Goal: Task Accomplishment & Management: Manage account settings

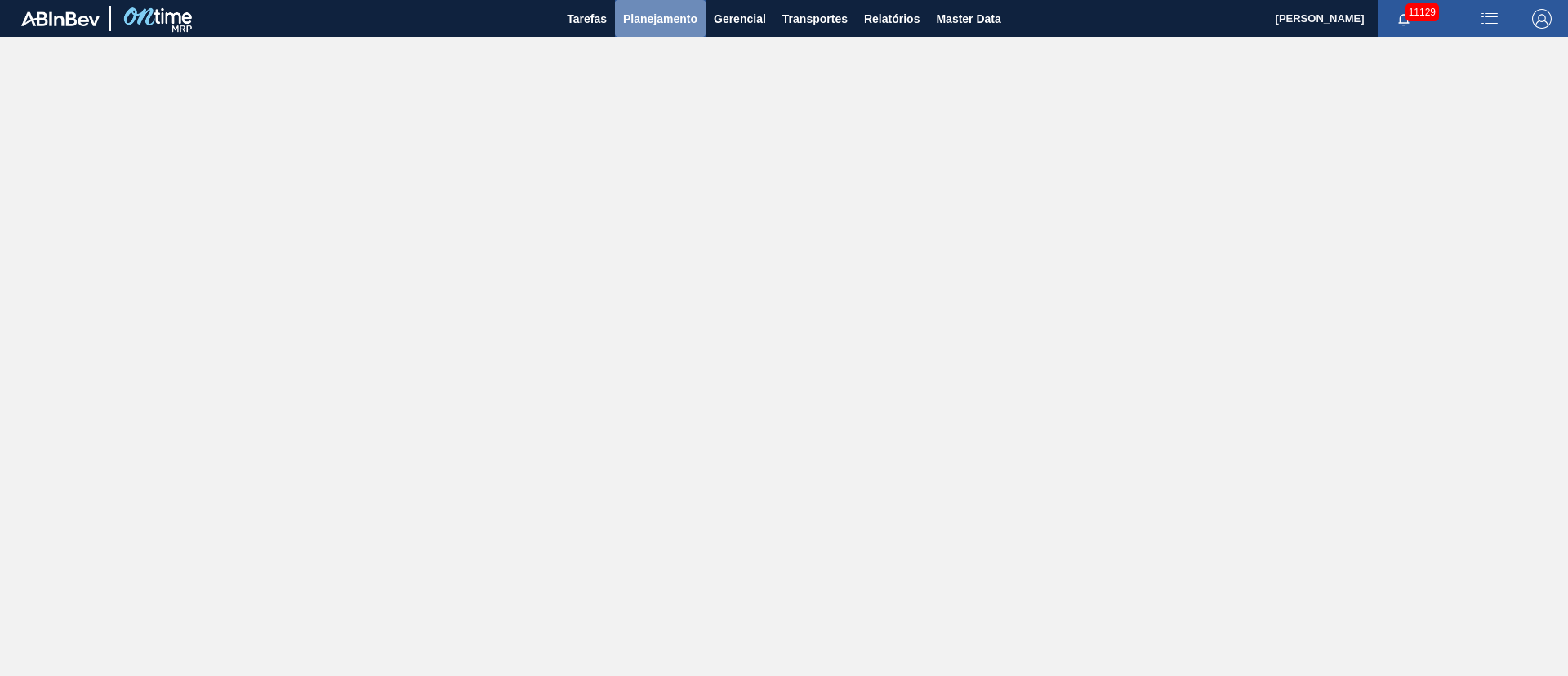
click at [658, 15] on span "Planejamento" at bounding box center [660, 18] width 75 height 19
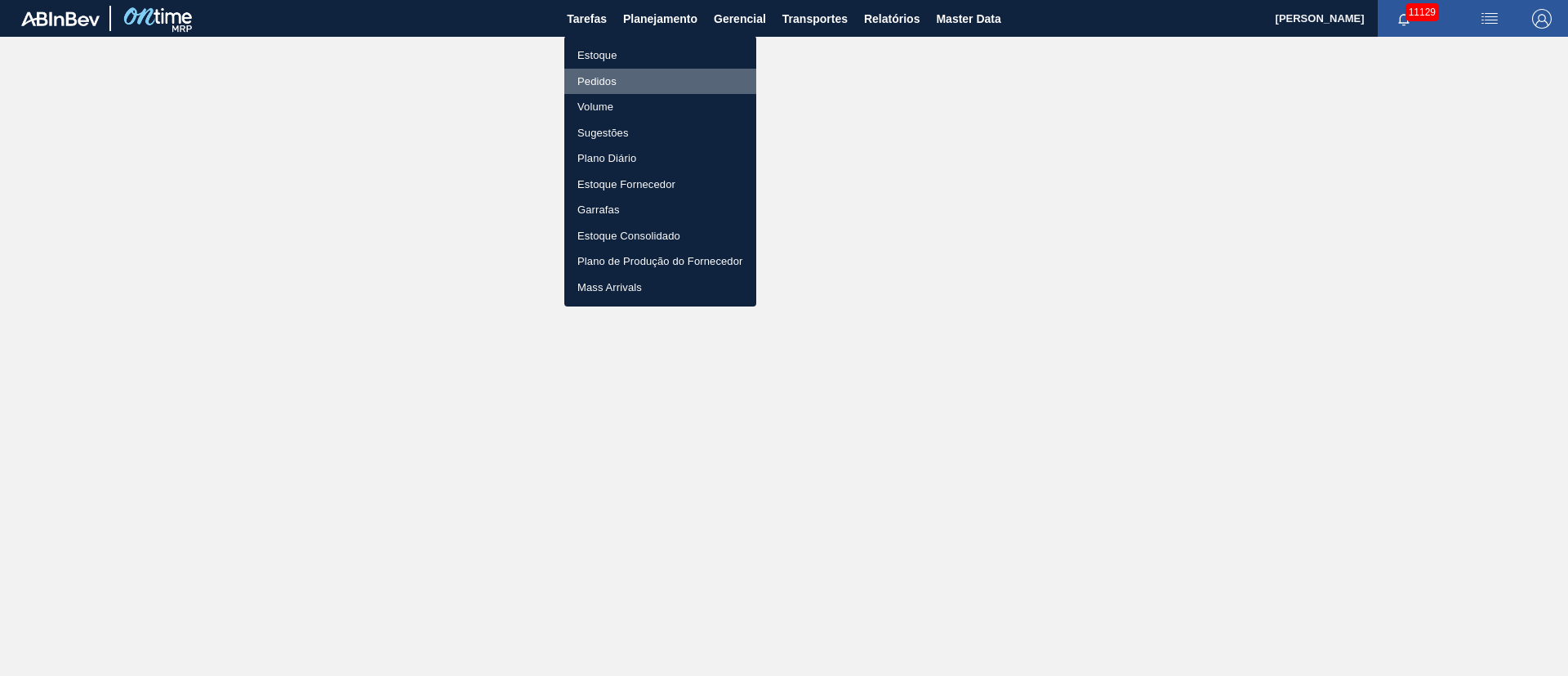
click at [609, 79] on li "Pedidos" at bounding box center [660, 82] width 192 height 26
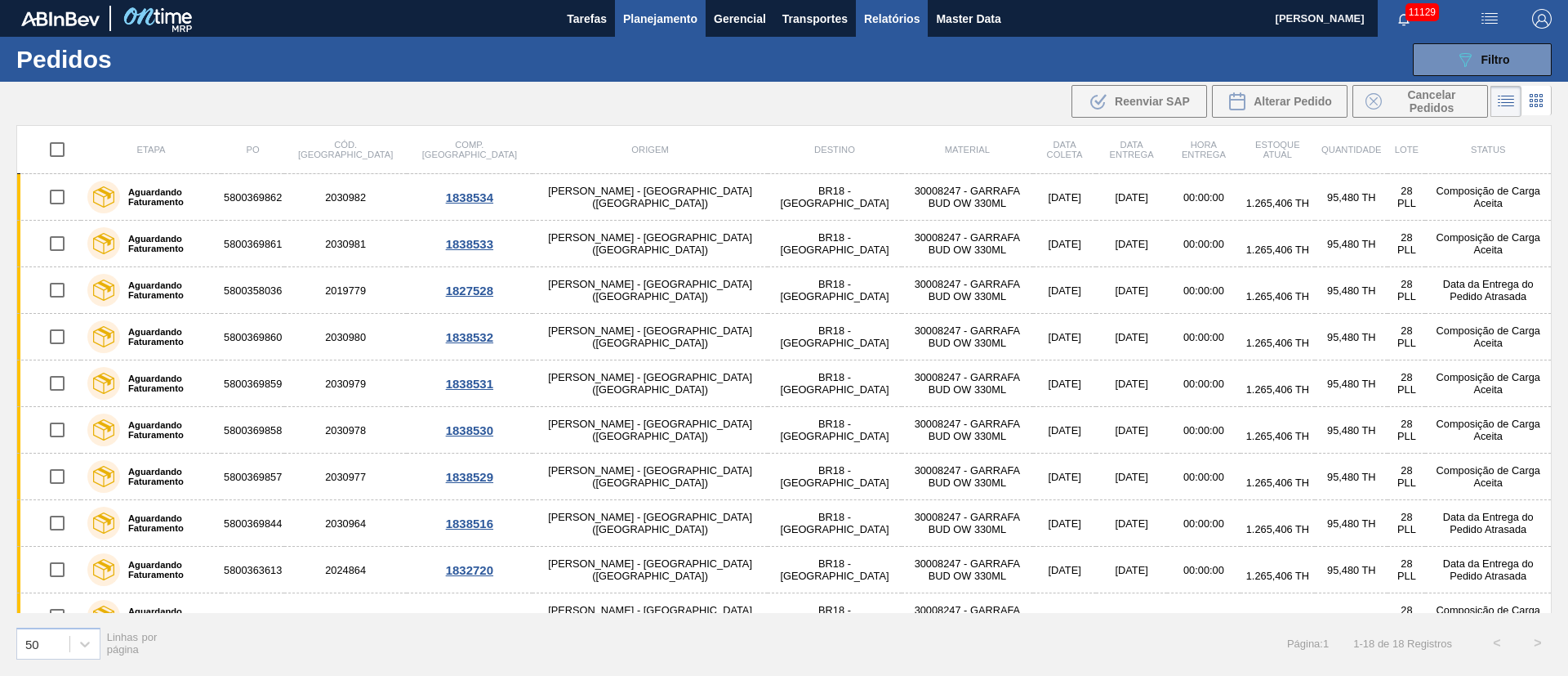
click at [877, 17] on span "Relatórios" at bounding box center [891, 18] width 55 height 19
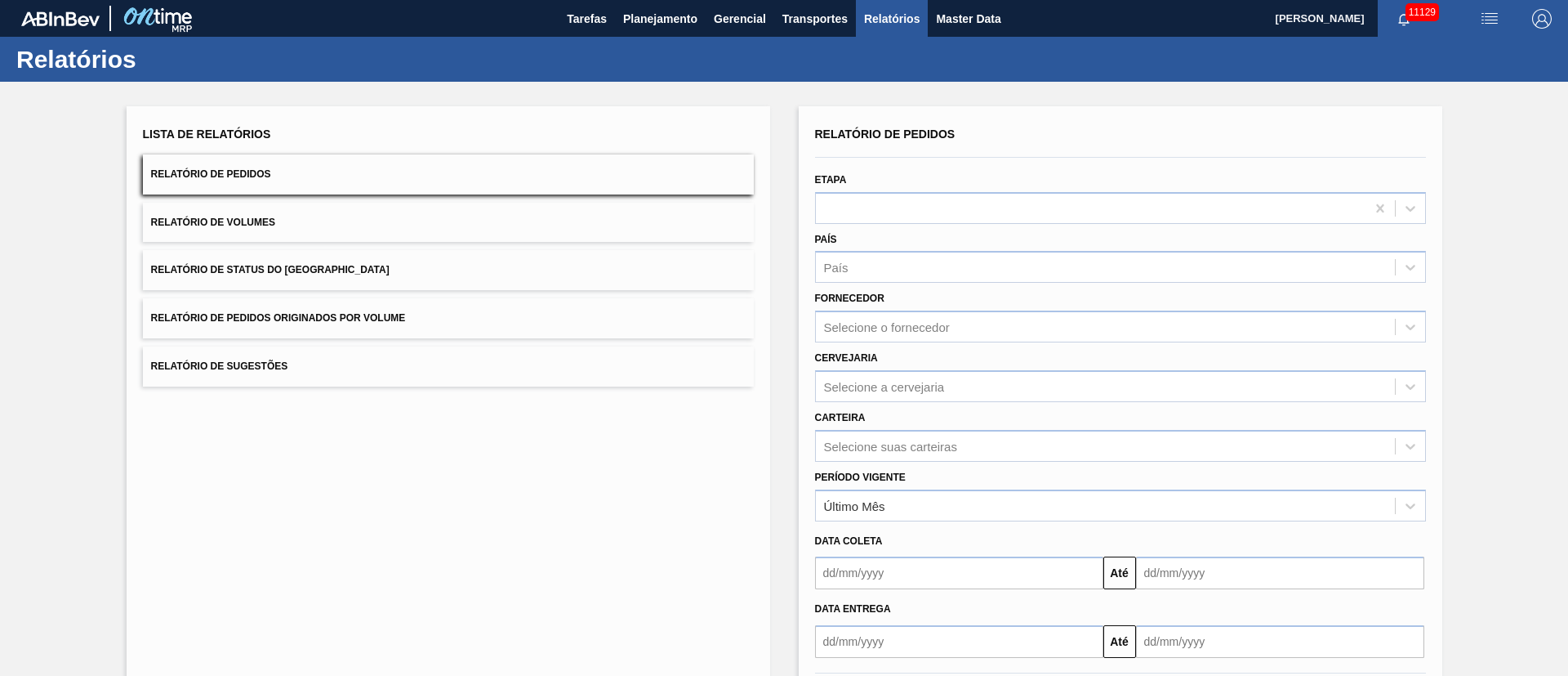
click at [429, 311] on button "Relatório de Pedidos Originados por Volume" at bounding box center [448, 318] width 611 height 40
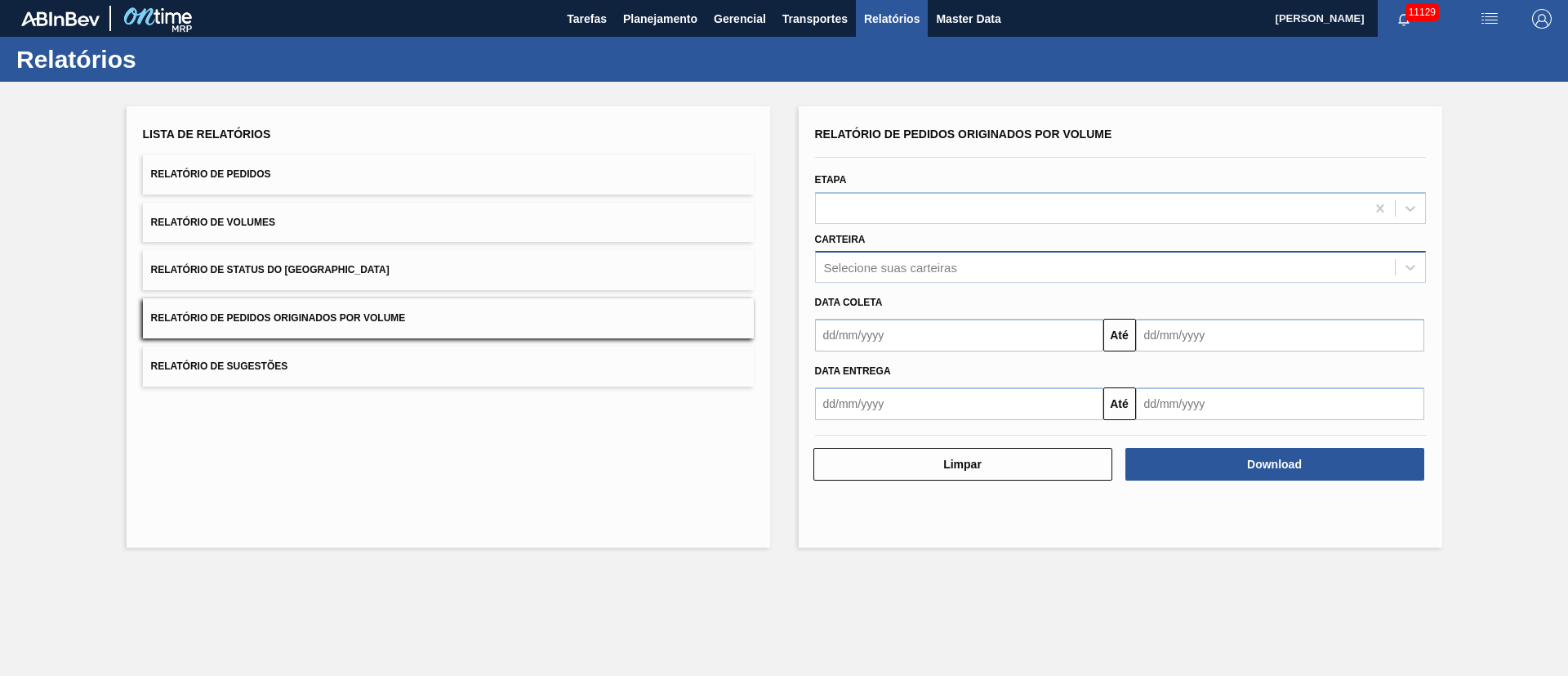
click at [884, 275] on div "Selecione suas carteiras" at bounding box center [1105, 267] width 579 height 23
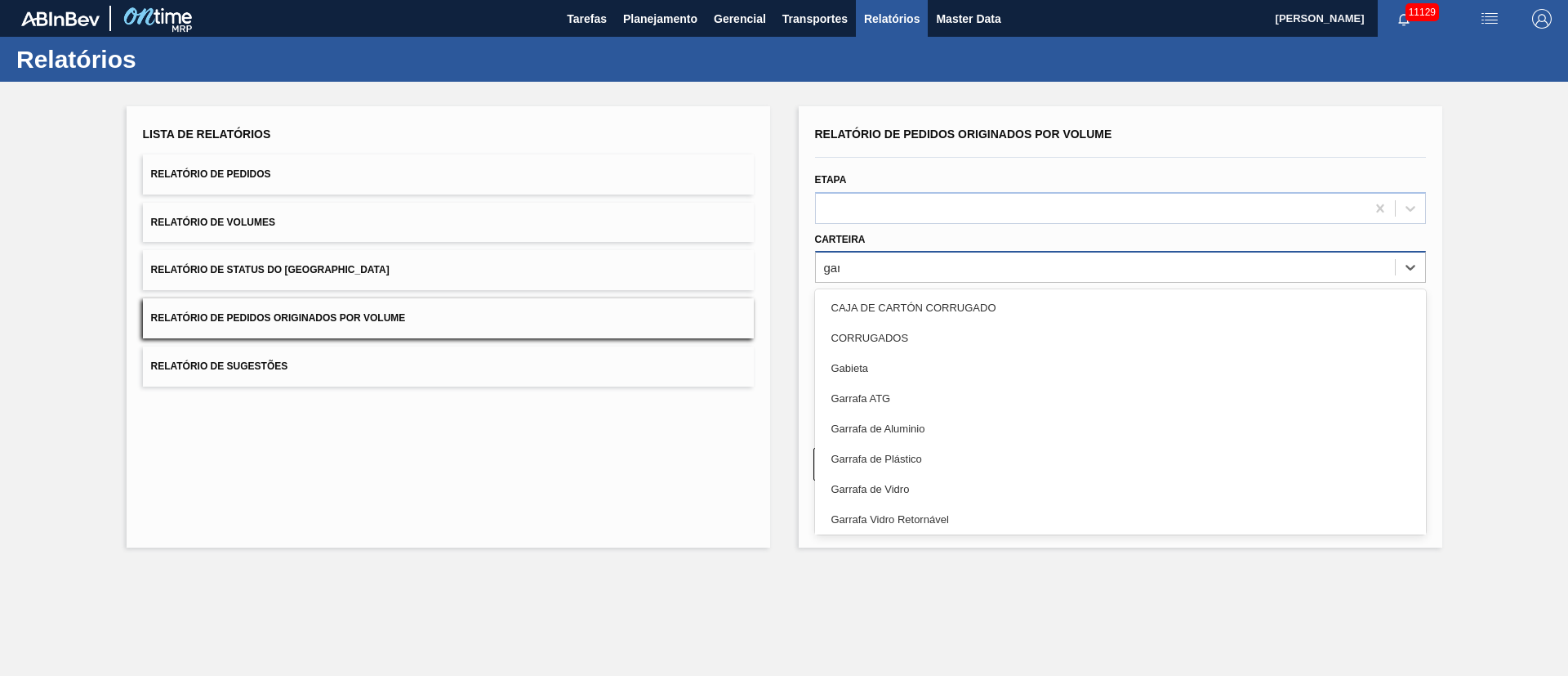
type input "garr"
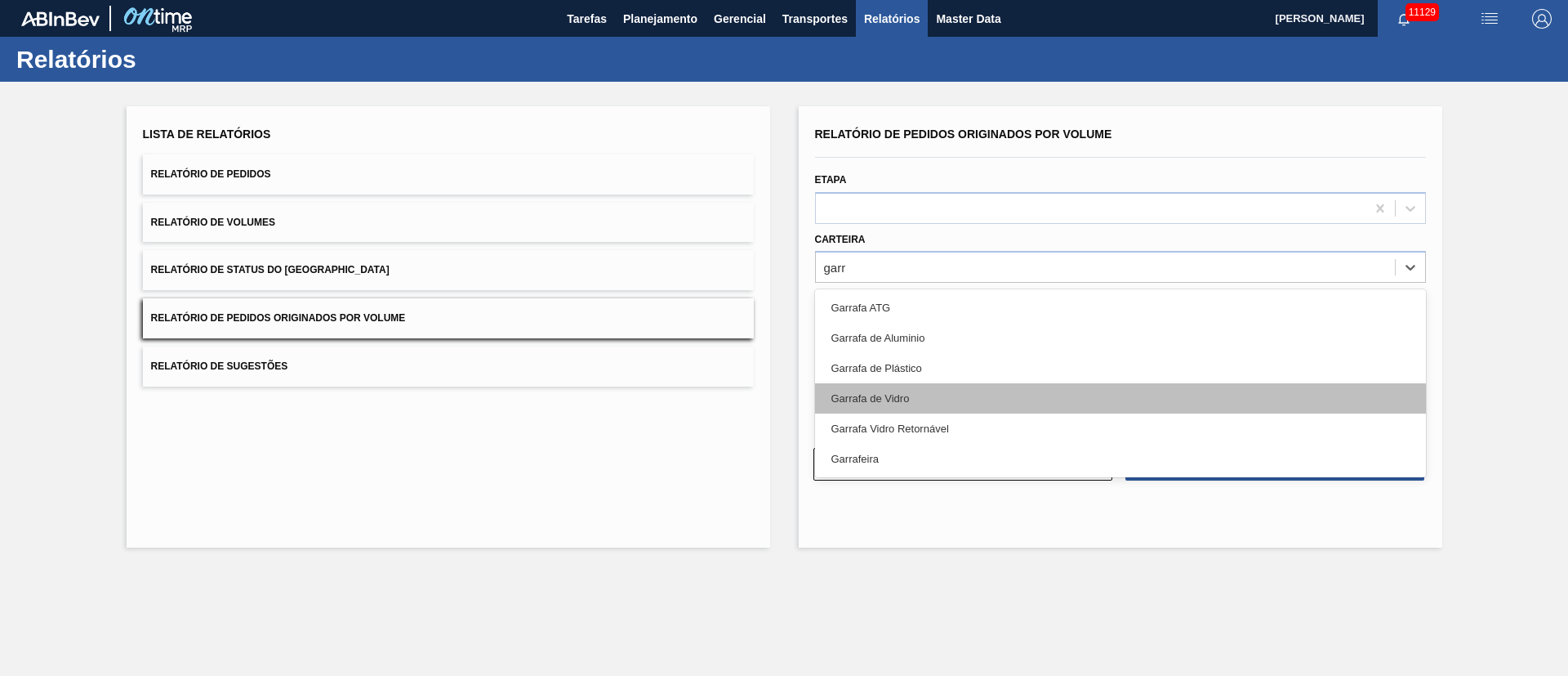
click at [917, 396] on div "Garrafa de Vidro" at bounding box center [1119, 397] width 611 height 30
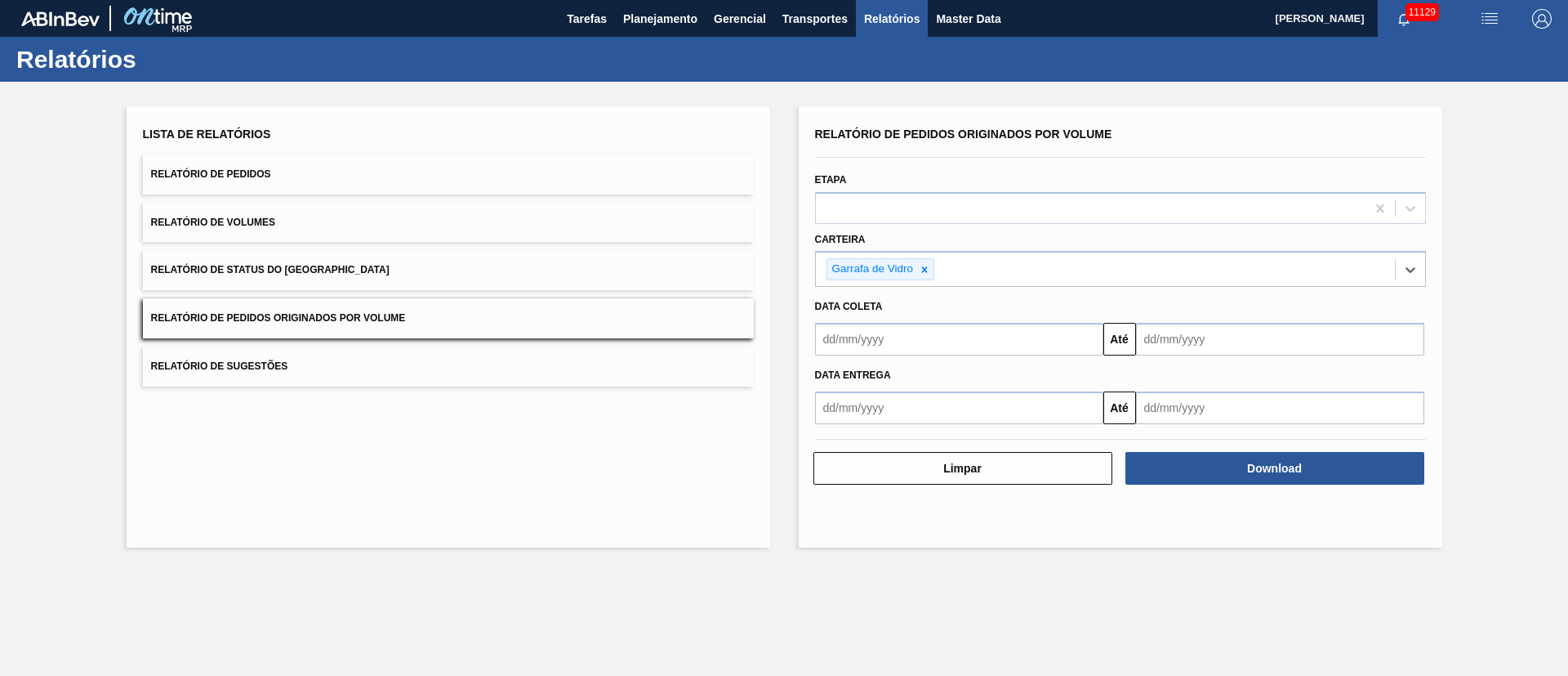
click at [882, 342] on input "text" at bounding box center [958, 339] width 288 height 33
click at [866, 431] on div "1" at bounding box center [860, 430] width 22 height 22
type input "[DATE]"
click at [1257, 342] on input "text" at bounding box center [1280, 339] width 288 height 33
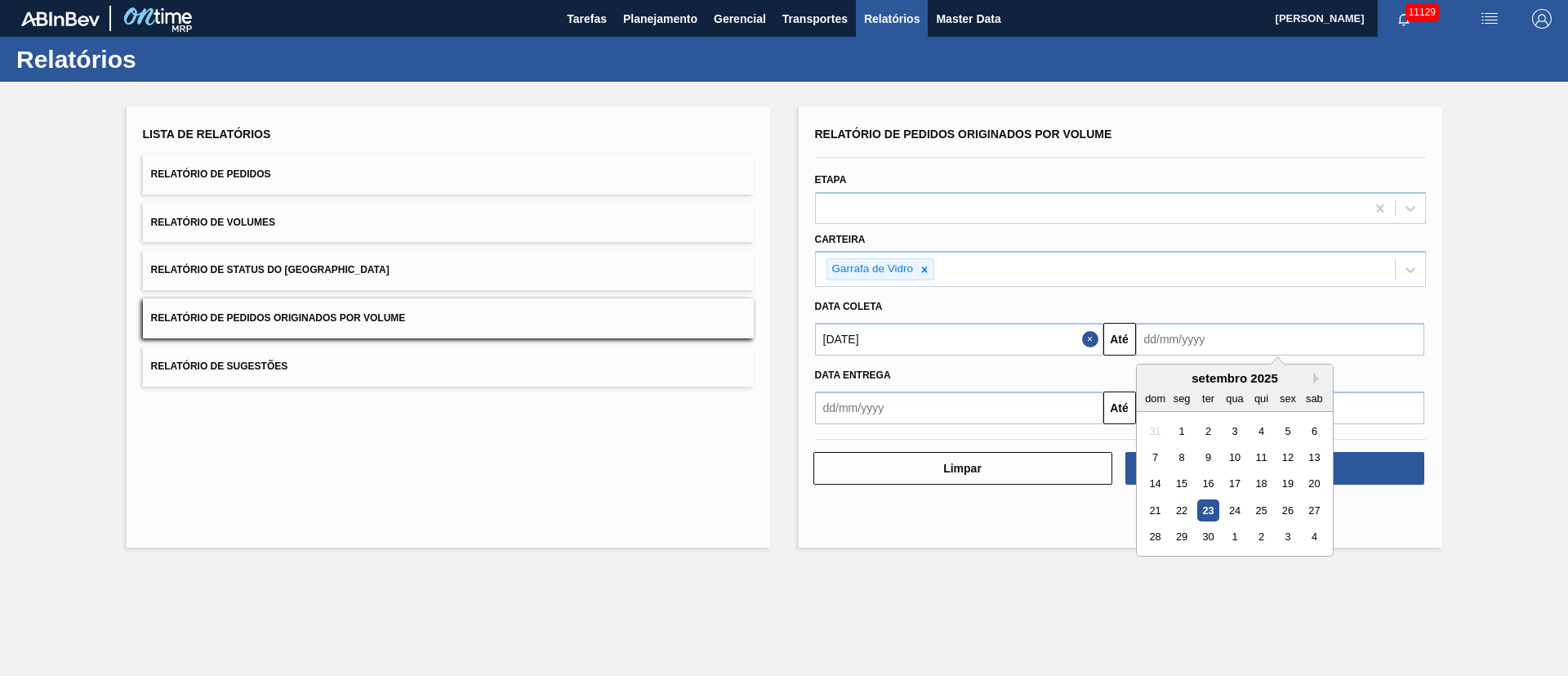
click at [1205, 533] on div "30" at bounding box center [1207, 537] width 22 height 22
type input "[DATE]"
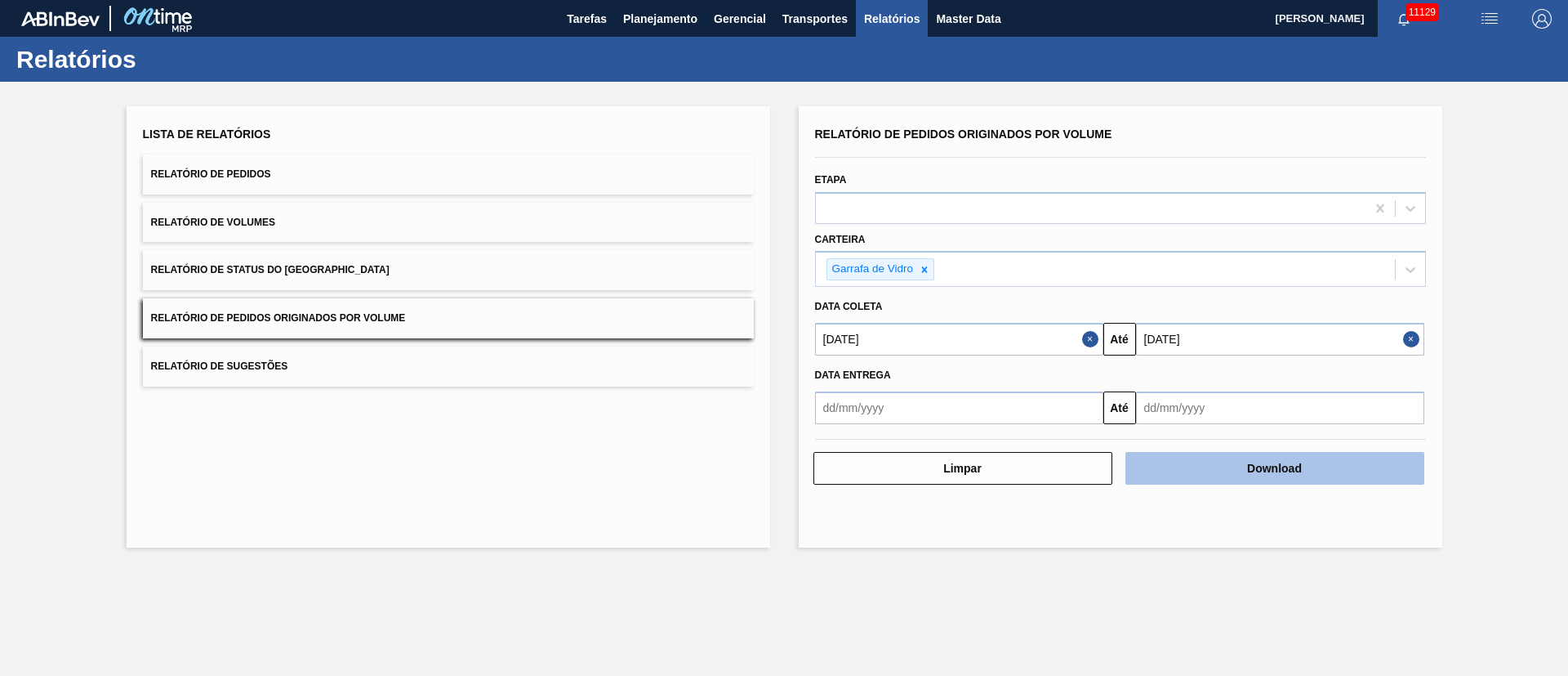
click at [1247, 462] on button "Download" at bounding box center [1275, 468] width 299 height 33
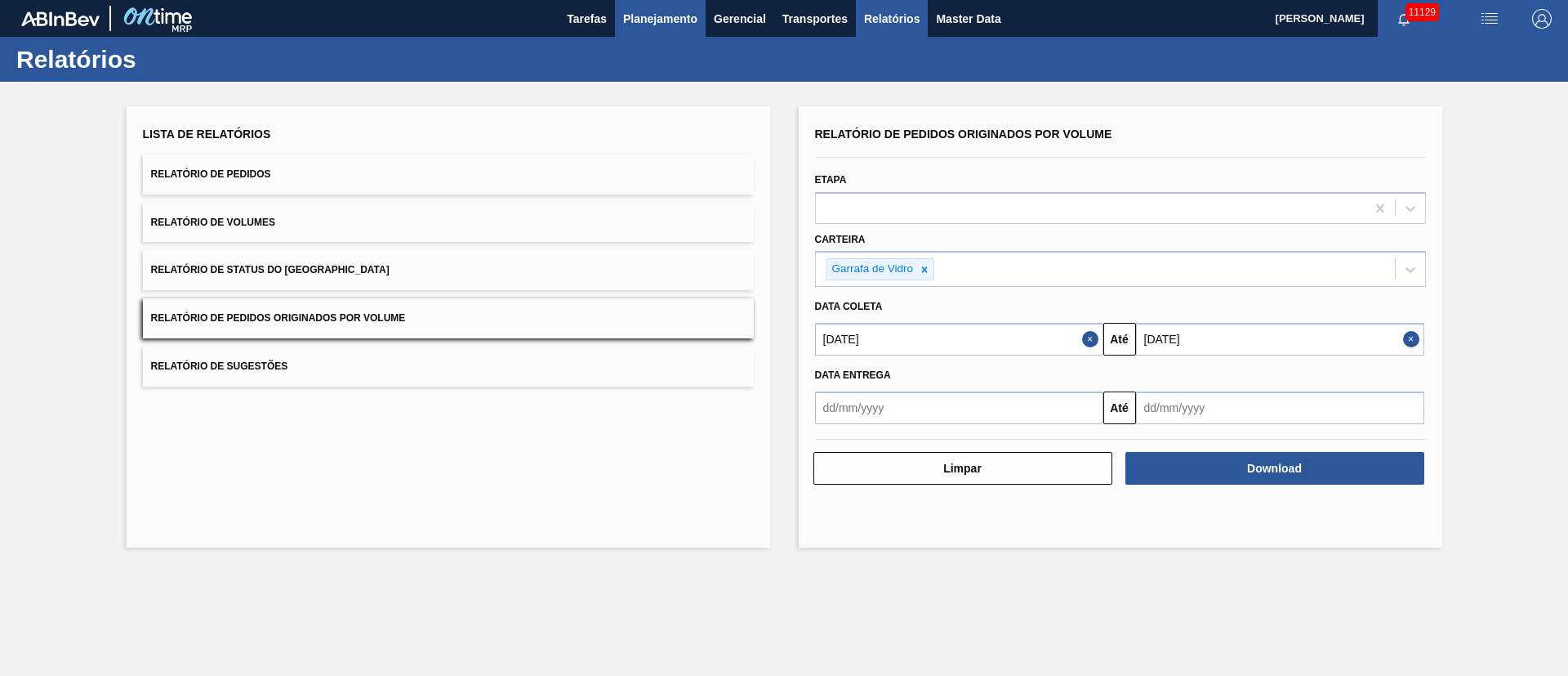
click at [650, 8] on button "Planejamento" at bounding box center [659, 18] width 90 height 37
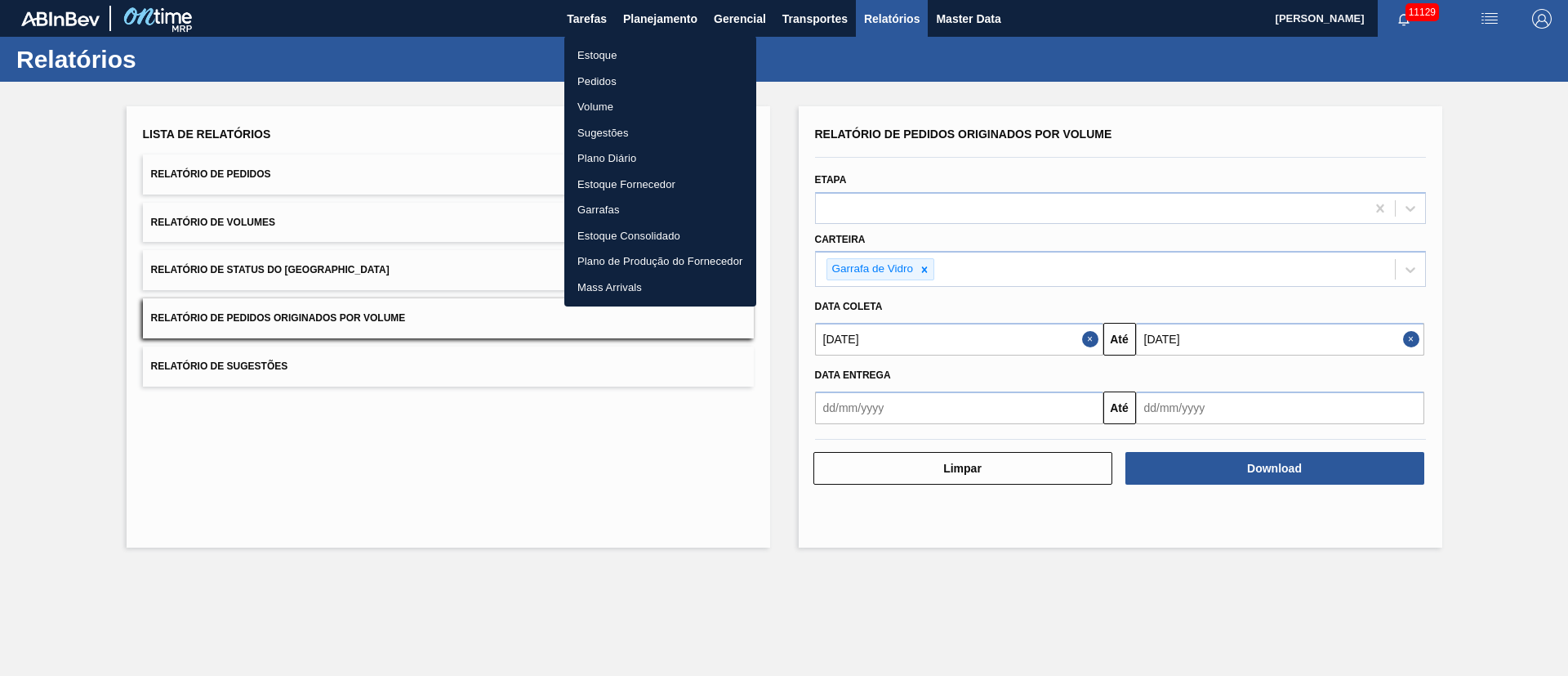
click at [611, 78] on li "Pedidos" at bounding box center [660, 82] width 192 height 26
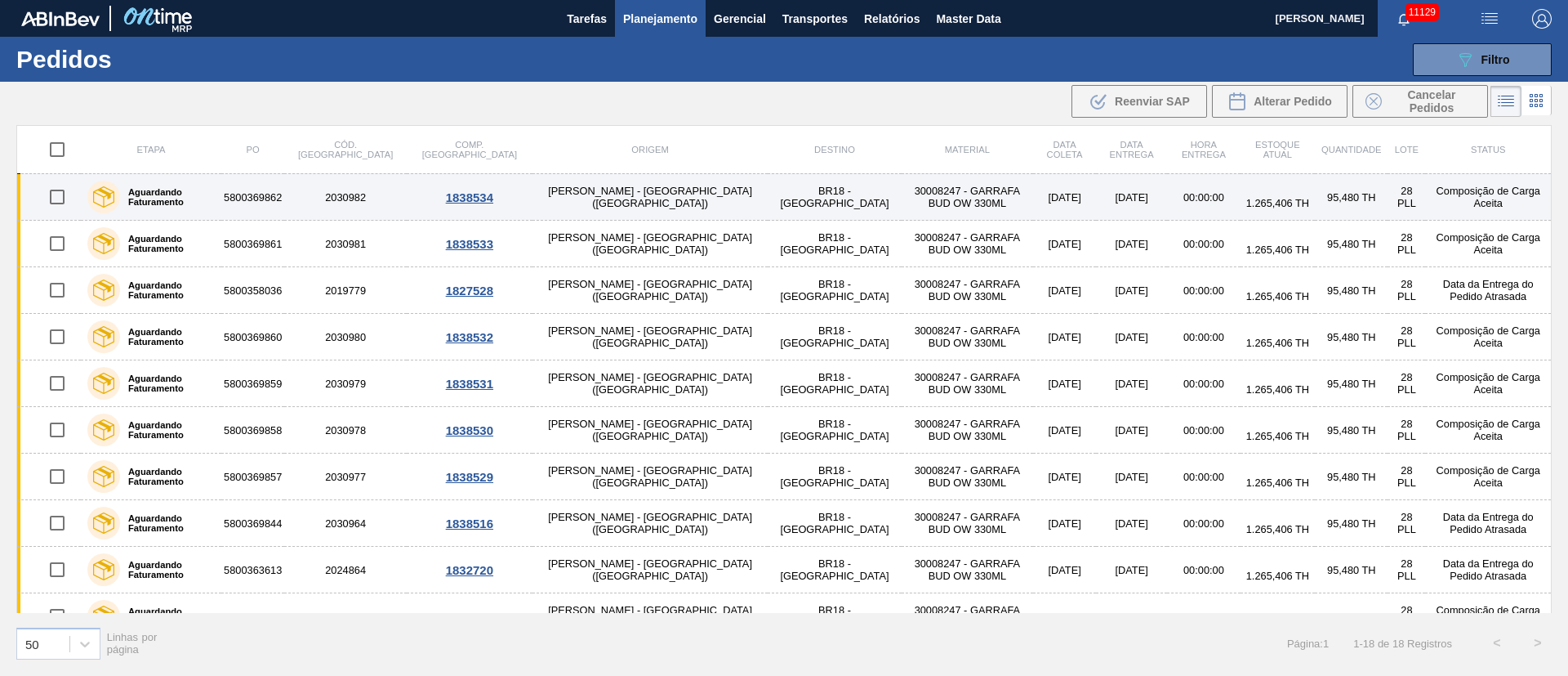
click at [64, 198] on input "checkbox" at bounding box center [56, 196] width 34 height 34
checkbox input "true"
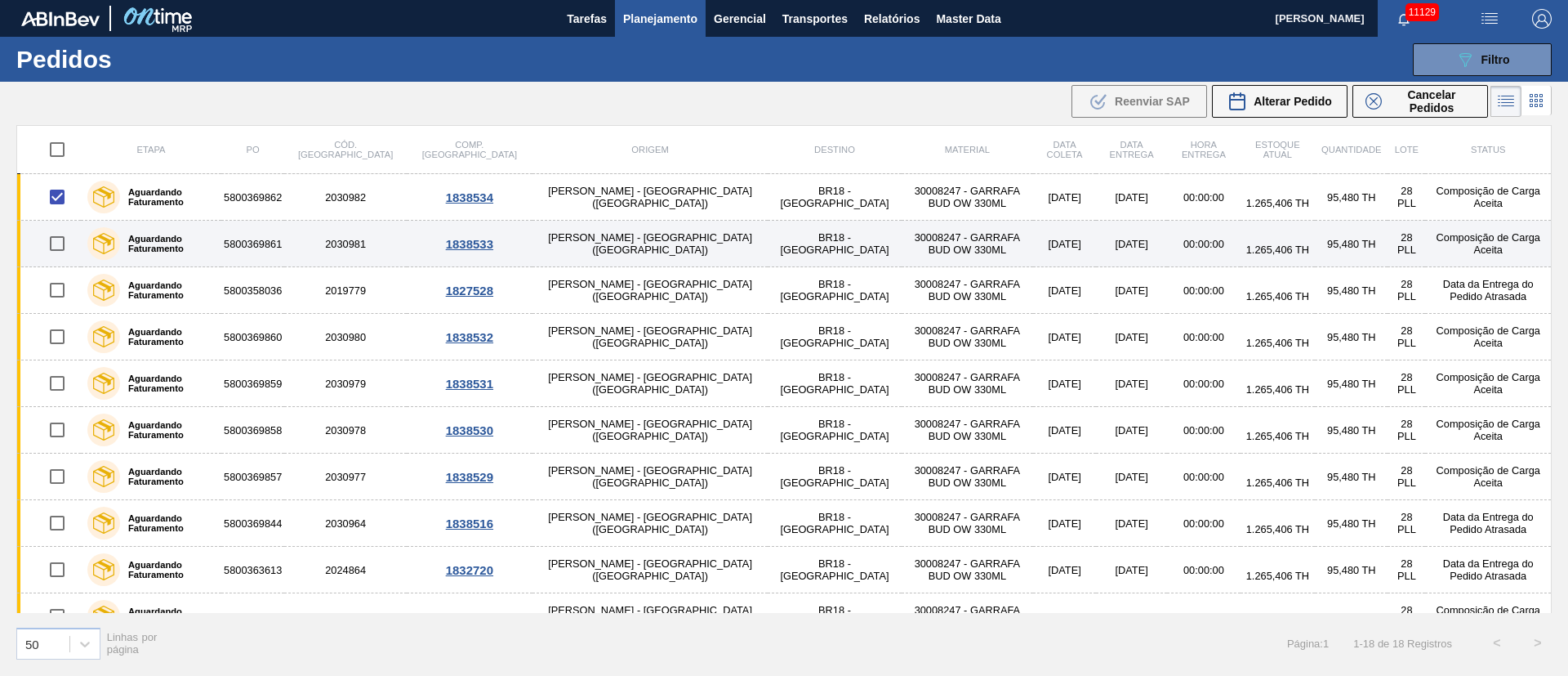
click at [59, 247] on input "checkbox" at bounding box center [56, 243] width 34 height 34
checkbox input "true"
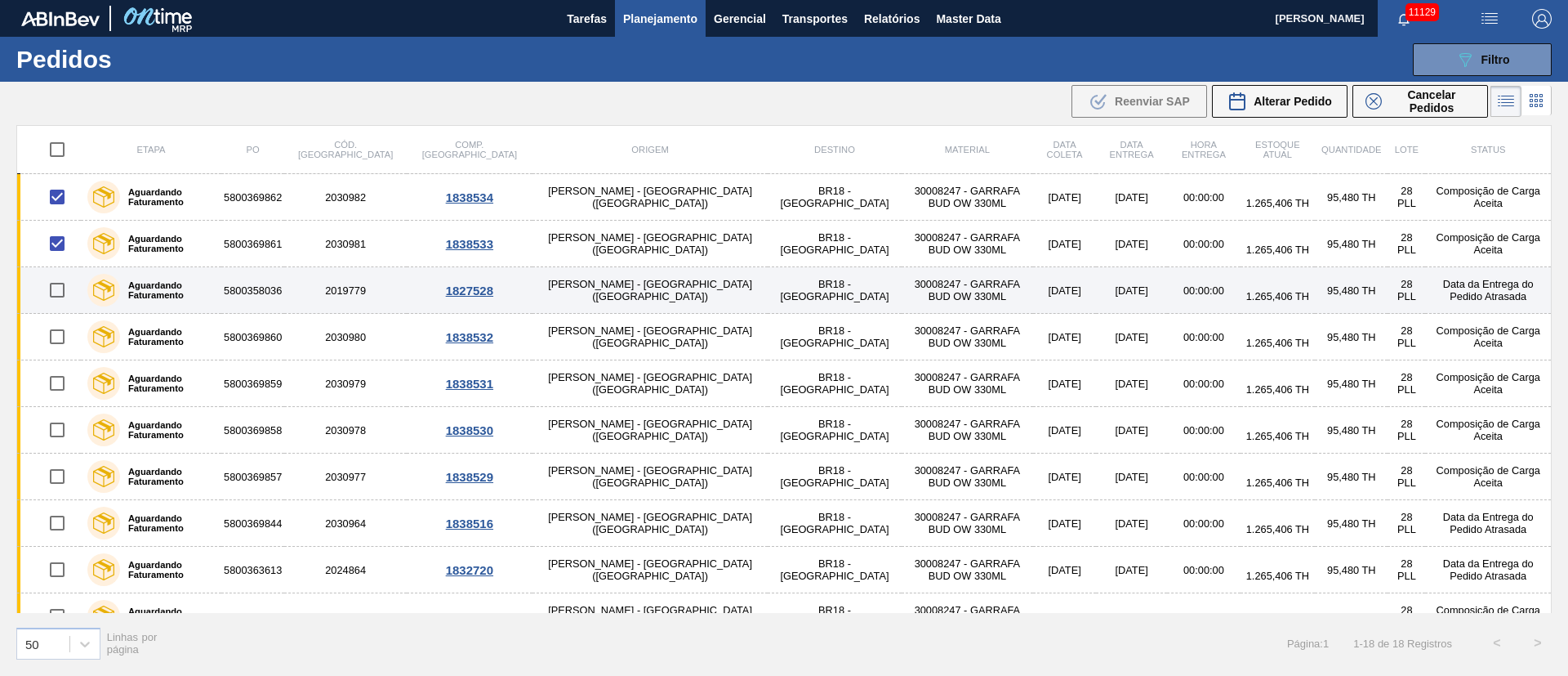
click at [61, 286] on input "checkbox" at bounding box center [56, 289] width 34 height 34
checkbox input "true"
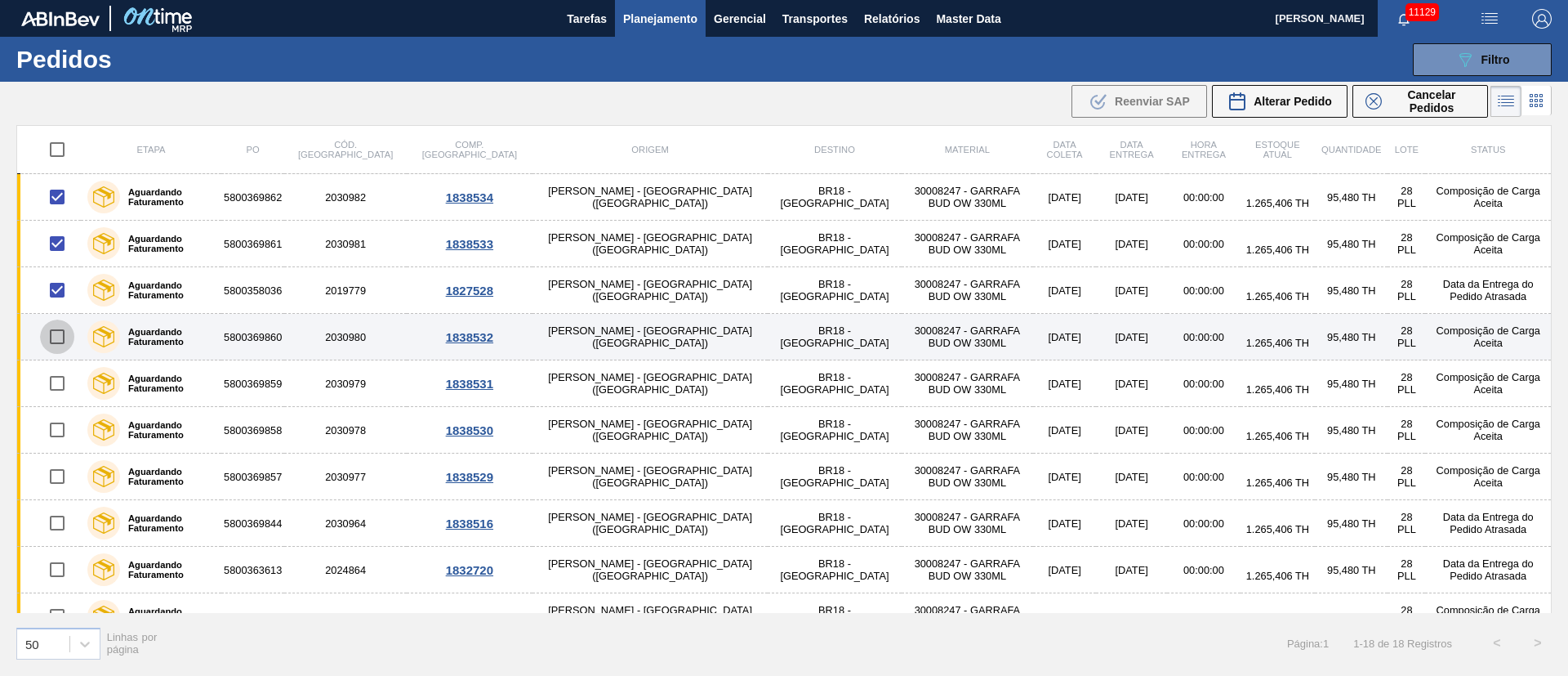
click at [59, 341] on input "checkbox" at bounding box center [56, 336] width 34 height 34
checkbox input "true"
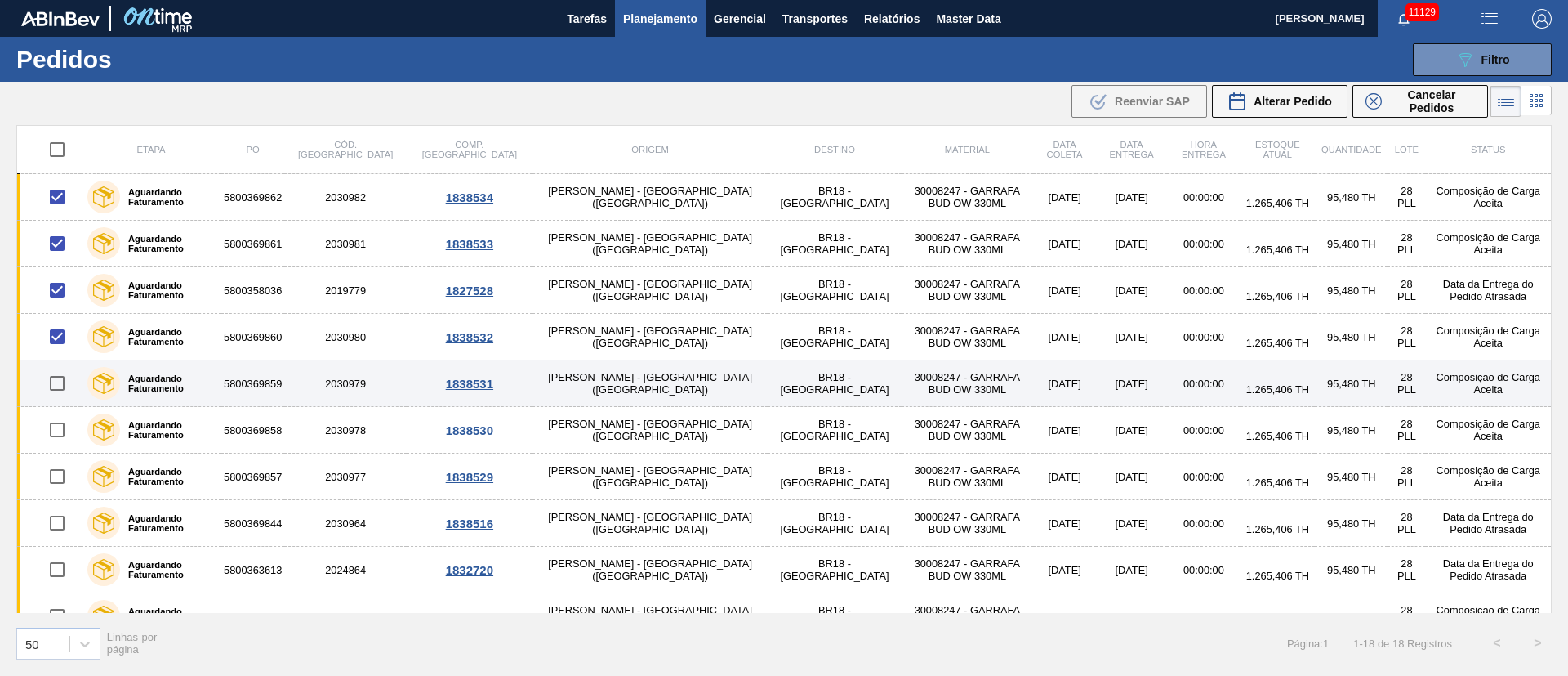
click at [60, 387] on input "checkbox" at bounding box center [56, 383] width 34 height 34
checkbox input "true"
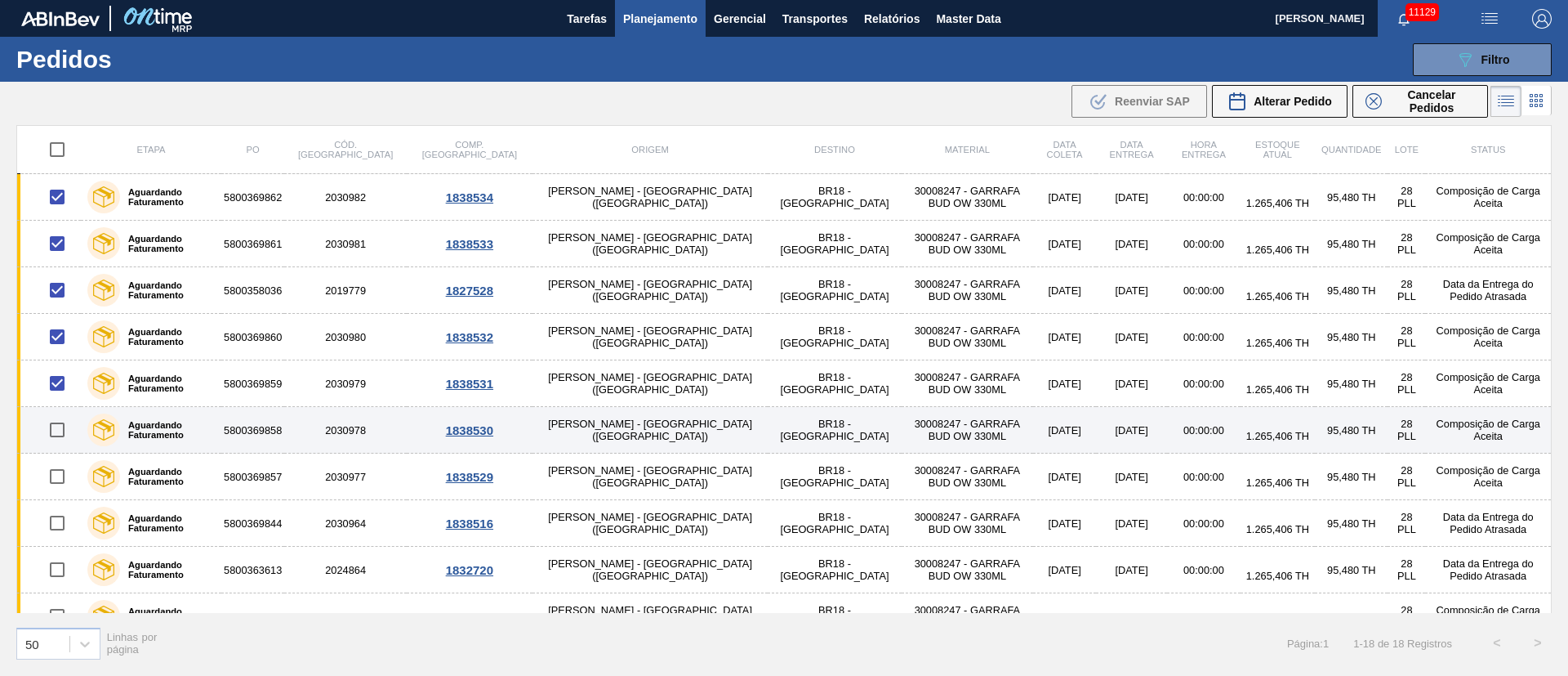
click at [54, 436] on input "checkbox" at bounding box center [56, 429] width 34 height 34
click at [61, 425] on input "checkbox" at bounding box center [56, 429] width 34 height 34
checkbox input "false"
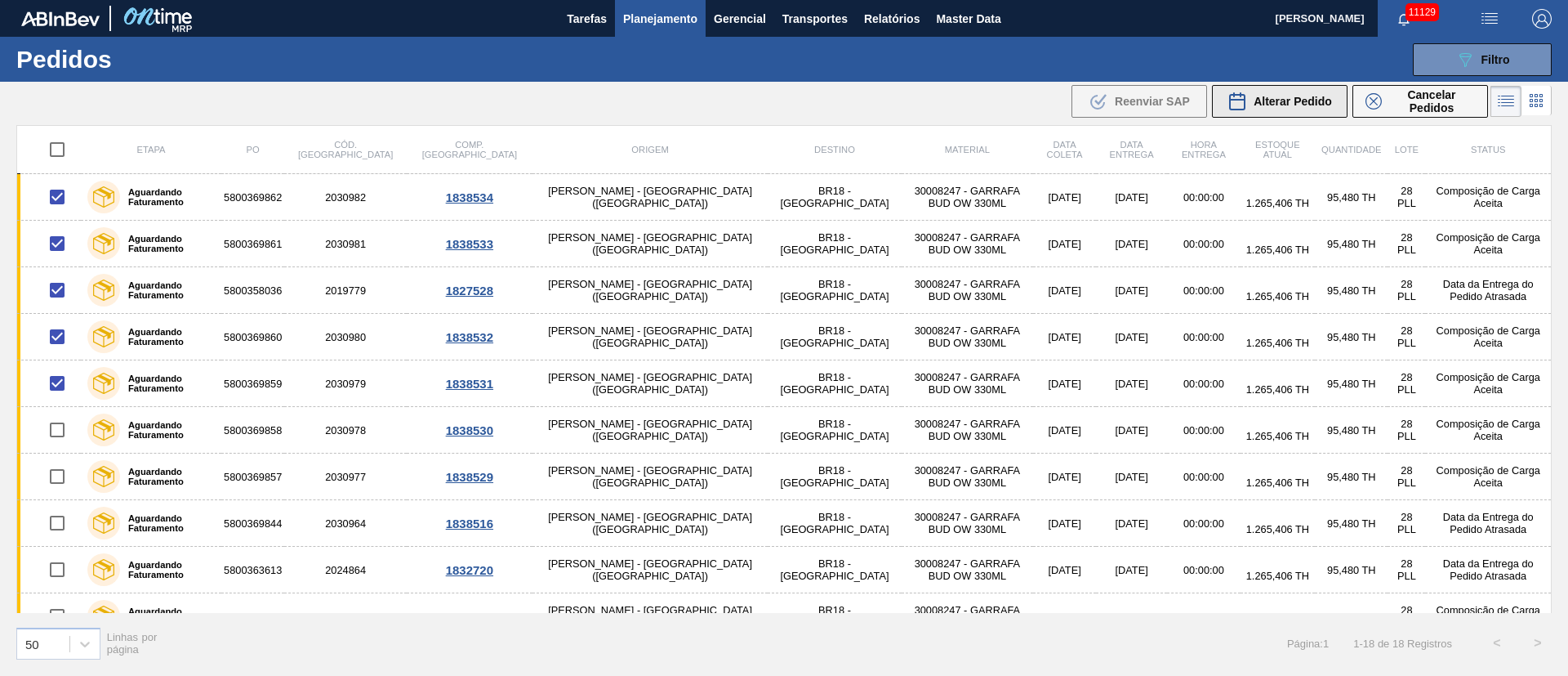
click at [1296, 100] on span "Alterar Pedido" at bounding box center [1292, 101] width 79 height 13
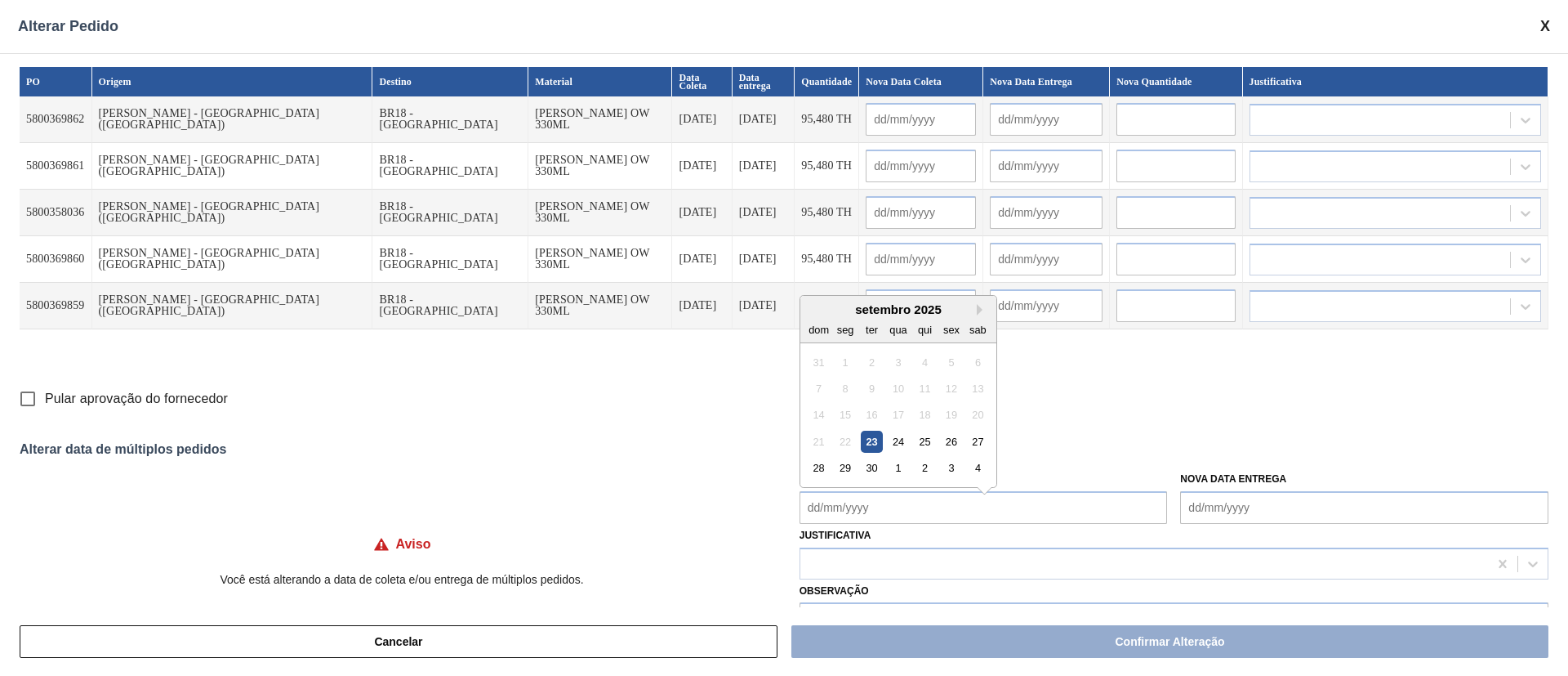
click at [893, 508] on Coleta "Nova Data Coleta" at bounding box center [983, 507] width 368 height 33
click at [846, 464] on div "29" at bounding box center [845, 459] width 22 height 22
type Coleta "[DATE]"
type input "[DATE]"
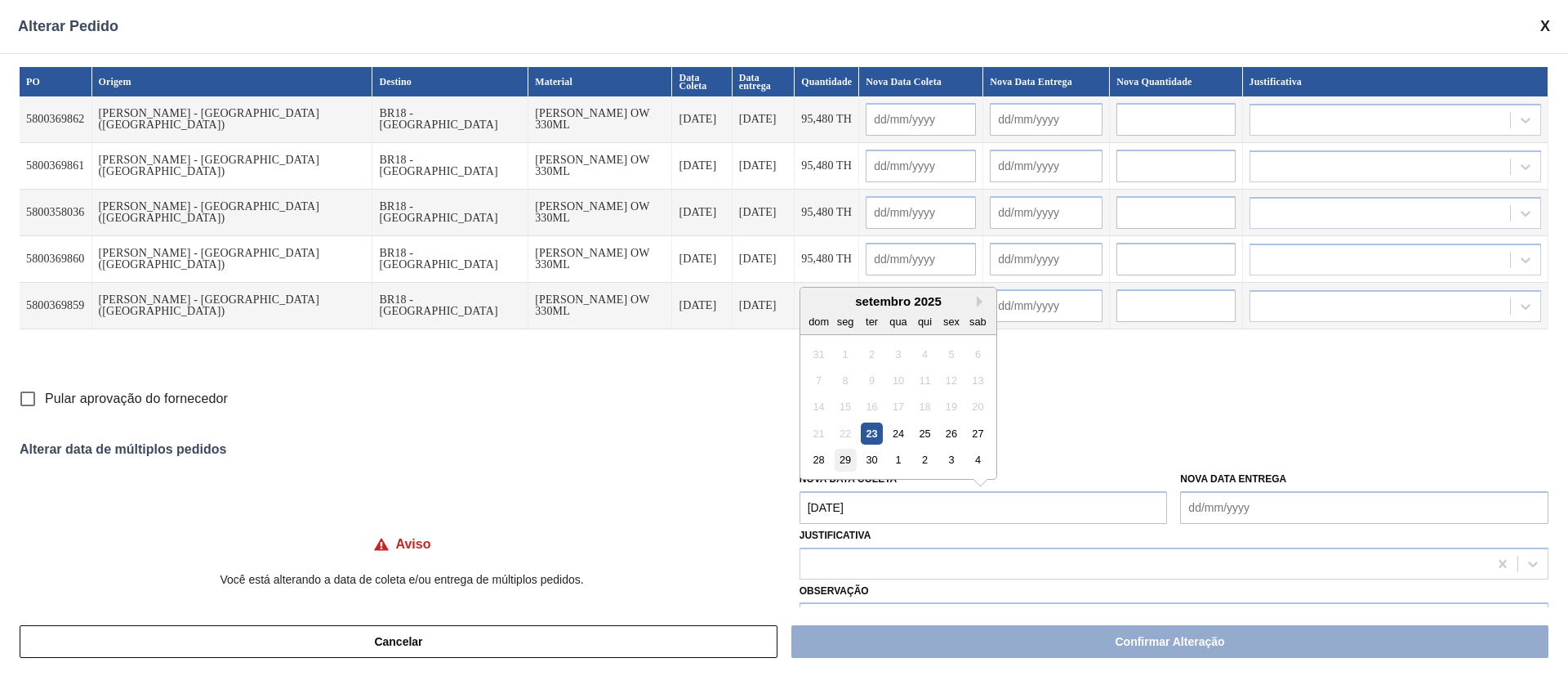
type input "[DATE]"
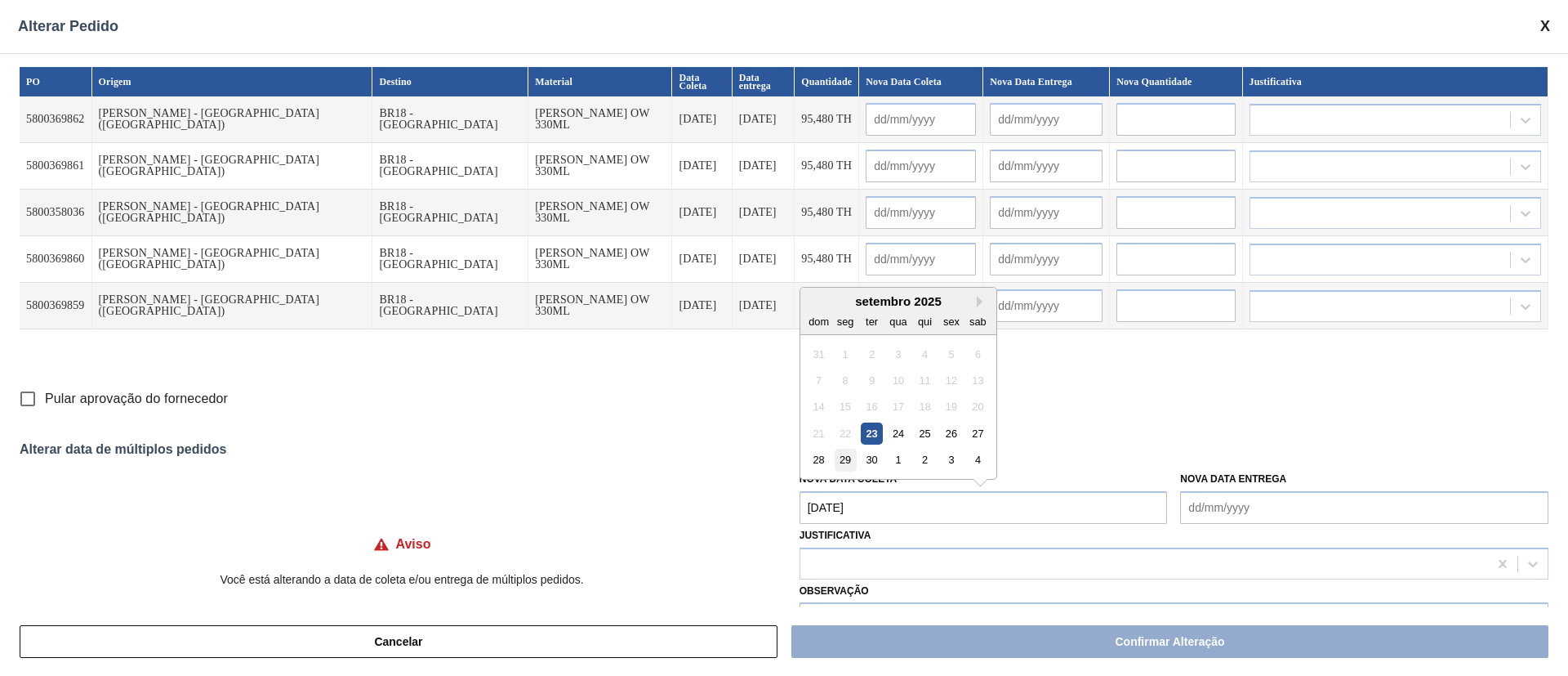
type input "[DATE]"
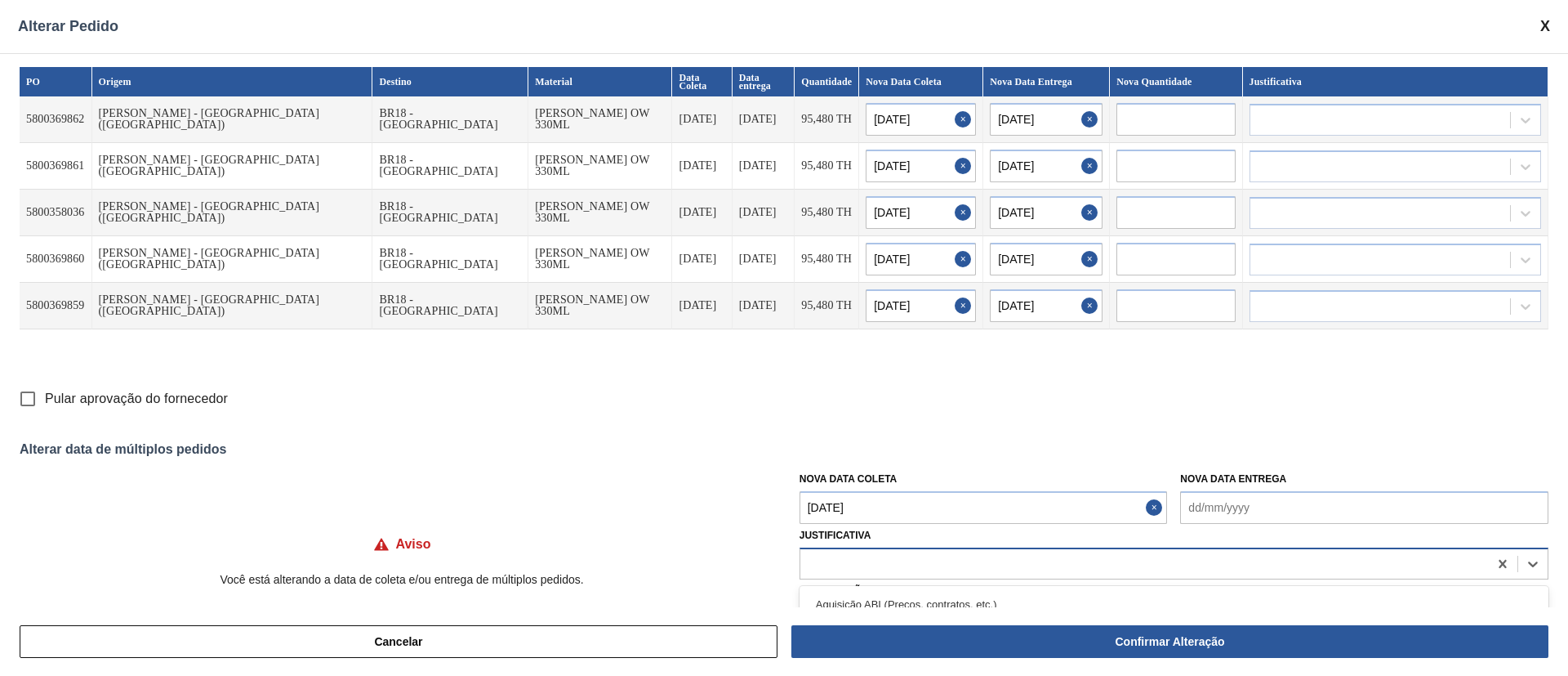
click at [913, 565] on div at bounding box center [1144, 563] width 687 height 23
type input "OU"
click at [864, 607] on div "Cancelar Confirmar Alteração" at bounding box center [784, 641] width 1568 height 69
click at [840, 560] on div at bounding box center [1144, 563] width 687 height 23
type input "OU"
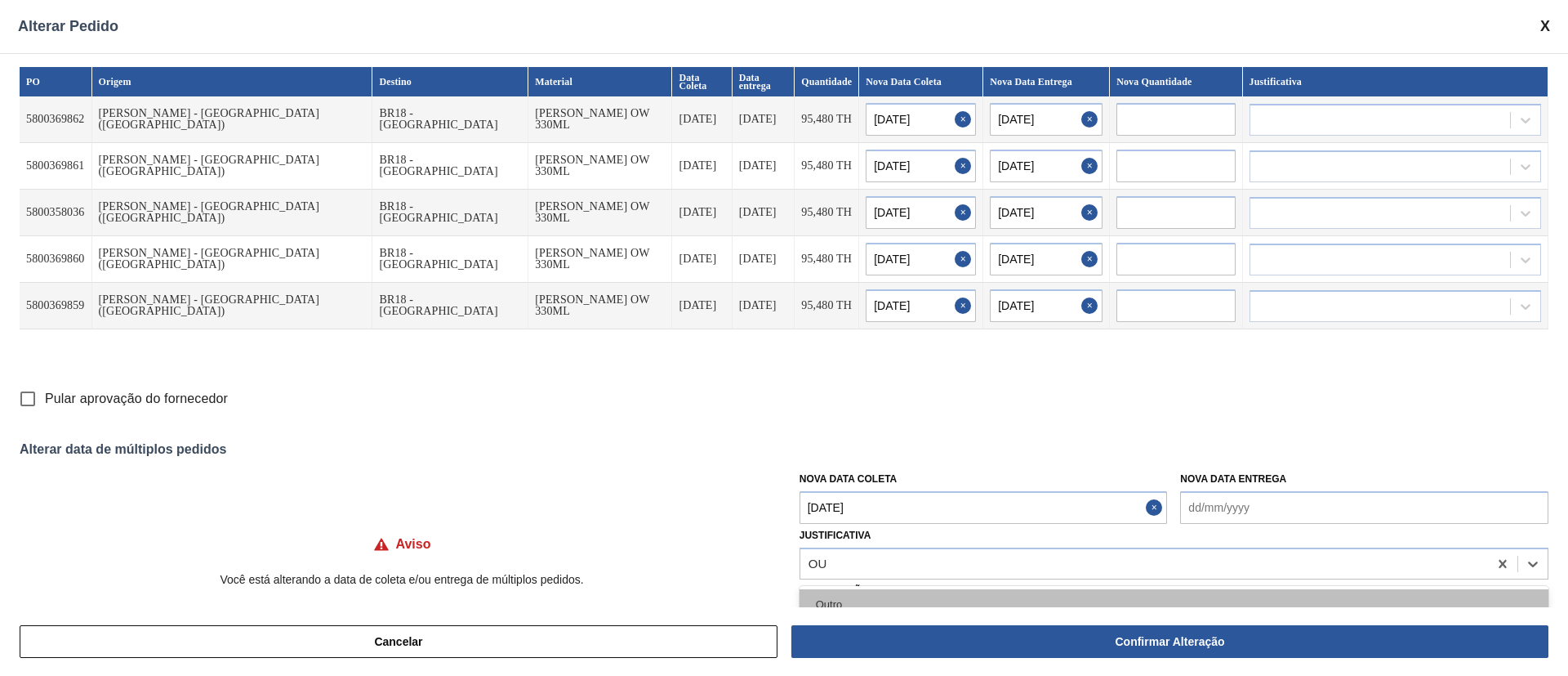
click at [836, 599] on div "Outro" at bounding box center [1173, 603] width 749 height 30
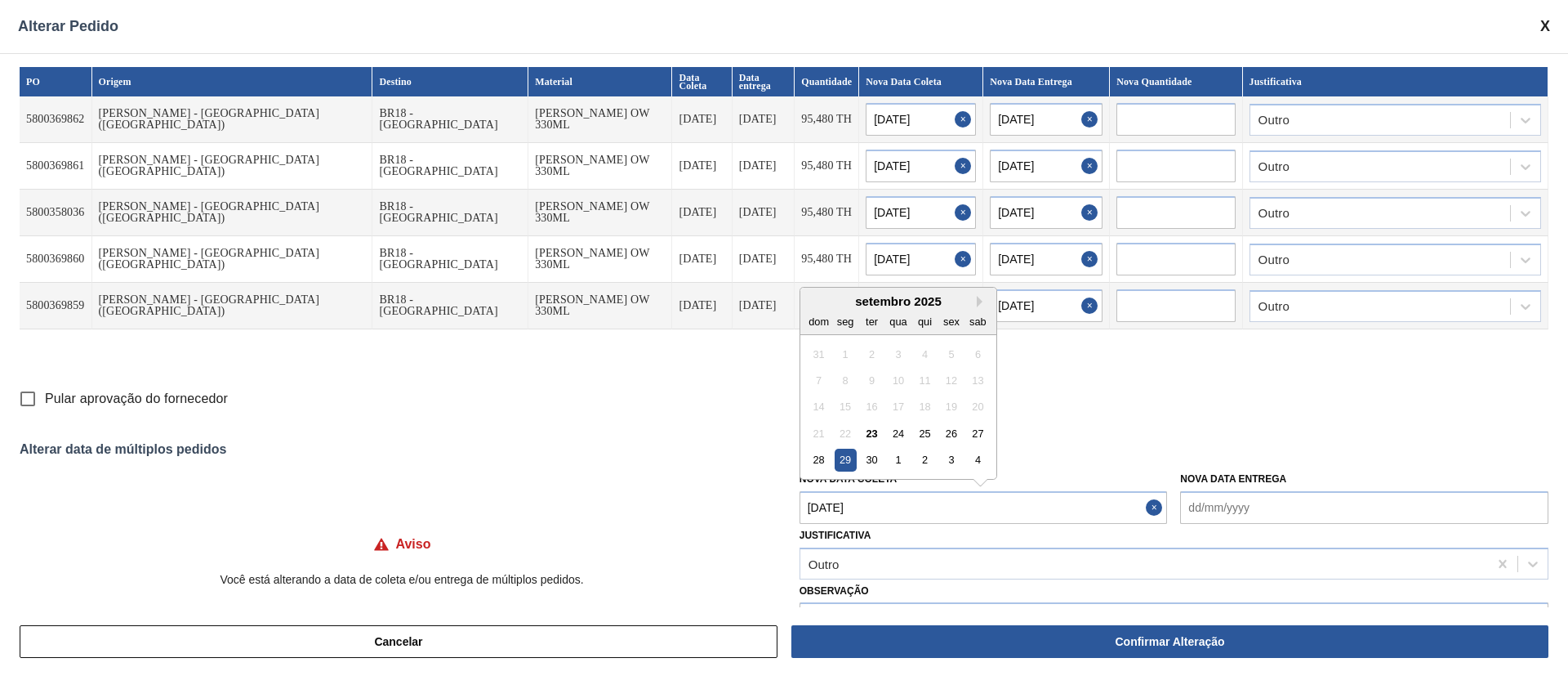
click at [852, 499] on Coleta "[DATE]" at bounding box center [983, 507] width 368 height 33
click at [978, 439] on div "27" at bounding box center [978, 433] width 22 height 22
type Coleta "[DATE]"
type input "[DATE]"
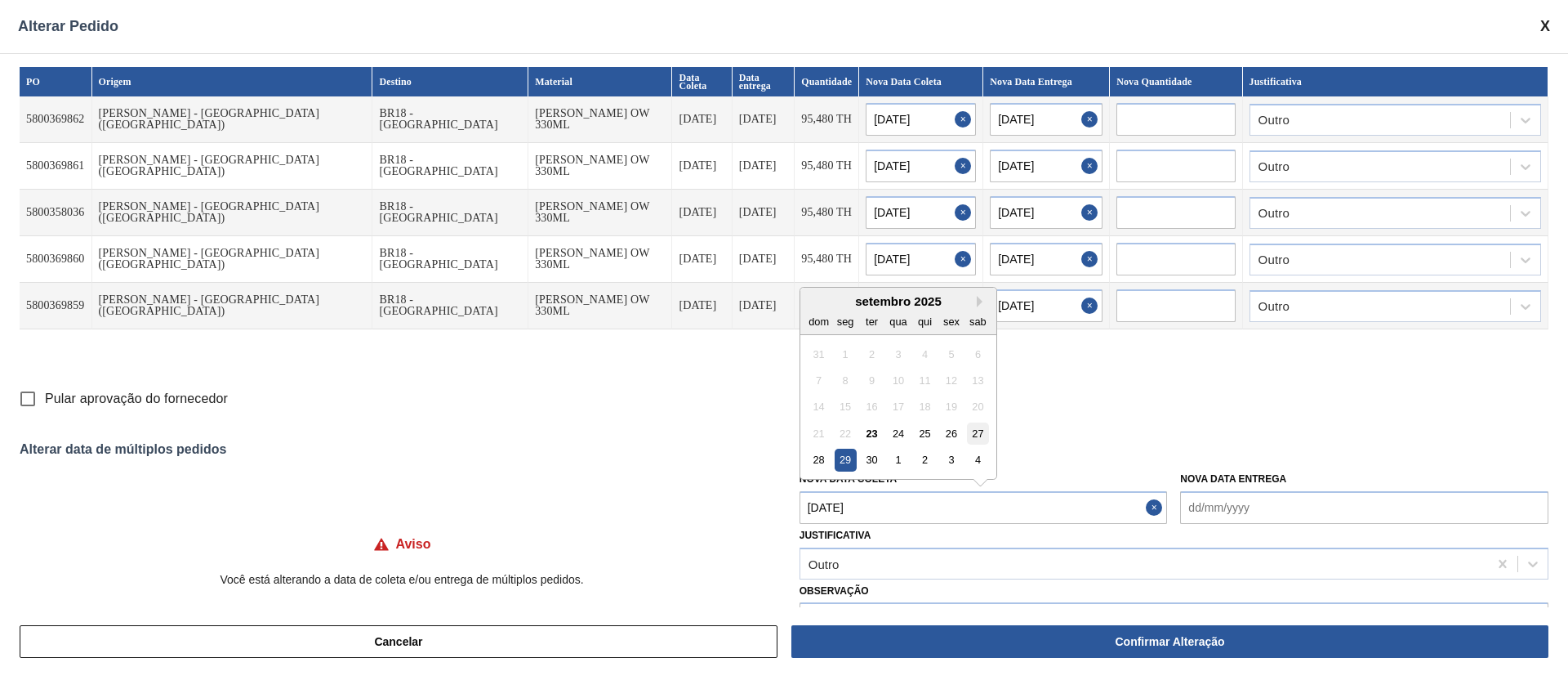
type input "[DATE]"
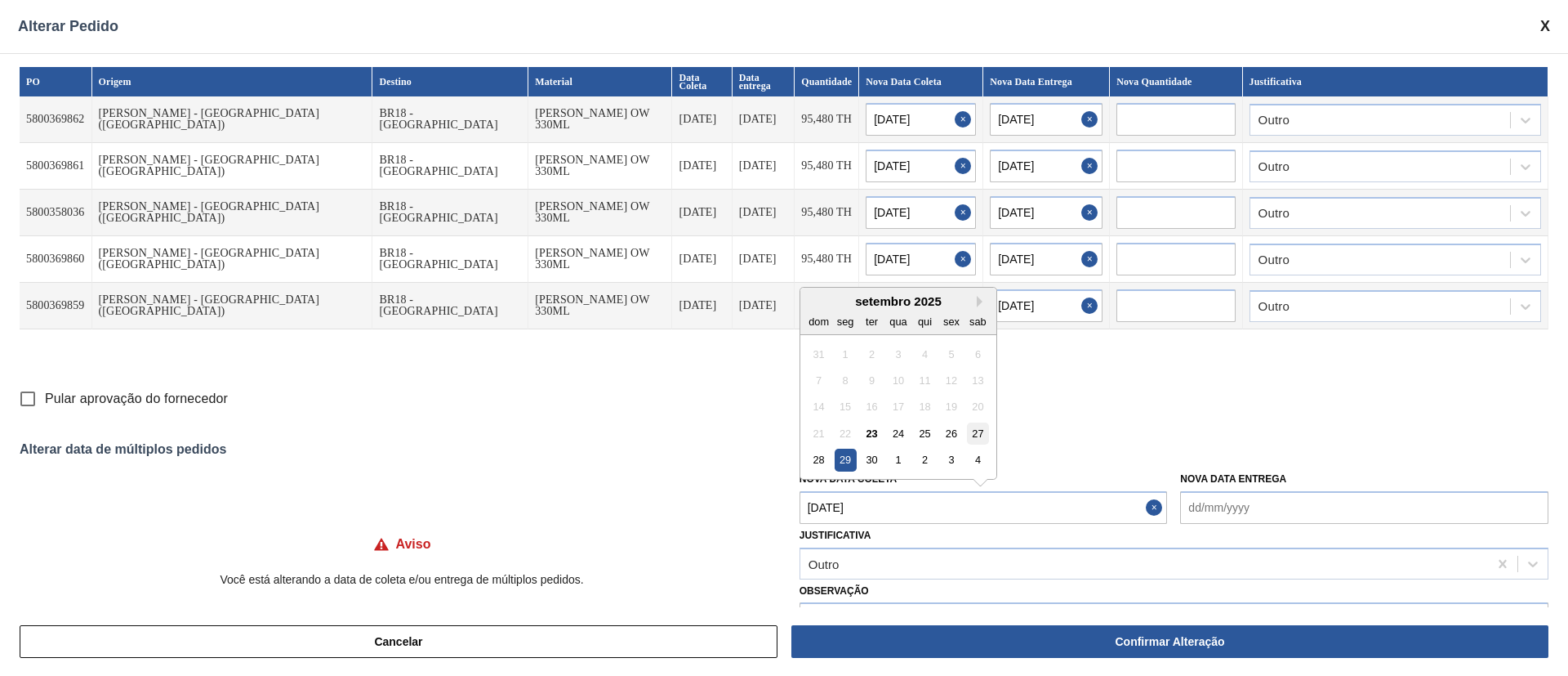
type input "[DATE]"
click at [28, 398] on input "Pular aprovação do fornecedor" at bounding box center [27, 398] width 34 height 34
checkbox input "true"
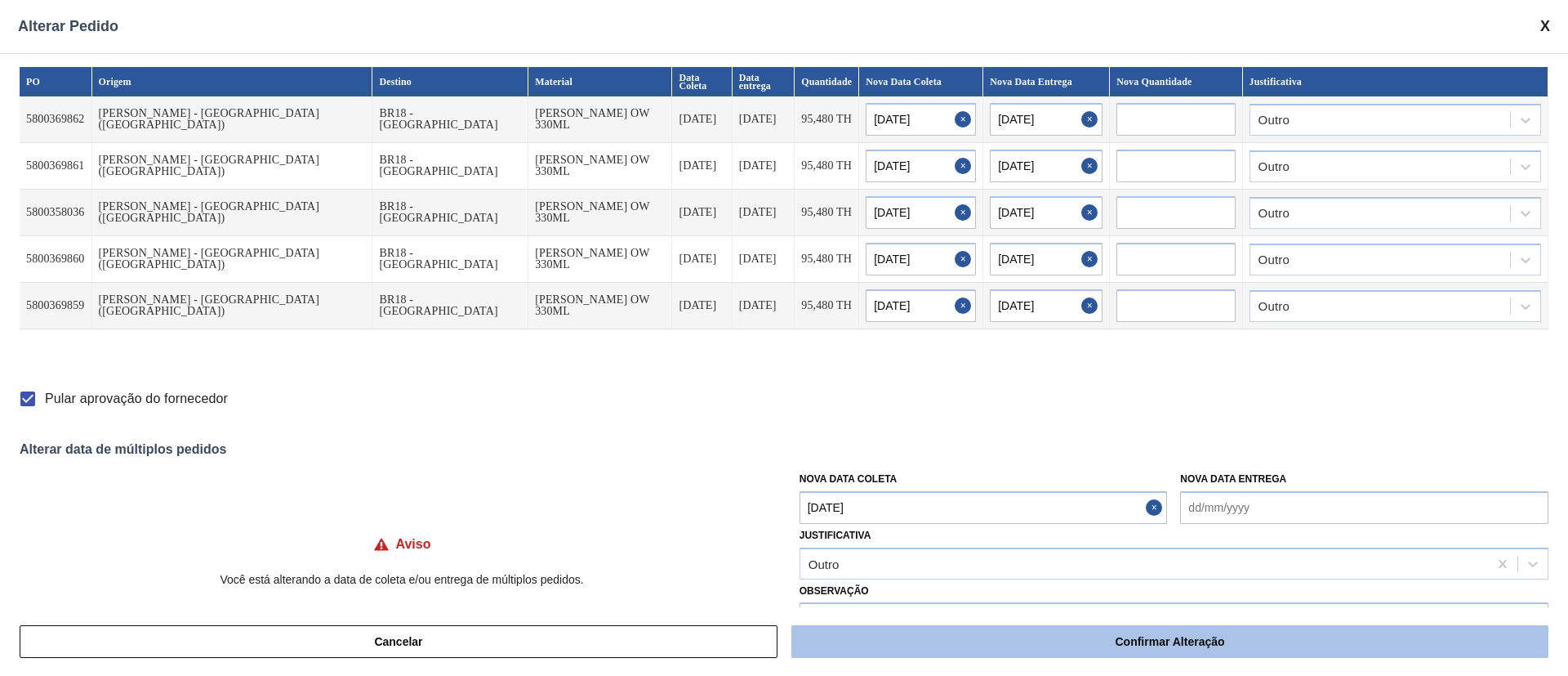
click at [983, 634] on button "Confirmar Alteração" at bounding box center [1170, 641] width 757 height 33
checkbox input "false"
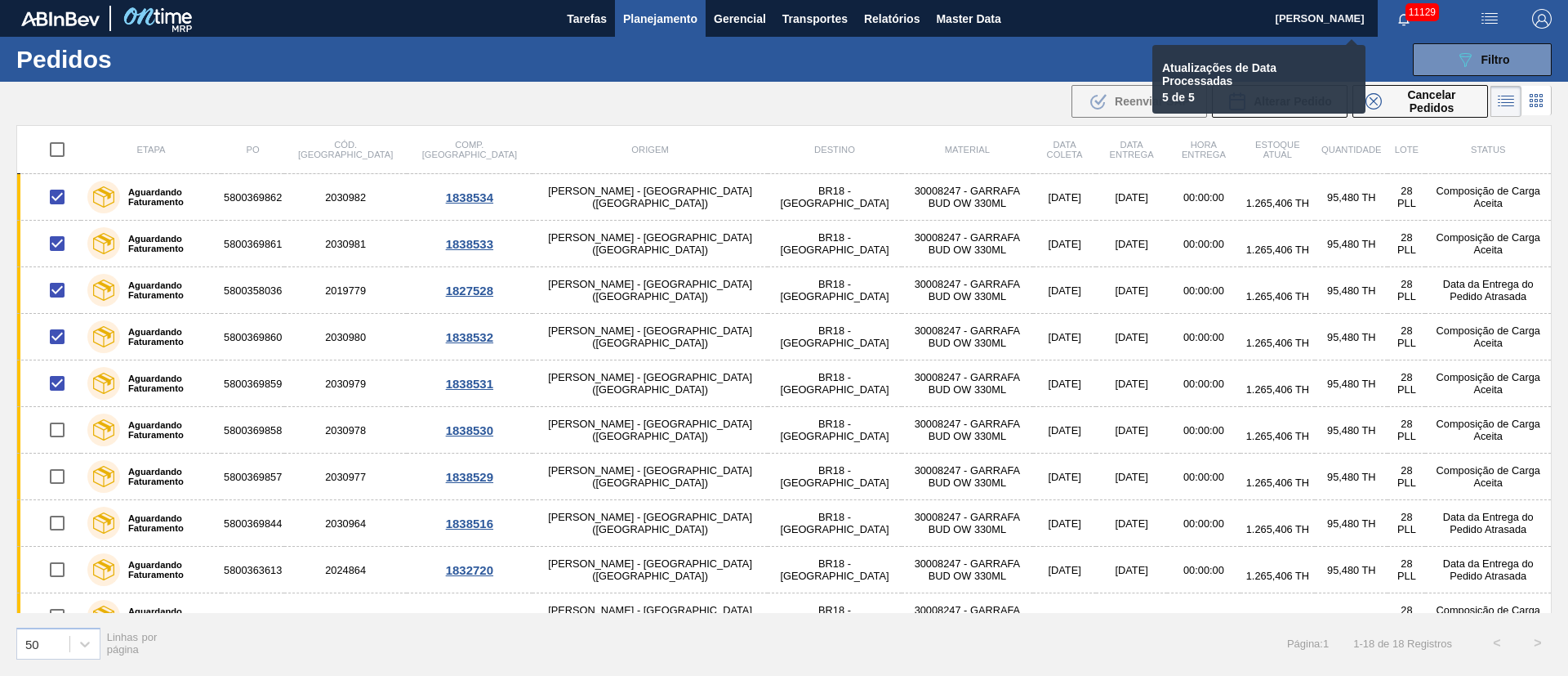
checkbox input "false"
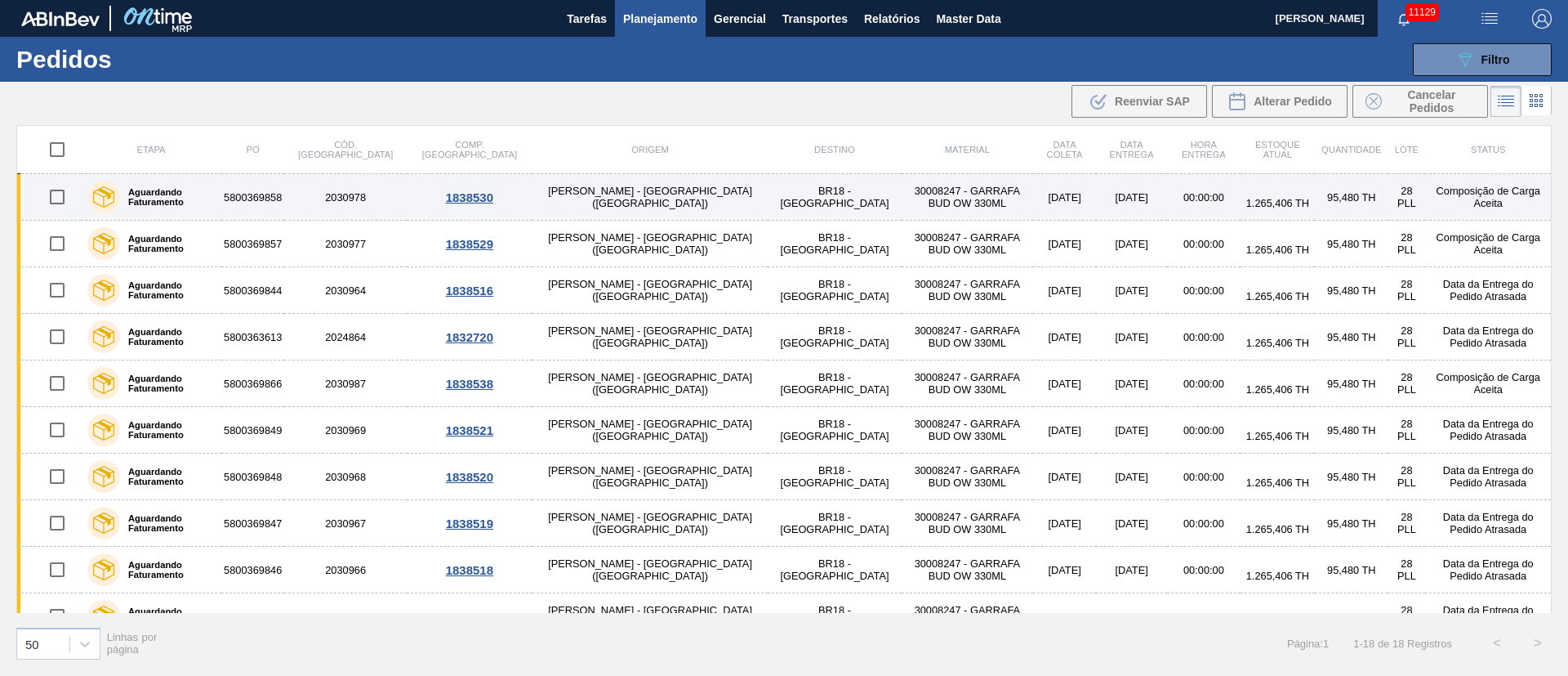
click at [55, 198] on input "checkbox" at bounding box center [56, 196] width 34 height 34
checkbox input "true"
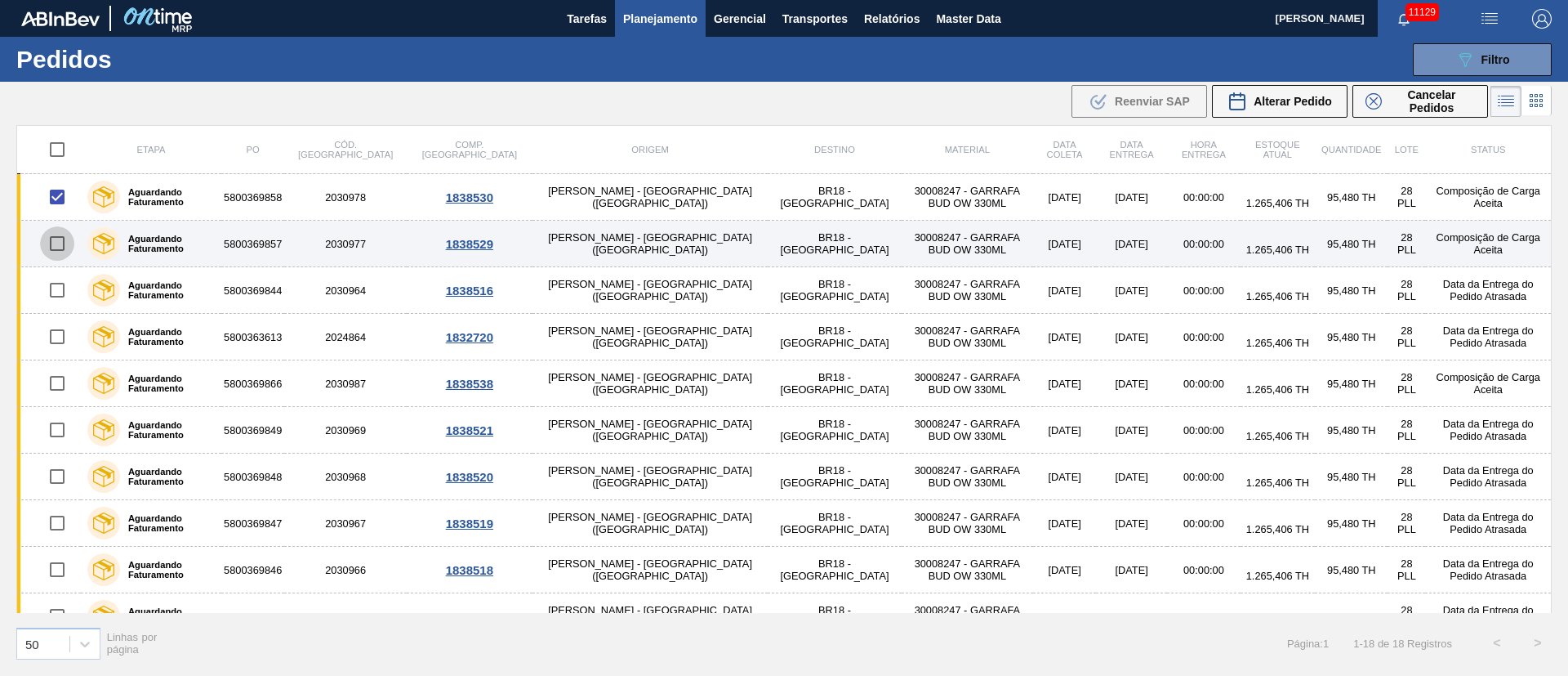
click at [57, 239] on input "checkbox" at bounding box center [56, 243] width 34 height 34
checkbox input "true"
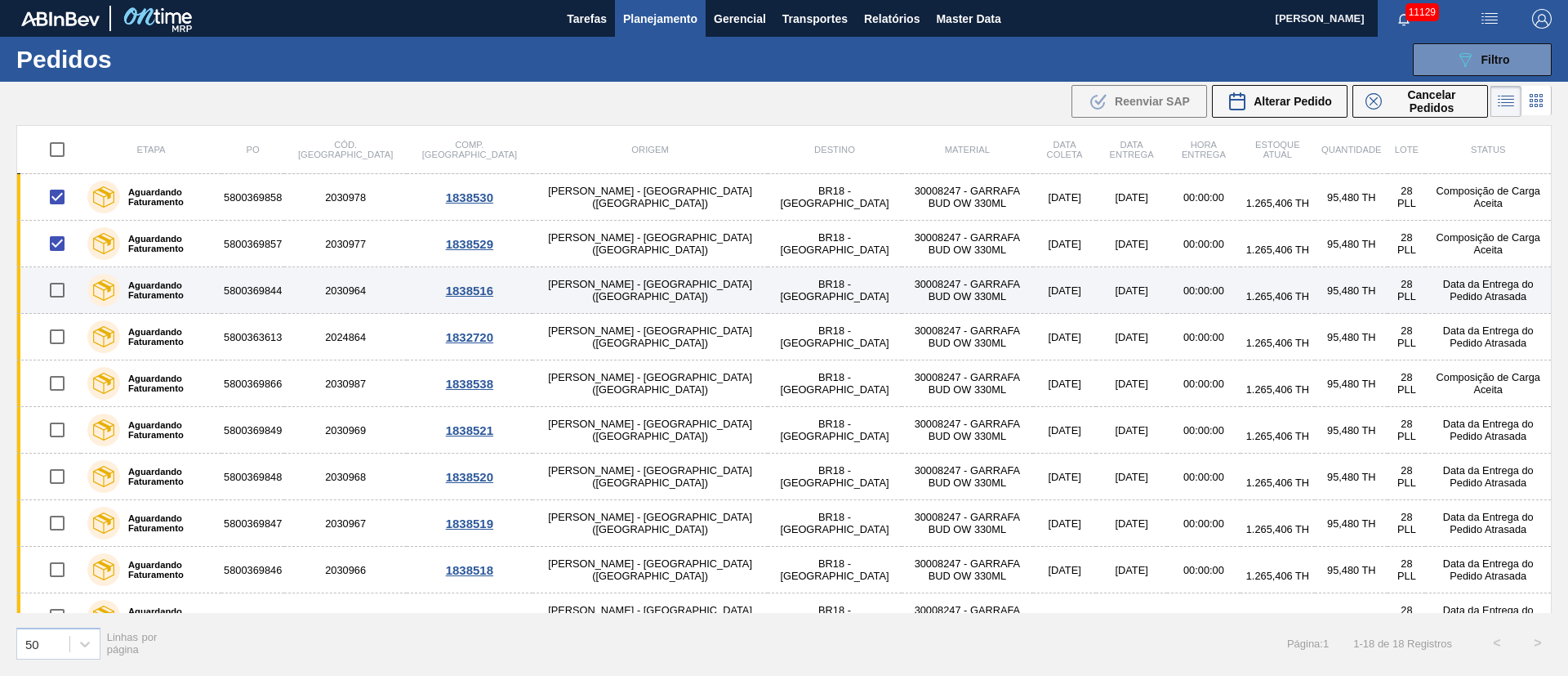
click at [54, 292] on input "checkbox" at bounding box center [56, 289] width 34 height 34
checkbox input "true"
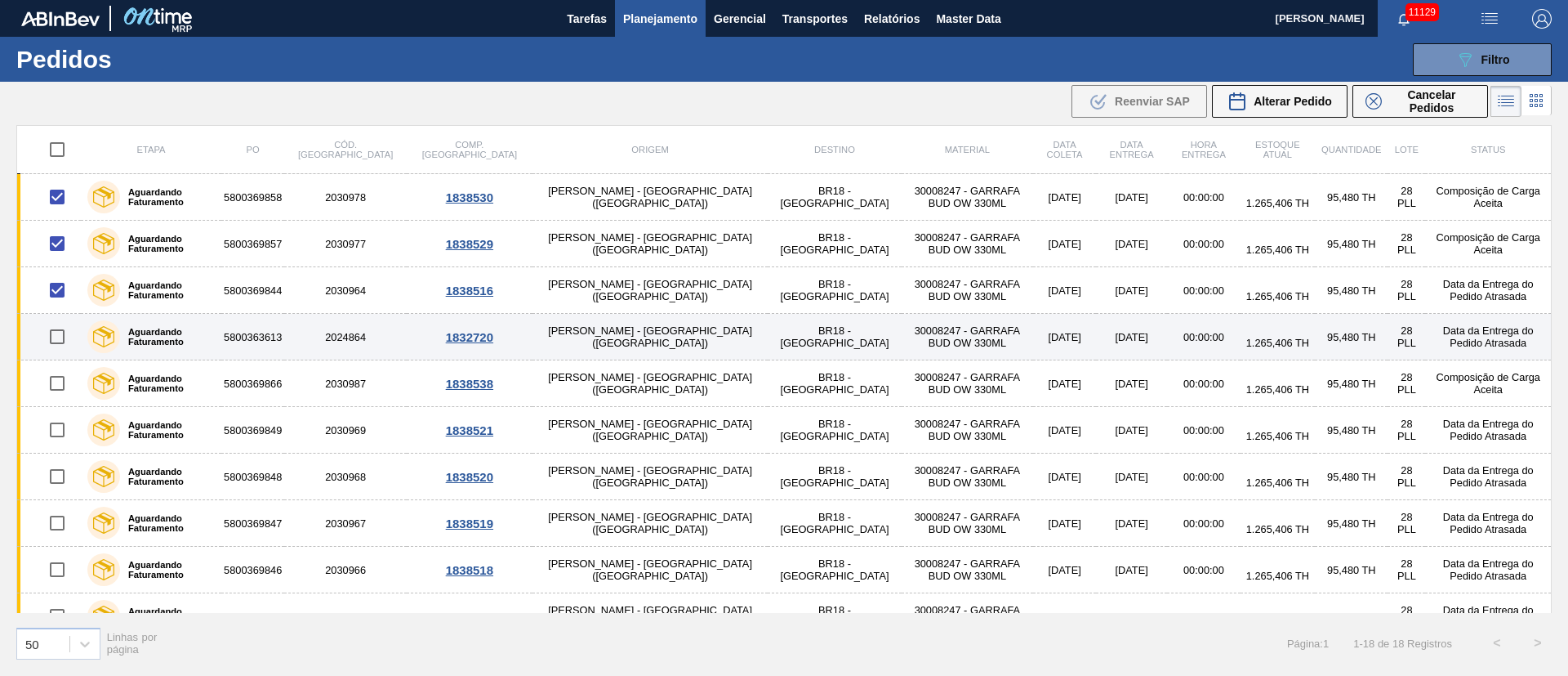
click at [61, 334] on input "checkbox" at bounding box center [56, 336] width 34 height 34
checkbox input "true"
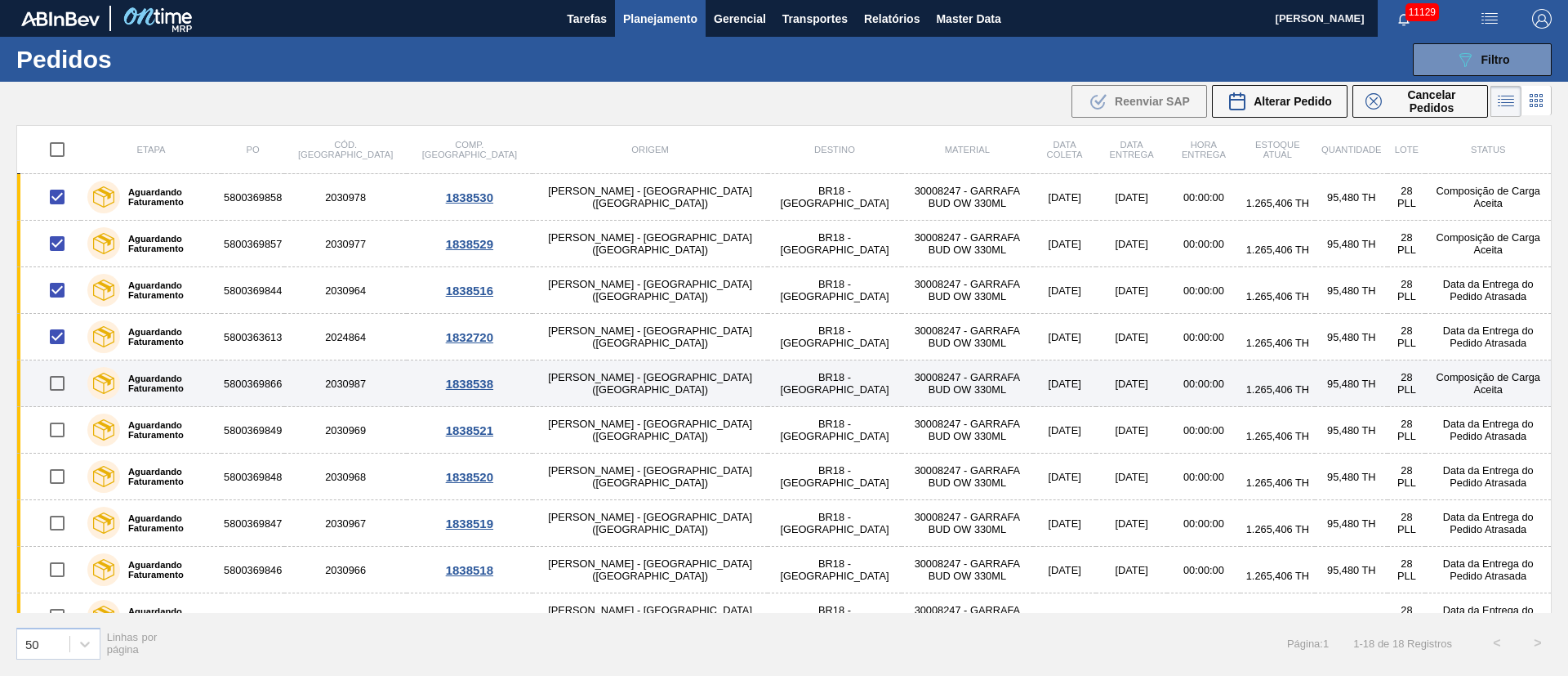
click at [58, 374] on input "checkbox" at bounding box center [56, 383] width 34 height 34
checkbox input "true"
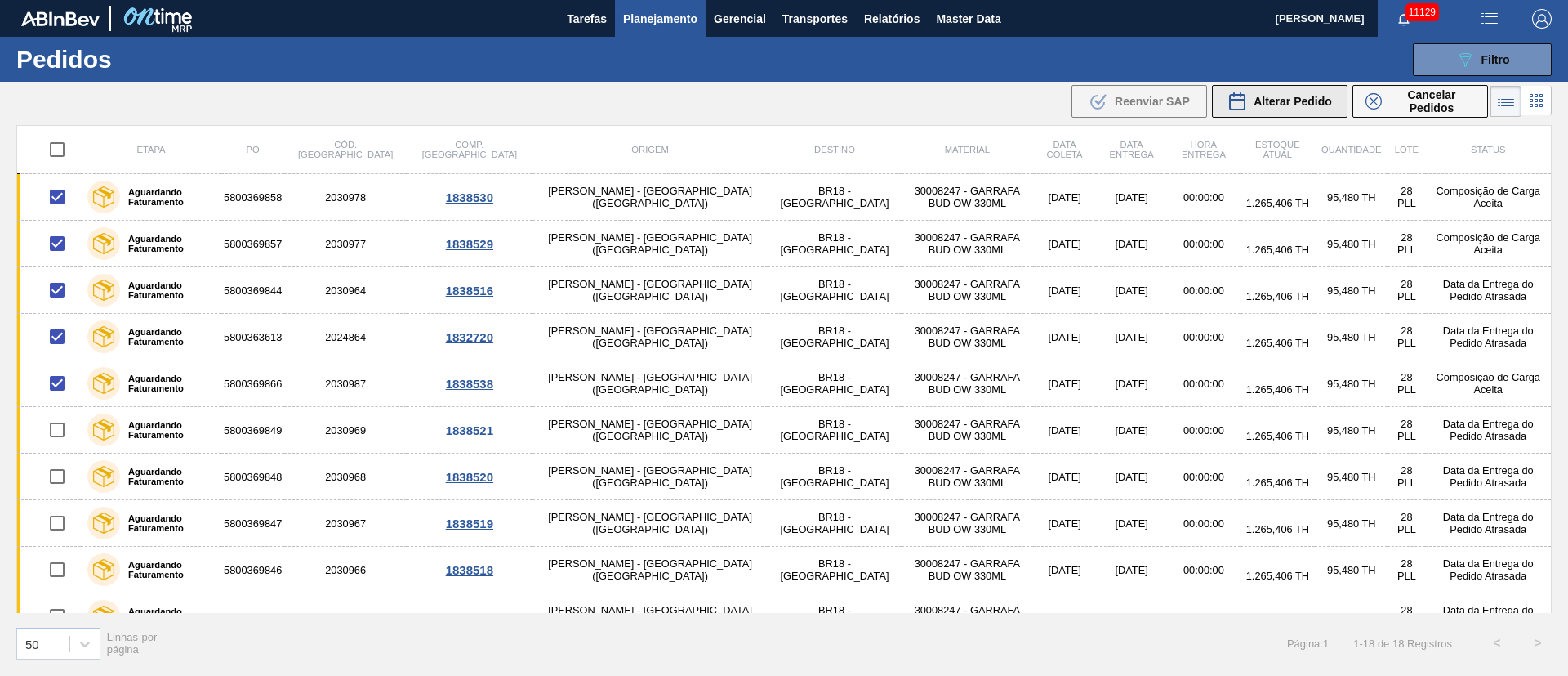
click at [1310, 106] on span "Alterar Pedido" at bounding box center [1292, 101] width 79 height 13
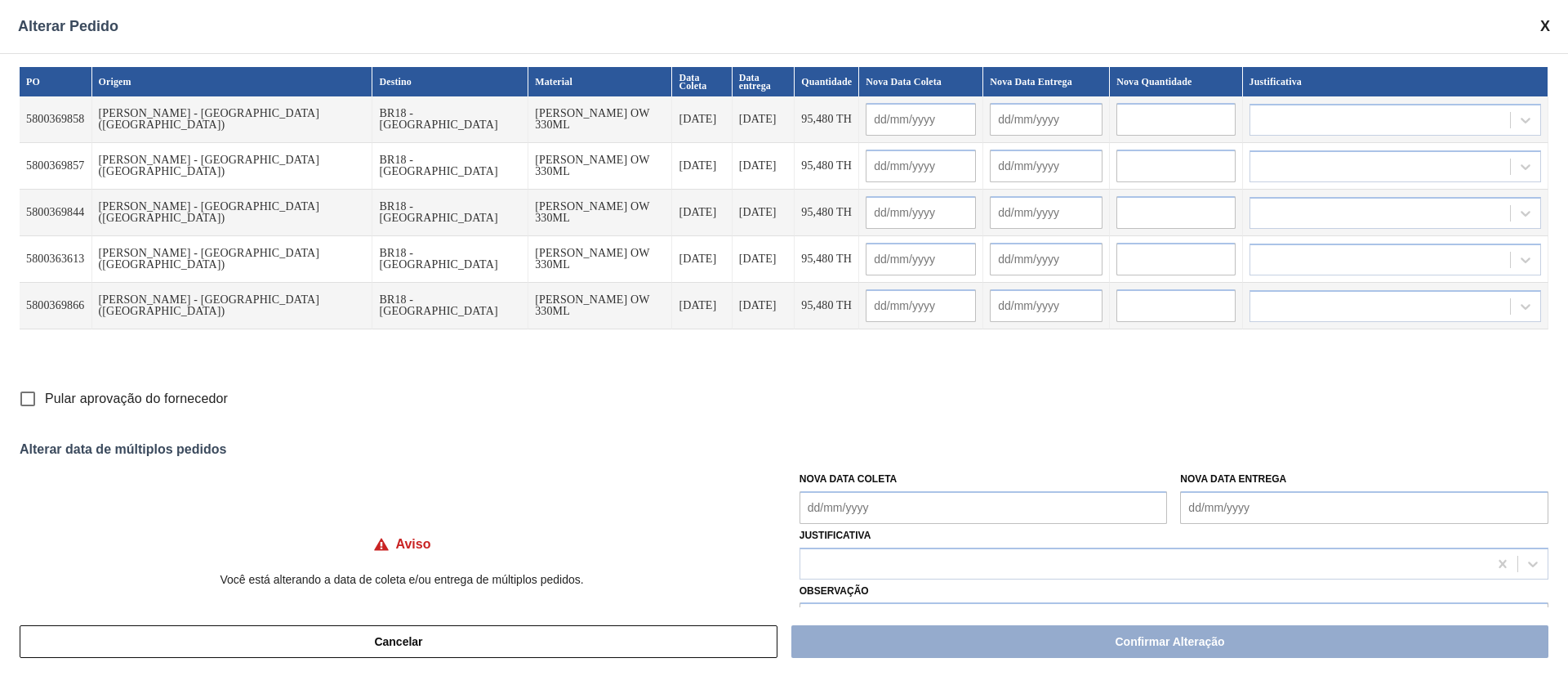
drag, startPoint x: 828, startPoint y: 514, endPoint x: 843, endPoint y: 512, distance: 15.1
click at [828, 513] on Coleta "Nova Data Coleta" at bounding box center [983, 507] width 368 height 33
click at [895, 434] on div "24" at bounding box center [897, 433] width 22 height 22
type Coleta "[DATE]"
type input "[DATE]"
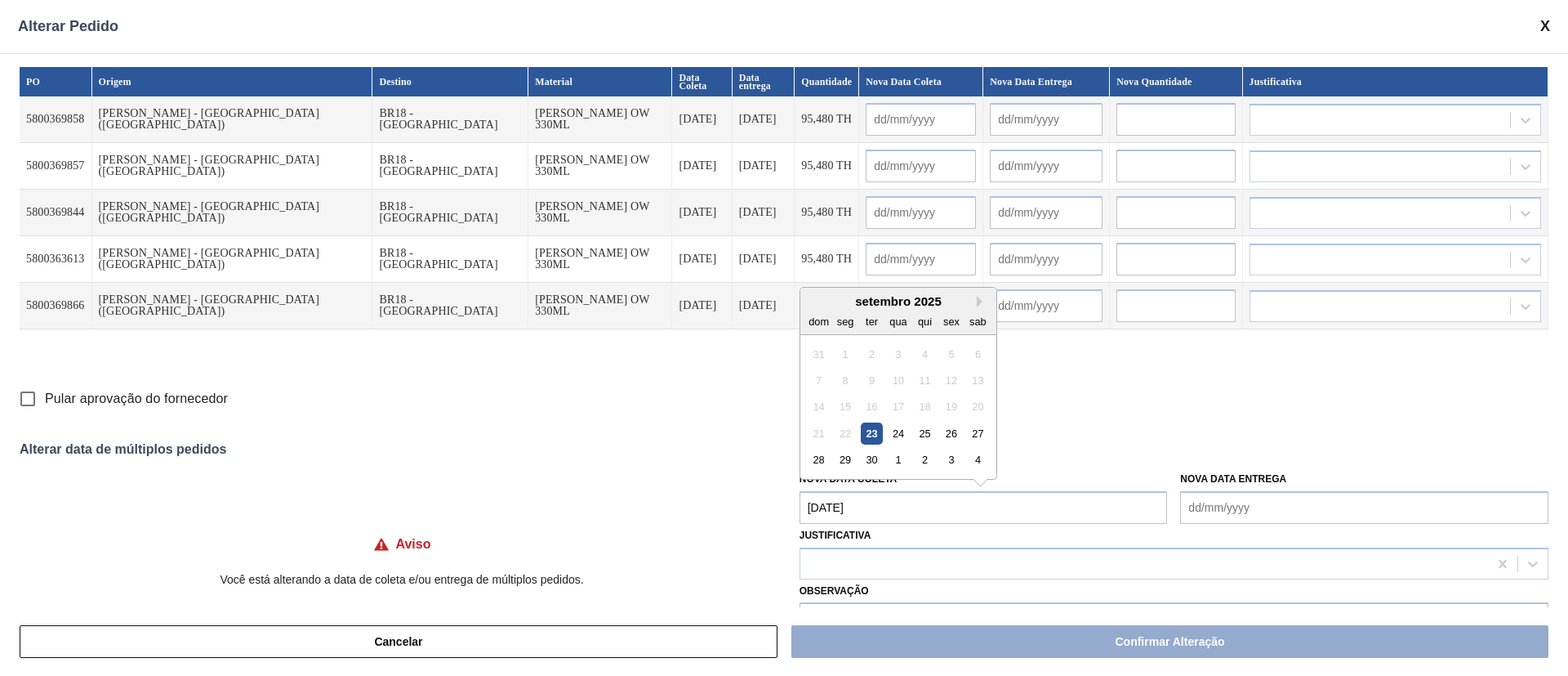
type input "[DATE]"
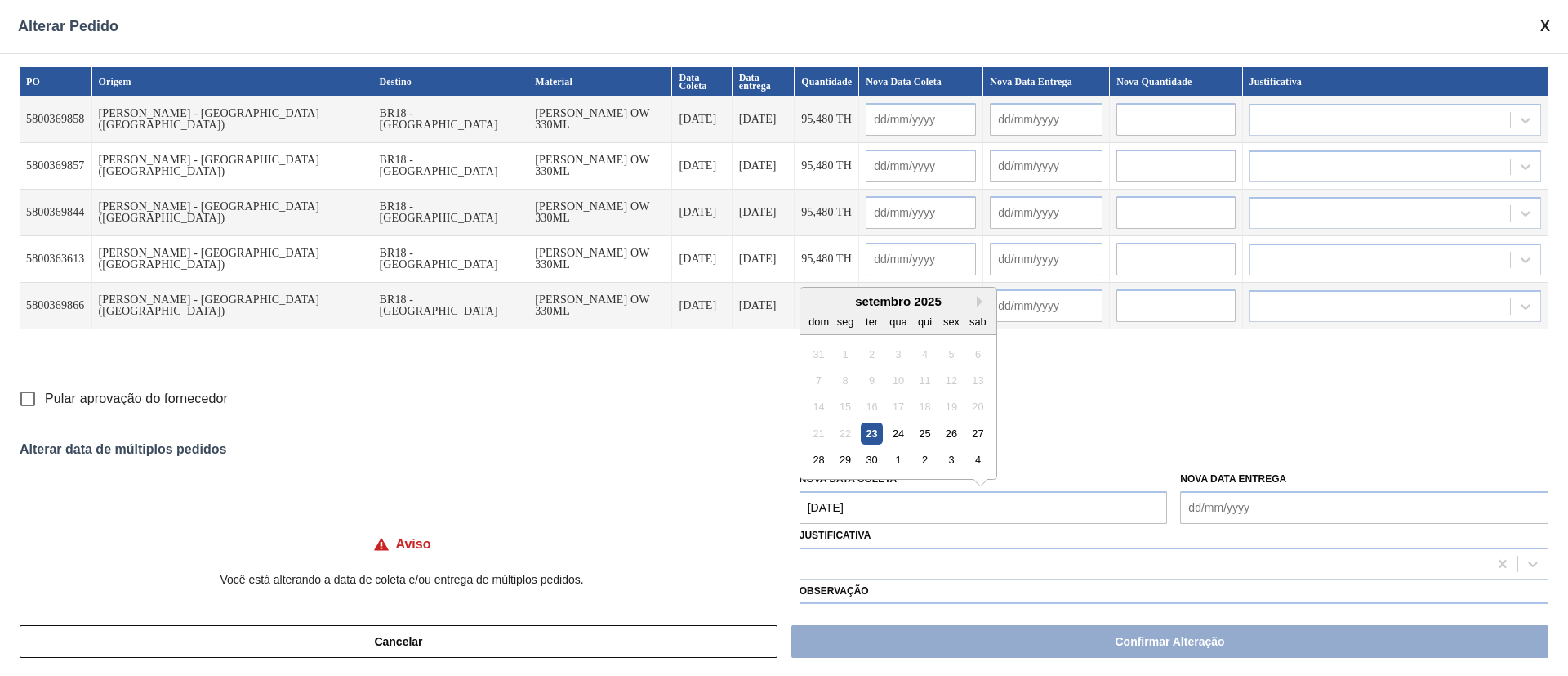
type input "[DATE]"
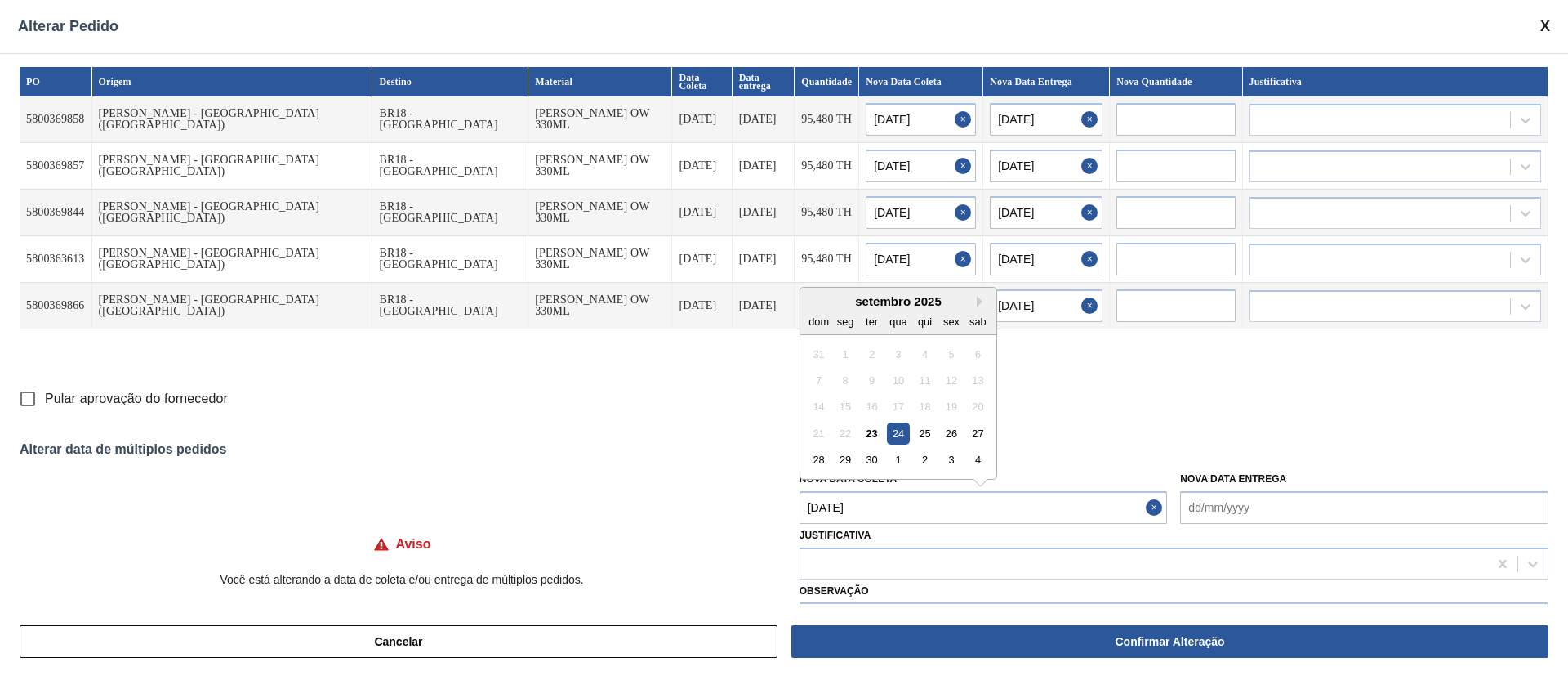
click at [883, 512] on Coleta "[DATE]" at bounding box center [983, 507] width 368 height 33
click at [843, 461] on div "29" at bounding box center [845, 459] width 22 height 22
type Coleta "[DATE]"
type input "[DATE]"
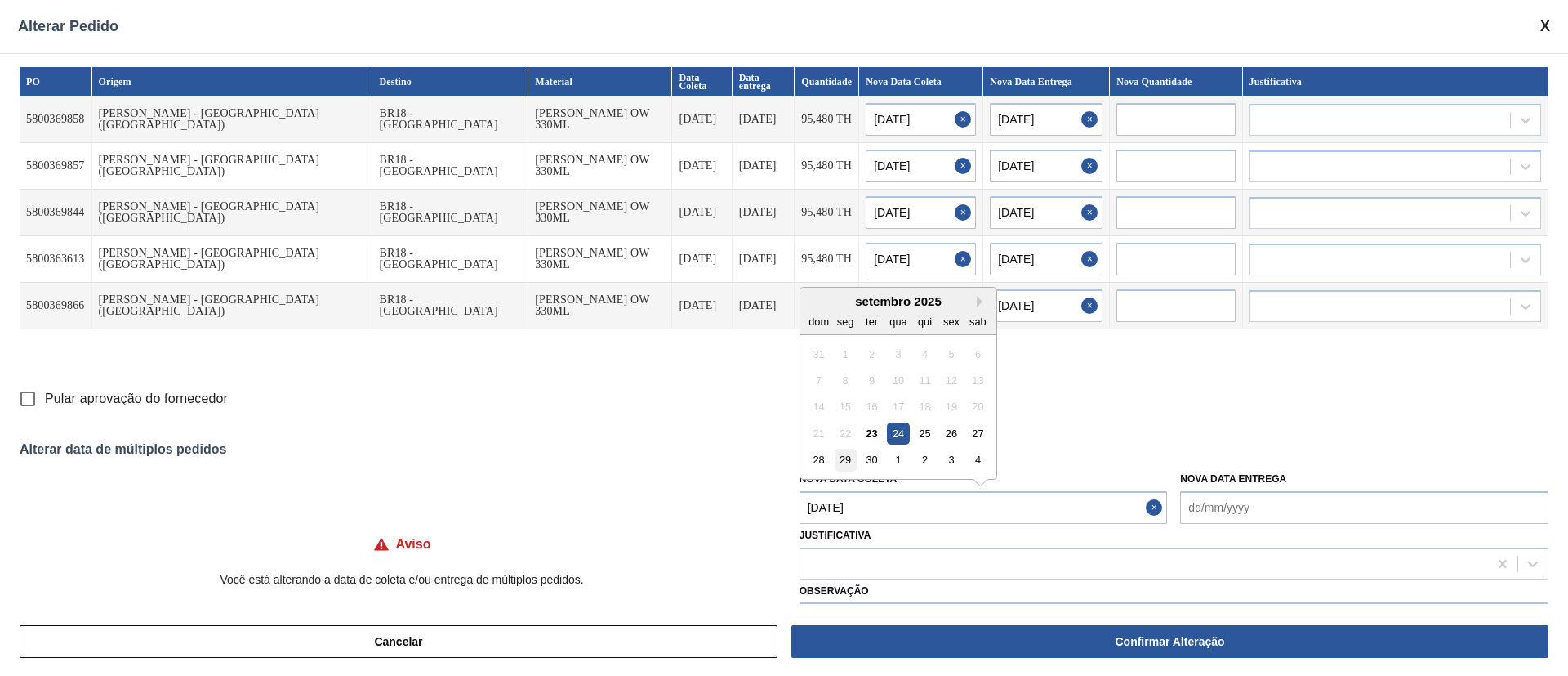
type input "[DATE]"
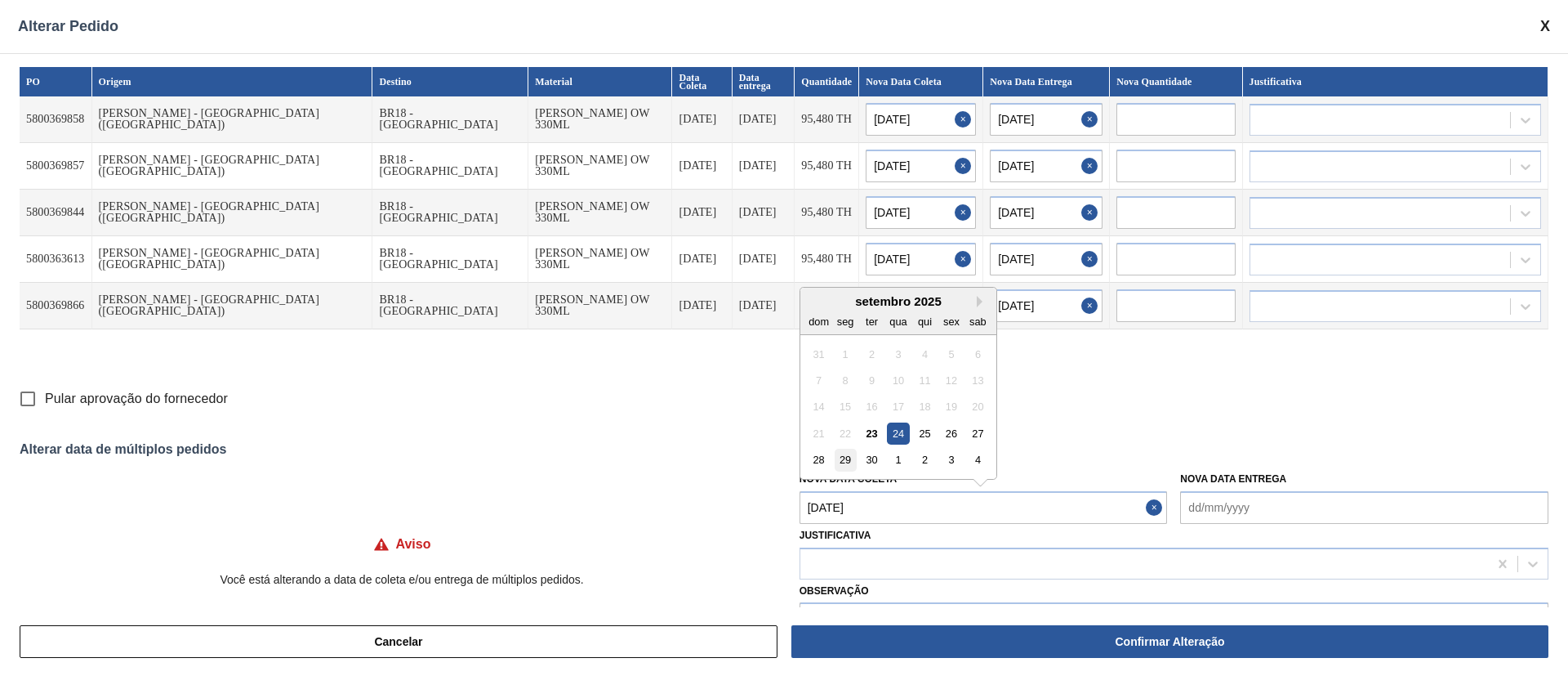
type input "[DATE]"
click at [22, 401] on input "Pular aprovação do fornecedor" at bounding box center [27, 398] width 34 height 34
checkbox input "true"
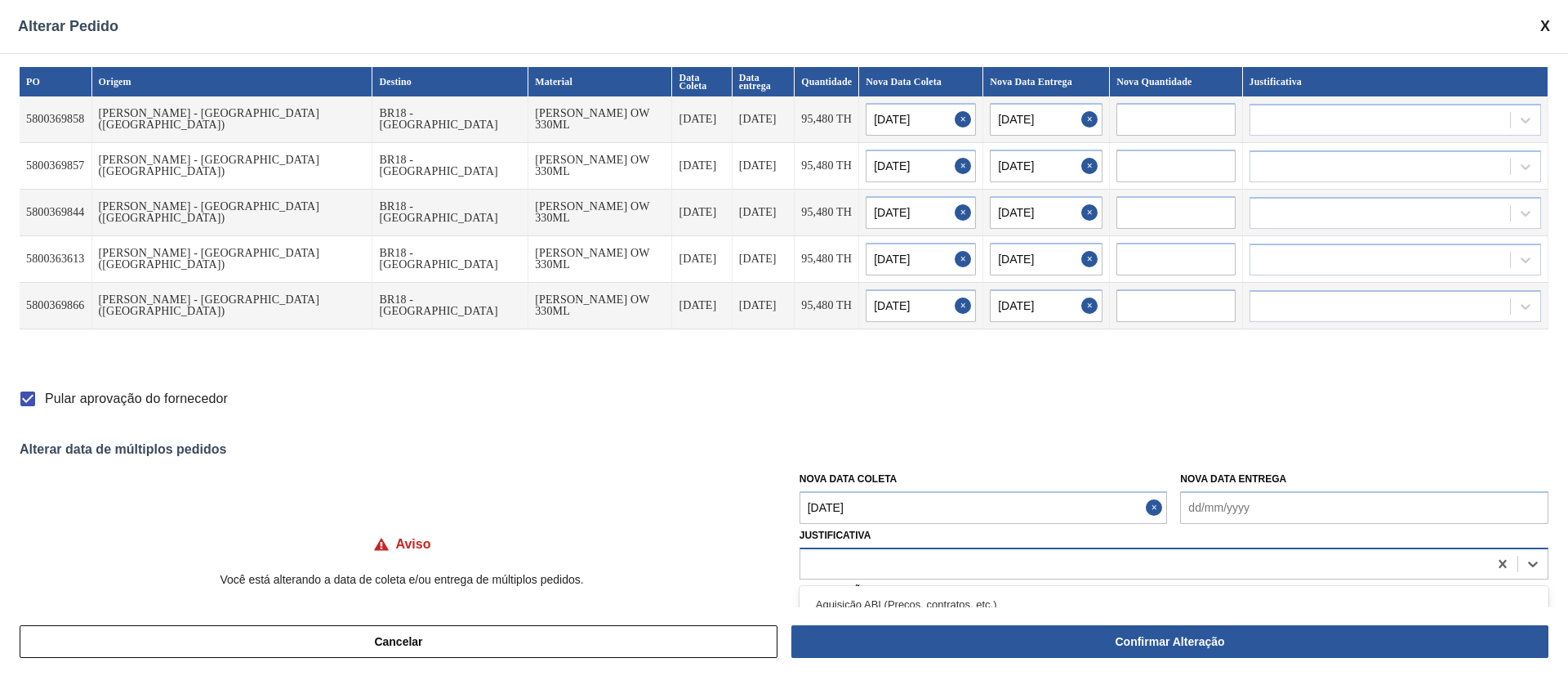
click at [825, 560] on div at bounding box center [1144, 563] width 687 height 23
type input "OUT"
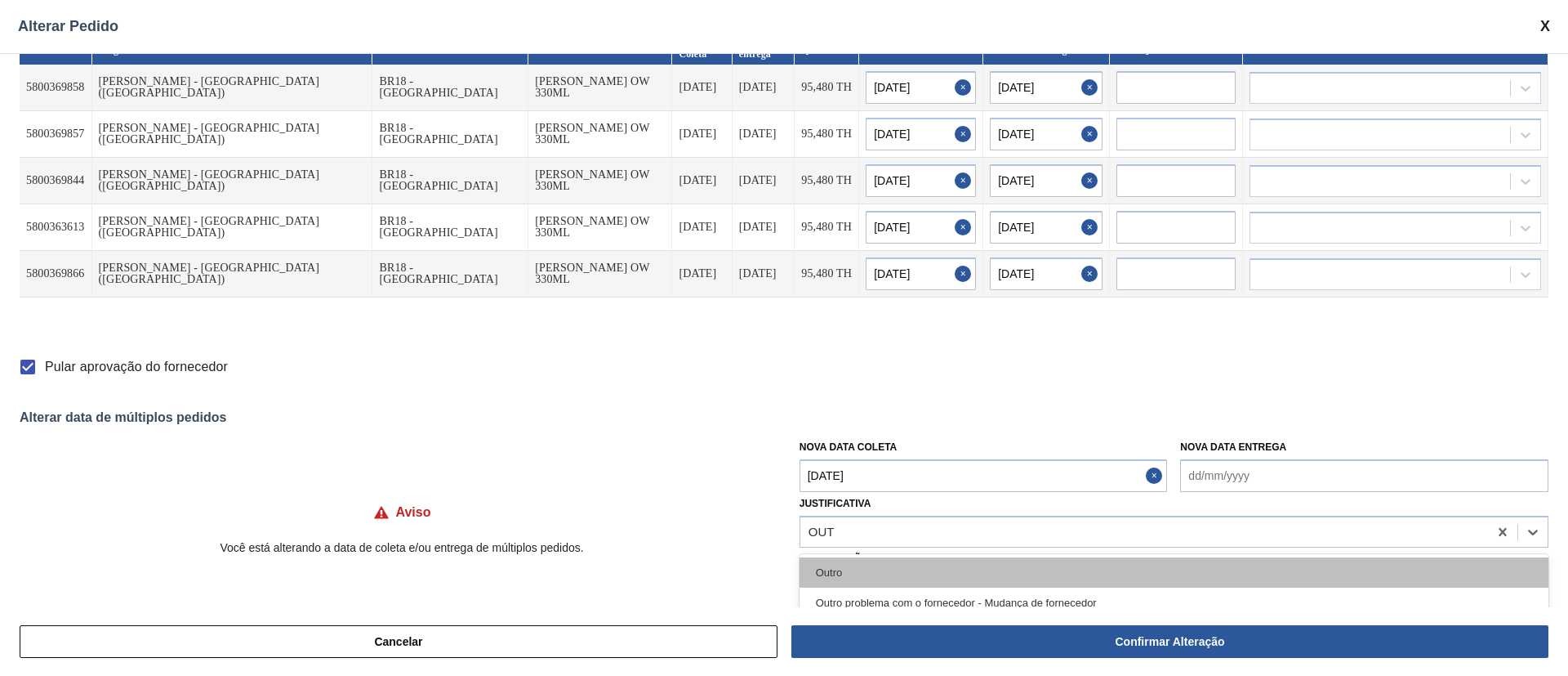
scroll to position [48, 0]
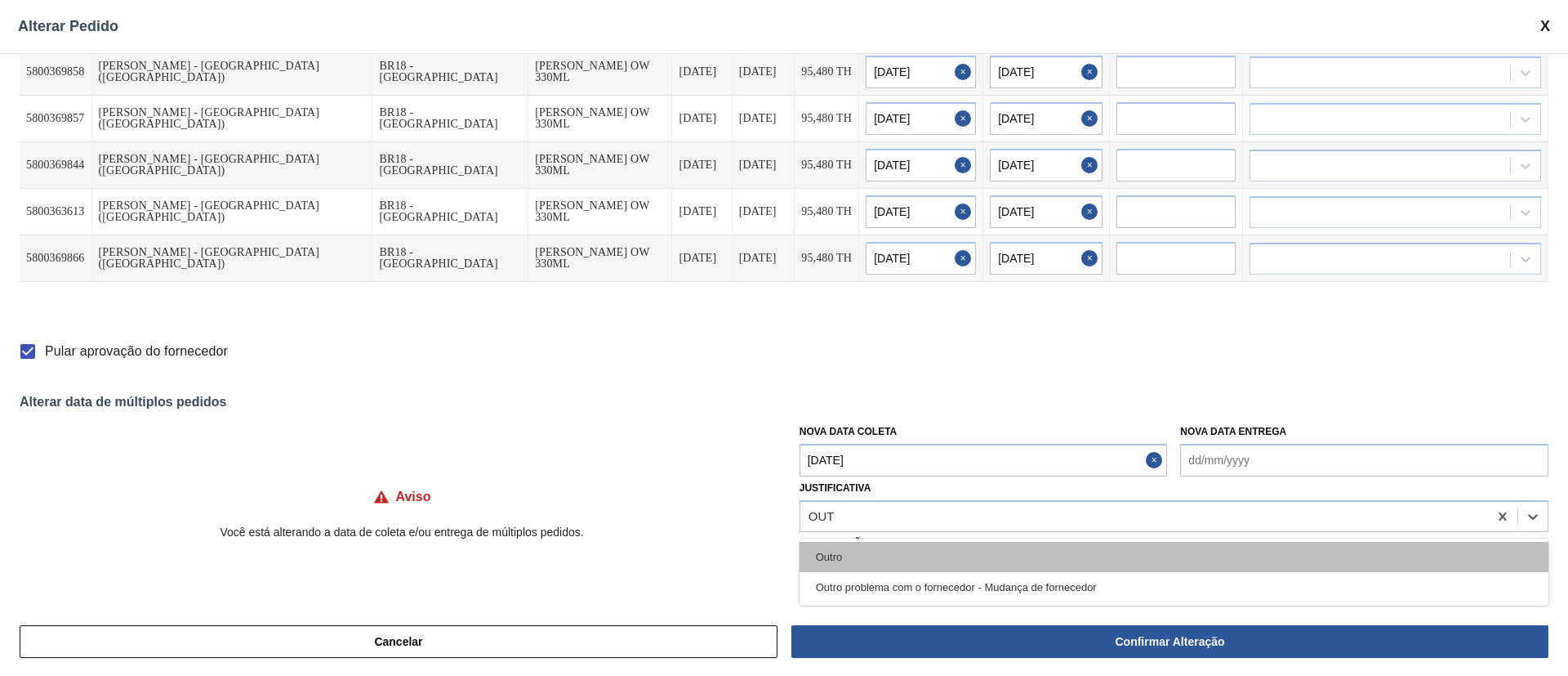
click at [872, 555] on div "Outro" at bounding box center [1173, 557] width 749 height 30
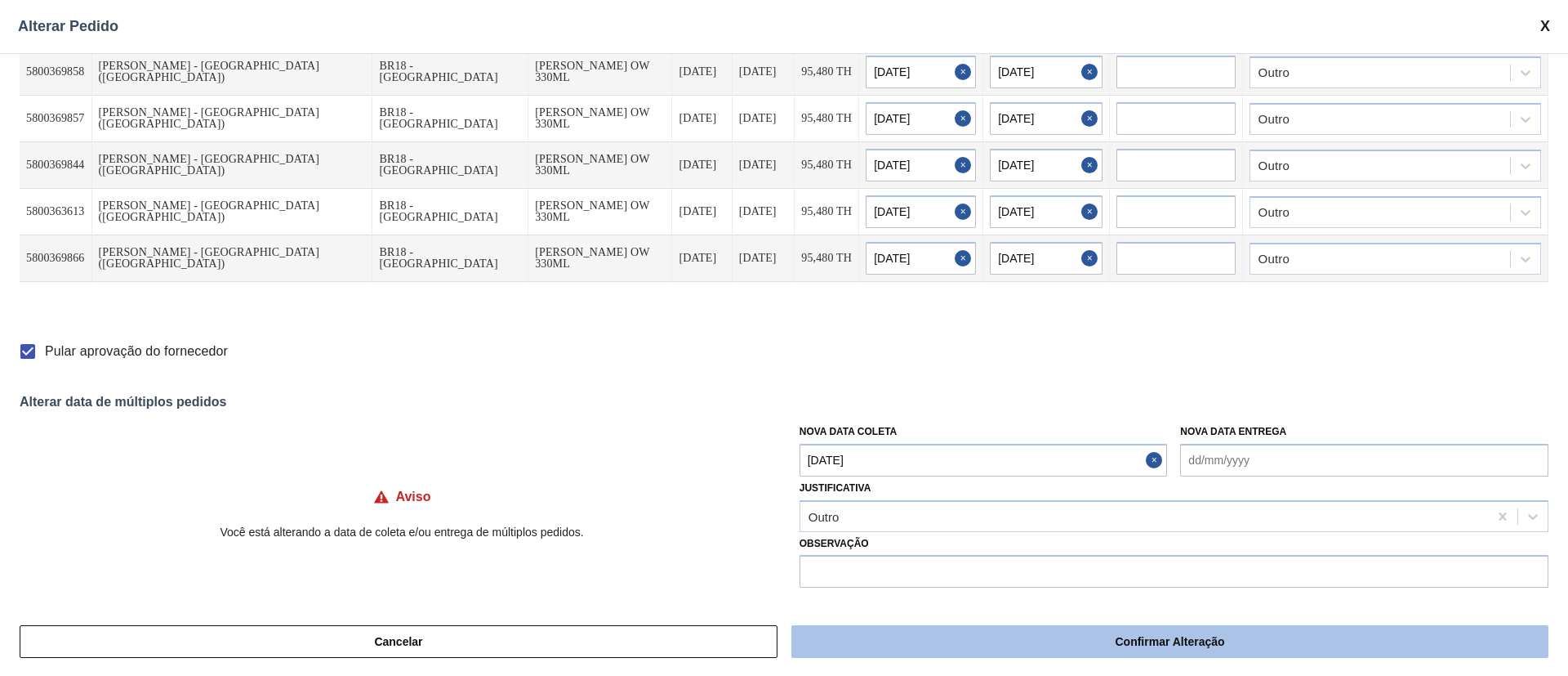
click at [983, 636] on button "Confirmar Alteração" at bounding box center [1170, 641] width 757 height 33
checkbox input "false"
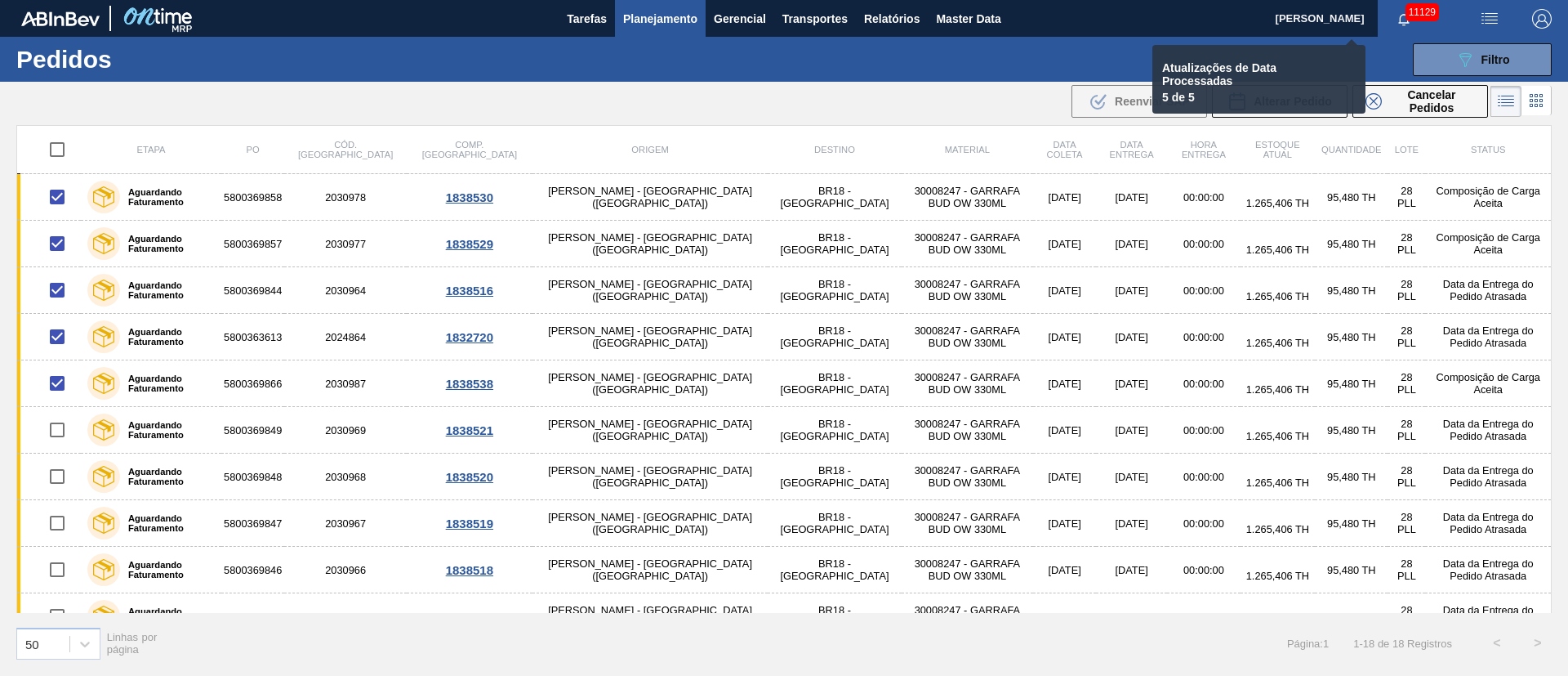
checkbox input "false"
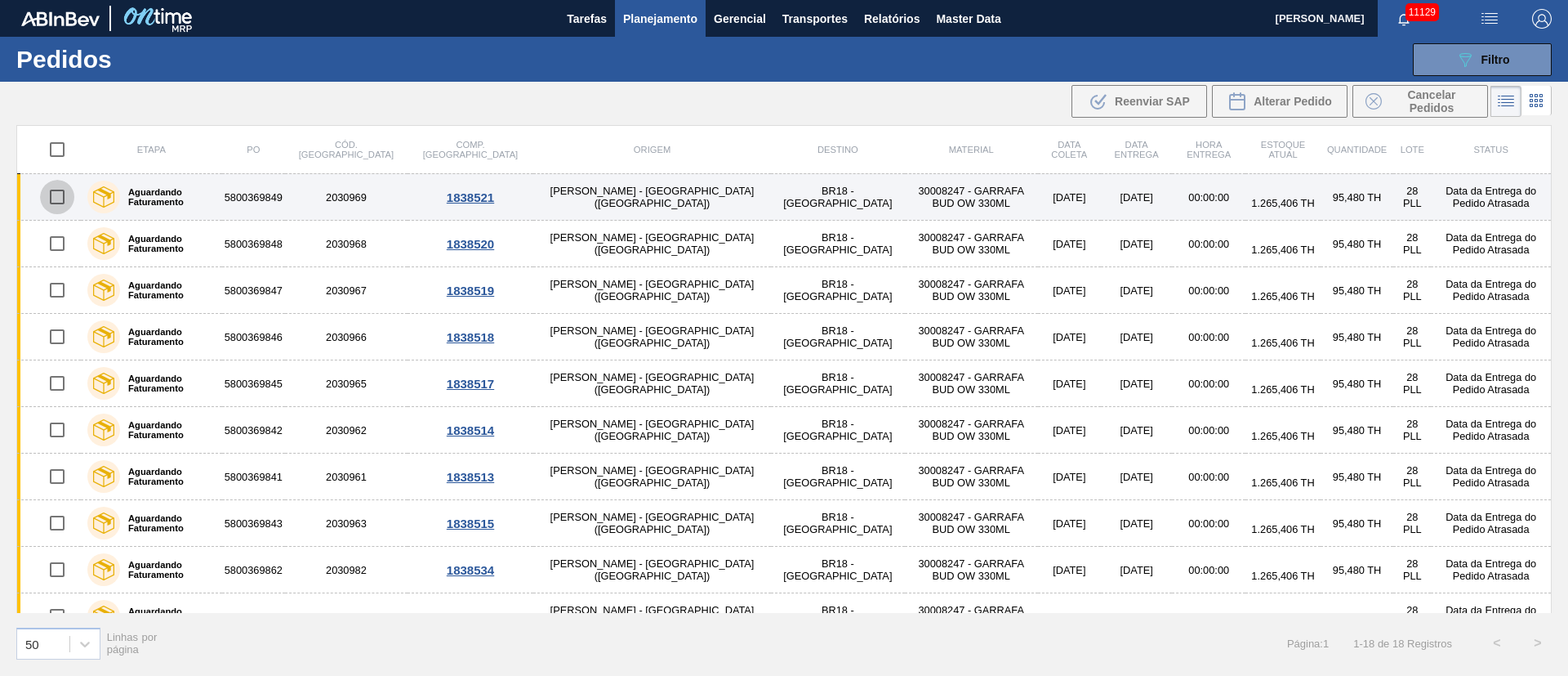
click at [66, 192] on input "checkbox" at bounding box center [56, 196] width 34 height 34
checkbox input "true"
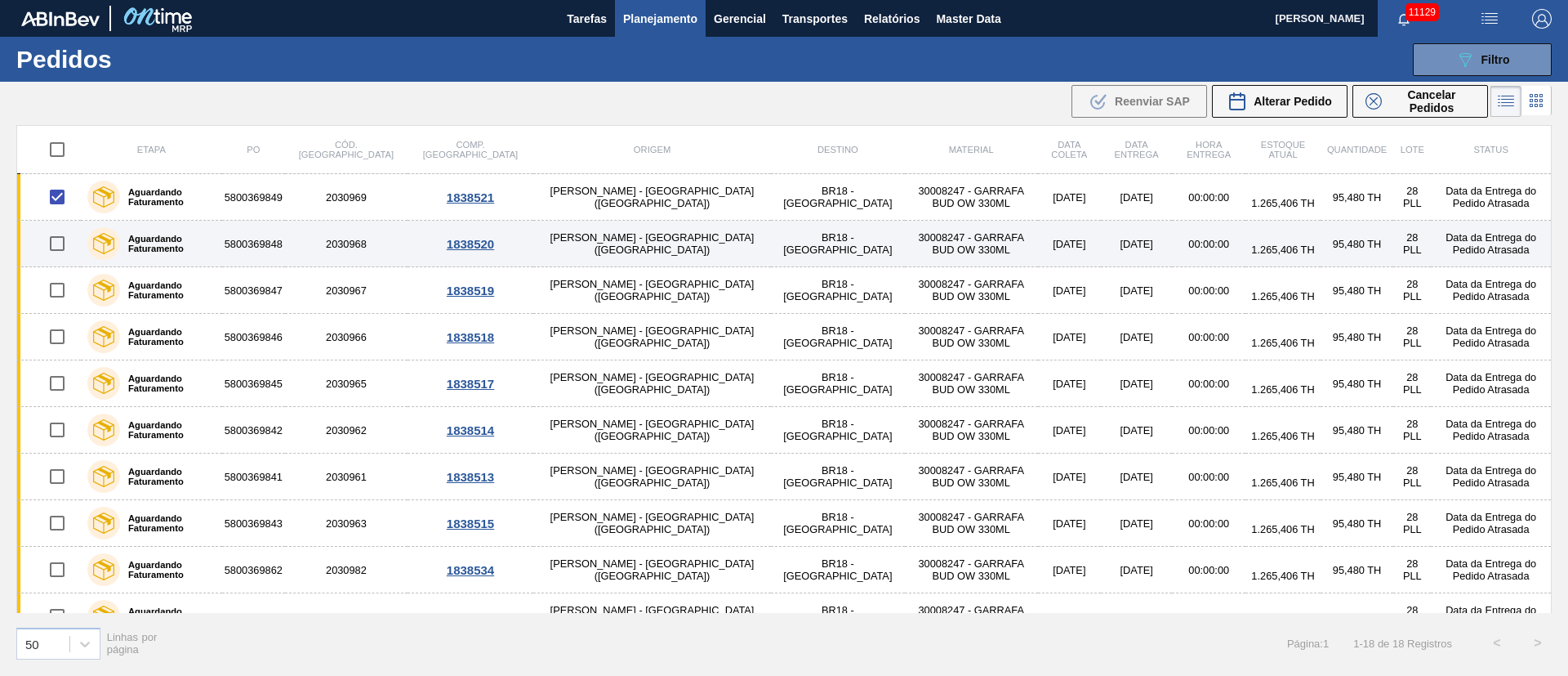
click at [60, 238] on input "checkbox" at bounding box center [56, 243] width 34 height 34
checkbox input "true"
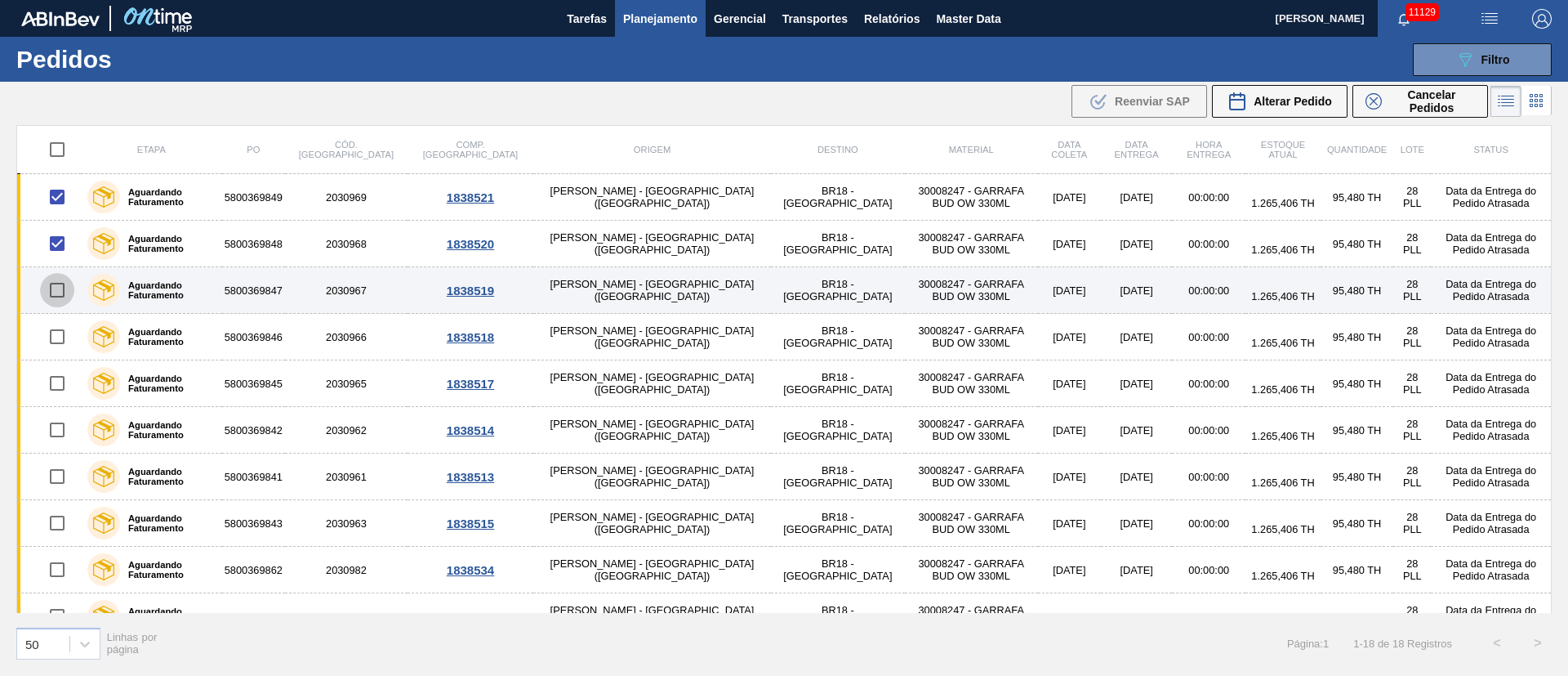
click at [60, 286] on input "checkbox" at bounding box center [56, 289] width 34 height 34
checkbox input "true"
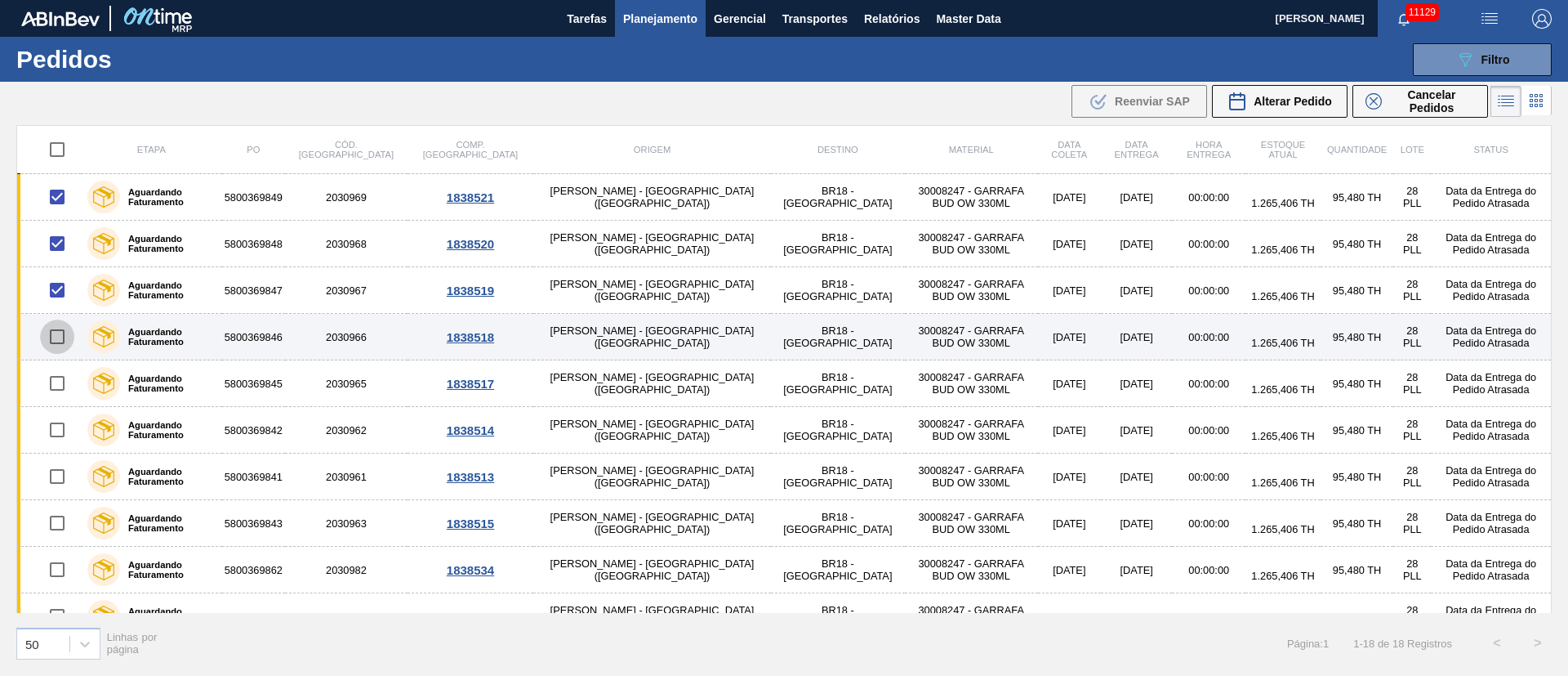
click at [56, 334] on input "checkbox" at bounding box center [56, 336] width 34 height 34
checkbox input "true"
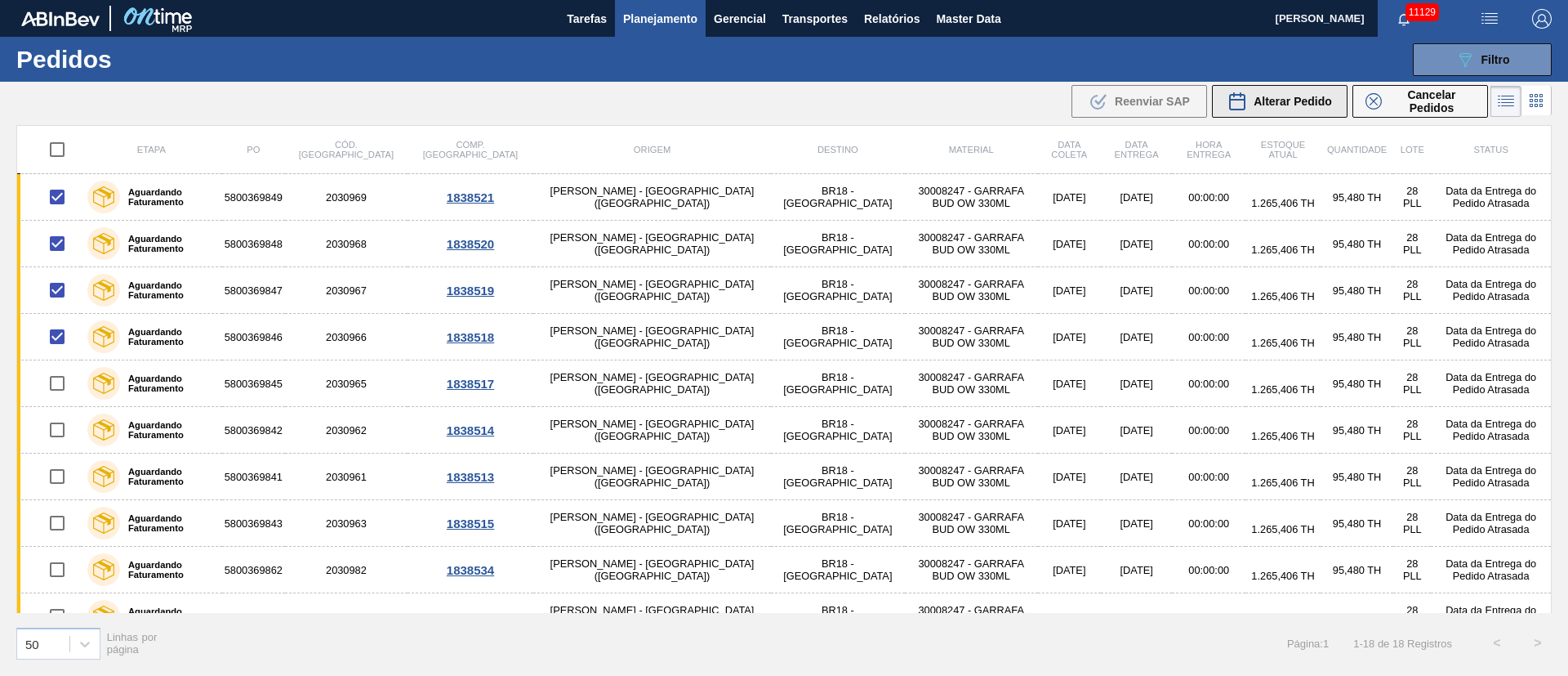
click at [1304, 98] on span "Alterar Pedido" at bounding box center [1292, 101] width 79 height 13
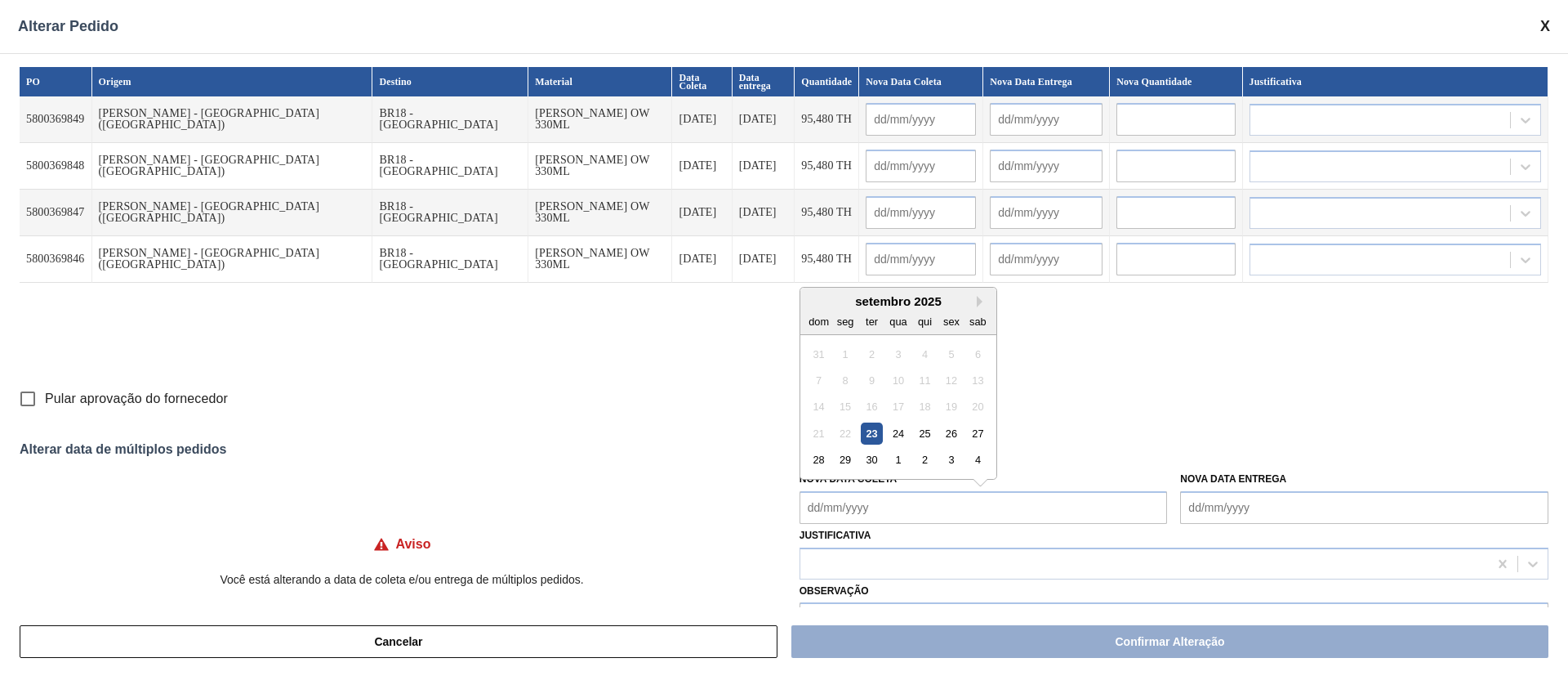
click at [833, 508] on Coleta "Nova Data Coleta" at bounding box center [983, 507] width 368 height 33
drag, startPoint x: 896, startPoint y: 434, endPoint x: 897, endPoint y: 495, distance: 61.0
click at [896, 434] on div "24" at bounding box center [897, 433] width 22 height 22
type Coleta "[DATE]"
type input "[DATE]"
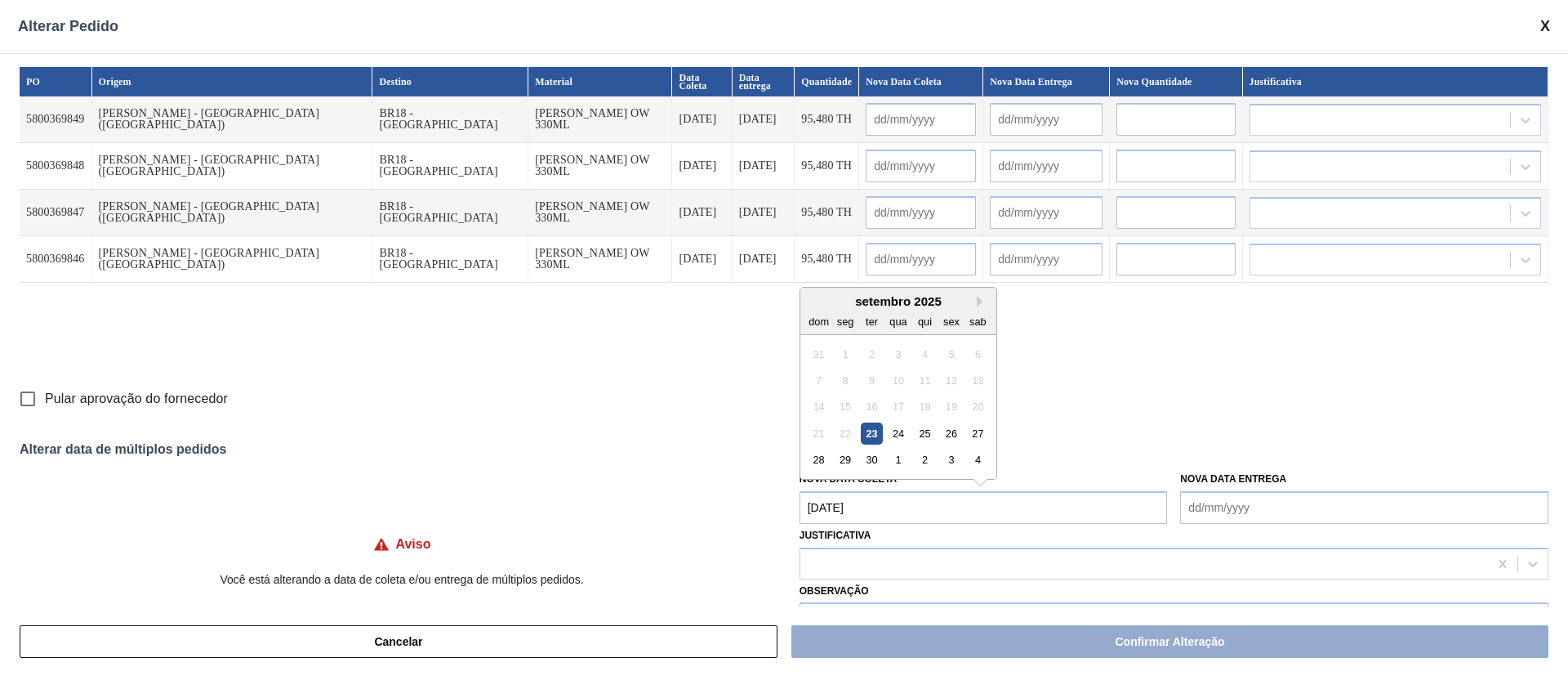
type input "[DATE]"
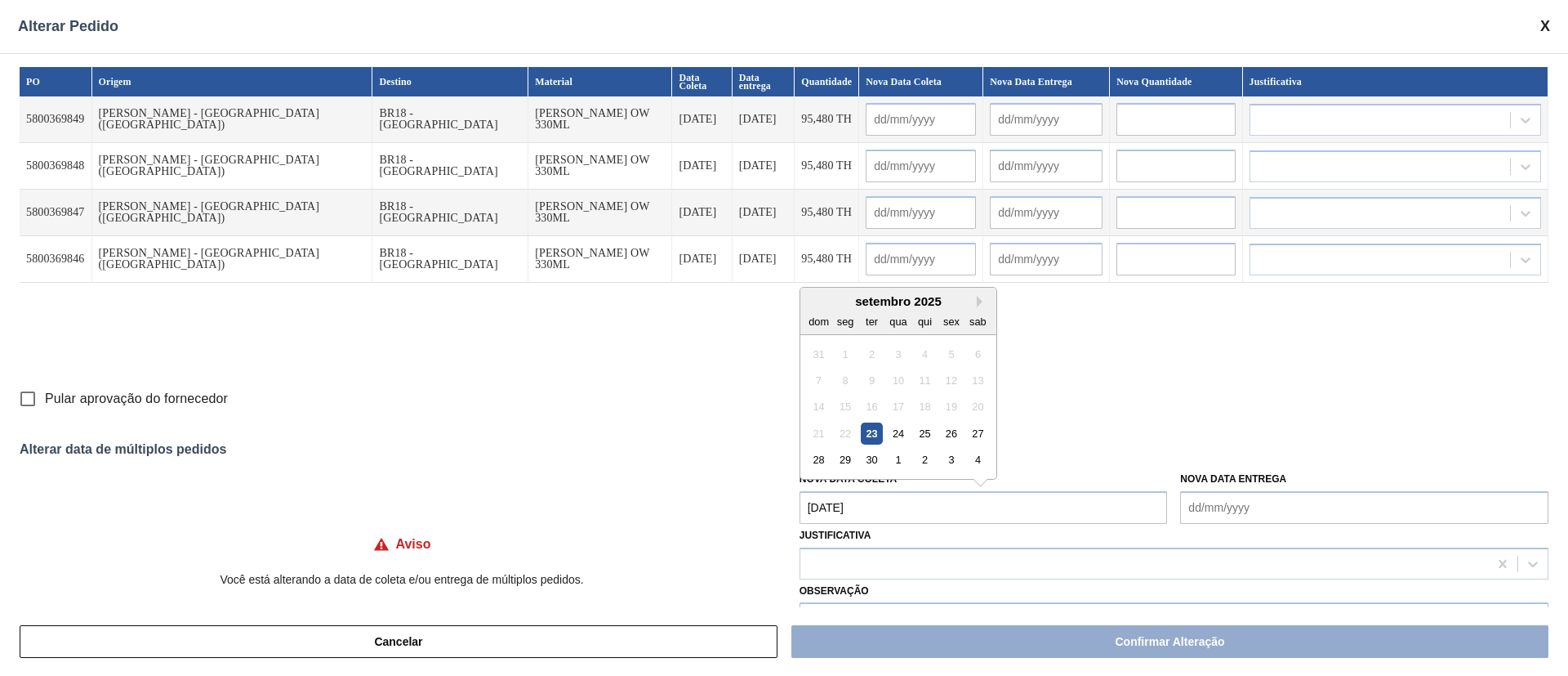
type input "[DATE]"
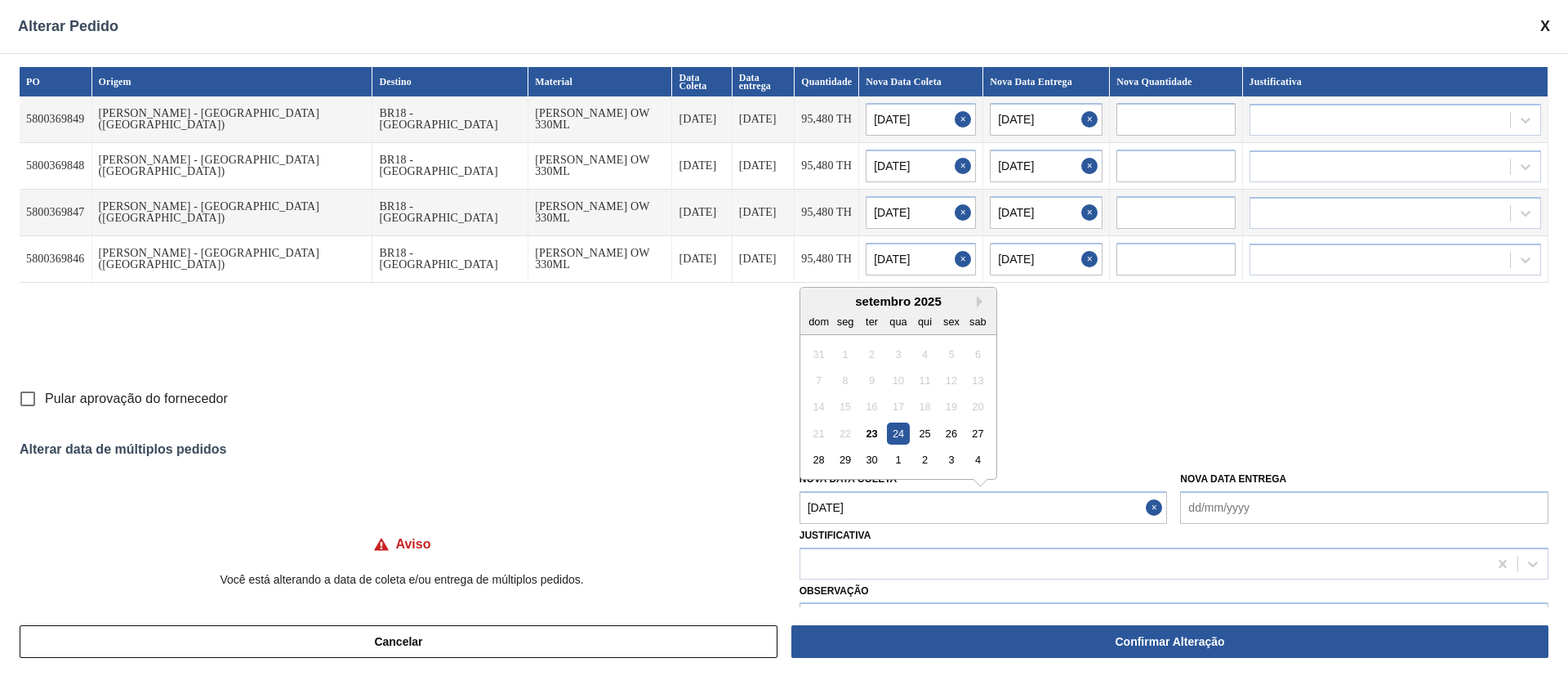
click at [893, 520] on Coleta "[DATE]" at bounding box center [983, 507] width 368 height 33
click at [948, 434] on div "26" at bounding box center [951, 433] width 22 height 22
type Coleta "[DATE]"
type input "[DATE]"
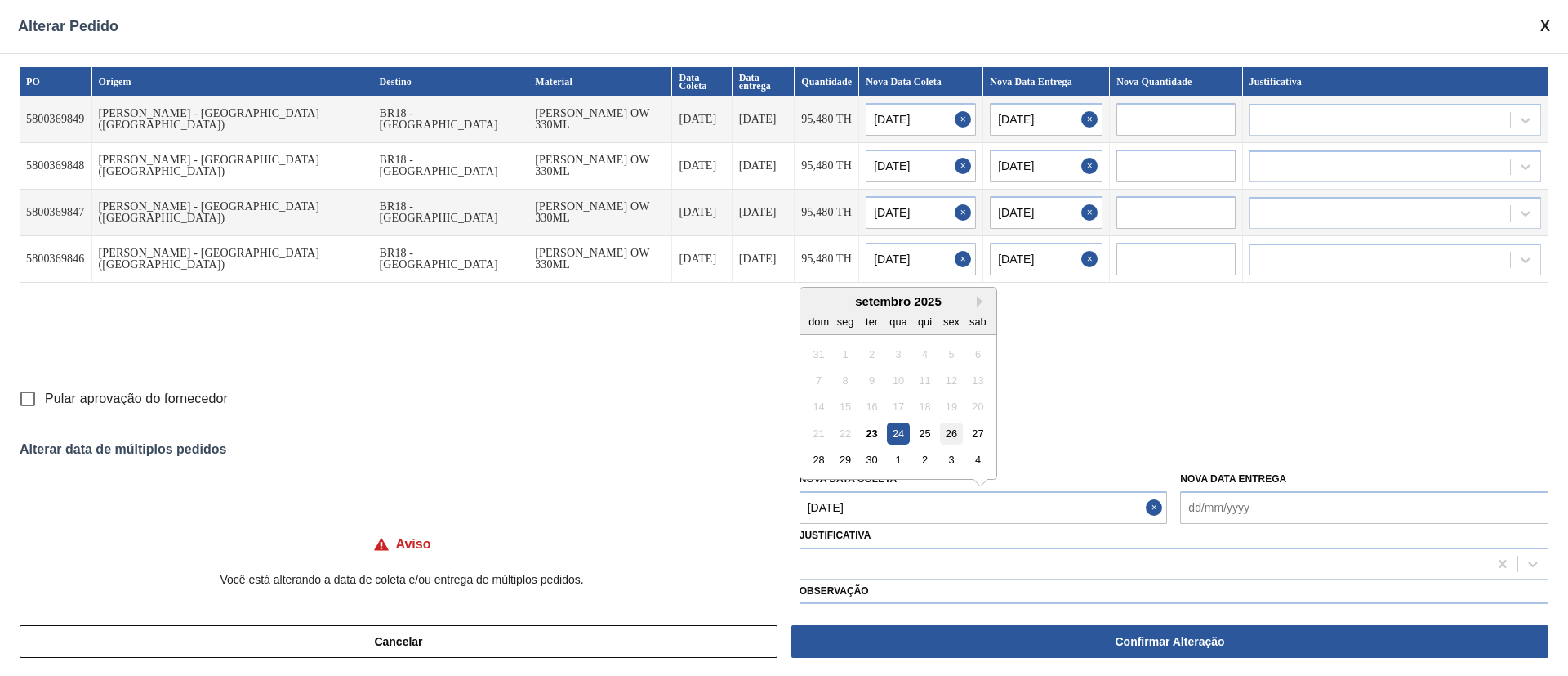
type input "[DATE]"
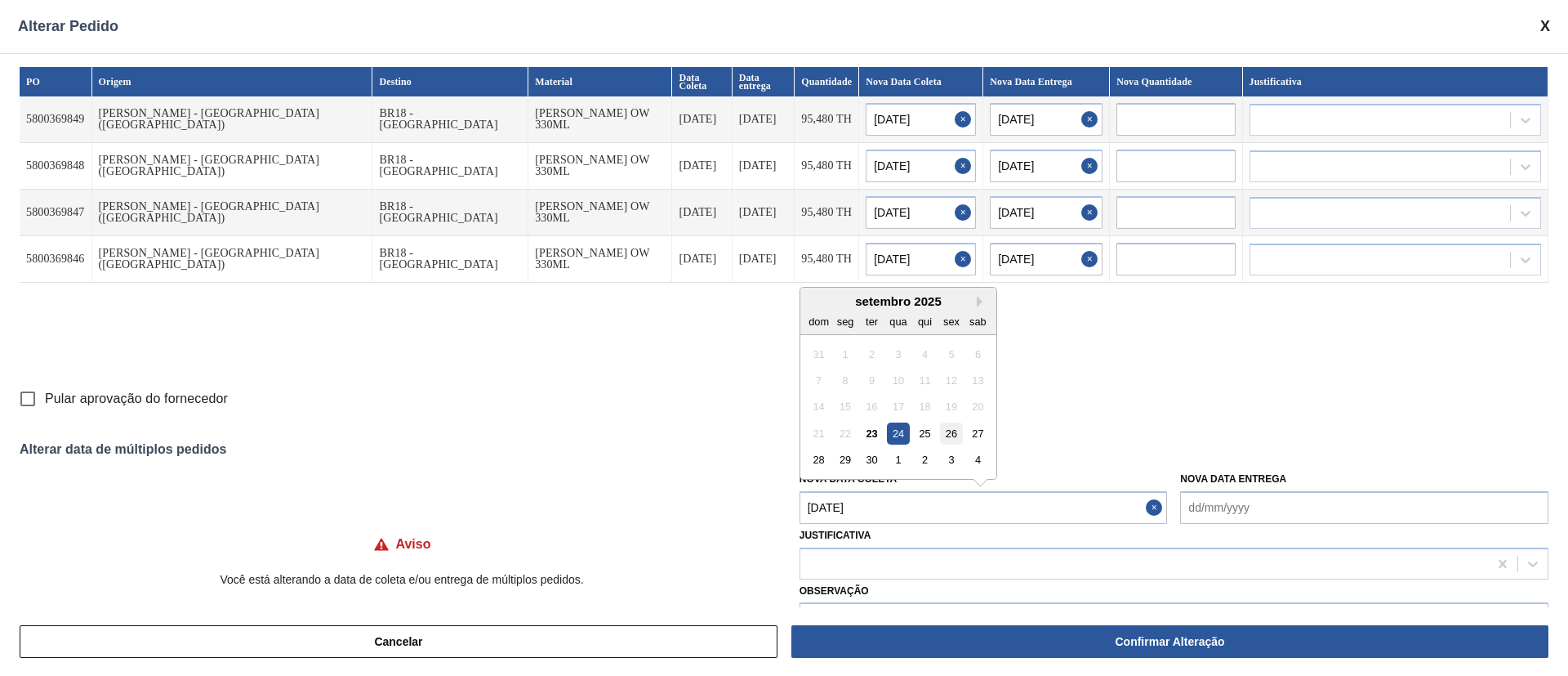
type input "[DATE]"
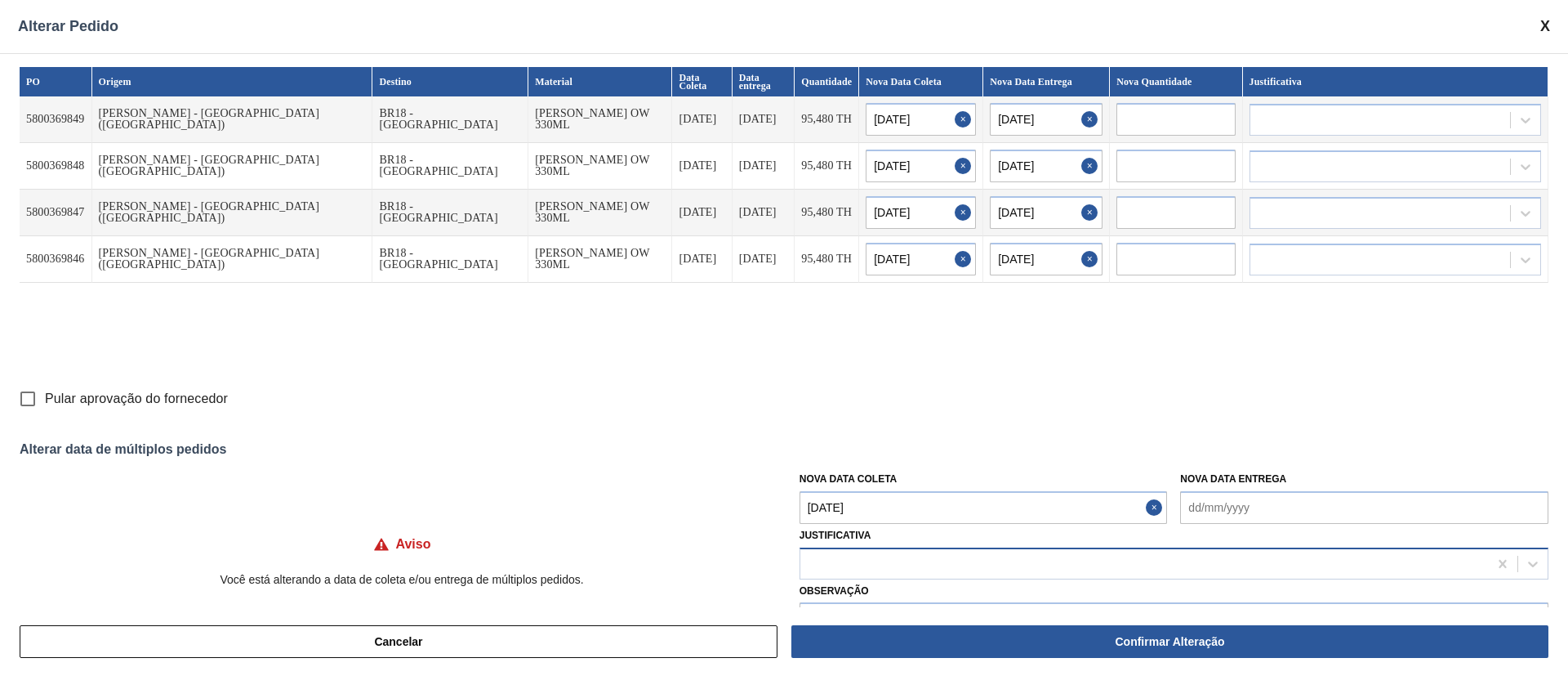
click at [894, 557] on div at bounding box center [1144, 563] width 687 height 23
type input "OU"
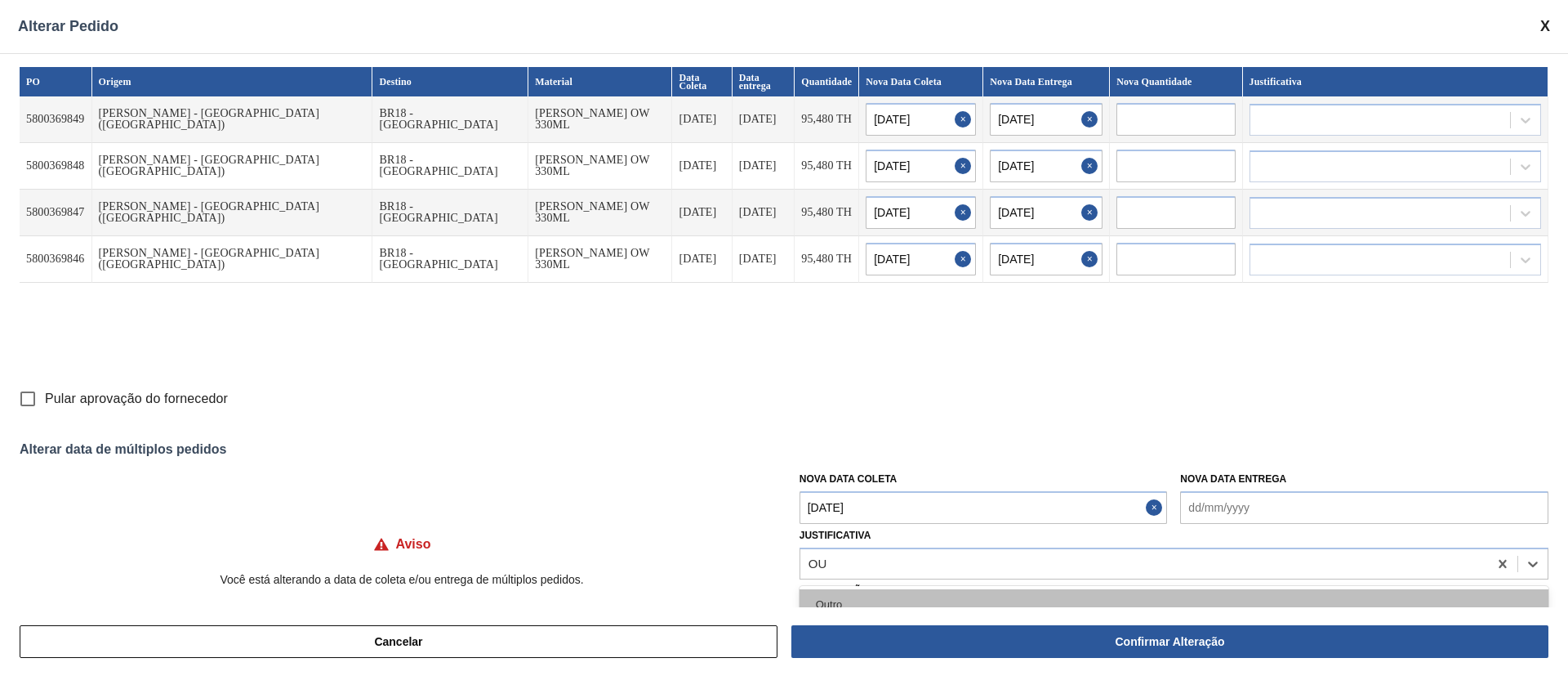
click at [835, 601] on div "Outro" at bounding box center [1173, 603] width 749 height 30
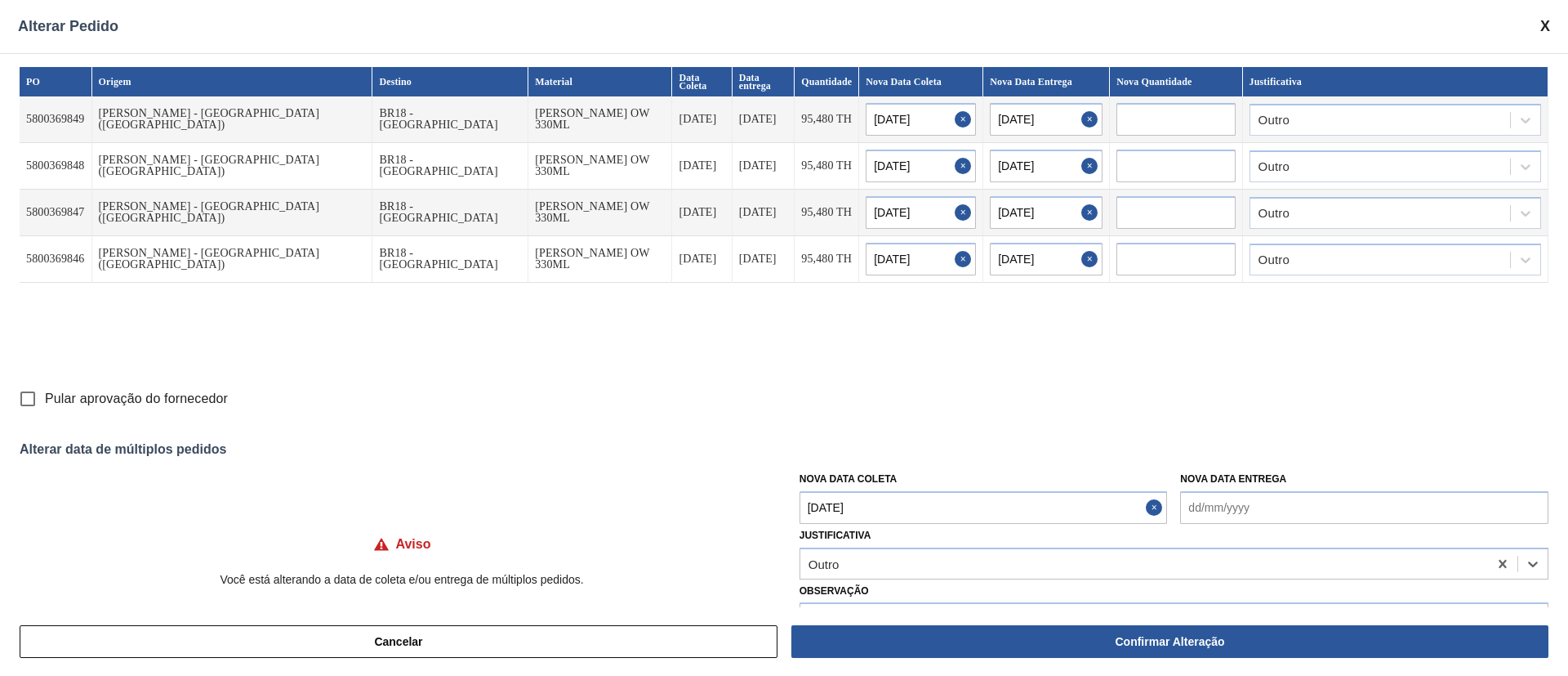
click at [23, 392] on input "Pular aprovação do fornecedor" at bounding box center [27, 398] width 34 height 34
checkbox input "true"
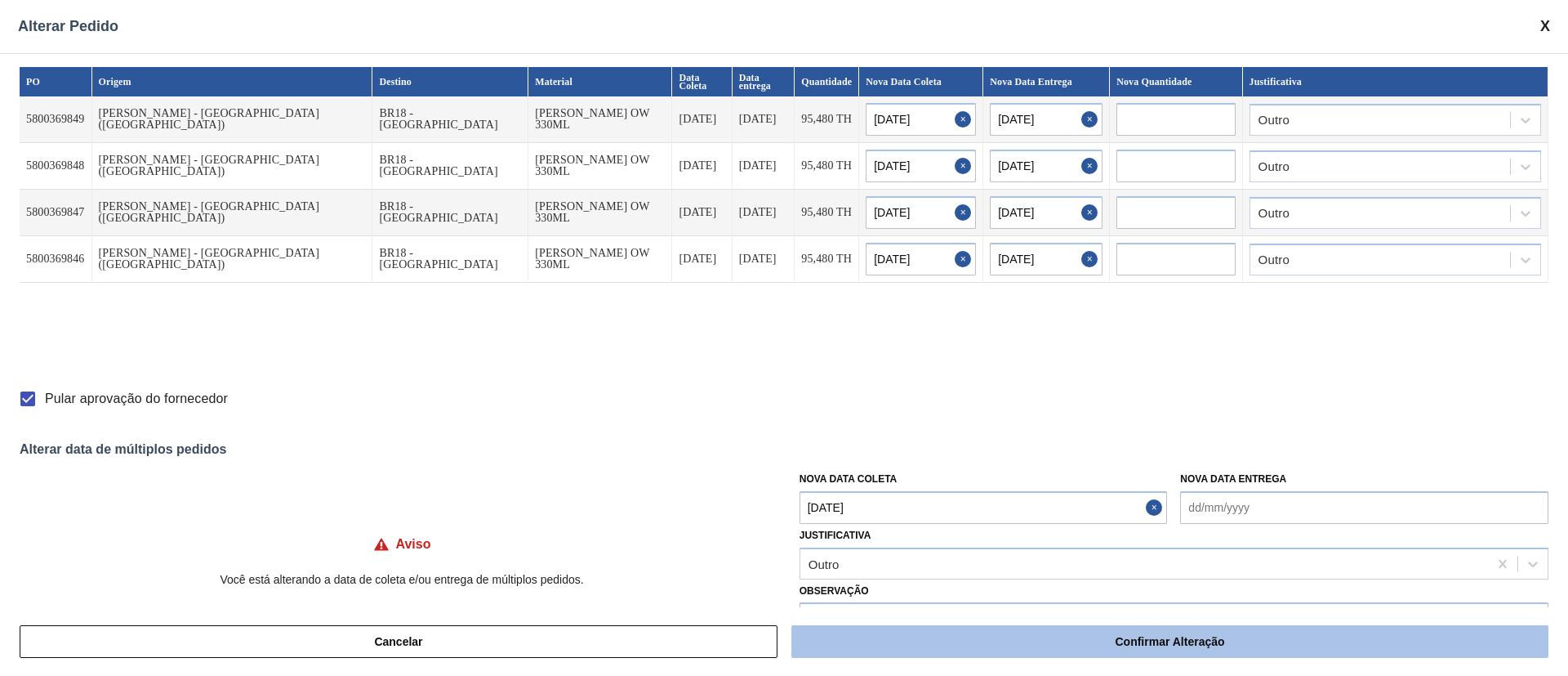
click at [1027, 642] on button "Confirmar Alteração" at bounding box center [1170, 641] width 757 height 33
checkbox input "false"
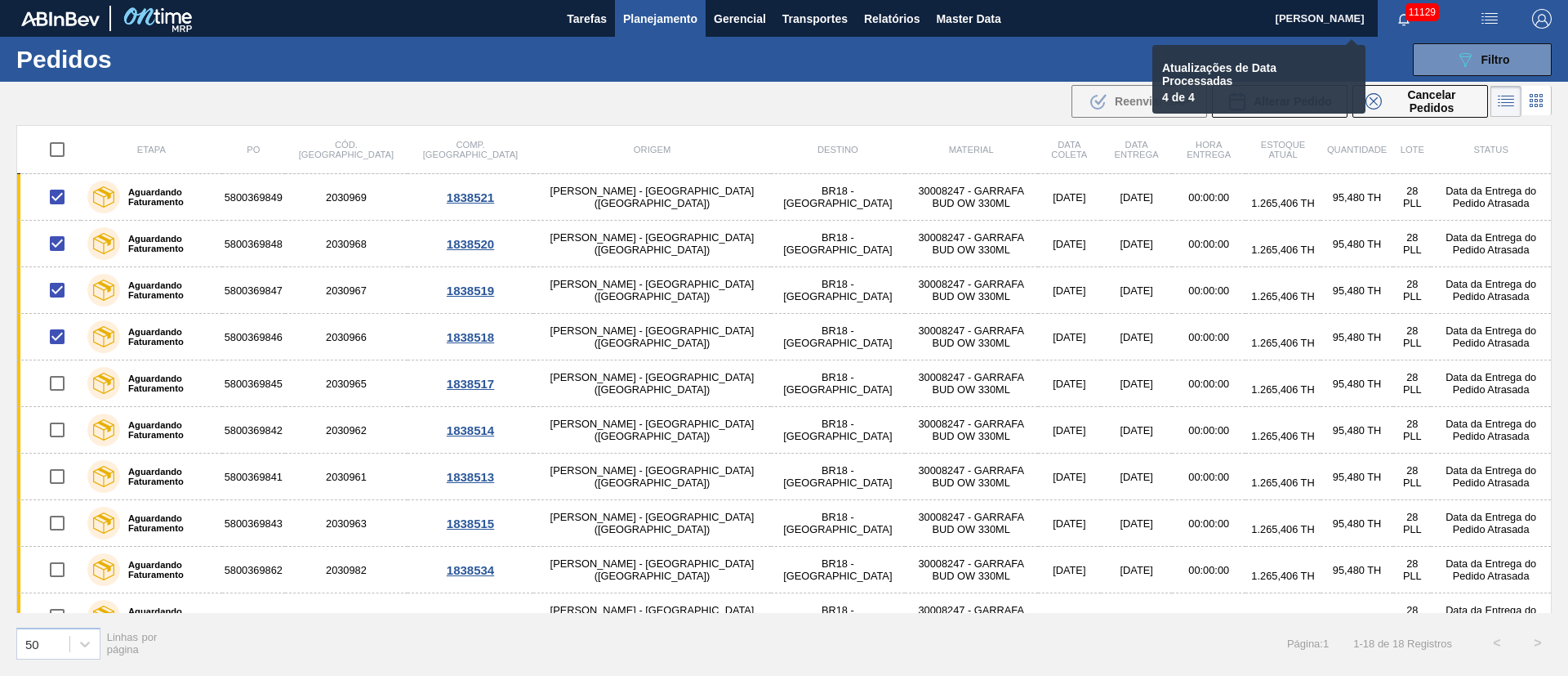
checkbox input "false"
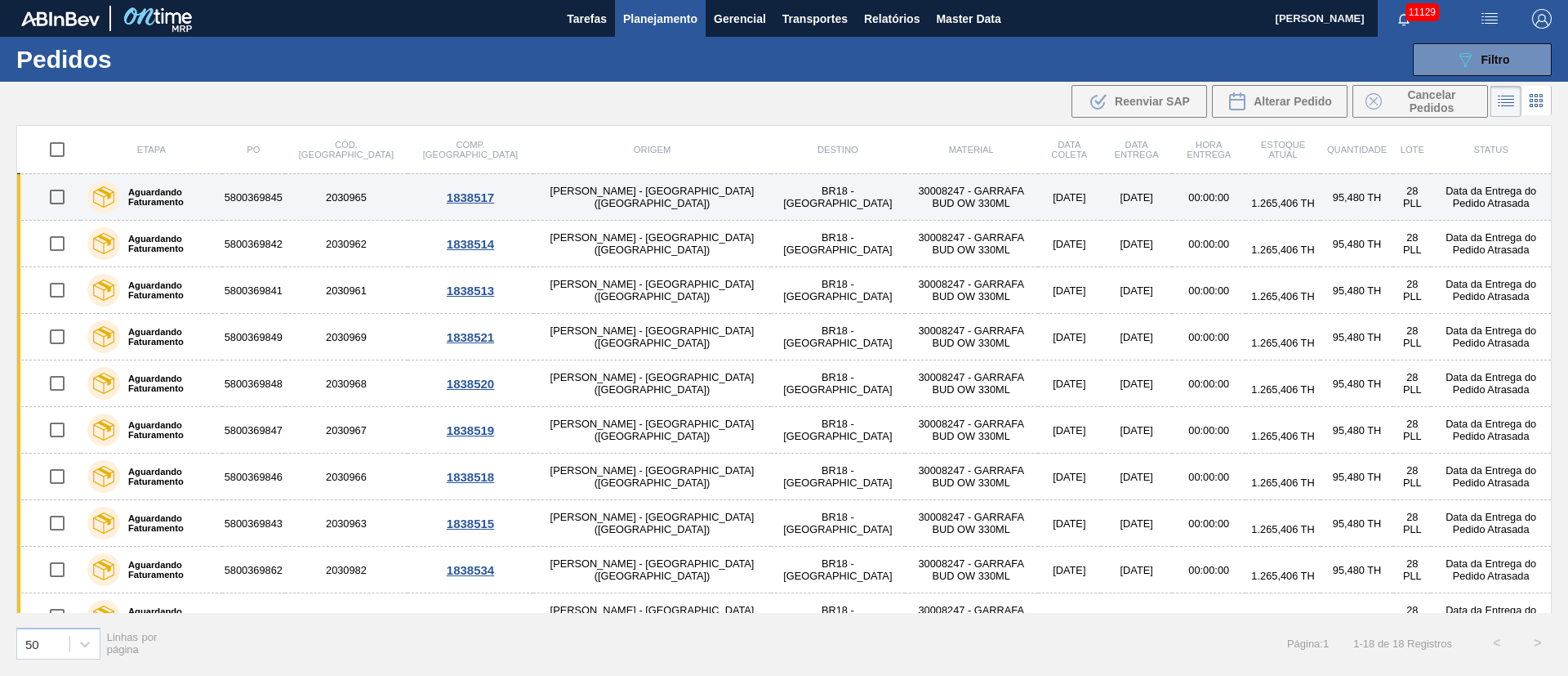
click at [60, 195] on input "checkbox" at bounding box center [56, 196] width 34 height 34
checkbox input "true"
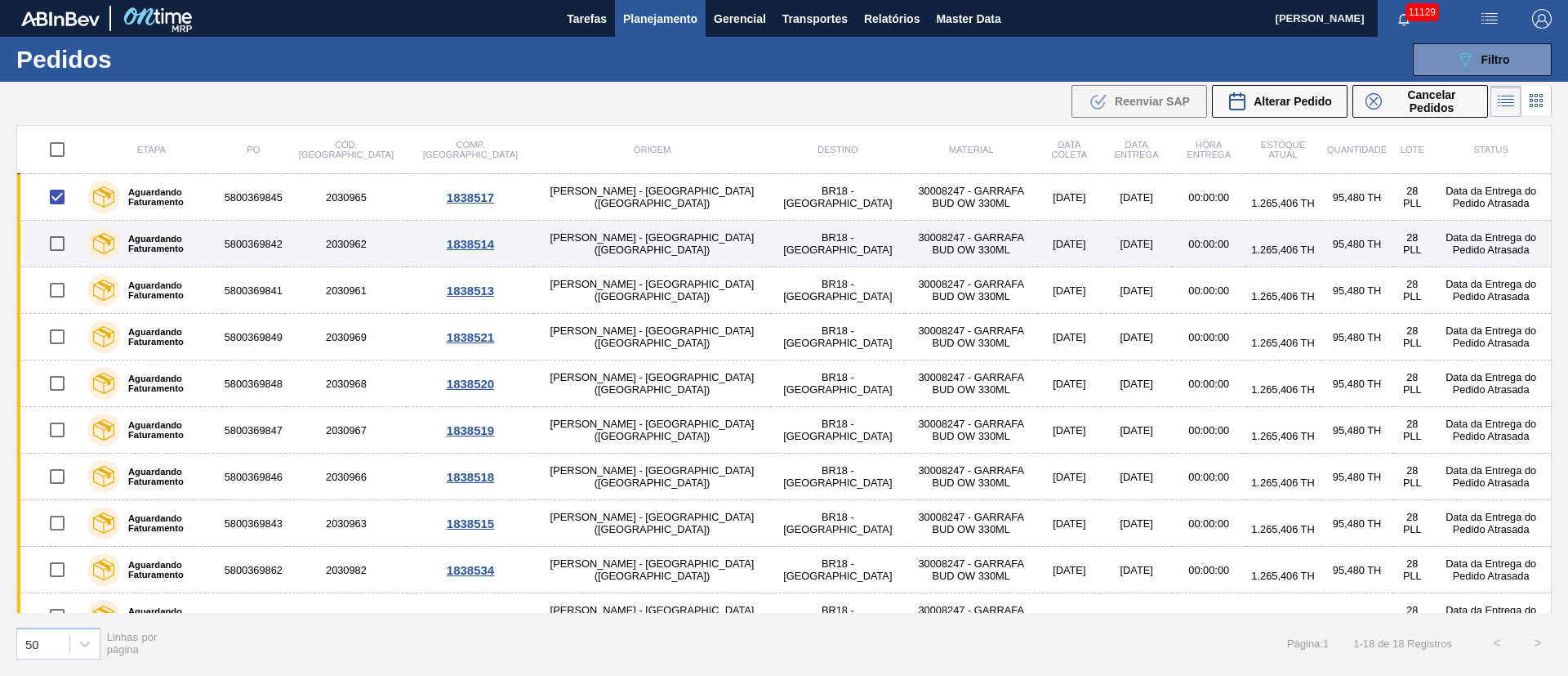
click at [56, 255] on input "checkbox" at bounding box center [56, 243] width 34 height 34
checkbox input "true"
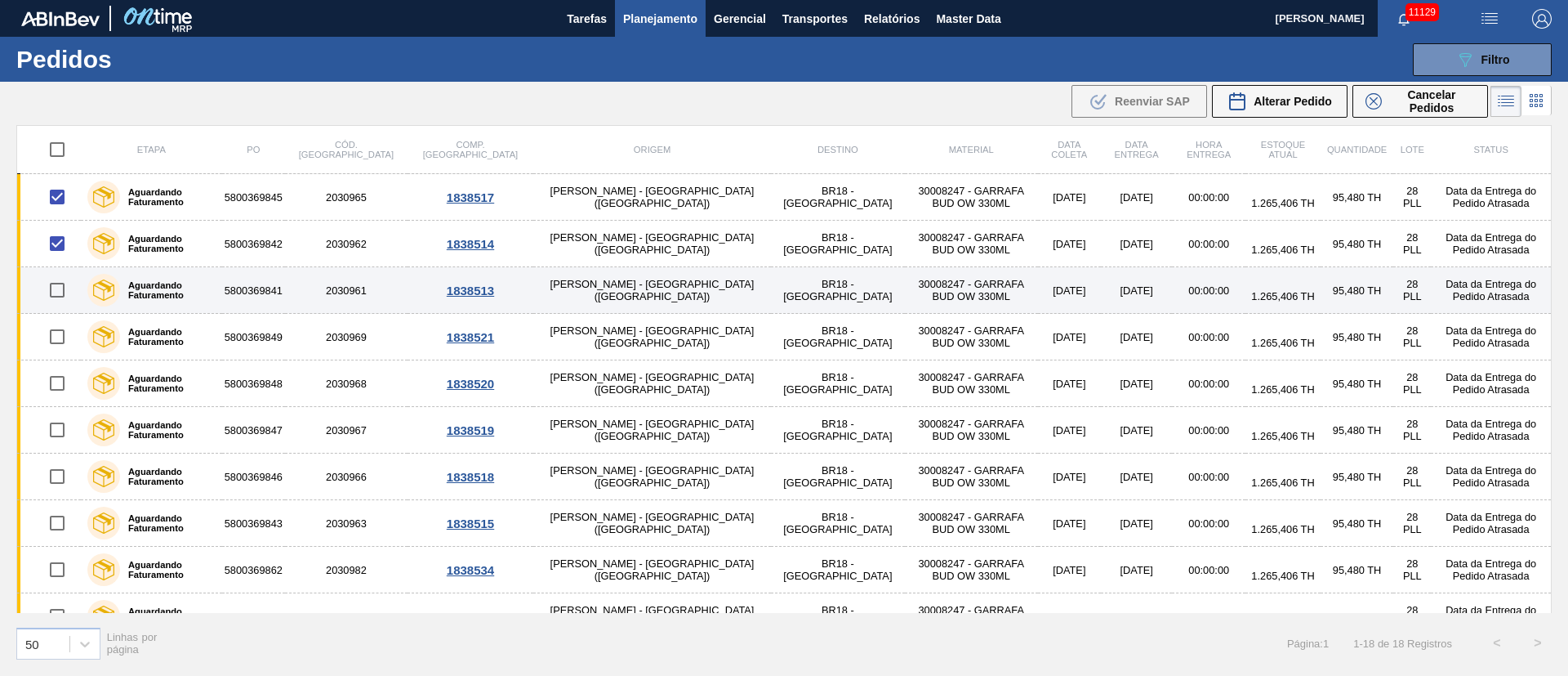
click at [57, 292] on input "checkbox" at bounding box center [56, 289] width 34 height 34
checkbox input "true"
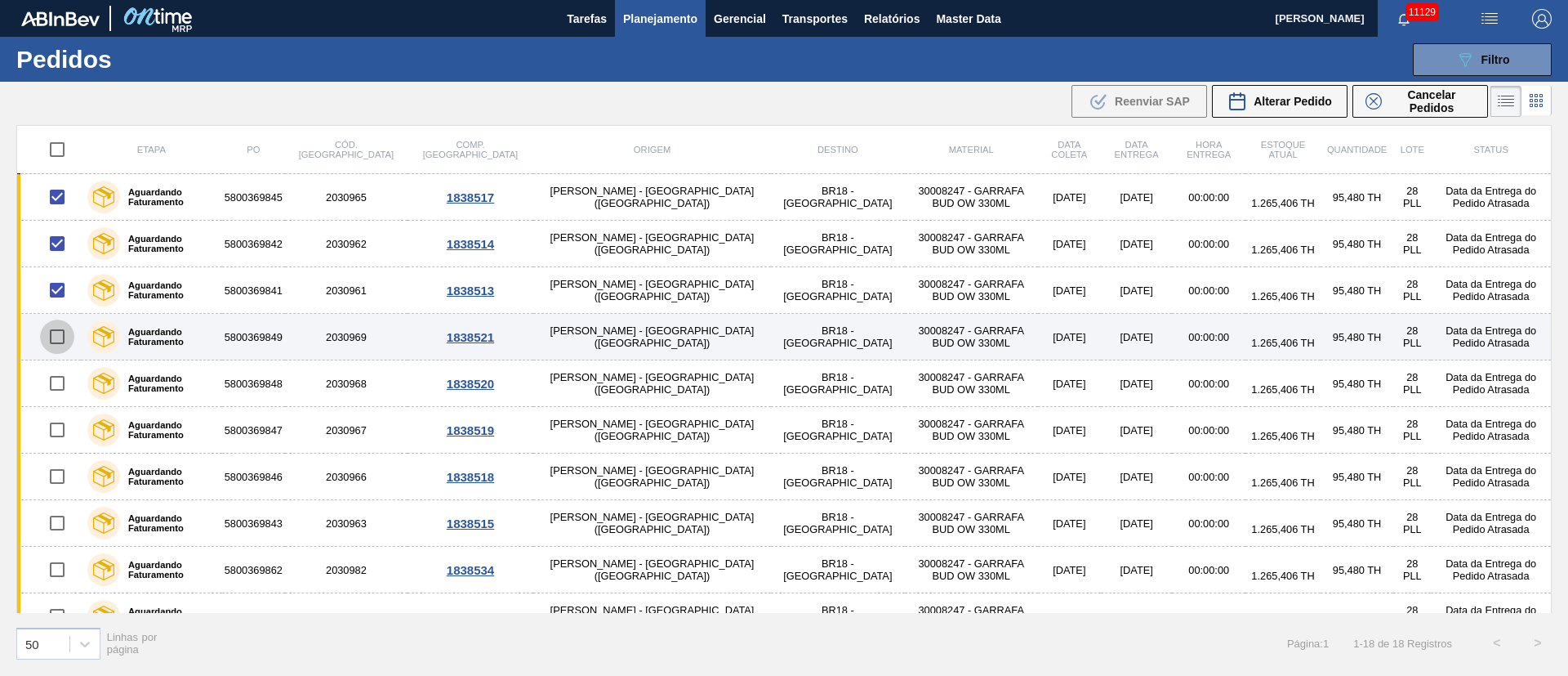
click at [57, 333] on input "checkbox" at bounding box center [56, 336] width 34 height 34
checkbox input "true"
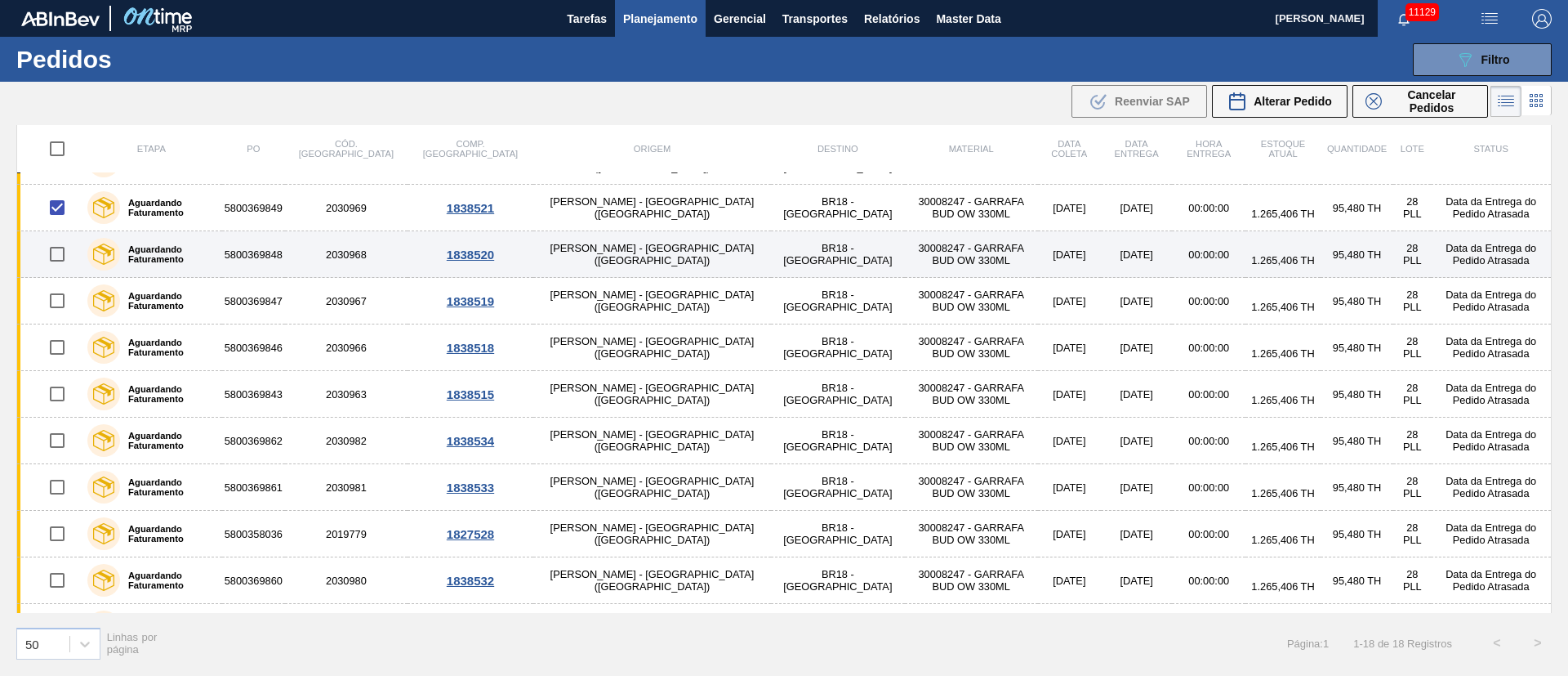
scroll to position [399, 0]
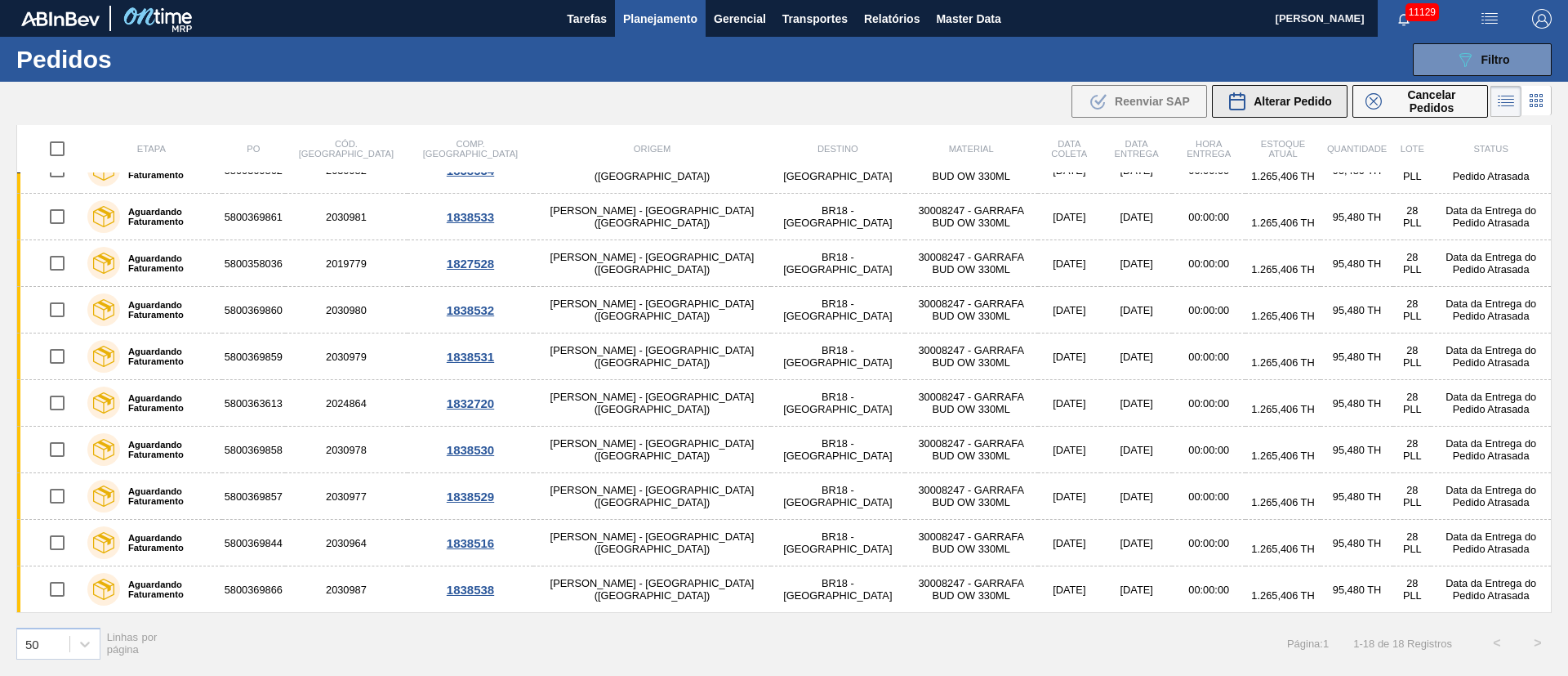
click at [1272, 110] on div "Alterar Pedido" at bounding box center [1280, 101] width 105 height 19
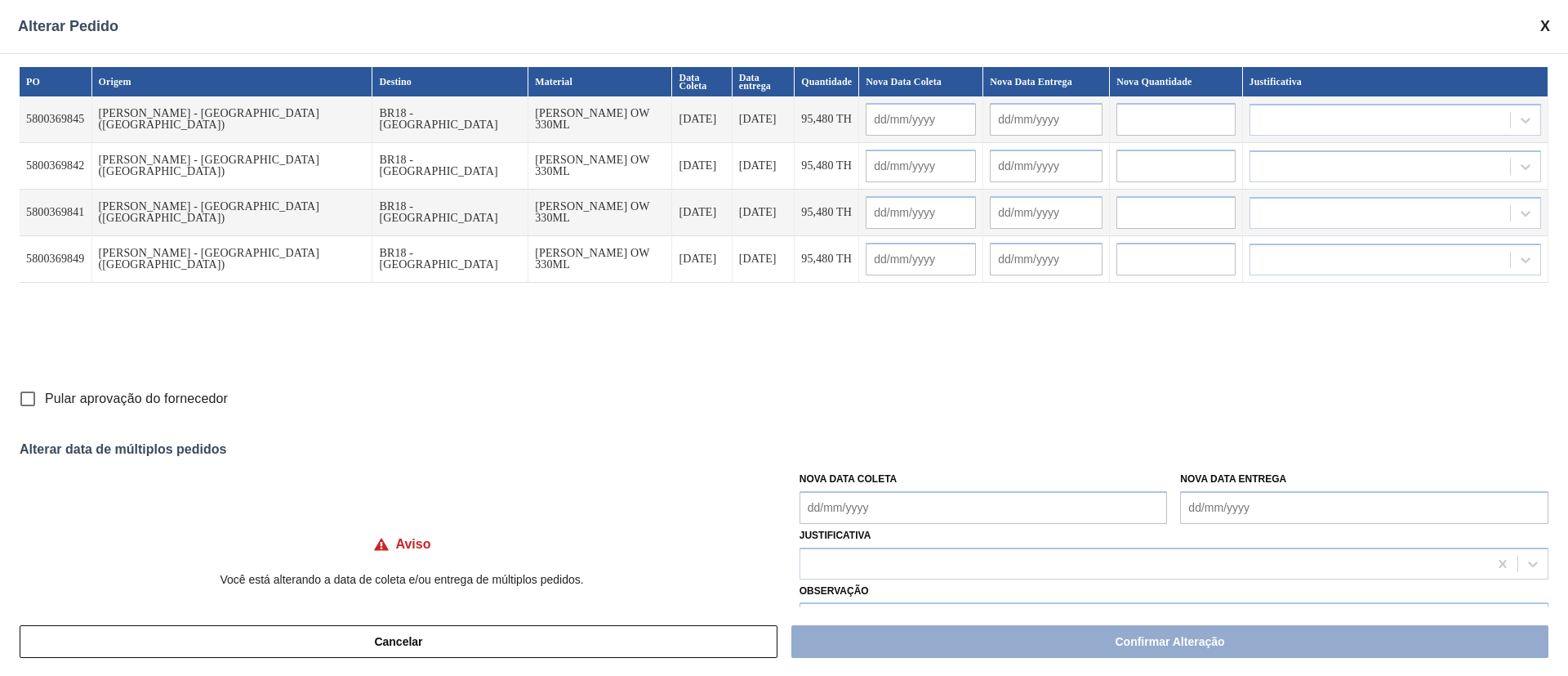
click at [817, 501] on Coleta "Nova Data Coleta" at bounding box center [983, 507] width 368 height 33
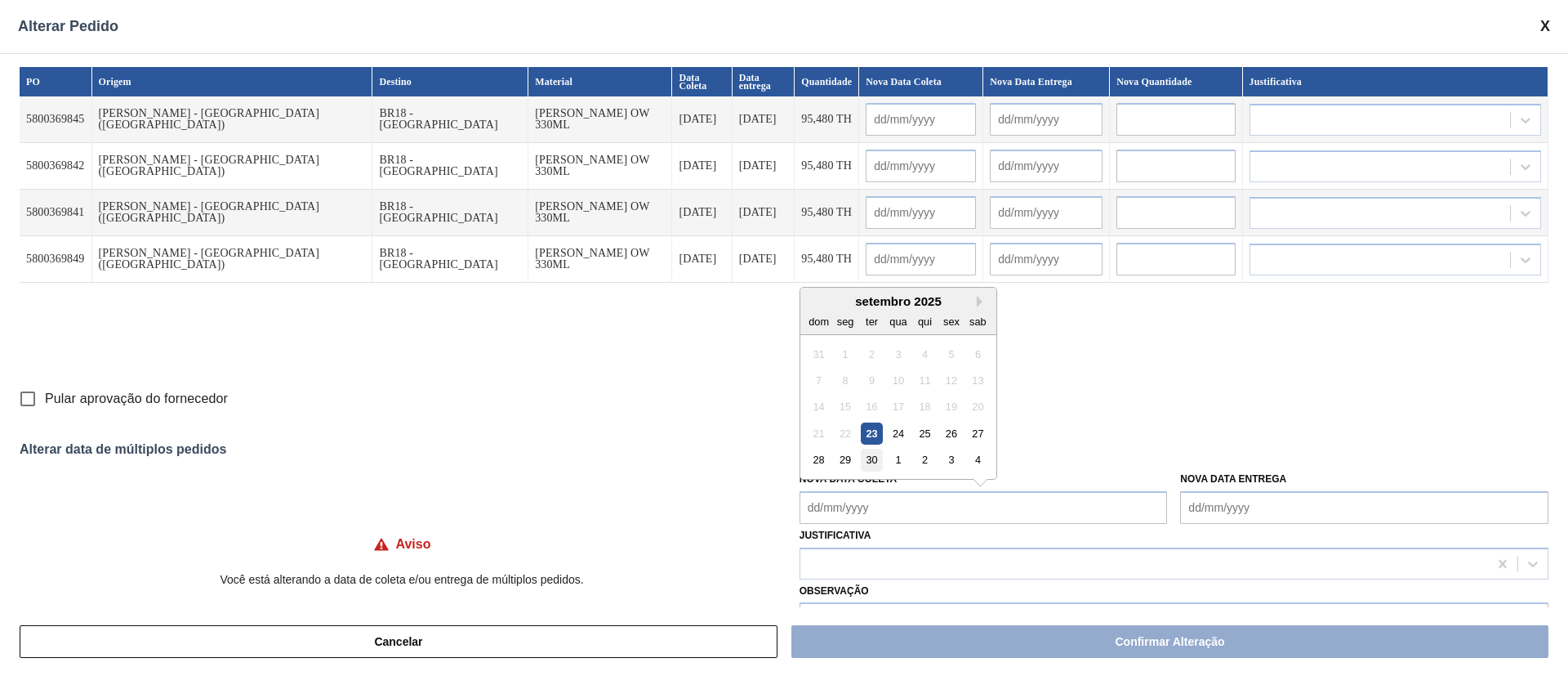
click at [874, 456] on div "30" at bounding box center [872, 459] width 22 height 22
type Coleta "[DATE]"
type input "[DATE]"
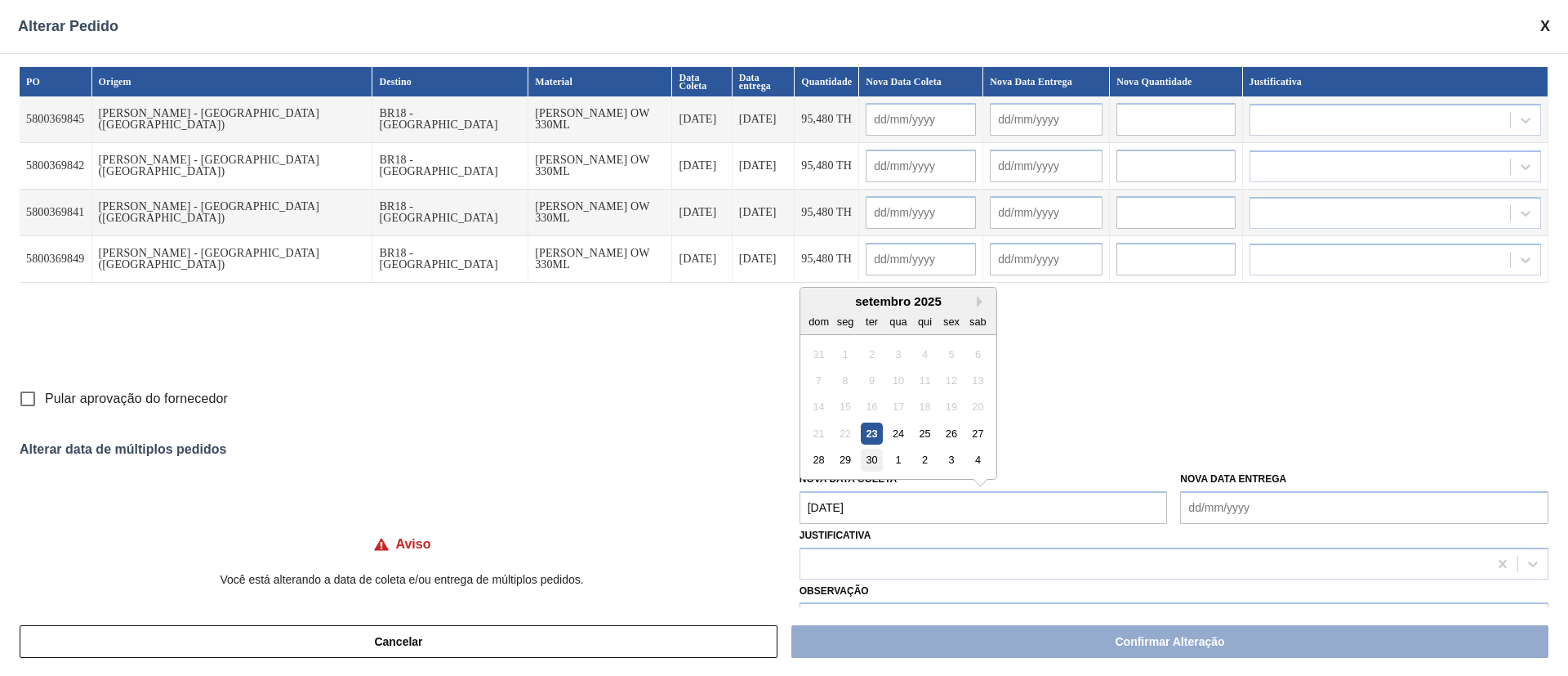
type input "[DATE]"
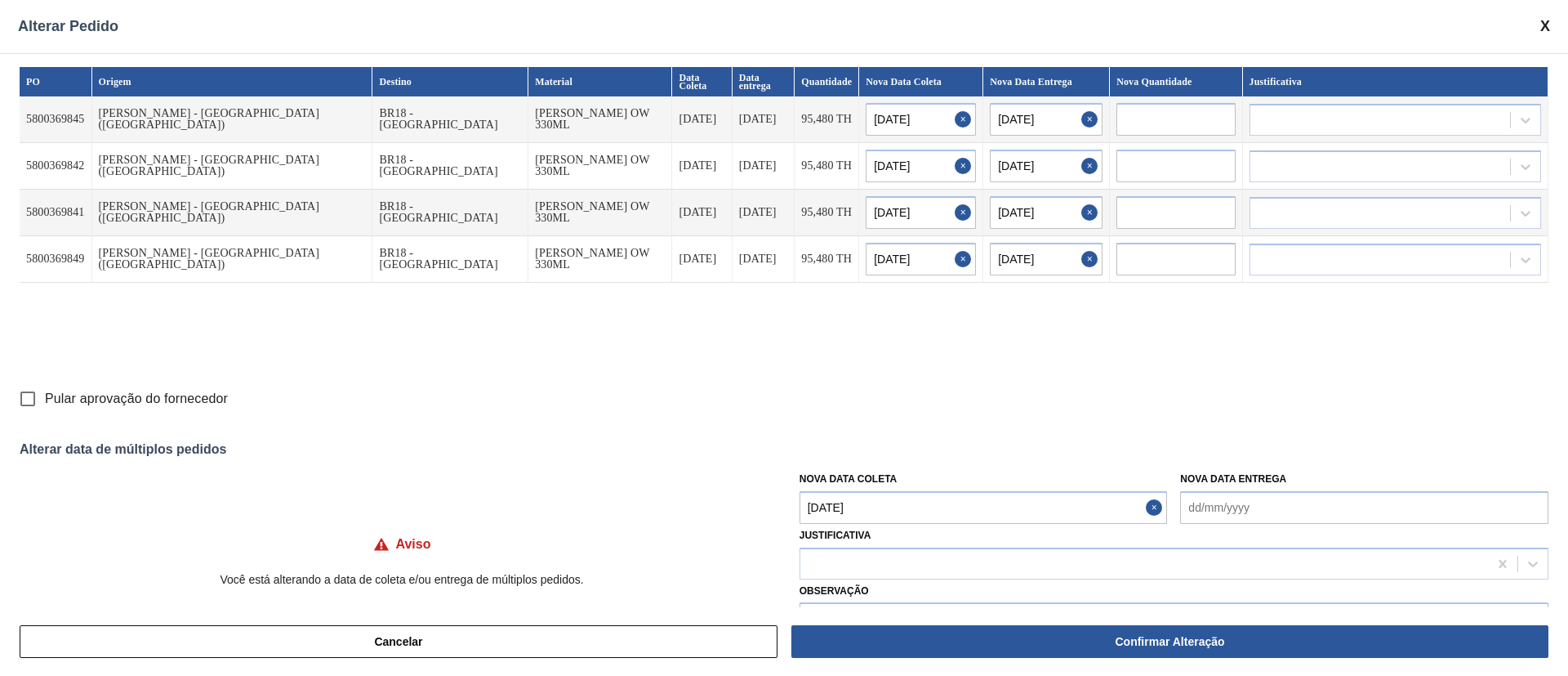
click at [34, 400] on input "Pular aprovação do fornecedor" at bounding box center [27, 398] width 34 height 34
checkbox input "true"
click at [835, 565] on div at bounding box center [1144, 563] width 687 height 23
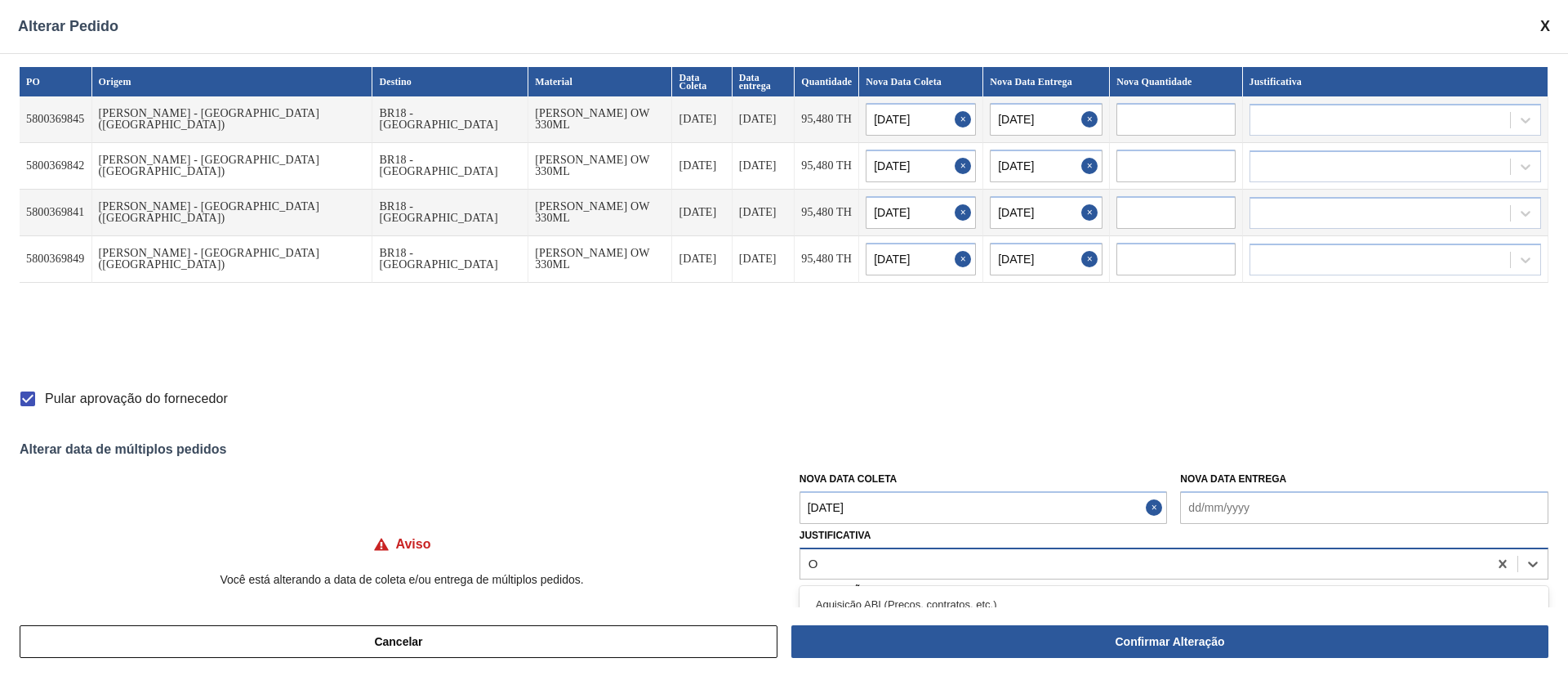
type input "OU"
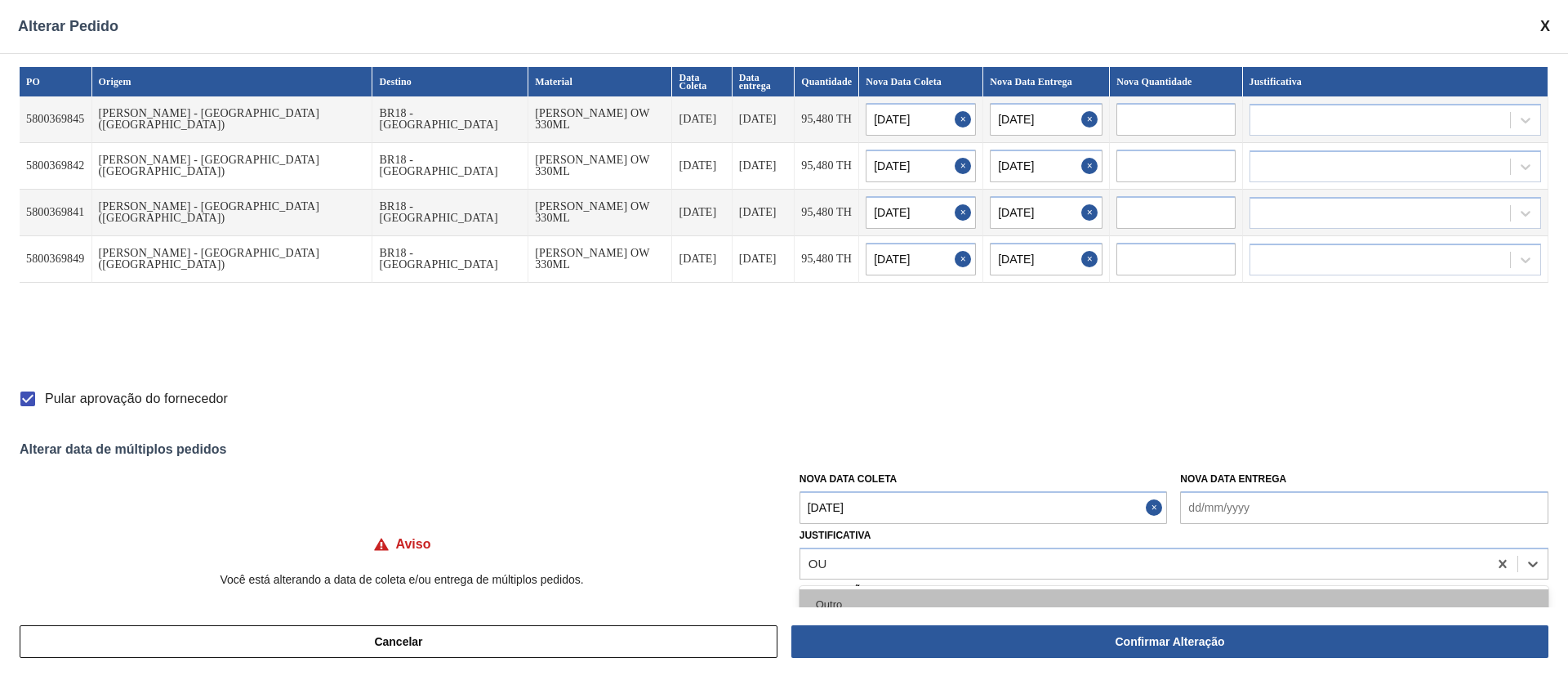
click at [832, 593] on div "Outro" at bounding box center [1173, 603] width 749 height 30
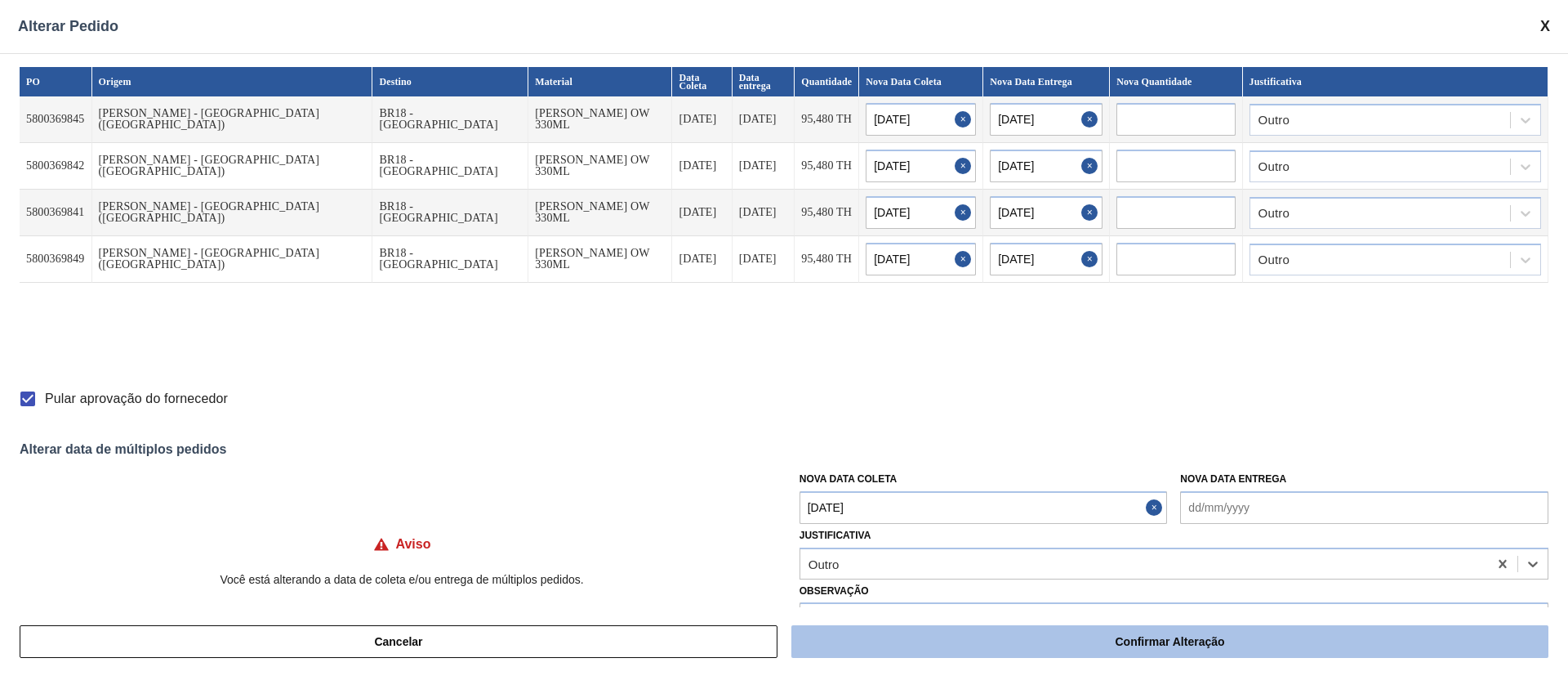
click at [922, 642] on button "Confirmar Alteração" at bounding box center [1170, 641] width 757 height 33
checkbox input "false"
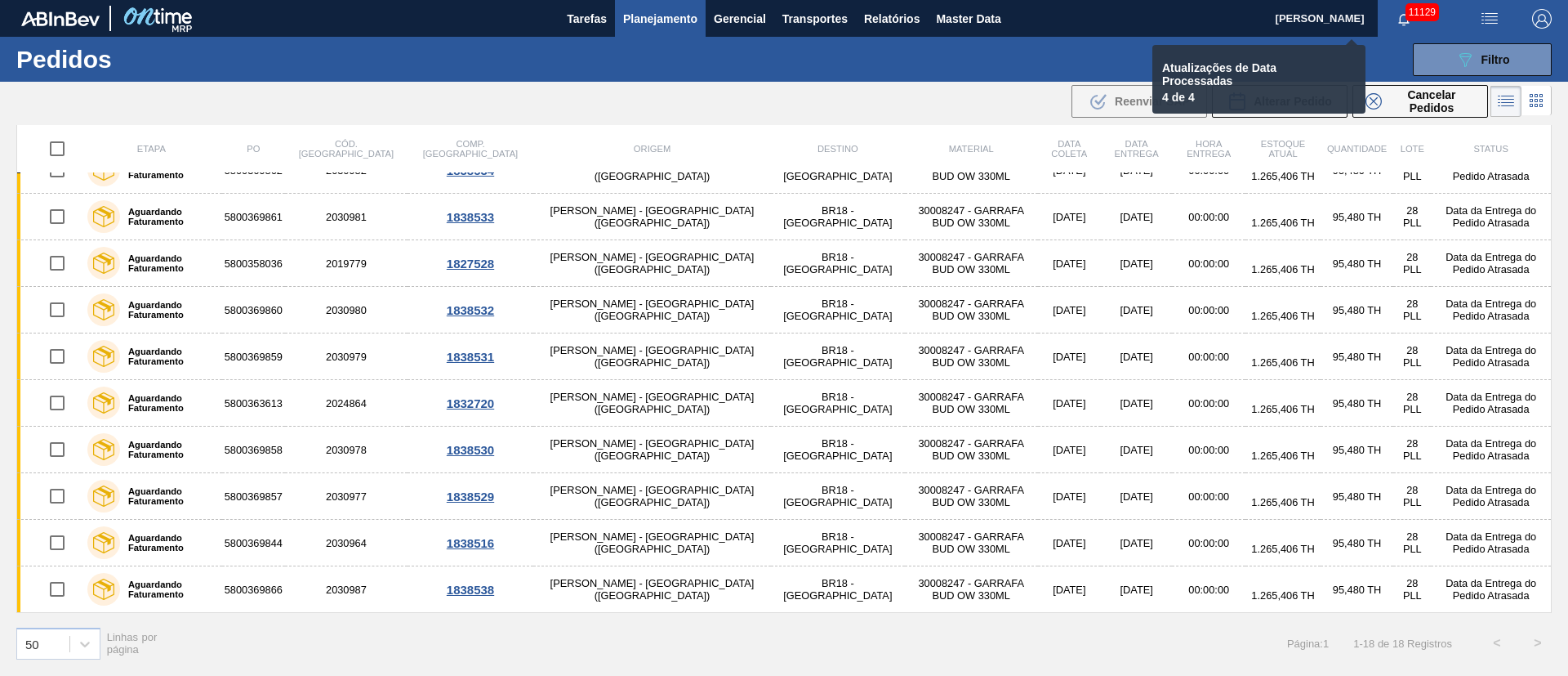
checkbox input "false"
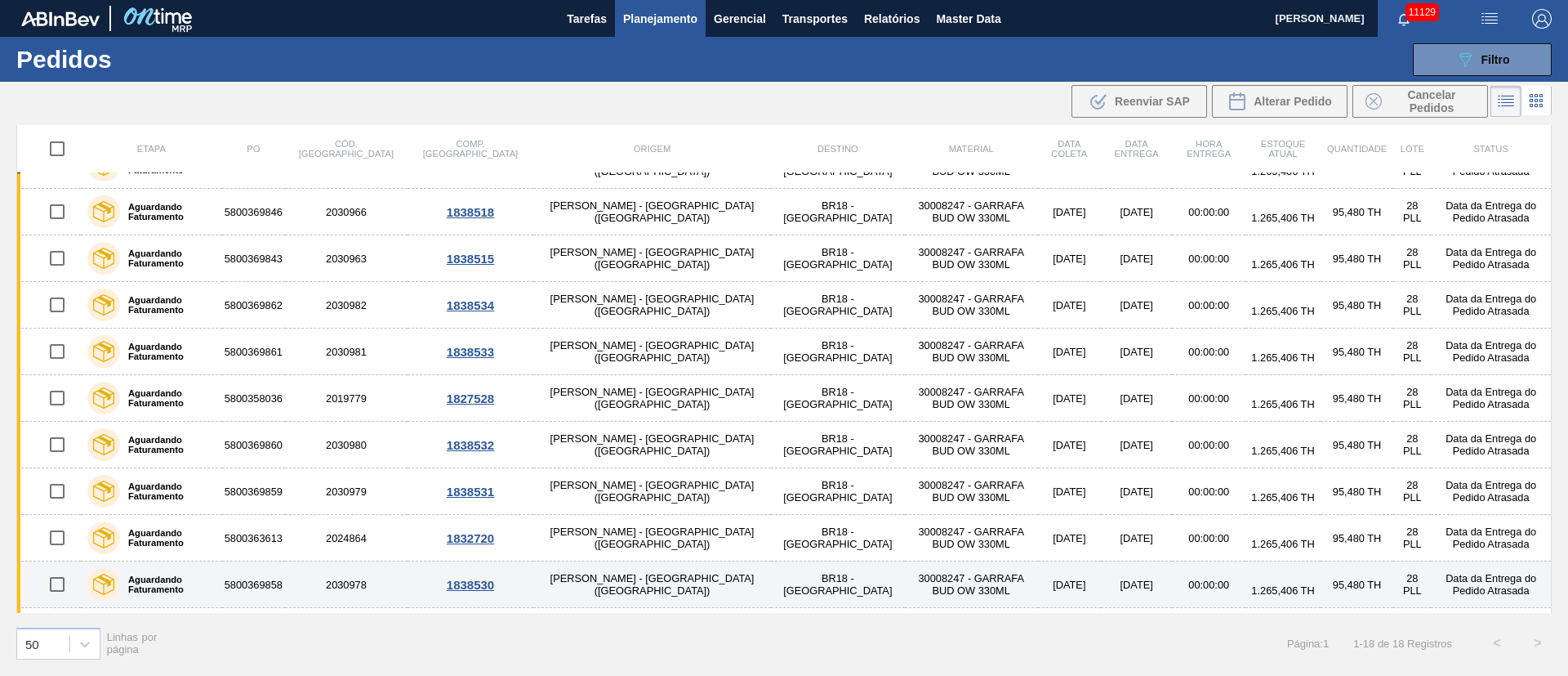
scroll to position [0, 0]
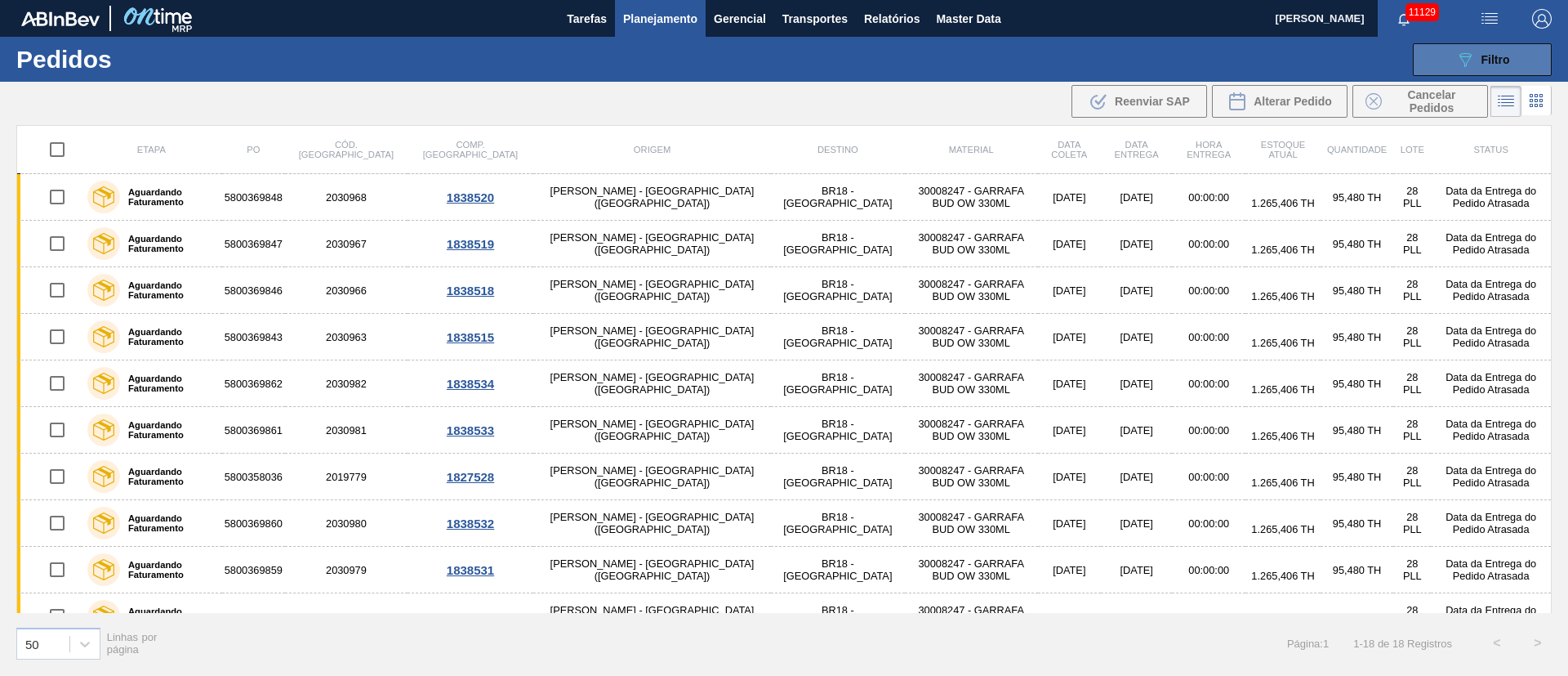
click at [1501, 58] on span "Filtro" at bounding box center [1495, 59] width 28 height 13
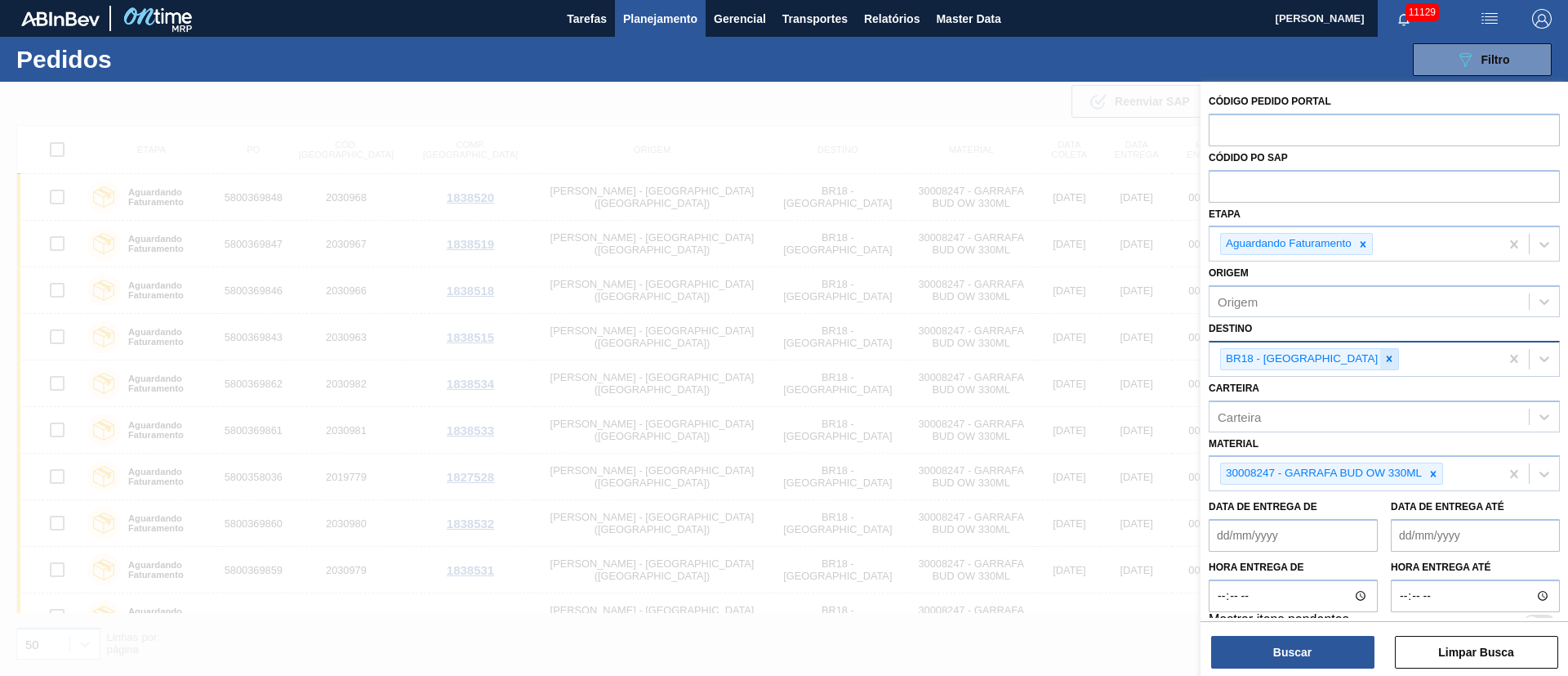
click at [1384, 355] on icon at bounding box center [1389, 358] width 12 height 12
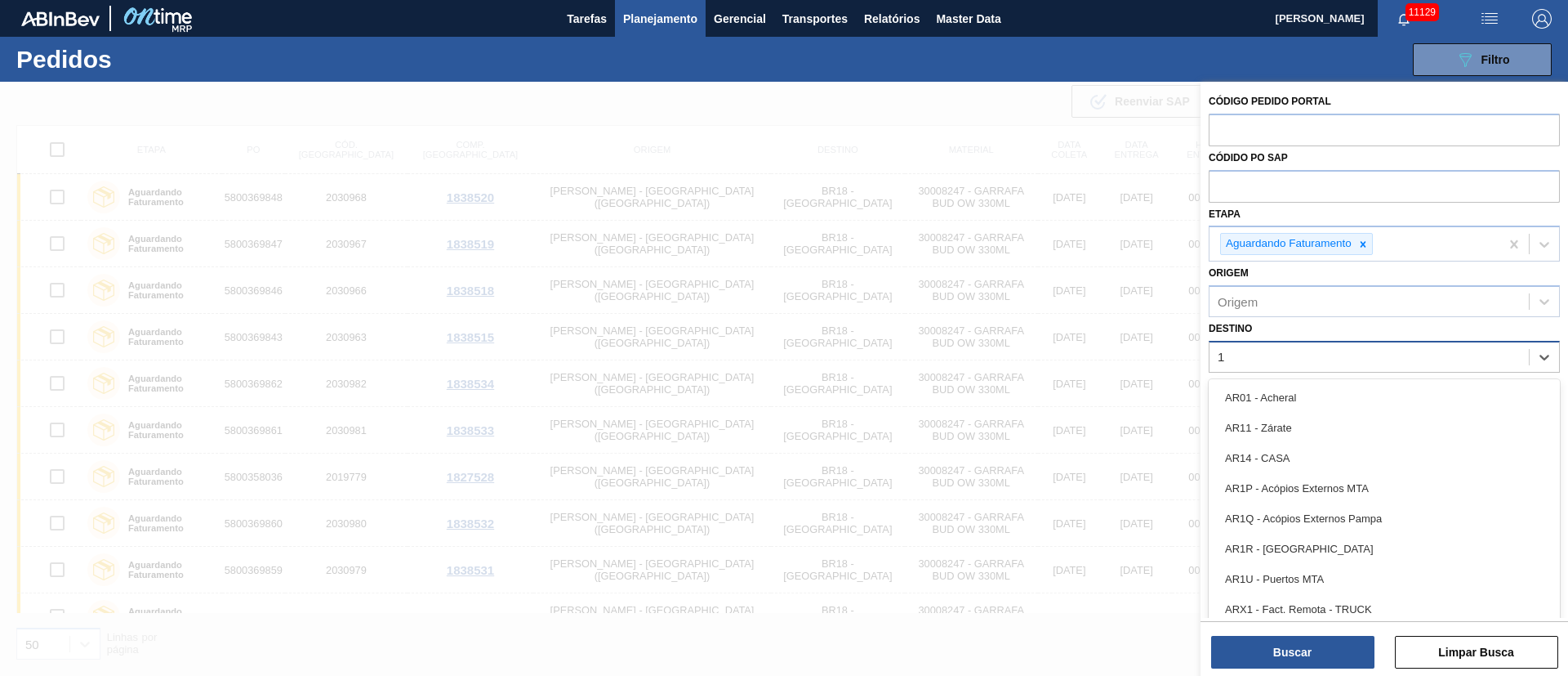
type input "19"
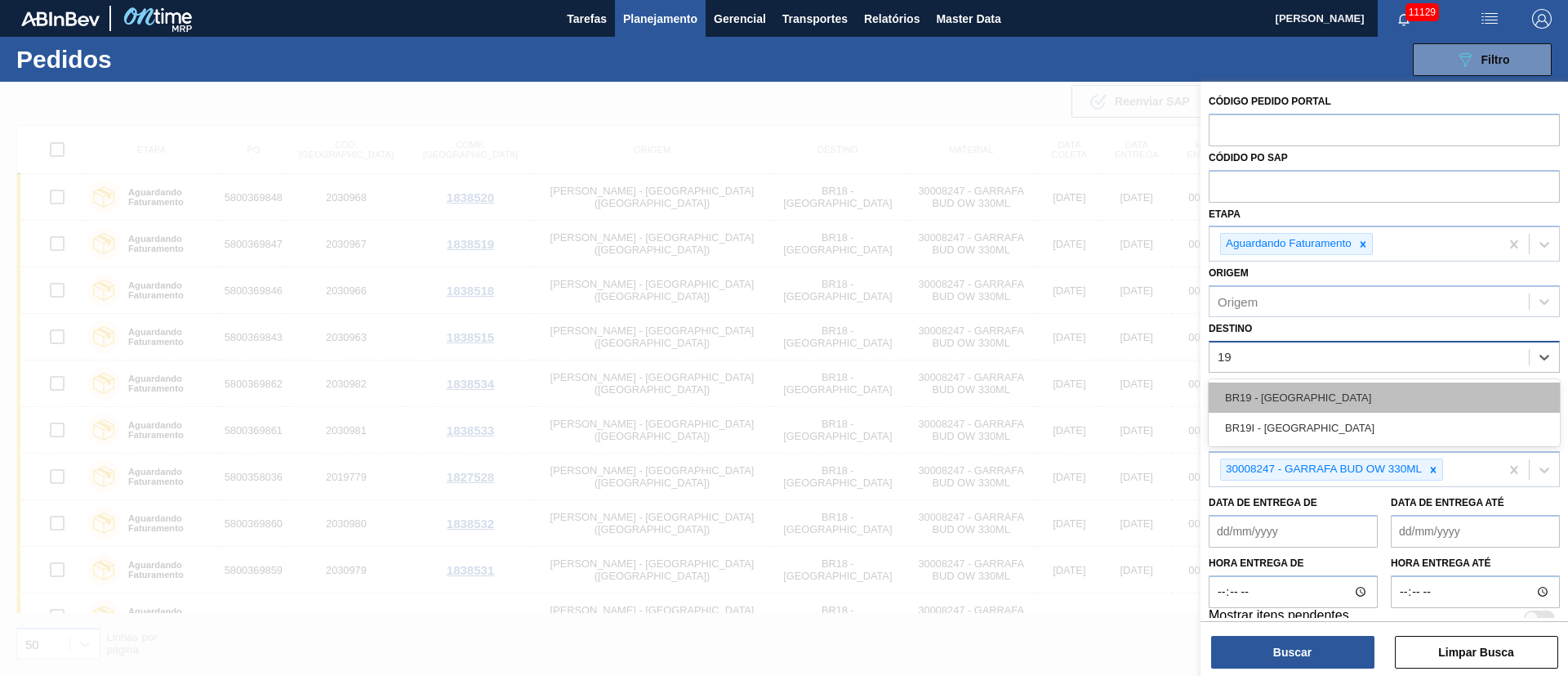
click at [1273, 393] on div "BR19 - [GEOGRAPHIC_DATA]" at bounding box center [1385, 397] width 351 height 30
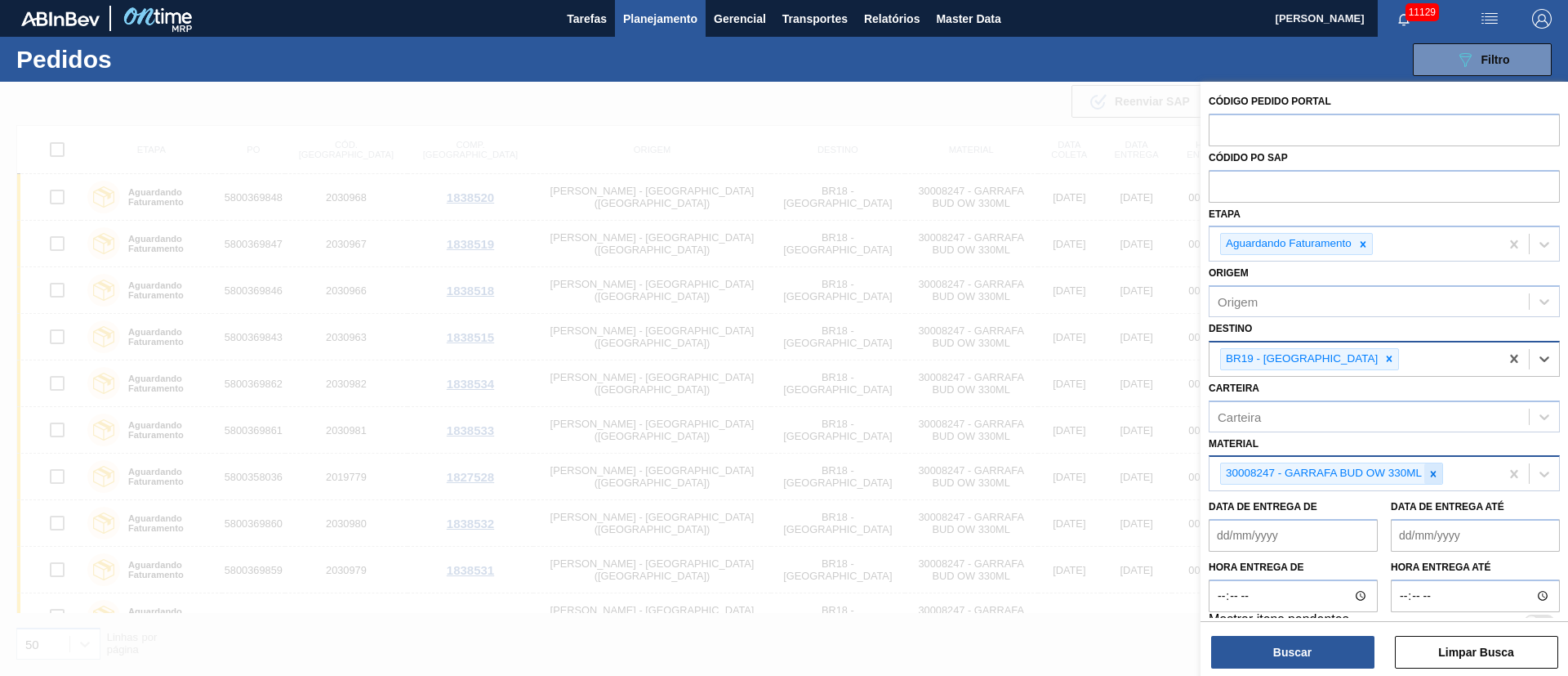
click at [1430, 476] on icon at bounding box center [1433, 474] width 12 height 12
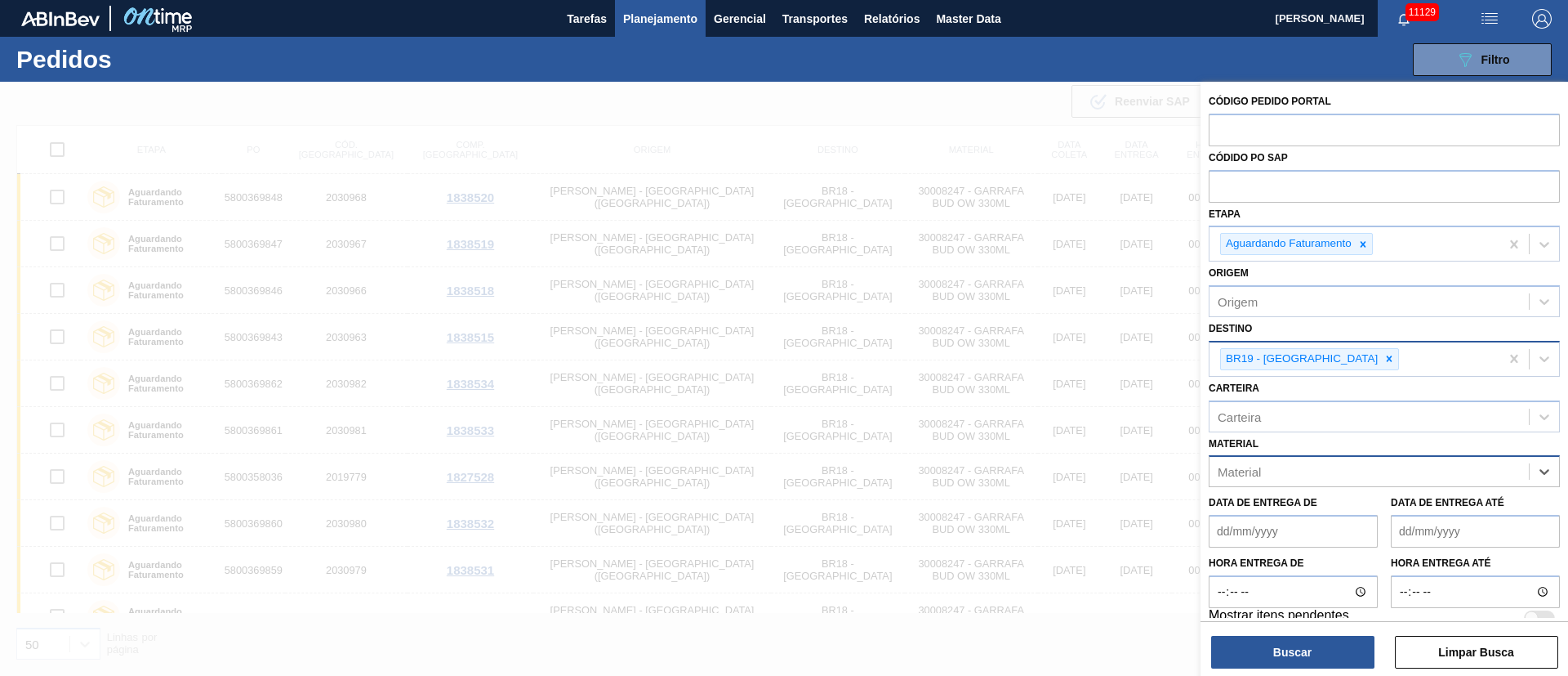
type input "C"
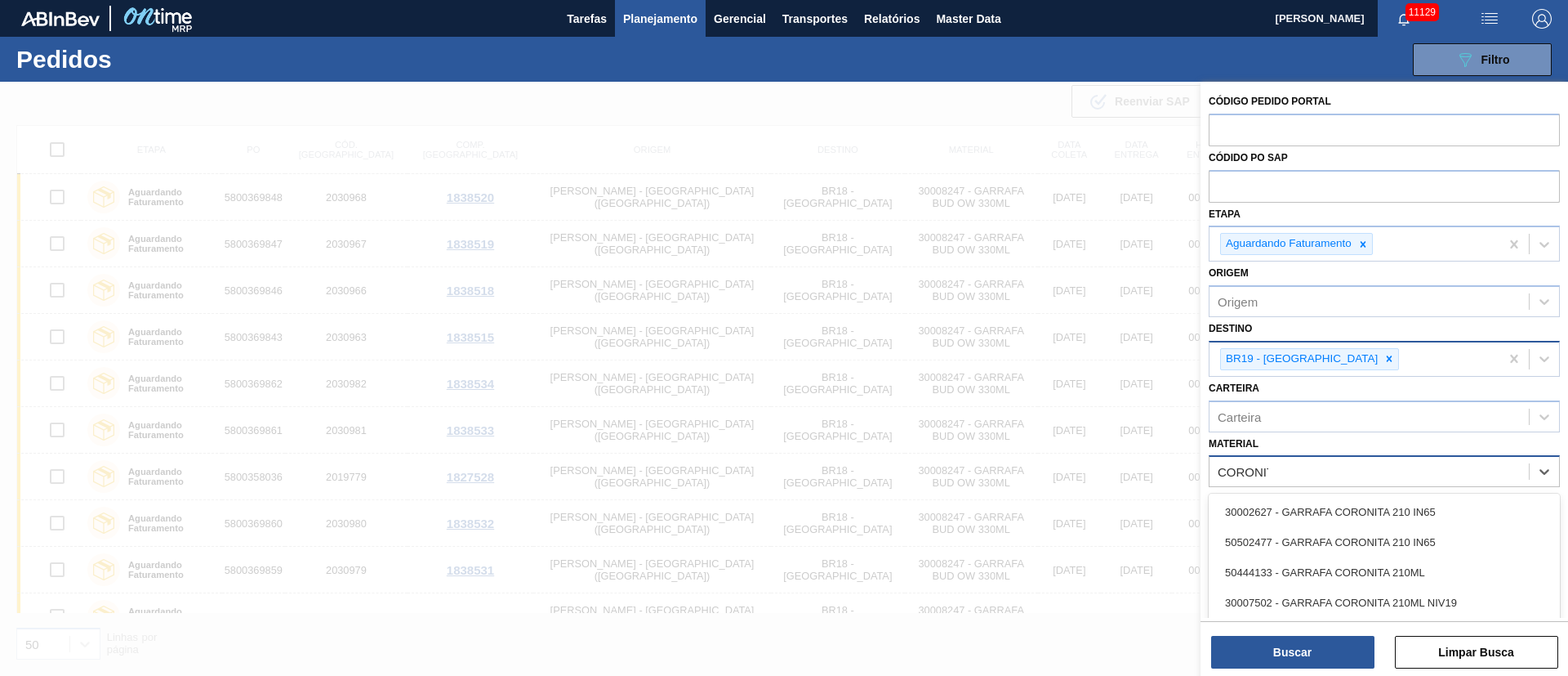
type input "CORONITA"
click at [1348, 512] on div "30002627 - GARRAFA CORONITA 210 IN65" at bounding box center [1385, 511] width 351 height 30
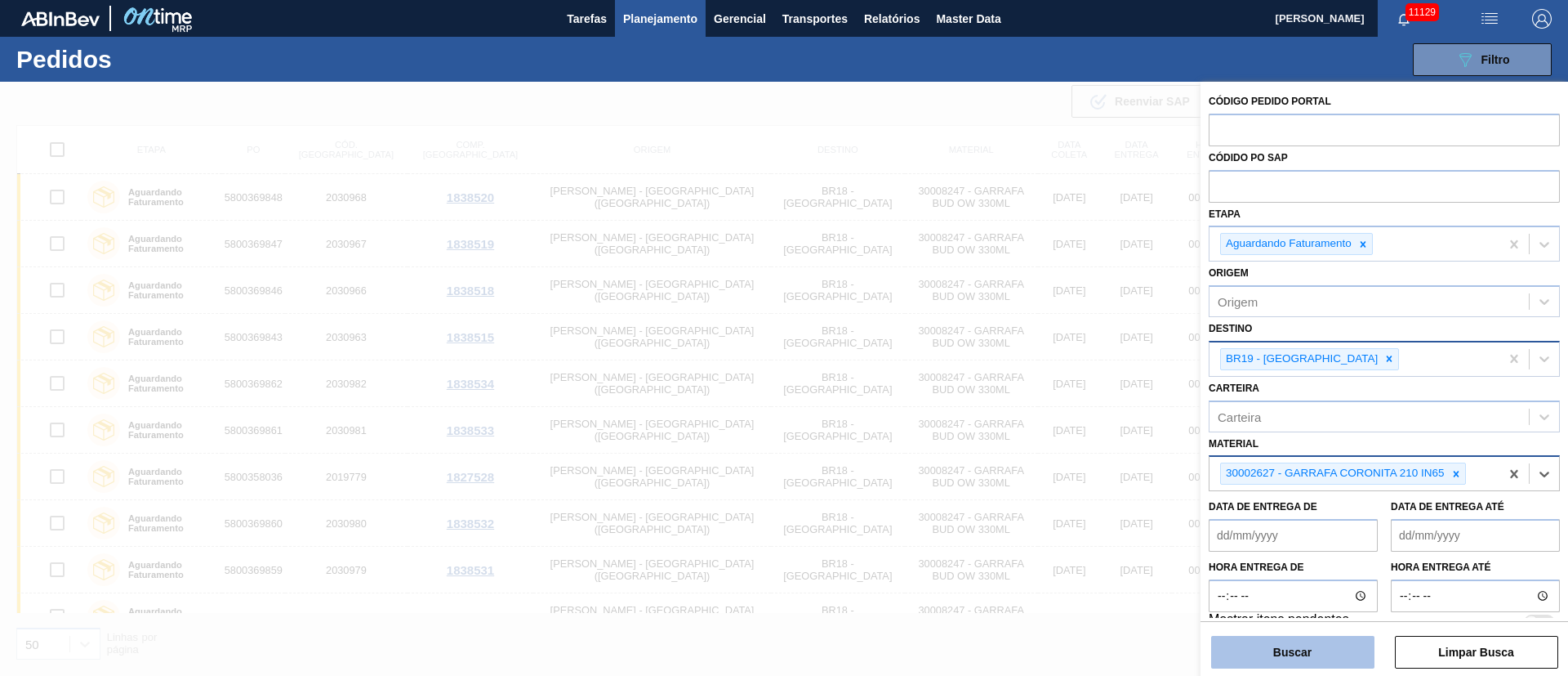
click at [1292, 656] on button "Buscar" at bounding box center [1292, 652] width 163 height 33
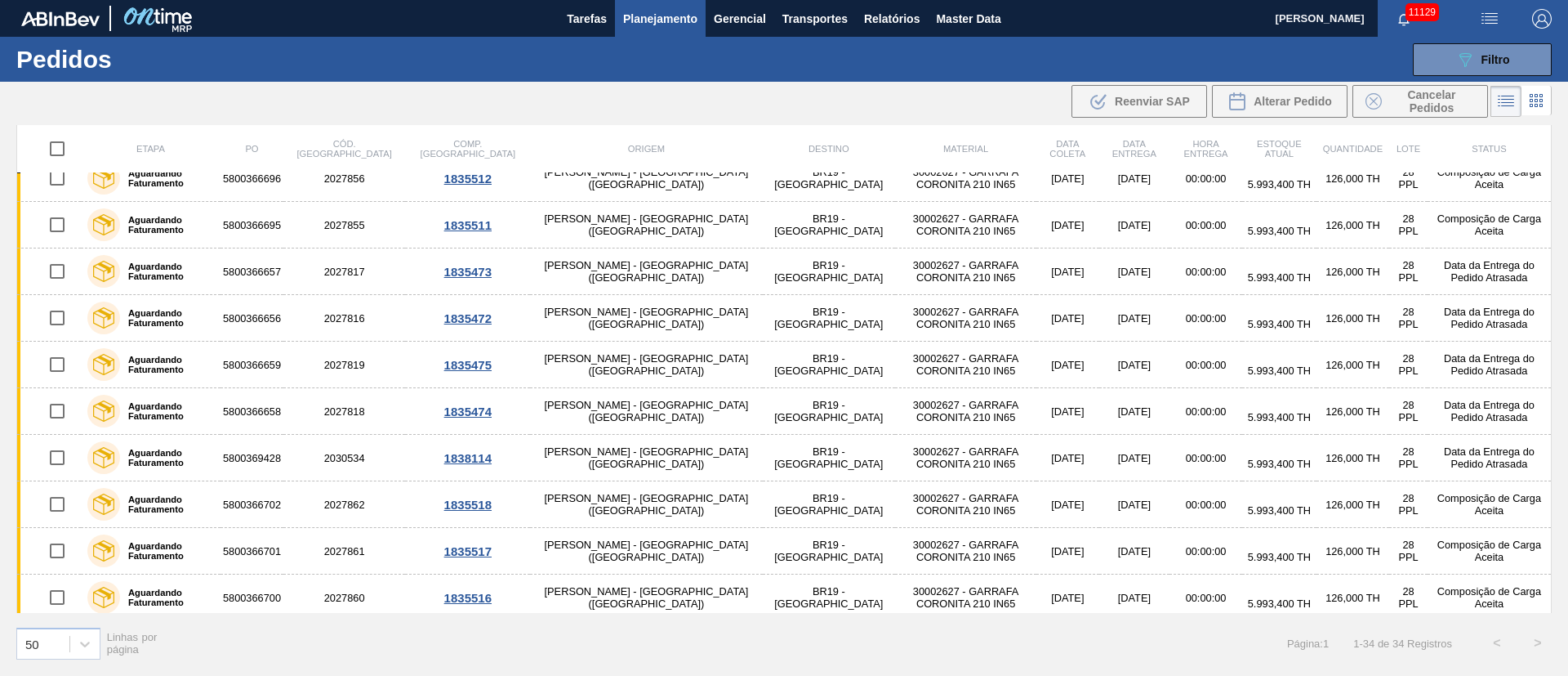
scroll to position [1144, 0]
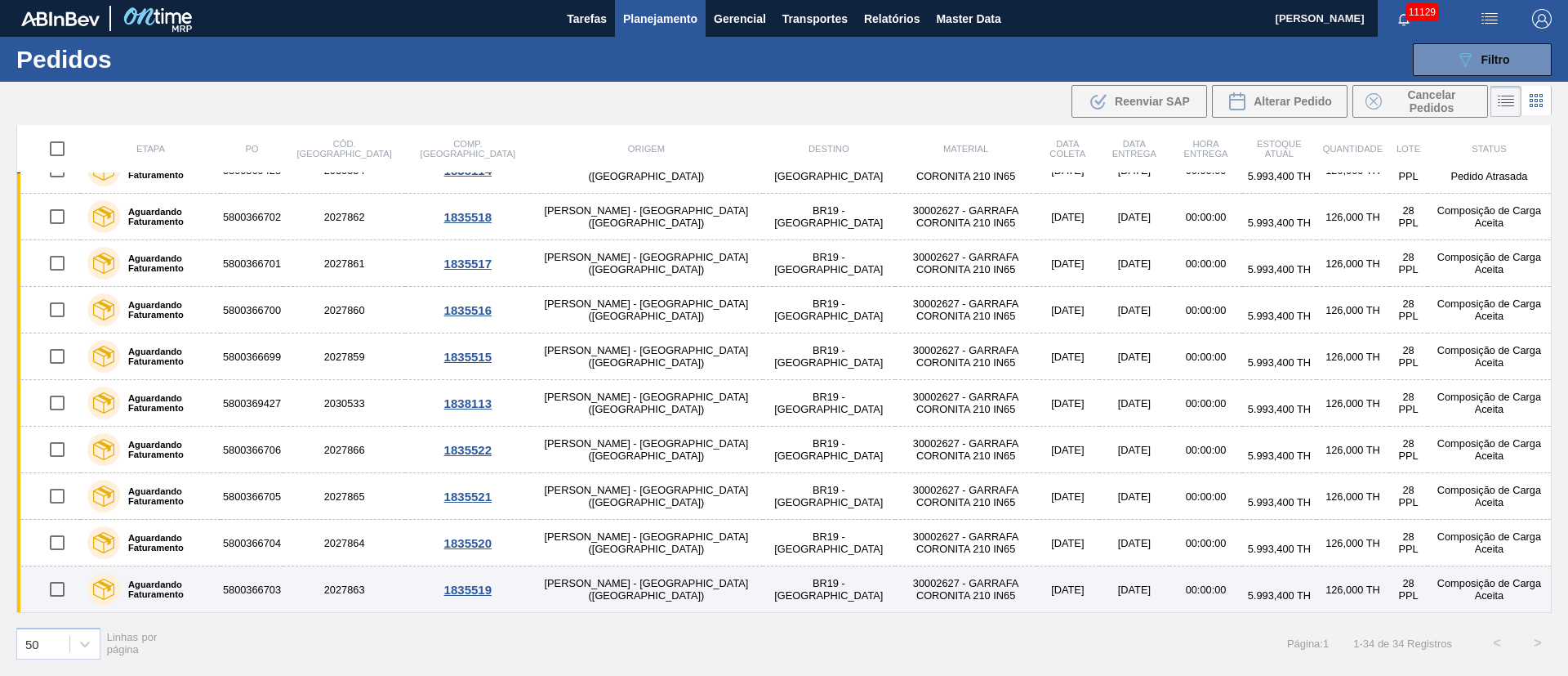
click at [56, 585] on input "checkbox" at bounding box center [56, 589] width 34 height 34
checkbox input "true"
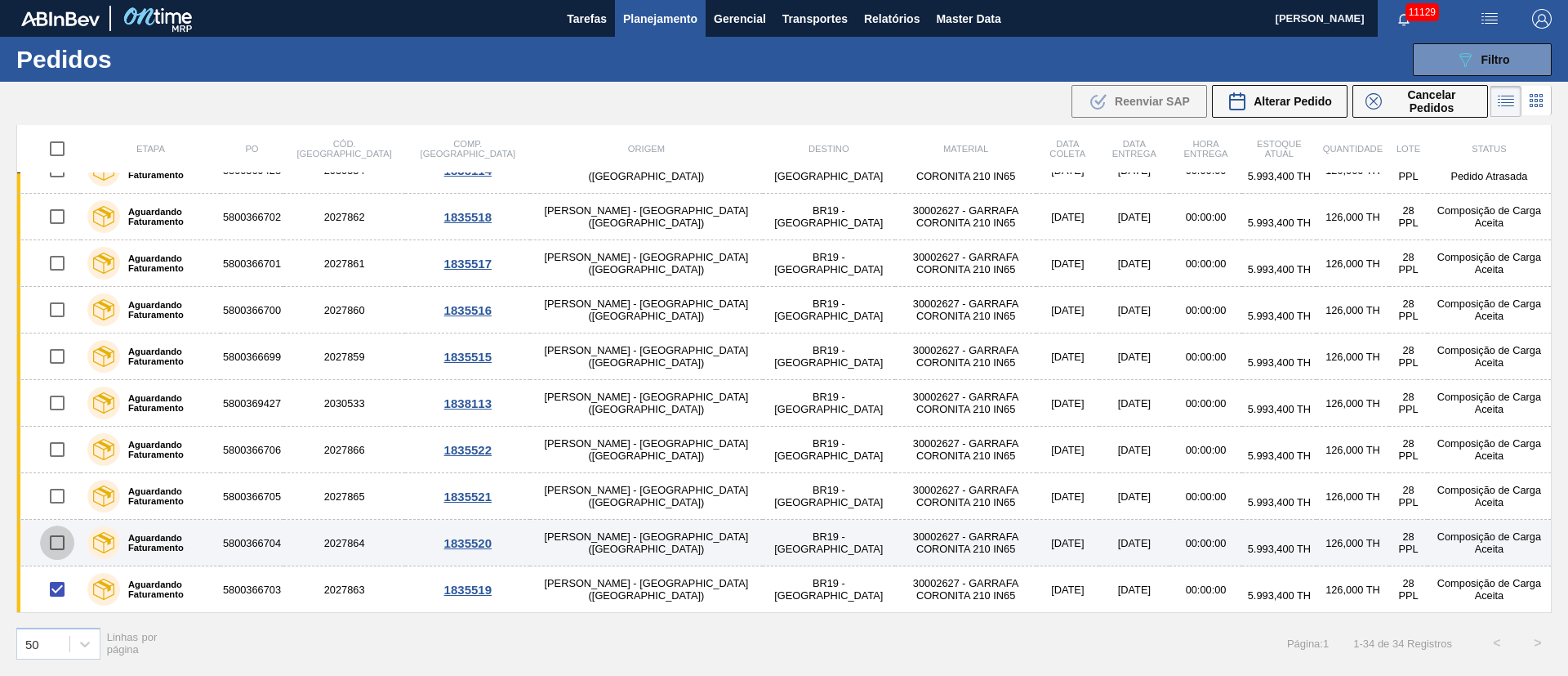
click at [61, 539] on input "checkbox" at bounding box center [56, 542] width 34 height 34
checkbox input "true"
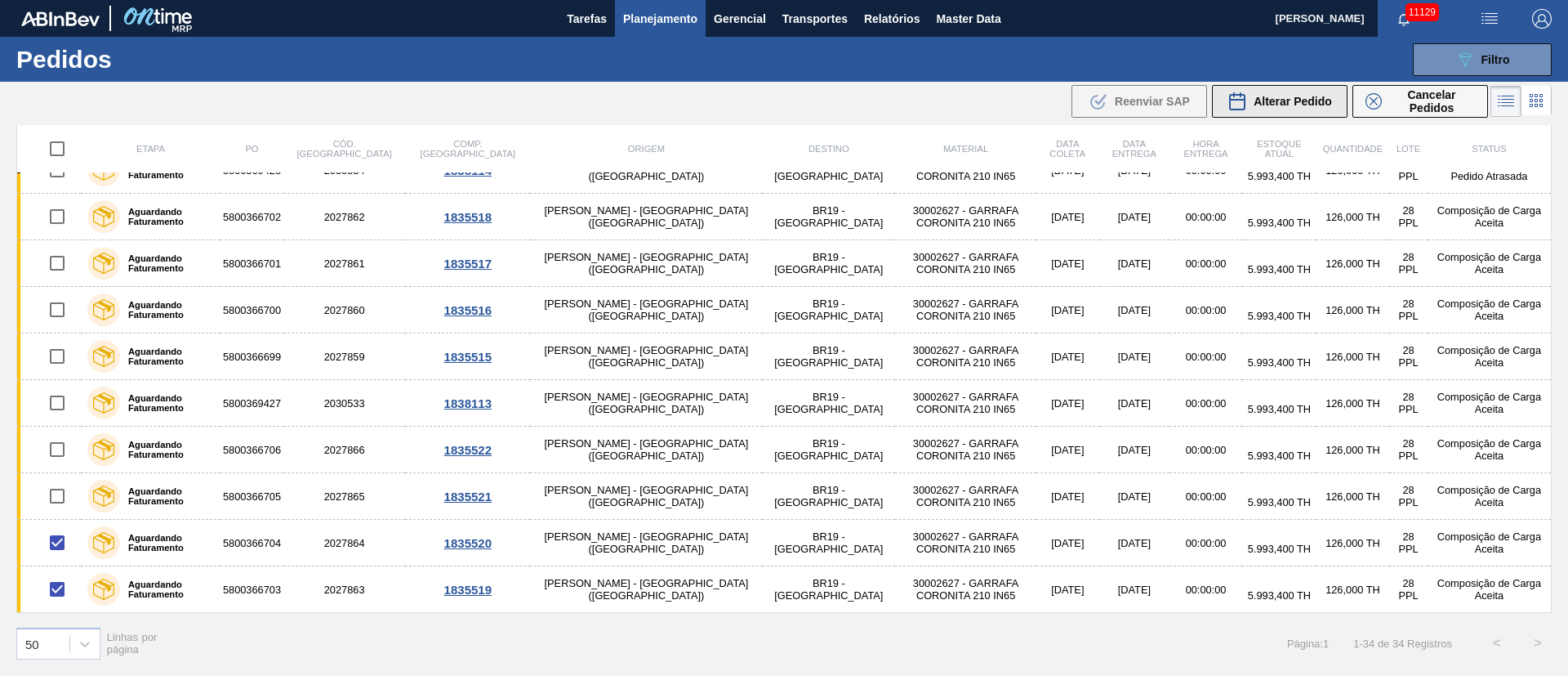
click at [1303, 102] on span "Alterar Pedido" at bounding box center [1292, 101] width 79 height 13
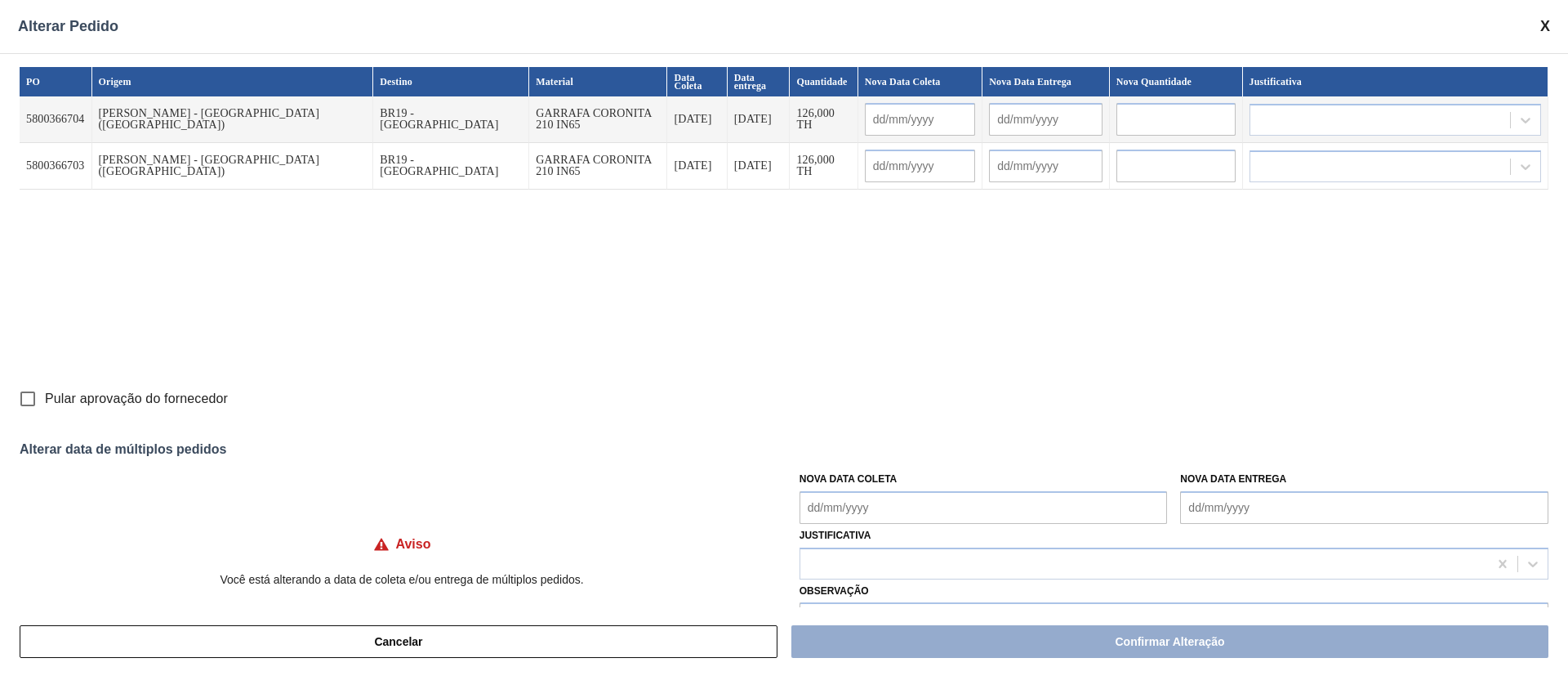
click at [830, 506] on Coleta "Nova Data Coleta" at bounding box center [983, 507] width 368 height 33
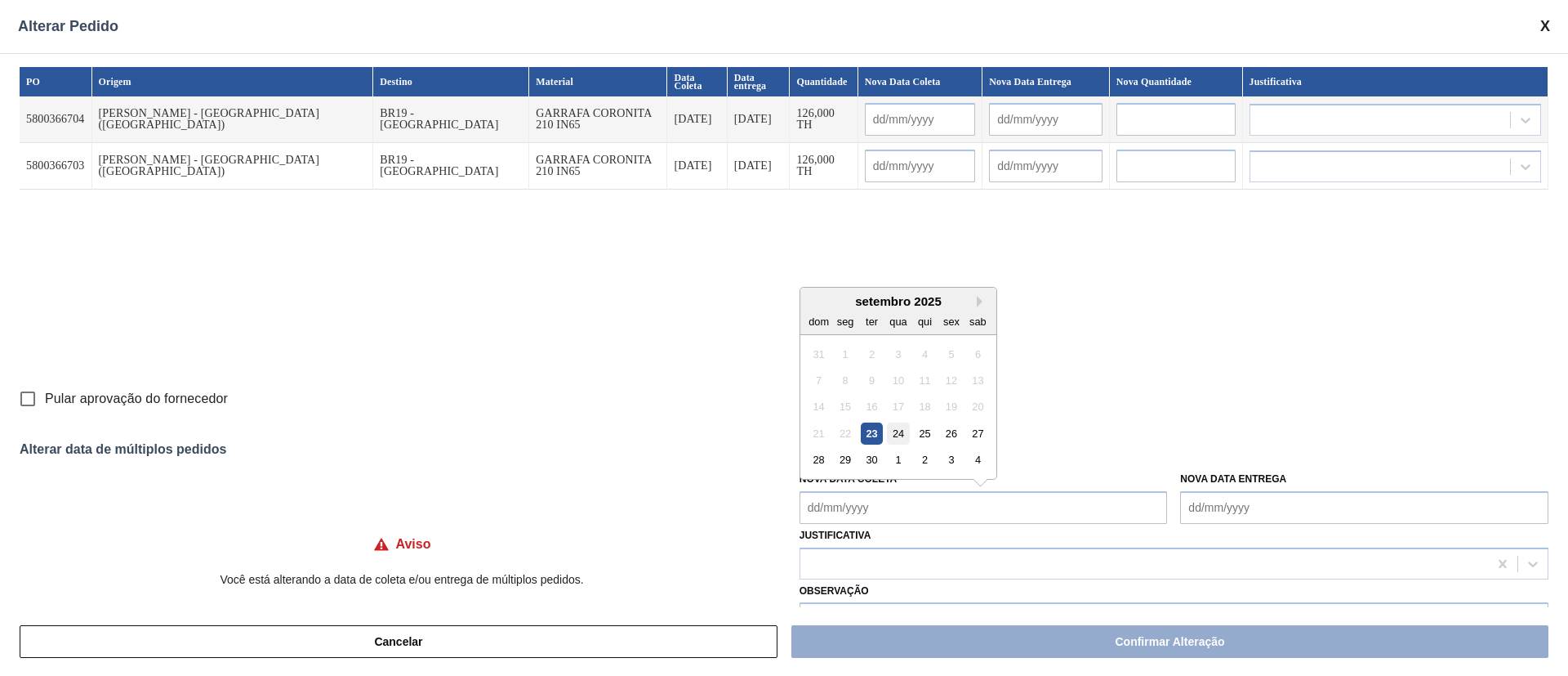
click at [895, 433] on div "24" at bounding box center [897, 433] width 22 height 22
type Coleta "[DATE]"
type input "[DATE]"
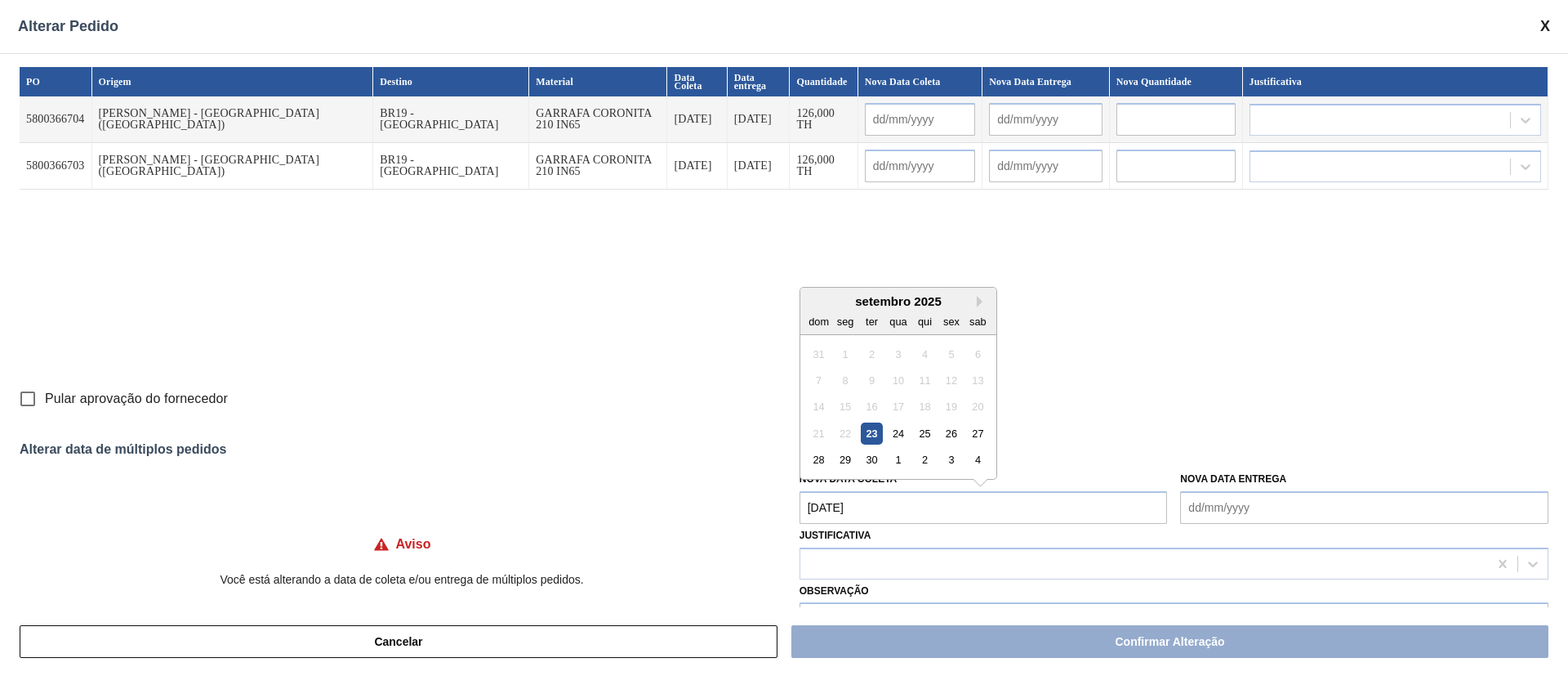
type input "[DATE]"
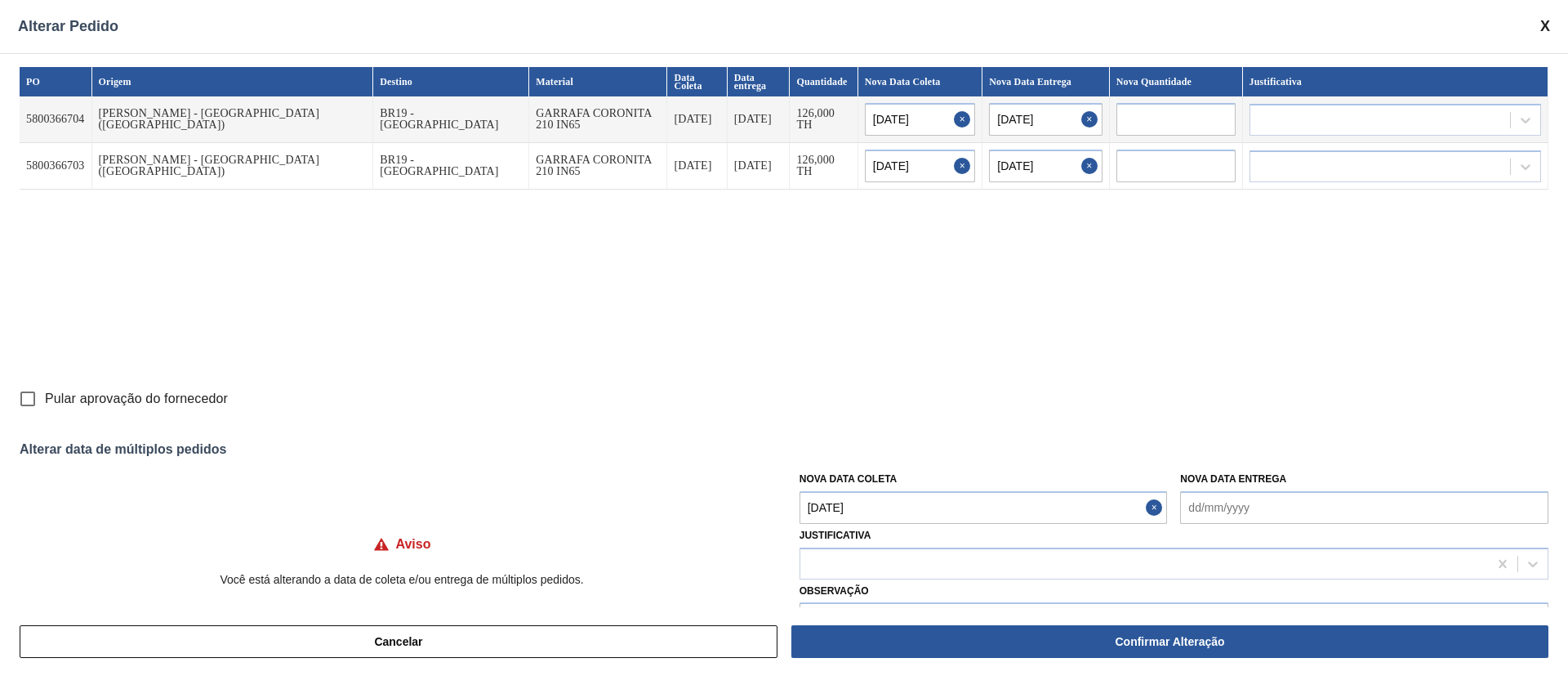
click at [906, 517] on Coleta "[DATE]" at bounding box center [983, 507] width 368 height 33
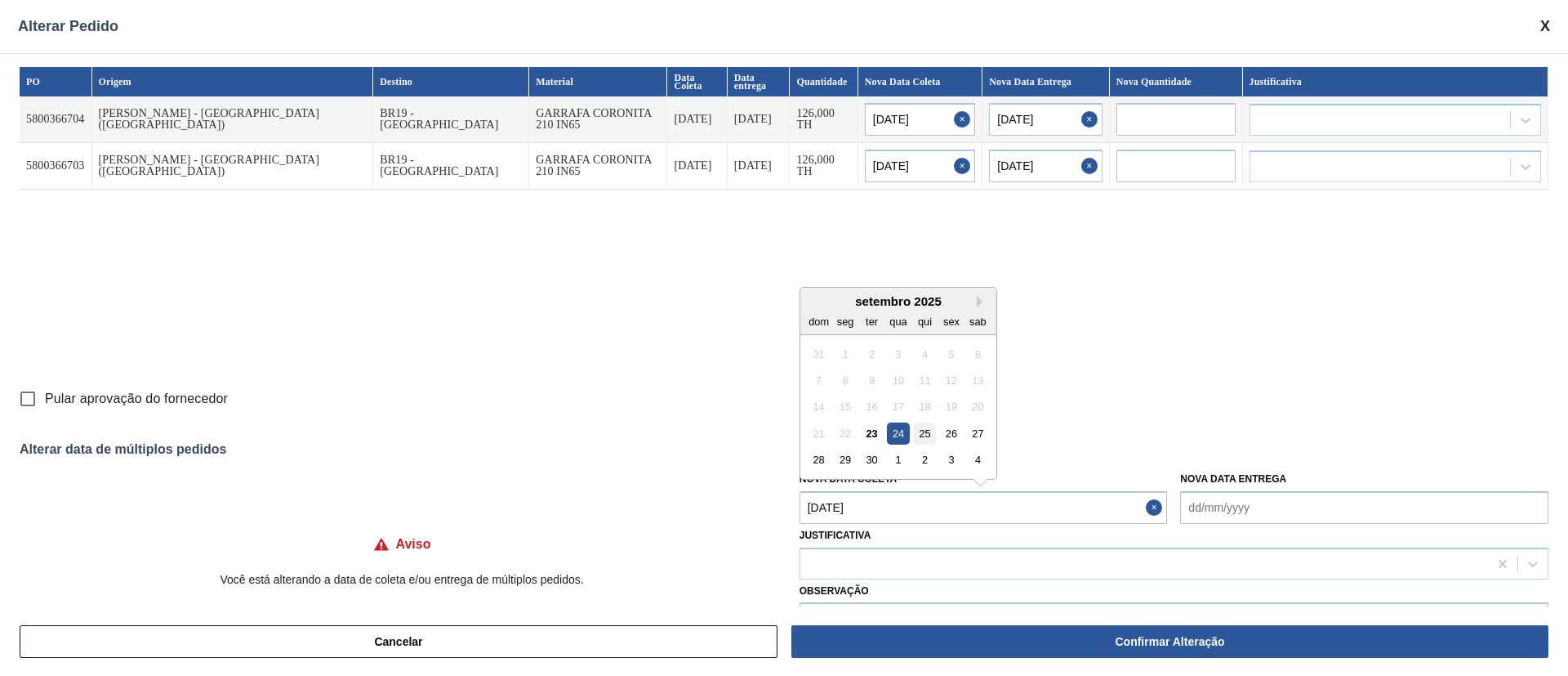
click at [927, 441] on div "25" at bounding box center [924, 433] width 22 height 22
type input "[DATE]"
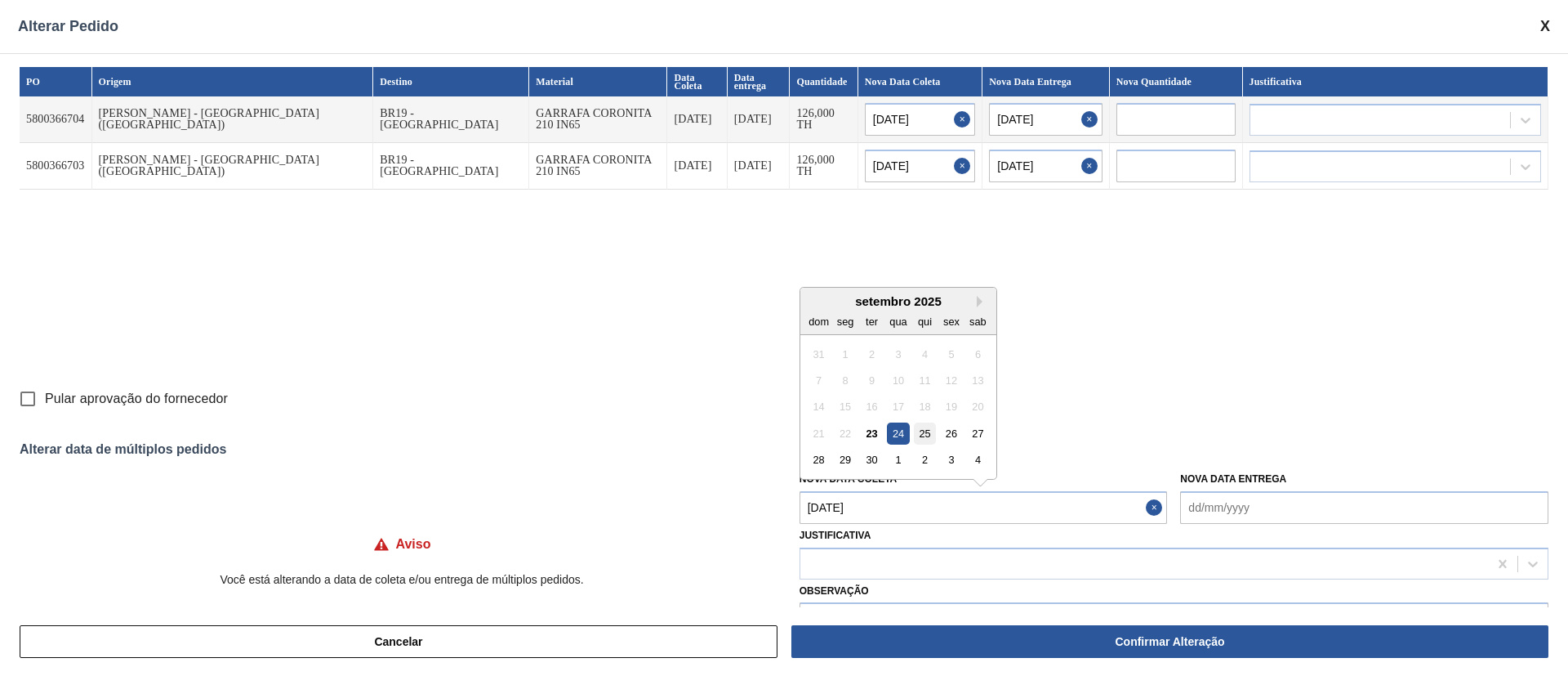
type Coleta "[DATE]"
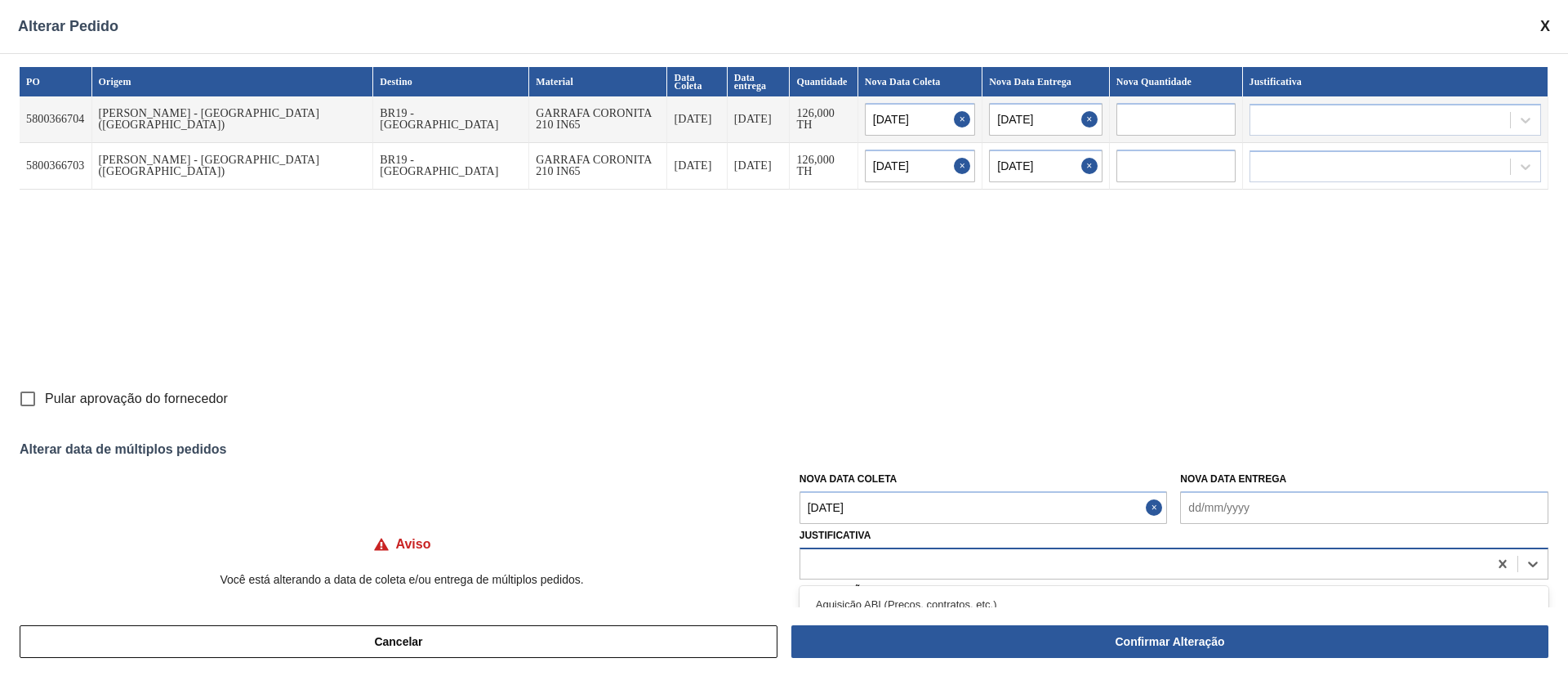
click at [872, 558] on div at bounding box center [1144, 563] width 687 height 23
type input "OU"
click at [836, 608] on div "Cancelar Confirmar Alteração" at bounding box center [784, 641] width 1568 height 69
click at [846, 560] on div at bounding box center [1144, 563] width 687 height 23
type input "OU"
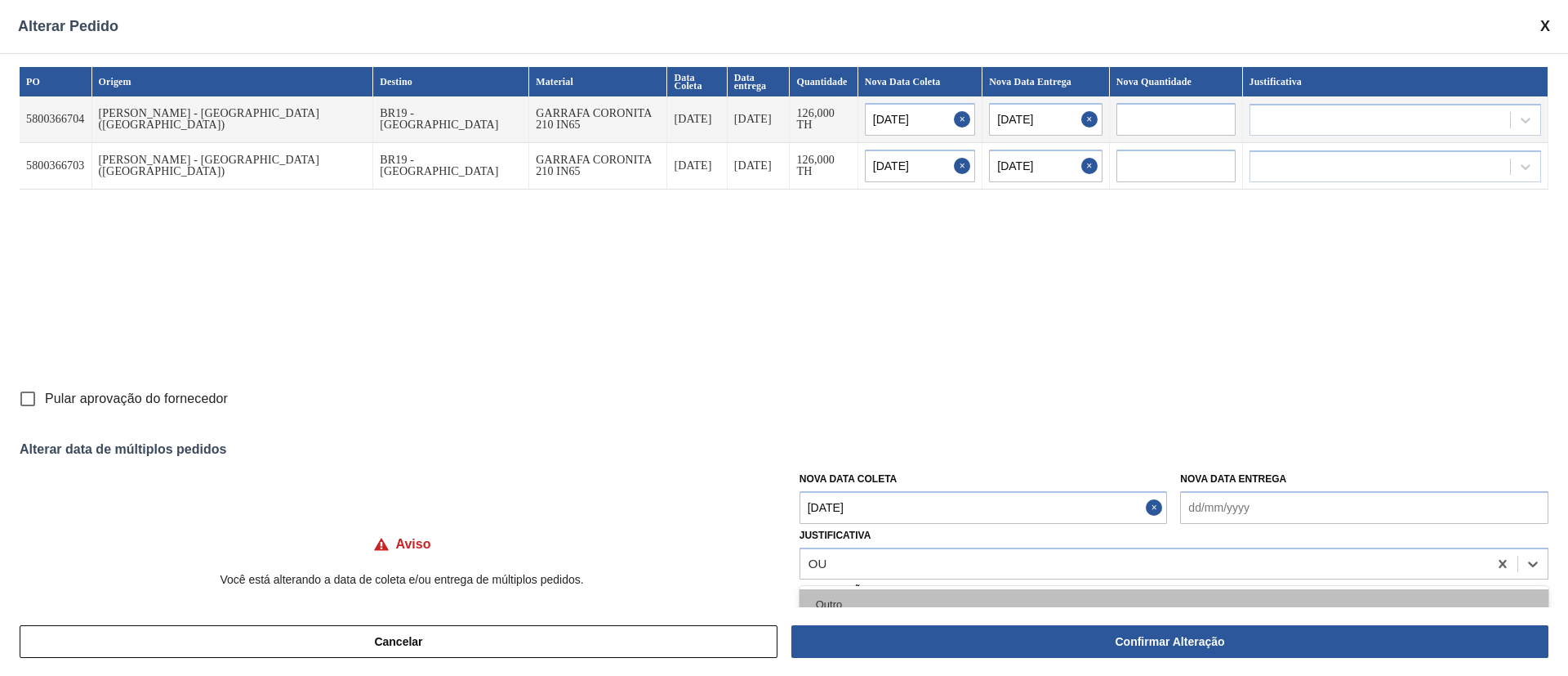
click at [838, 601] on div "Outro" at bounding box center [1173, 603] width 749 height 30
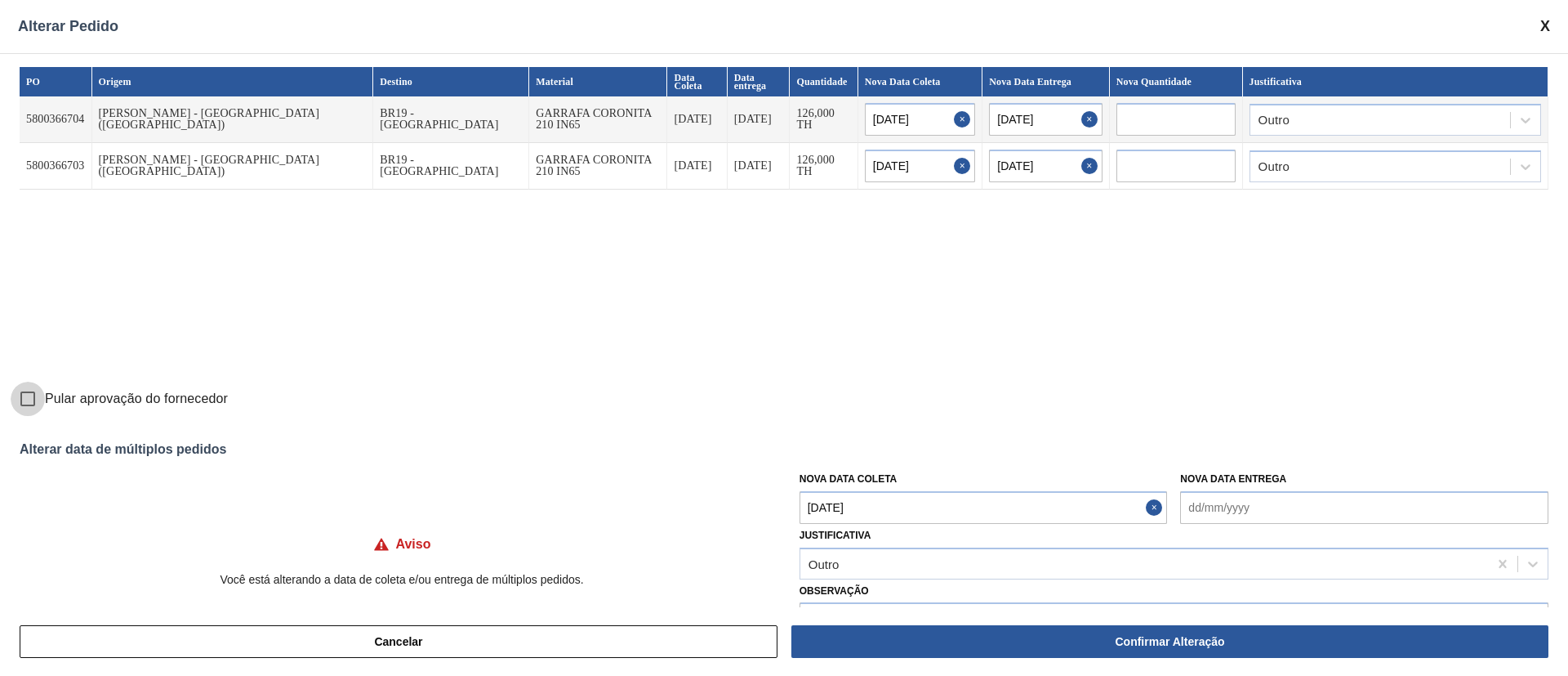
click at [24, 400] on input "Pular aprovação do fornecedor" at bounding box center [27, 398] width 34 height 34
checkbox input "true"
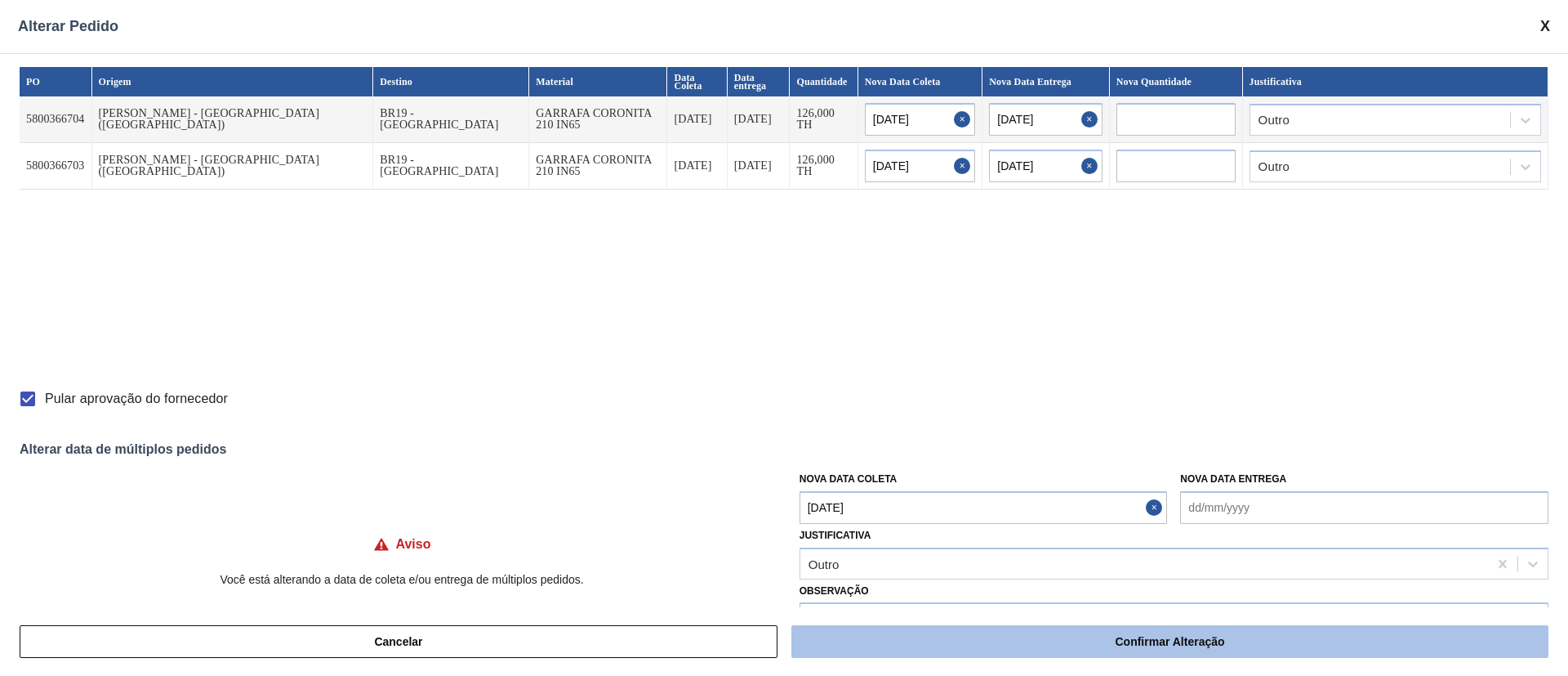
click at [1213, 646] on button "Confirmar Alteração" at bounding box center [1170, 641] width 757 height 33
checkbox input "false"
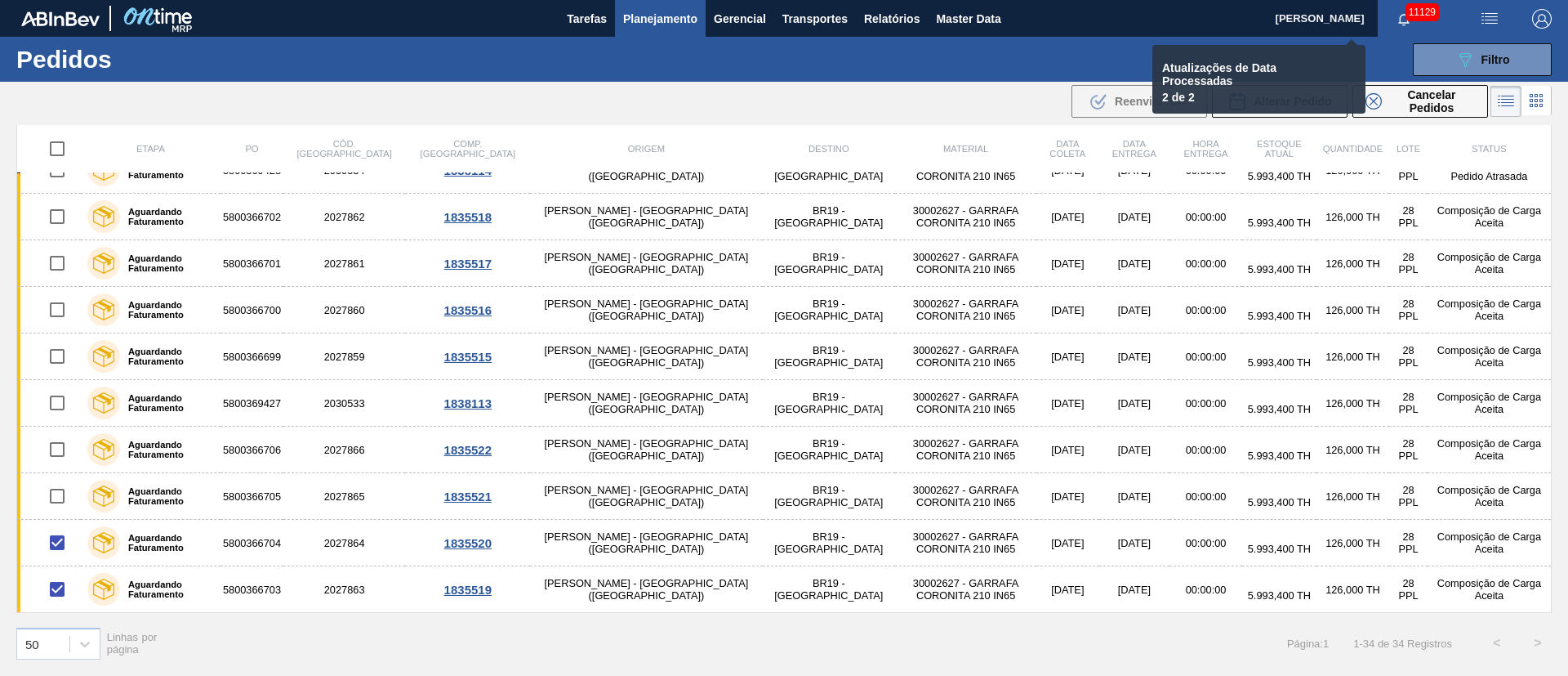
checkbox input "false"
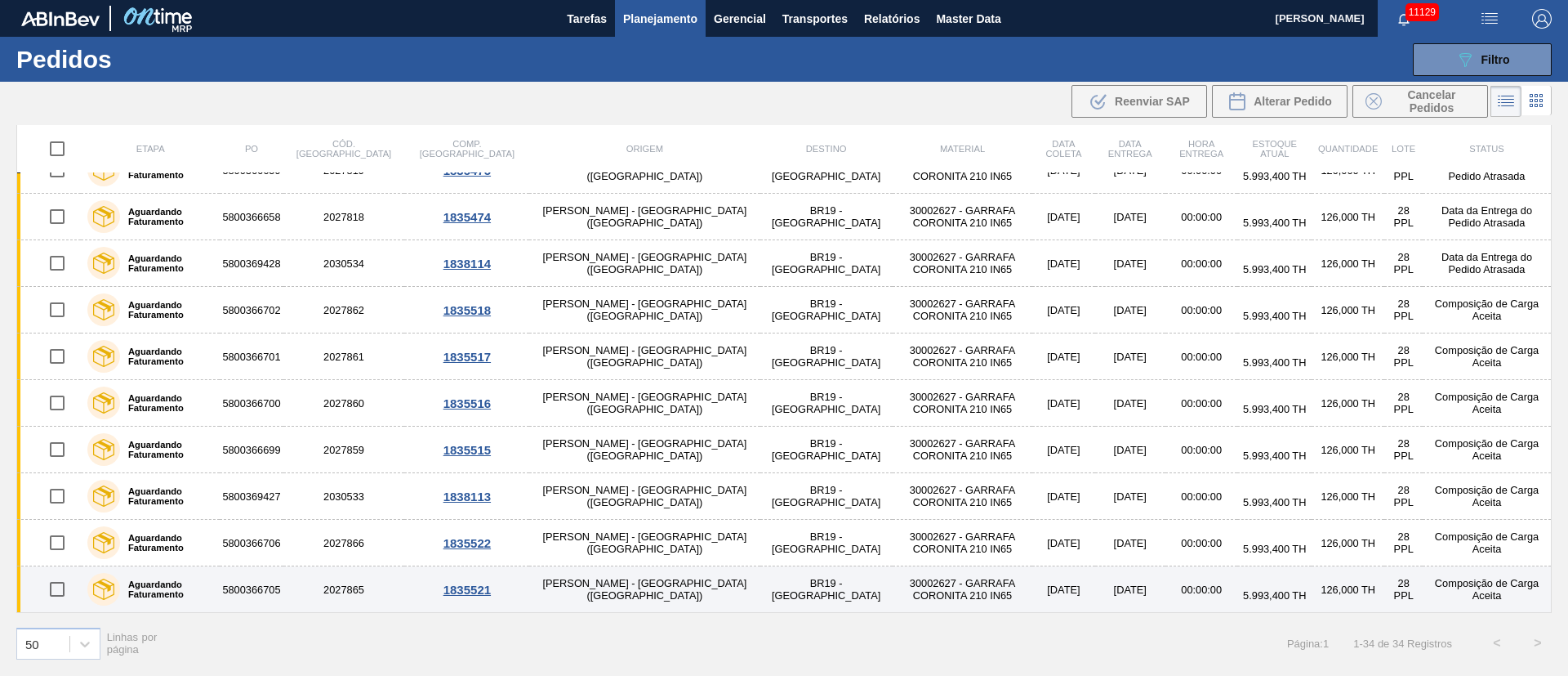
click at [56, 593] on input "checkbox" at bounding box center [56, 589] width 34 height 34
checkbox input "true"
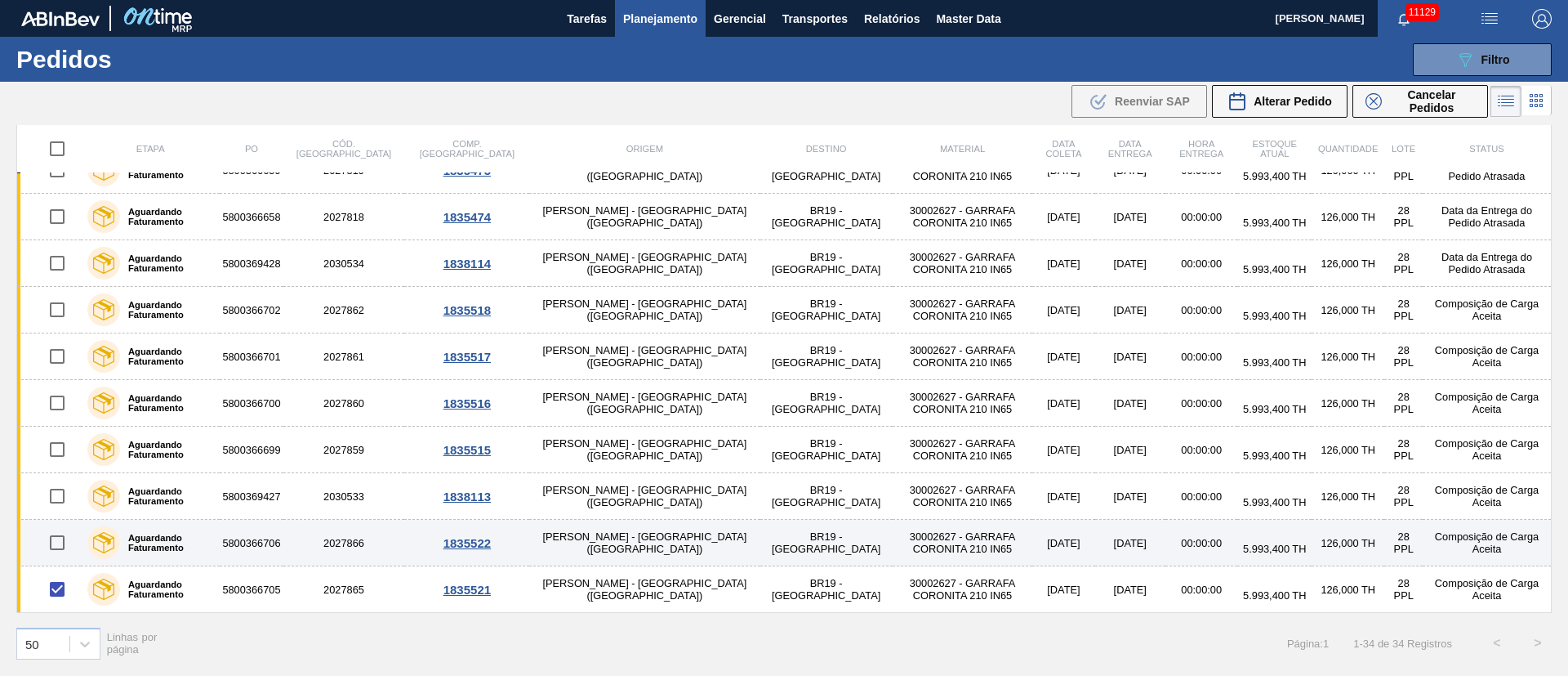
click at [57, 544] on input "checkbox" at bounding box center [56, 542] width 34 height 34
checkbox input "true"
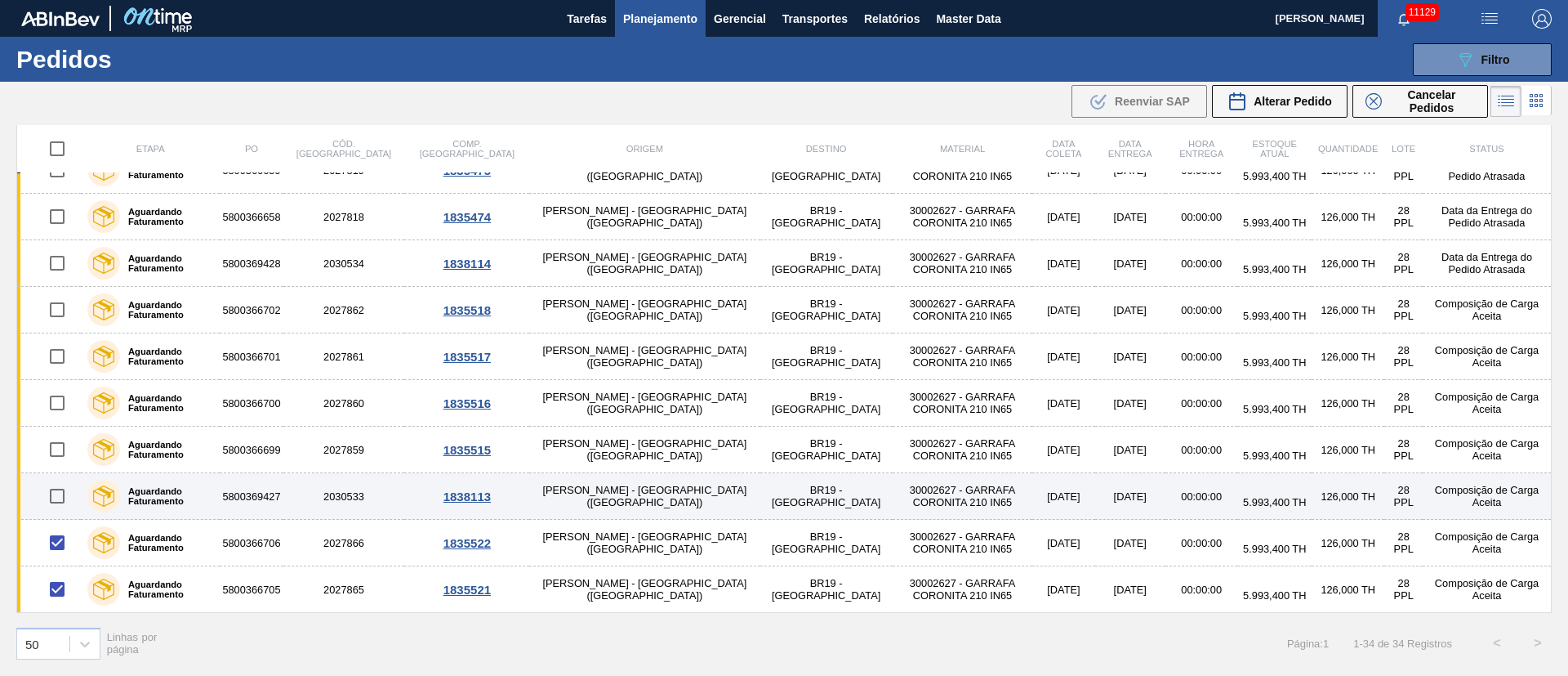
click at [57, 499] on input "checkbox" at bounding box center [56, 495] width 34 height 34
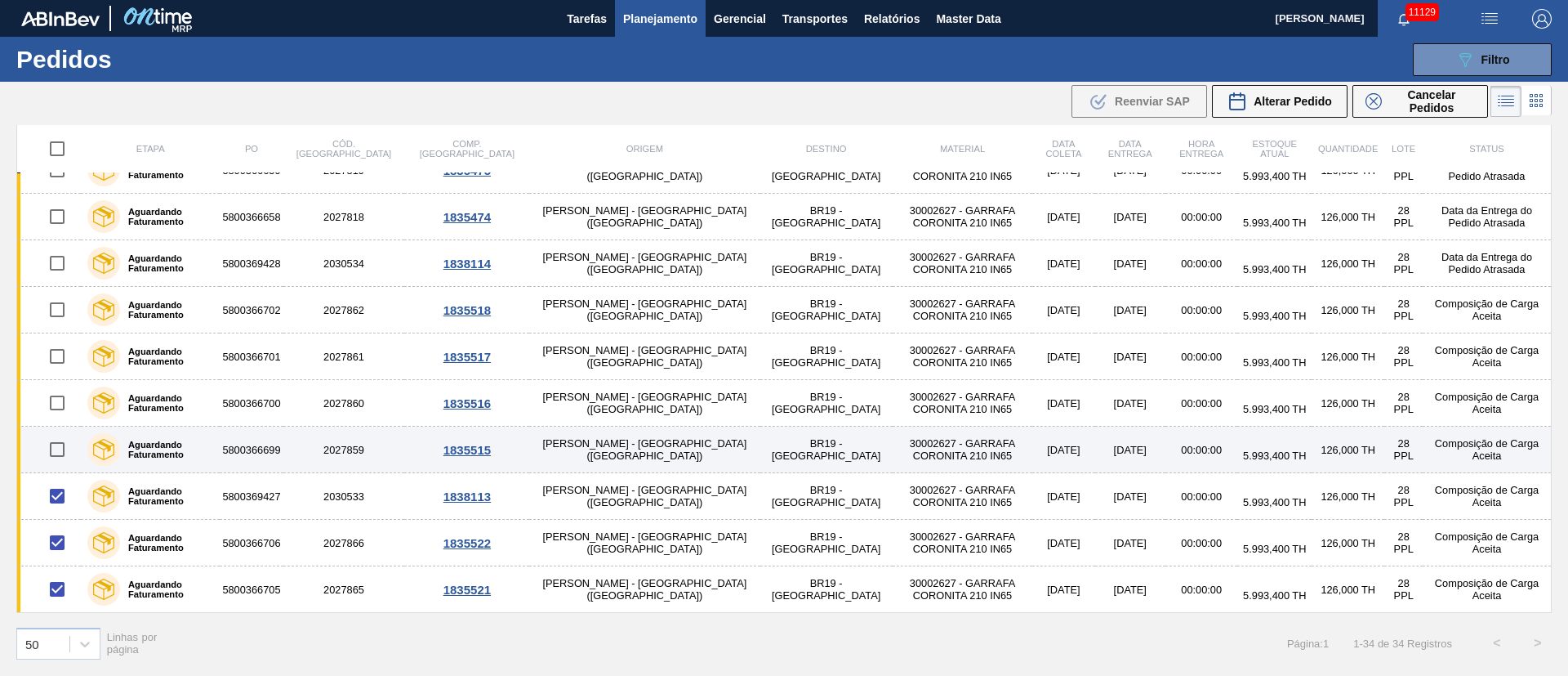
click at [58, 449] on input "checkbox" at bounding box center [56, 449] width 34 height 34
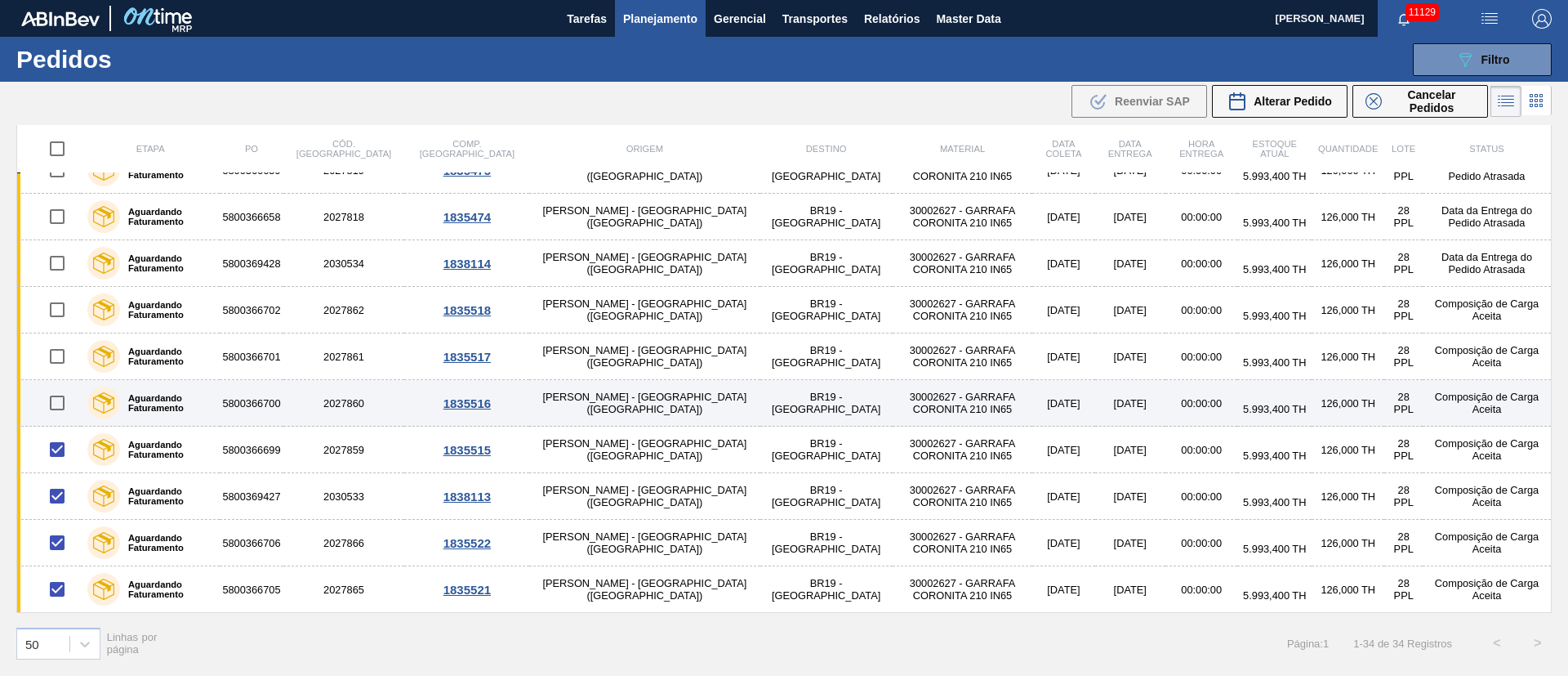
click at [61, 395] on input "checkbox" at bounding box center [56, 402] width 34 height 34
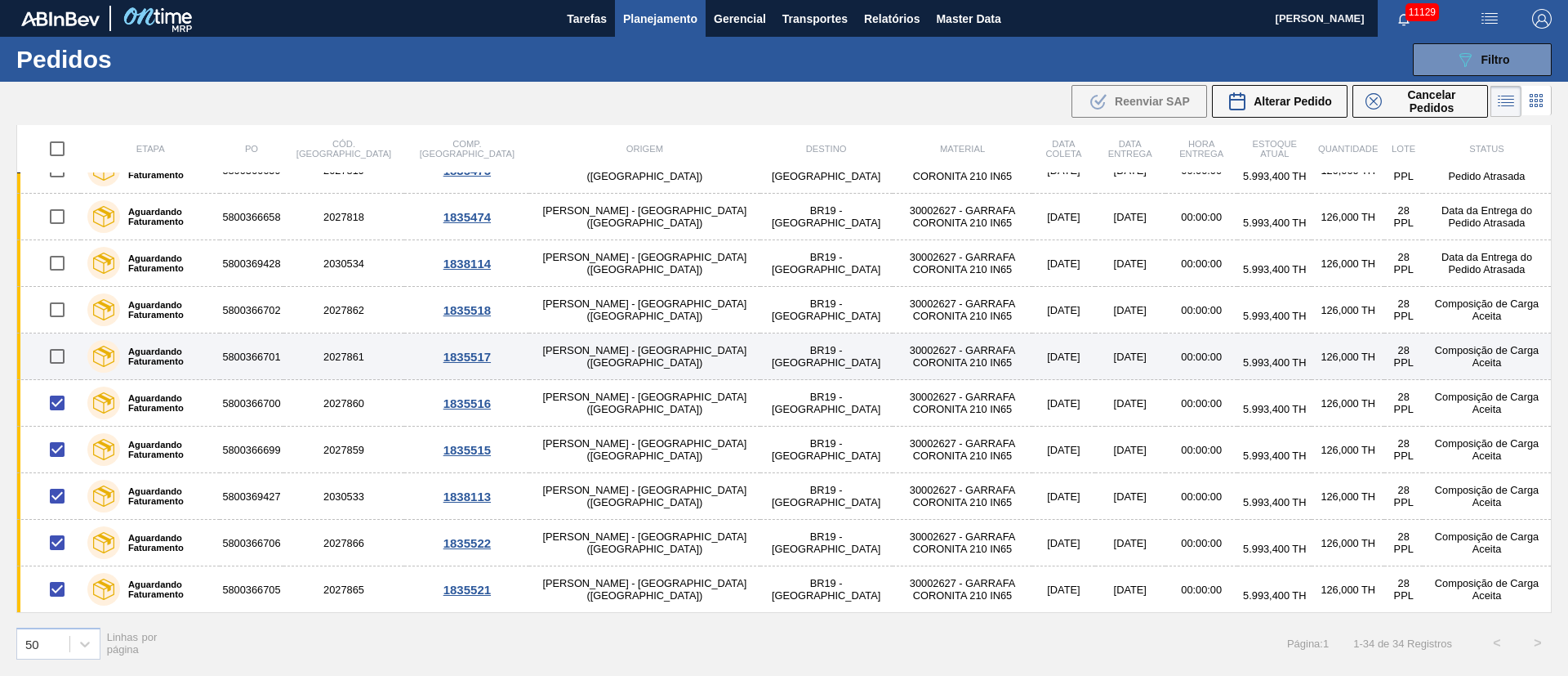
click at [58, 355] on input "checkbox" at bounding box center [56, 355] width 34 height 34
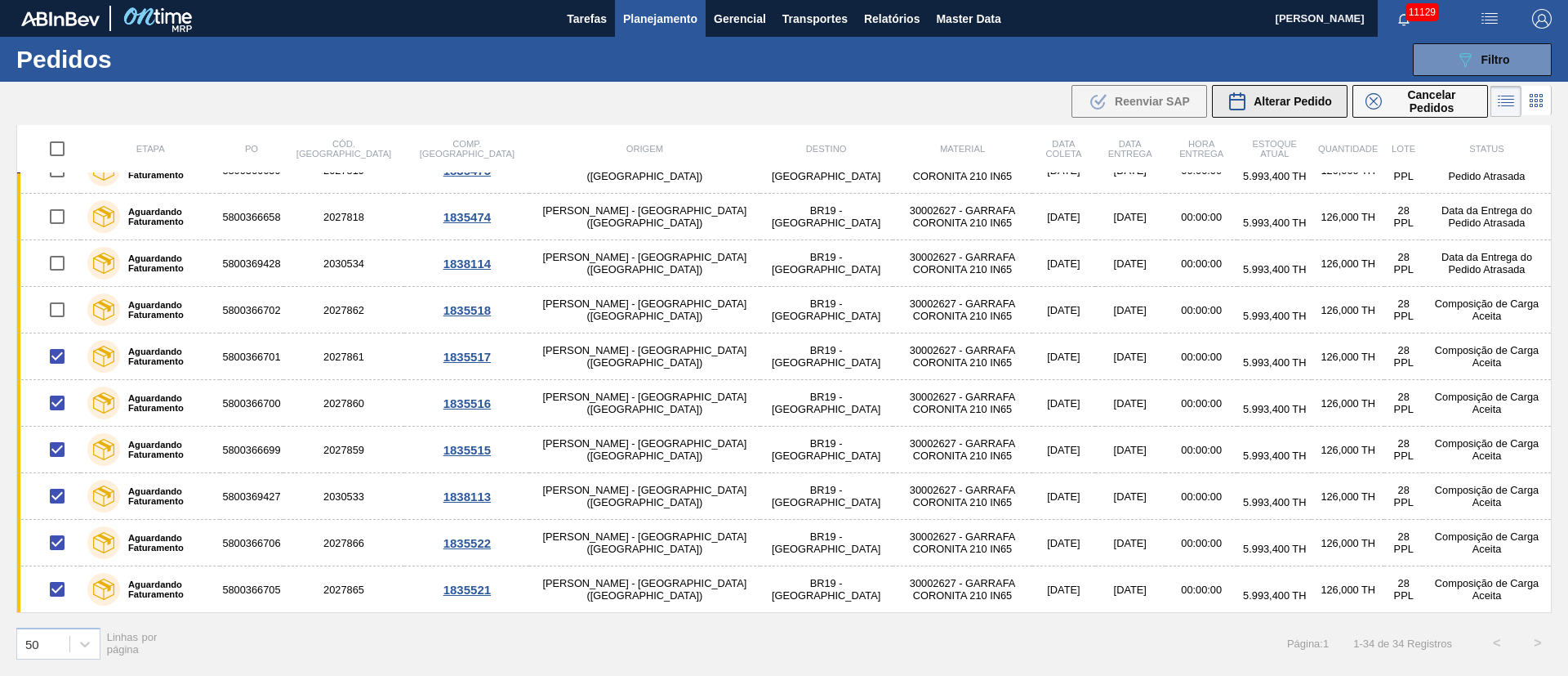
click at [1312, 108] on div "Alterar Pedido" at bounding box center [1280, 101] width 105 height 19
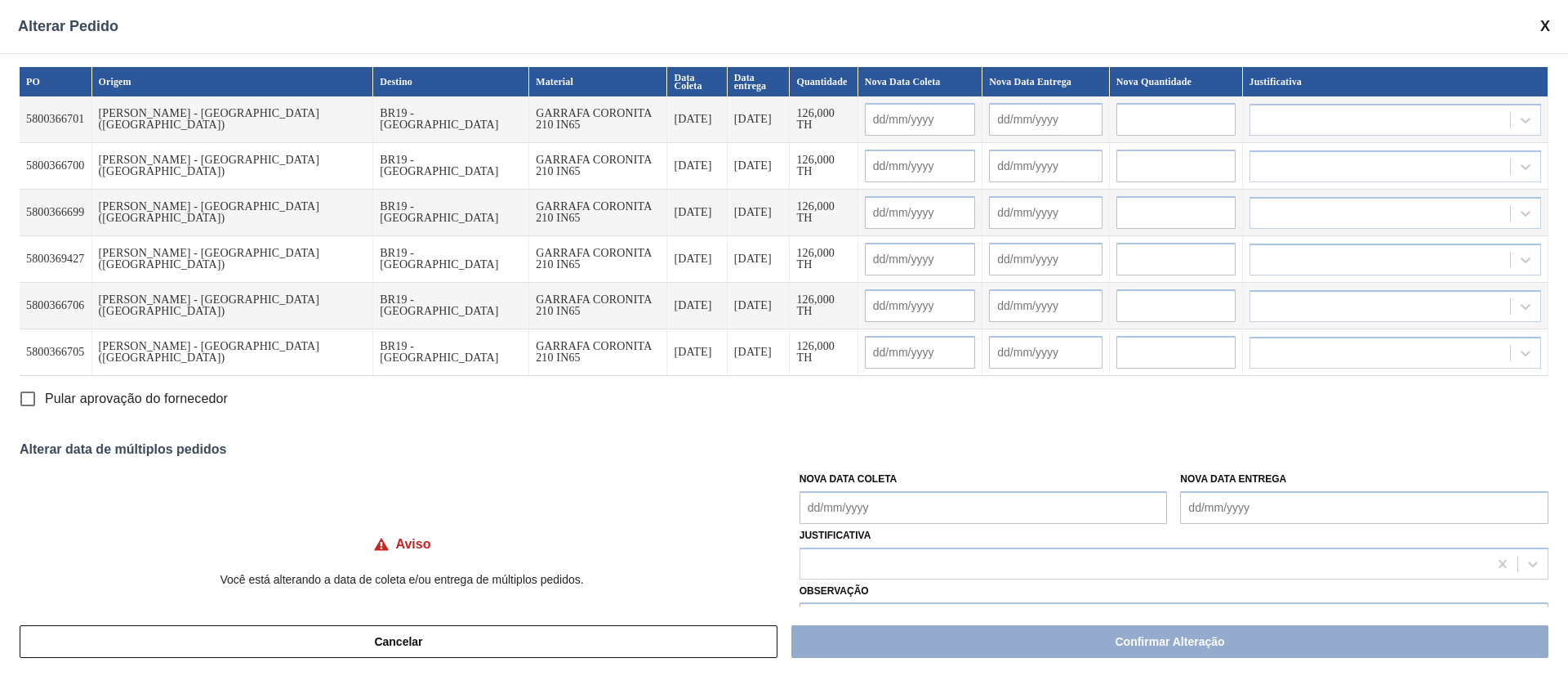
click at [897, 498] on Coleta "Nova Data Coleta" at bounding box center [983, 507] width 368 height 33
click at [895, 433] on div "24" at bounding box center [897, 433] width 22 height 22
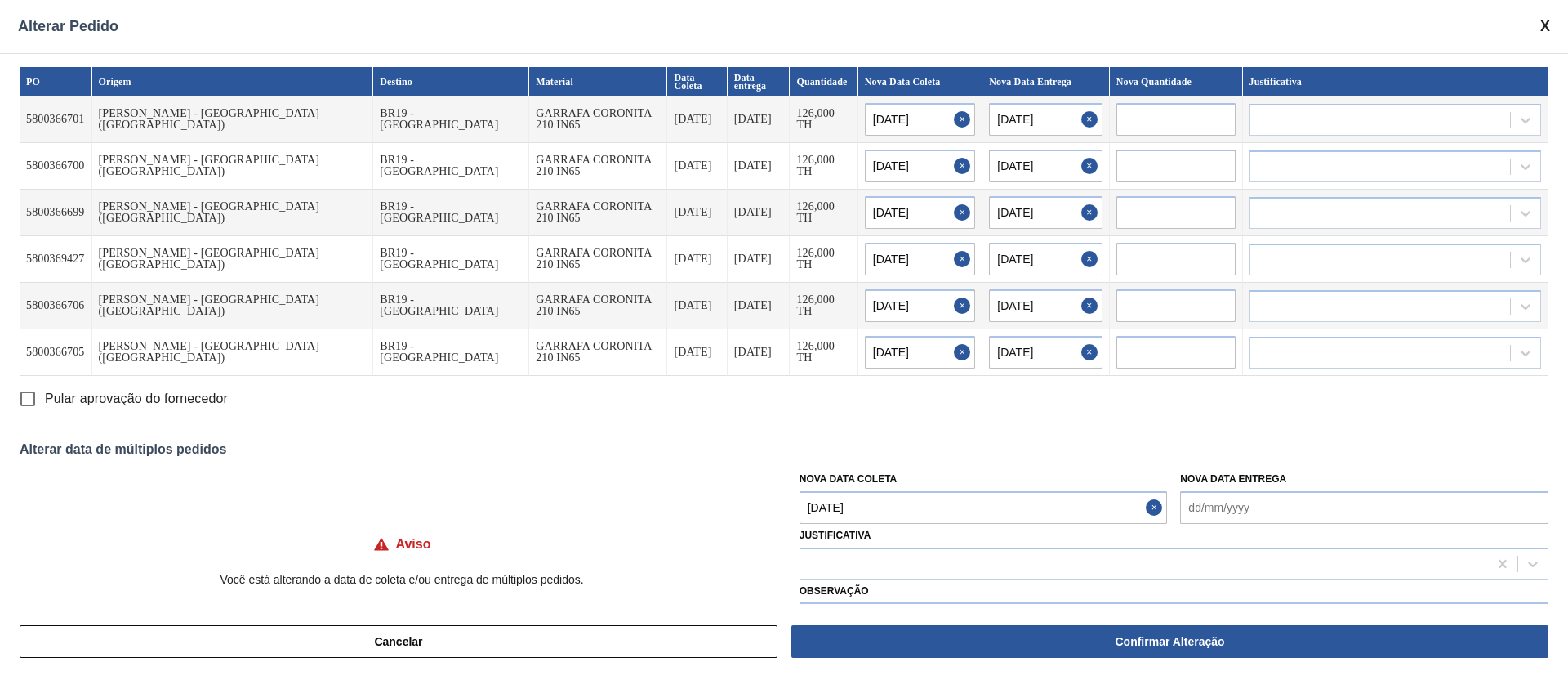
click at [889, 500] on Coleta "[DATE]" at bounding box center [983, 507] width 368 height 33
click at [949, 432] on div "26" at bounding box center [951, 433] width 22 height 22
click at [886, 570] on div at bounding box center [1144, 563] width 687 height 23
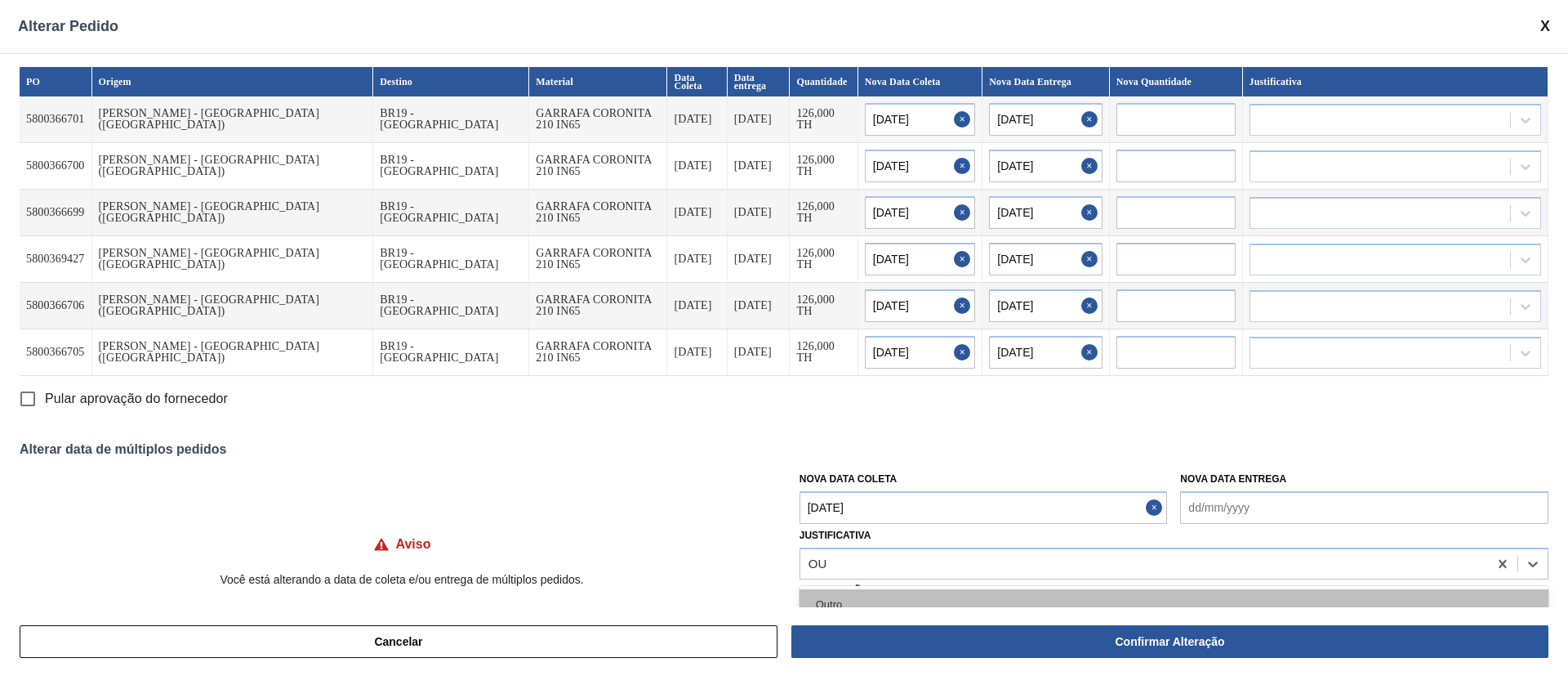
click at [846, 606] on div "Outro" at bounding box center [1173, 603] width 749 height 30
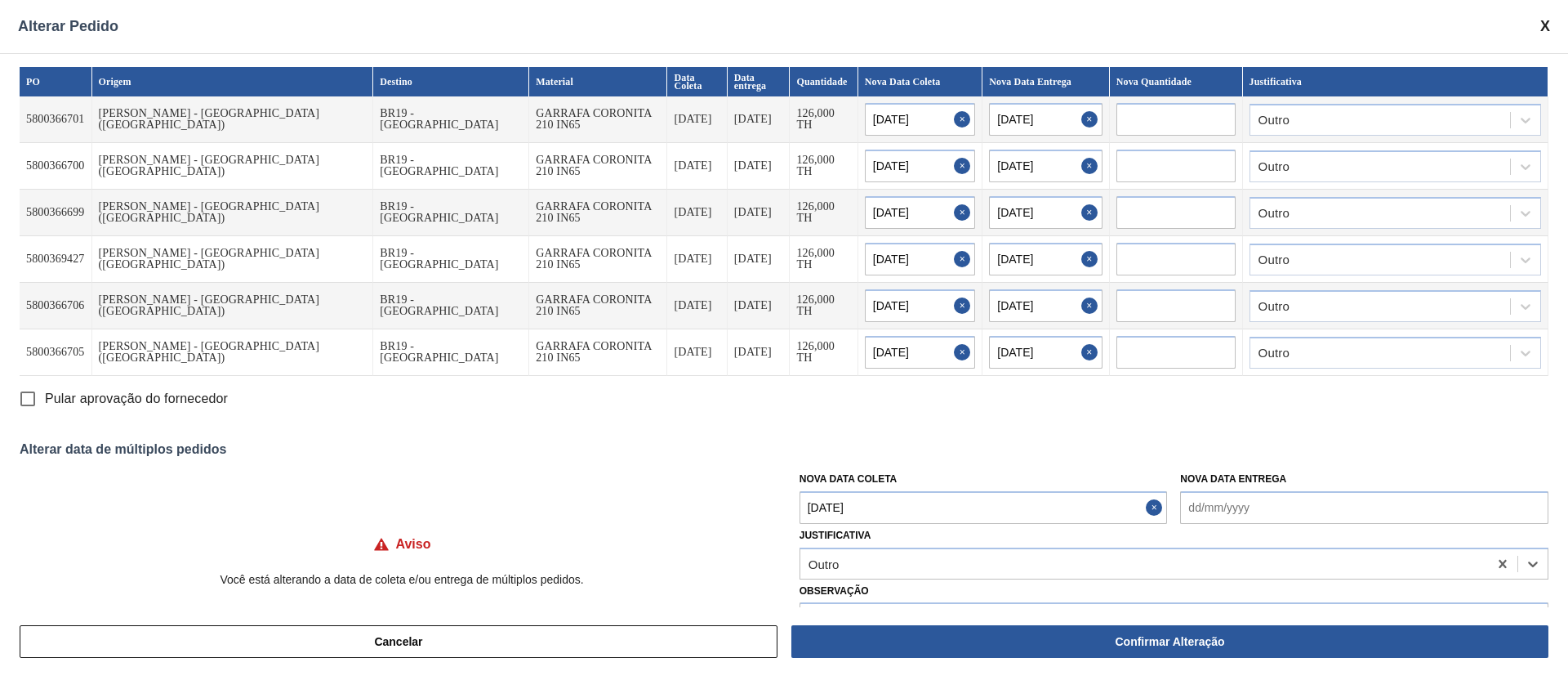
click at [27, 394] on input "Pular aprovação do fornecedor" at bounding box center [27, 398] width 34 height 34
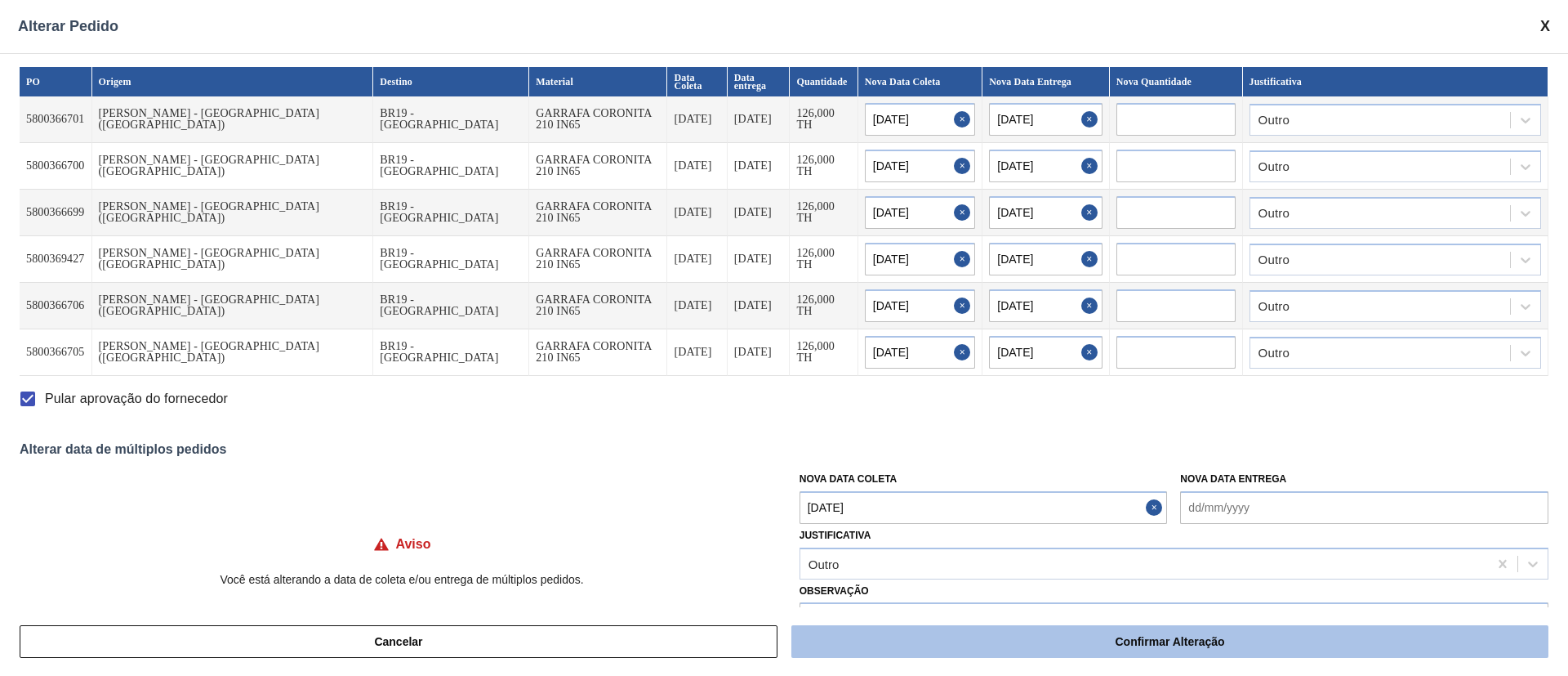
click at [1131, 637] on button "Confirmar Alteração" at bounding box center [1170, 641] width 757 height 33
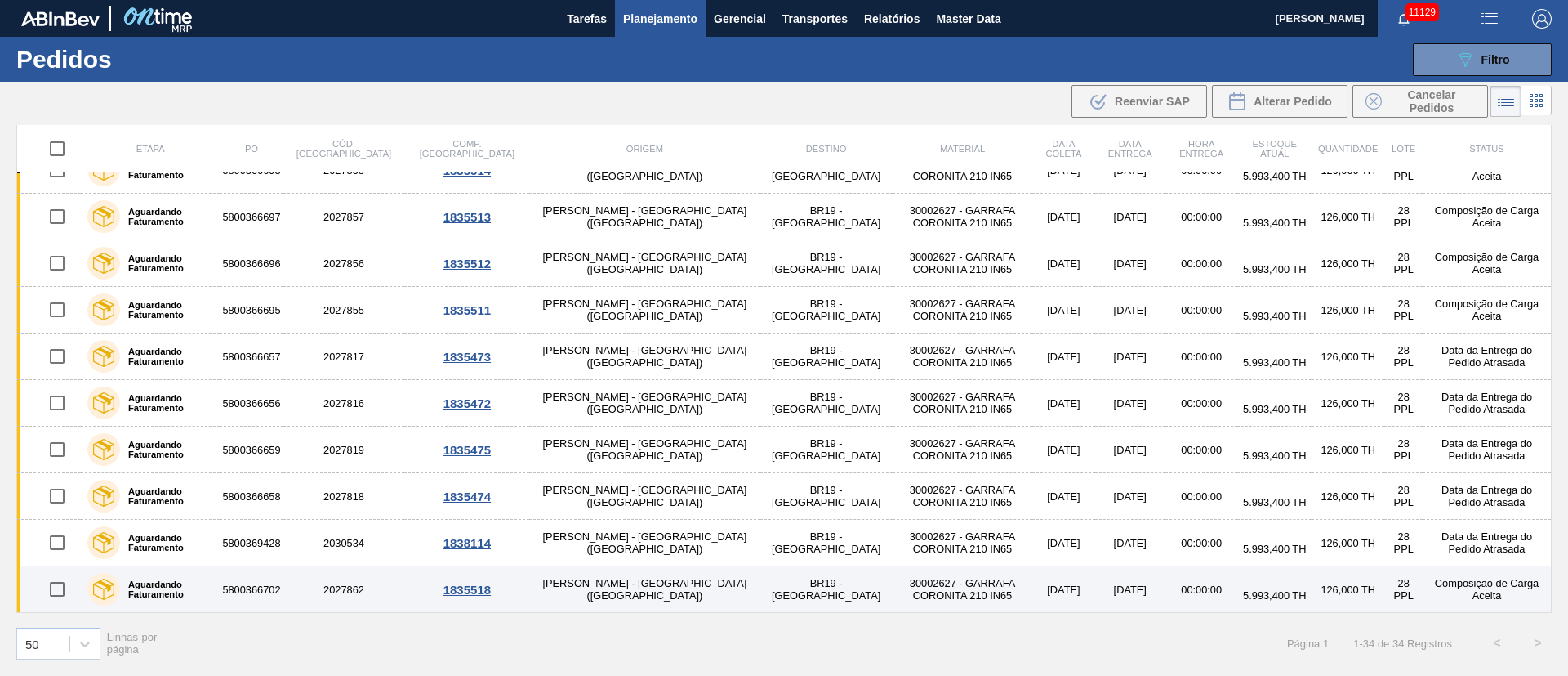
click at [59, 589] on input "checkbox" at bounding box center [56, 589] width 34 height 34
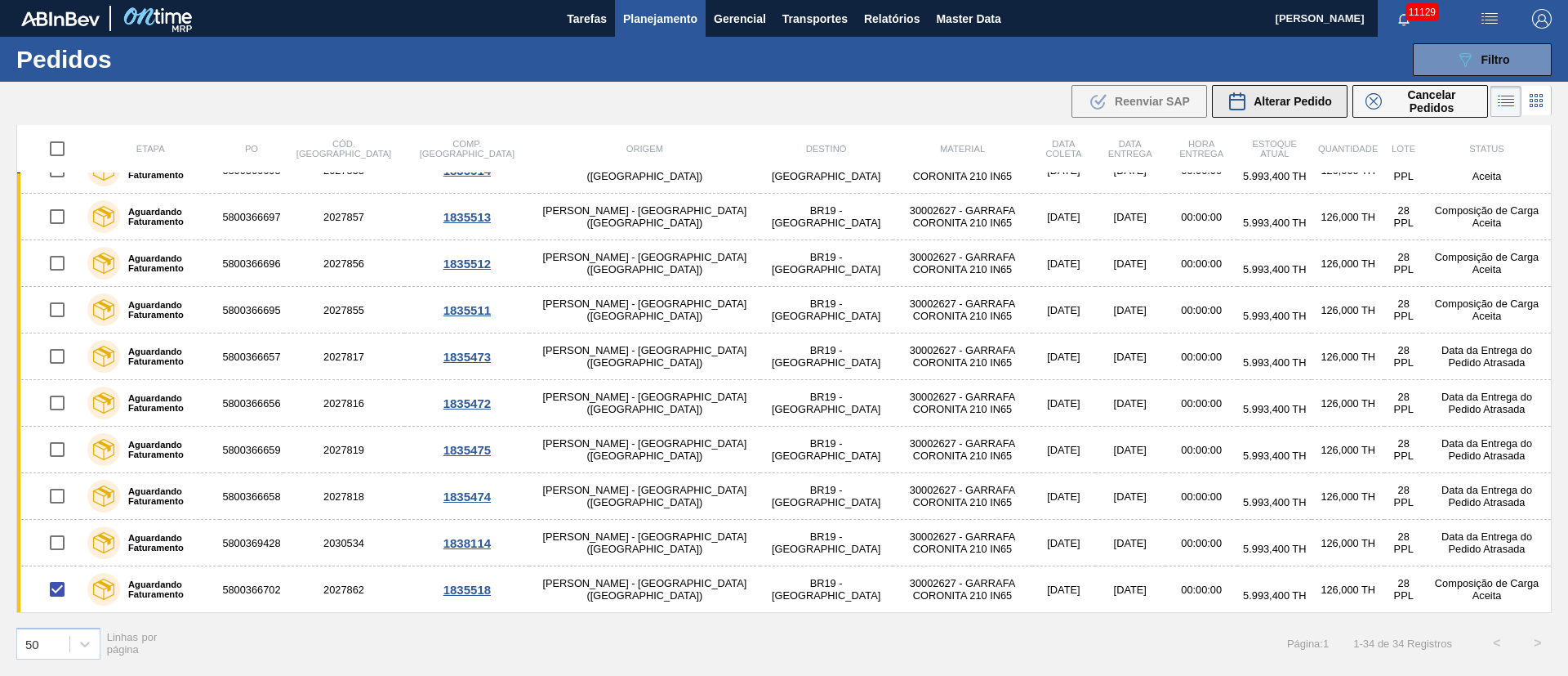
click at [1296, 100] on span "Alterar Pedido" at bounding box center [1292, 101] width 79 height 13
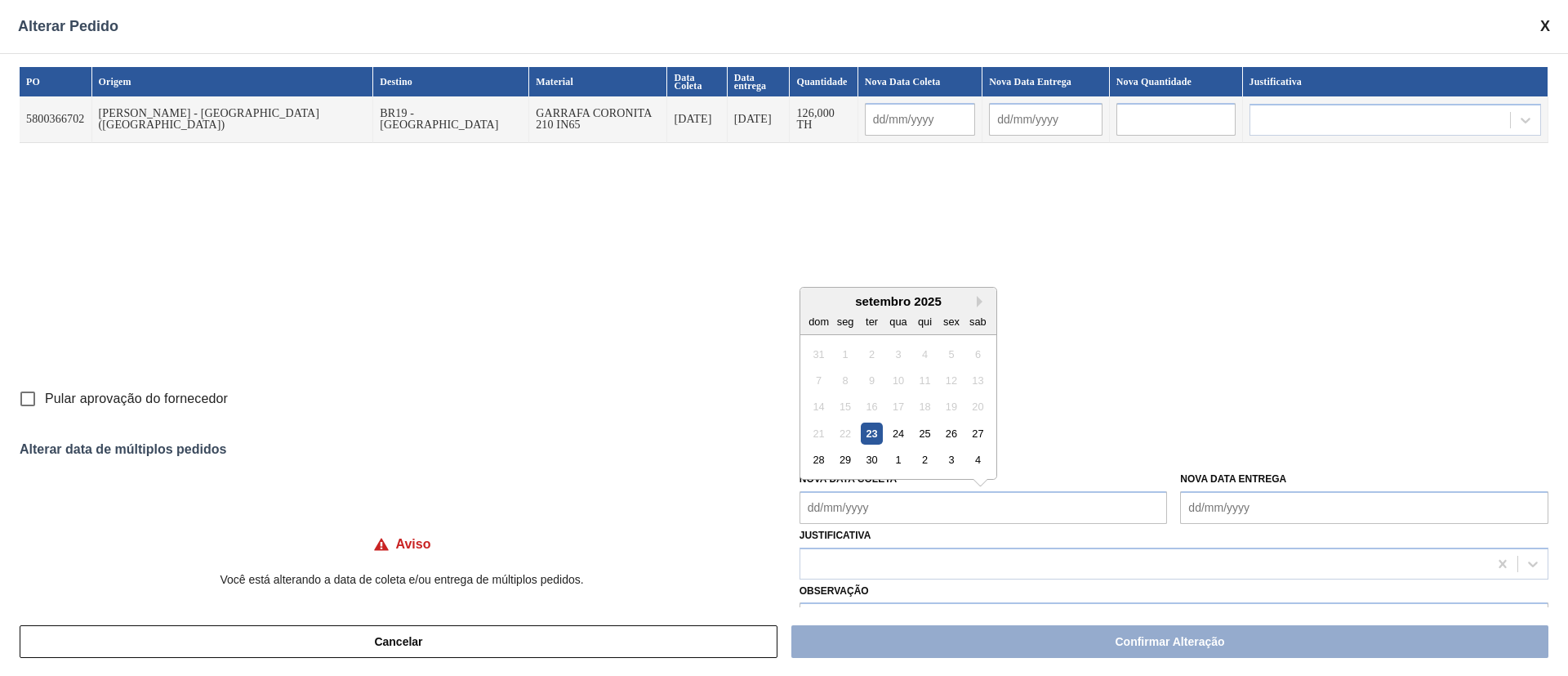
click at [830, 509] on Coleta "Nova Data Coleta" at bounding box center [983, 507] width 368 height 33
drag, startPoint x: 893, startPoint y: 432, endPoint x: 879, endPoint y: 480, distance: 50.0
click at [893, 432] on div "24" at bounding box center [897, 433] width 22 height 22
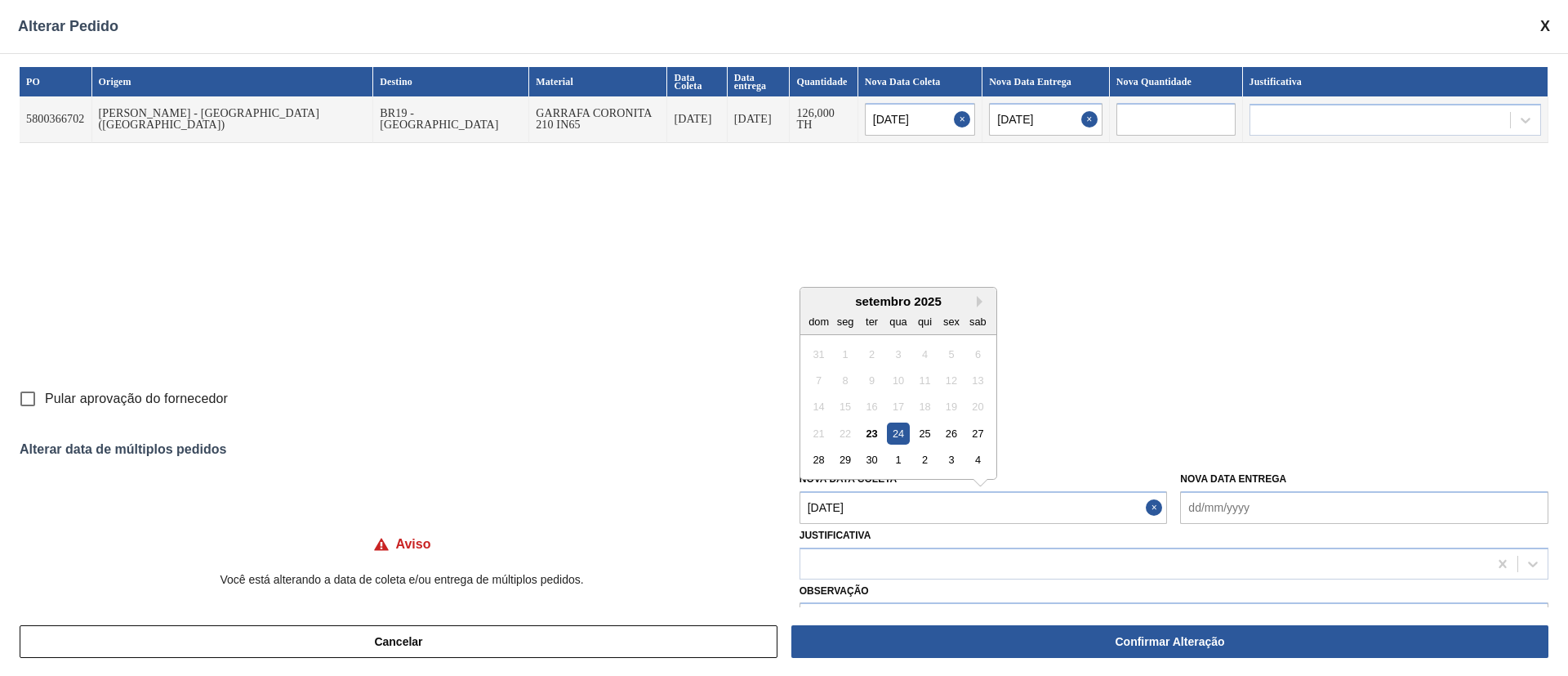
click at [876, 511] on Coleta "[DATE]" at bounding box center [983, 507] width 368 height 33
click at [976, 424] on div "27" at bounding box center [978, 433] width 22 height 22
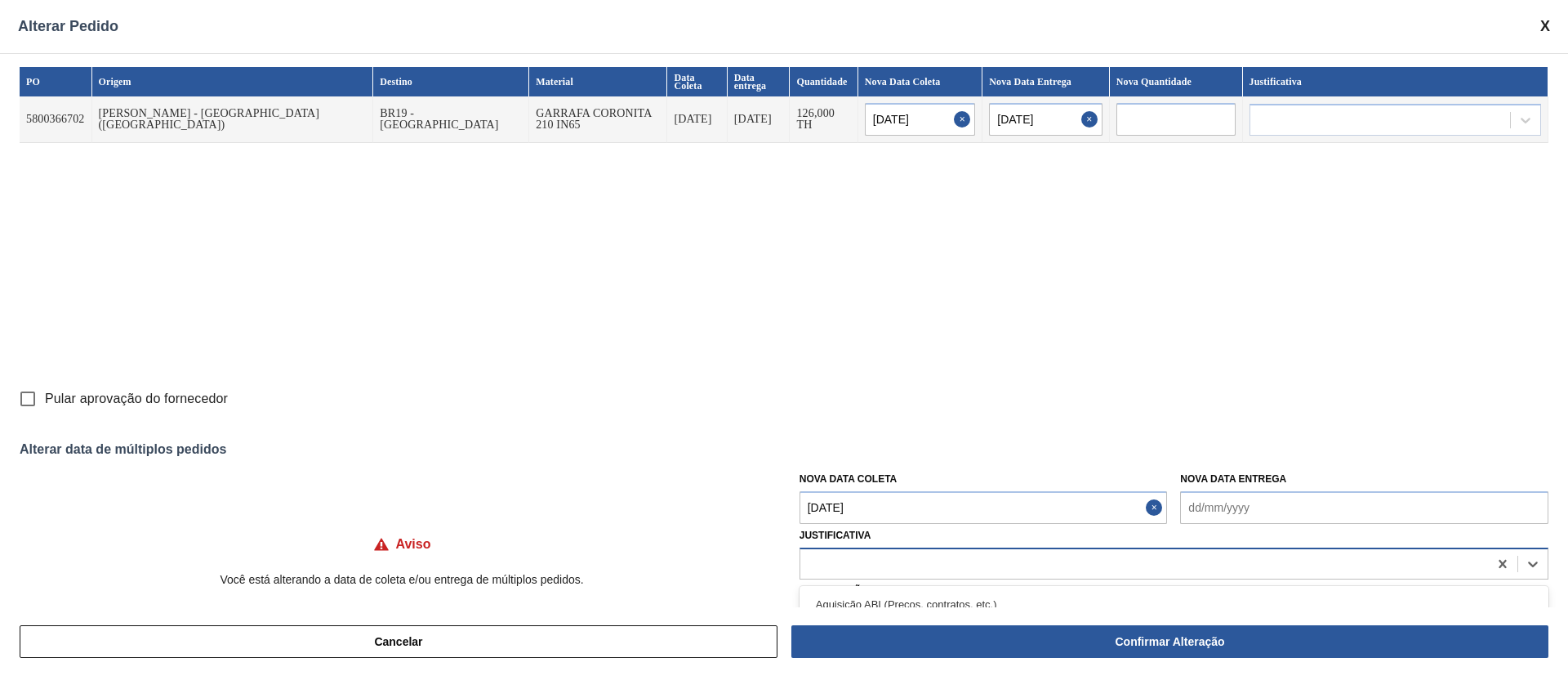
click at [900, 564] on div at bounding box center [1144, 563] width 687 height 23
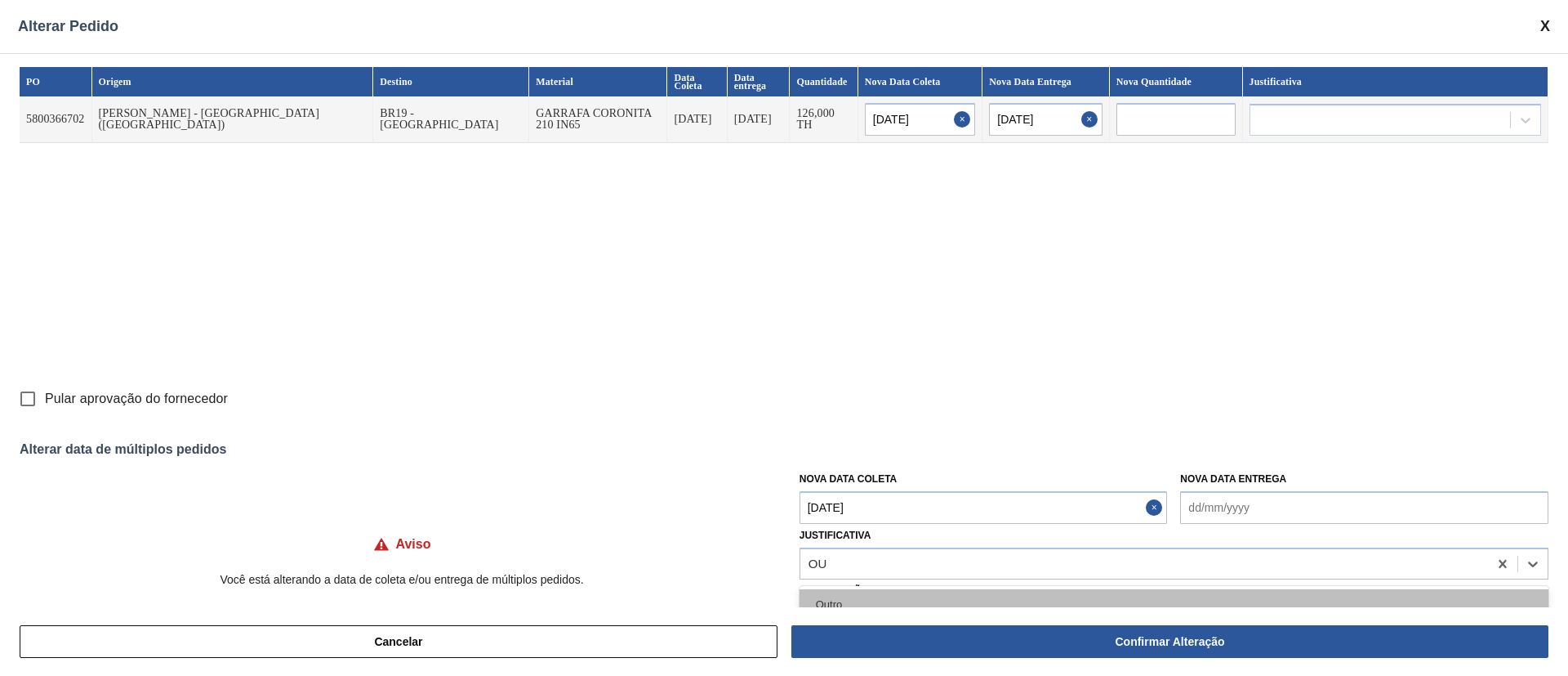
click at [862, 599] on div "Outro" at bounding box center [1173, 603] width 749 height 30
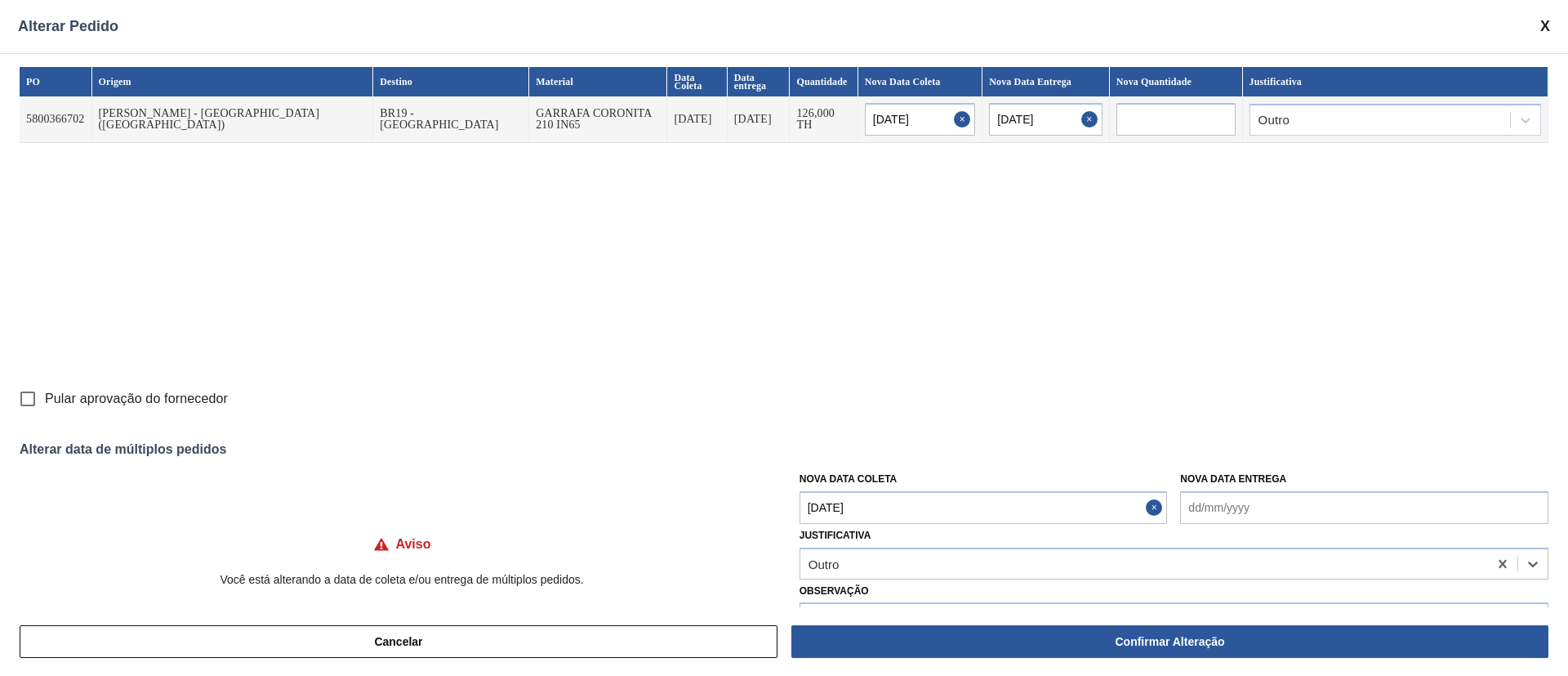
click at [28, 399] on input "Pular aprovação do fornecedor" at bounding box center [27, 398] width 34 height 34
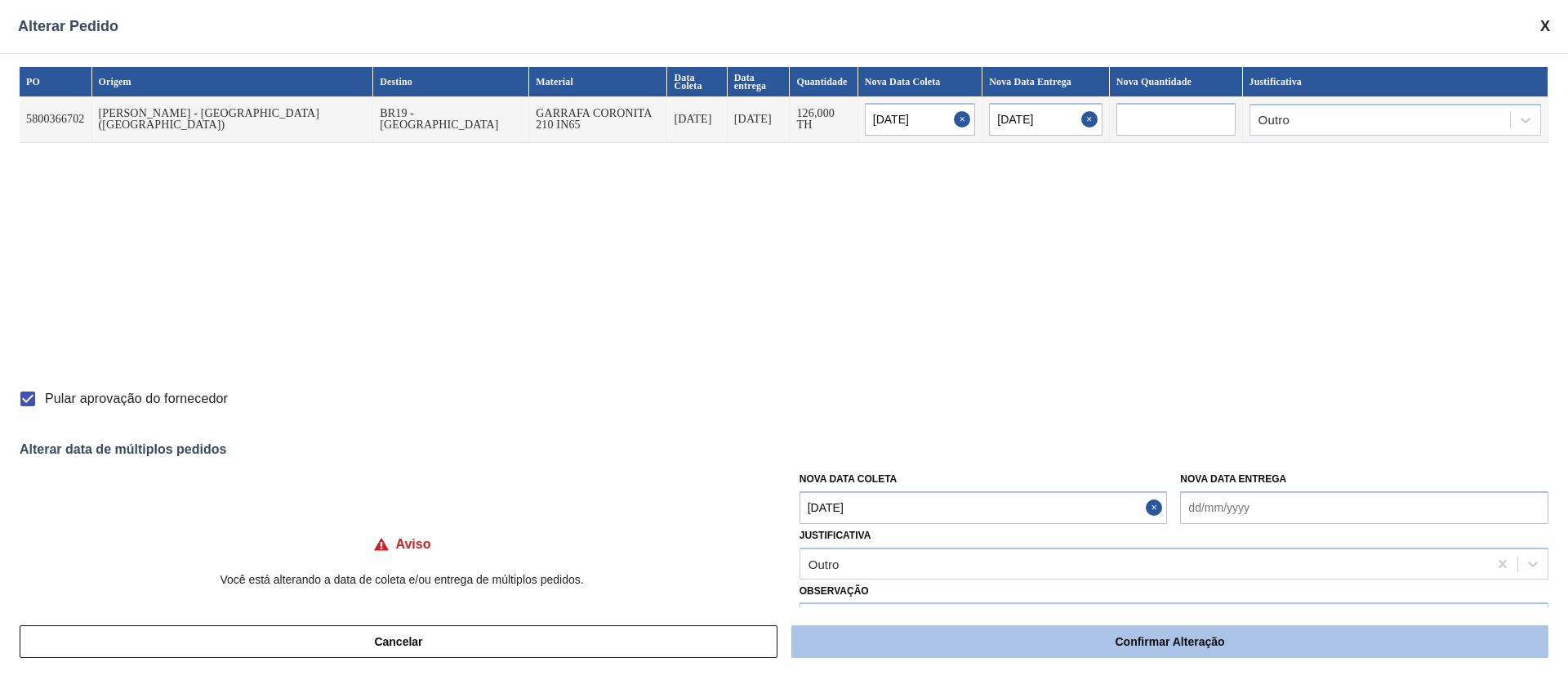
click at [1146, 651] on button "Confirmar Alteração" at bounding box center [1170, 641] width 757 height 33
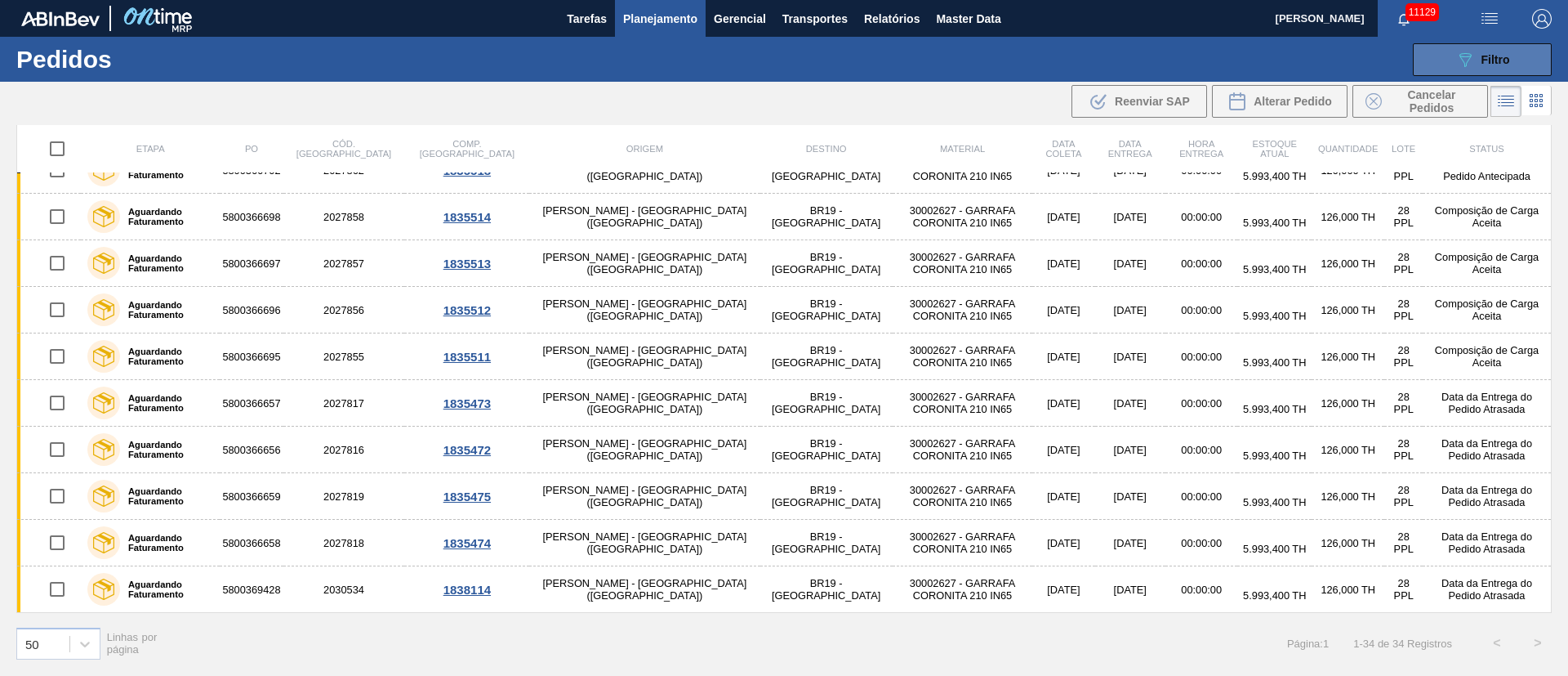
click at [1484, 58] on span "Filtro" at bounding box center [1495, 59] width 28 height 13
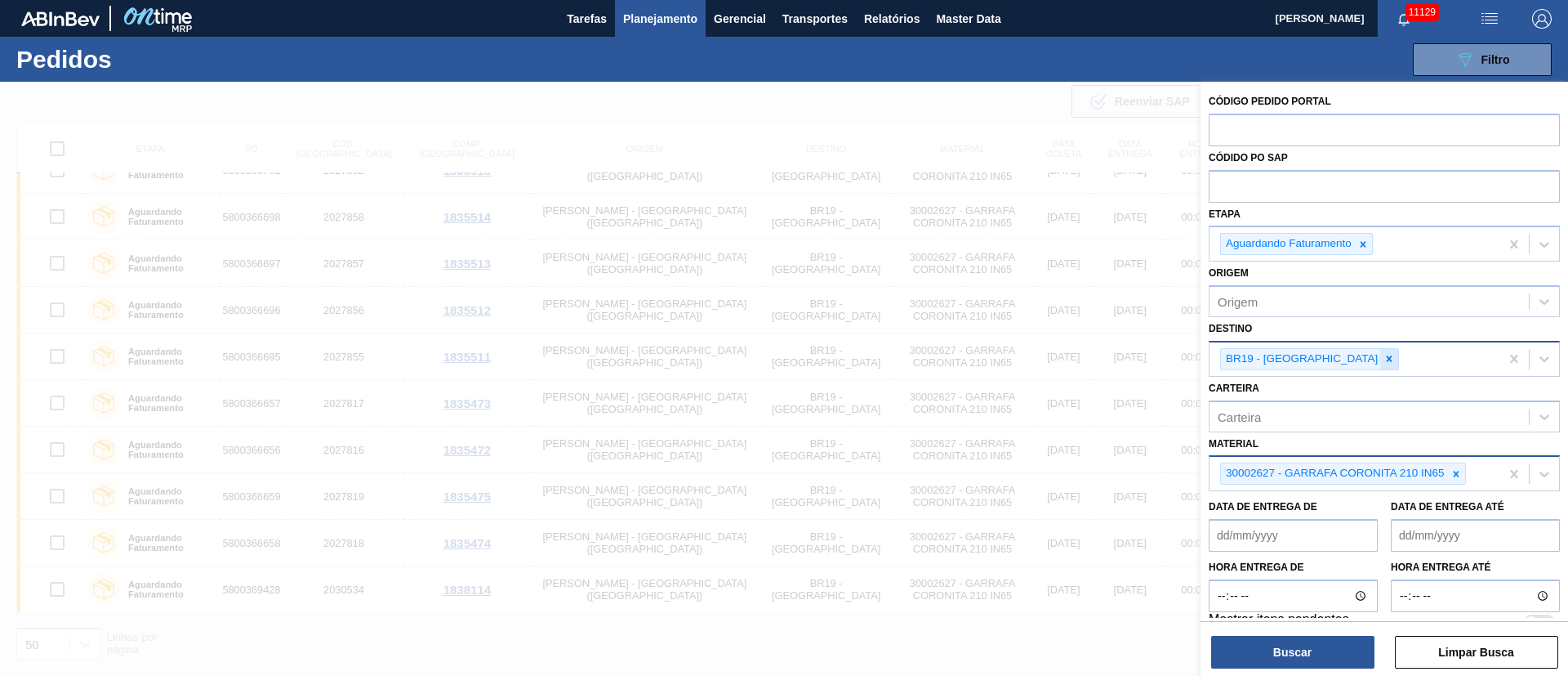
click at [1384, 362] on icon at bounding box center [1389, 358] width 12 height 12
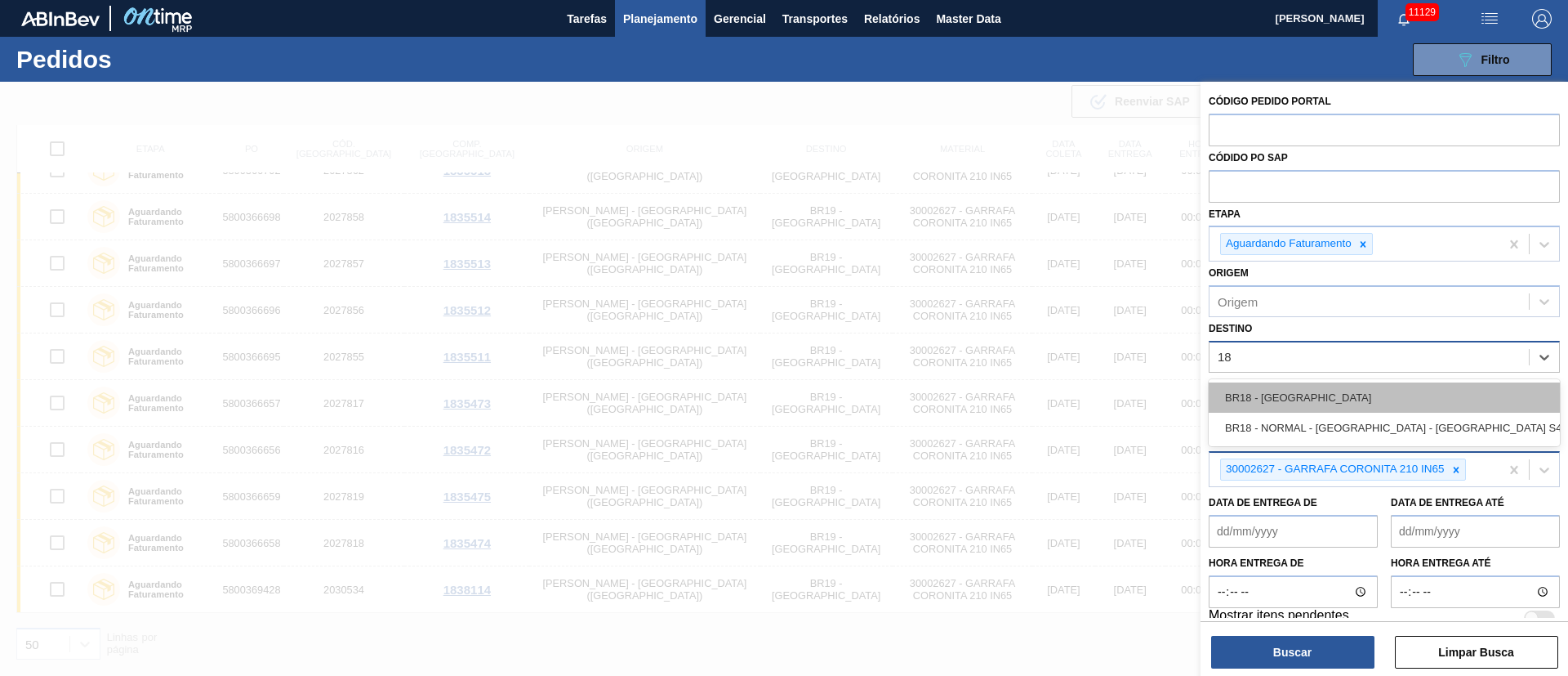
click at [1299, 407] on div "BR18 - [GEOGRAPHIC_DATA]" at bounding box center [1385, 397] width 351 height 30
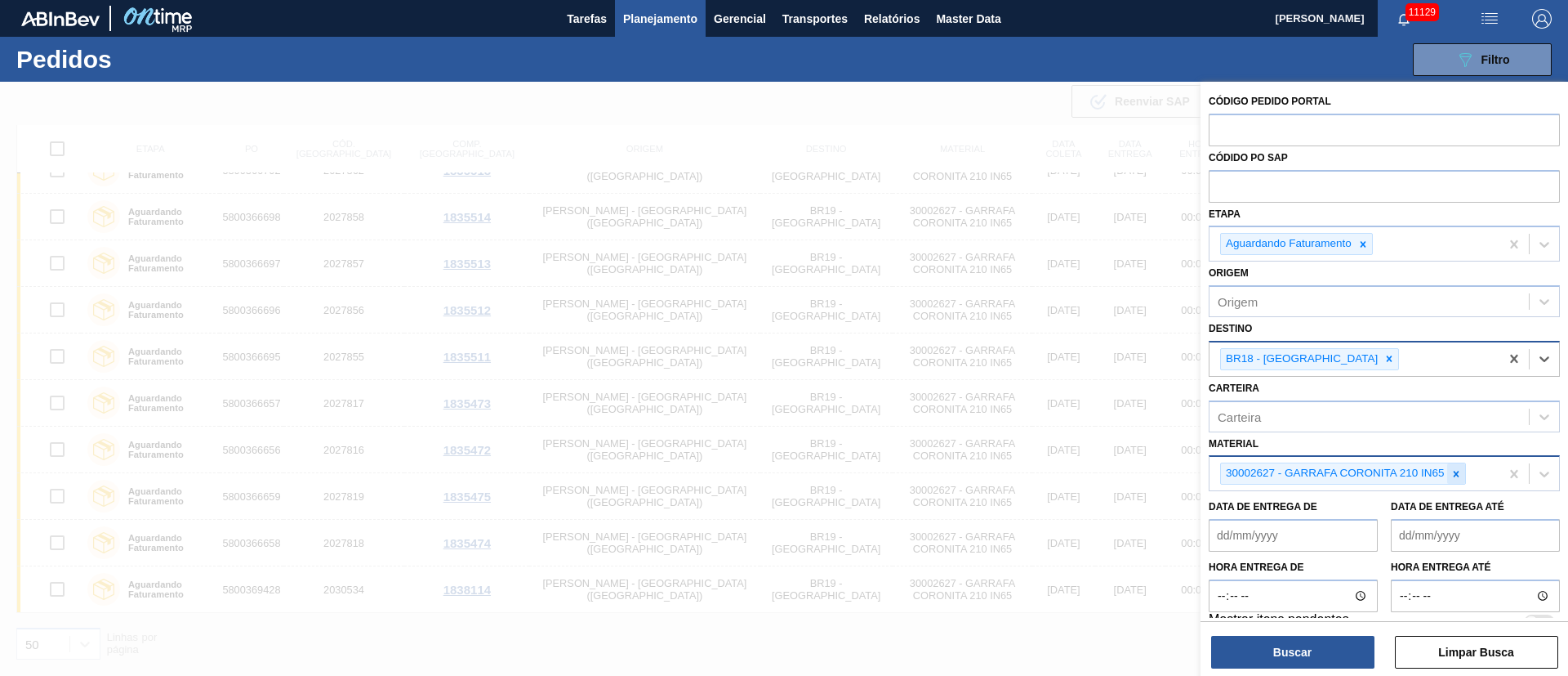
click at [1451, 474] on icon at bounding box center [1456, 474] width 12 height 12
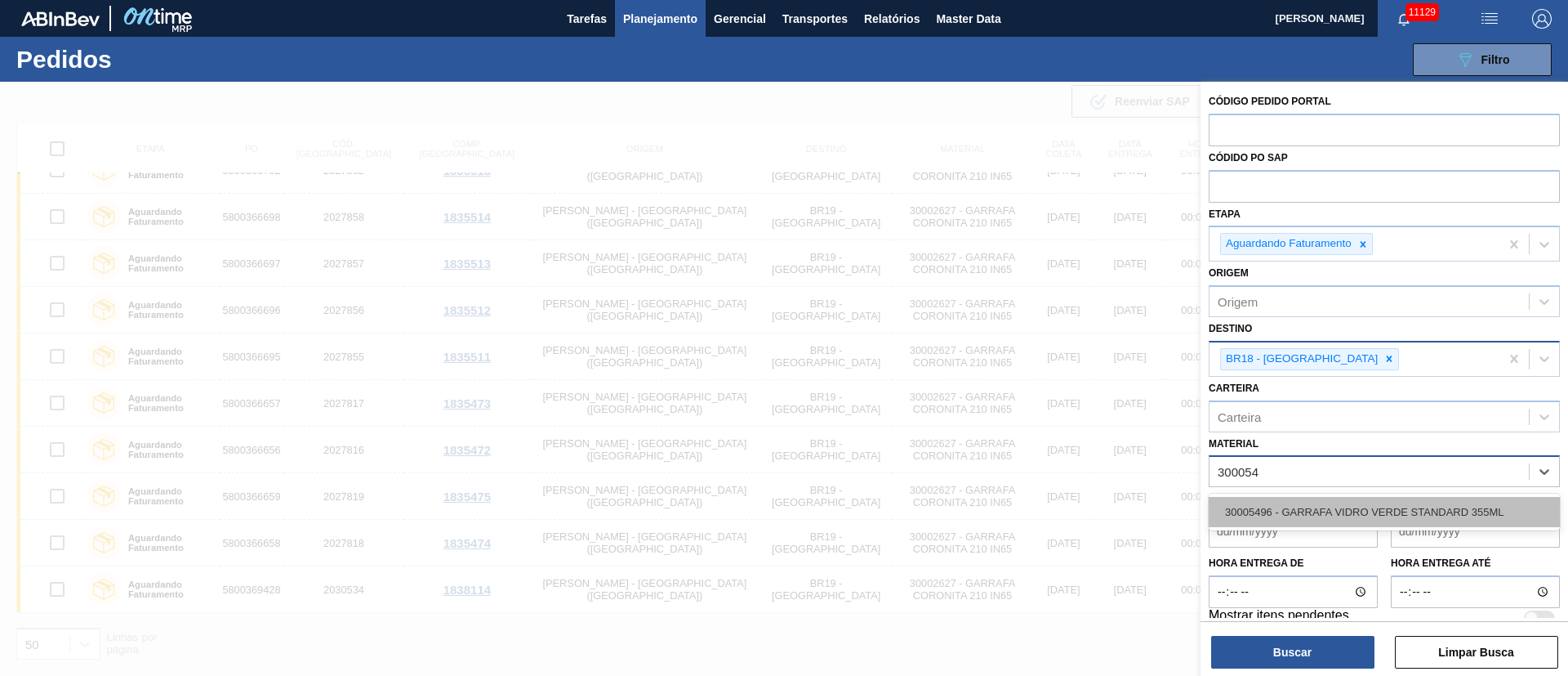
click at [1318, 507] on div "30005496 - GARRAFA VIDRO VERDE STANDARD 355ML" at bounding box center [1385, 511] width 351 height 30
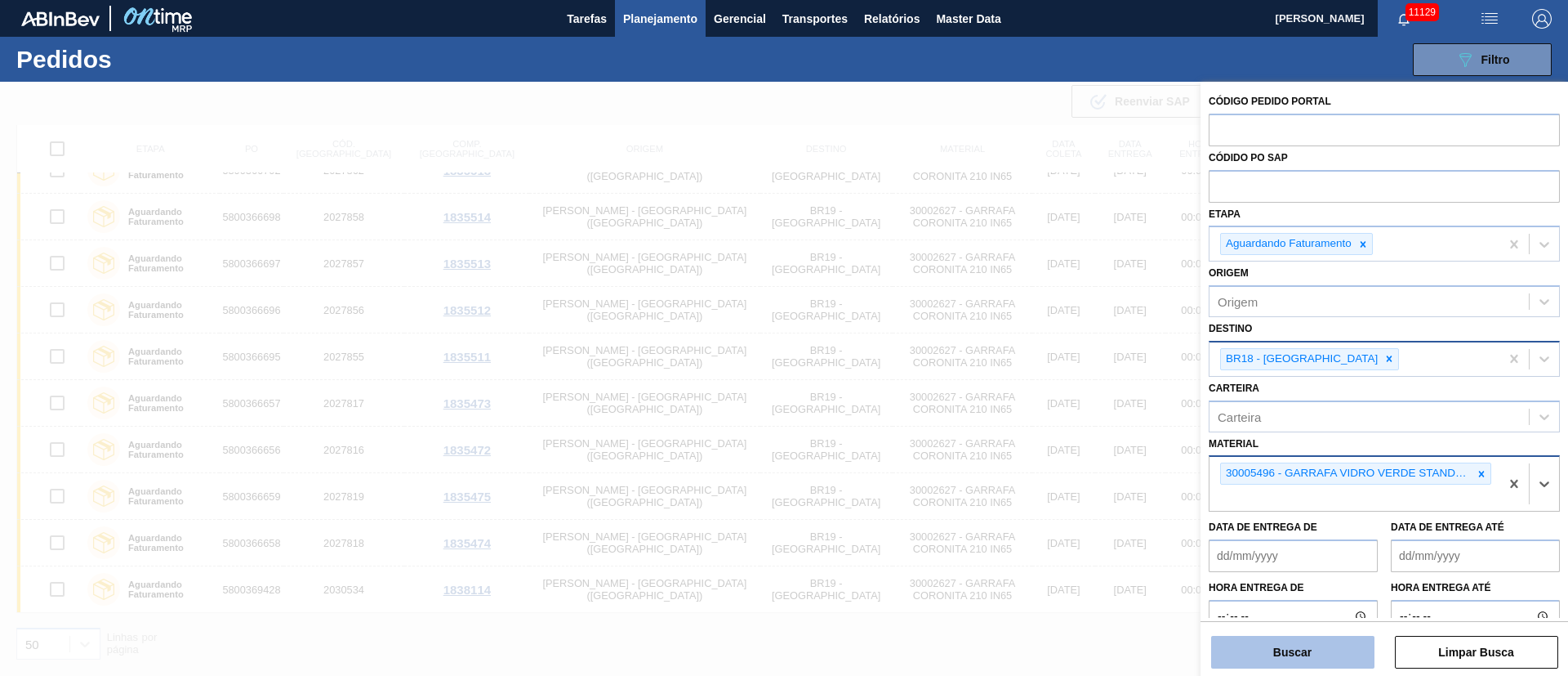
click at [1285, 650] on button "Buscar" at bounding box center [1292, 652] width 163 height 33
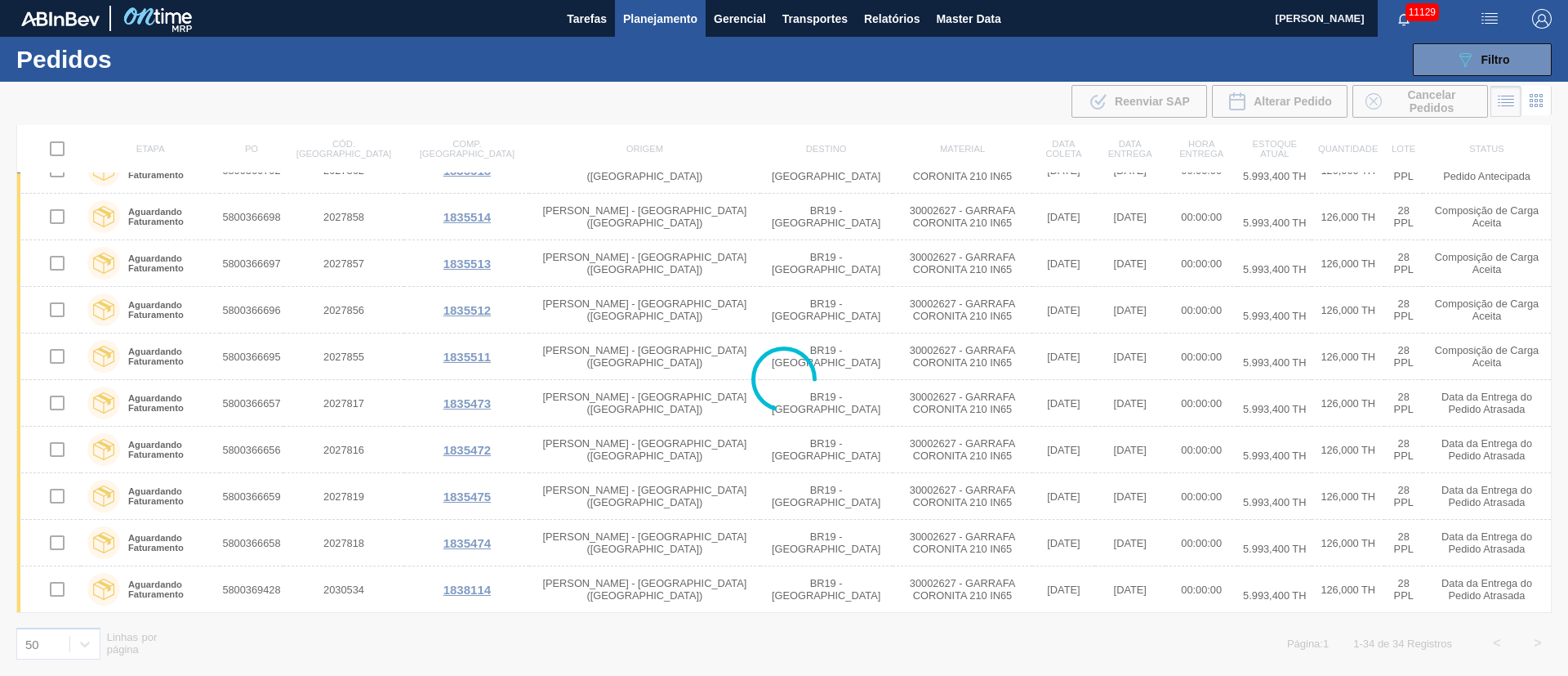
scroll to position [0, 0]
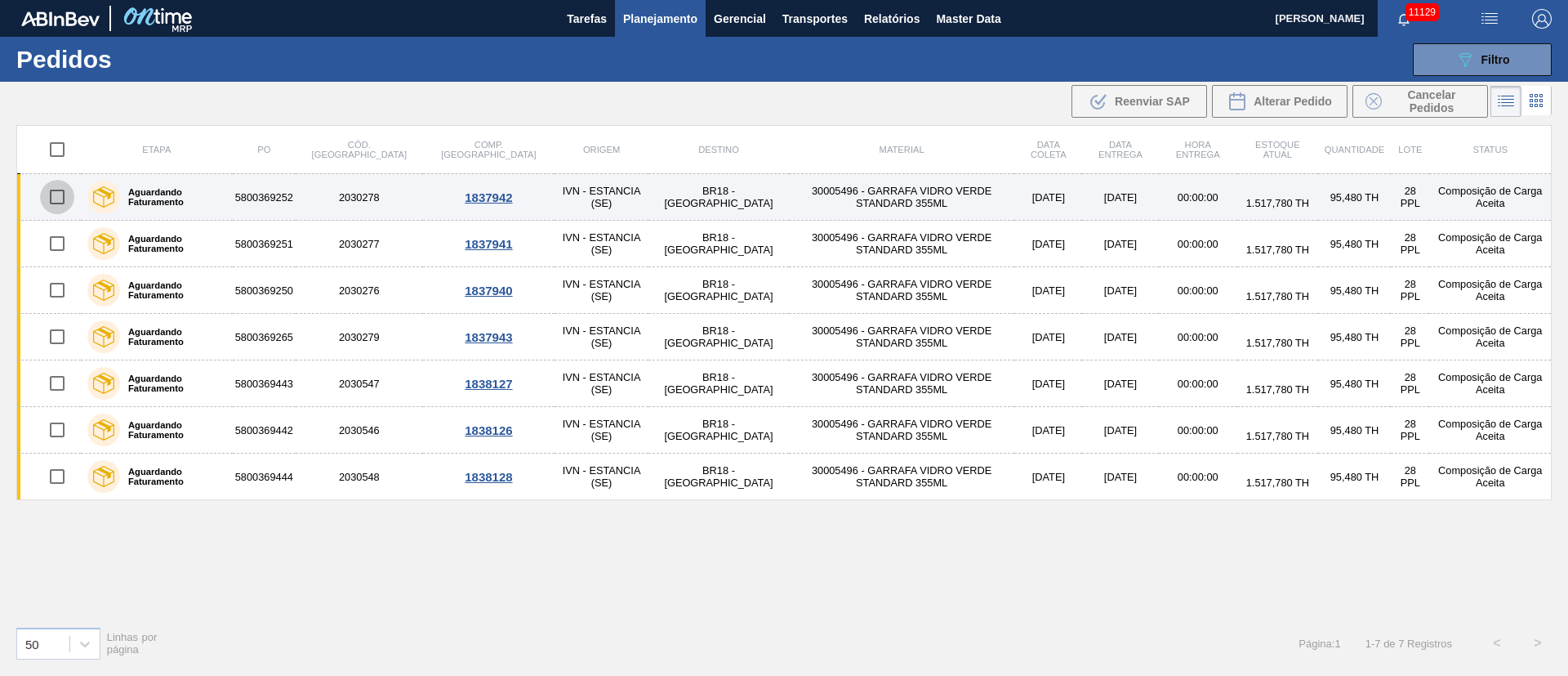
click at [54, 209] on input "checkbox" at bounding box center [56, 196] width 34 height 34
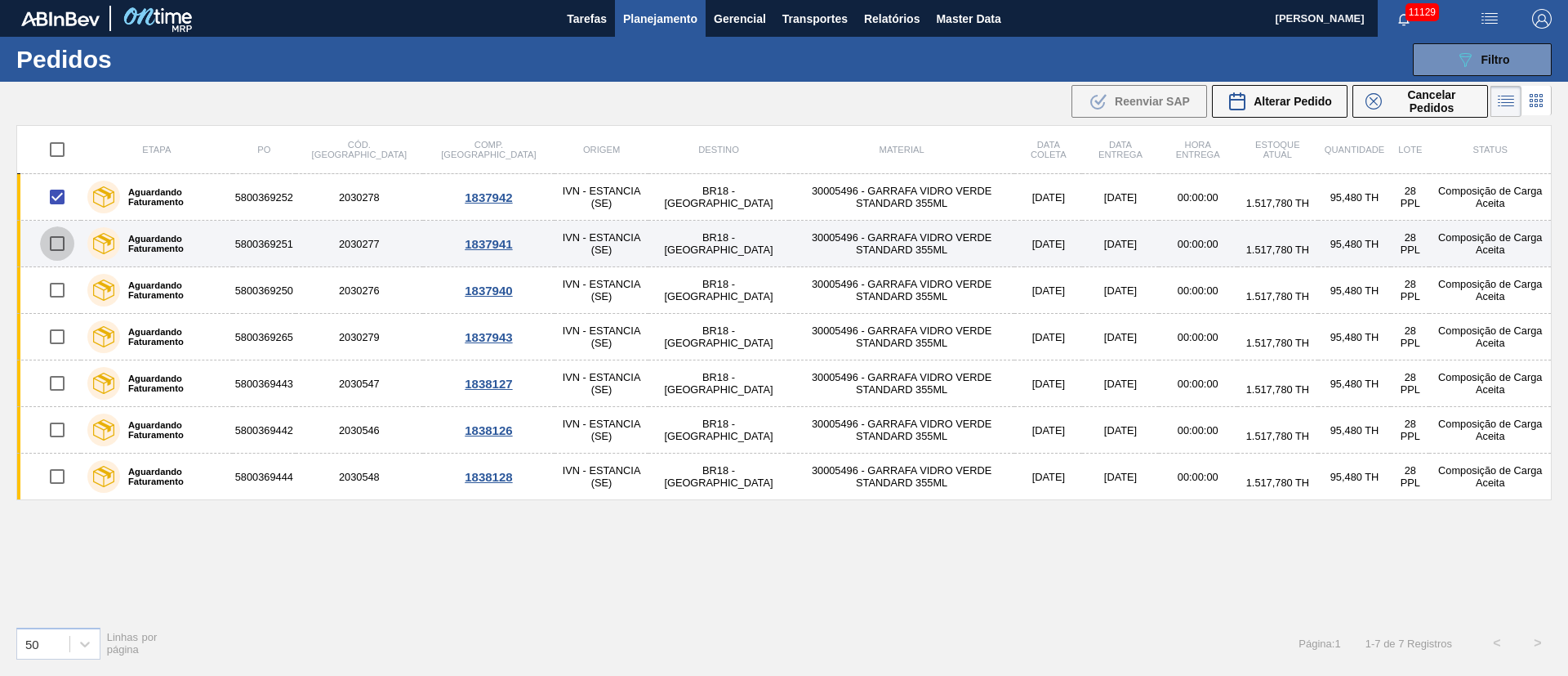
click at [59, 236] on input "checkbox" at bounding box center [56, 243] width 34 height 34
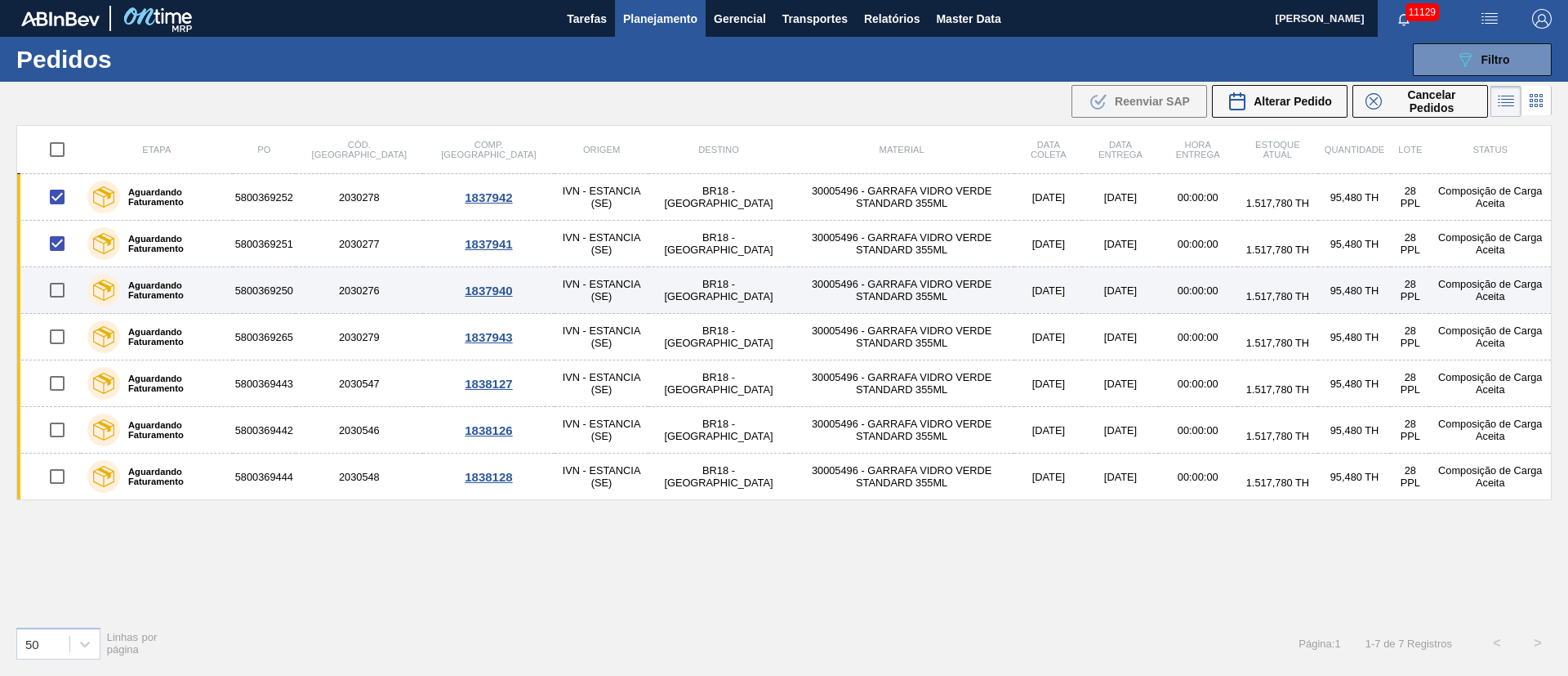
click at [55, 288] on input "checkbox" at bounding box center [56, 289] width 34 height 34
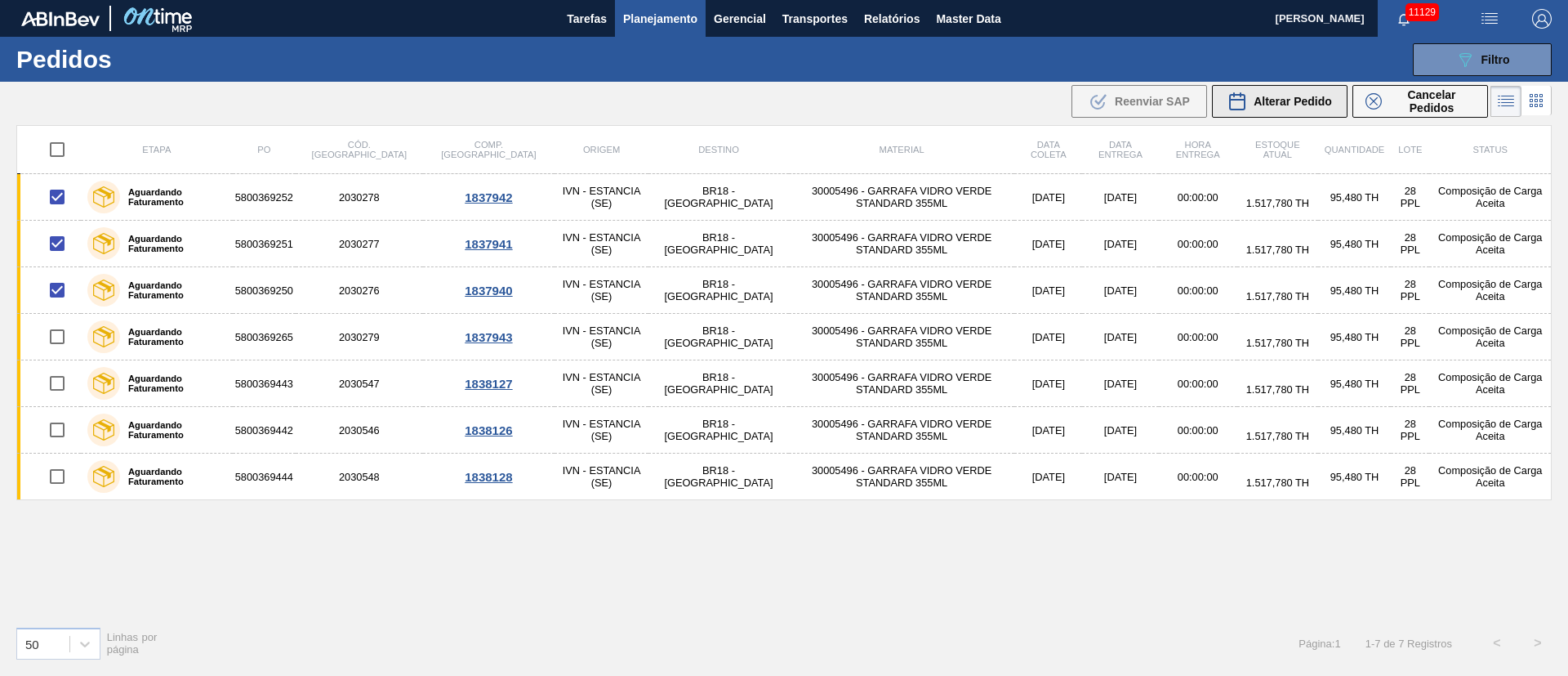
click at [1300, 100] on span "Alterar Pedido" at bounding box center [1292, 101] width 79 height 13
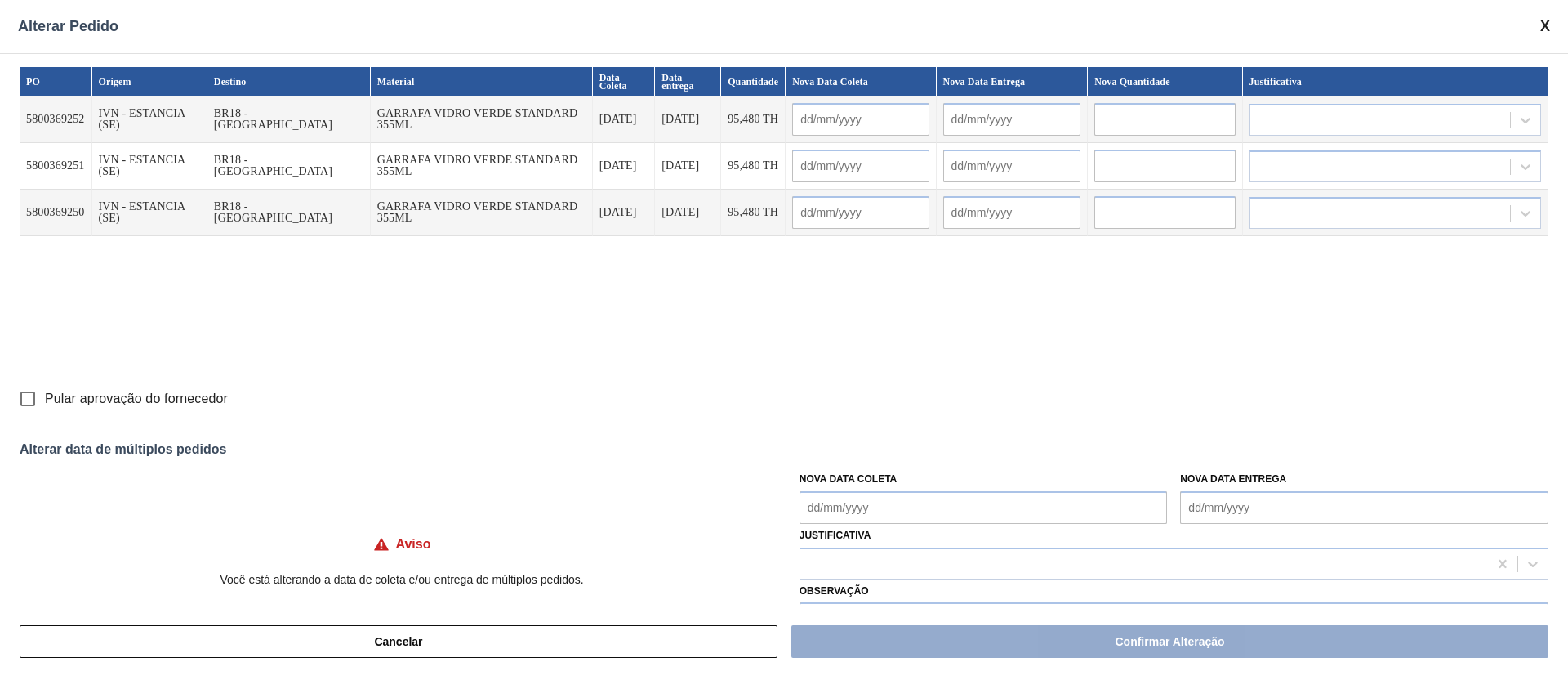
click at [912, 504] on Coleta "Nova Data Coleta" at bounding box center [983, 507] width 368 height 33
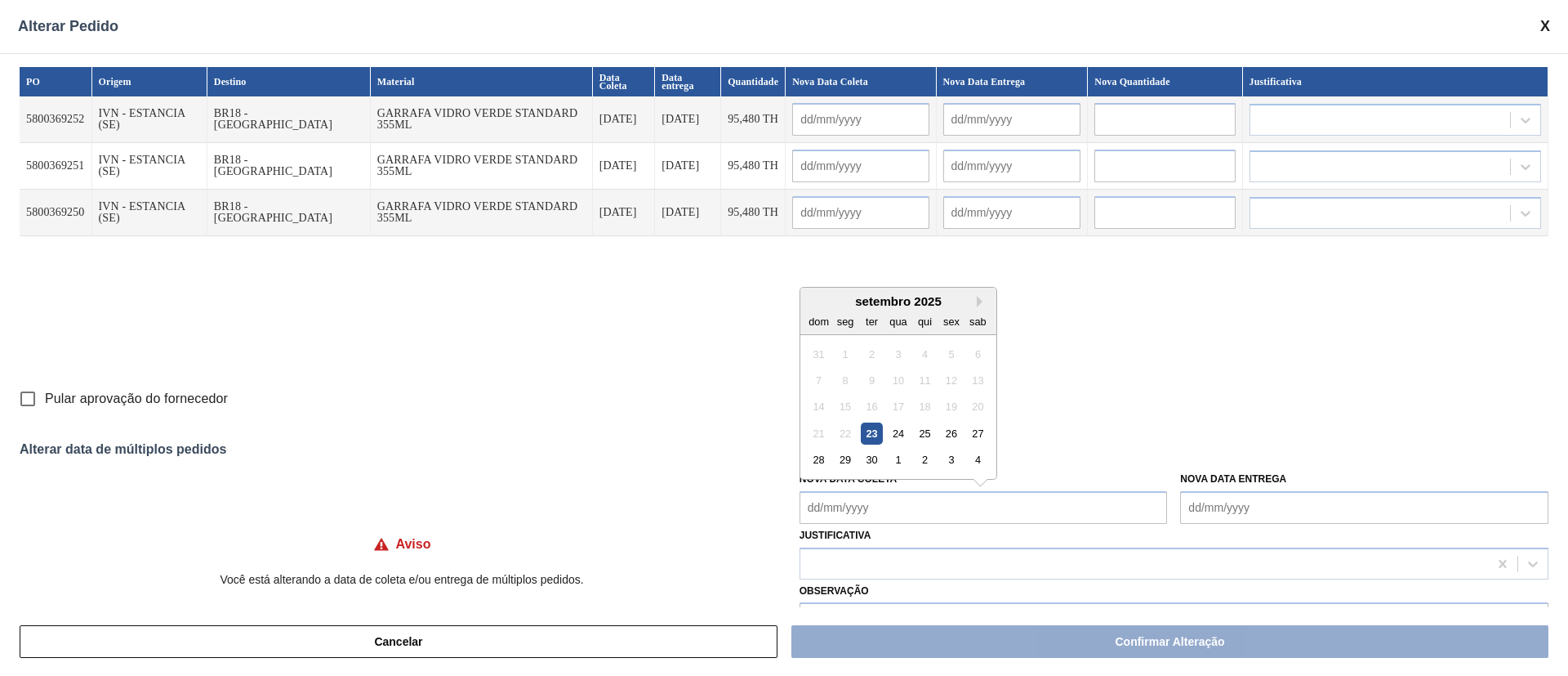
drag, startPoint x: 892, startPoint y: 428, endPoint x: 885, endPoint y: 435, distance: 9.9
click at [892, 428] on div "24" at bounding box center [897, 433] width 22 height 22
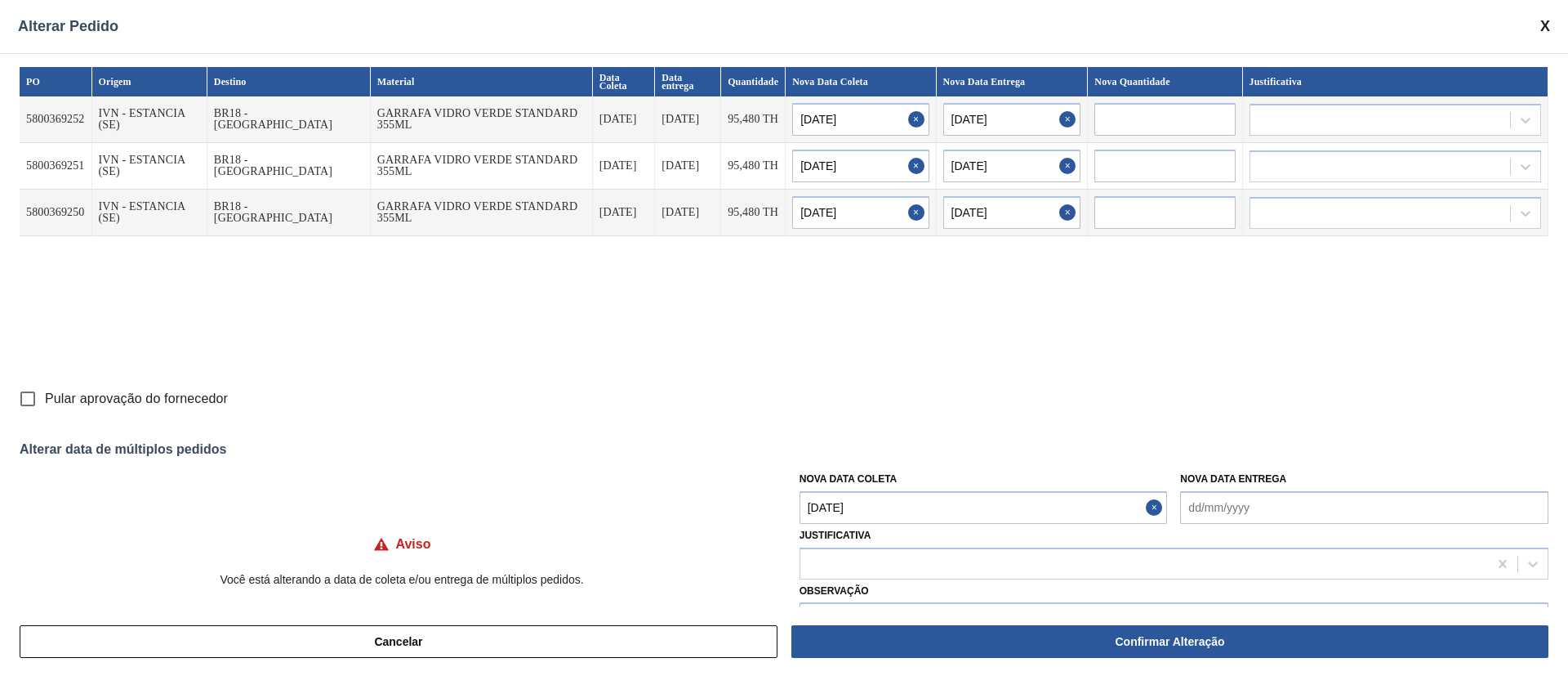
click at [20, 389] on input "Pular aprovação do fornecedor" at bounding box center [27, 398] width 34 height 34
click at [872, 563] on div at bounding box center [1144, 563] width 687 height 23
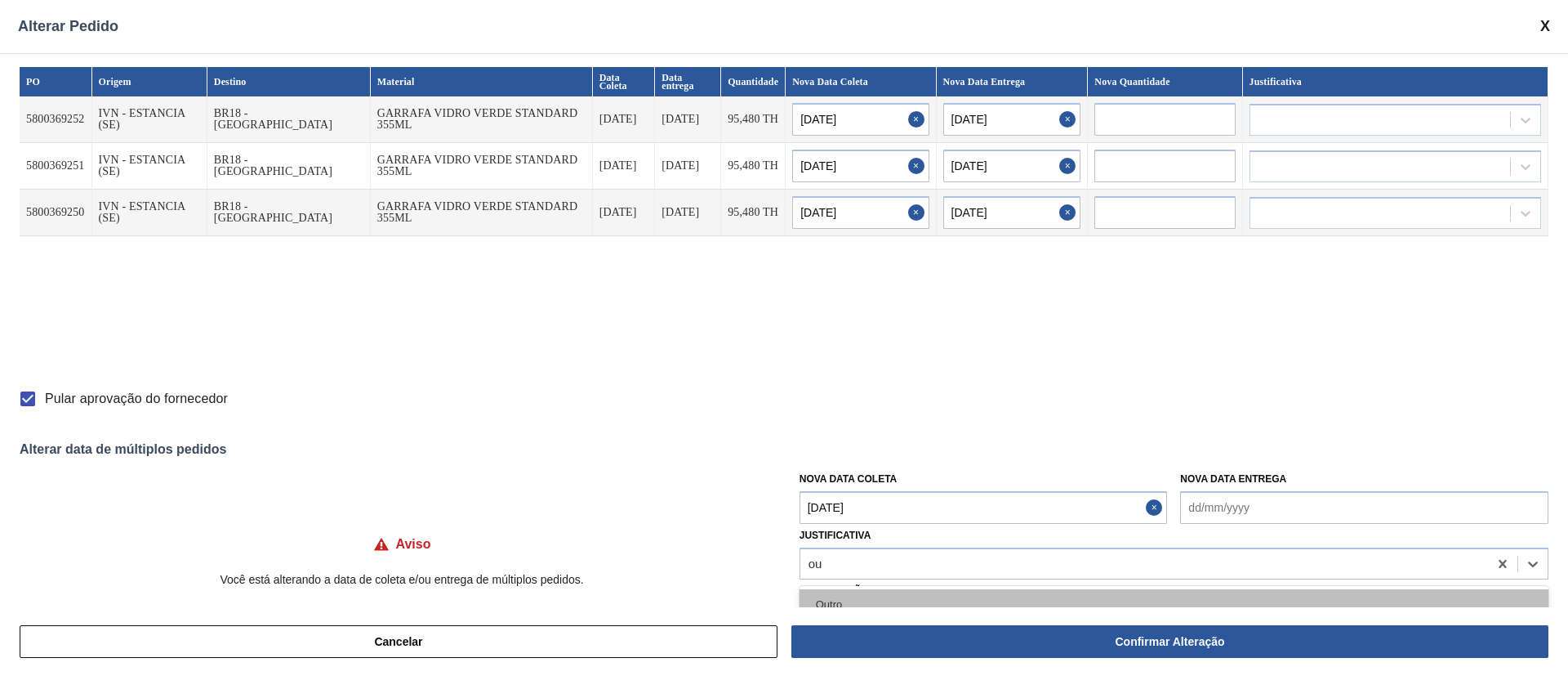
click at [851, 601] on div "Outro" at bounding box center [1173, 603] width 749 height 30
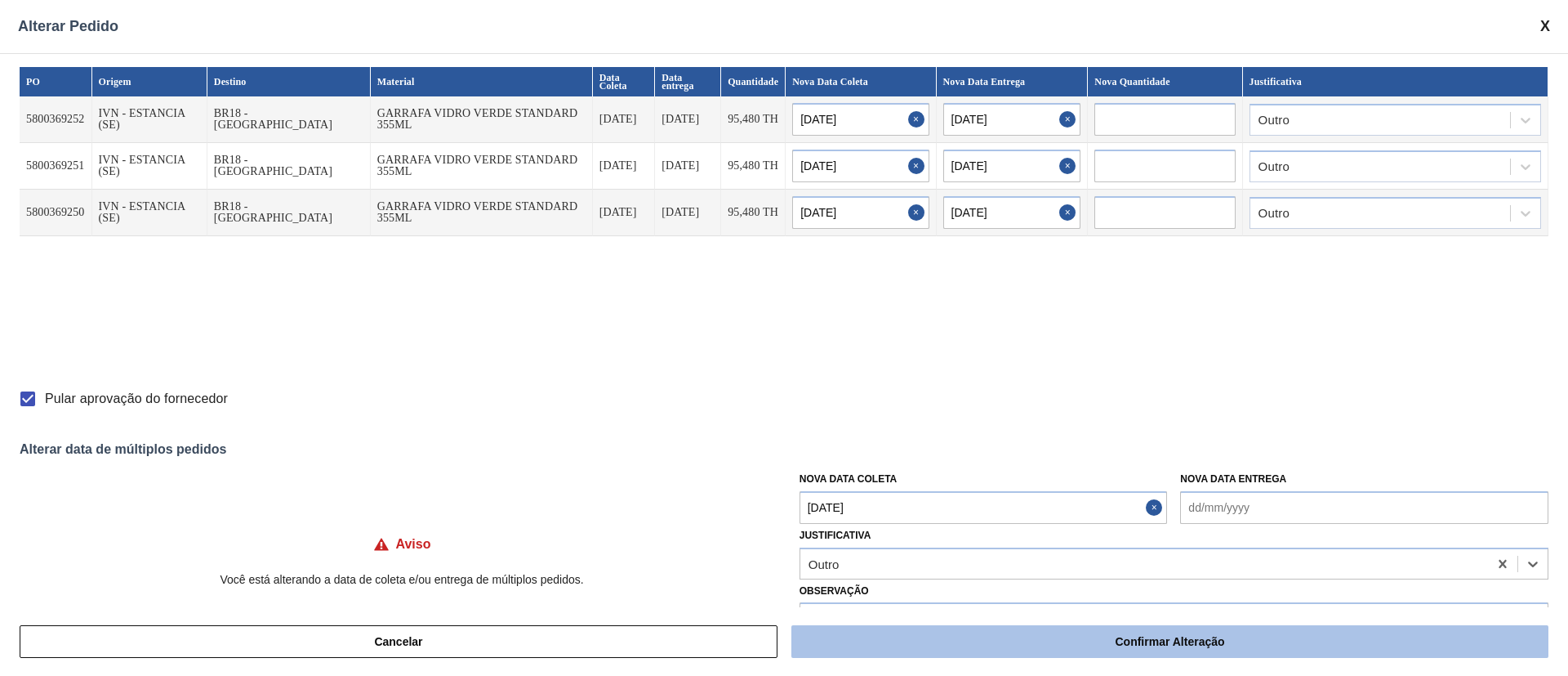
click at [1133, 650] on button "Confirmar Alteração" at bounding box center [1170, 641] width 757 height 33
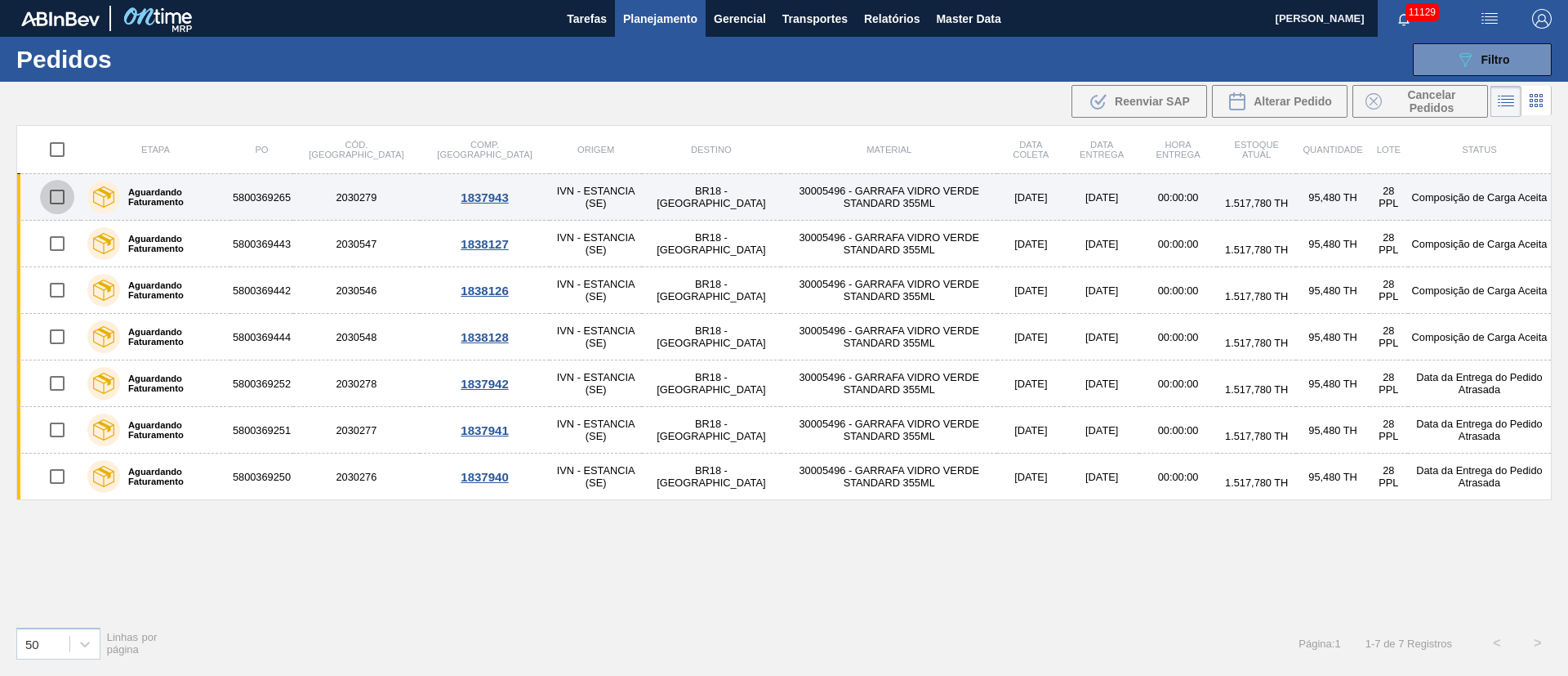
click at [62, 200] on input "checkbox" at bounding box center [56, 196] width 34 height 34
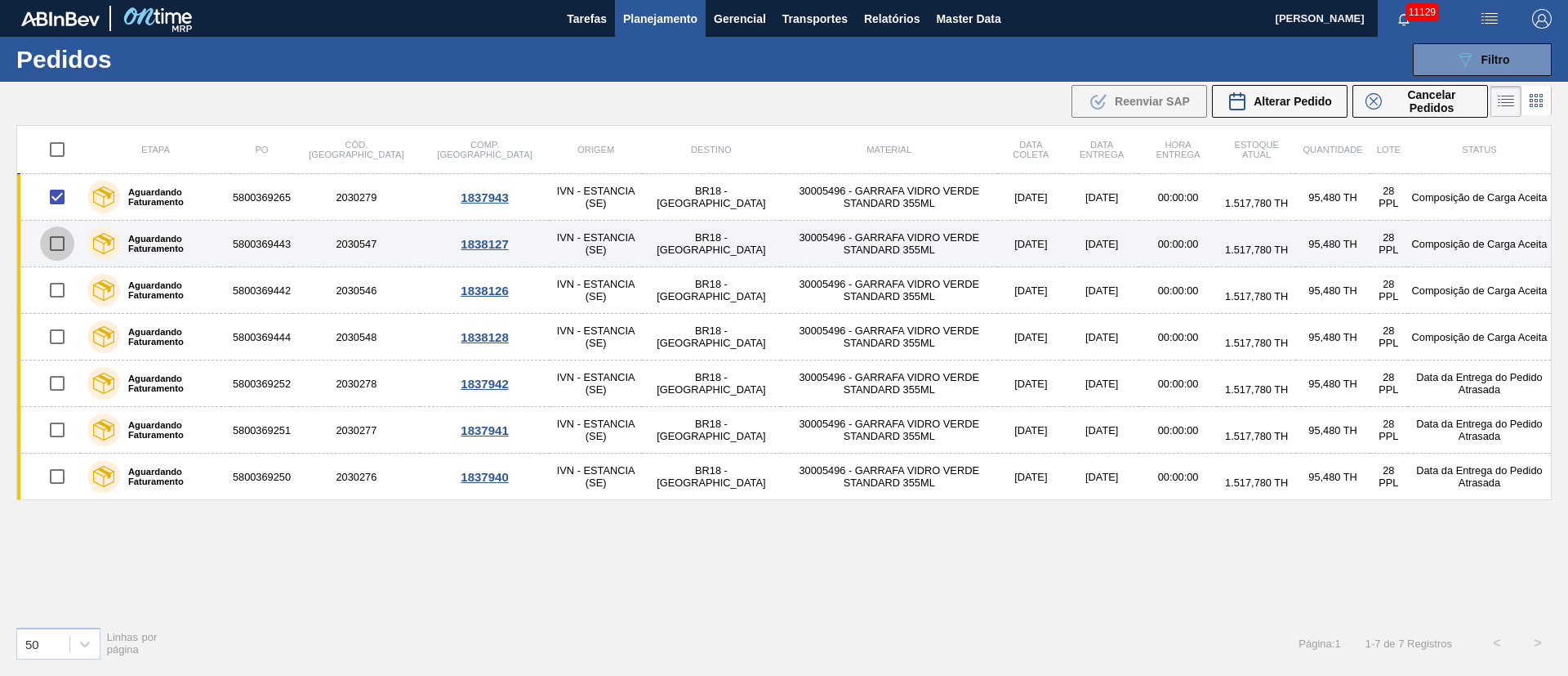
click at [59, 254] on input "checkbox" at bounding box center [56, 243] width 34 height 34
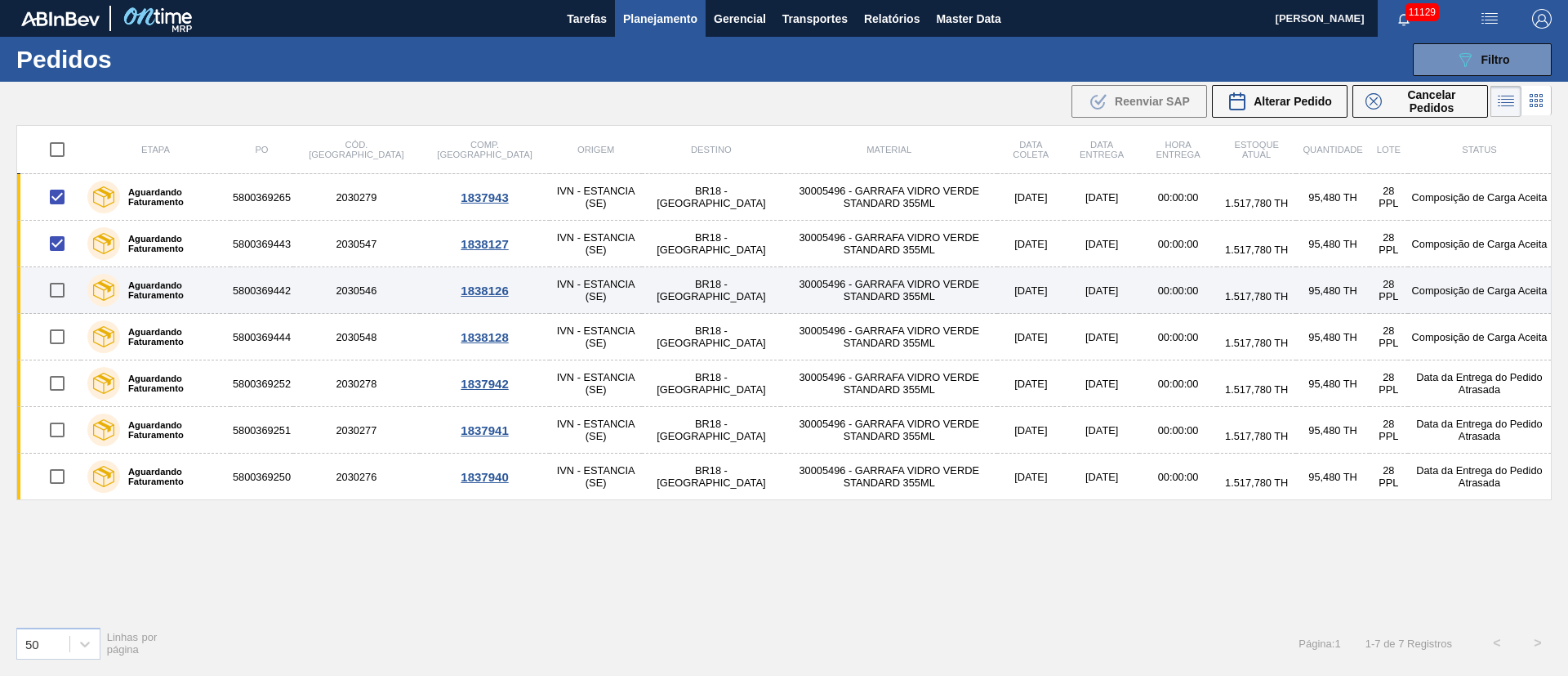
click at [58, 287] on input "checkbox" at bounding box center [56, 289] width 34 height 34
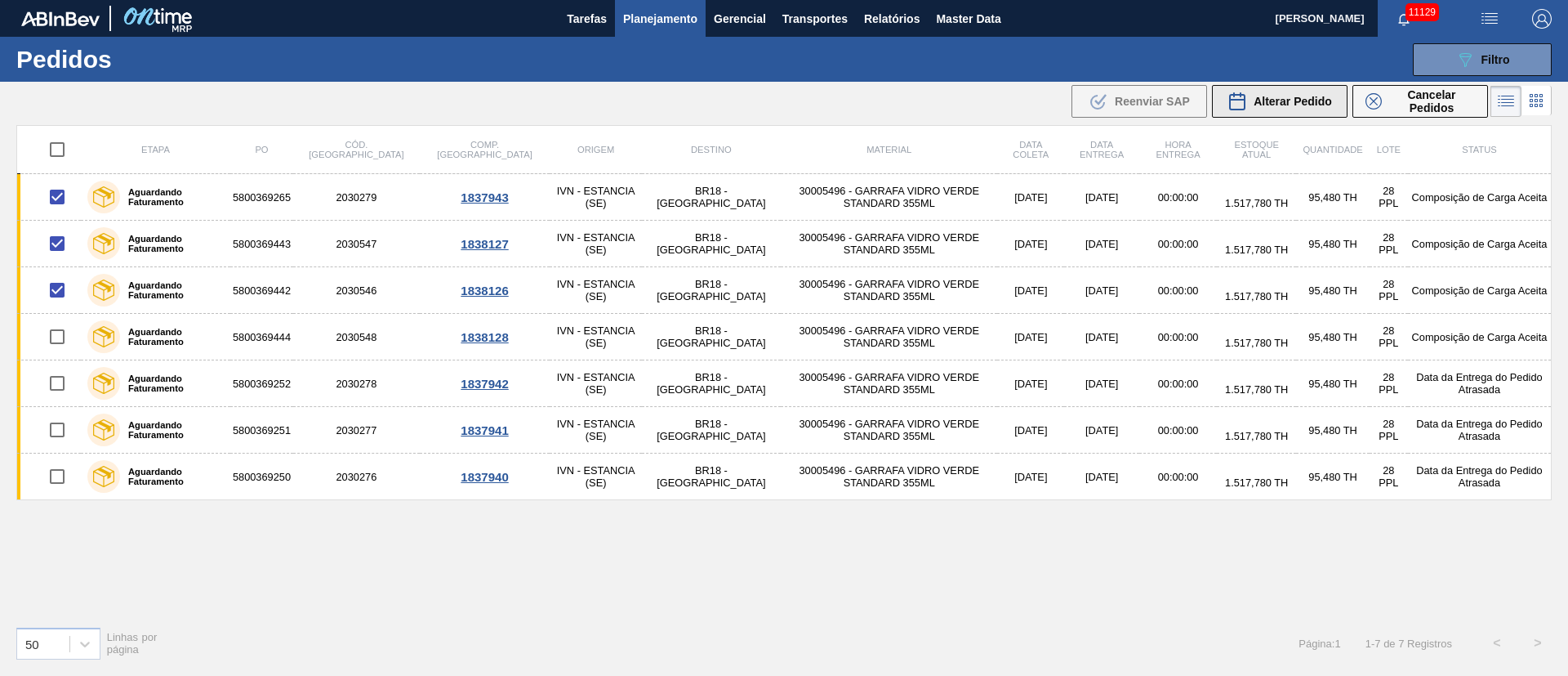
click at [1272, 102] on span "Alterar Pedido" at bounding box center [1292, 101] width 79 height 13
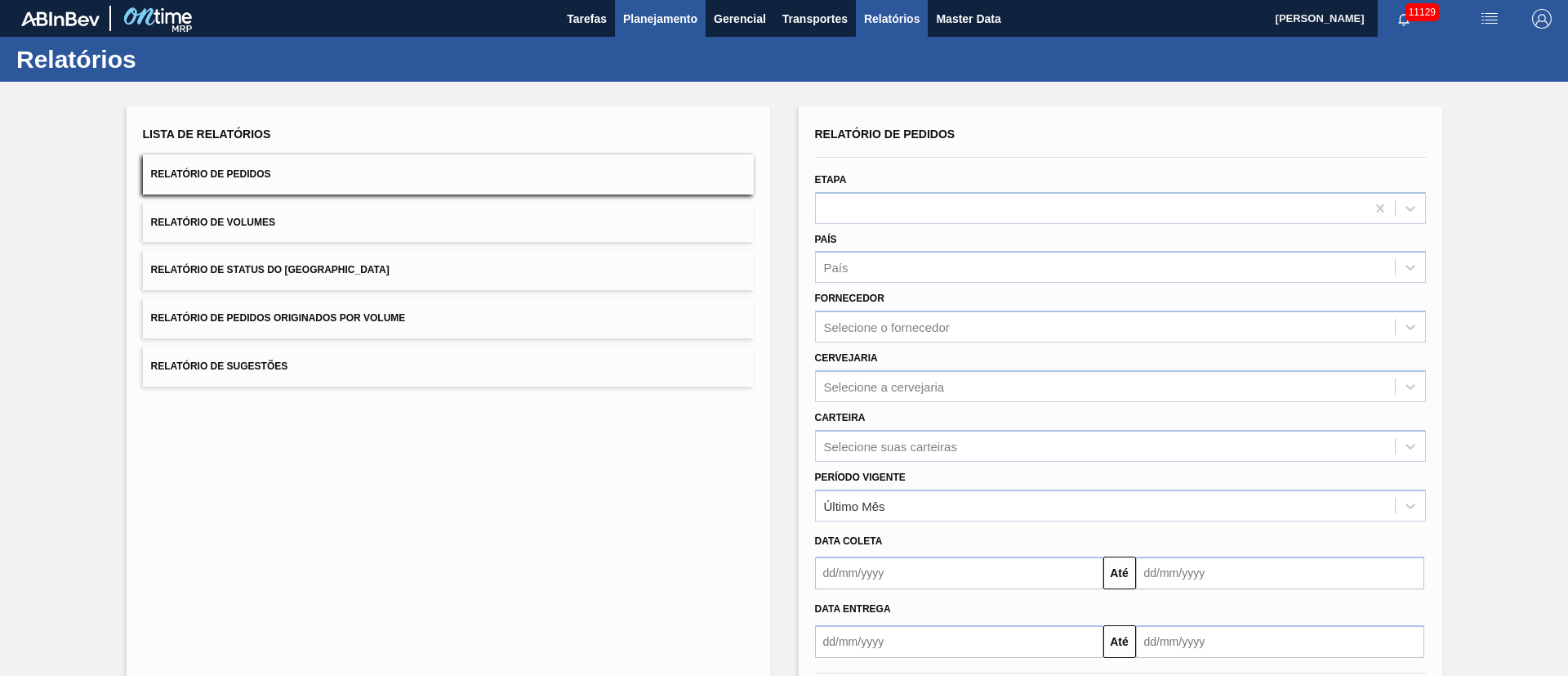
click at [678, 6] on button "Planejamento" at bounding box center [659, 18] width 90 height 37
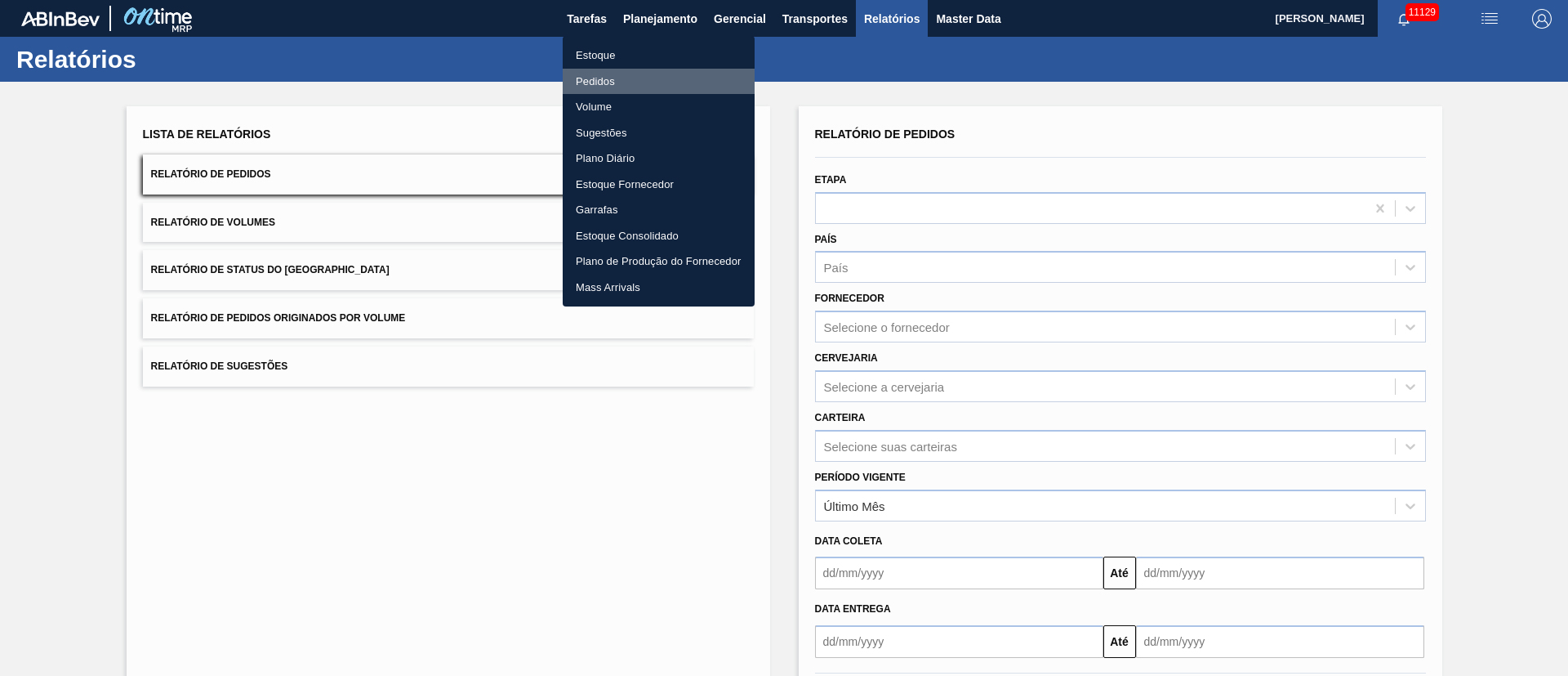
click at [590, 83] on li "Pedidos" at bounding box center [659, 82] width 192 height 26
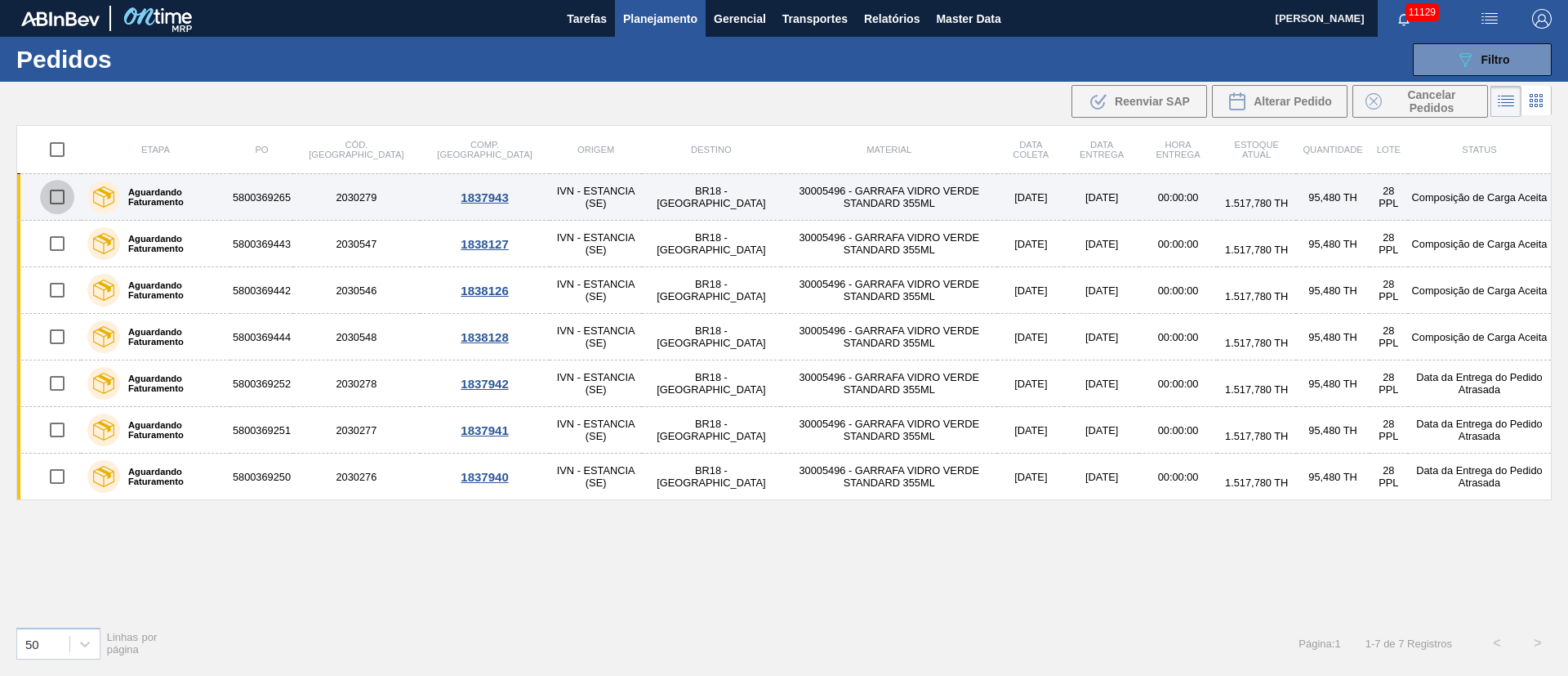
click at [57, 196] on input "checkbox" at bounding box center [56, 196] width 34 height 34
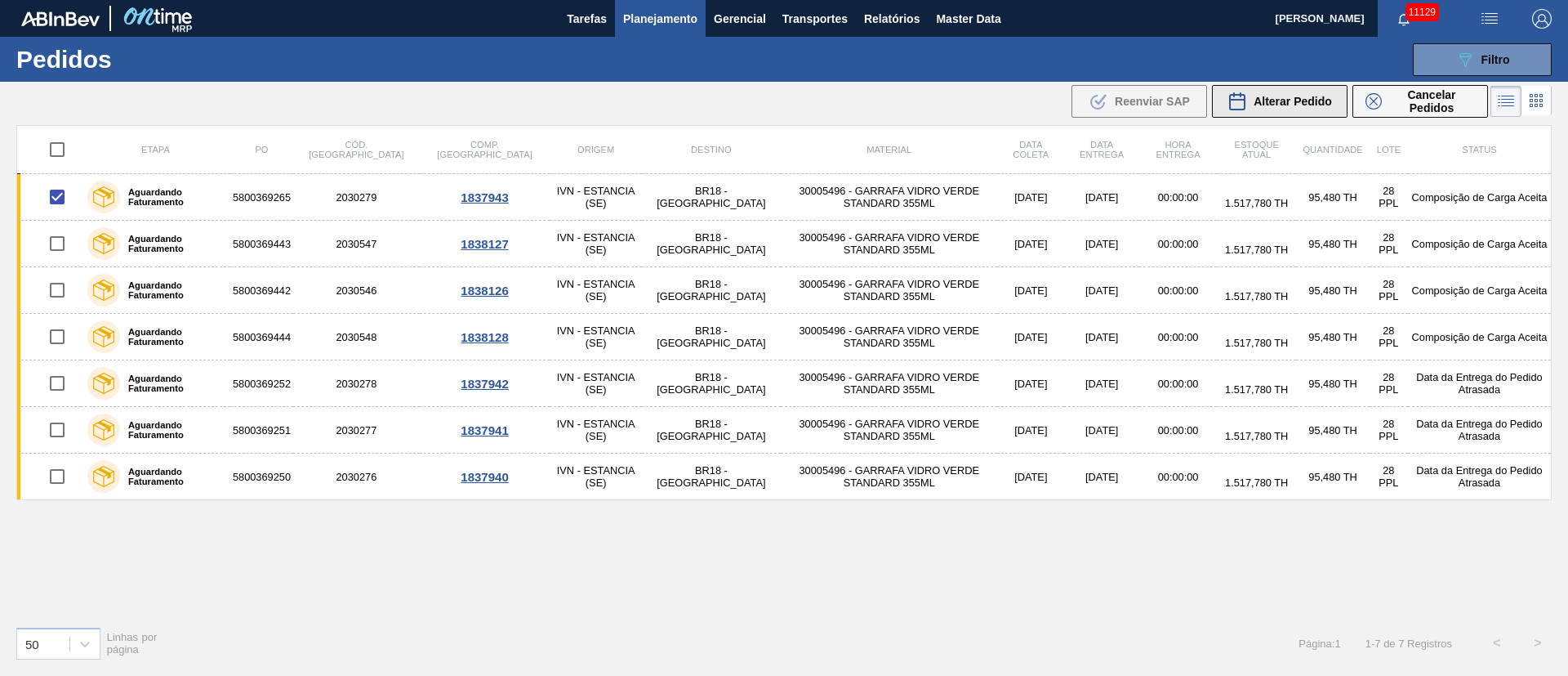
click at [1303, 97] on span "Alterar Pedido" at bounding box center [1292, 101] width 79 height 13
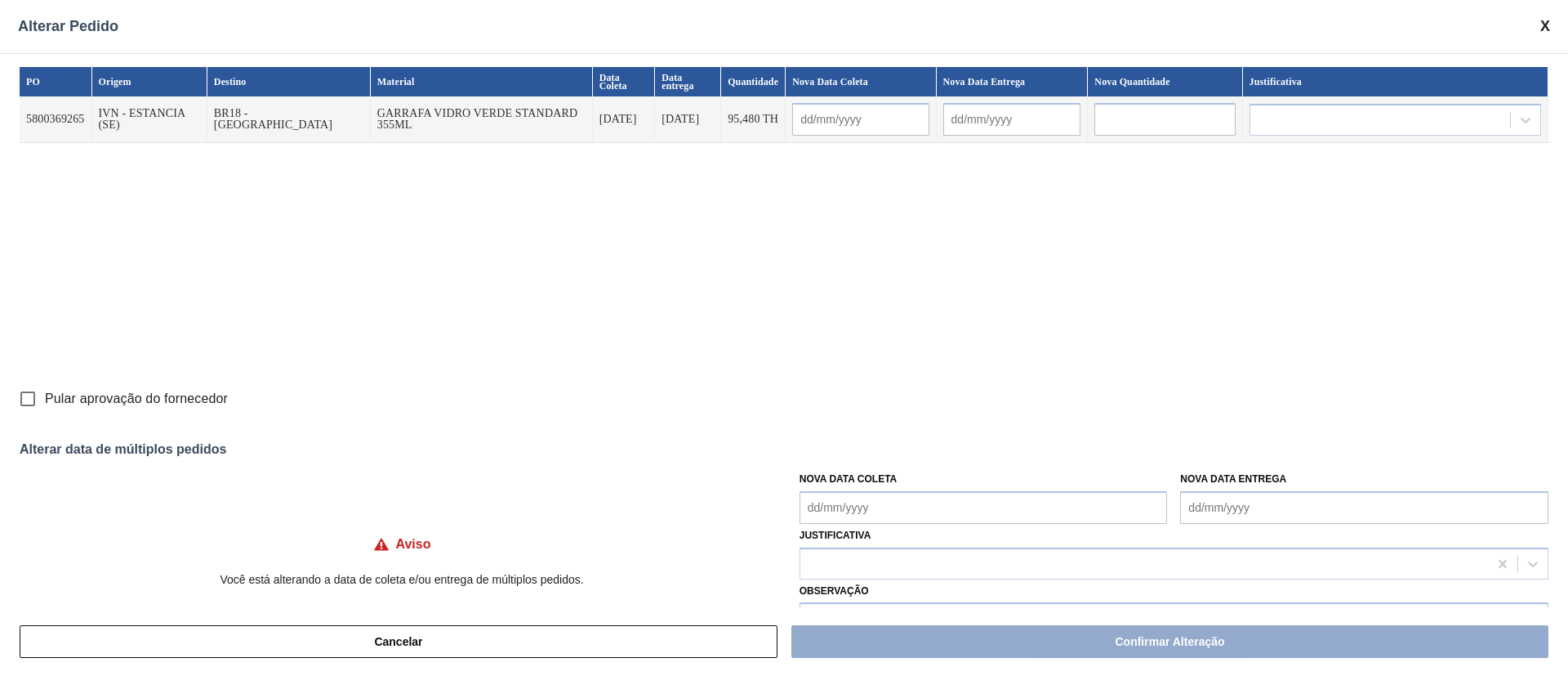
click at [866, 506] on Coleta "Nova Data Coleta" at bounding box center [983, 507] width 368 height 33
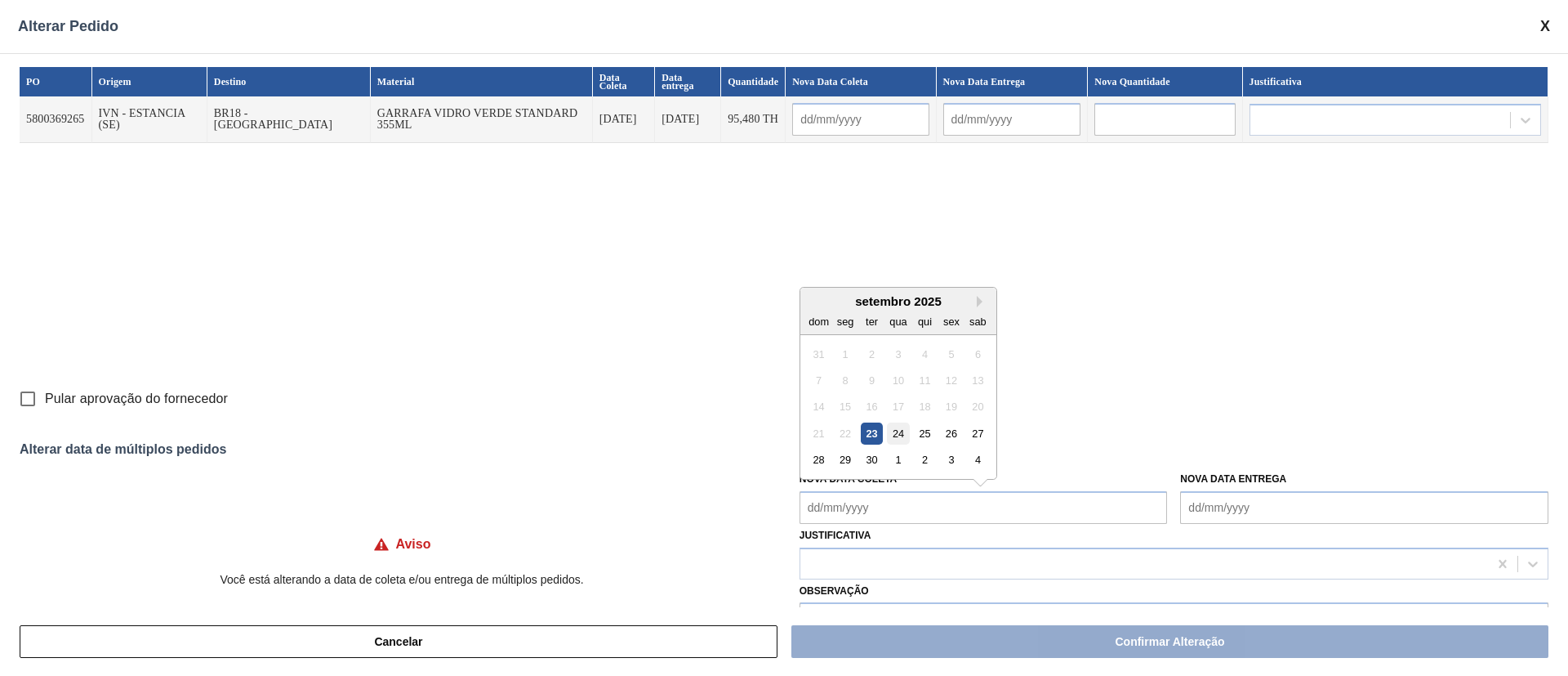
click at [891, 435] on div "24" at bounding box center [897, 433] width 22 height 22
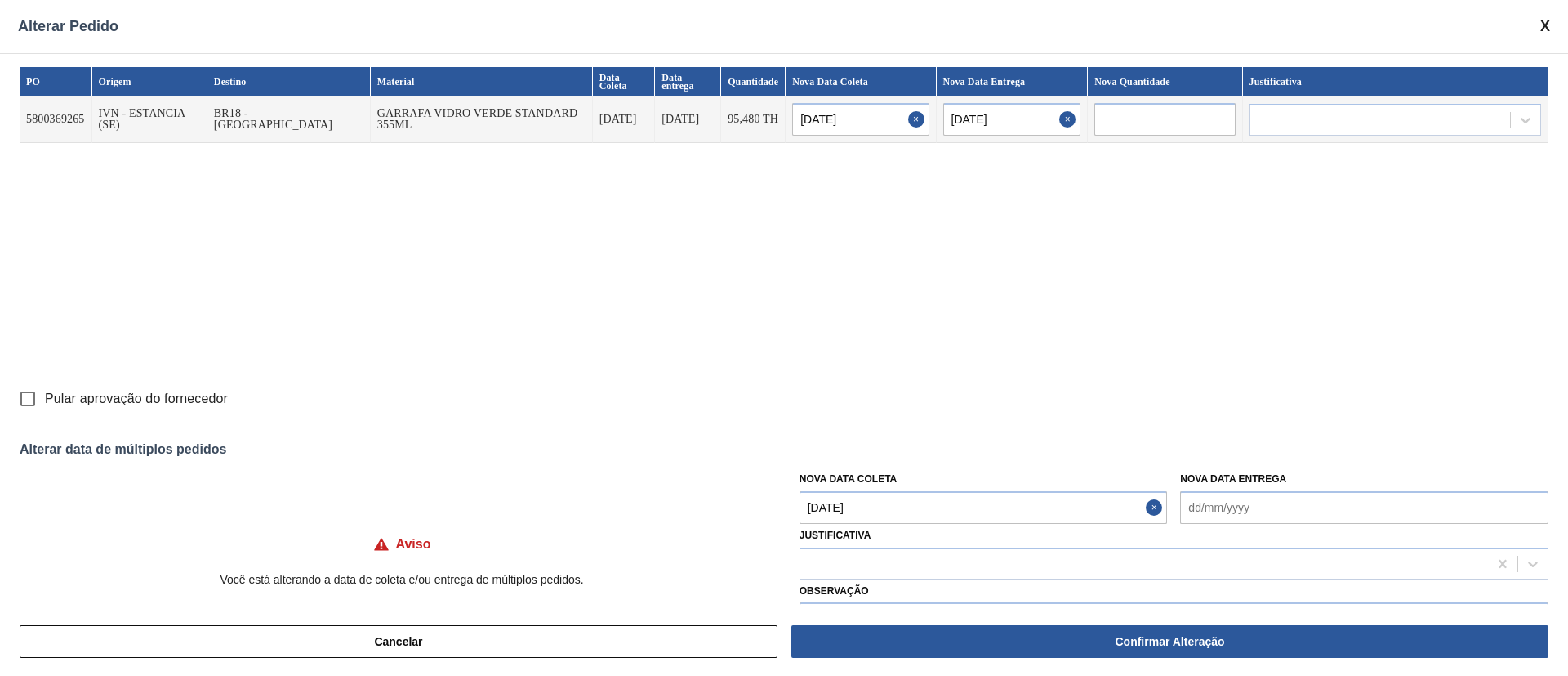
click at [28, 399] on input "Pular aprovação do fornecedor" at bounding box center [27, 398] width 34 height 34
click at [847, 571] on div at bounding box center [1144, 563] width 687 height 23
click at [847, 615] on div "Cancelar Confirmar Alteração" at bounding box center [784, 641] width 1568 height 69
click at [834, 561] on div at bounding box center [1144, 563] width 687 height 23
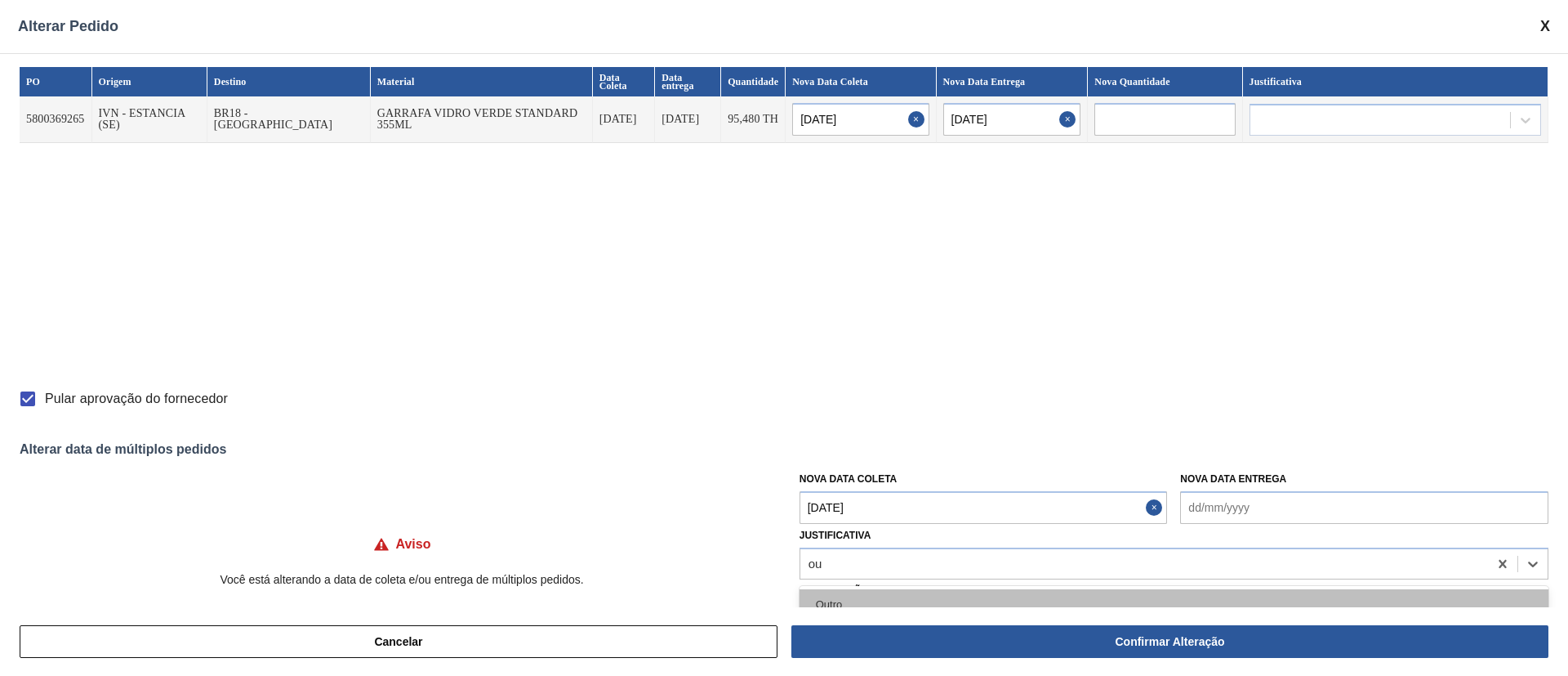
click at [847, 598] on div "Outro" at bounding box center [1173, 603] width 749 height 30
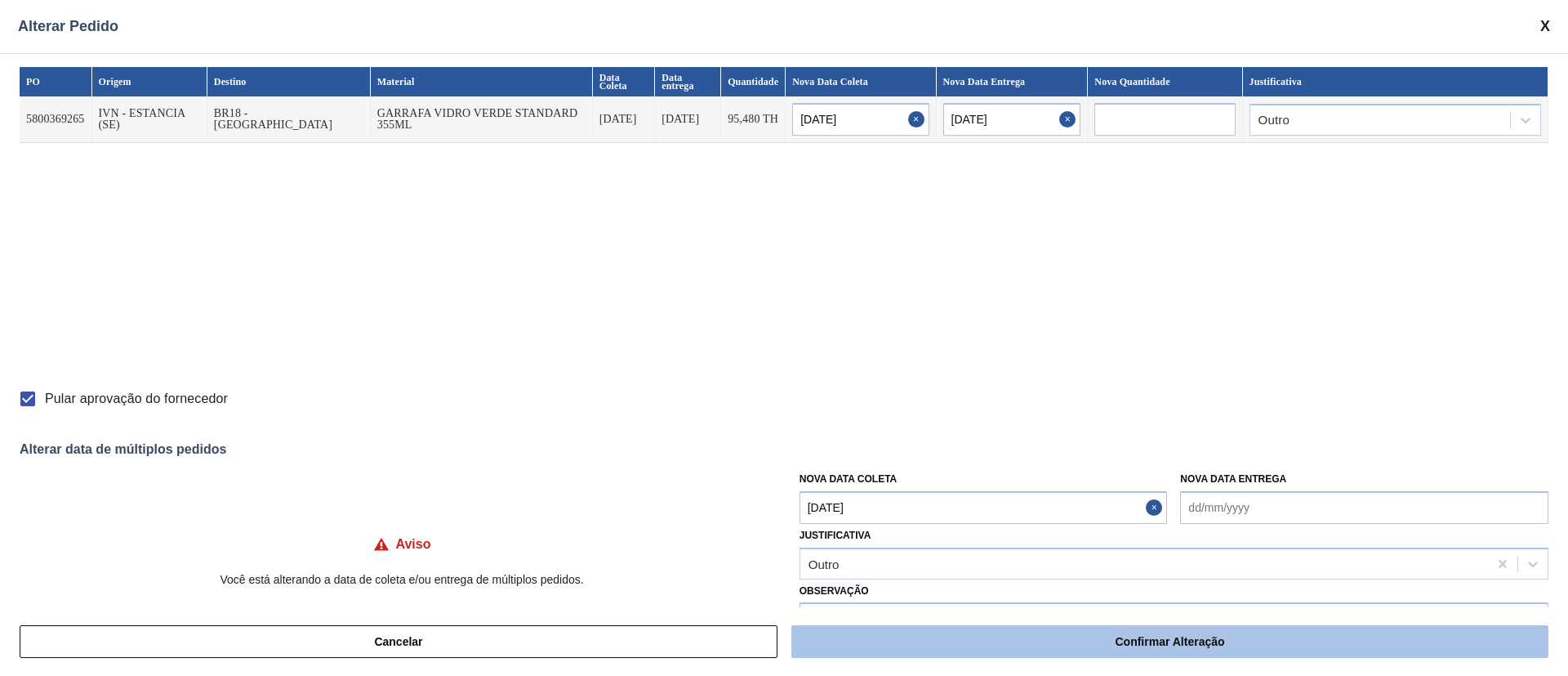
click at [880, 631] on button "Confirmar Alteração" at bounding box center [1170, 641] width 757 height 33
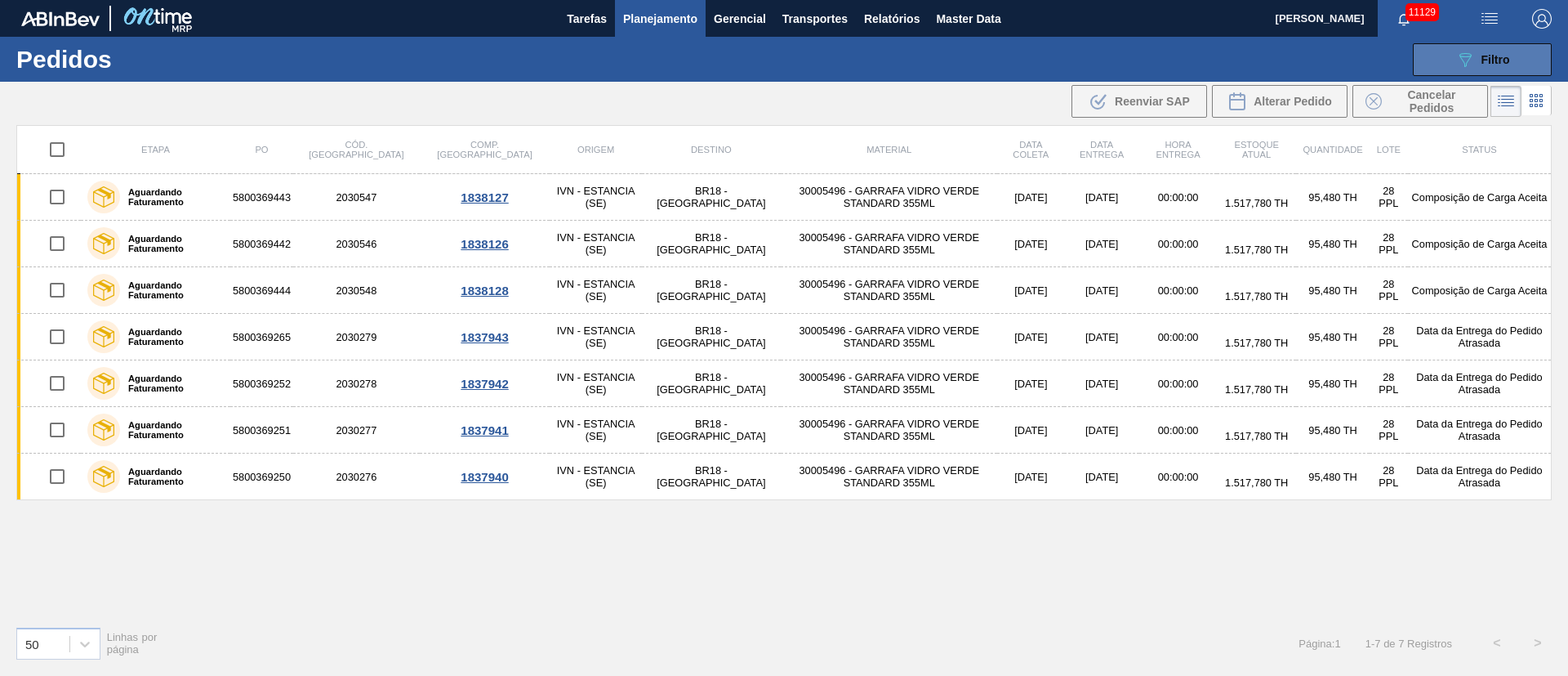
click at [1474, 69] on button "089F7B8B-B2A5-4AFE-B5C0-19BA573D28AC Filtro" at bounding box center [1482, 60] width 139 height 33
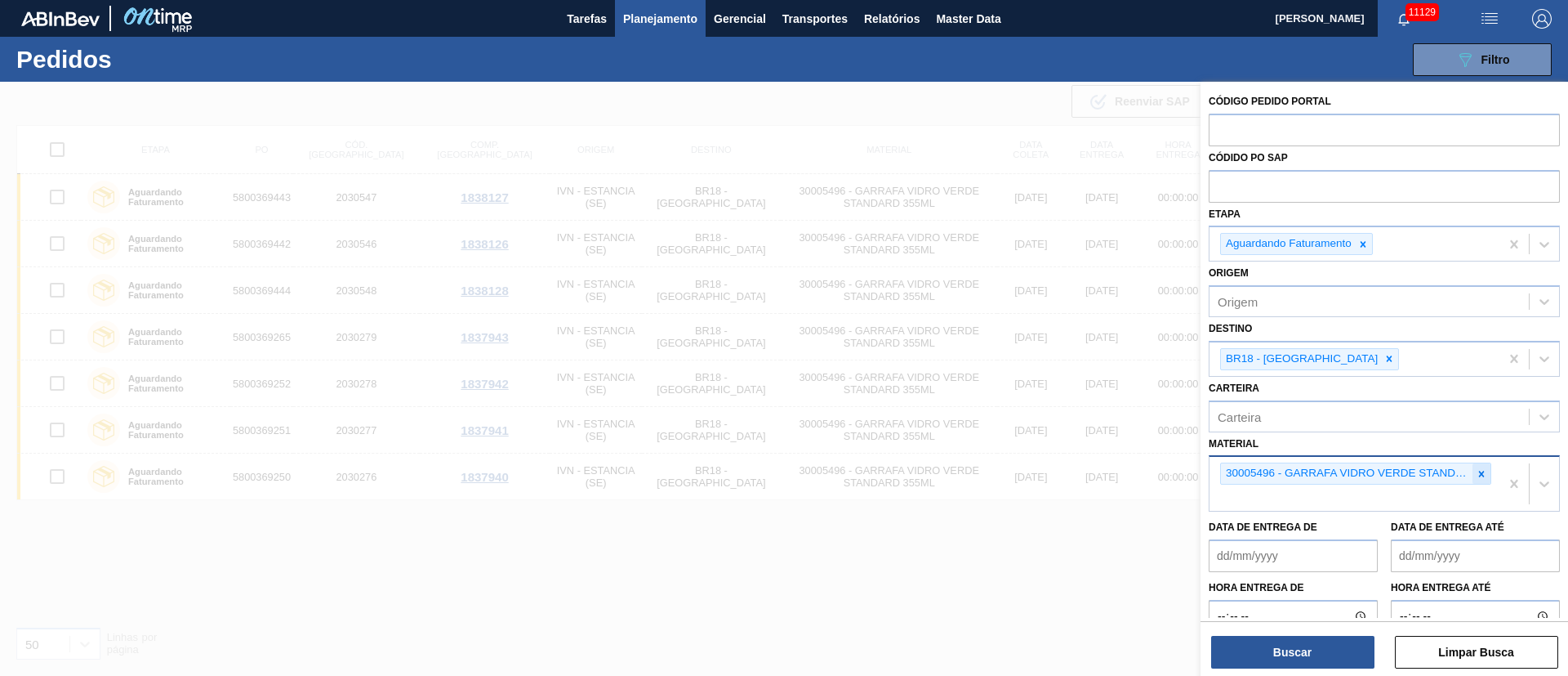
click at [1477, 470] on icon at bounding box center [1482, 474] width 12 height 12
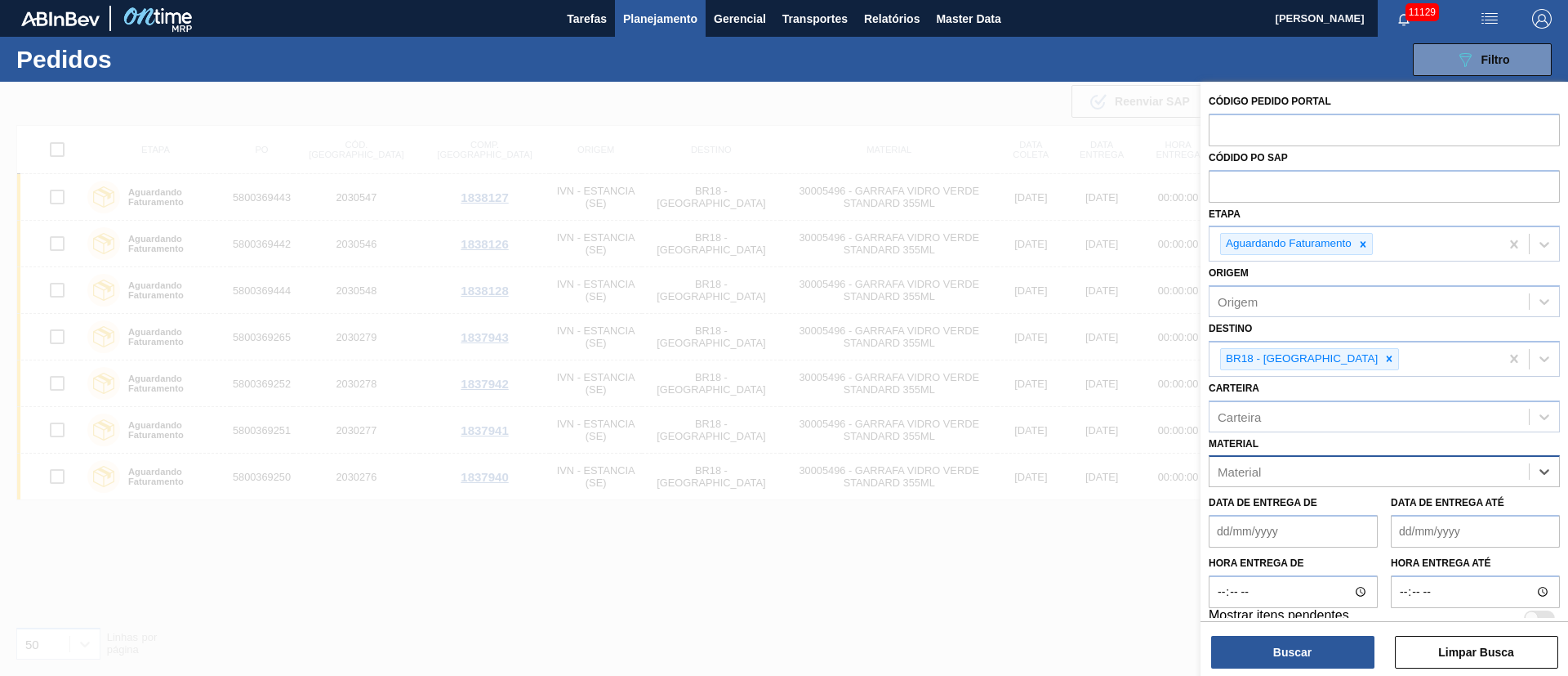
paste input "20006660"
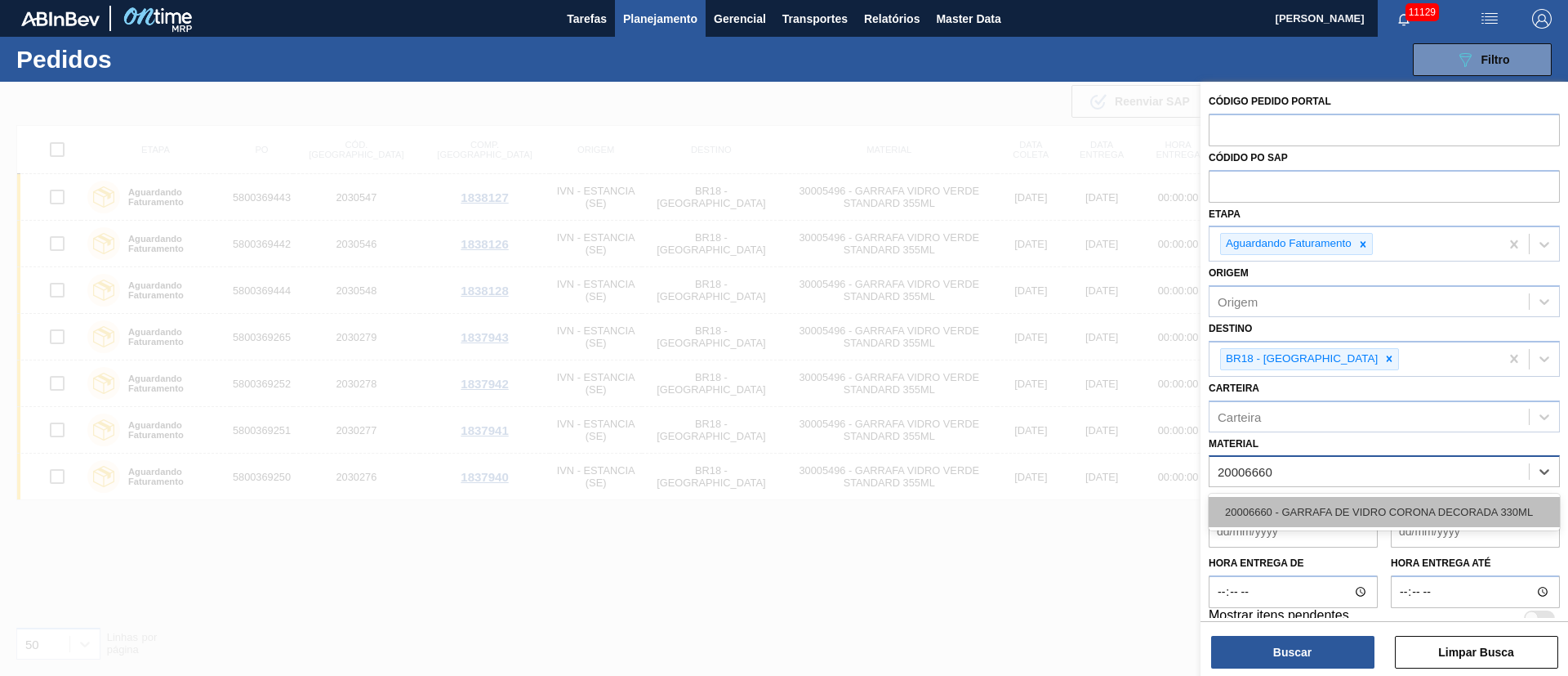
click at [1343, 509] on div "20006660 - GARRAFA DE VIDRO CORONA DECORADA 330ML" at bounding box center [1385, 511] width 351 height 30
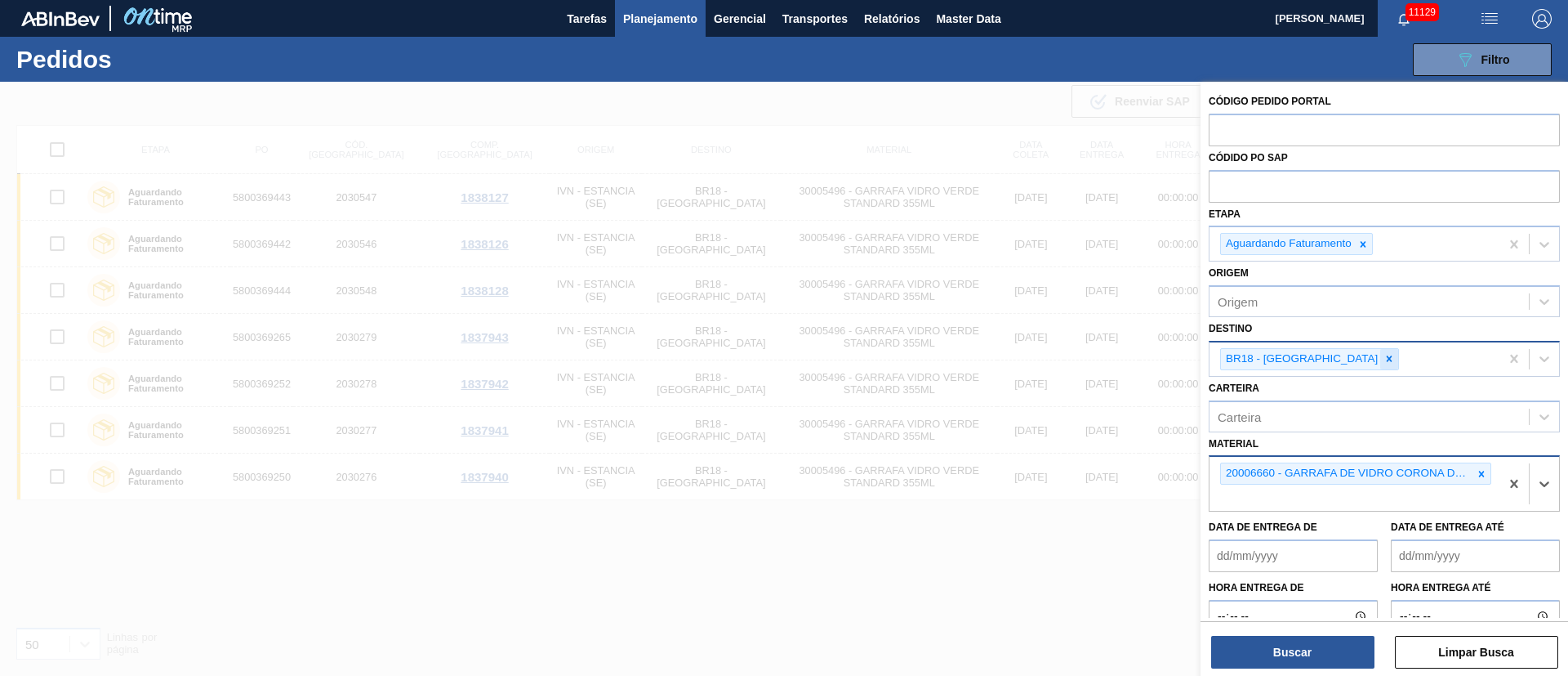
click at [1384, 356] on icon at bounding box center [1389, 358] width 12 height 12
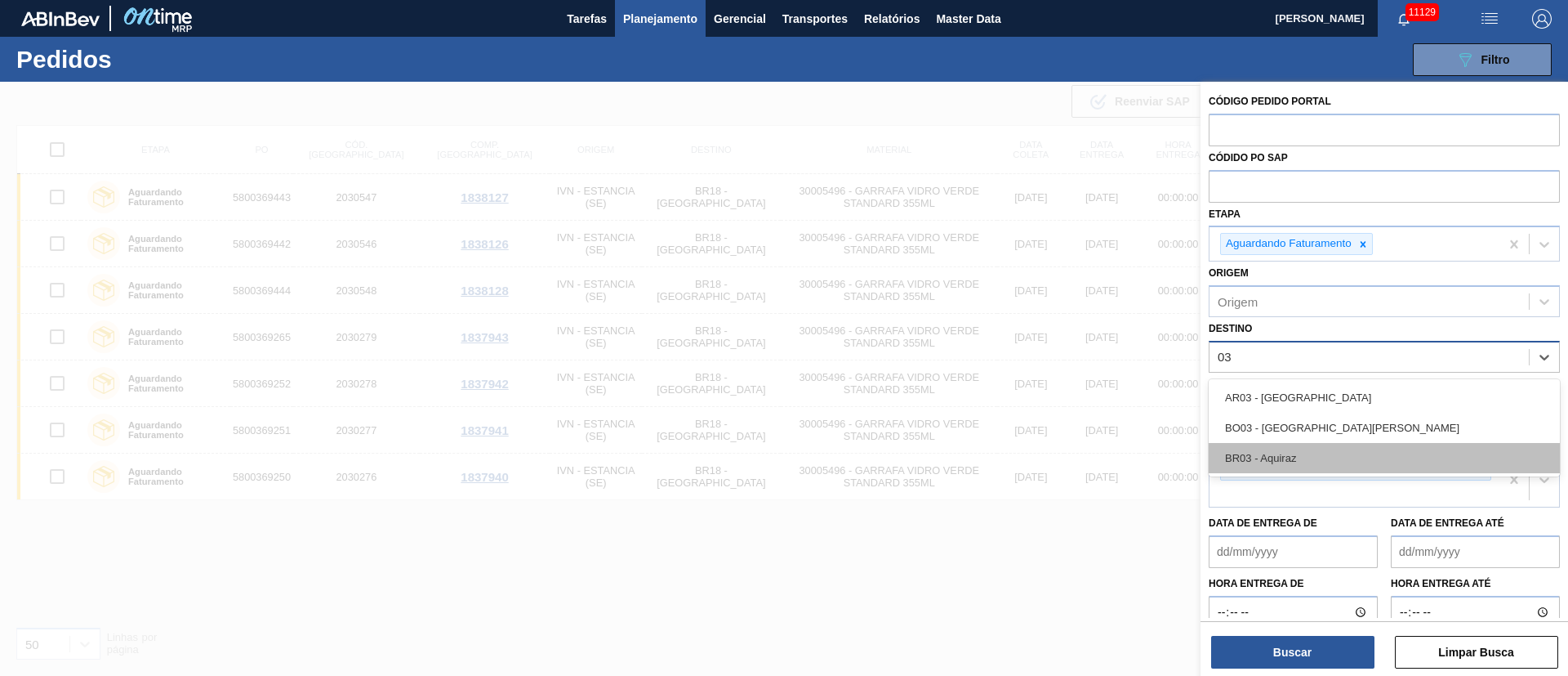
click at [1303, 453] on div "BR03 - Aquiraz" at bounding box center [1385, 457] width 351 height 30
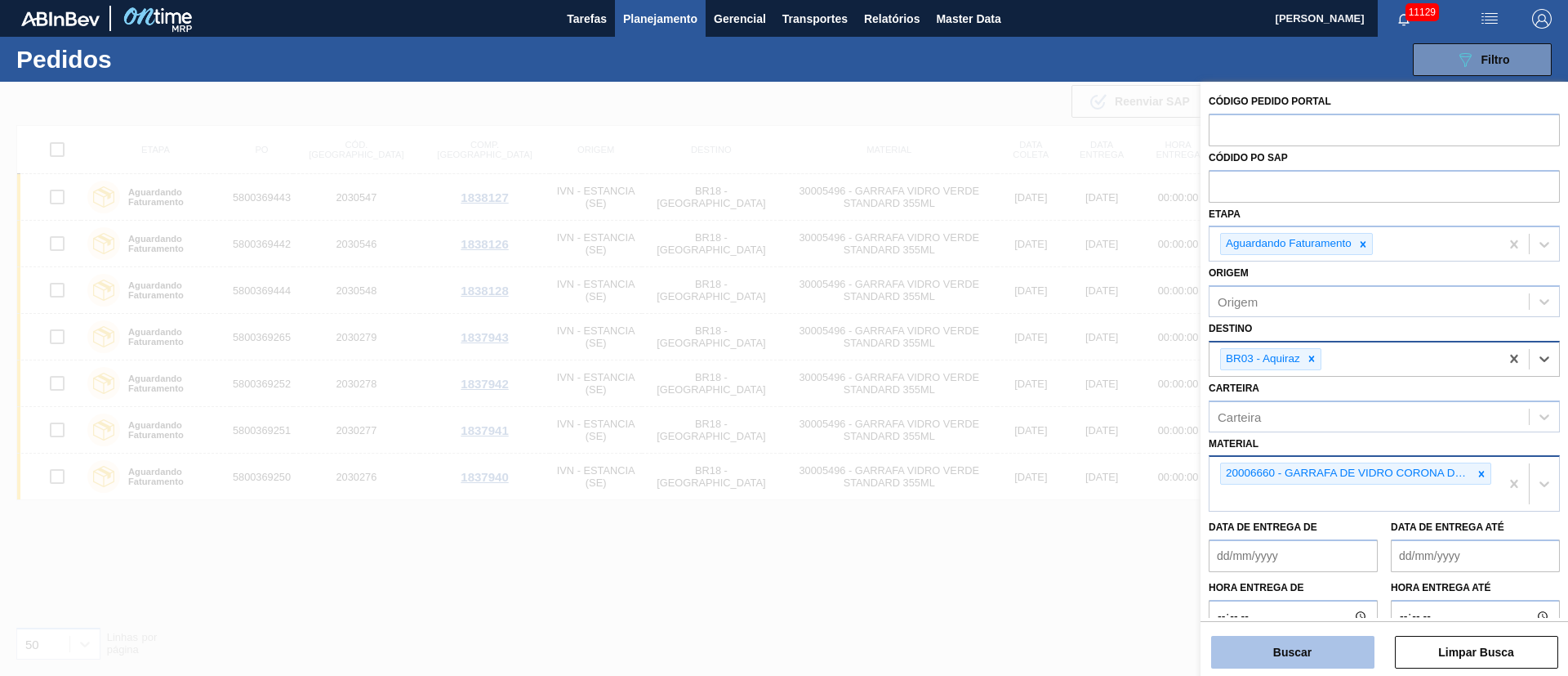
click at [1318, 645] on button "Buscar" at bounding box center [1292, 652] width 163 height 33
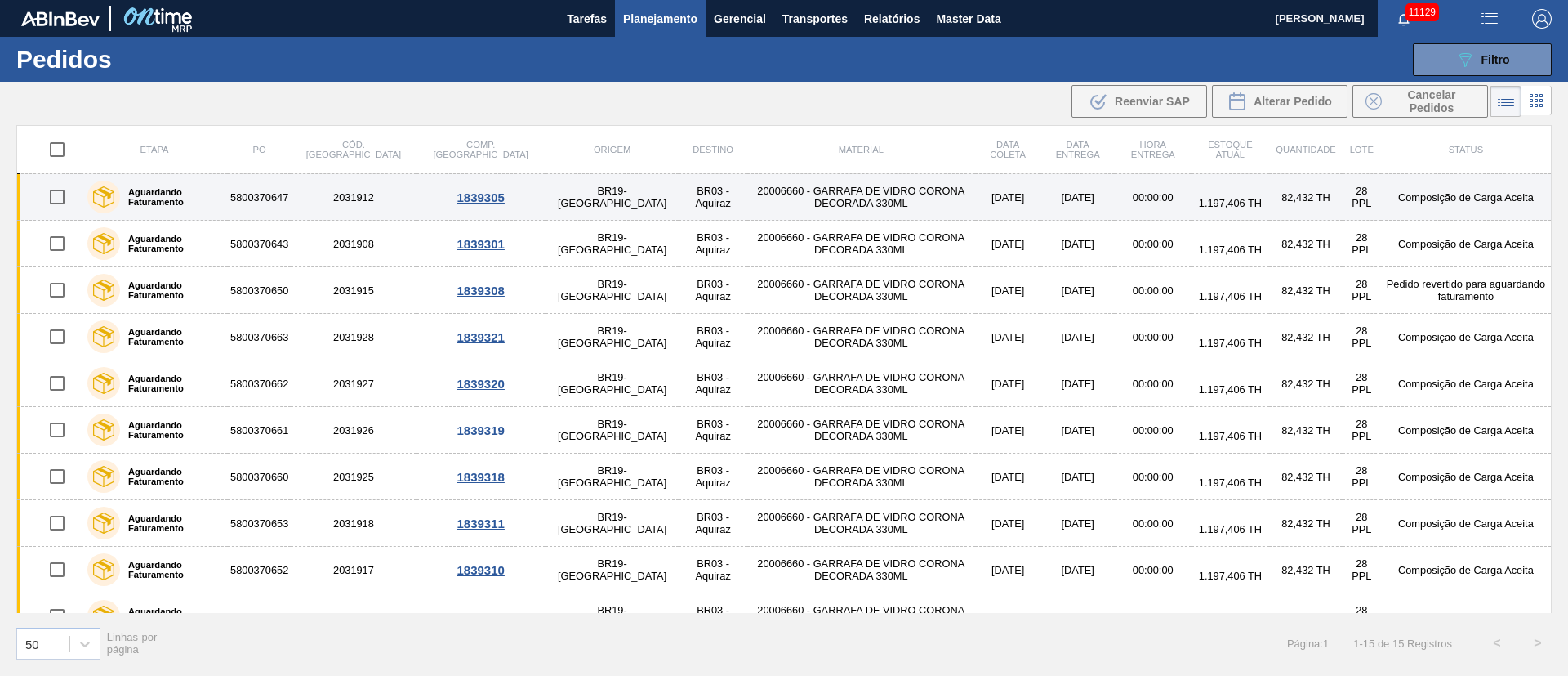
click at [57, 192] on input "checkbox" at bounding box center [56, 196] width 34 height 34
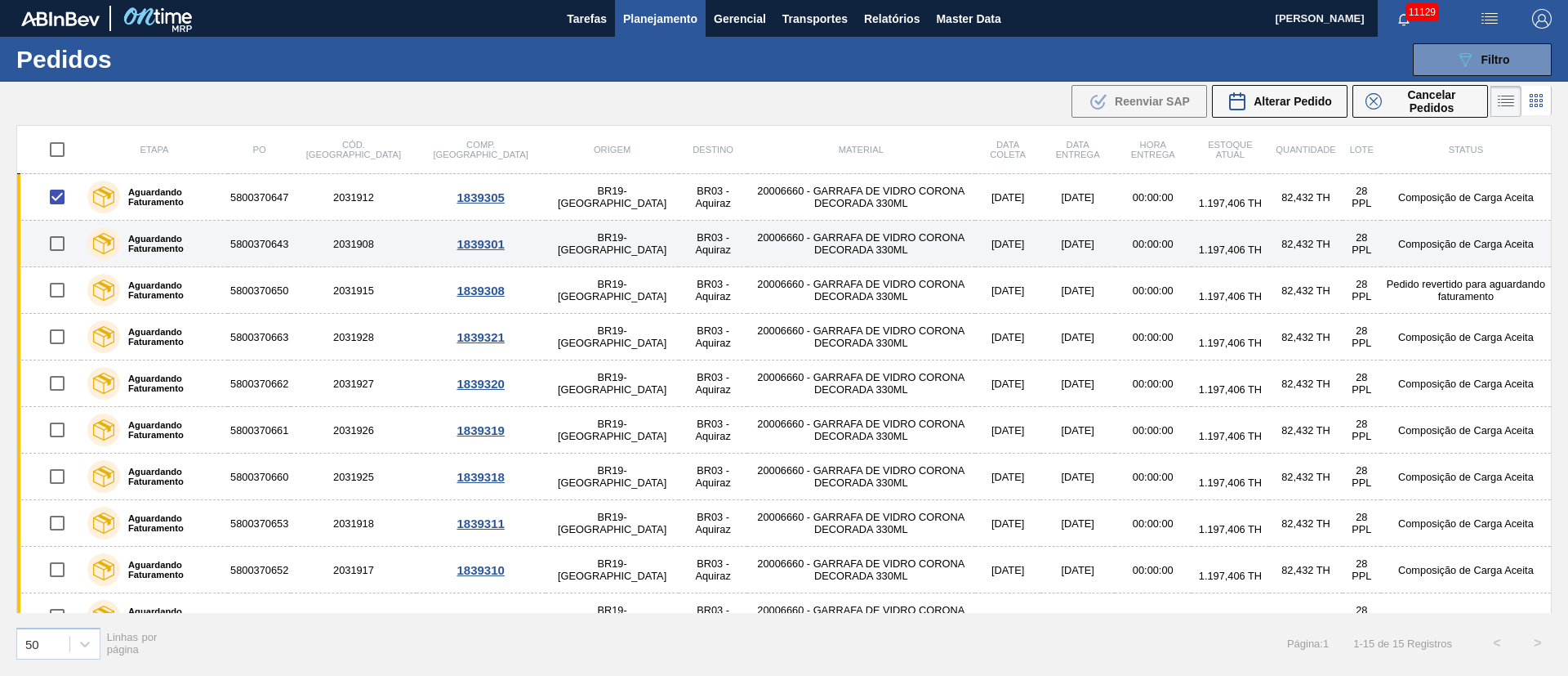
click at [59, 238] on input "checkbox" at bounding box center [56, 243] width 34 height 34
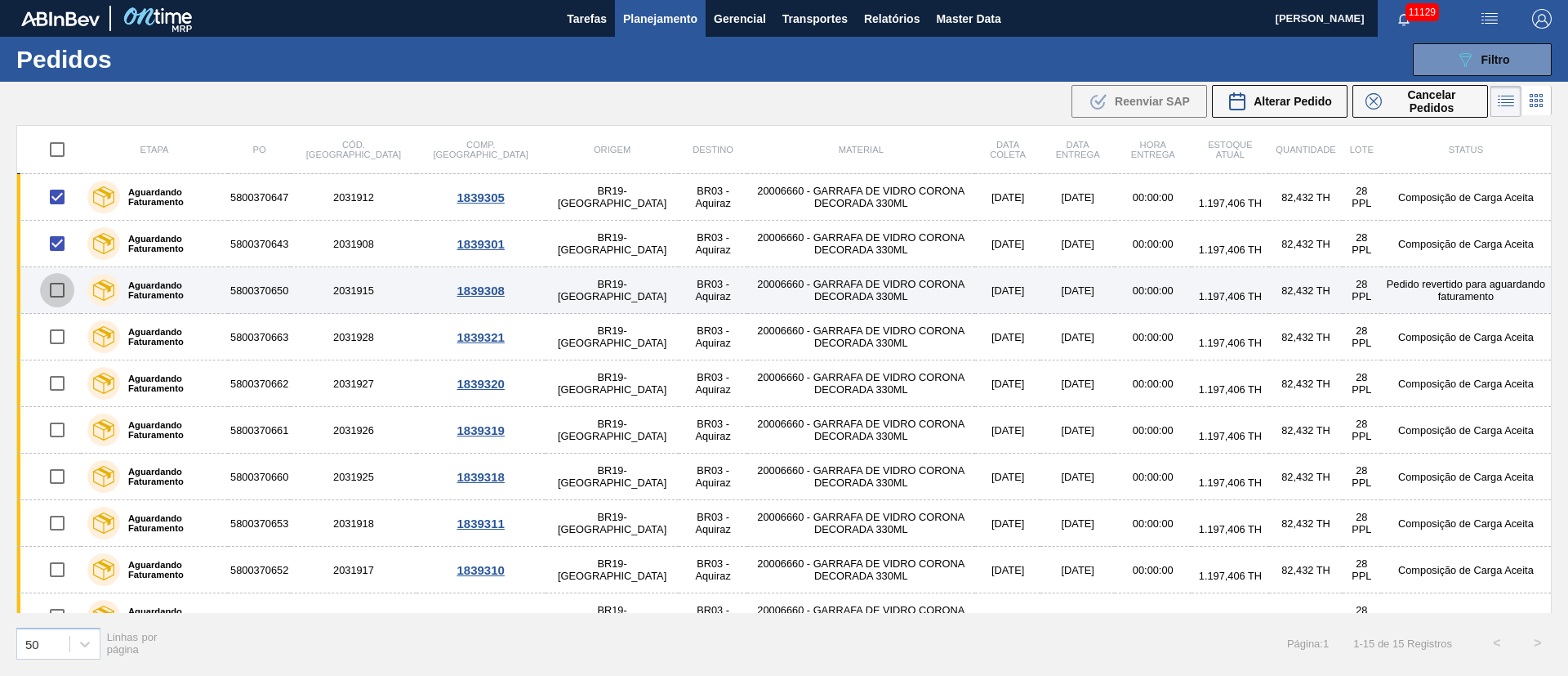
click at [61, 288] on input "checkbox" at bounding box center [56, 289] width 34 height 34
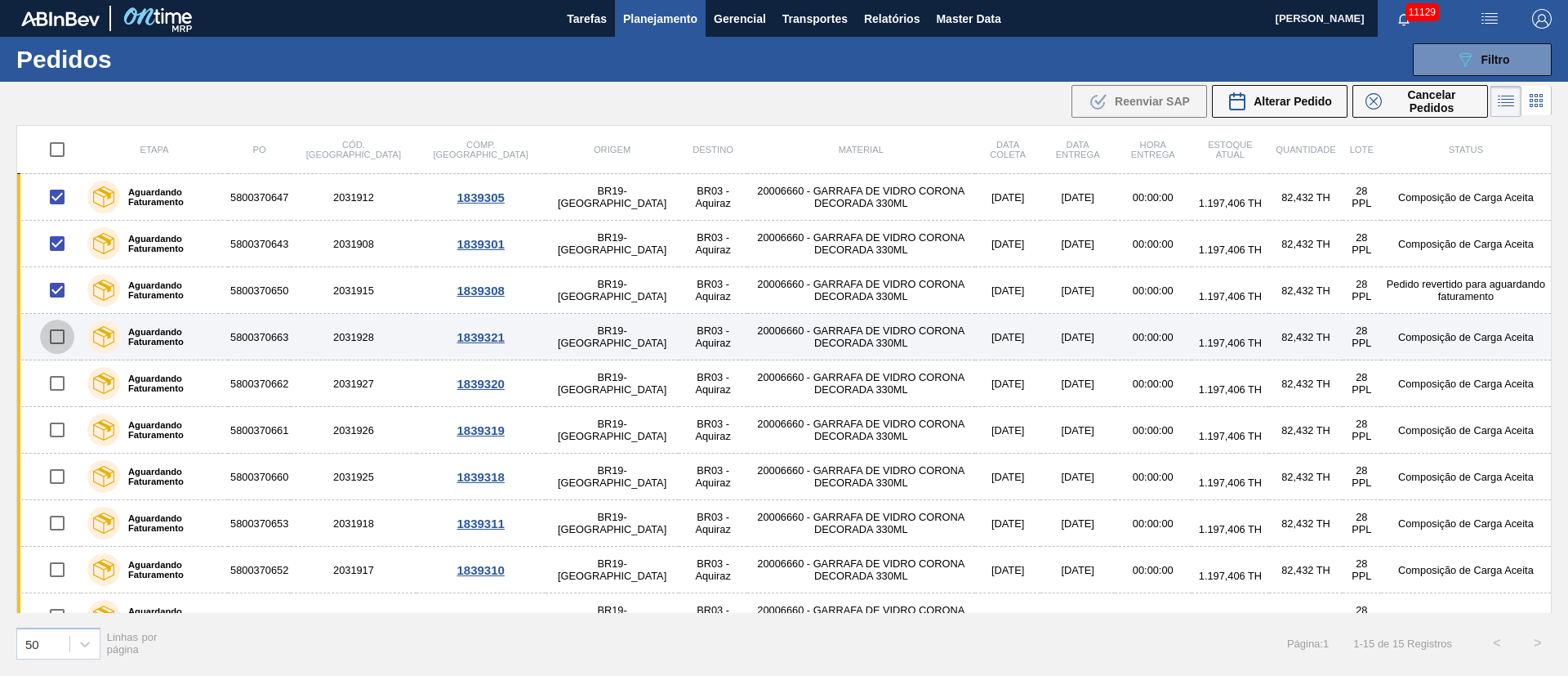
click at [54, 340] on input "checkbox" at bounding box center [56, 336] width 34 height 34
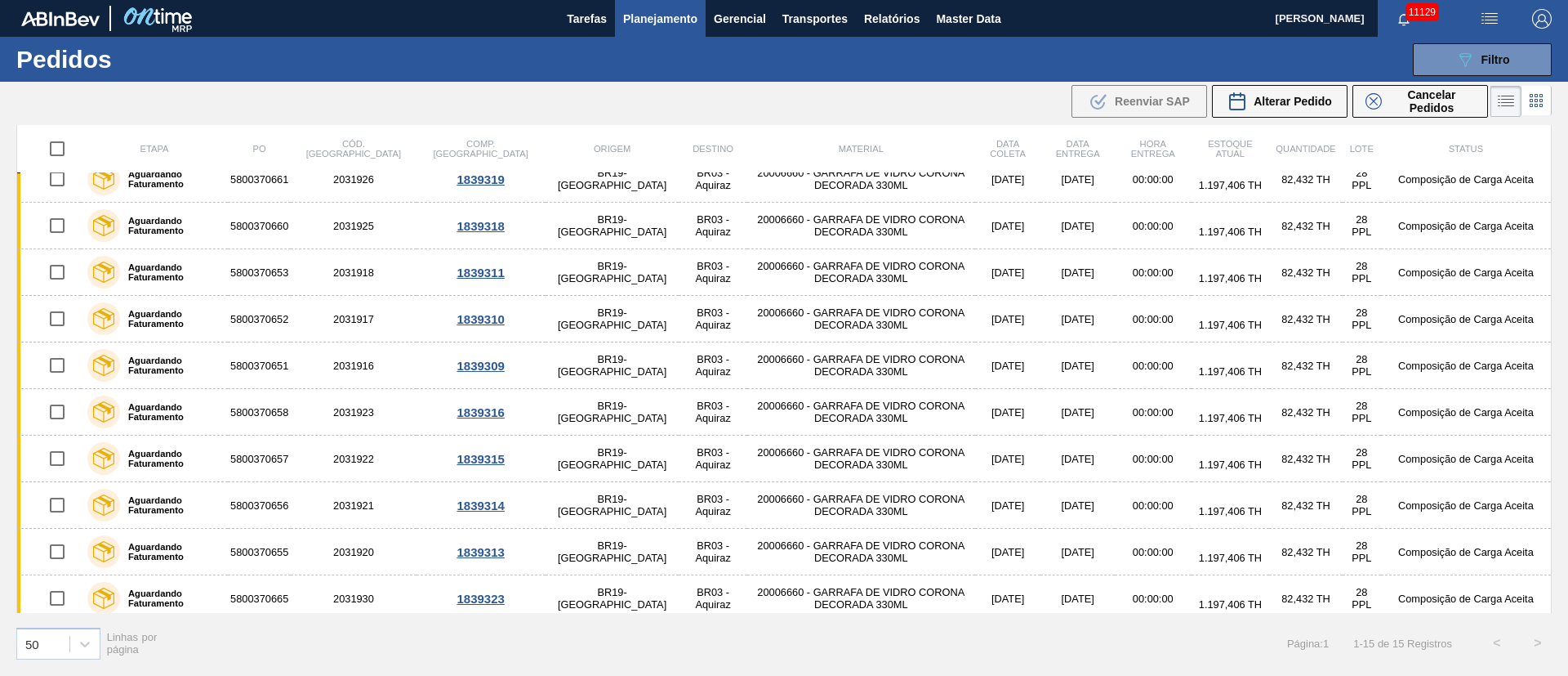
scroll to position [259, 0]
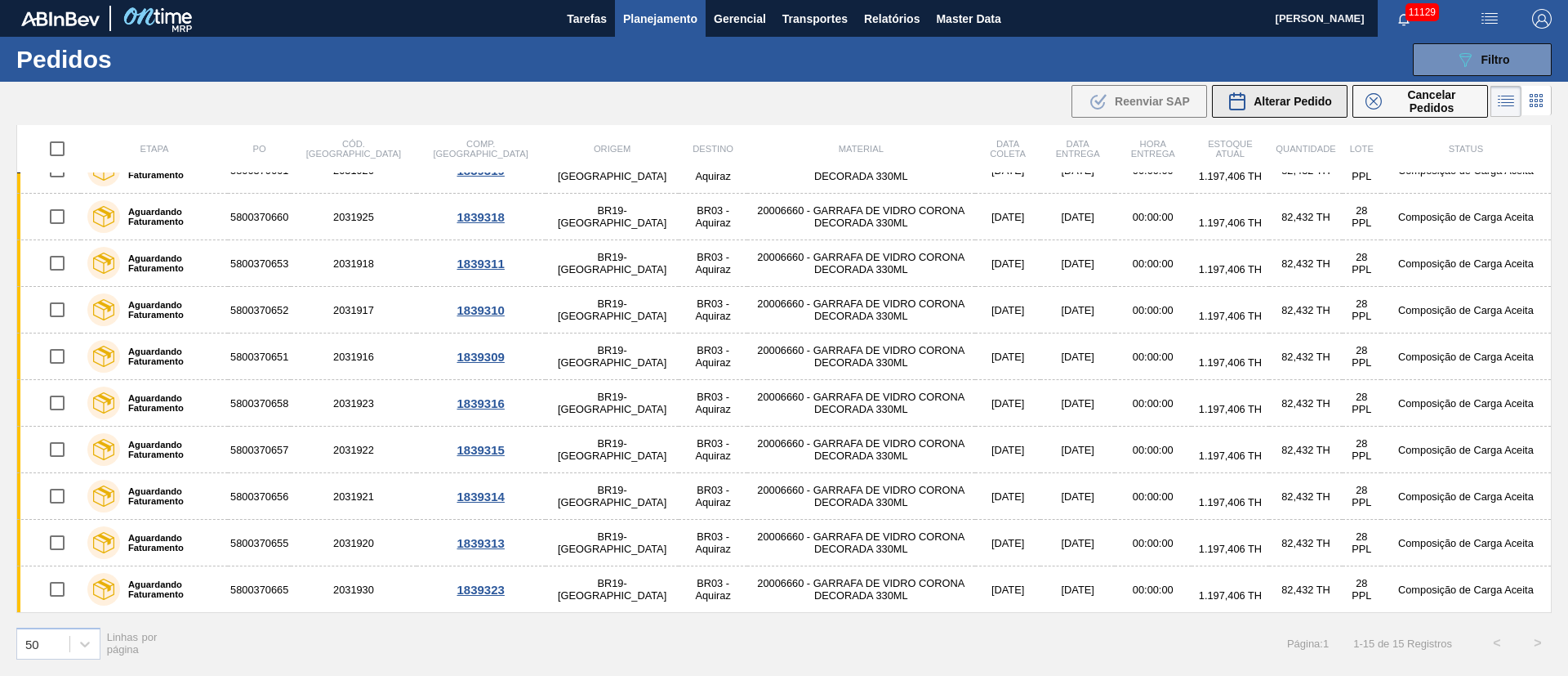
click at [1284, 107] on span "Alterar Pedido" at bounding box center [1292, 101] width 79 height 13
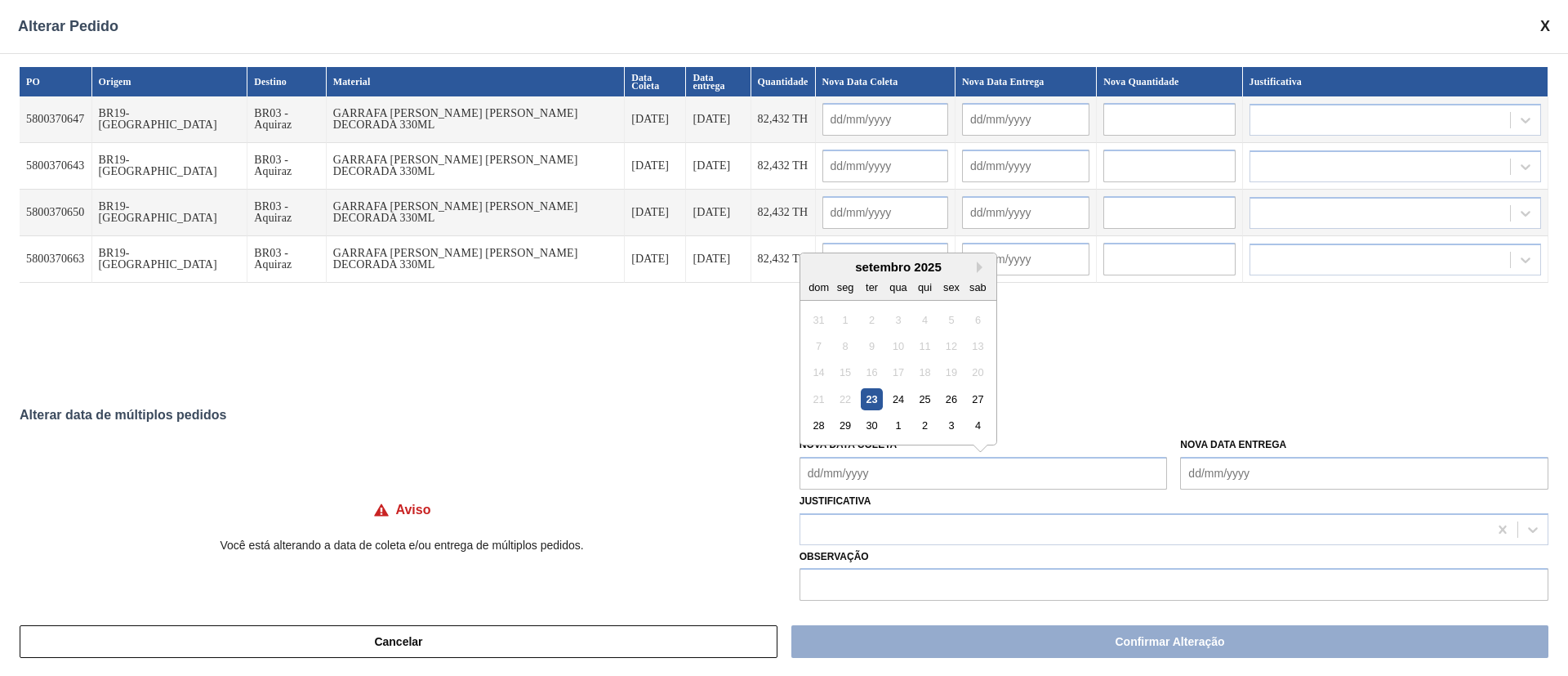
drag, startPoint x: 849, startPoint y: 472, endPoint x: 861, endPoint y: 462, distance: 15.6
click at [849, 472] on Coleta "Nova Data Coleta" at bounding box center [983, 473] width 368 height 33
click at [890, 403] on div "24" at bounding box center [897, 399] width 22 height 22
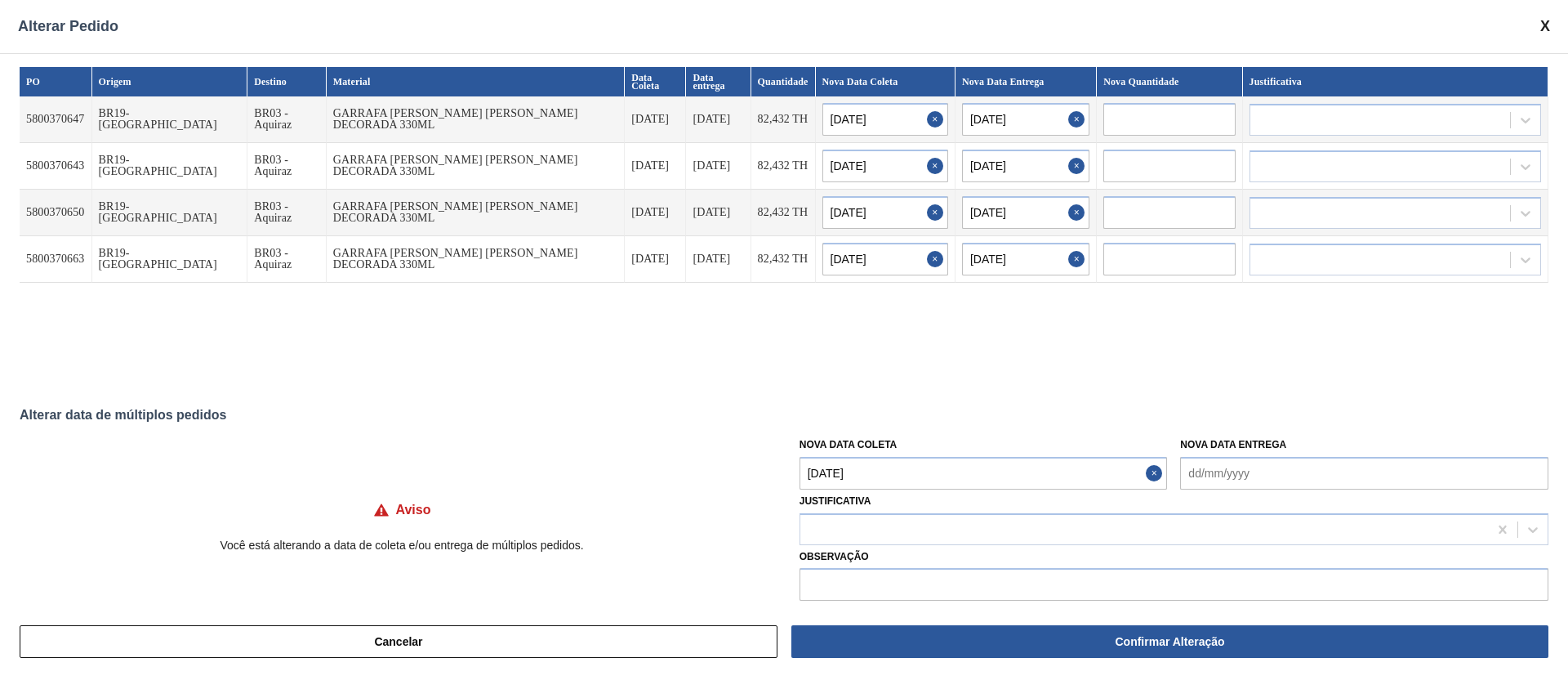
click at [907, 485] on Coleta "[DATE]" at bounding box center [983, 473] width 368 height 33
click at [923, 398] on div "25" at bounding box center [924, 399] width 22 height 22
click at [861, 526] on div at bounding box center [1144, 528] width 687 height 23
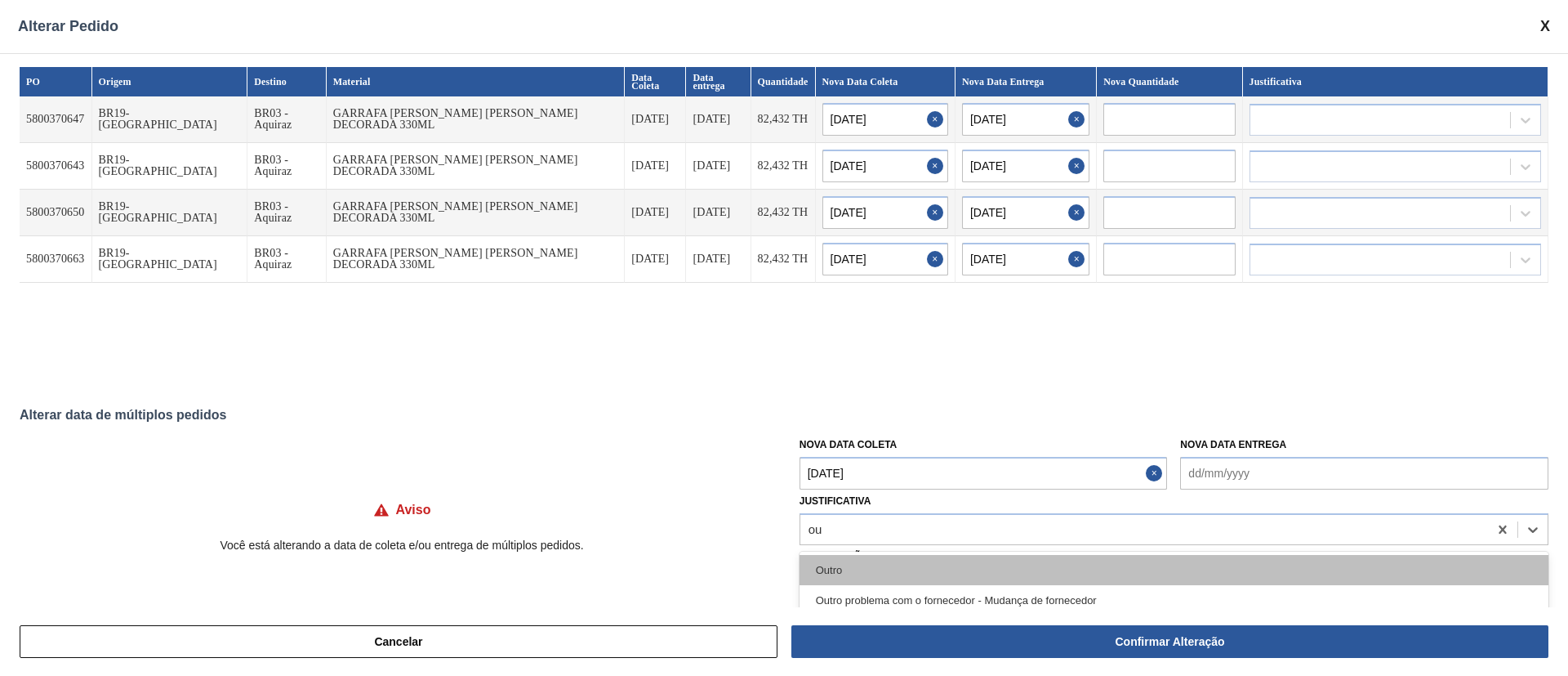
click at [854, 563] on div "Outro" at bounding box center [1173, 569] width 749 height 30
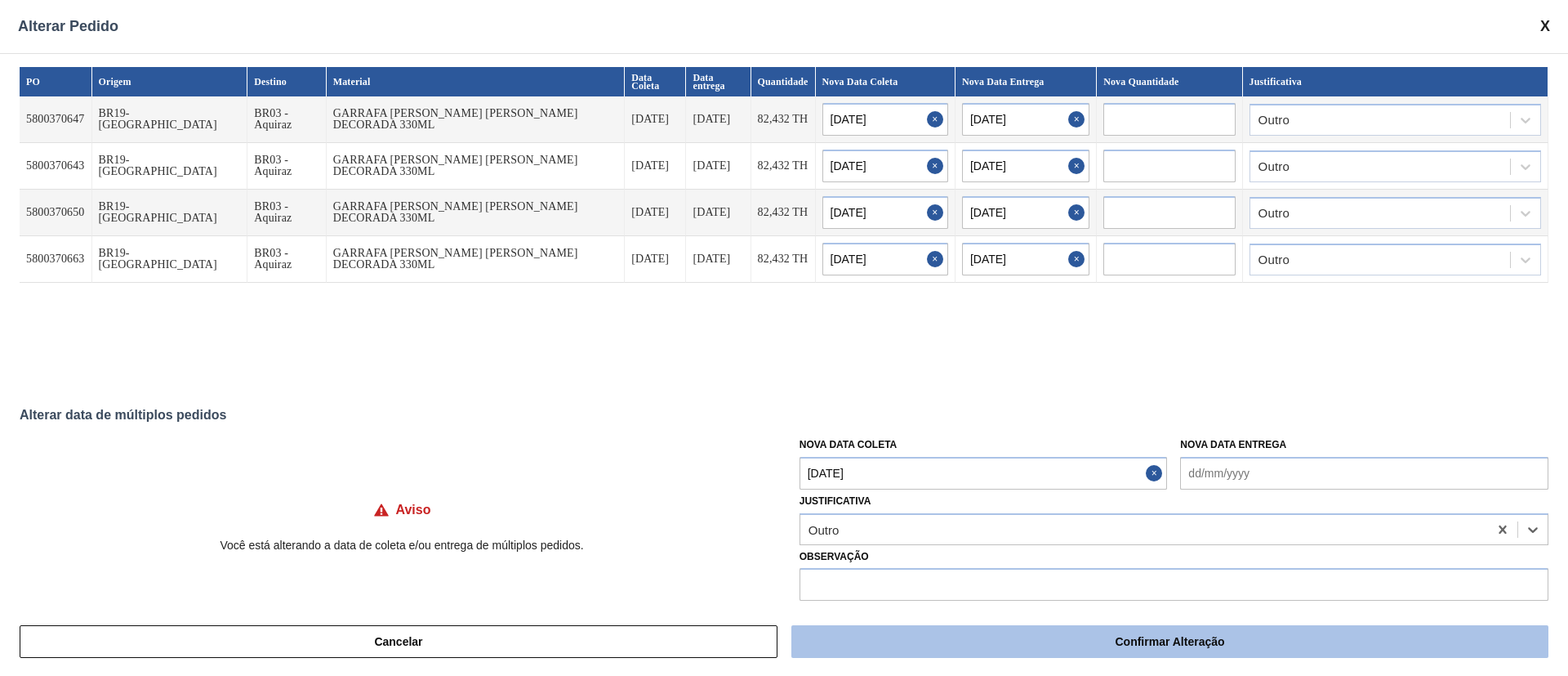
click at [1145, 648] on button "Confirmar Alteração" at bounding box center [1170, 641] width 757 height 33
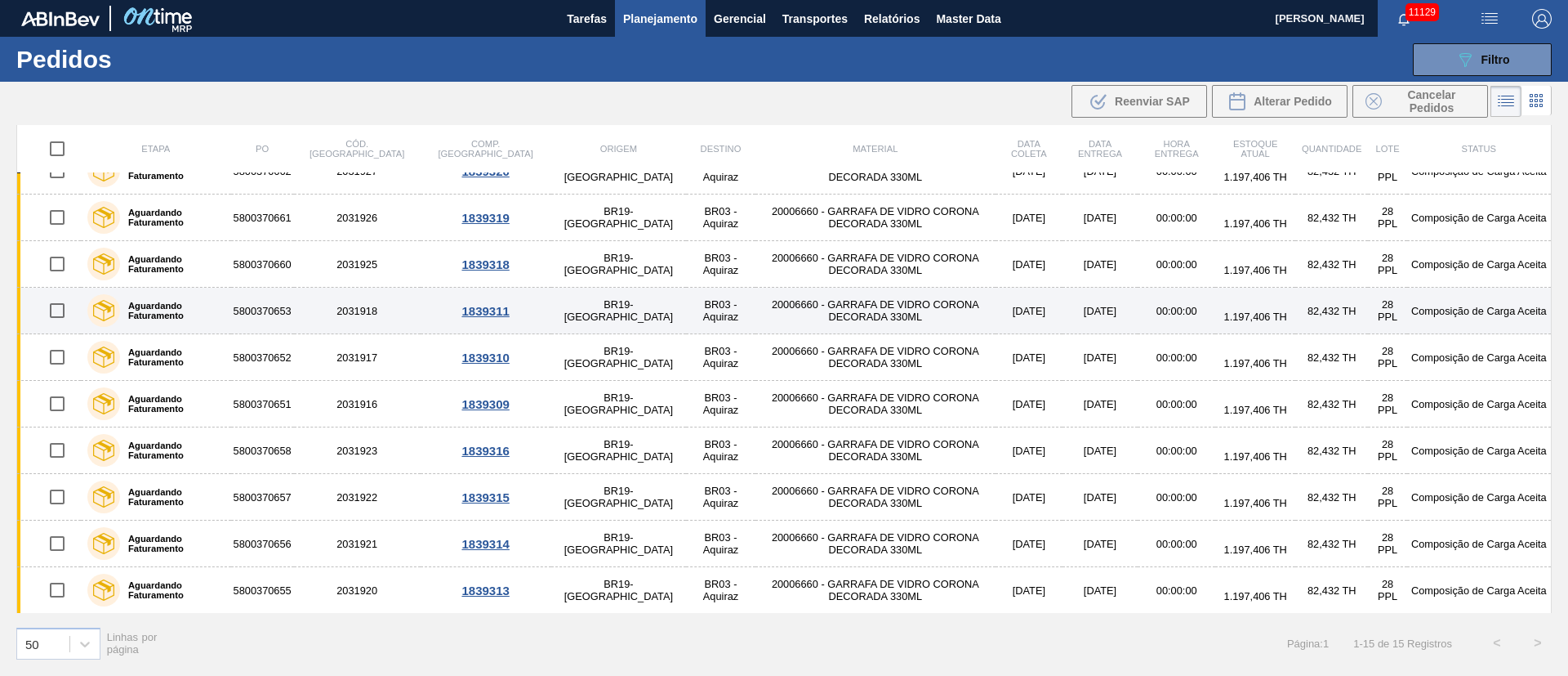
scroll to position [0, 0]
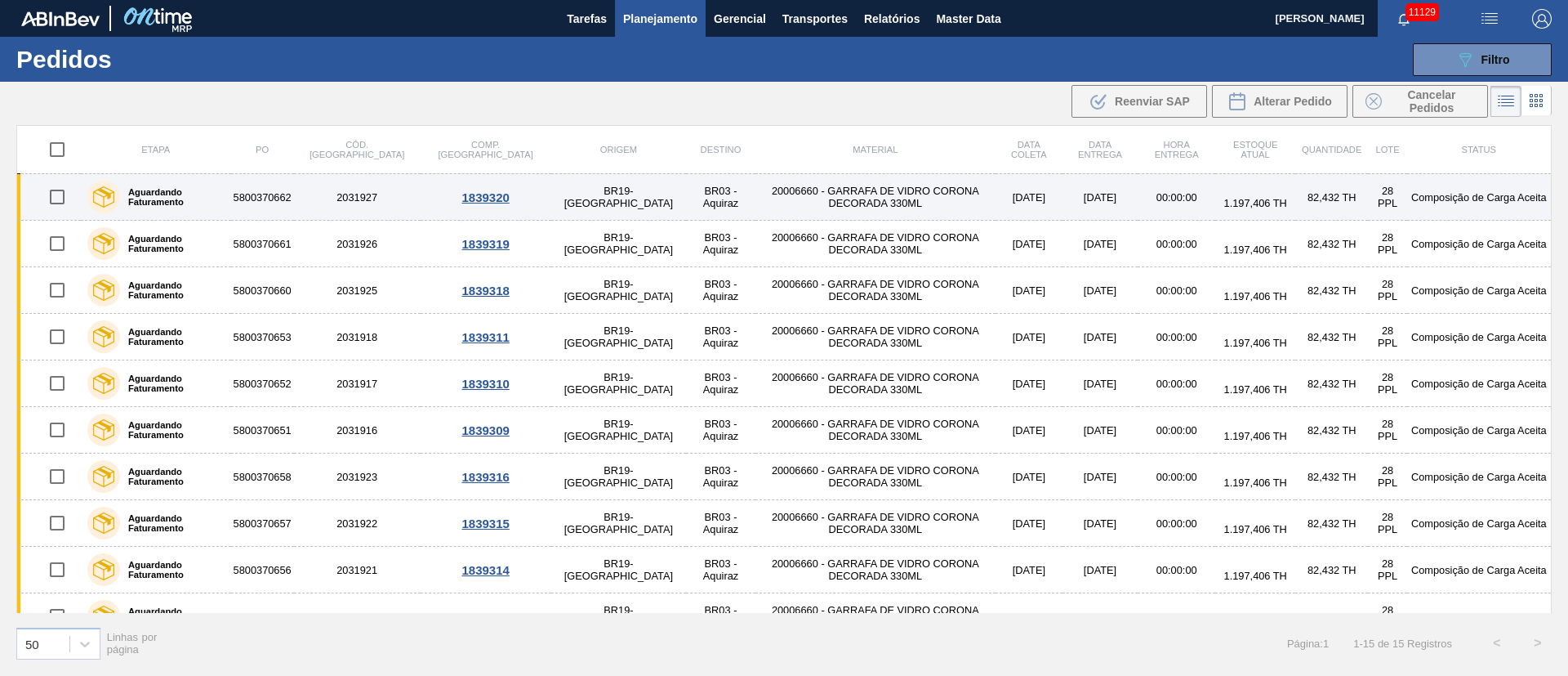
click at [66, 203] on input "checkbox" at bounding box center [56, 196] width 34 height 34
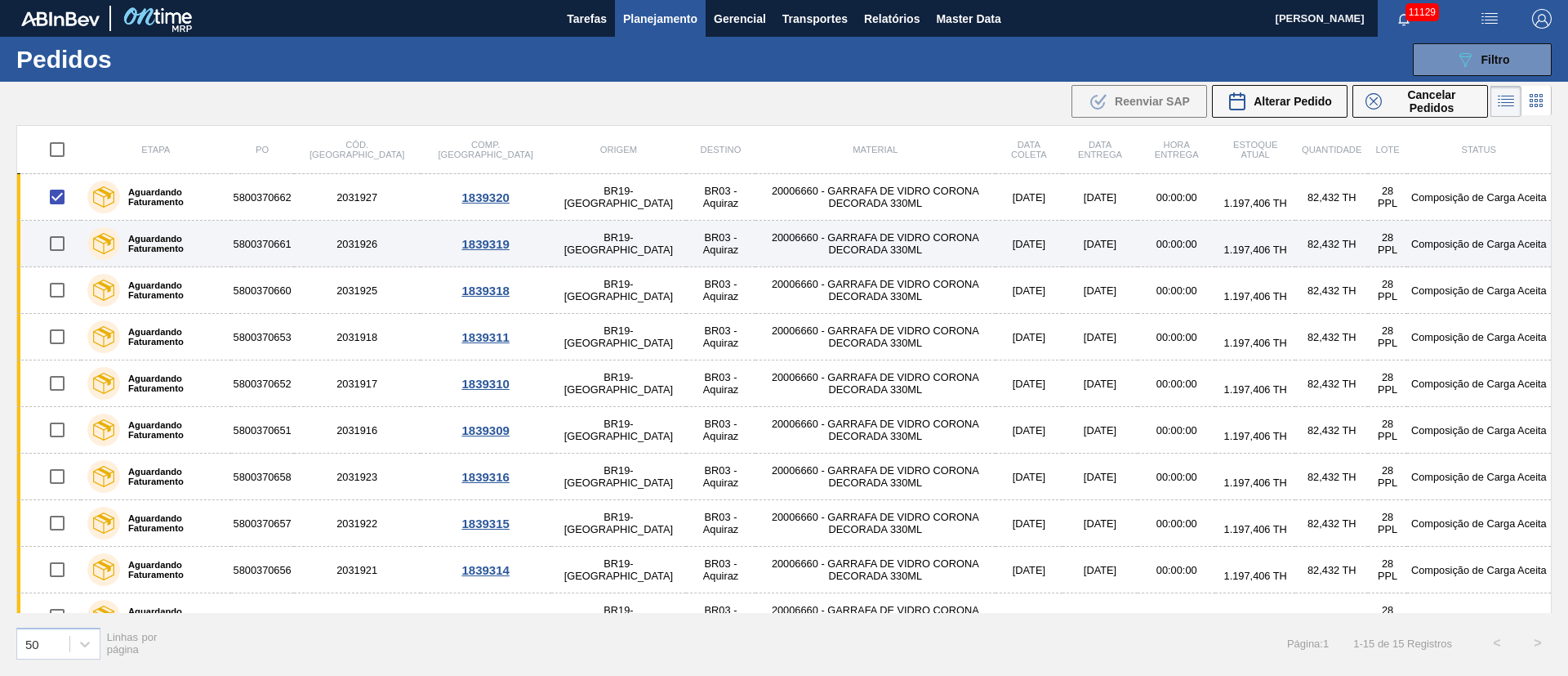
click at [65, 242] on input "checkbox" at bounding box center [56, 243] width 34 height 34
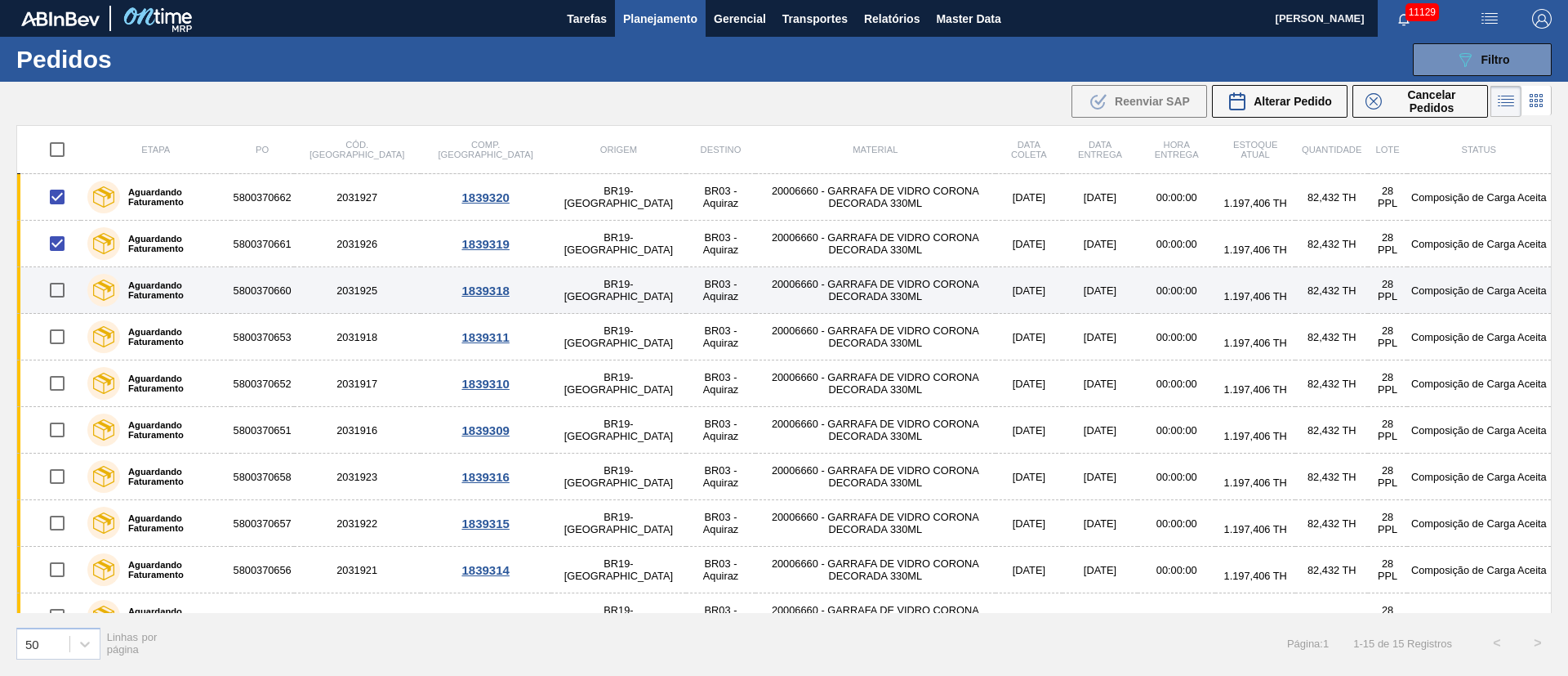
click at [57, 293] on input "checkbox" at bounding box center [56, 289] width 34 height 34
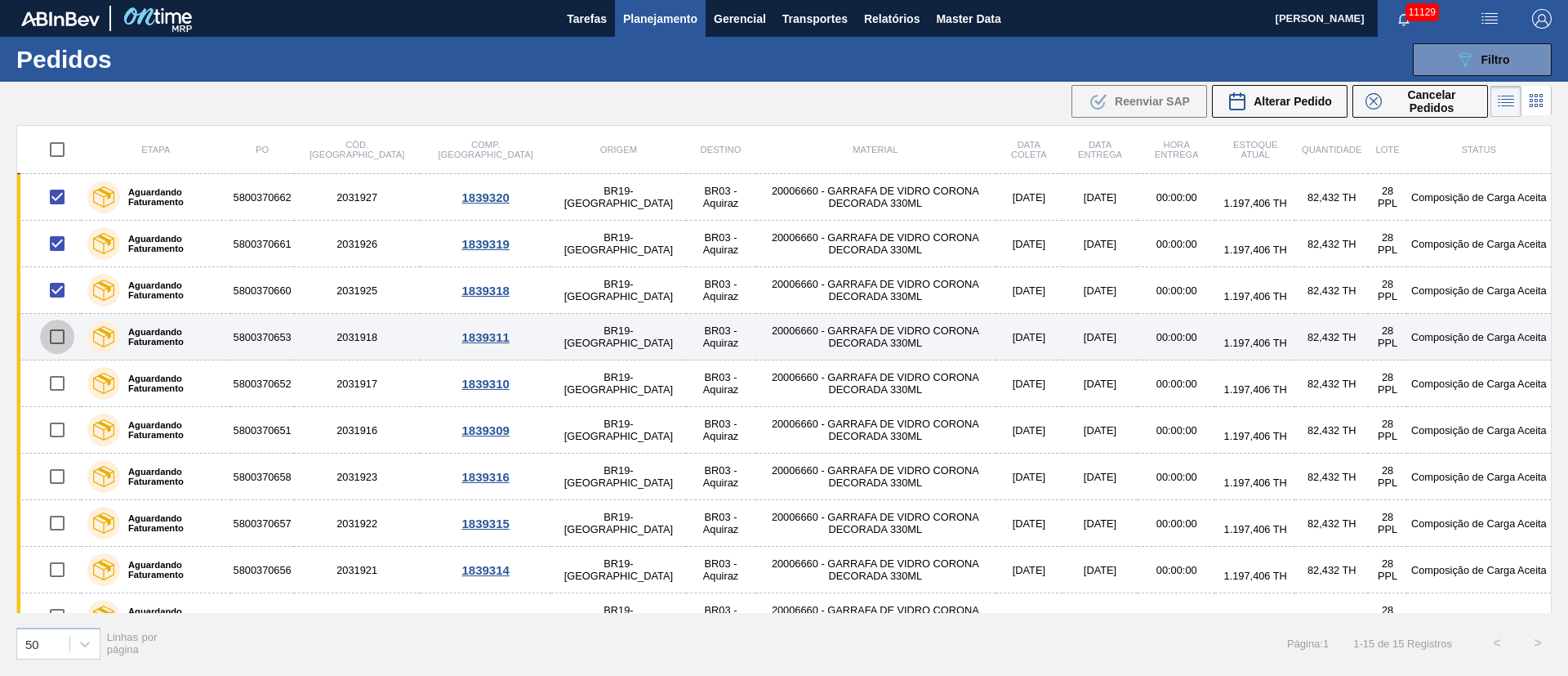
click at [62, 325] on input "checkbox" at bounding box center [56, 336] width 34 height 34
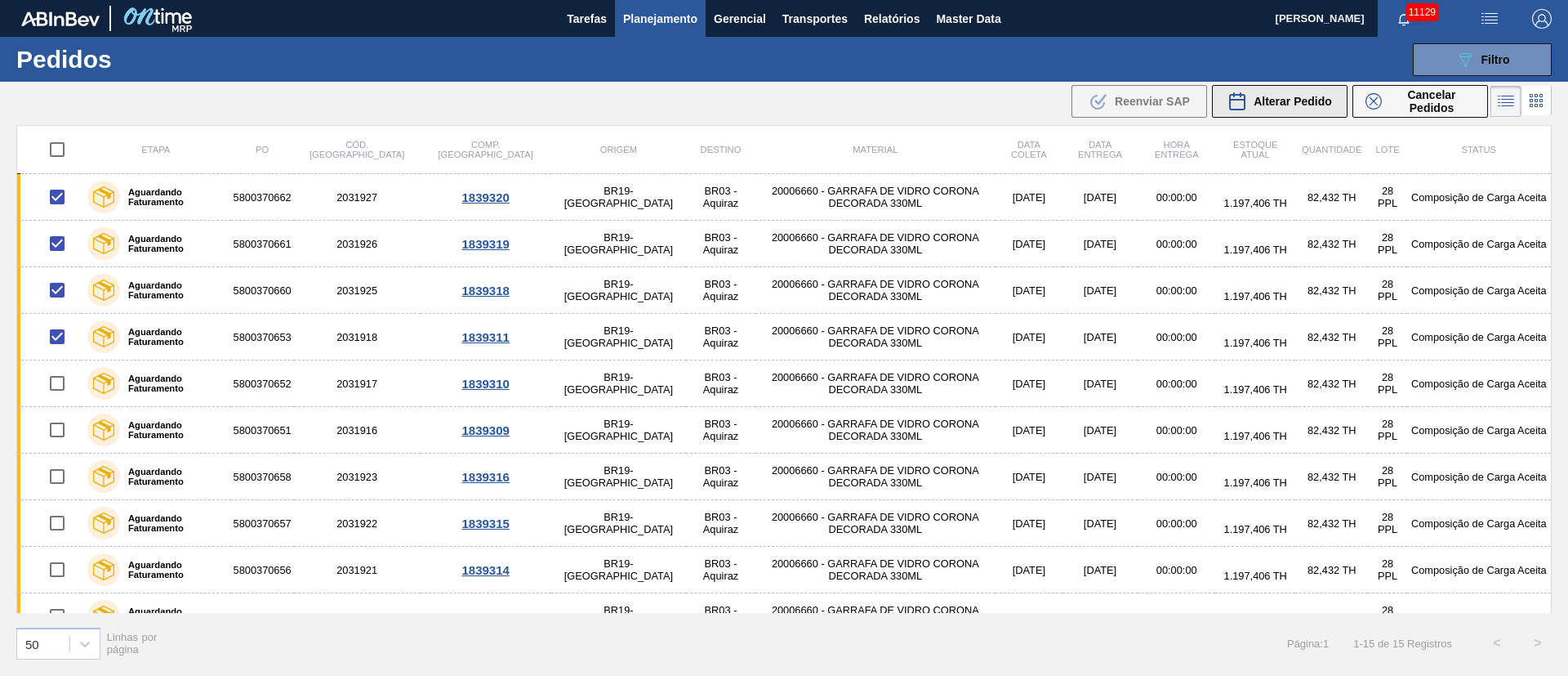
click at [1298, 108] on div "Alterar Pedido" at bounding box center [1280, 101] width 105 height 19
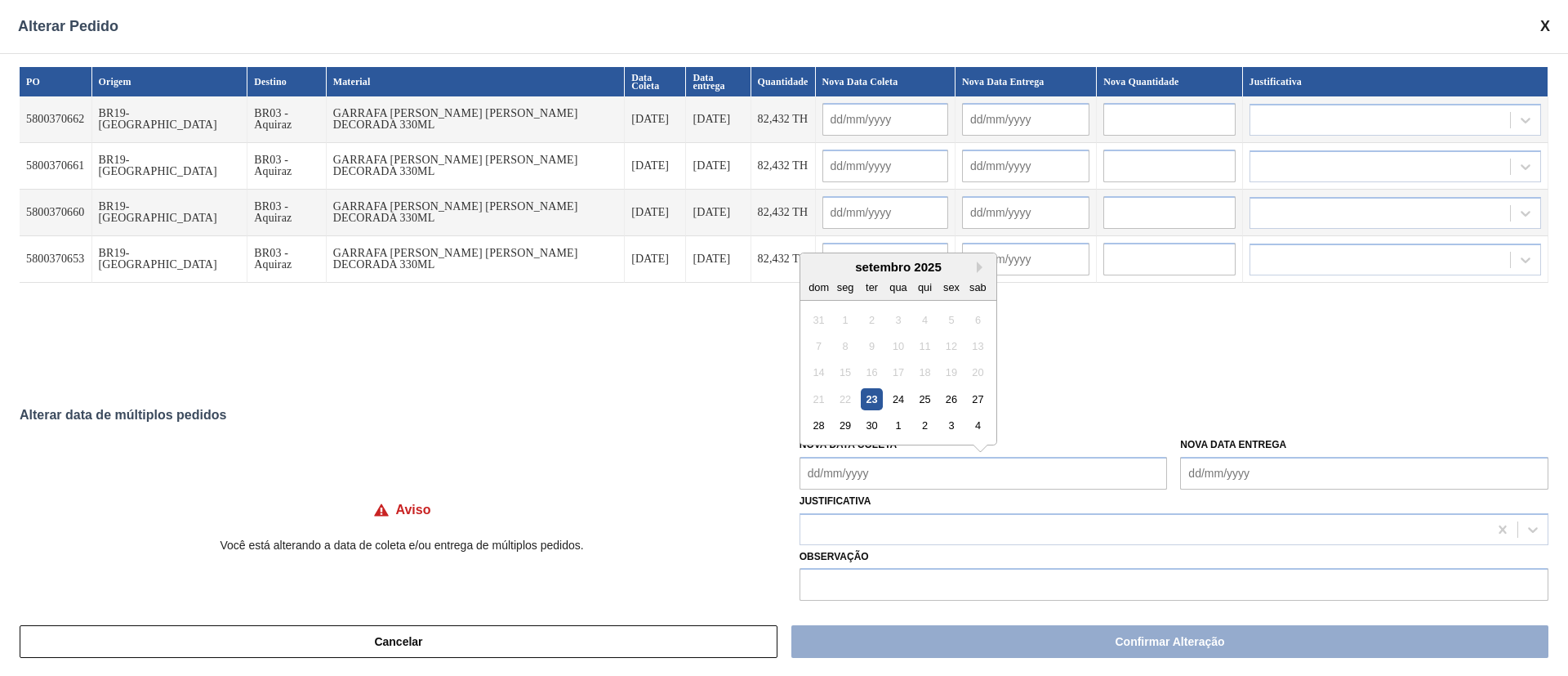
click at [897, 470] on Coleta "Nova Data Coleta" at bounding box center [983, 473] width 368 height 33
click at [896, 405] on div "24" at bounding box center [897, 399] width 22 height 22
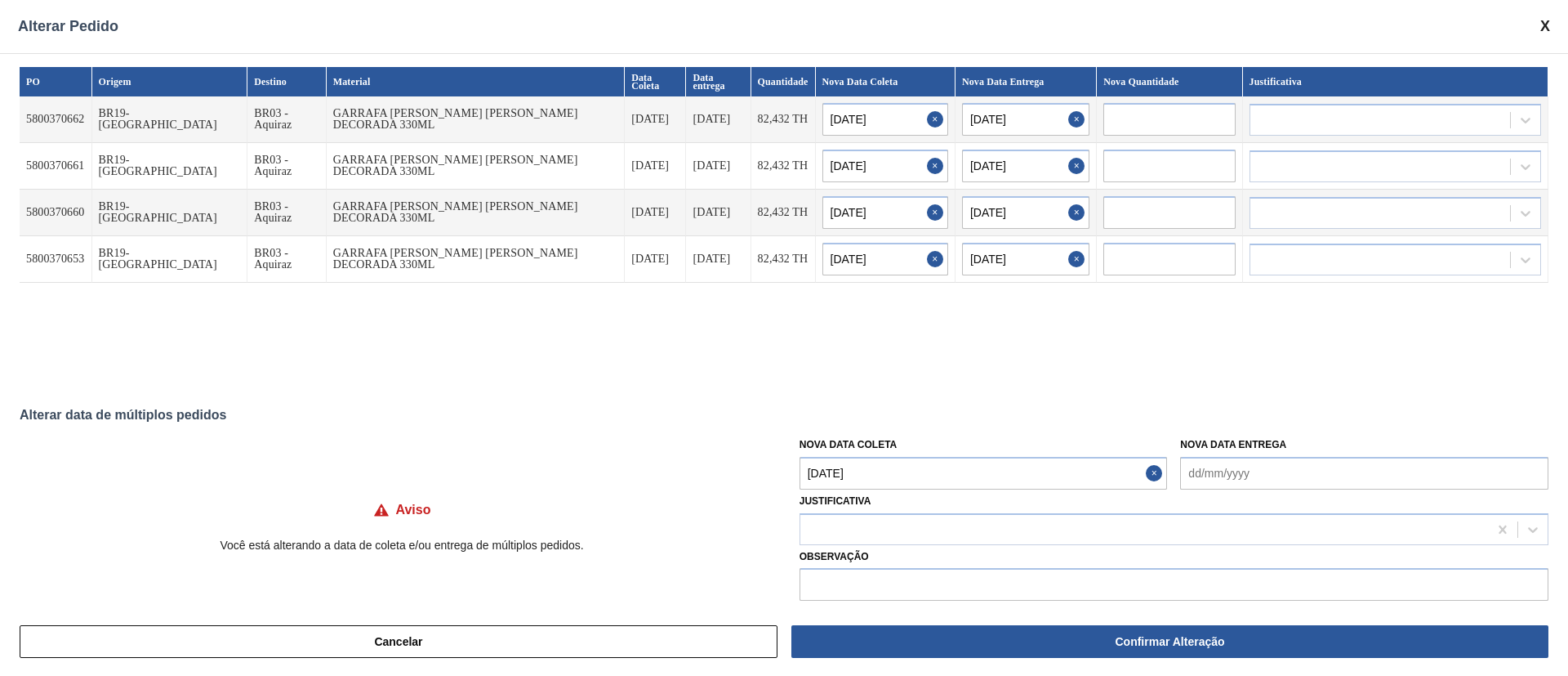
click at [887, 470] on Coleta "[DATE]" at bounding box center [983, 473] width 368 height 33
click at [949, 401] on div "26" at bounding box center [951, 399] width 22 height 22
click at [831, 524] on div at bounding box center [1144, 528] width 687 height 23
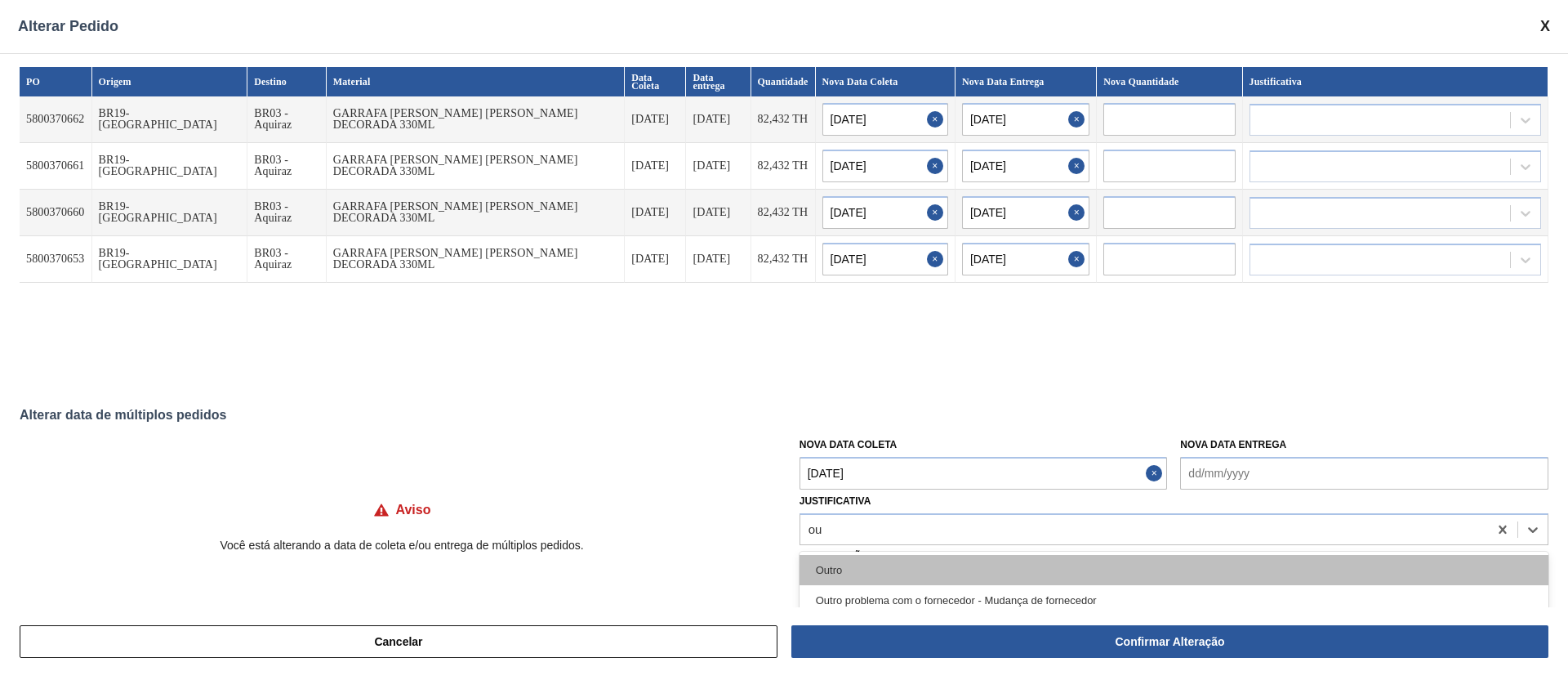
click at [852, 567] on div "Outro" at bounding box center [1173, 569] width 749 height 30
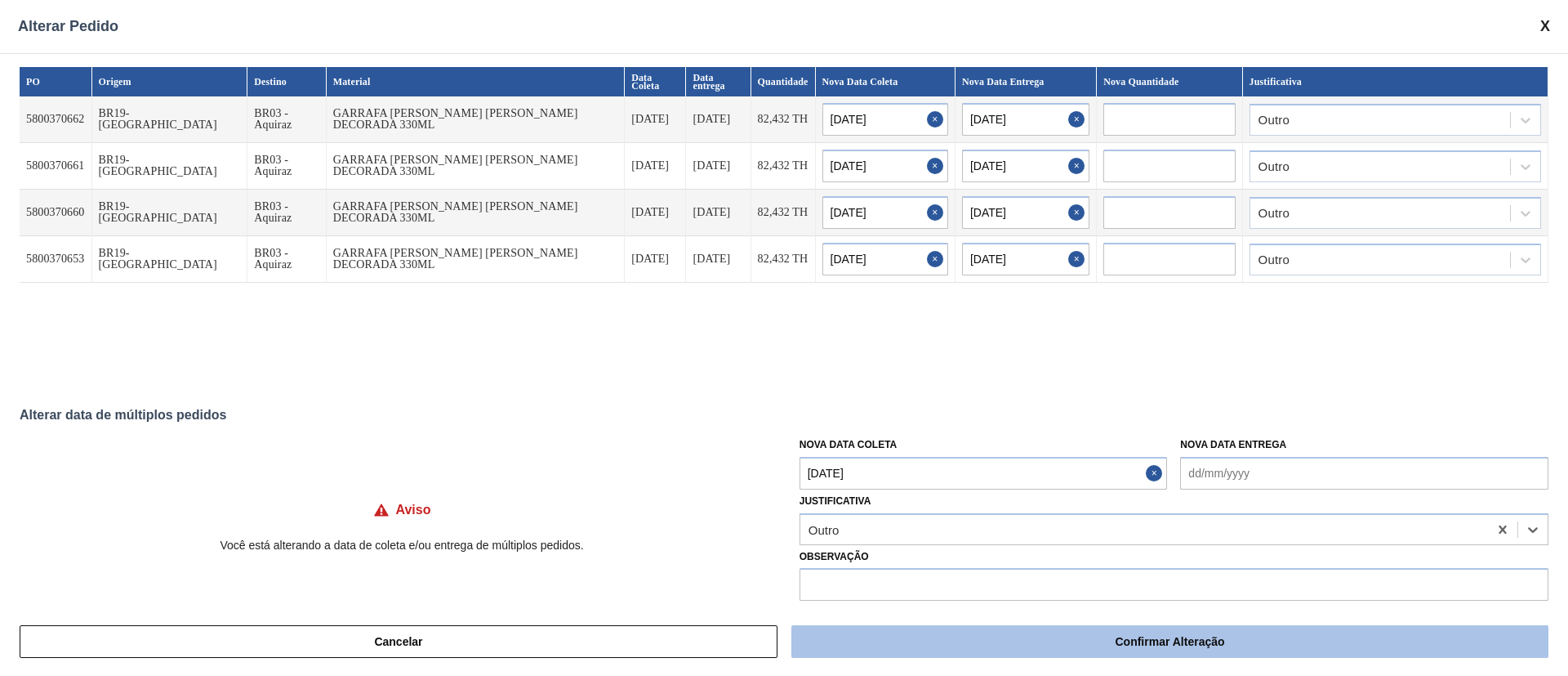
click at [1120, 641] on button "Confirmar Alteração" at bounding box center [1170, 641] width 757 height 33
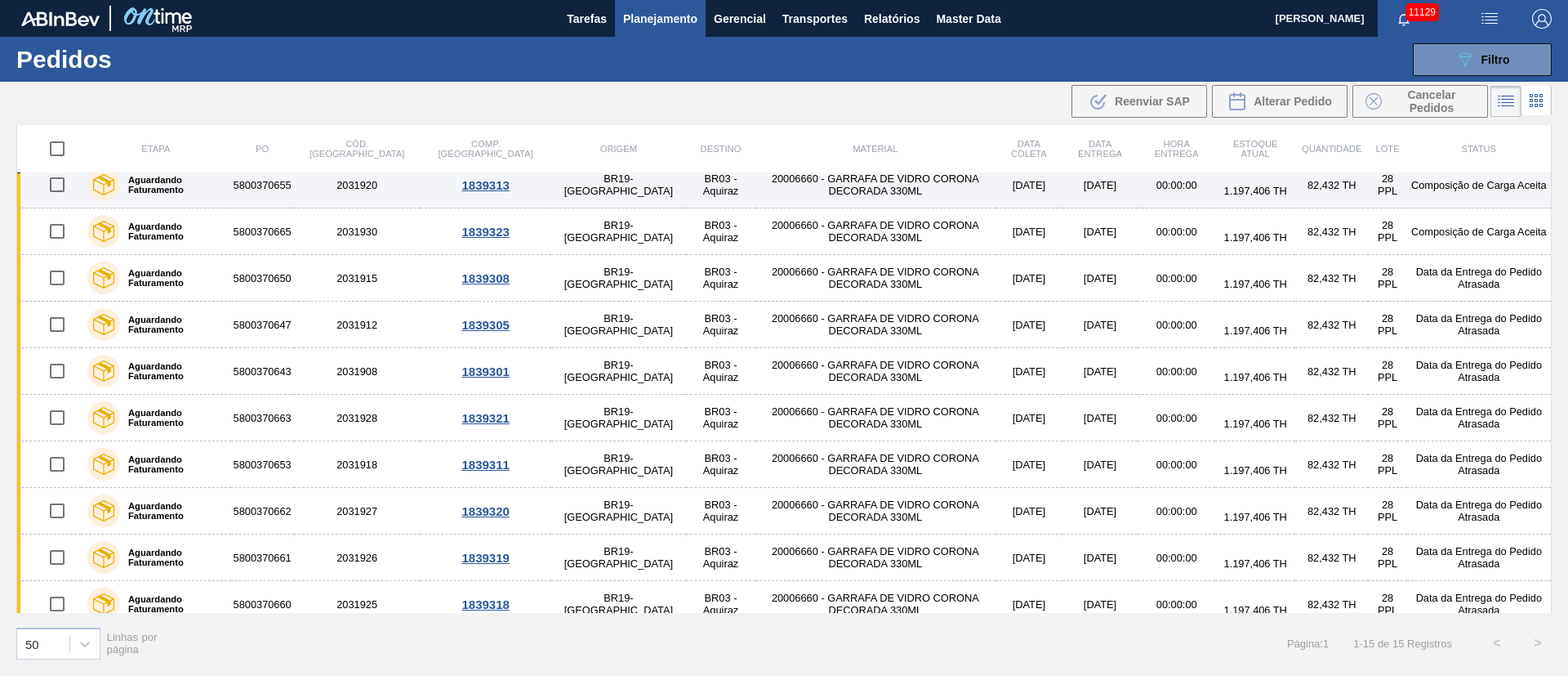
scroll to position [259, 0]
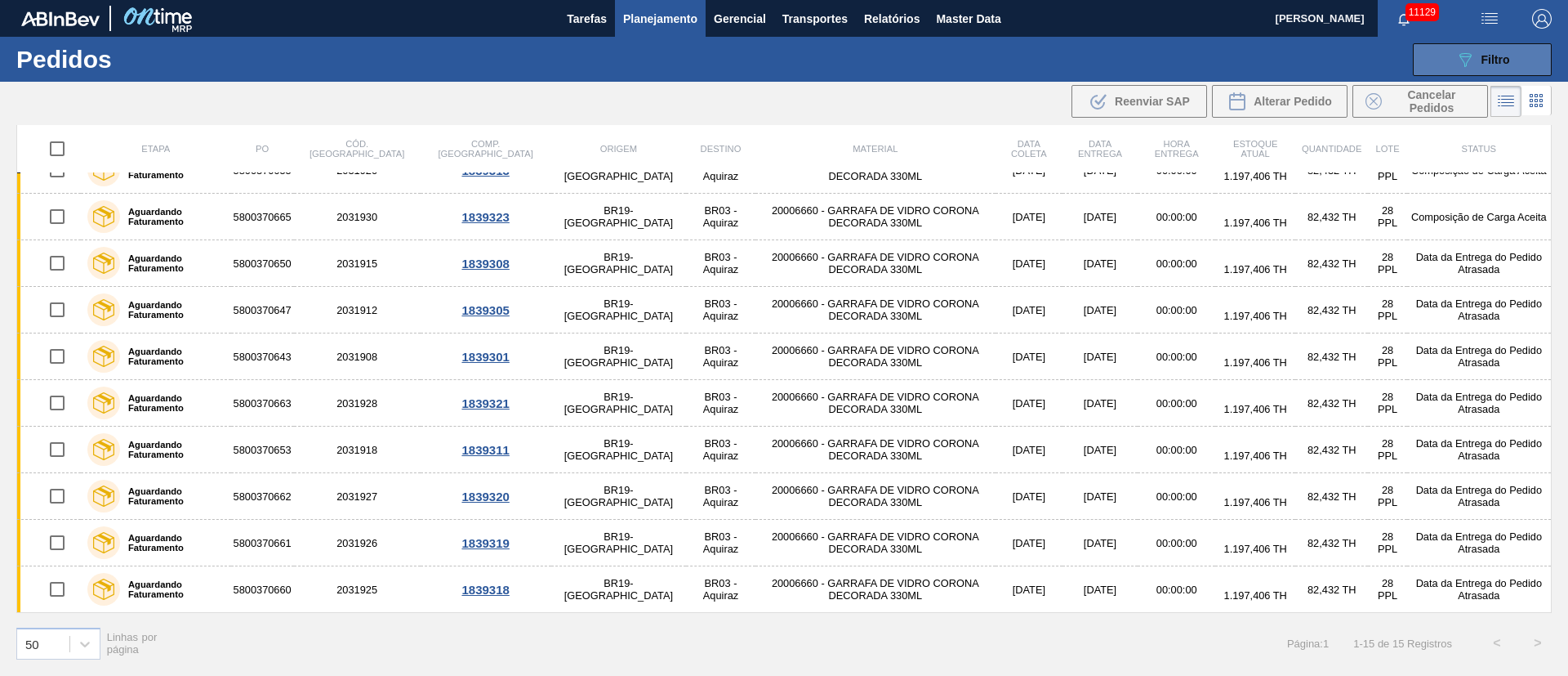
click at [1511, 65] on button "089F7B8B-B2A5-4AFE-B5C0-19BA573D28AC Filtro" at bounding box center [1482, 60] width 139 height 33
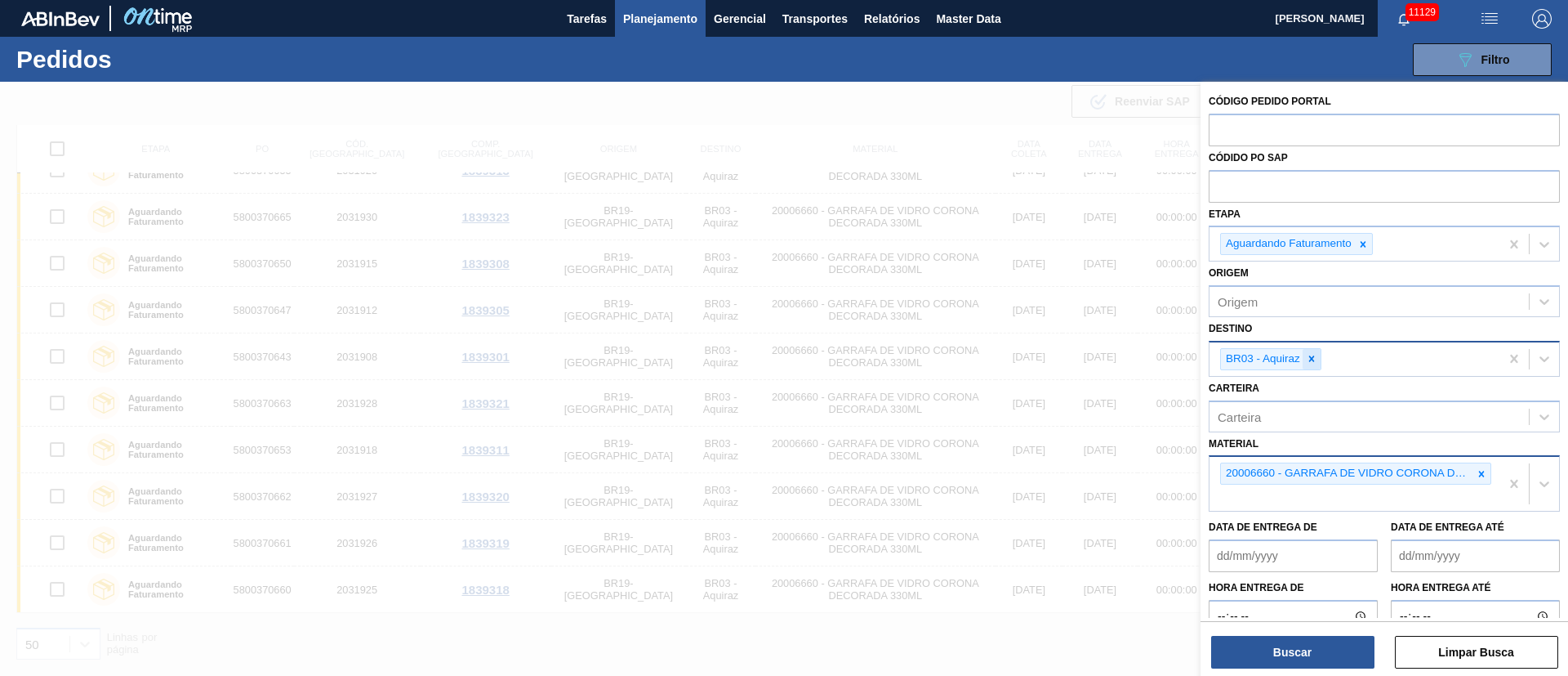
click at [1314, 355] on icon at bounding box center [1312, 358] width 12 height 12
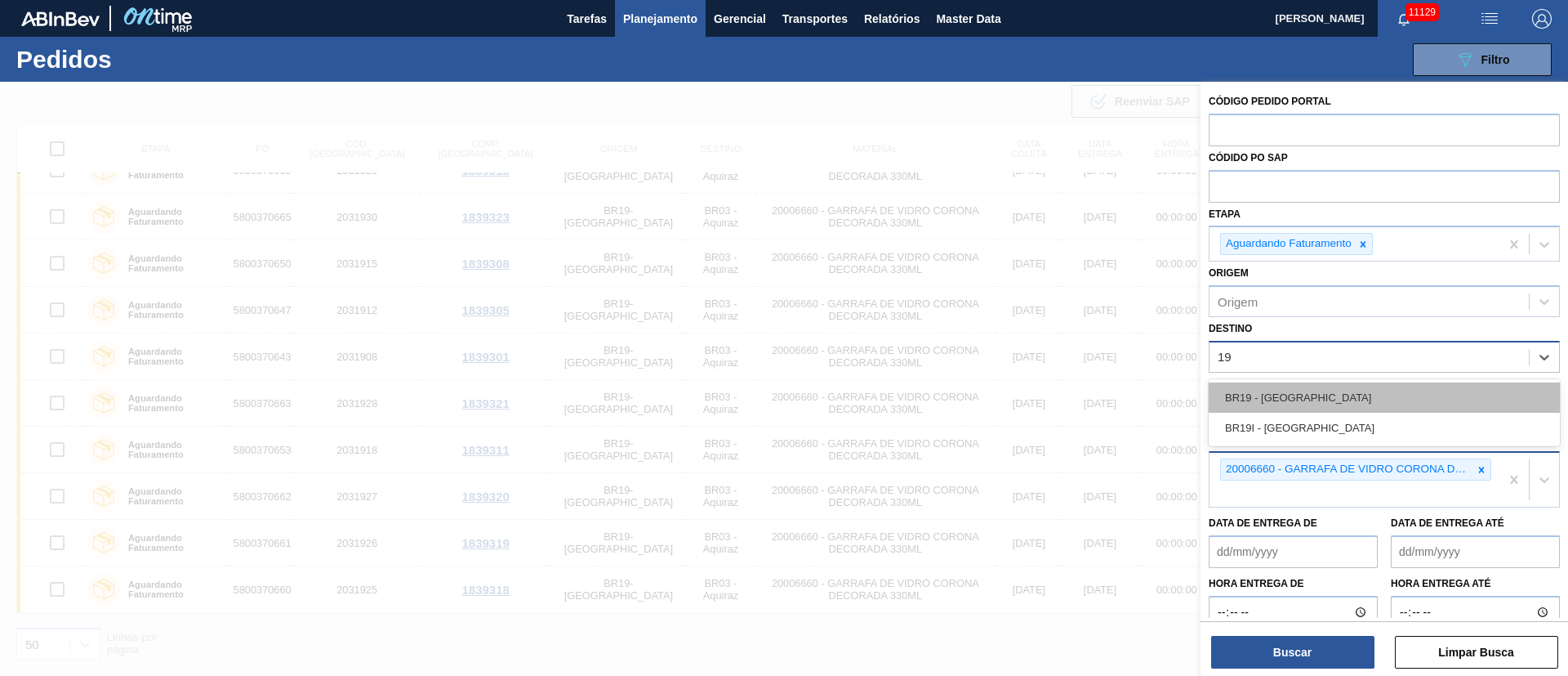
click at [1295, 393] on div "BR19 - [GEOGRAPHIC_DATA]" at bounding box center [1385, 397] width 351 height 30
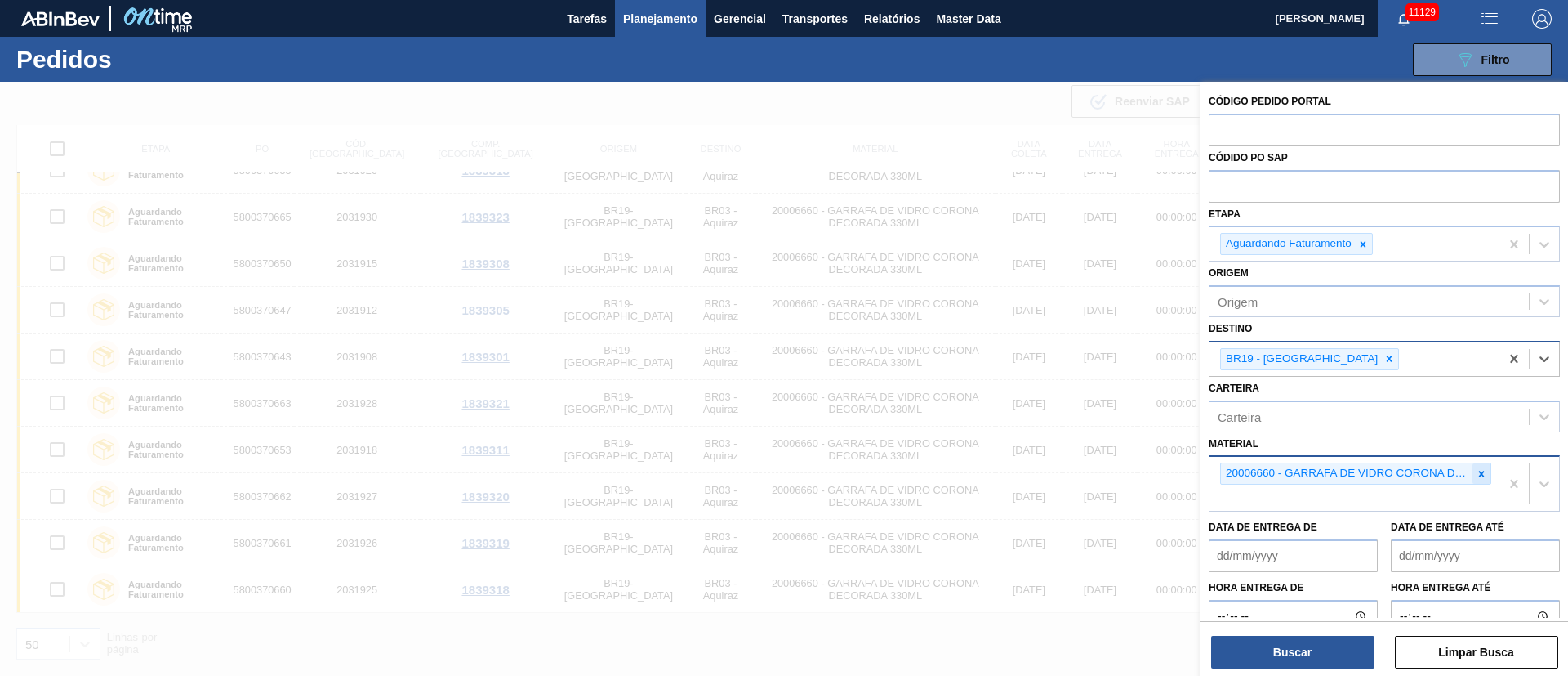
click at [1479, 479] on icon at bounding box center [1482, 474] width 12 height 12
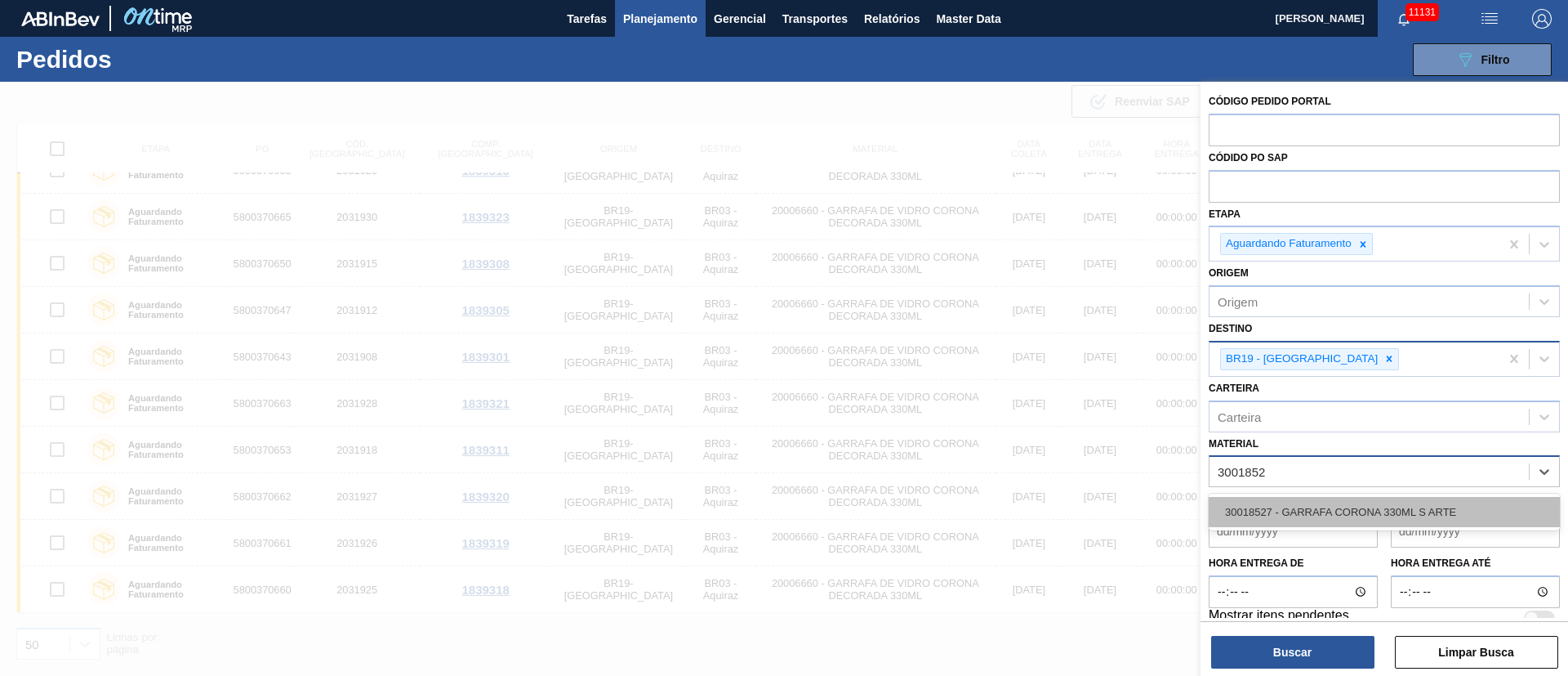
click at [1340, 511] on div "30018527 - GARRAFA CORONA 330ML S ARTE" at bounding box center [1385, 511] width 351 height 30
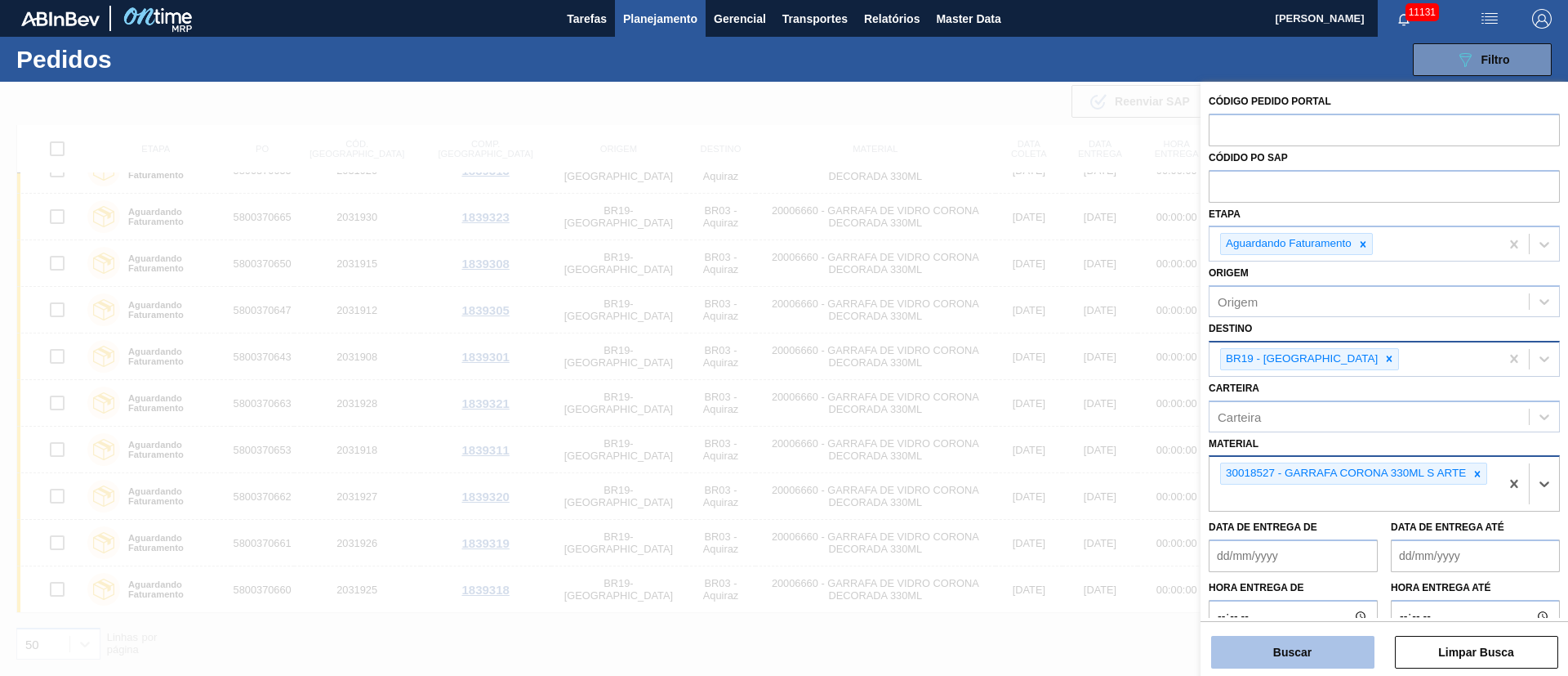
click at [1274, 643] on button "Buscar" at bounding box center [1292, 652] width 163 height 33
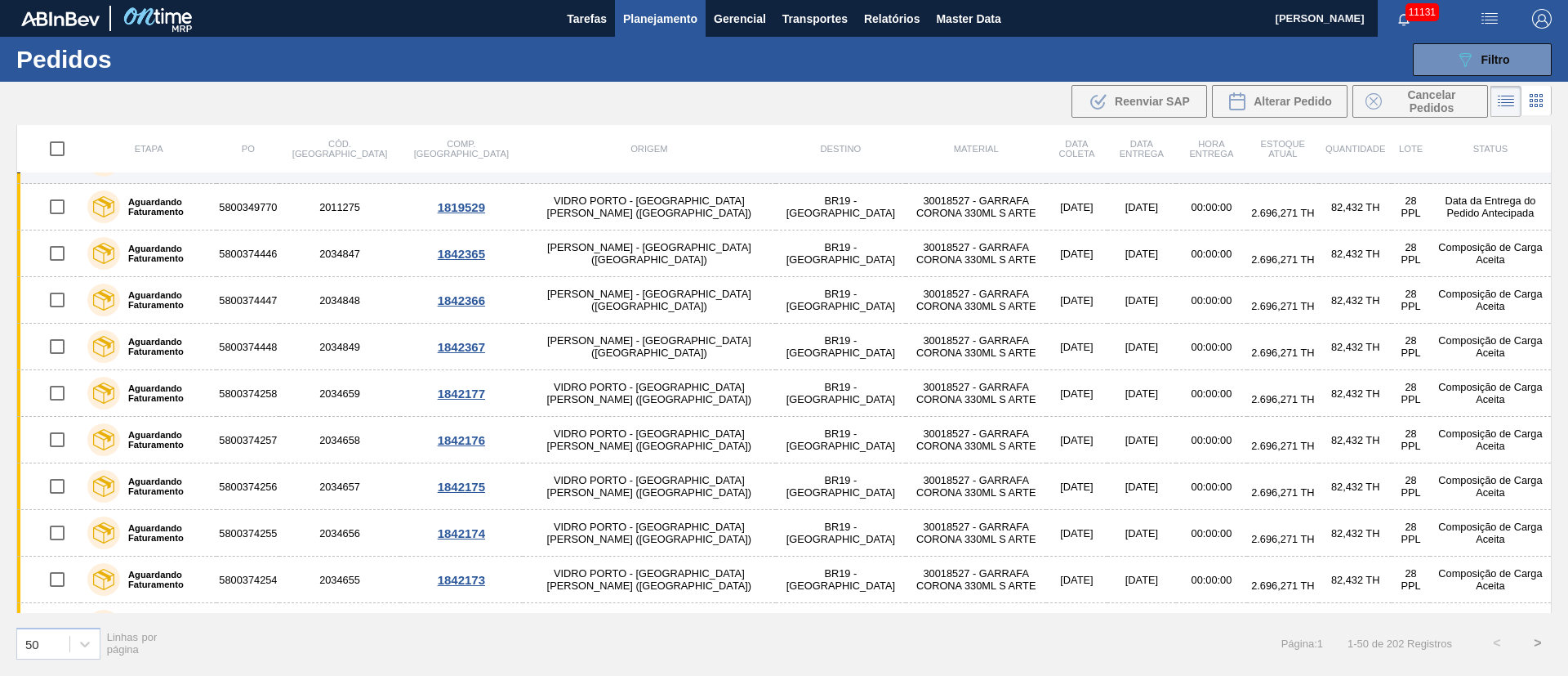
scroll to position [0, 0]
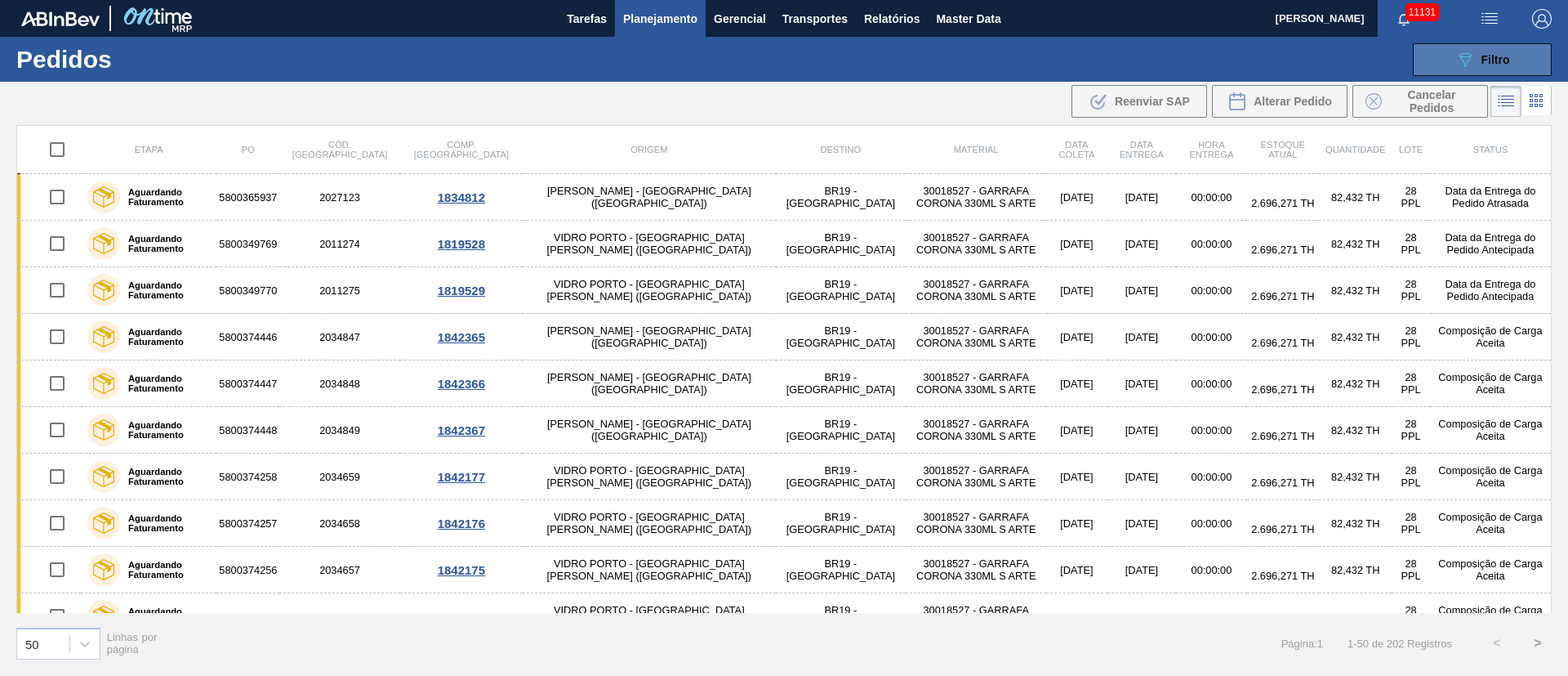
click at [1509, 51] on div "089F7B8B-B2A5-4AFE-B5C0-19BA573D28AC Filtro" at bounding box center [1483, 59] width 54 height 19
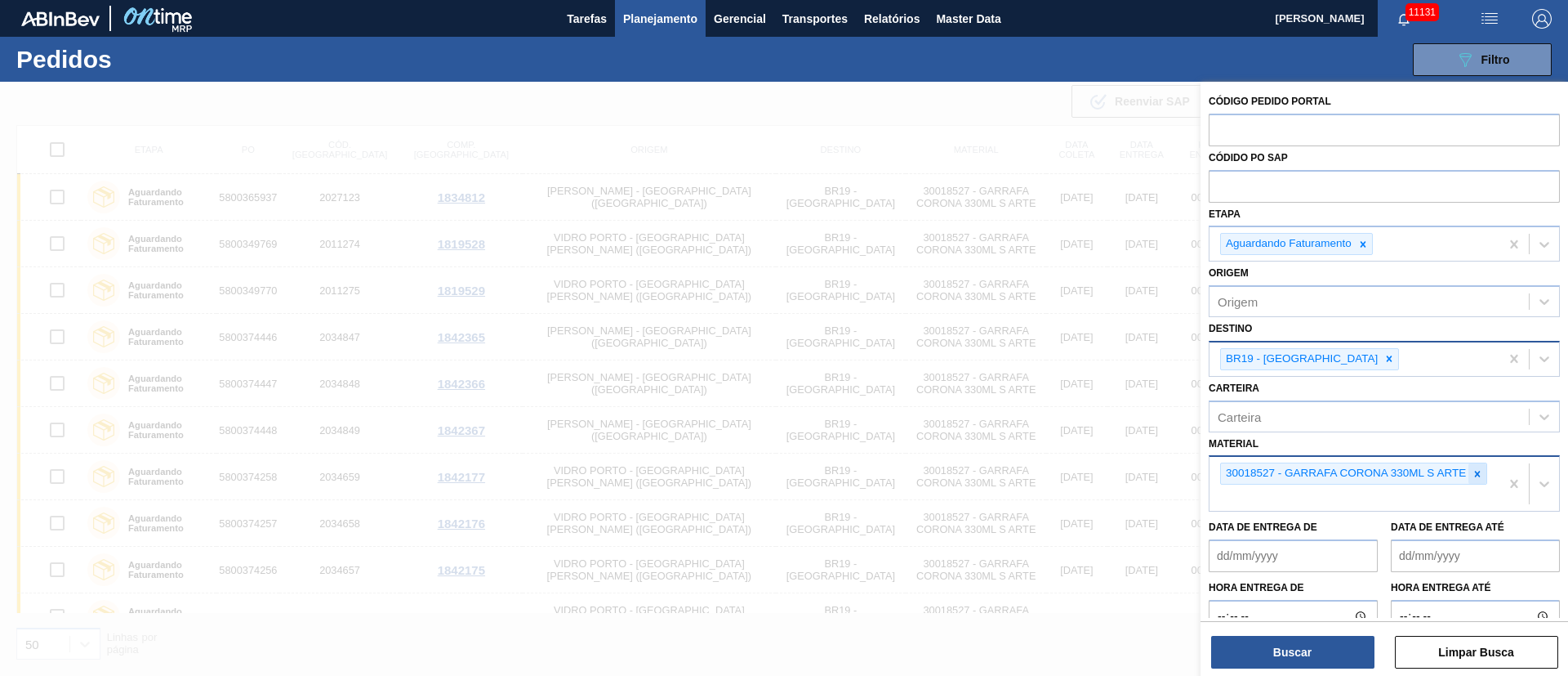
click at [1481, 473] on icon at bounding box center [1478, 474] width 12 height 12
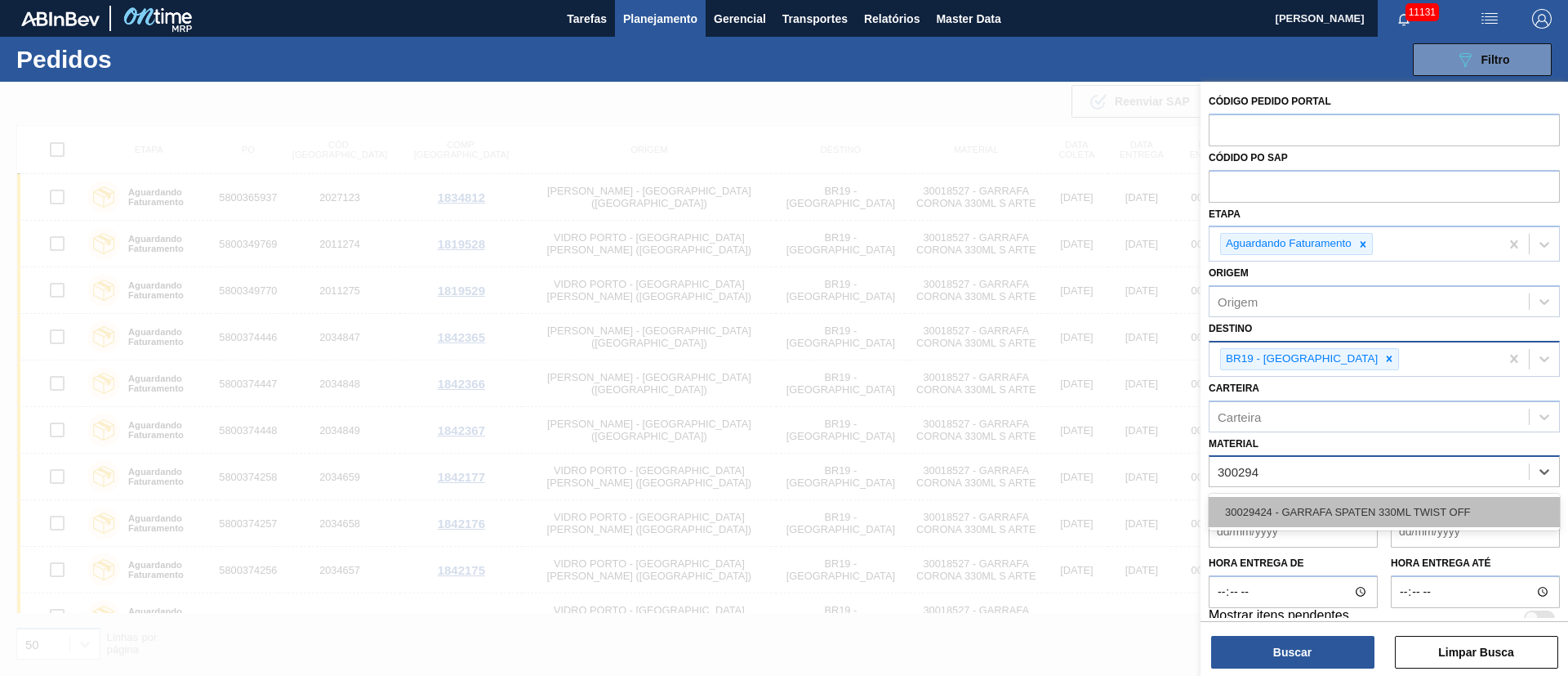
click at [1402, 501] on div "30029424 - GARRAFA SPATEN 330ML TWIST OFF" at bounding box center [1385, 511] width 351 height 30
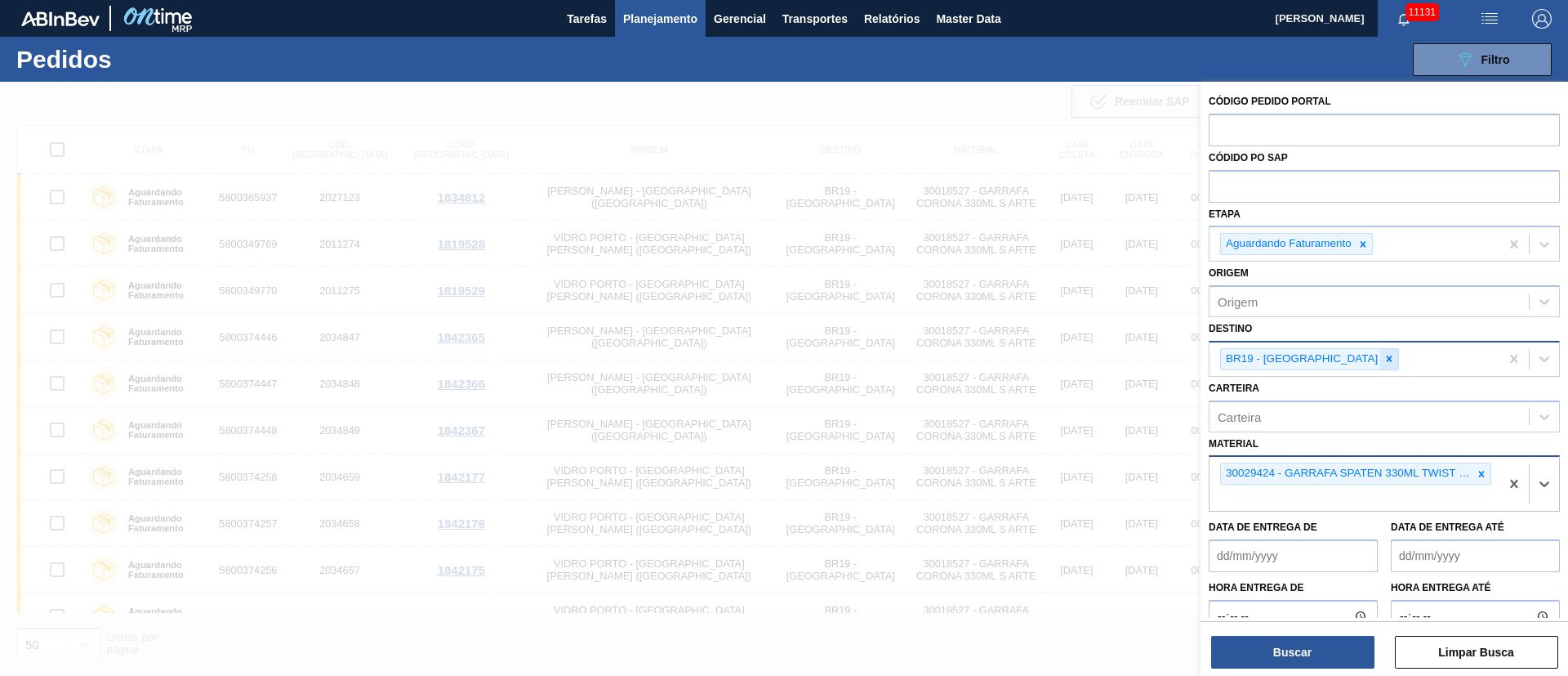
click at [1384, 362] on icon at bounding box center [1389, 358] width 12 height 12
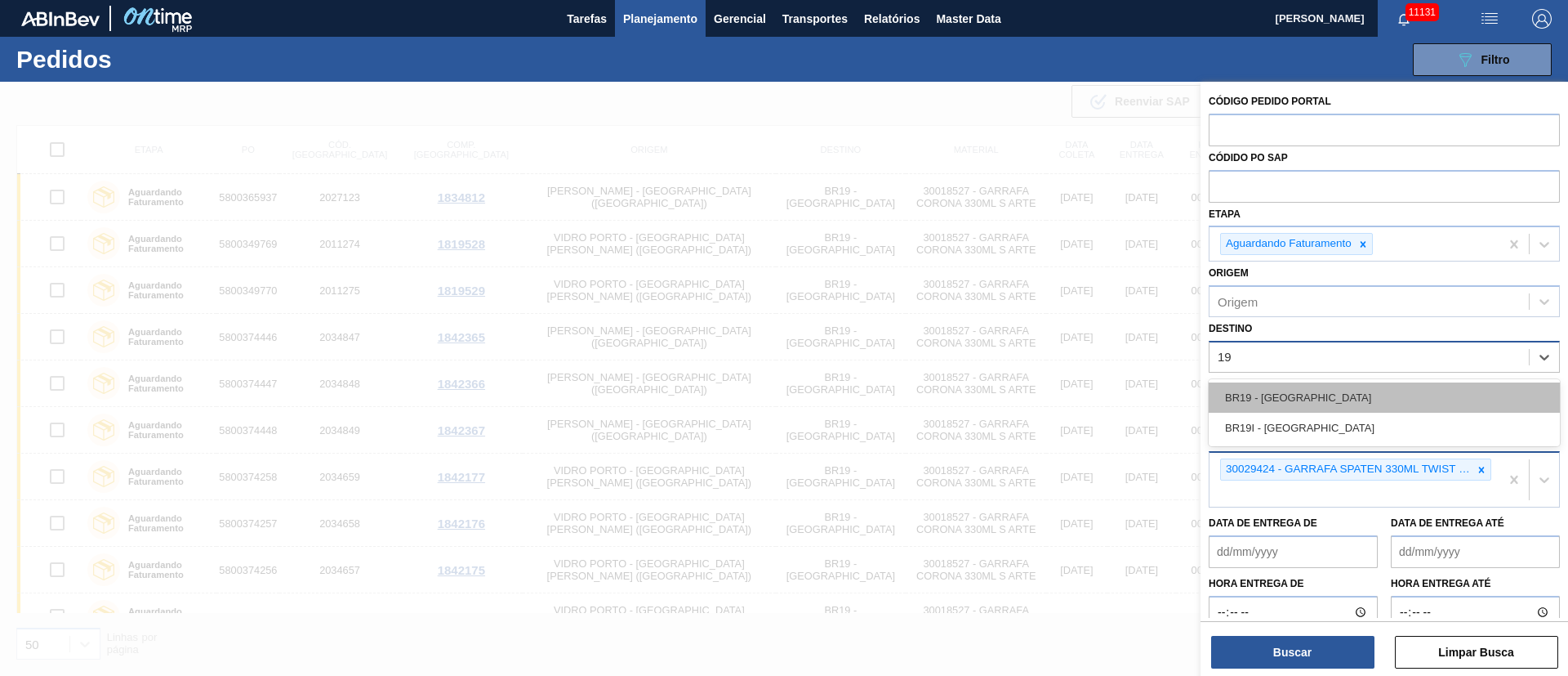
click at [1256, 387] on div "BR19 - [GEOGRAPHIC_DATA]" at bounding box center [1385, 397] width 351 height 30
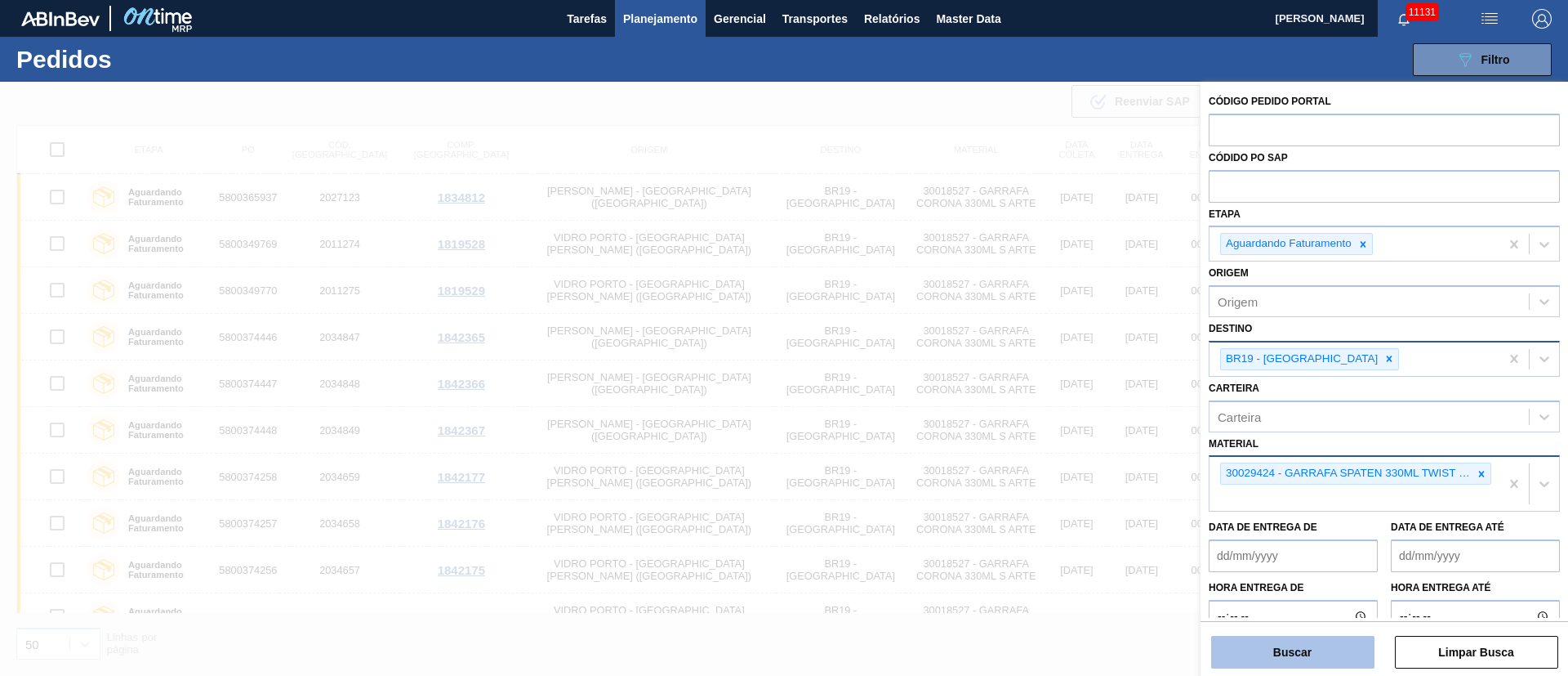
click at [1282, 654] on button "Buscar" at bounding box center [1292, 652] width 163 height 33
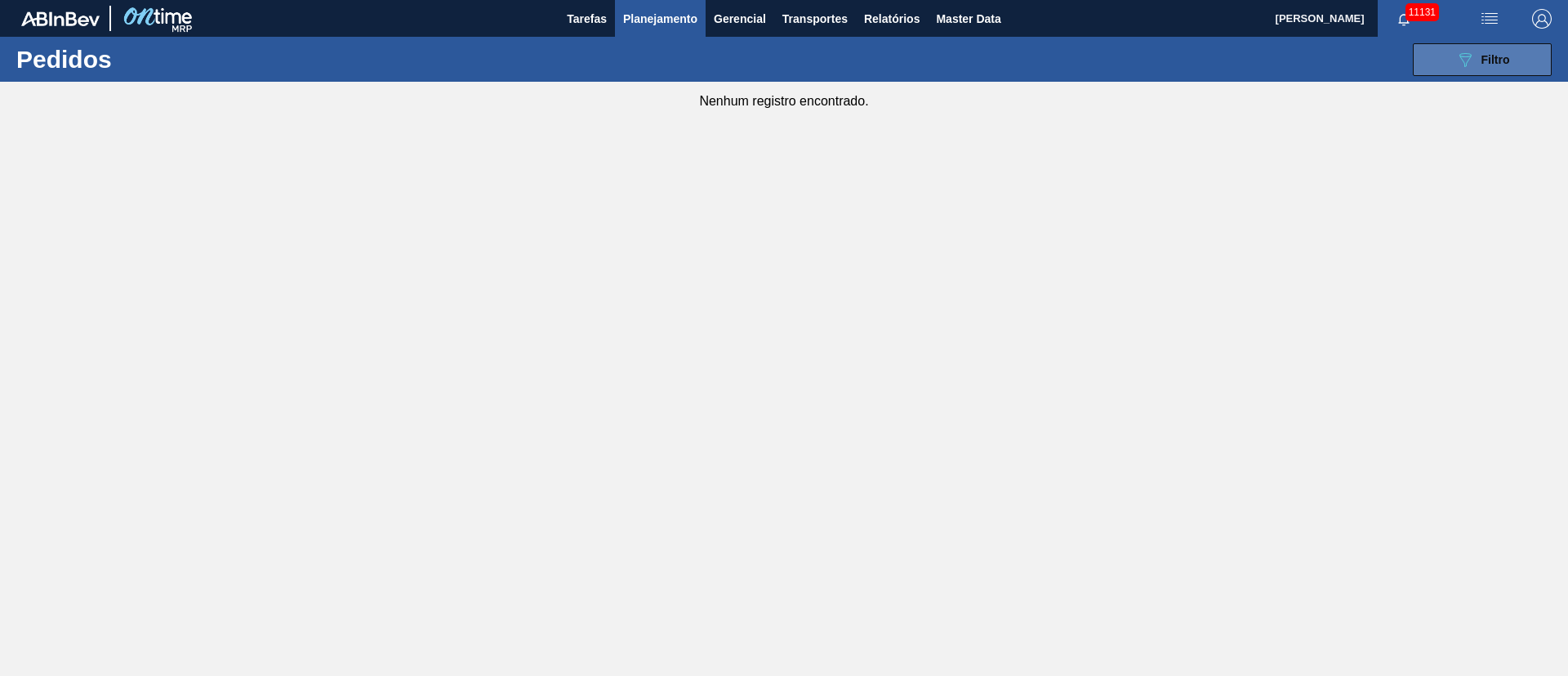
click at [1483, 51] on div "089F7B8B-B2A5-4AFE-B5C0-19BA573D28AC Filtro" at bounding box center [1483, 59] width 54 height 19
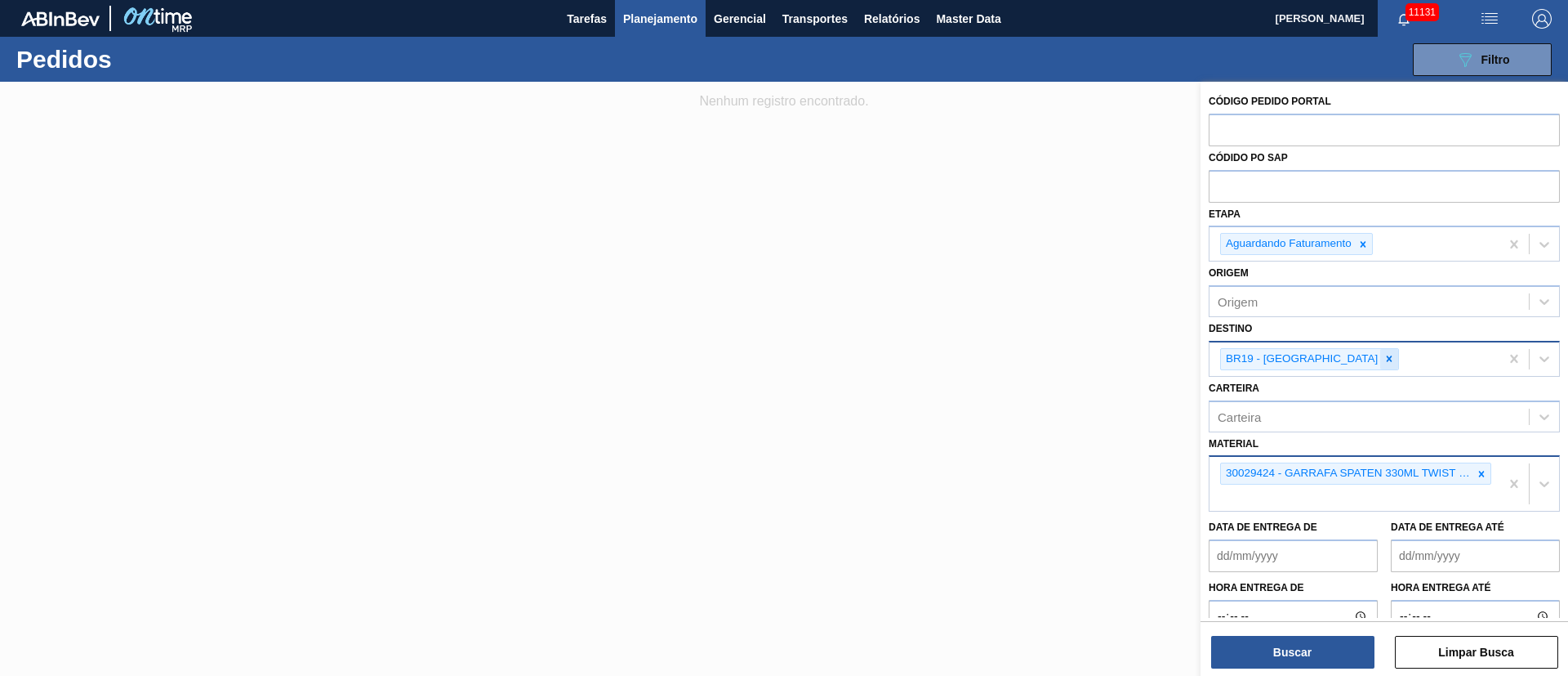
click at [1384, 360] on icon at bounding box center [1389, 358] width 12 height 12
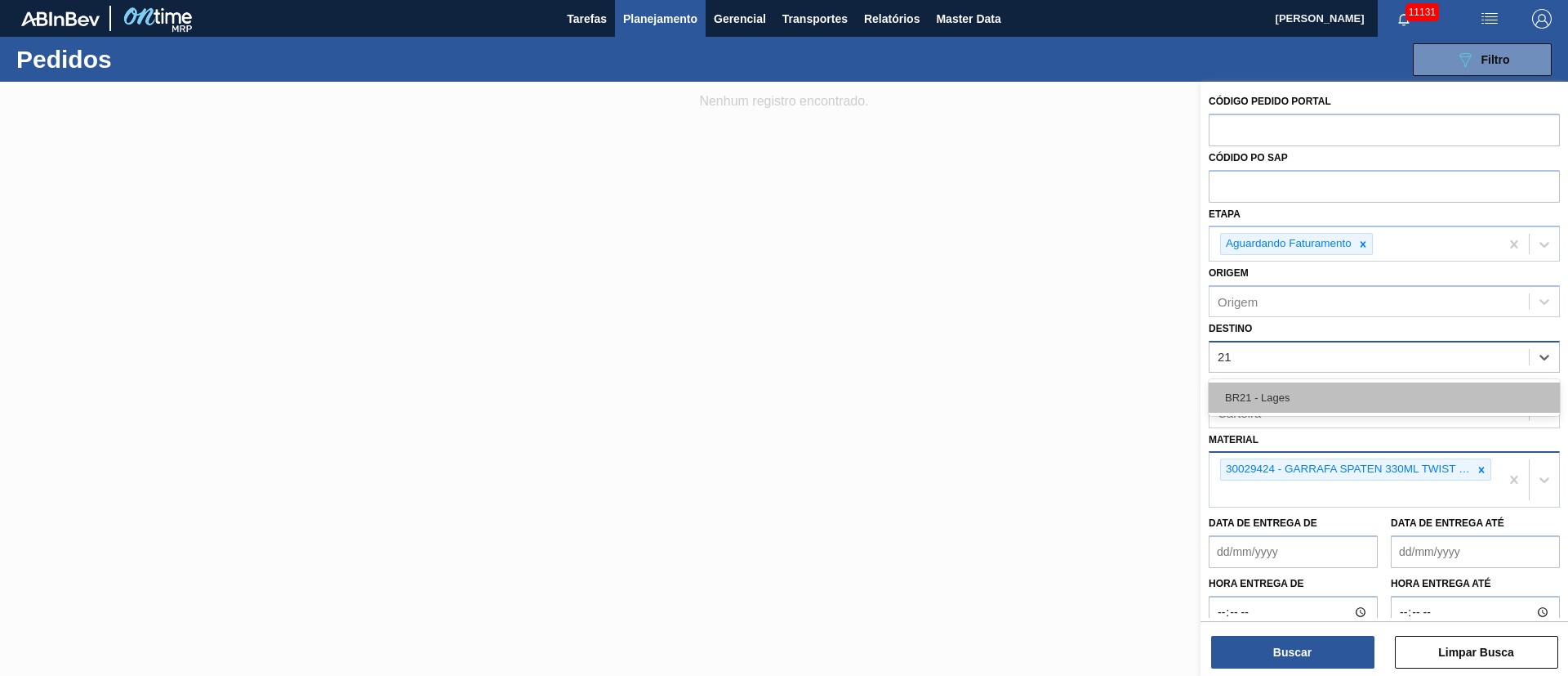
click at [1295, 383] on div "BR21 - Lages" at bounding box center [1385, 397] width 351 height 30
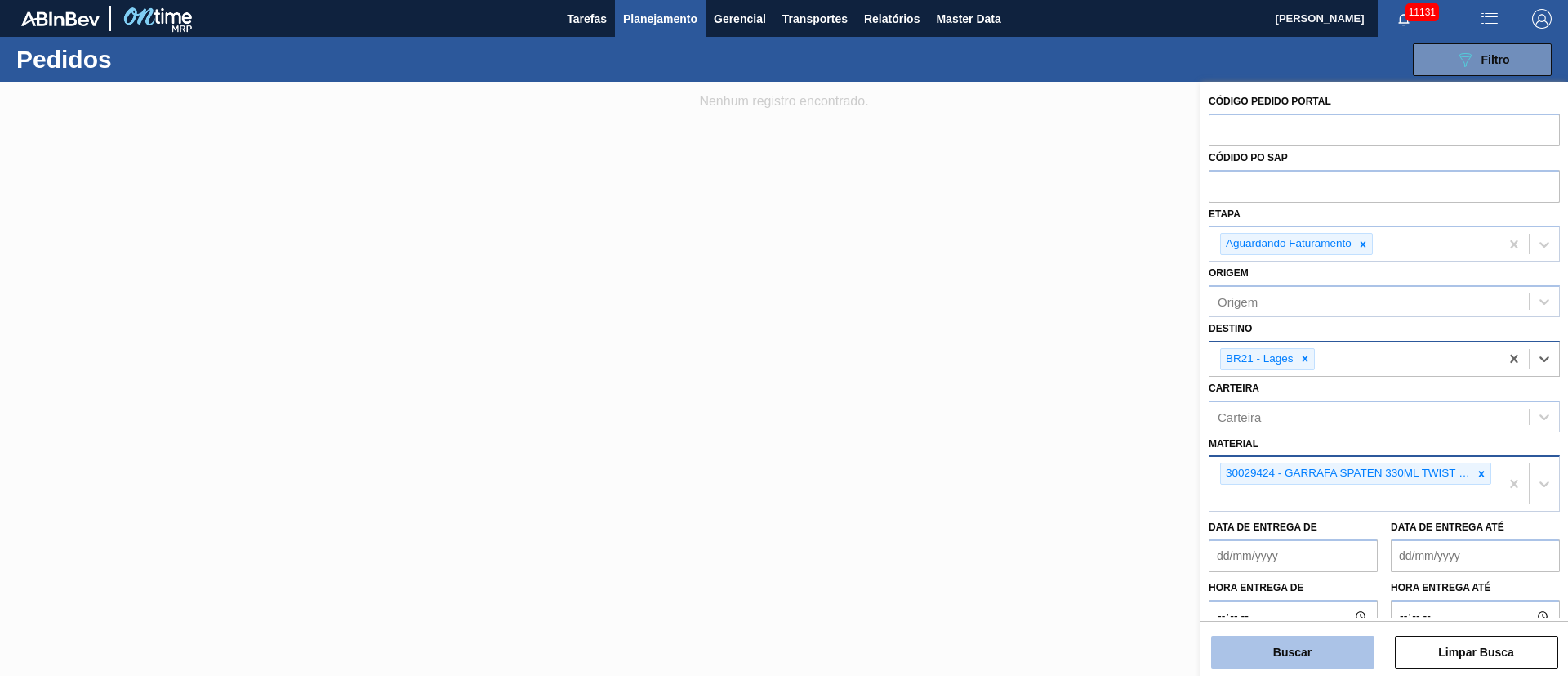
click at [1311, 644] on button "Buscar" at bounding box center [1292, 652] width 163 height 33
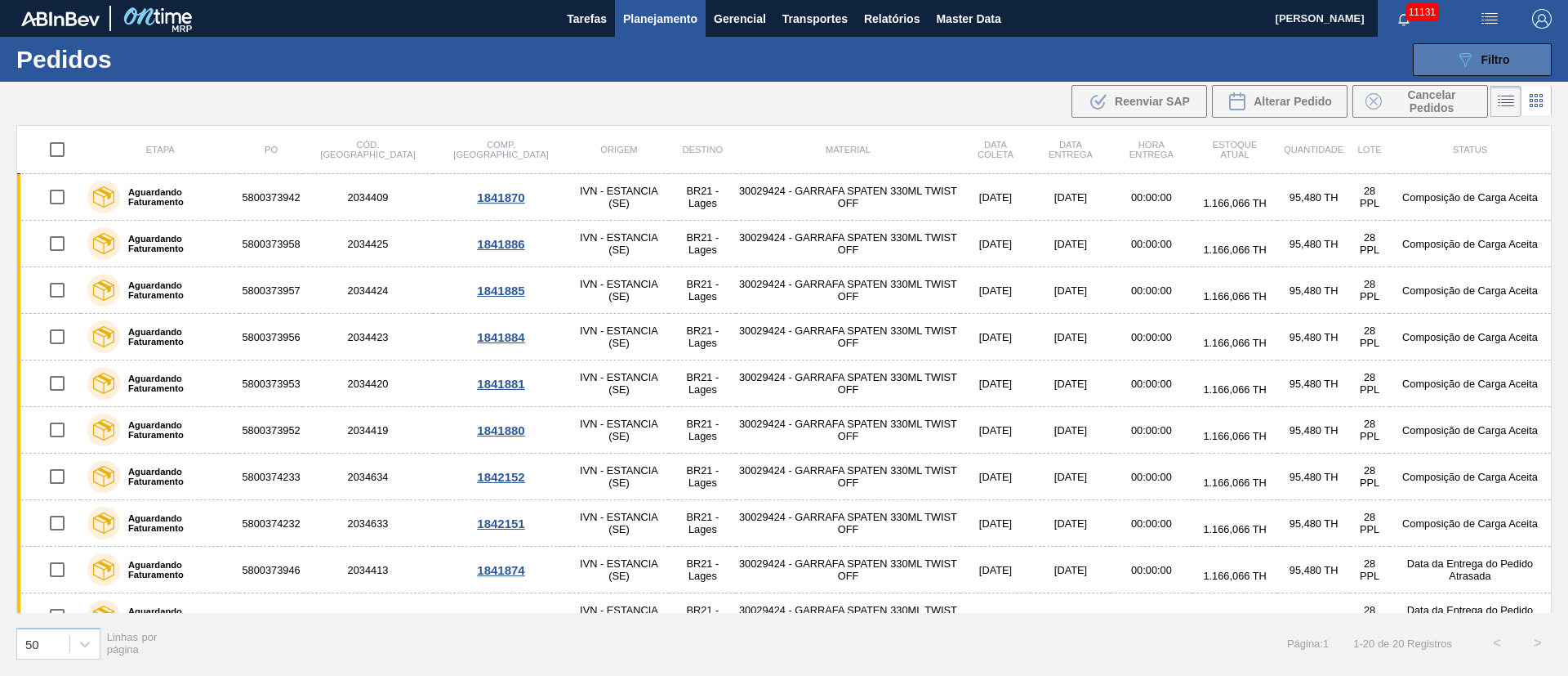
click at [1480, 54] on div "089F7B8B-B2A5-4AFE-B5C0-19BA573D28AC Filtro" at bounding box center [1483, 59] width 54 height 19
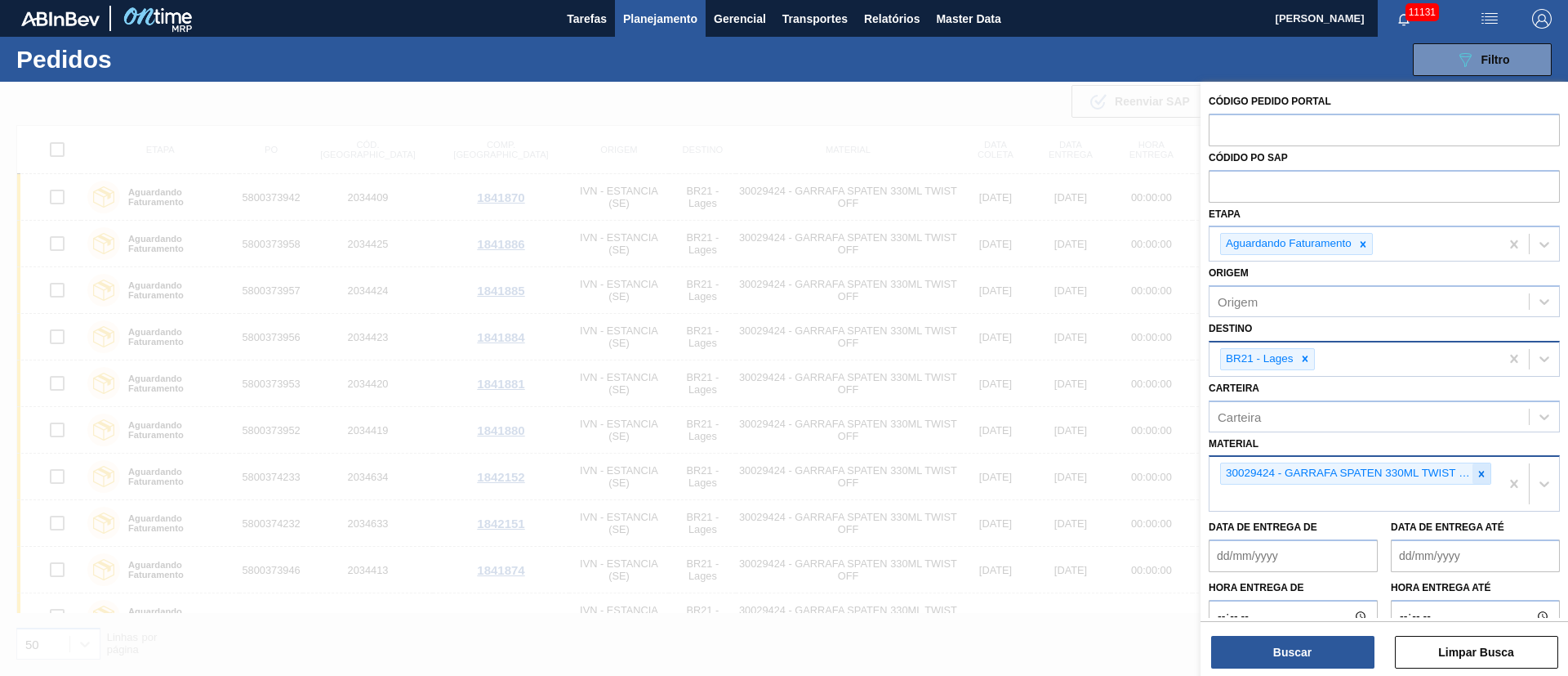
click at [1472, 478] on div at bounding box center [1481, 473] width 18 height 20
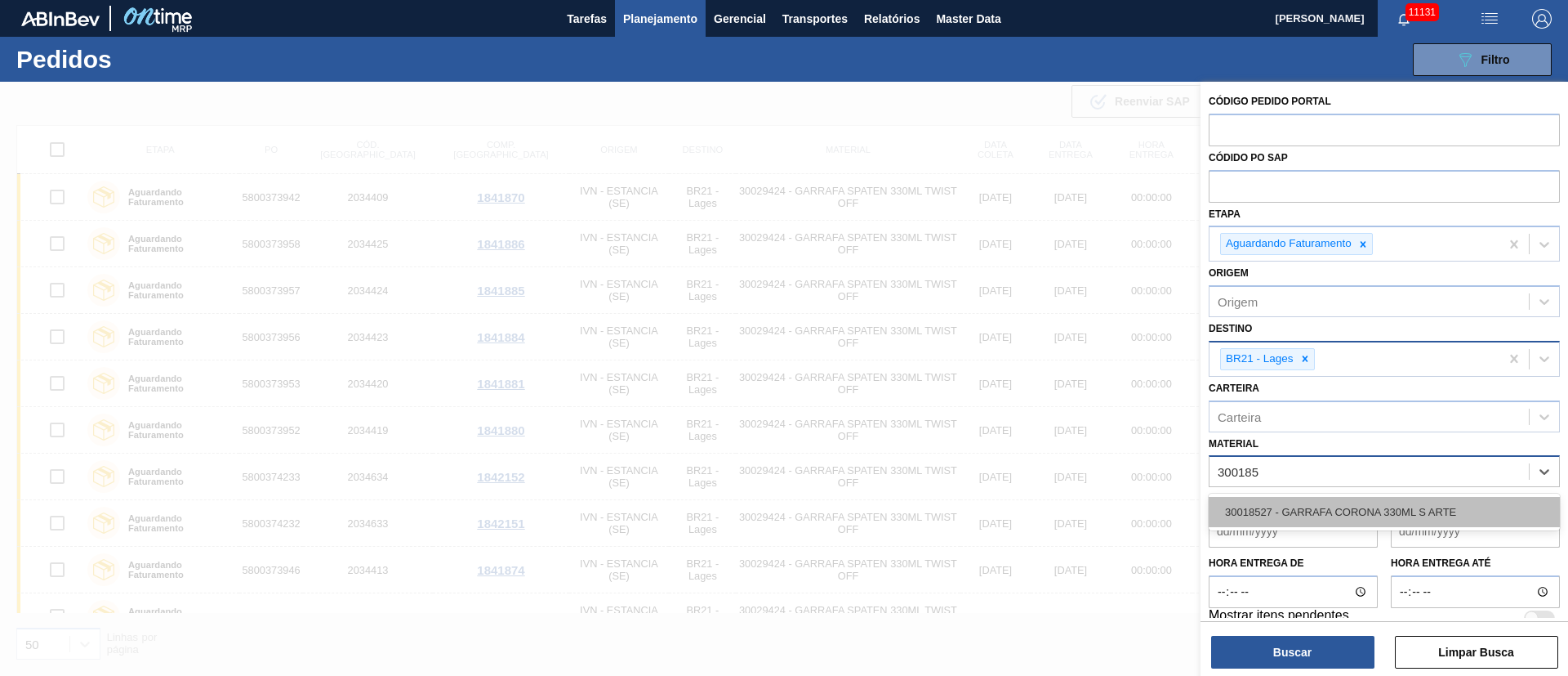
click at [1371, 506] on div "30018527 - GARRAFA CORONA 330ML S ARTE" at bounding box center [1385, 511] width 351 height 30
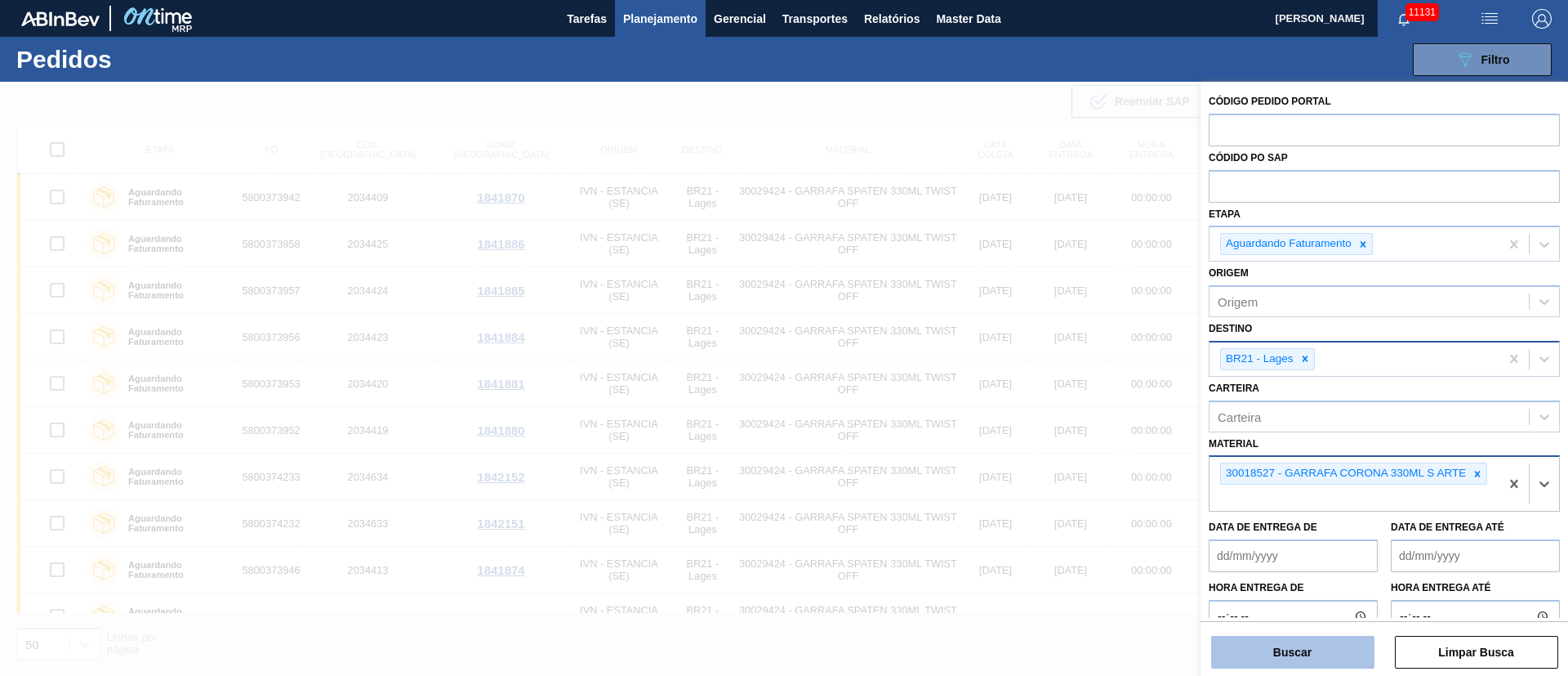
click at [1263, 645] on button "Buscar" at bounding box center [1292, 652] width 163 height 33
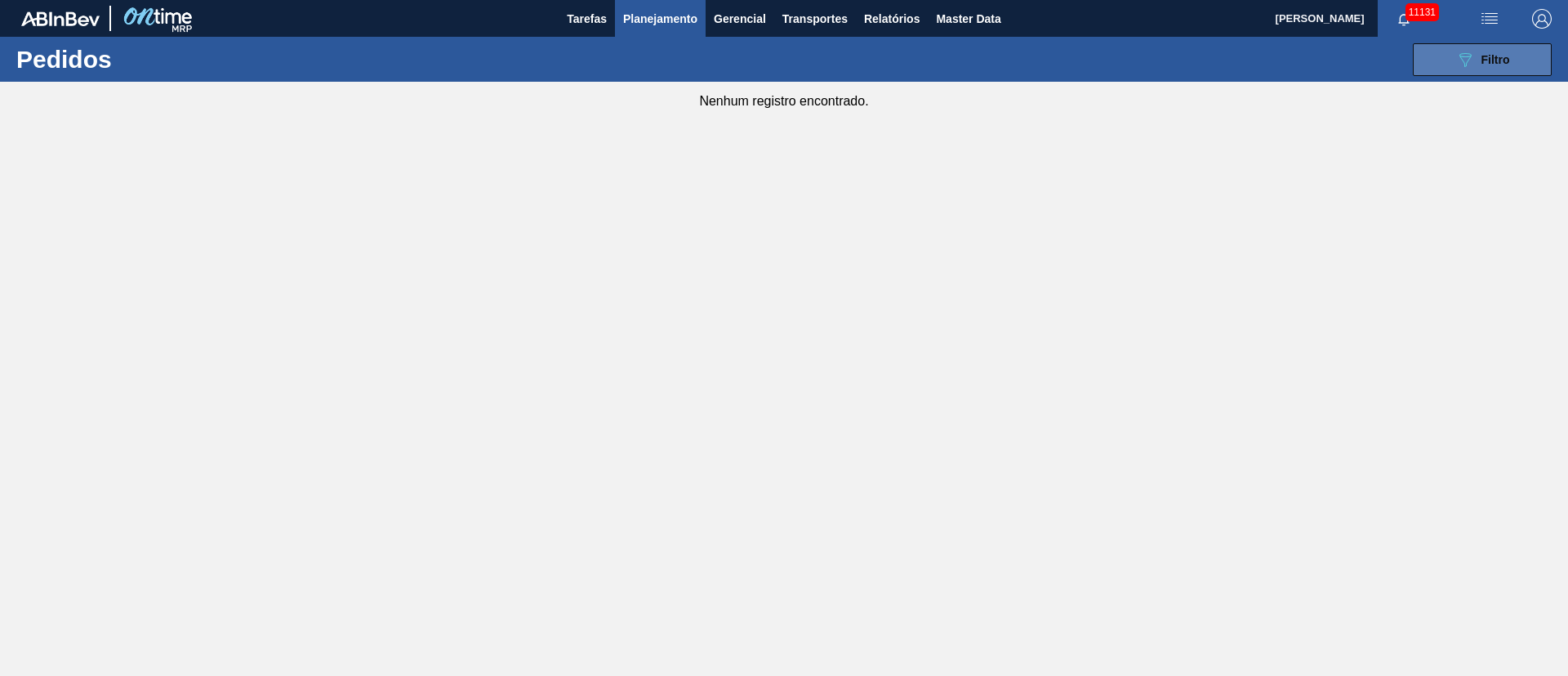
click at [1530, 53] on button "089F7B8B-B2A5-4AFE-B5C0-19BA573D28AC Filtro" at bounding box center [1482, 60] width 139 height 33
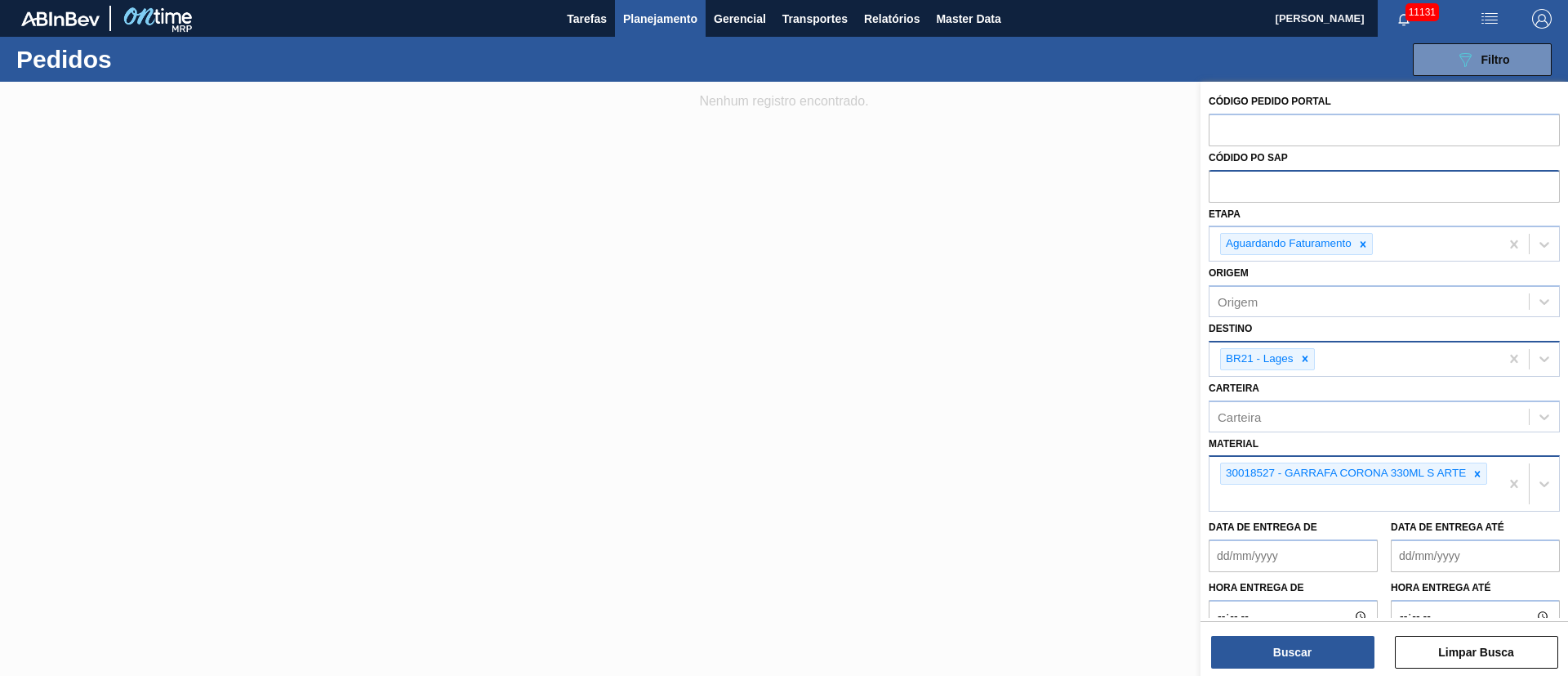
click at [1256, 187] on input "text" at bounding box center [1385, 186] width 351 height 31
paste input "text"
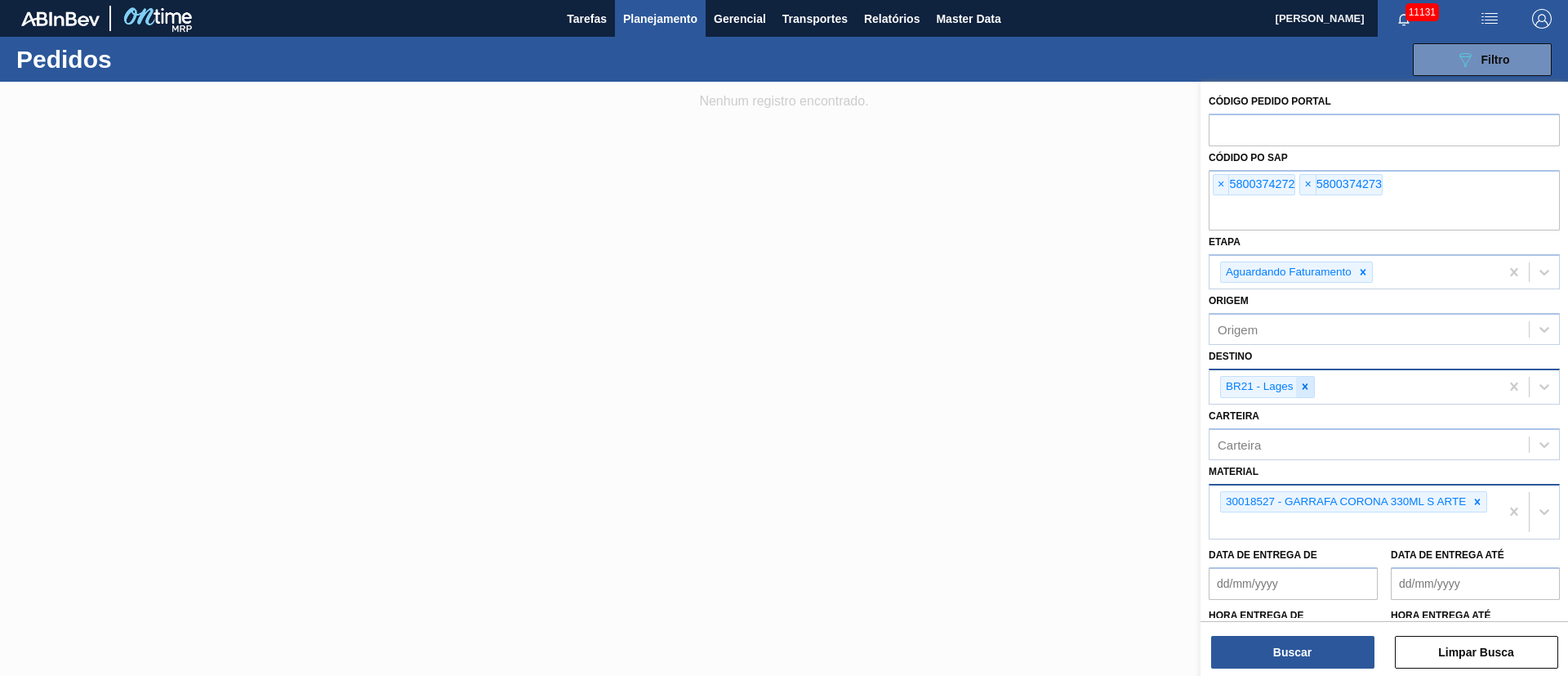
click at [1306, 383] on icon at bounding box center [1305, 387] width 12 height 12
click at [1477, 500] on icon at bounding box center [1478, 497] width 12 height 12
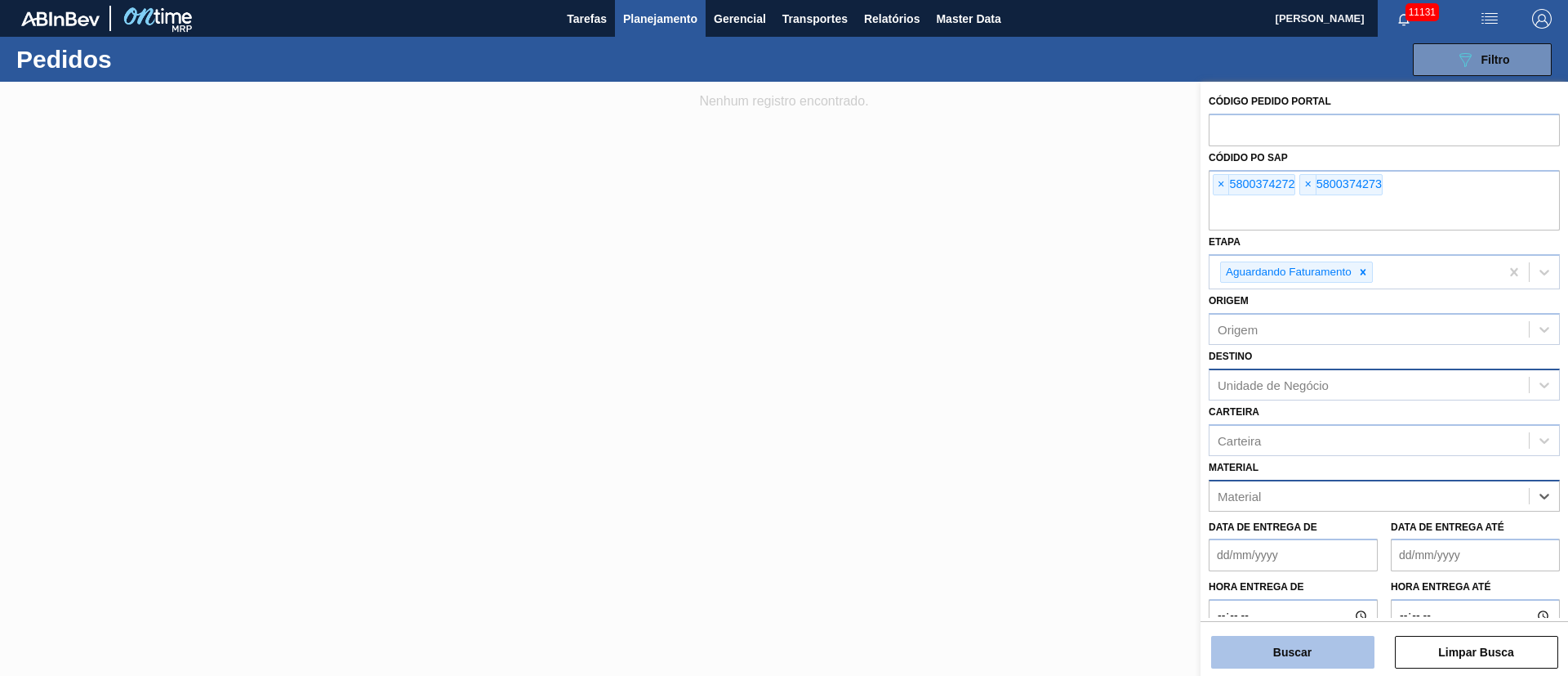
click at [1272, 666] on button "Buscar" at bounding box center [1292, 652] width 163 height 33
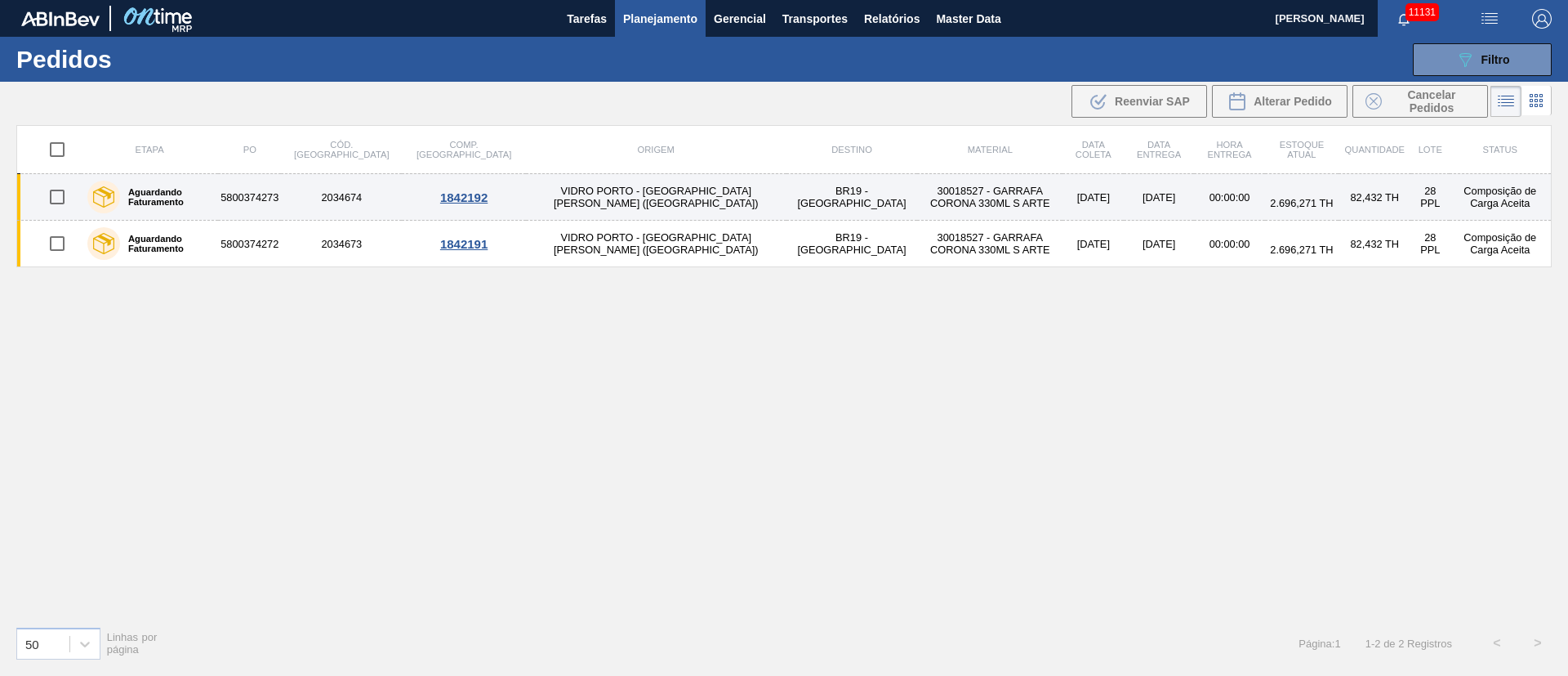
click at [55, 194] on input "checkbox" at bounding box center [56, 196] width 34 height 34
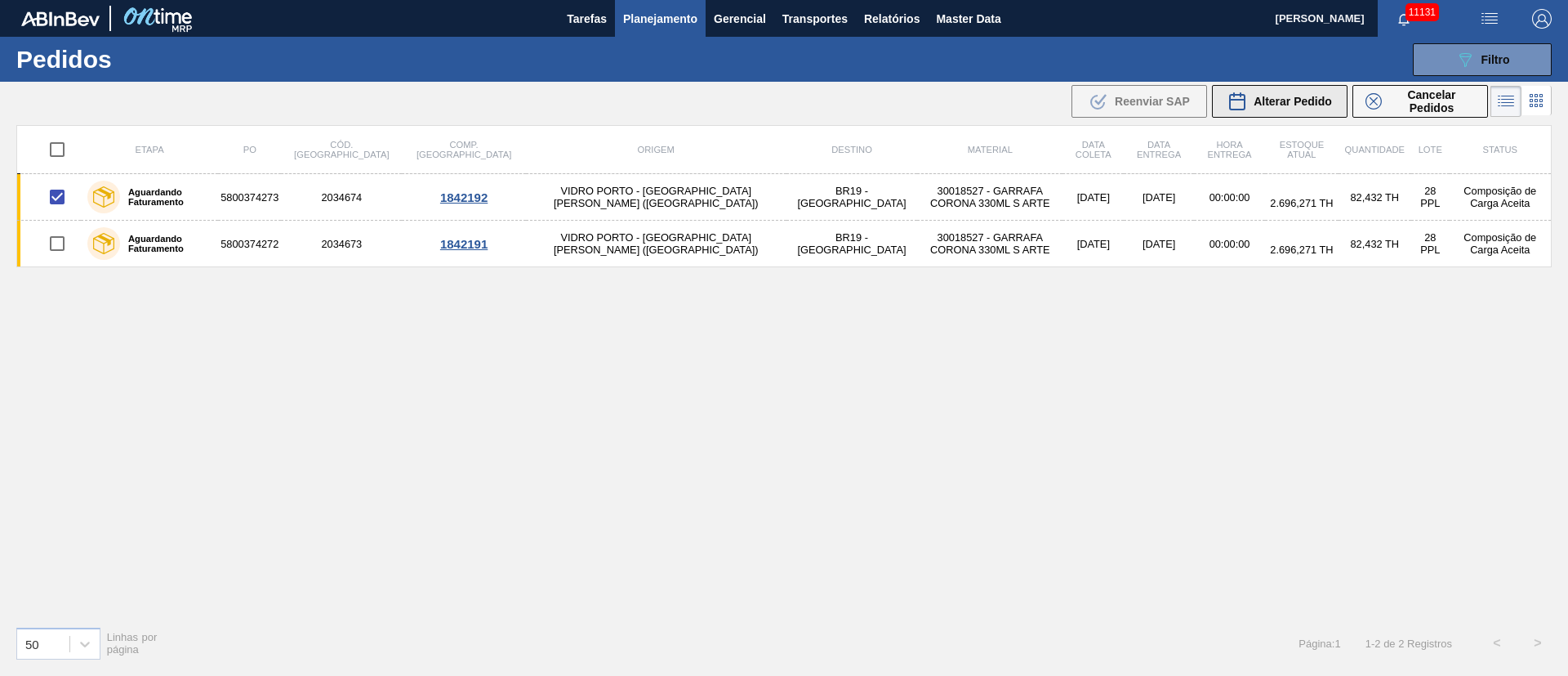
click at [1314, 98] on span "Alterar Pedido" at bounding box center [1292, 101] width 79 height 13
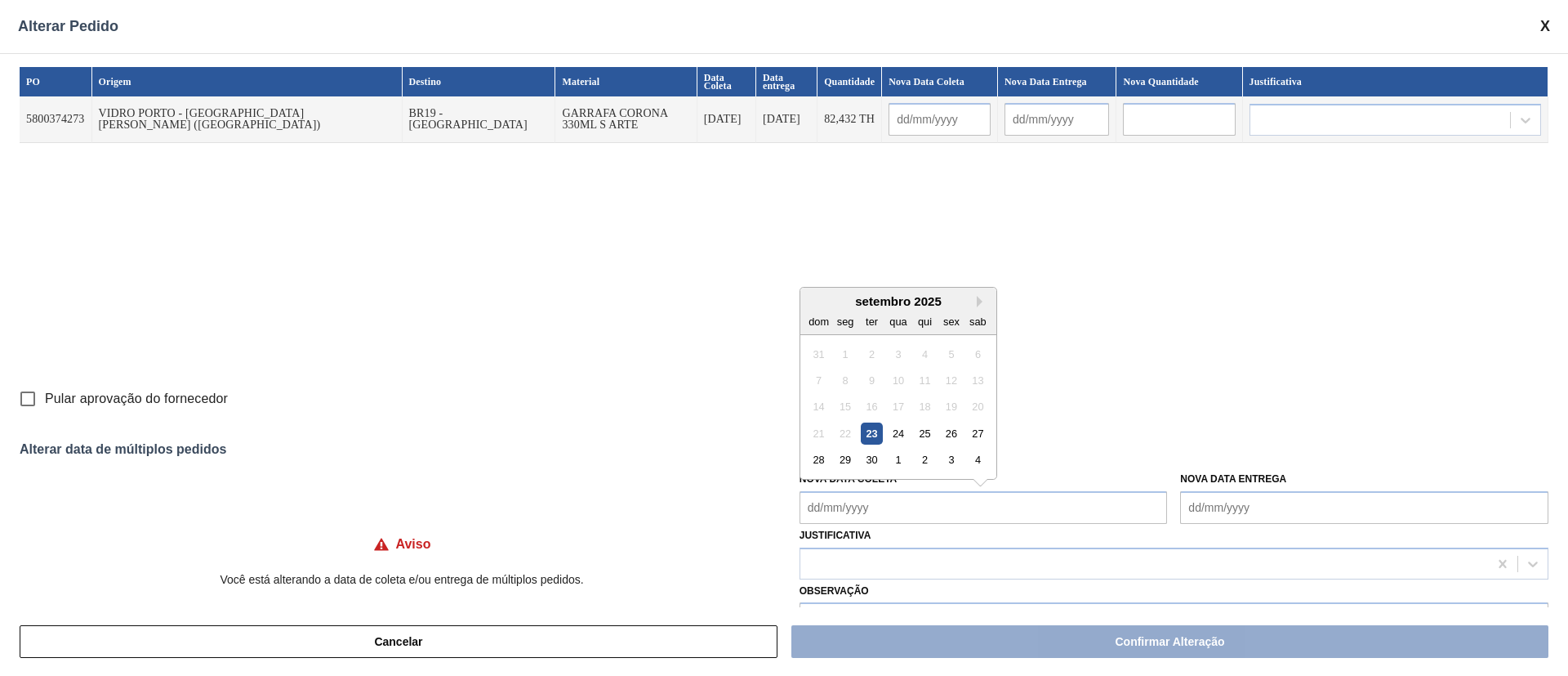
click at [892, 516] on Coleta "Nova Data Coleta" at bounding box center [983, 507] width 368 height 33
click at [907, 439] on div "24" at bounding box center [897, 433] width 22 height 22
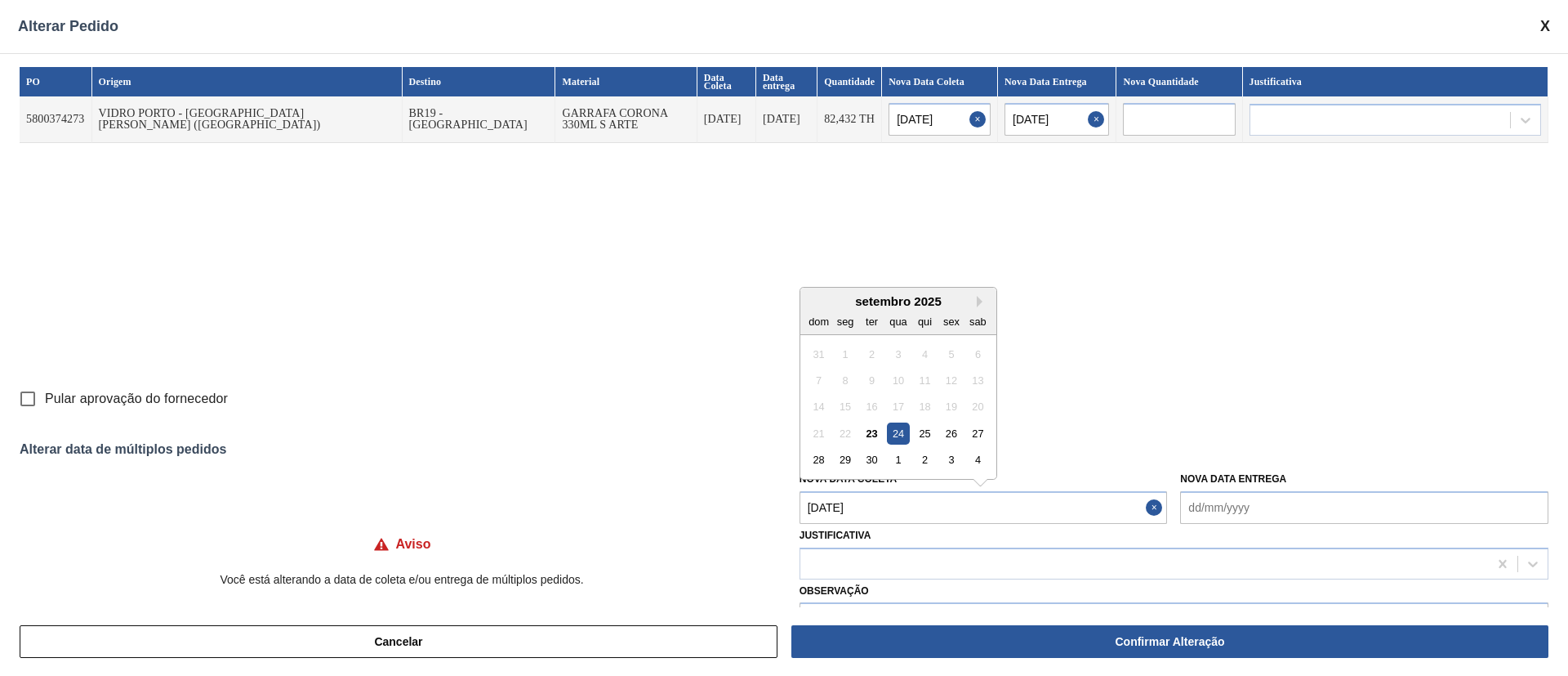
click at [878, 513] on Coleta "[DATE]" at bounding box center [983, 507] width 368 height 33
click at [949, 433] on div "26" at bounding box center [951, 433] width 22 height 22
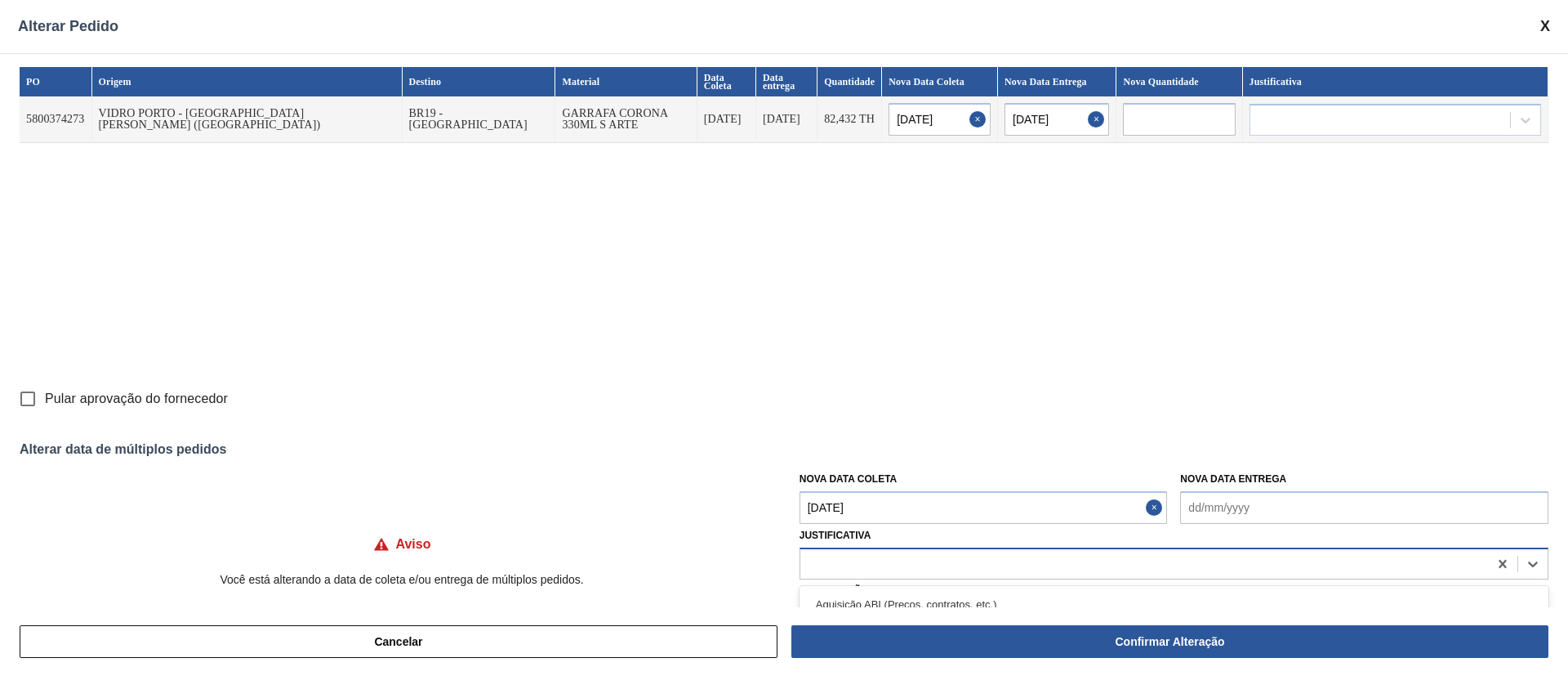
click at [877, 558] on div at bounding box center [1144, 563] width 687 height 23
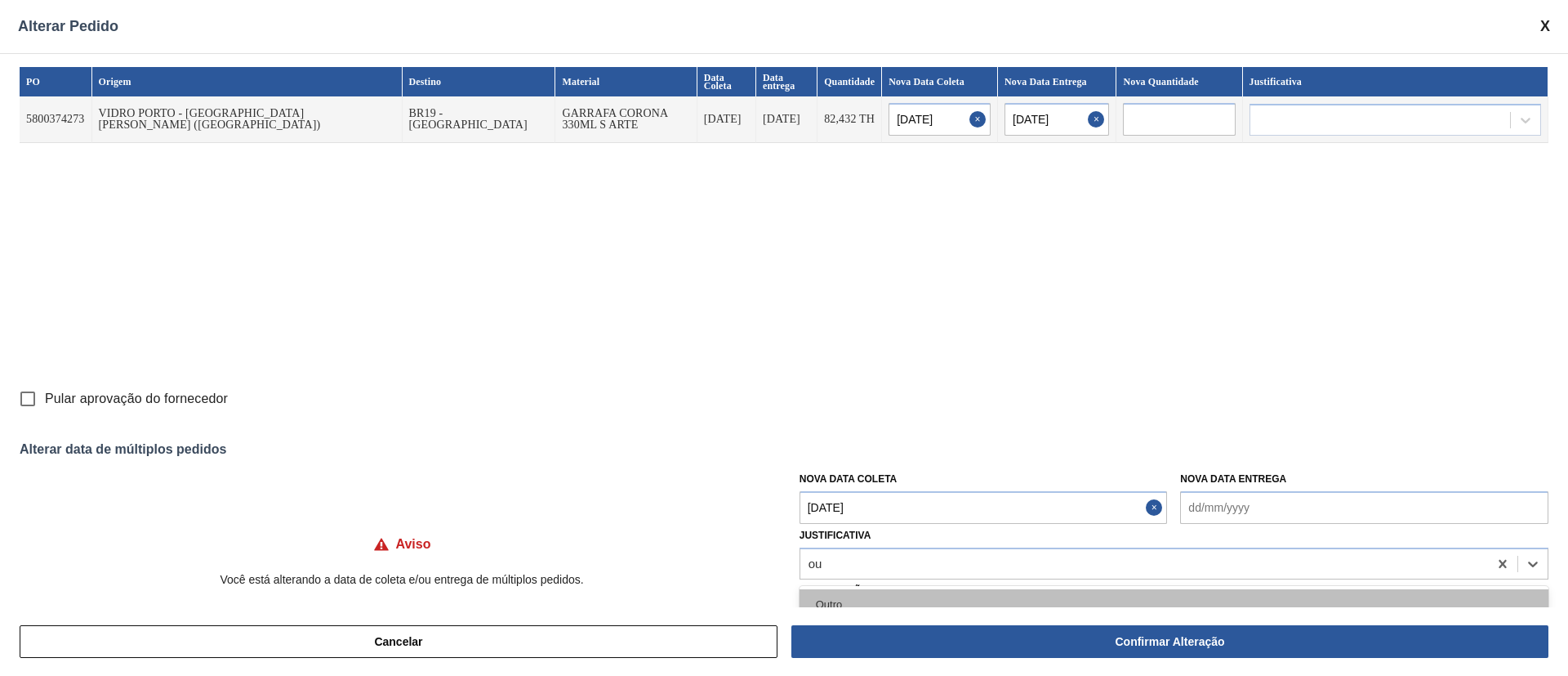
click at [847, 599] on div "Outro" at bounding box center [1173, 603] width 749 height 30
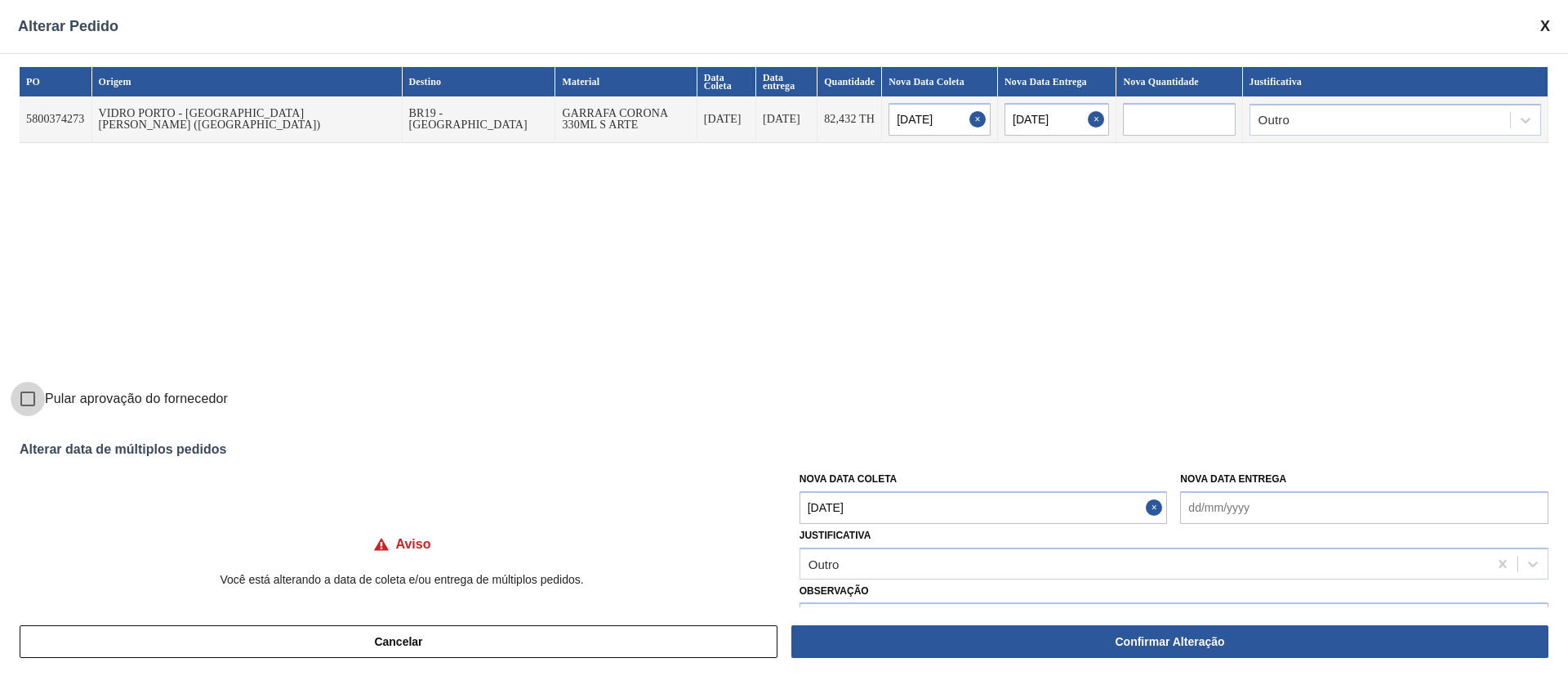
click at [33, 398] on input "Pular aprovação do fornecedor" at bounding box center [27, 398] width 34 height 34
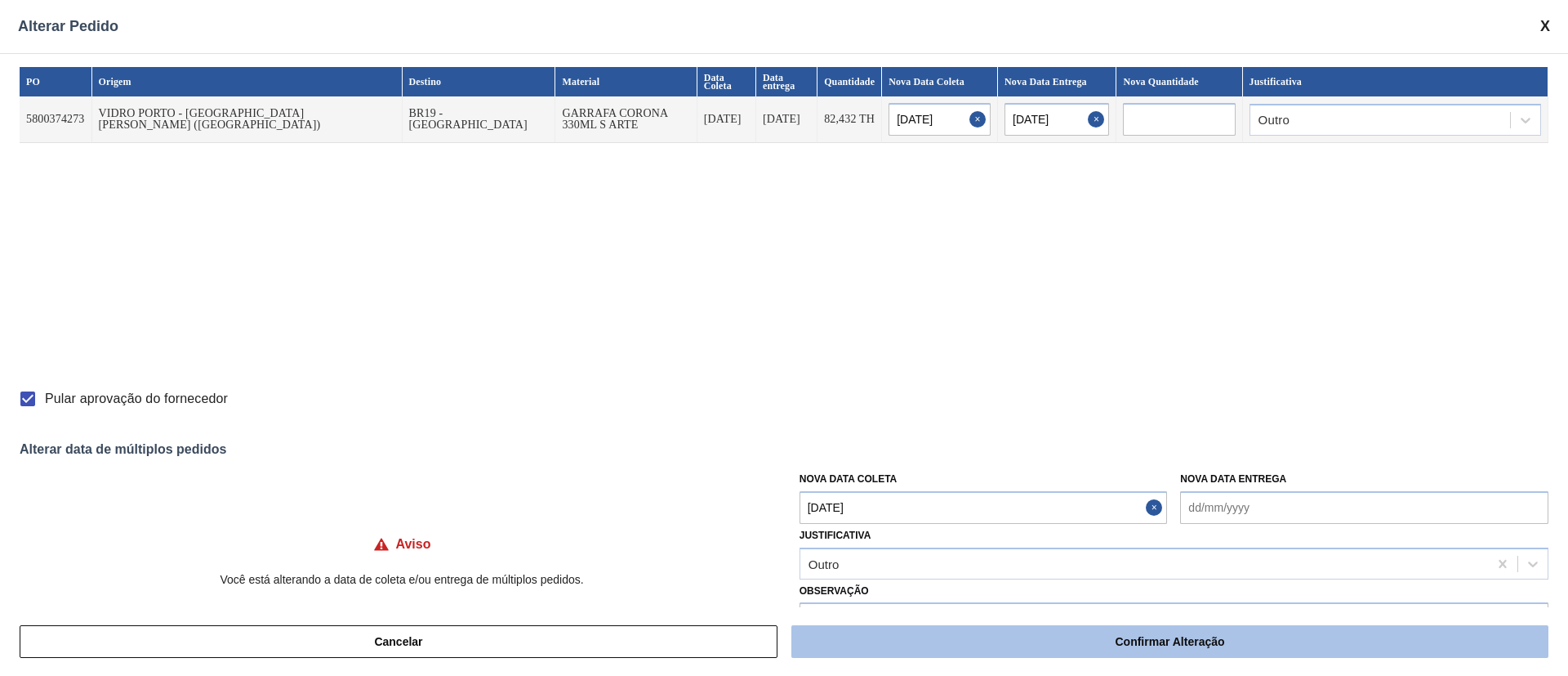
click at [897, 656] on button "Confirmar Alteração" at bounding box center [1170, 641] width 757 height 33
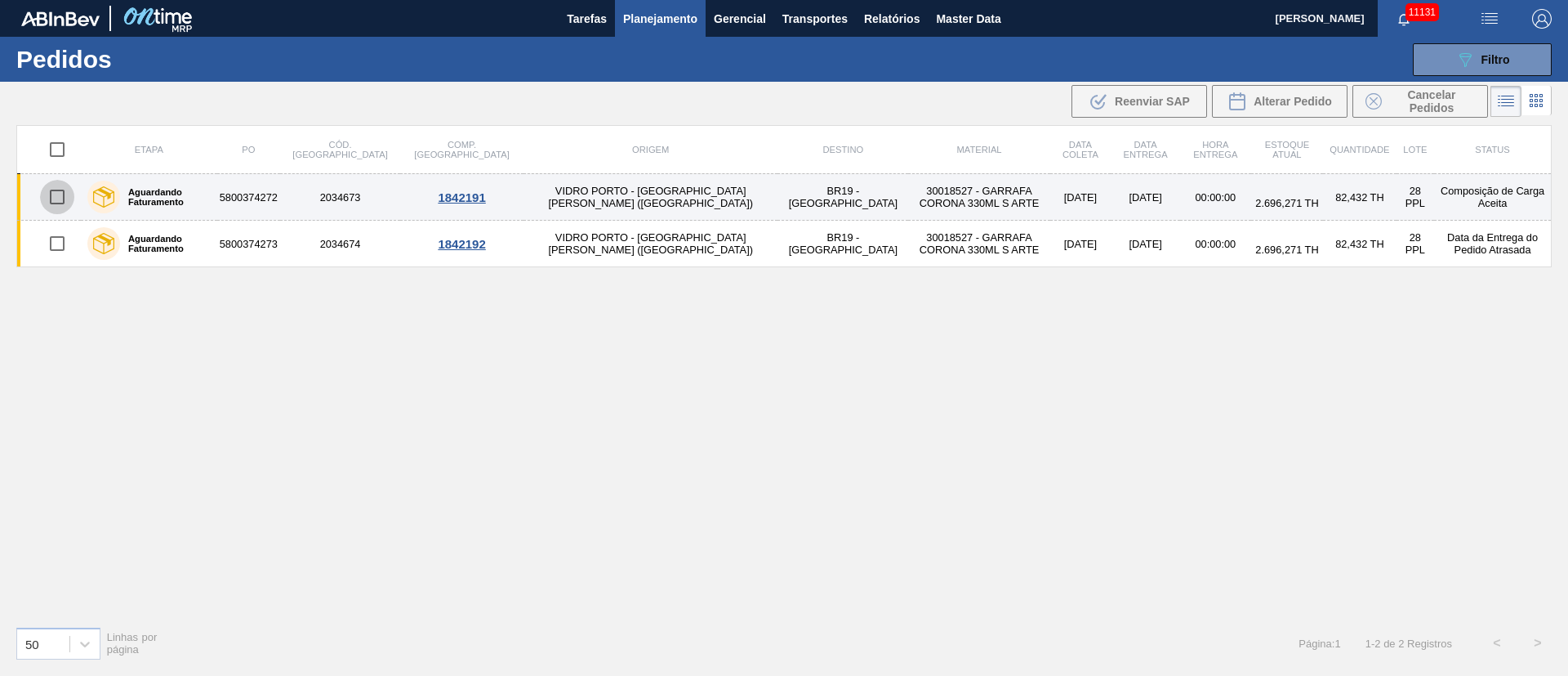
click at [62, 195] on input "checkbox" at bounding box center [56, 196] width 34 height 34
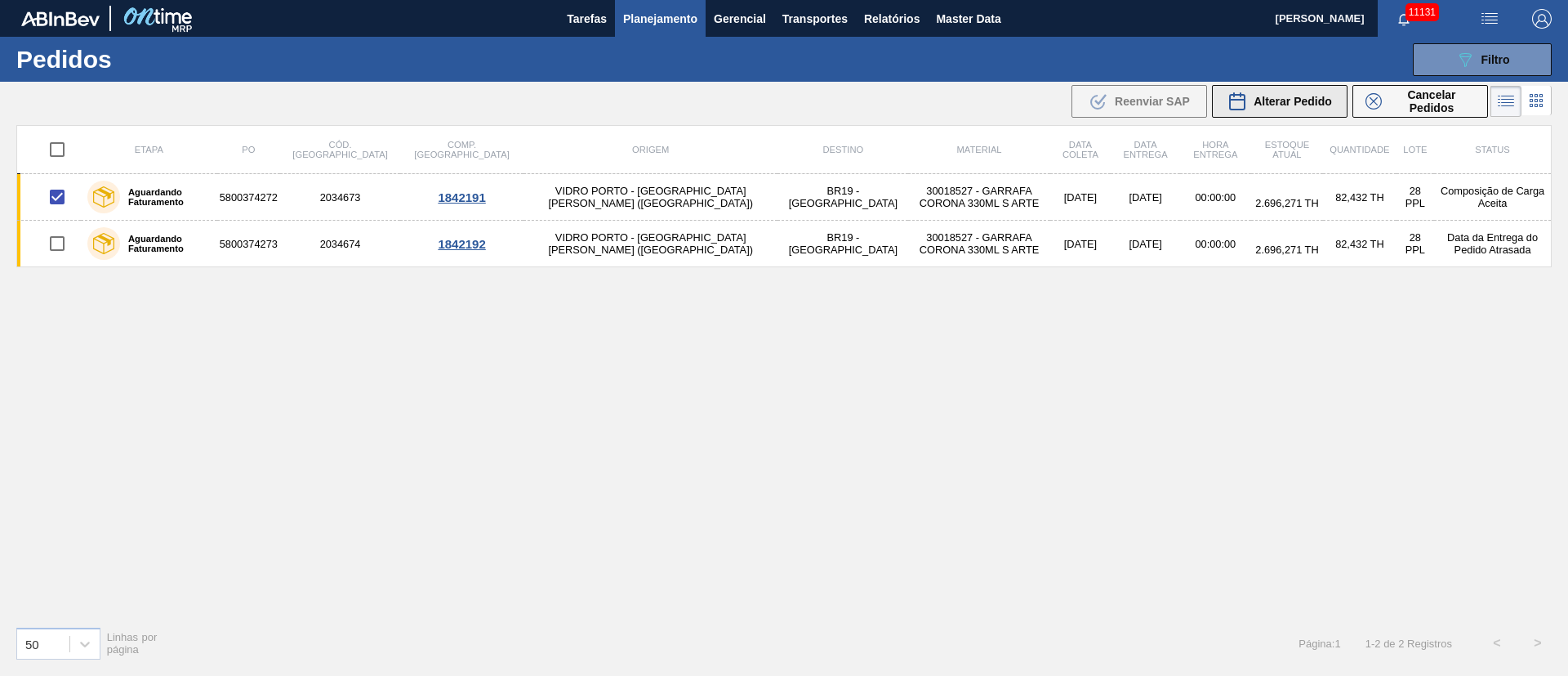
click at [1280, 108] on div "Alterar Pedido" at bounding box center [1280, 101] width 105 height 19
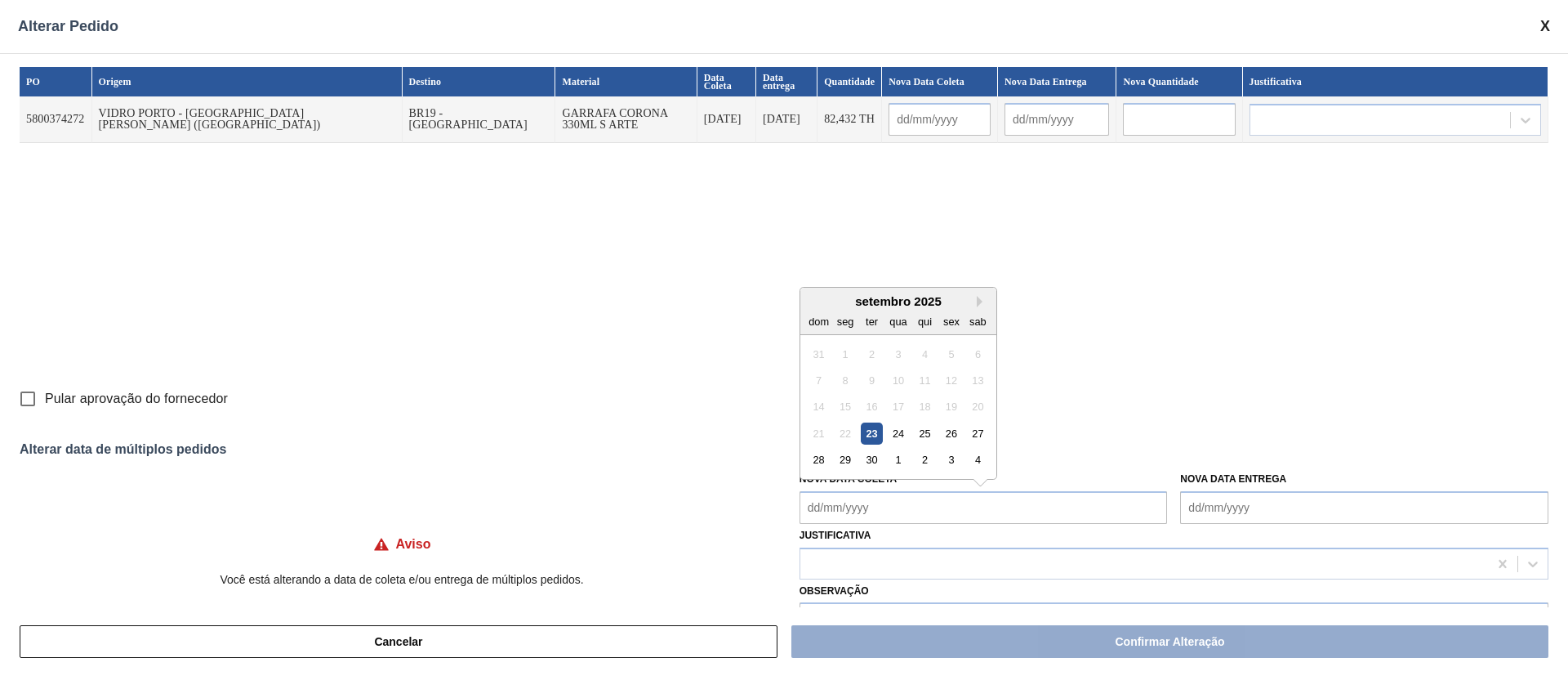
click at [840, 505] on Coleta "Nova Data Coleta" at bounding box center [983, 507] width 368 height 33
click at [898, 429] on div "24" at bounding box center [897, 433] width 22 height 22
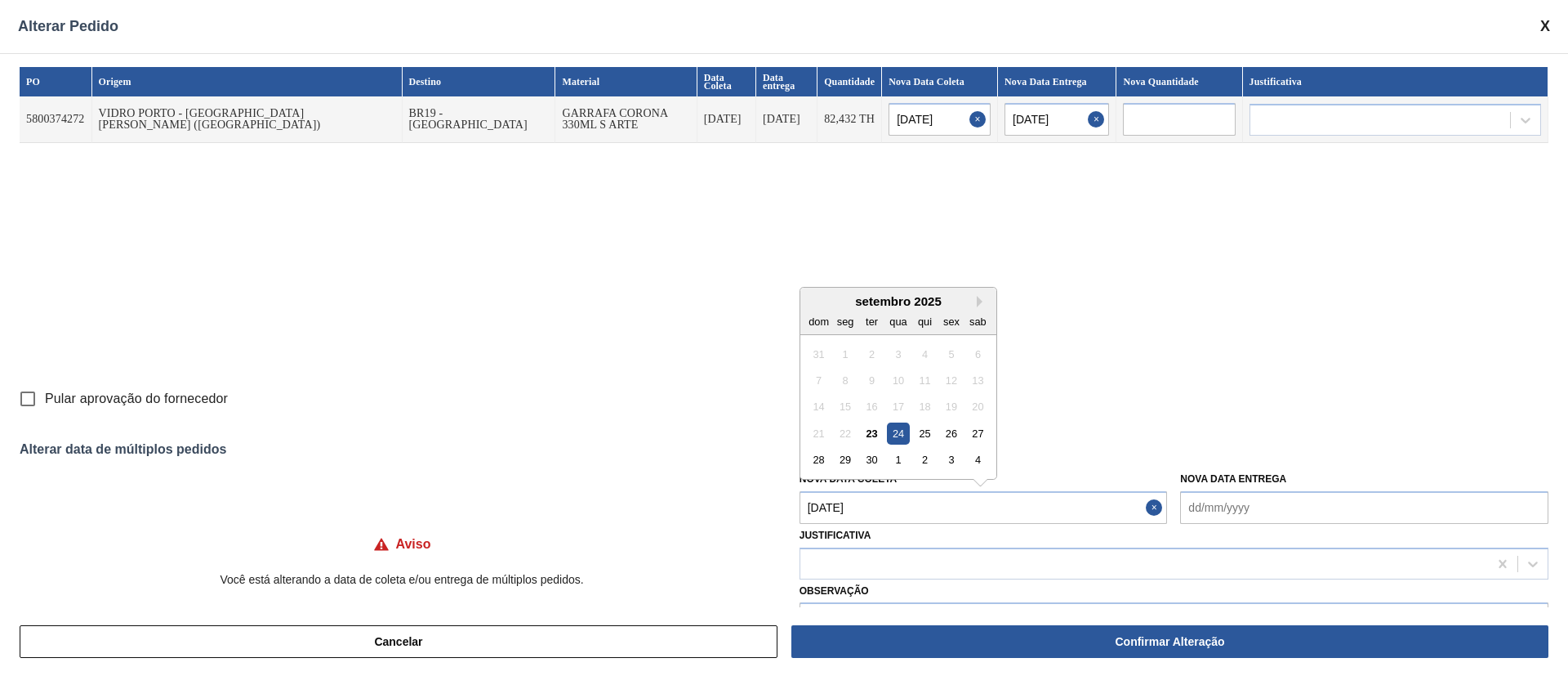
click at [894, 513] on Coleta "[DATE]" at bounding box center [983, 507] width 368 height 33
click at [971, 430] on div "27" at bounding box center [978, 433] width 22 height 22
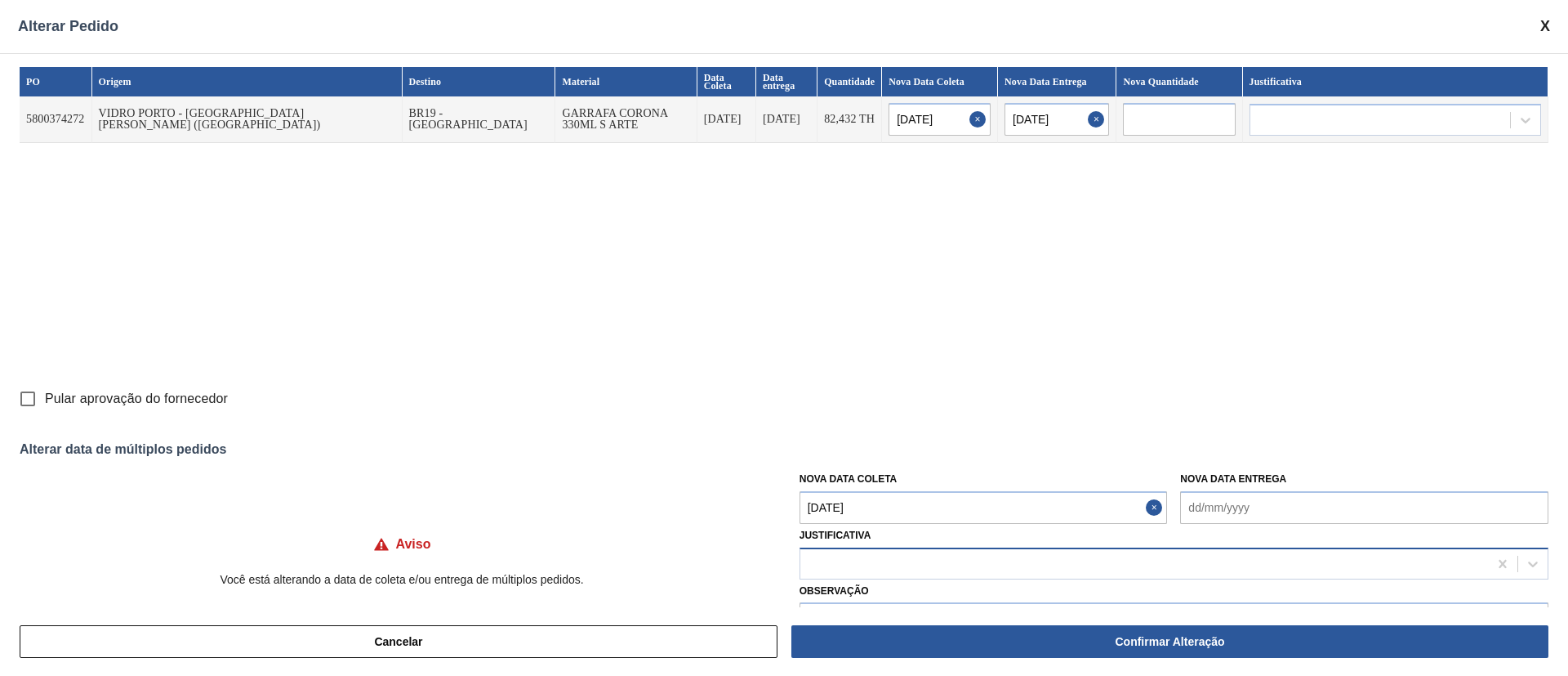
click at [863, 558] on div at bounding box center [1144, 563] width 687 height 23
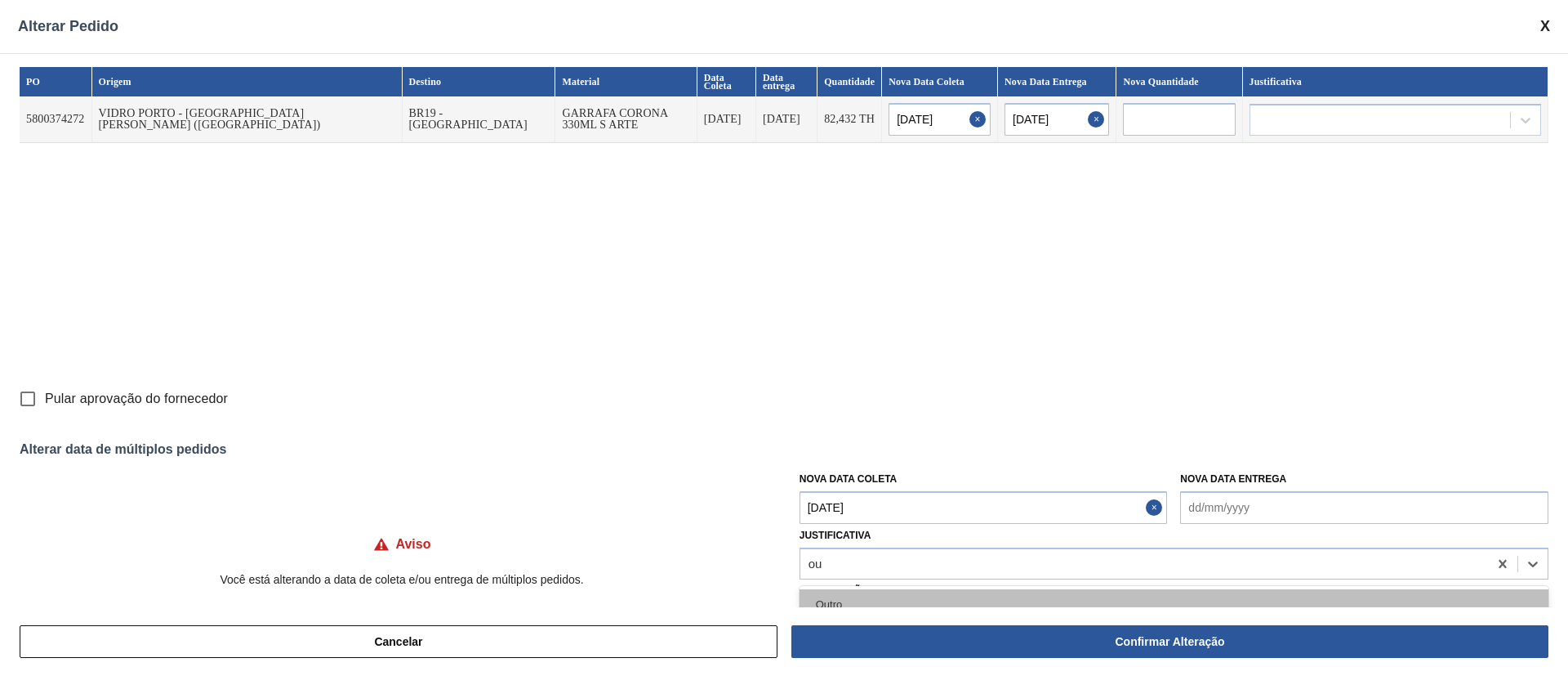
click at [861, 593] on div "Outro" at bounding box center [1173, 603] width 749 height 30
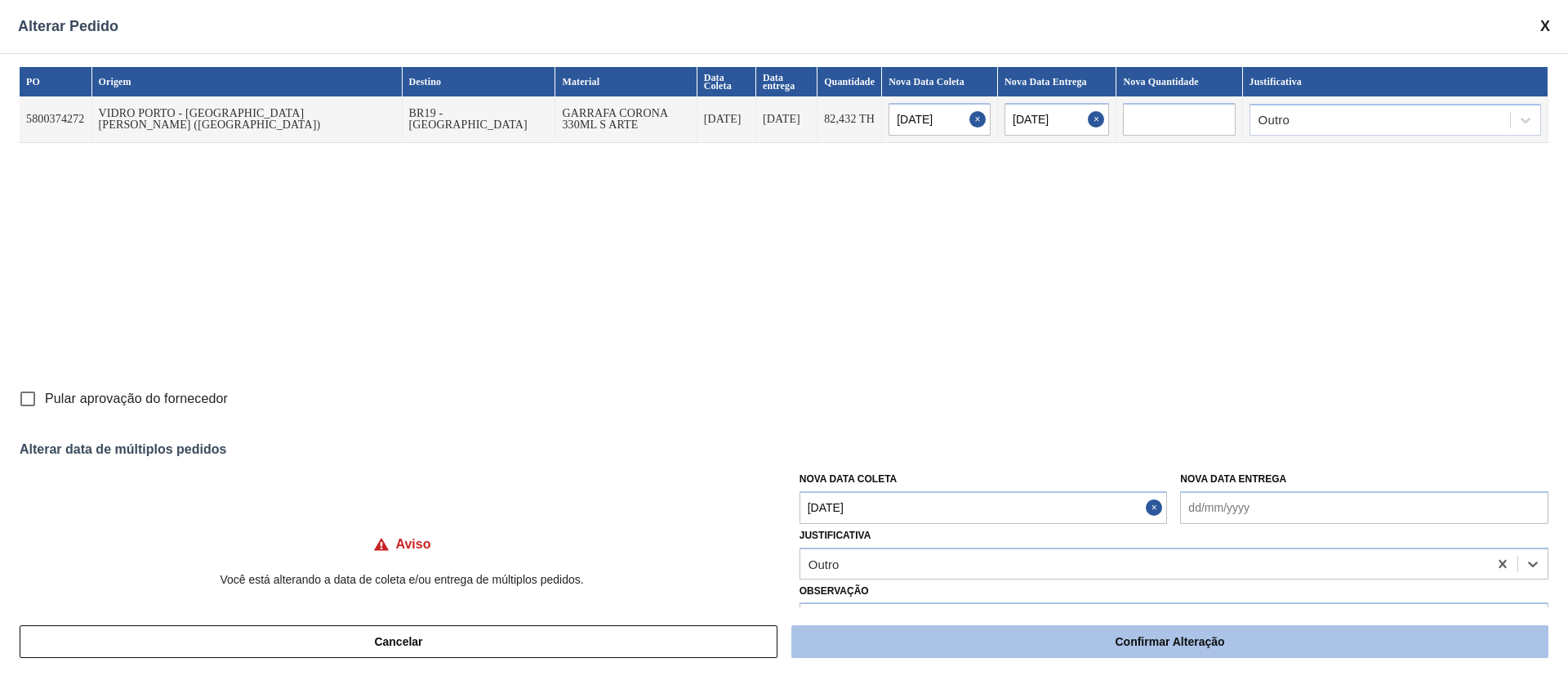
click at [1025, 635] on button "Confirmar Alteração" at bounding box center [1170, 641] width 757 height 33
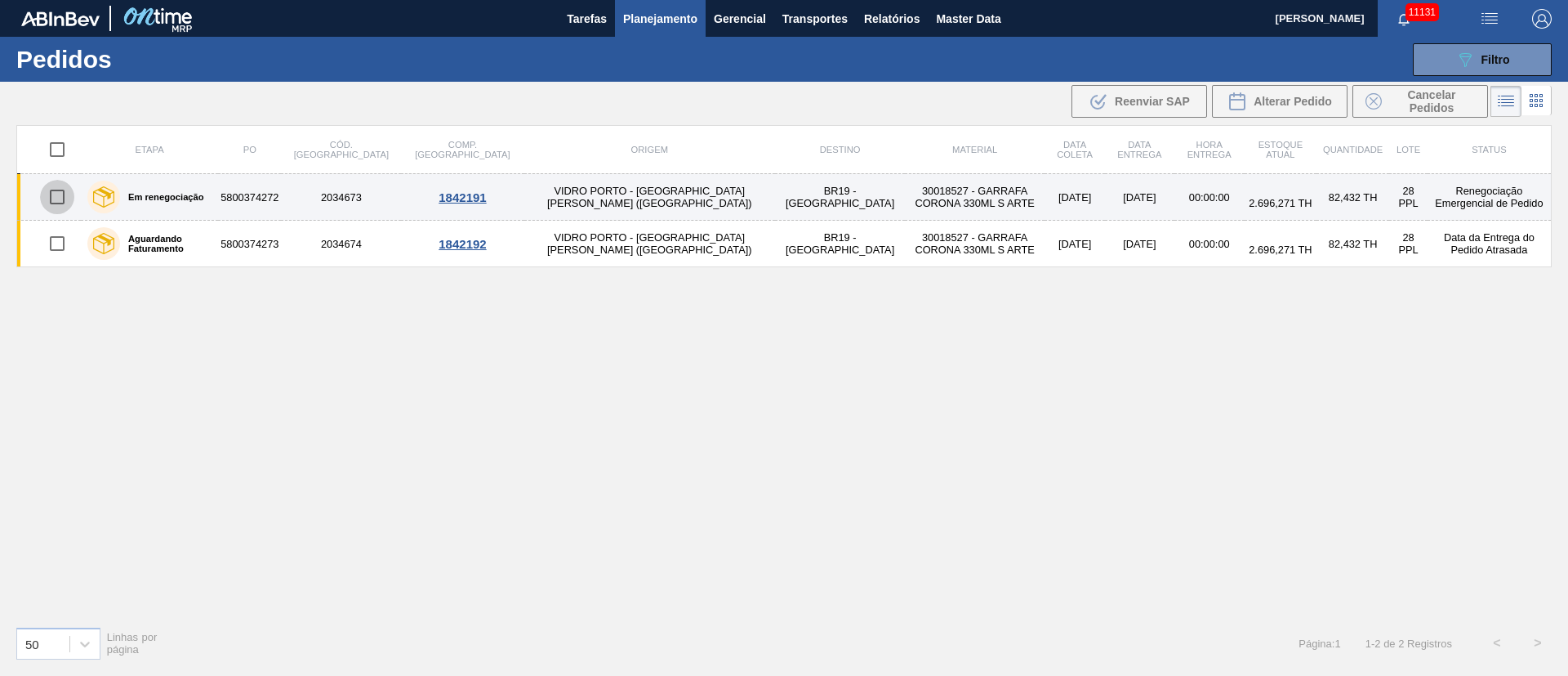
click at [50, 202] on input "checkbox" at bounding box center [56, 196] width 34 height 34
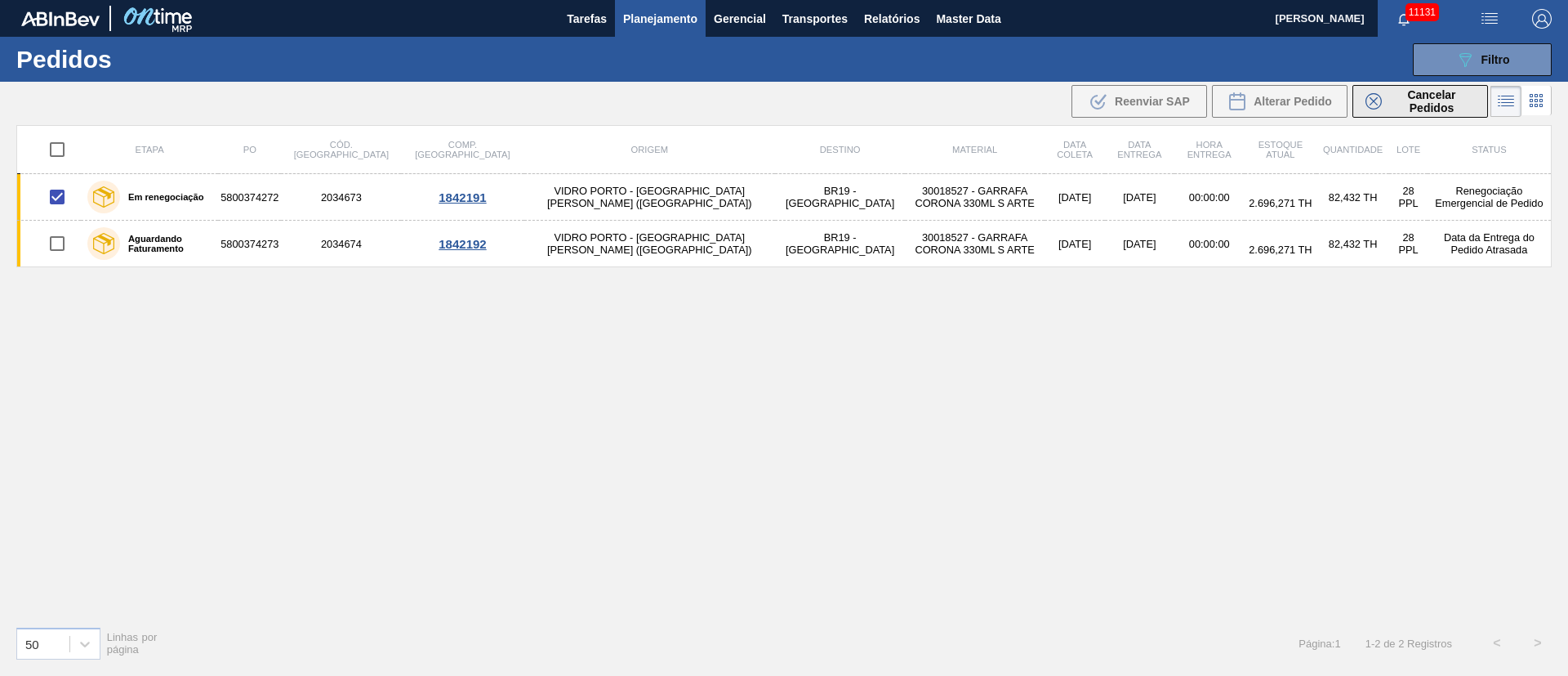
click at [1421, 111] on span "Cancelar Pedidos" at bounding box center [1431, 101] width 86 height 26
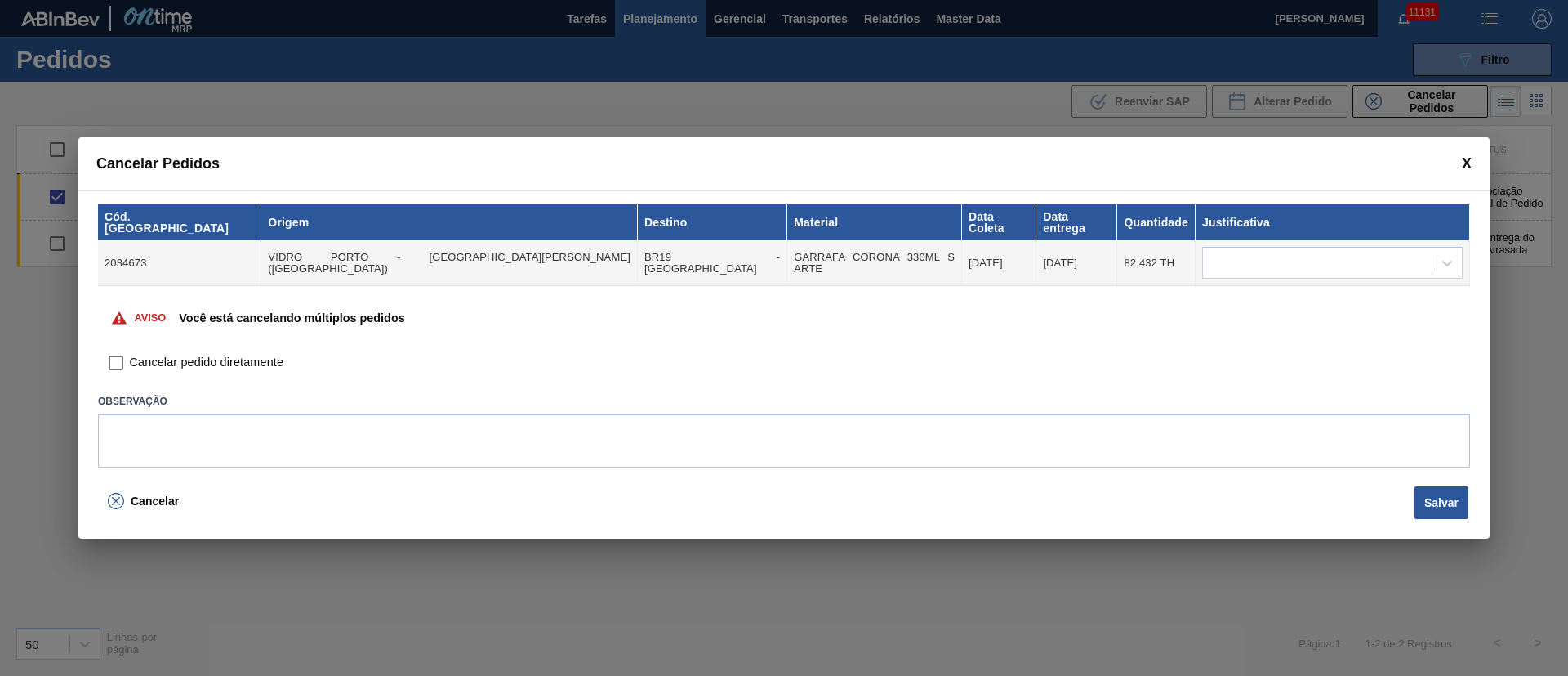
click at [119, 349] on input "Cancelar pedido diretamente" at bounding box center [116, 362] width 28 height 28
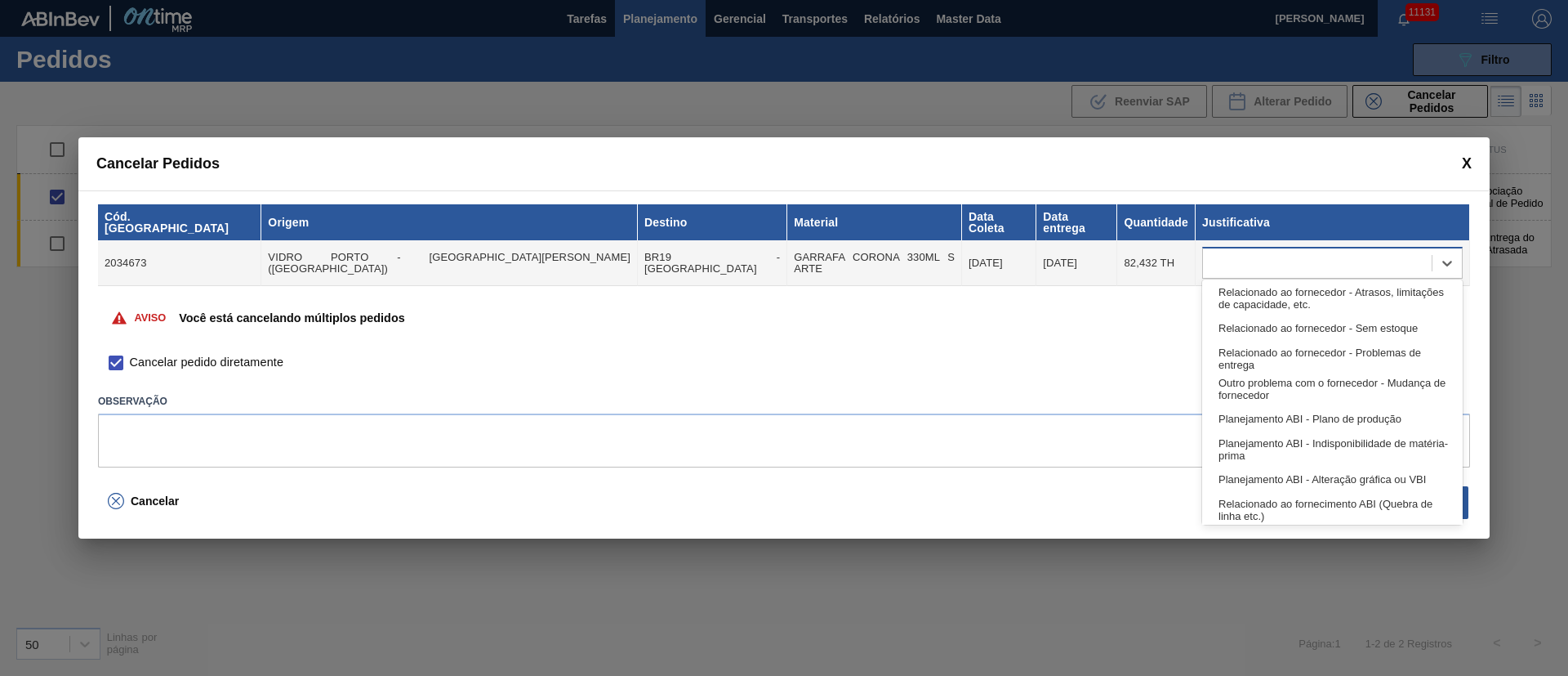
click at [1272, 254] on div at bounding box center [1318, 263] width 229 height 23
click at [1235, 295] on div "Relacionado ao fornecedor - Atrasos, limitações de capacidade, etc." at bounding box center [1332, 297] width 260 height 30
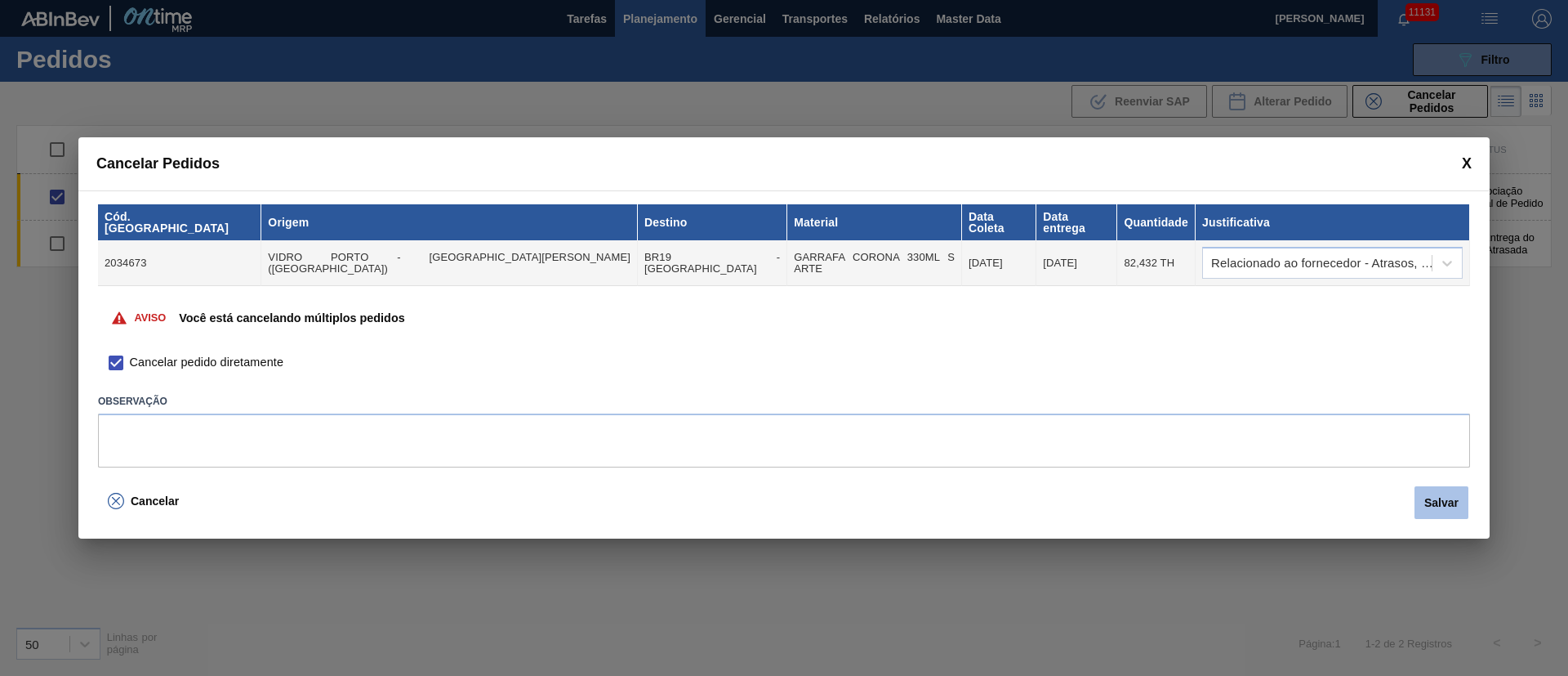
click at [1456, 500] on button "Salvar" at bounding box center [1442, 502] width 54 height 33
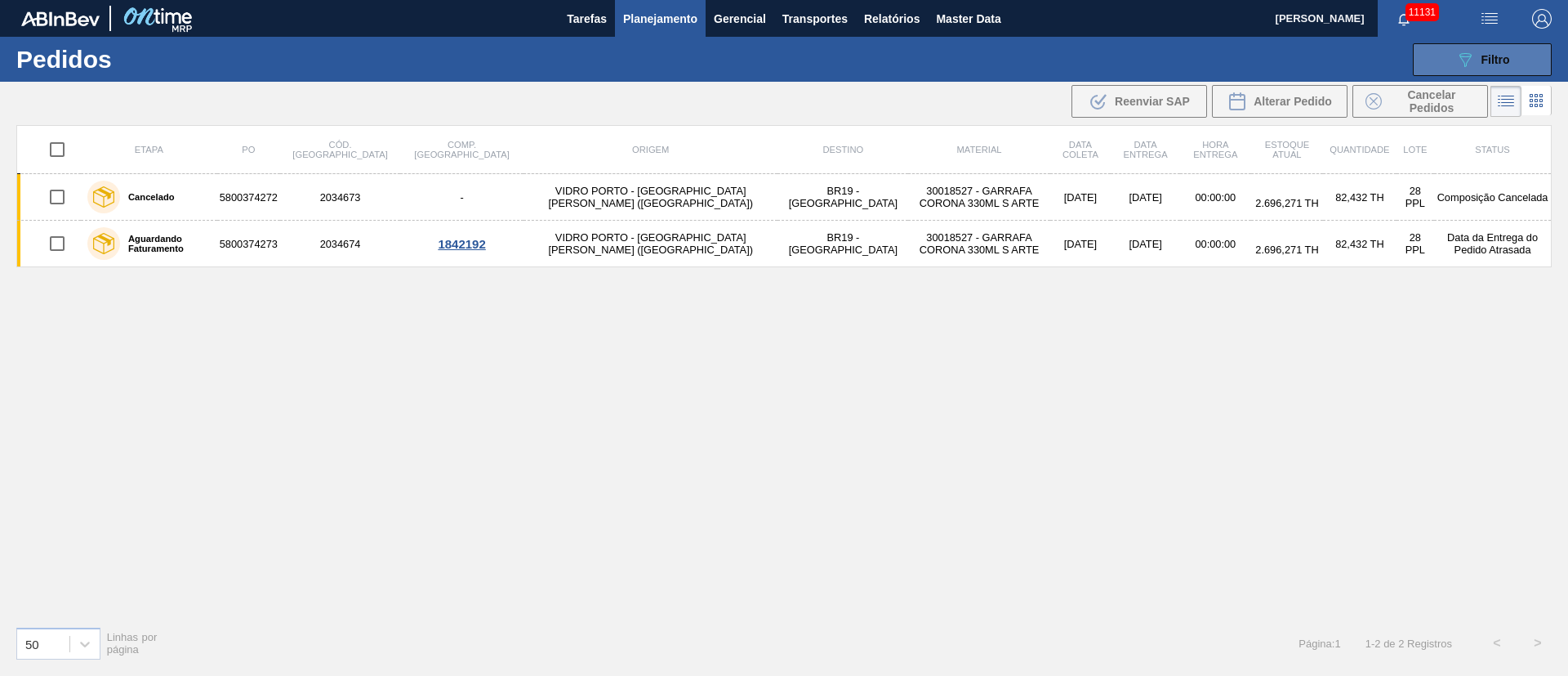
click at [1499, 60] on span "Filtro" at bounding box center [1495, 59] width 28 height 13
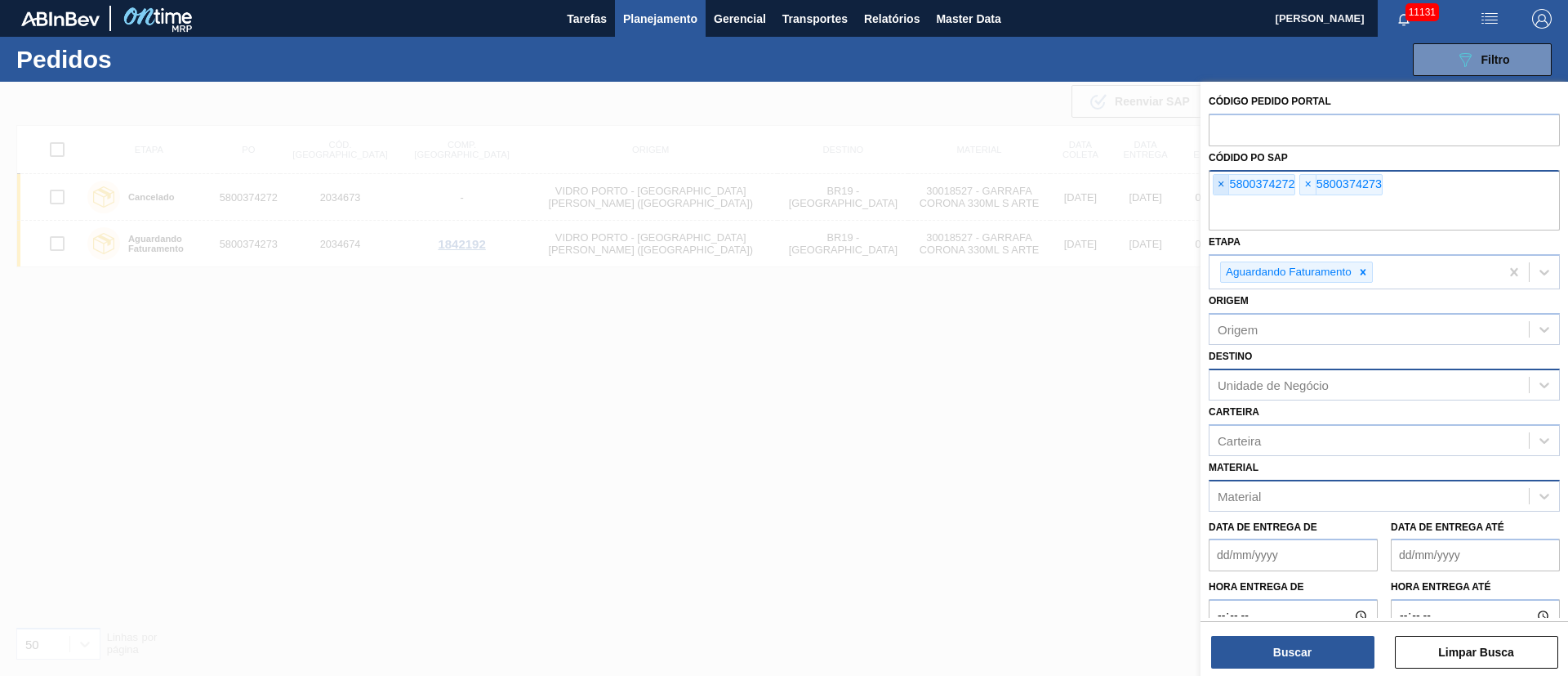
click at [1222, 188] on span "×" at bounding box center [1221, 185] width 16 height 19
click at [1222, 199] on input "text" at bounding box center [1385, 215] width 351 height 31
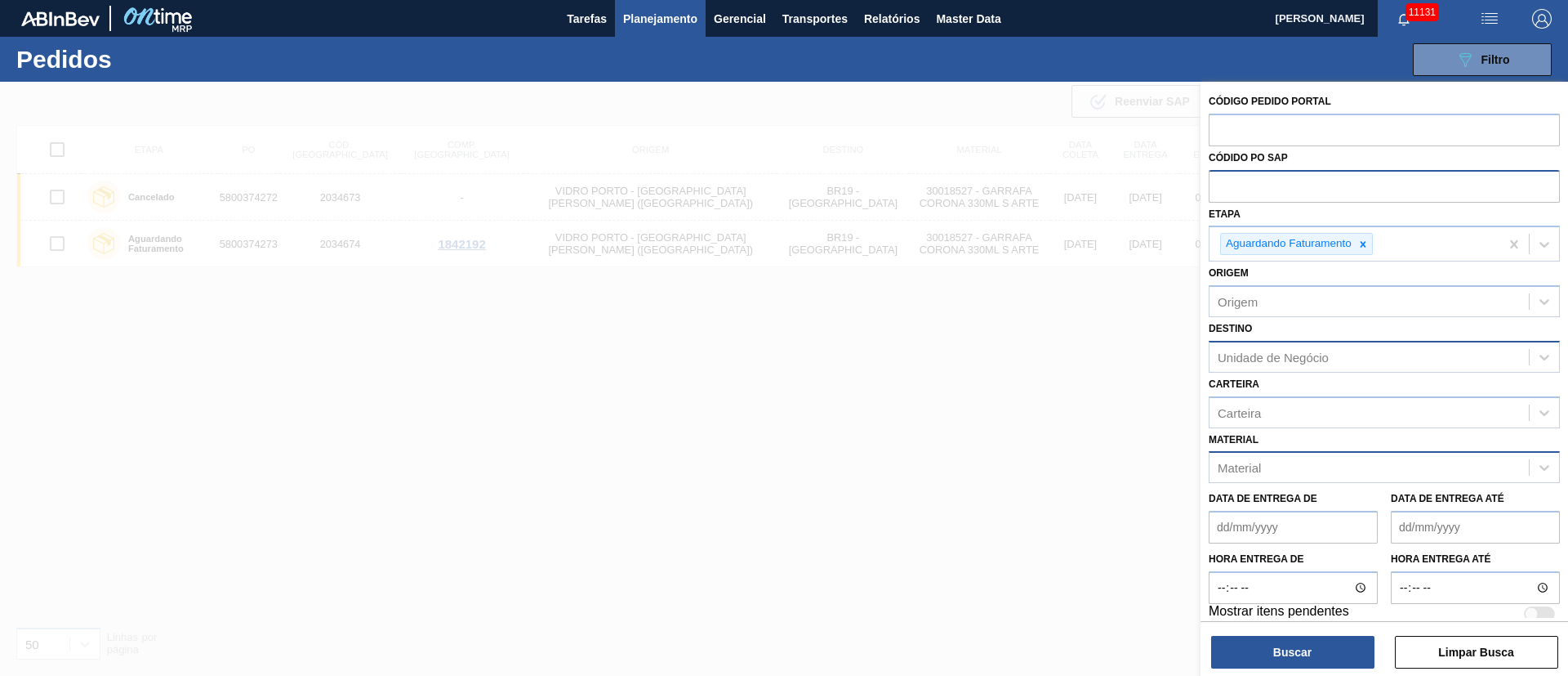
paste input "5800374271"
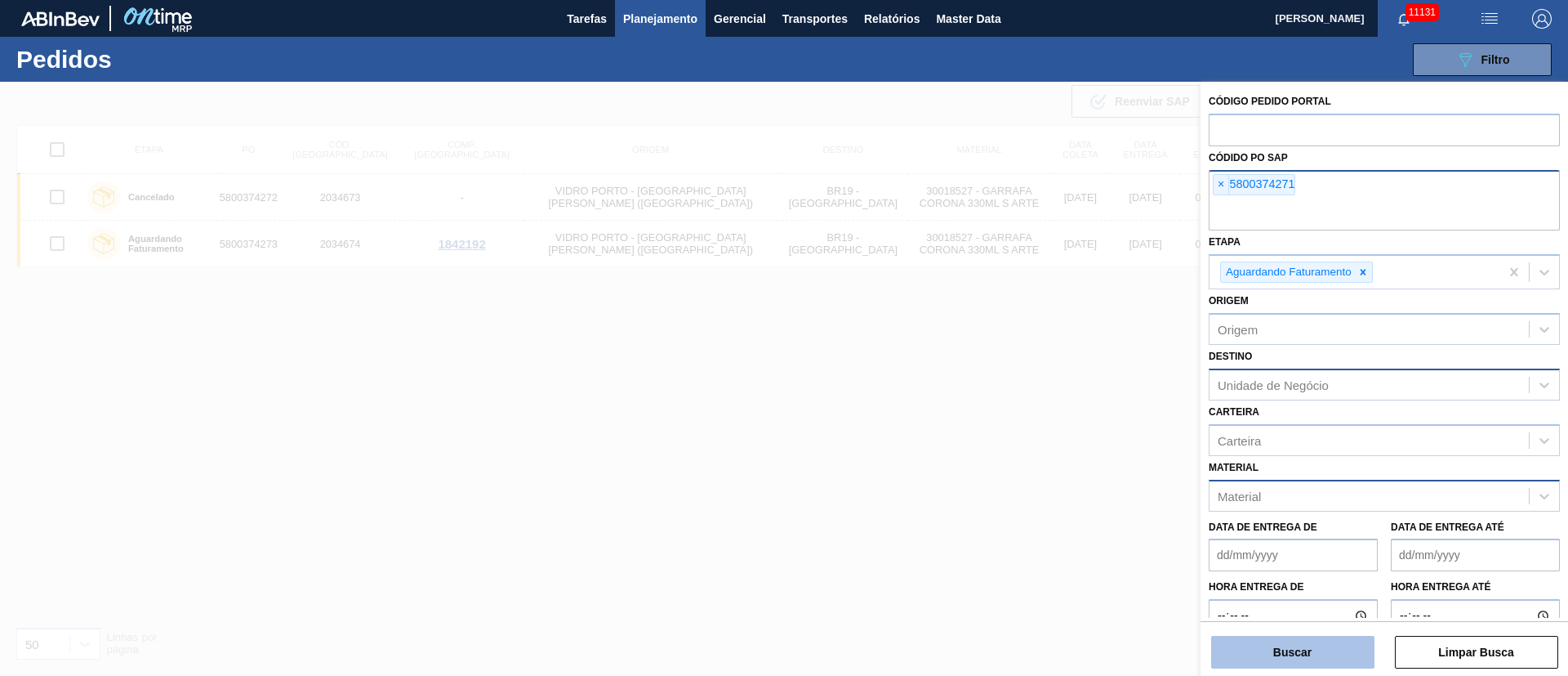
click at [1274, 661] on button "Buscar" at bounding box center [1292, 652] width 163 height 33
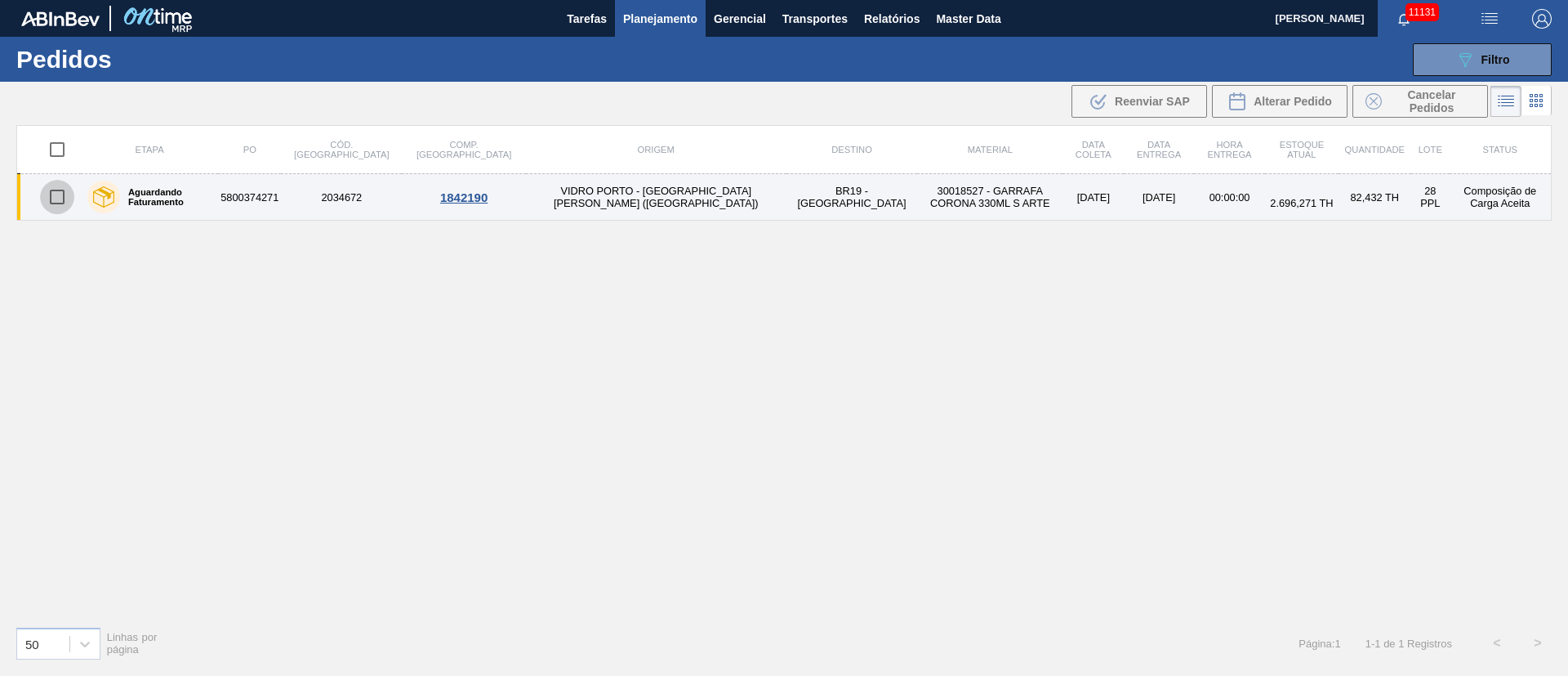
click at [50, 192] on input "checkbox" at bounding box center [56, 196] width 34 height 34
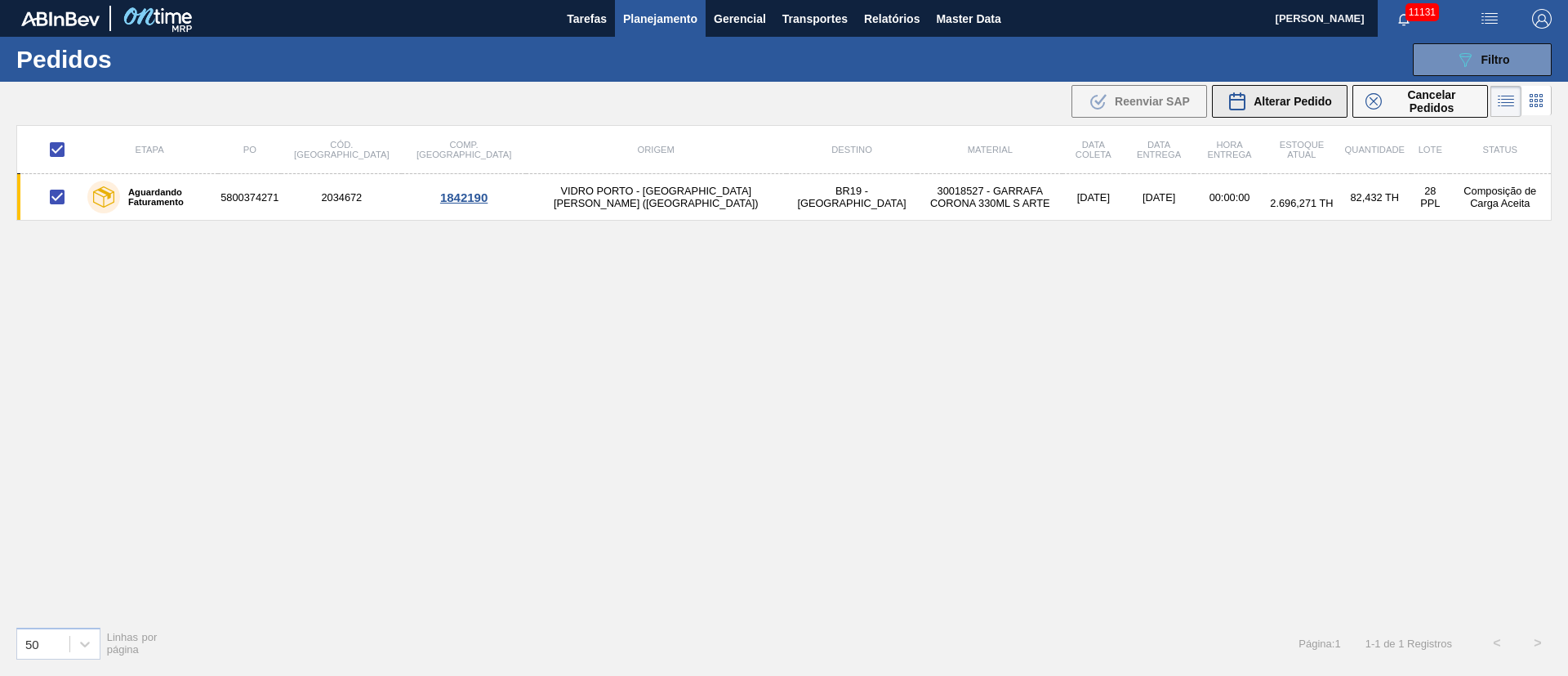
click at [1299, 104] on span "Alterar Pedido" at bounding box center [1292, 101] width 79 height 13
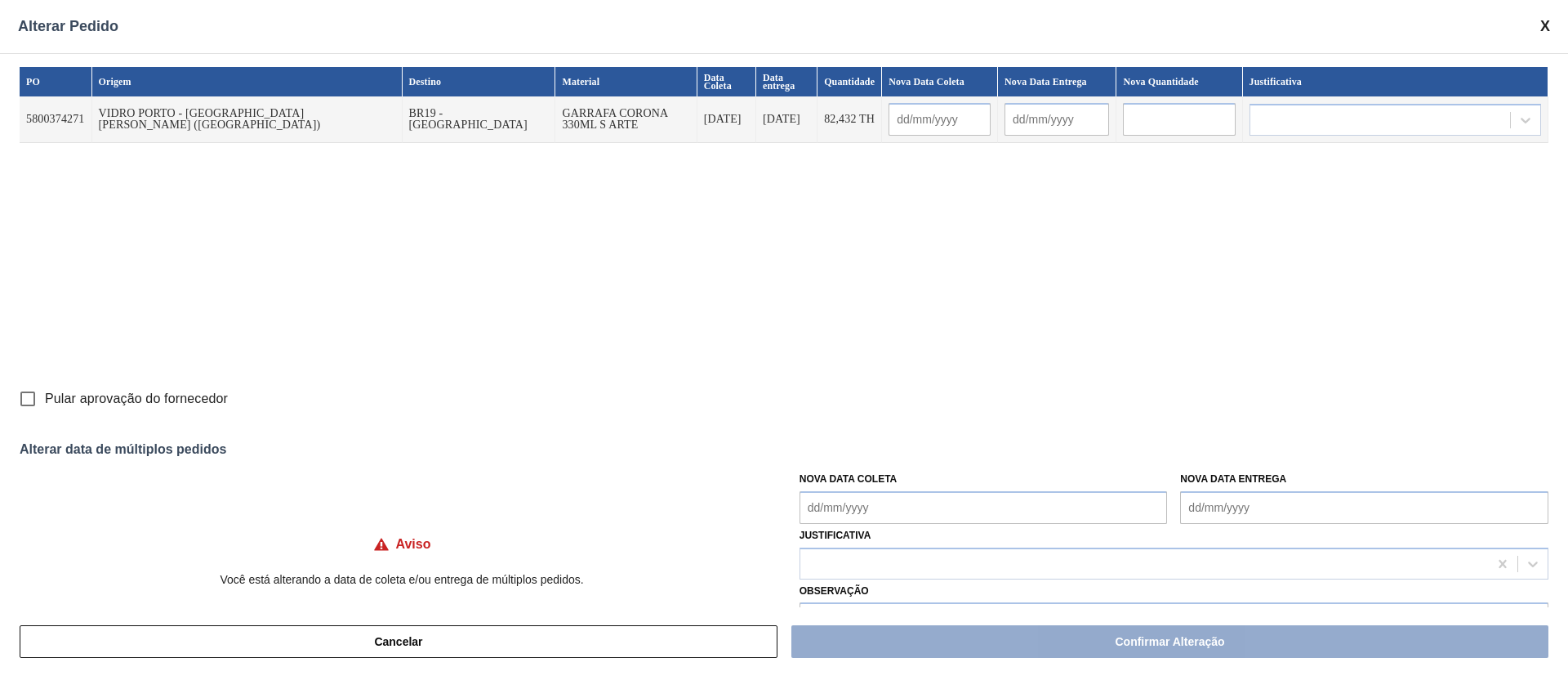
click at [31, 393] on input "Pular aprovação do fornecedor" at bounding box center [27, 398] width 34 height 34
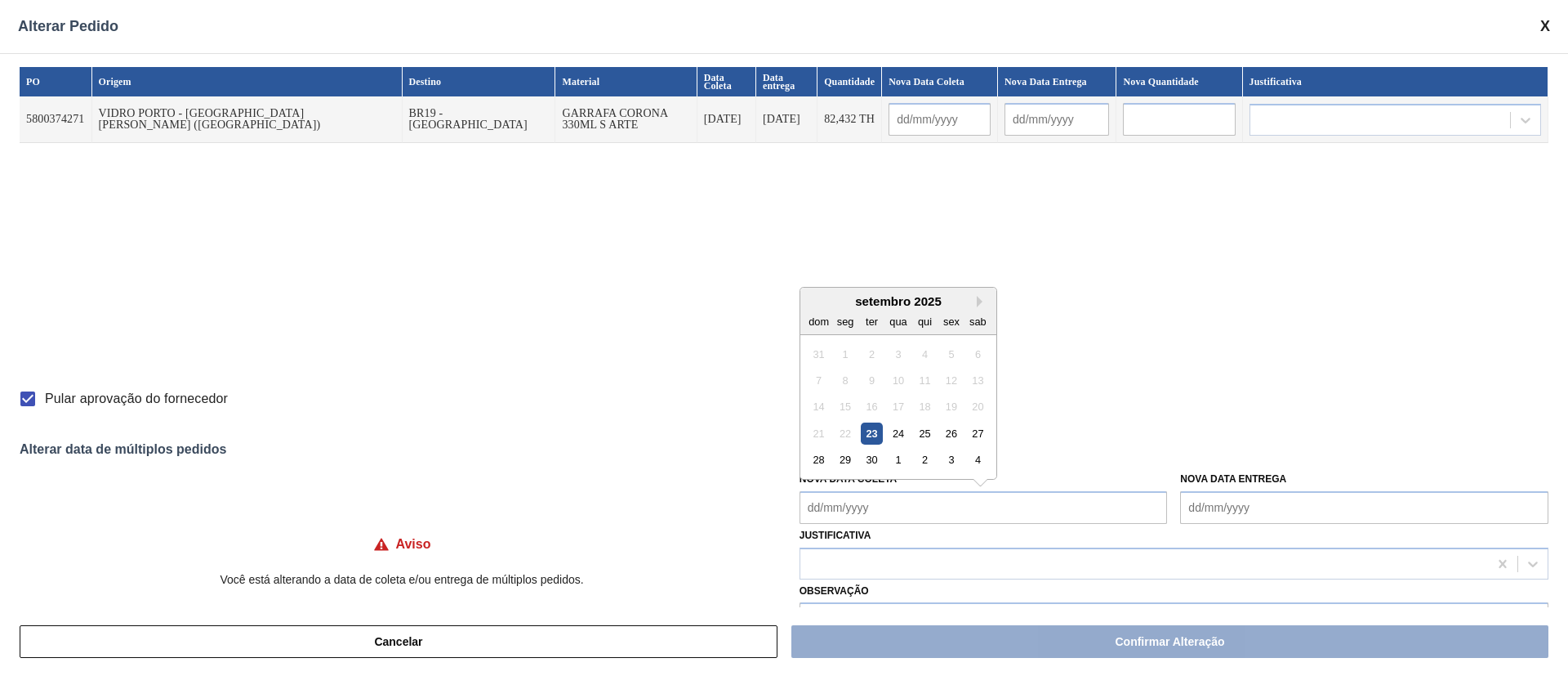
click at [874, 512] on Coleta "Nova Data Coleta" at bounding box center [983, 507] width 368 height 33
click at [839, 457] on div "29" at bounding box center [845, 459] width 22 height 22
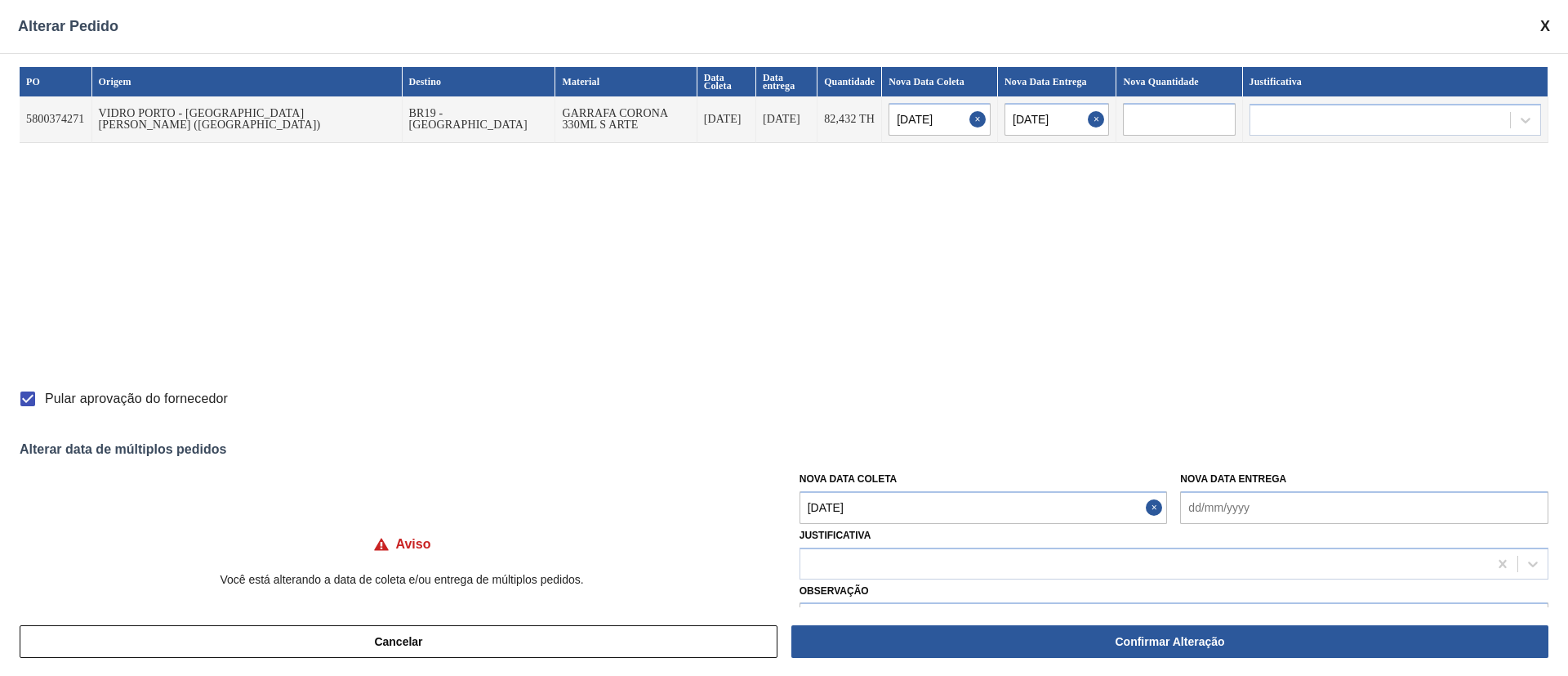
click at [847, 512] on Coleta "[DATE]" at bounding box center [983, 507] width 368 height 33
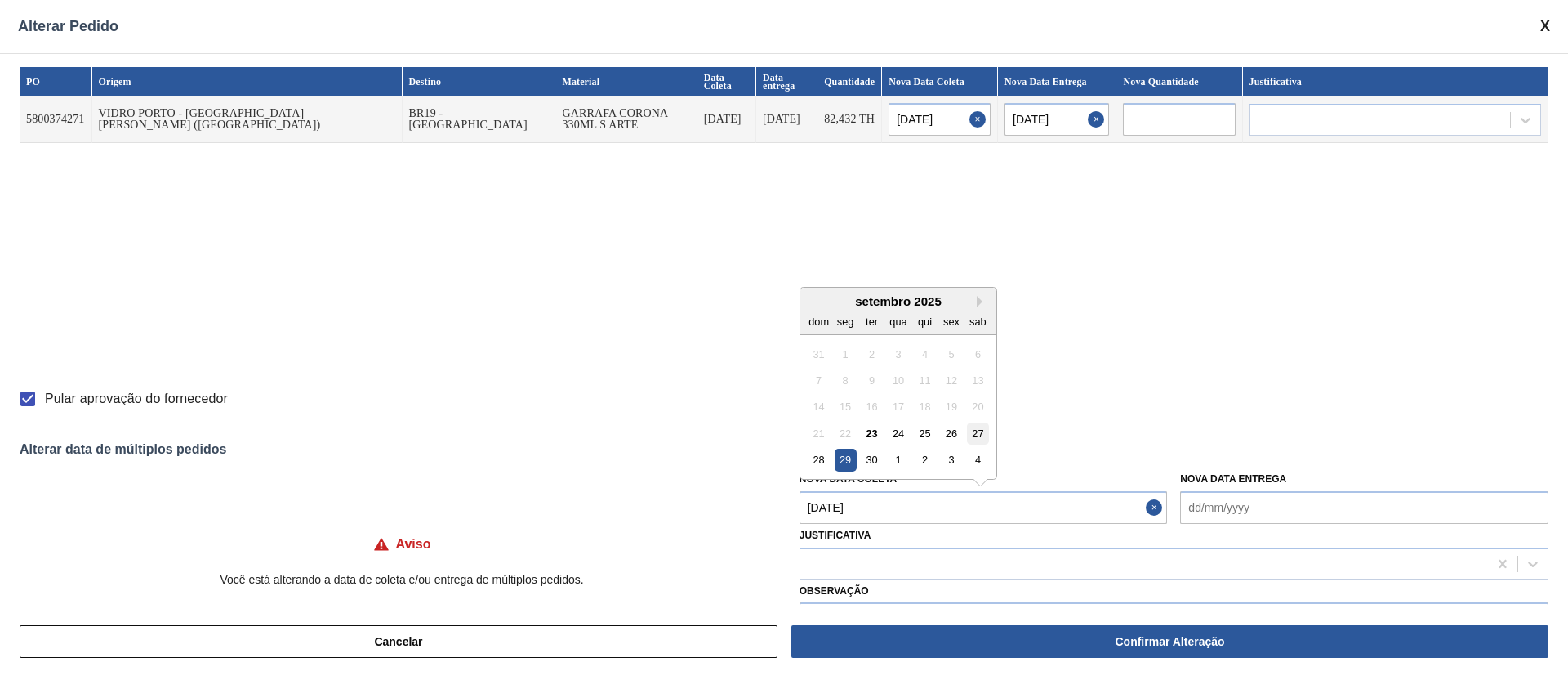
click at [981, 434] on div "27" at bounding box center [978, 433] width 22 height 22
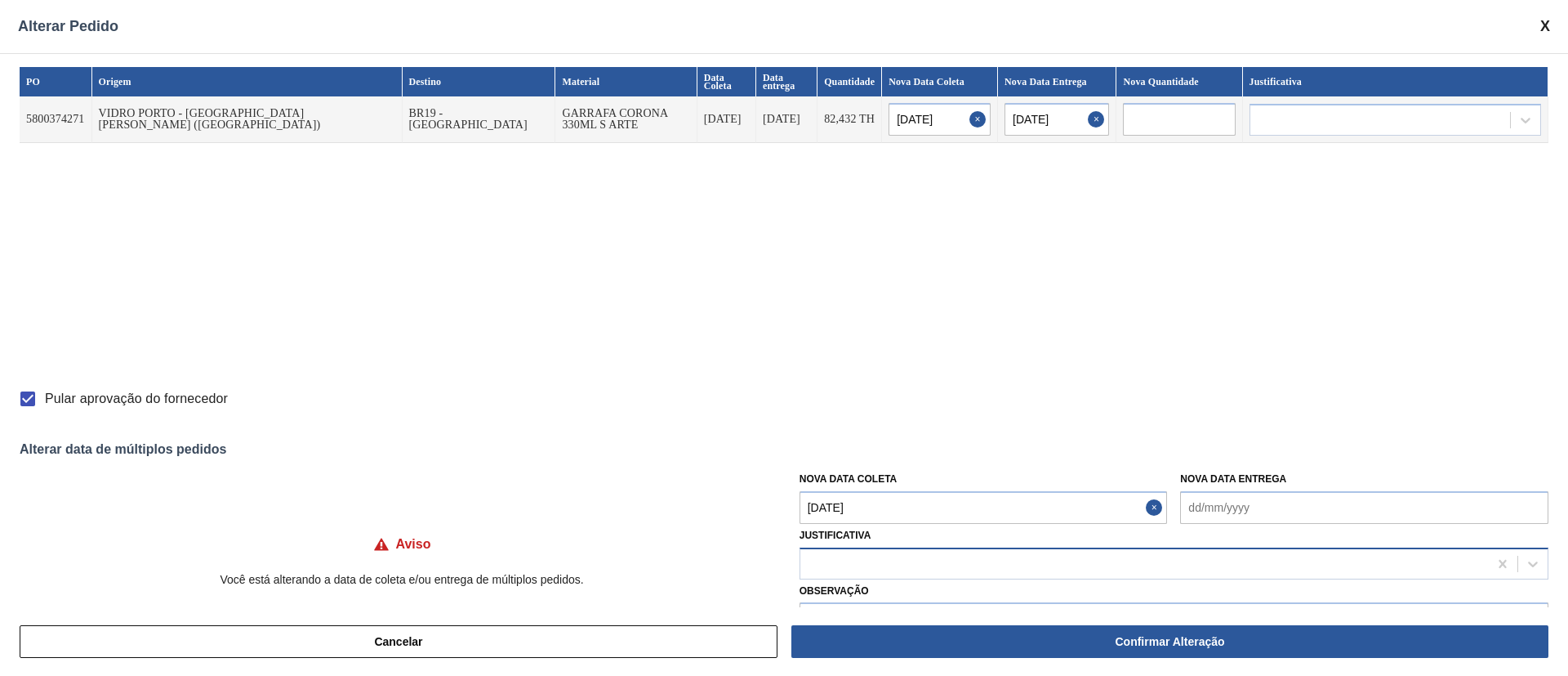
click at [851, 563] on div at bounding box center [1144, 563] width 687 height 23
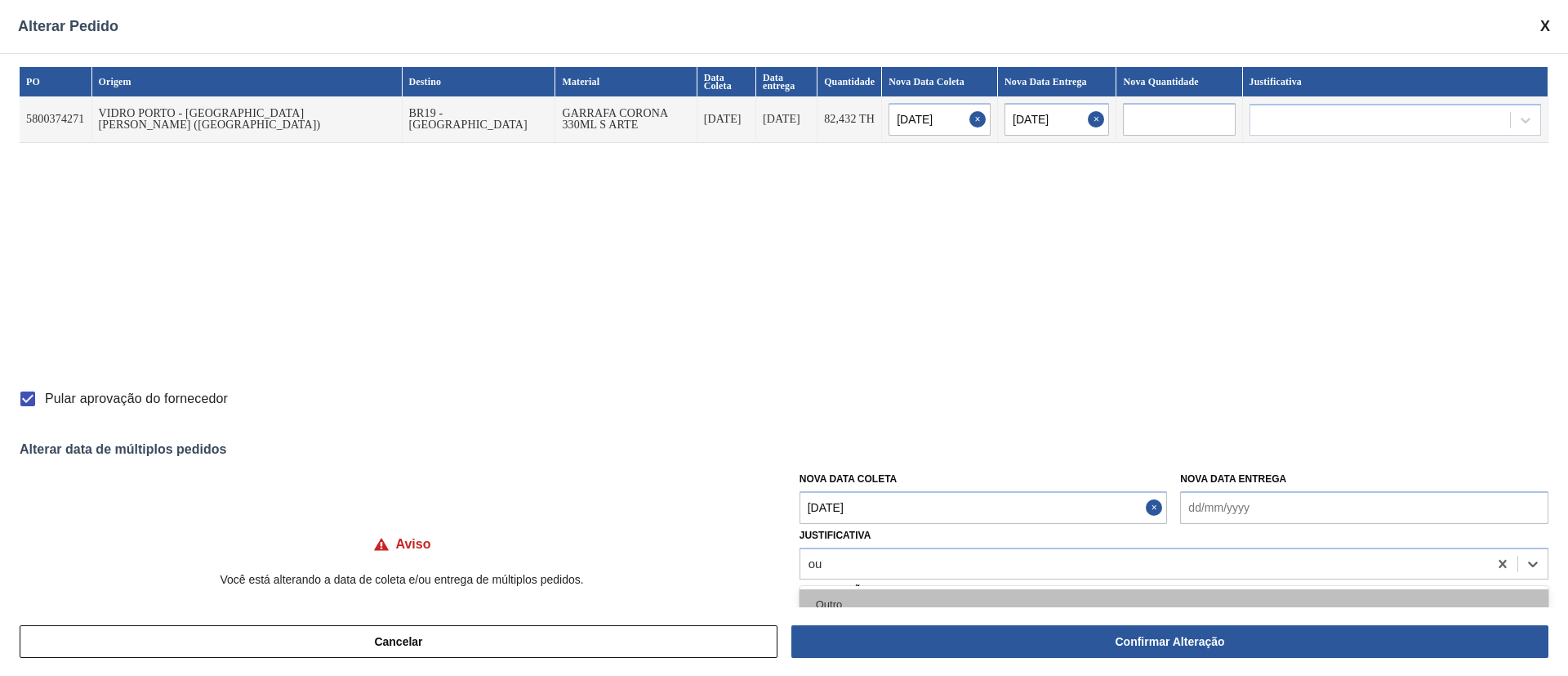
click at [829, 593] on div "Outro" at bounding box center [1173, 603] width 749 height 30
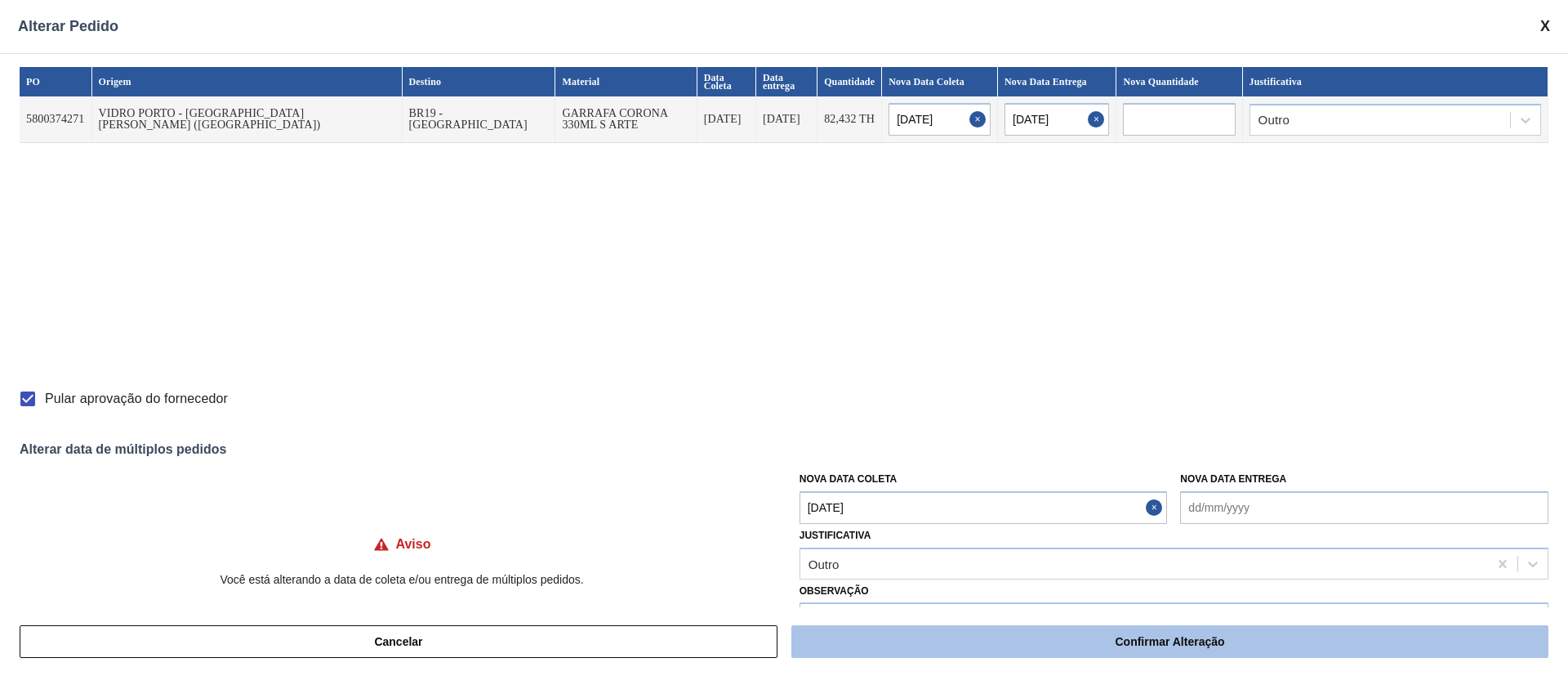
click at [1084, 630] on button "Confirmar Alteração" at bounding box center [1170, 641] width 757 height 33
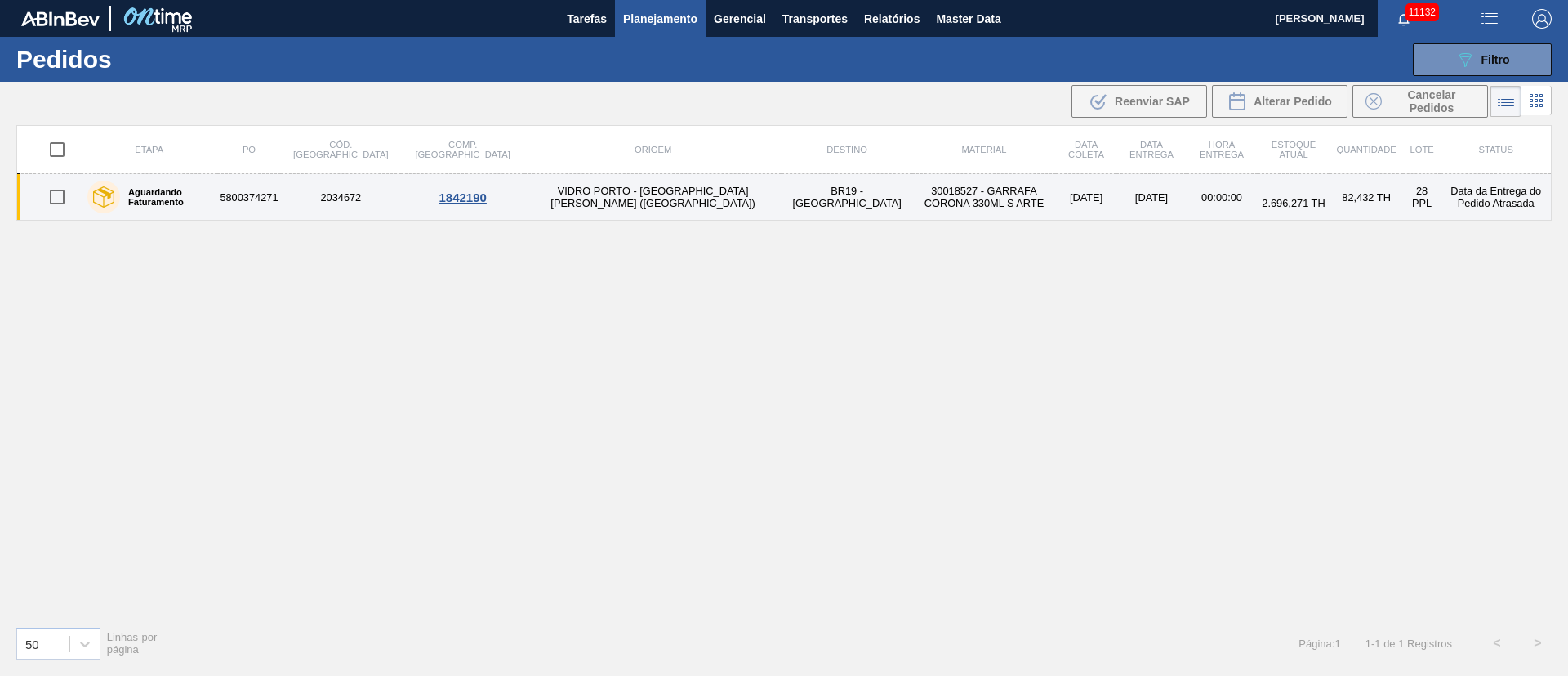
click at [524, 201] on td "VIDRO PORTO - [GEOGRAPHIC_DATA][PERSON_NAME] ([GEOGRAPHIC_DATA])" at bounding box center [652, 197] width 257 height 47
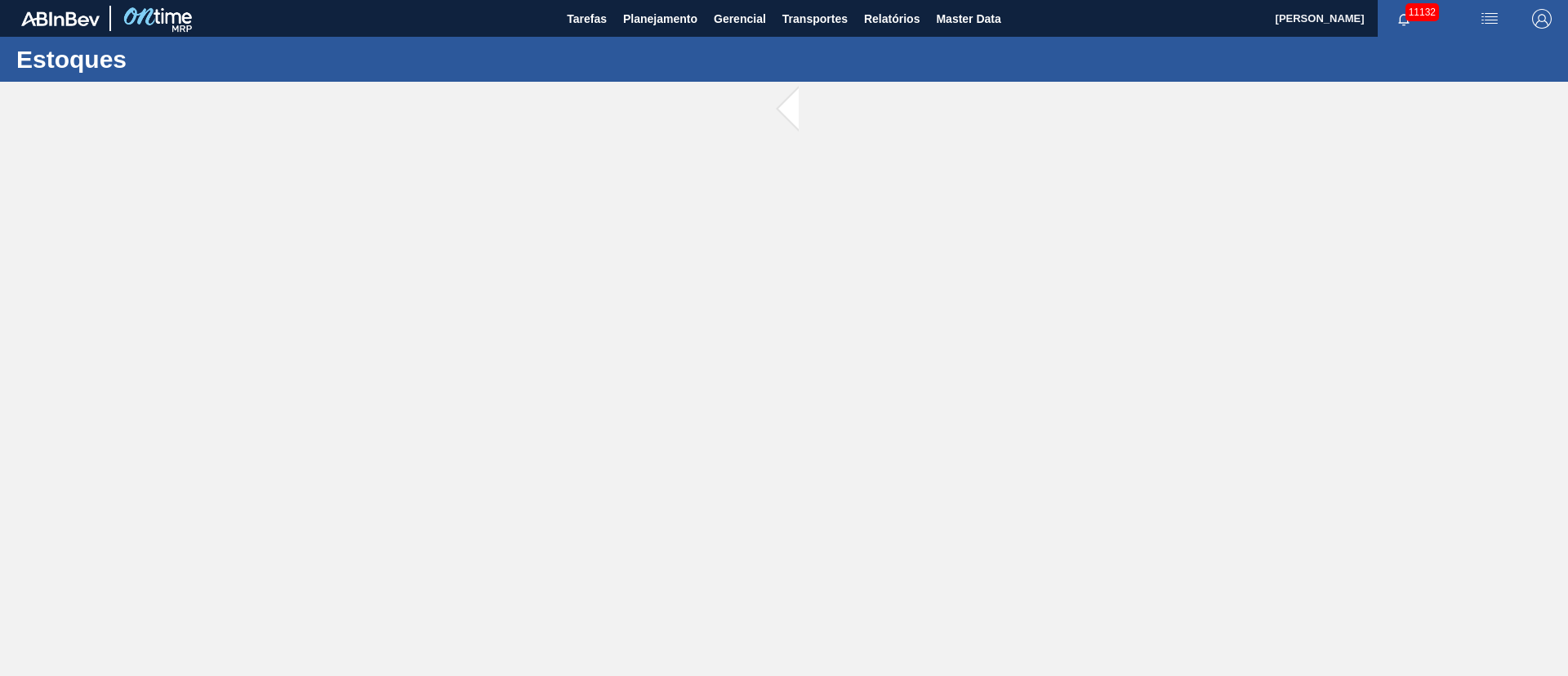
click at [495, 201] on main "Tarefas Planejamento Gerencial Transportes Relatórios Master Data [PERSON_NAME]…" at bounding box center [784, 338] width 1568 height 676
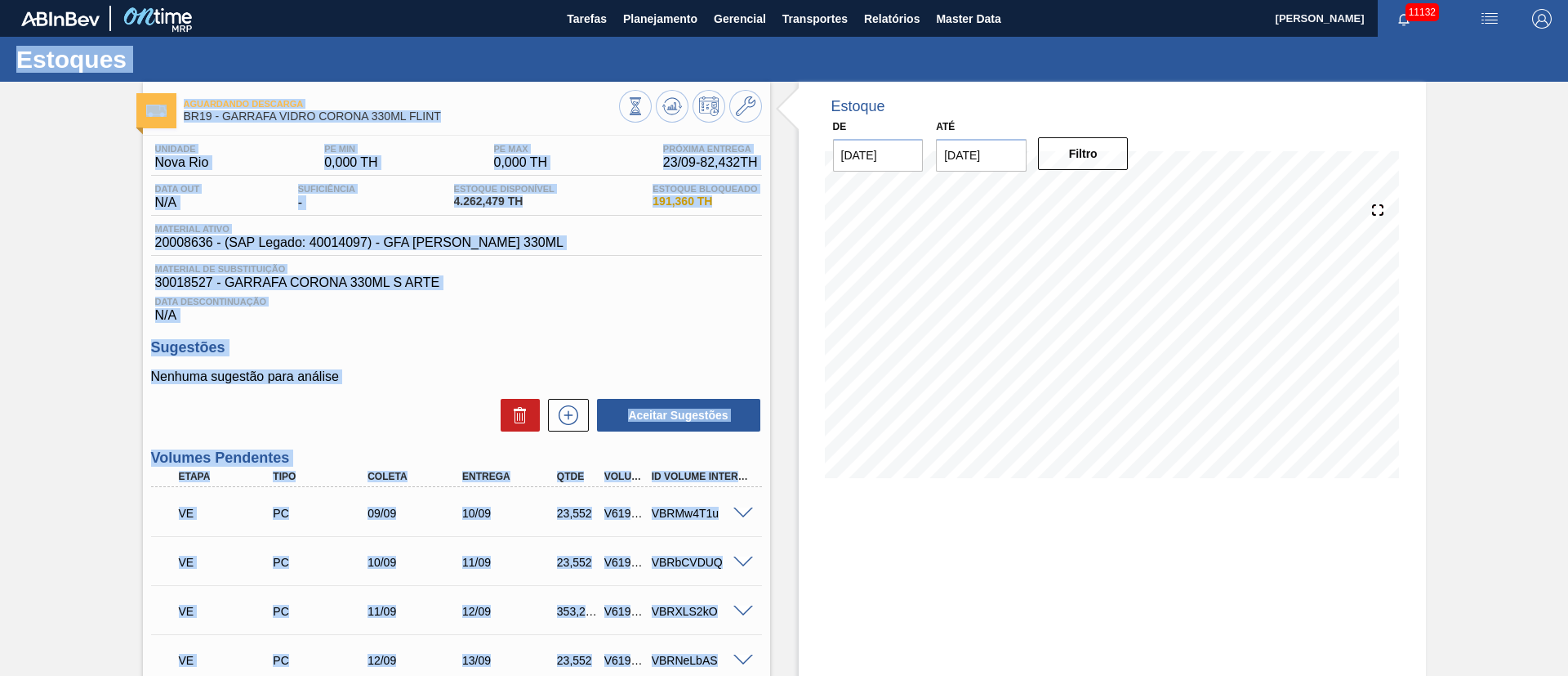
click at [659, 288] on span "30018527 - GARRAFA CORONA 330ML S ARTE" at bounding box center [456, 282] width 603 height 15
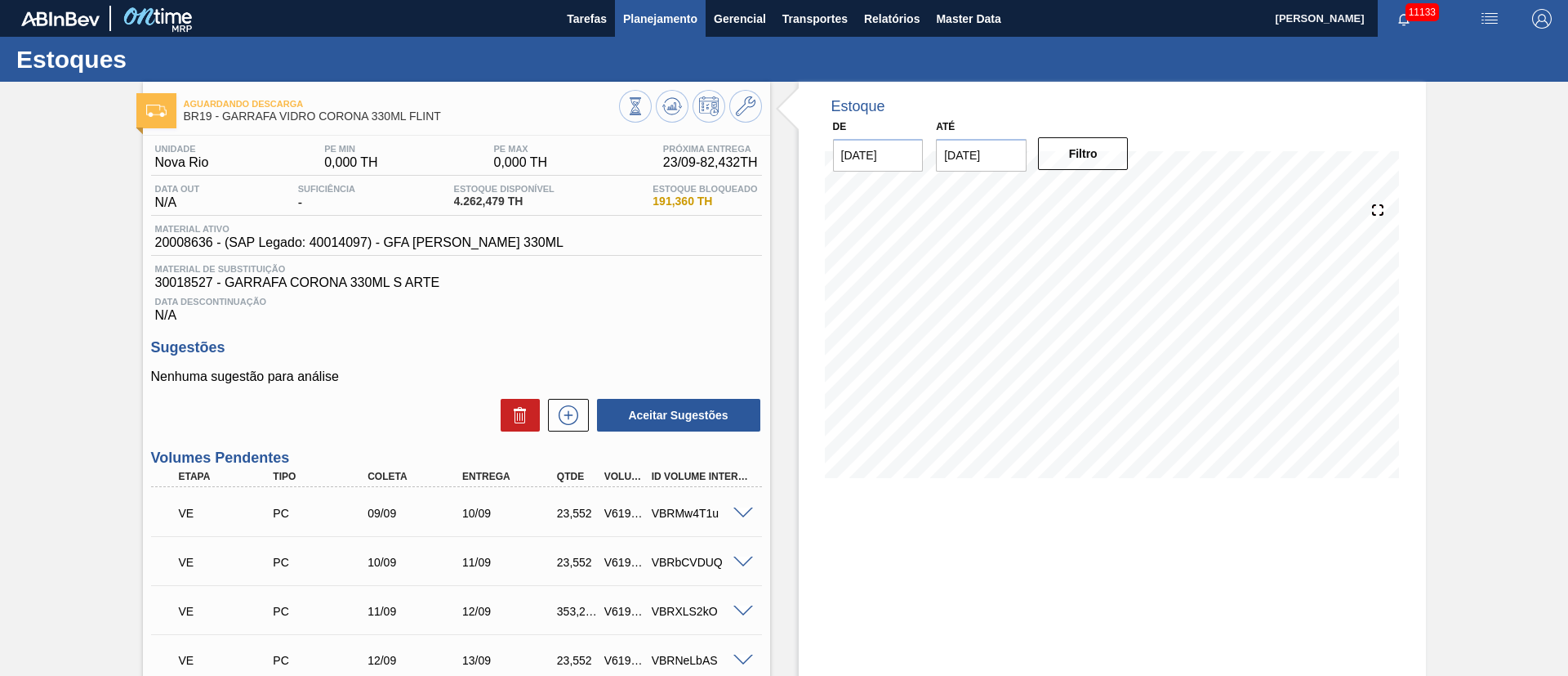
click at [678, 28] on button "Planejamento" at bounding box center [659, 18] width 90 height 37
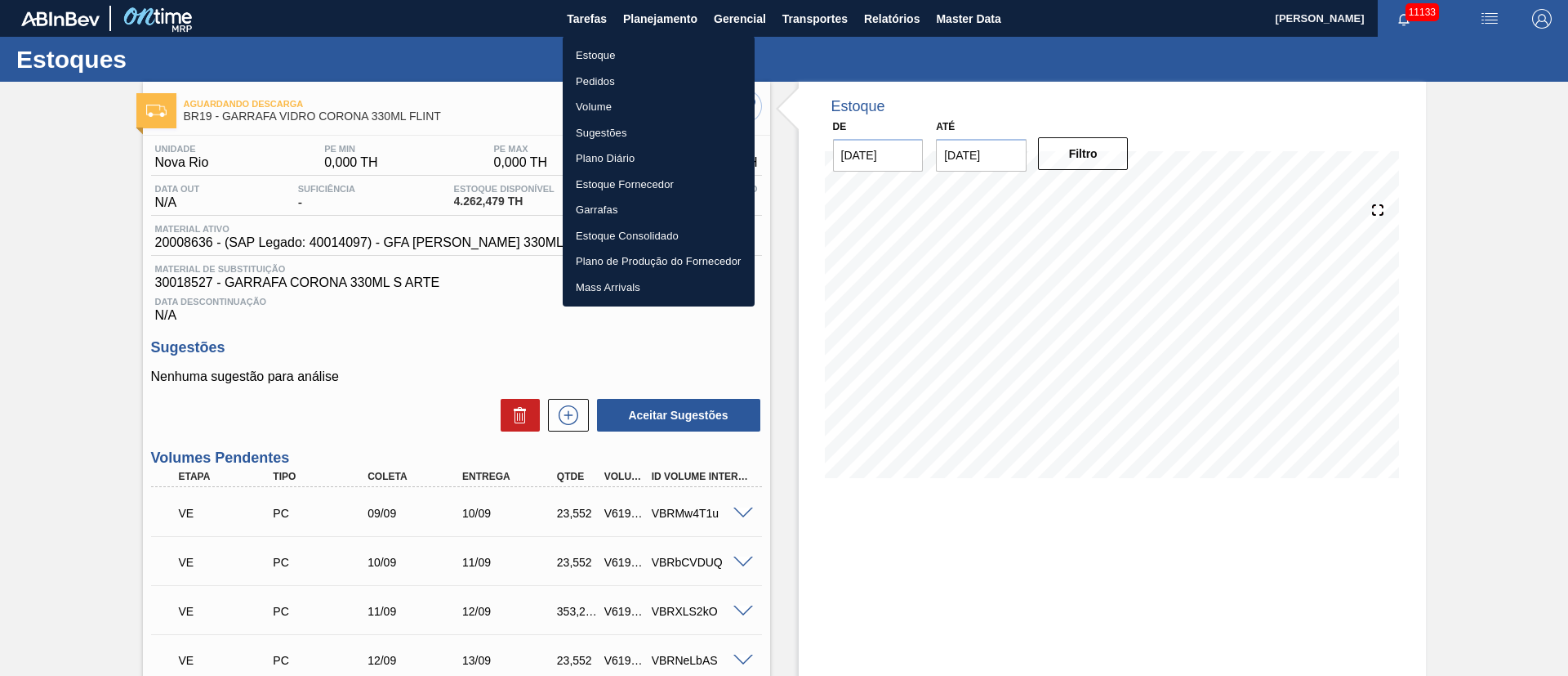
click at [605, 77] on li "Pedidos" at bounding box center [659, 82] width 192 height 26
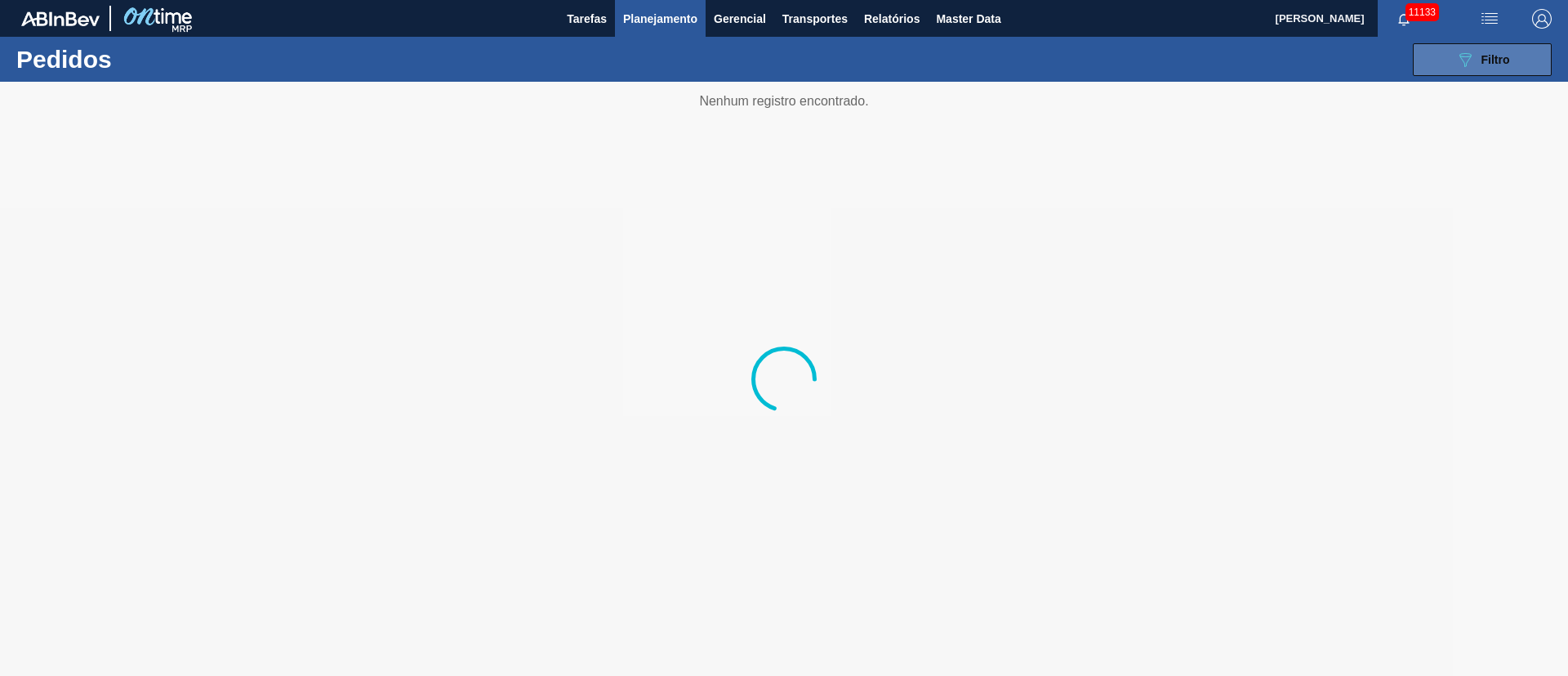
click at [1489, 62] on span "Filtro" at bounding box center [1495, 59] width 28 height 13
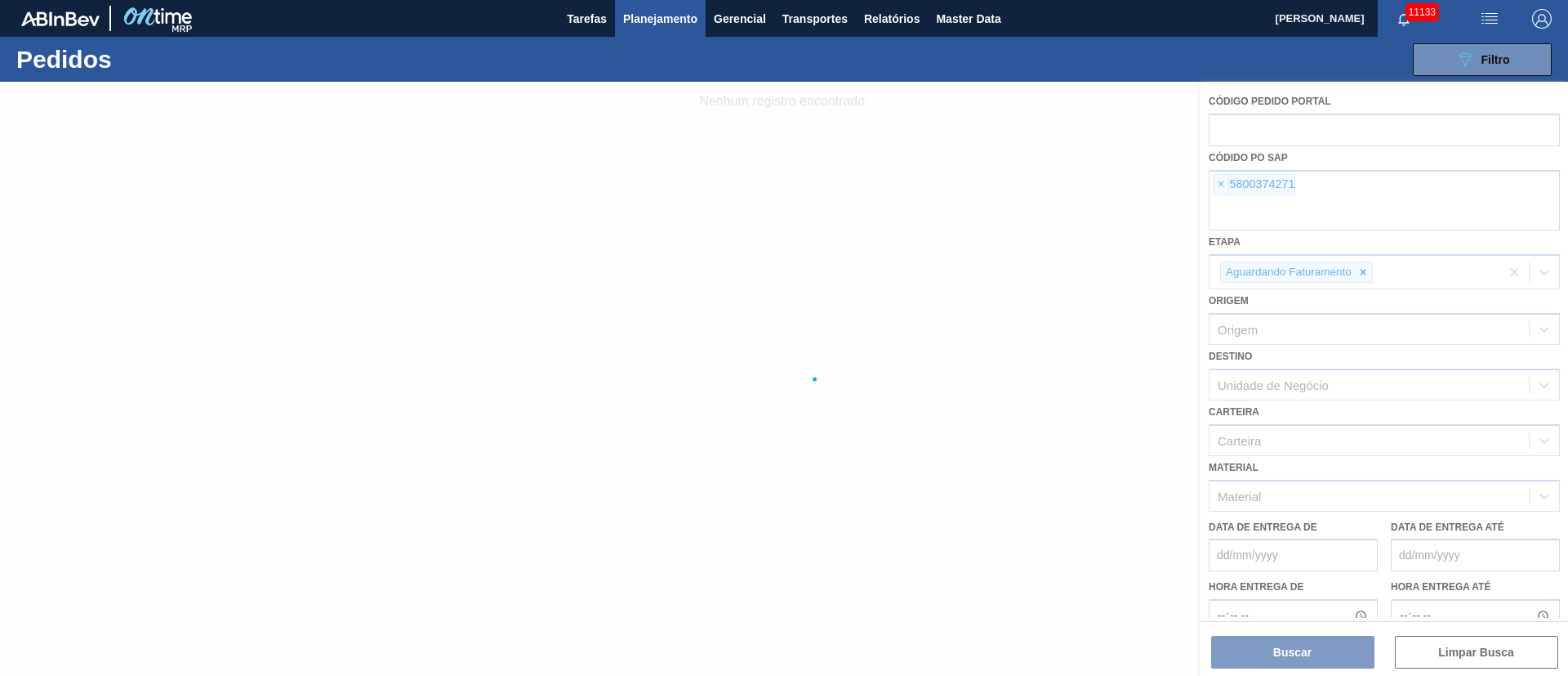
click at [1222, 186] on div at bounding box center [784, 378] width 1568 height 593
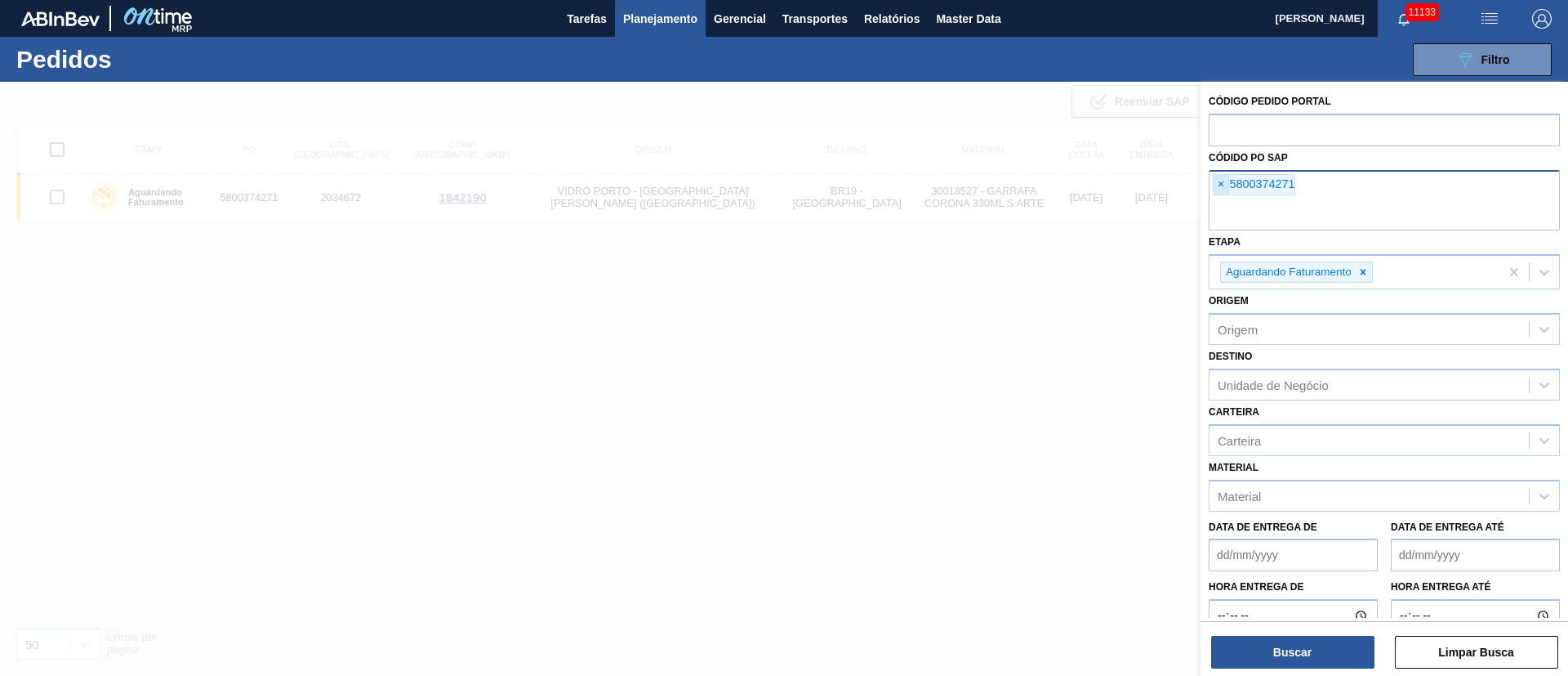
click at [1225, 184] on span "×" at bounding box center [1221, 185] width 16 height 19
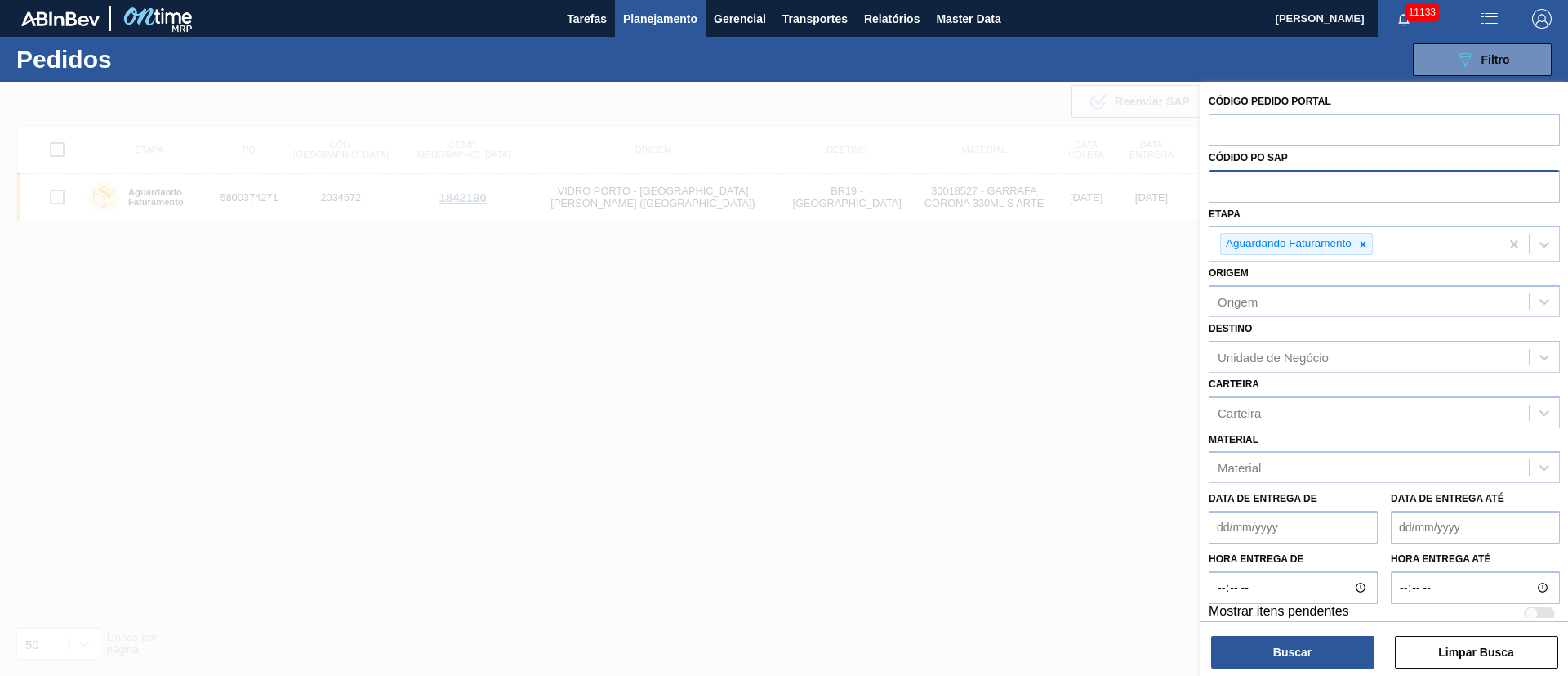
paste input "text"
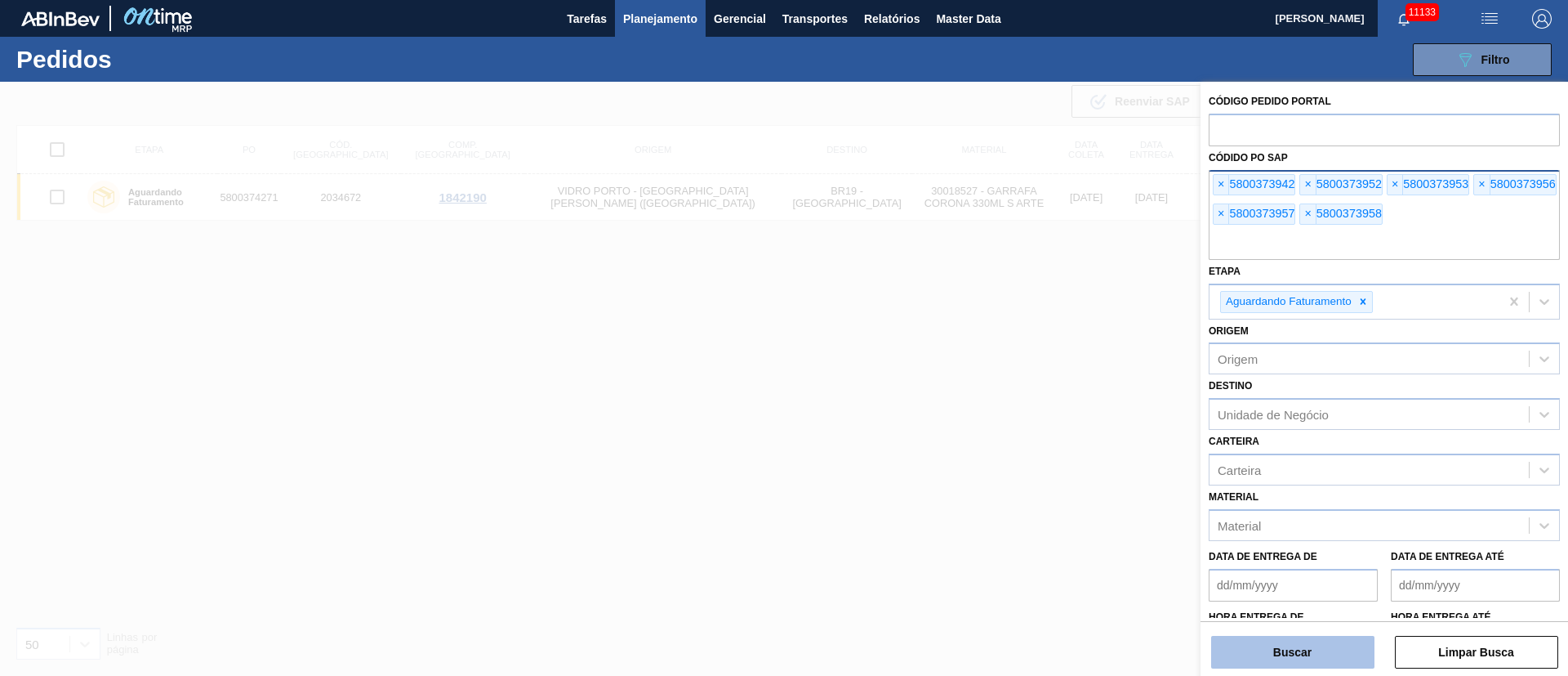
click at [1262, 649] on button "Buscar" at bounding box center [1292, 652] width 163 height 33
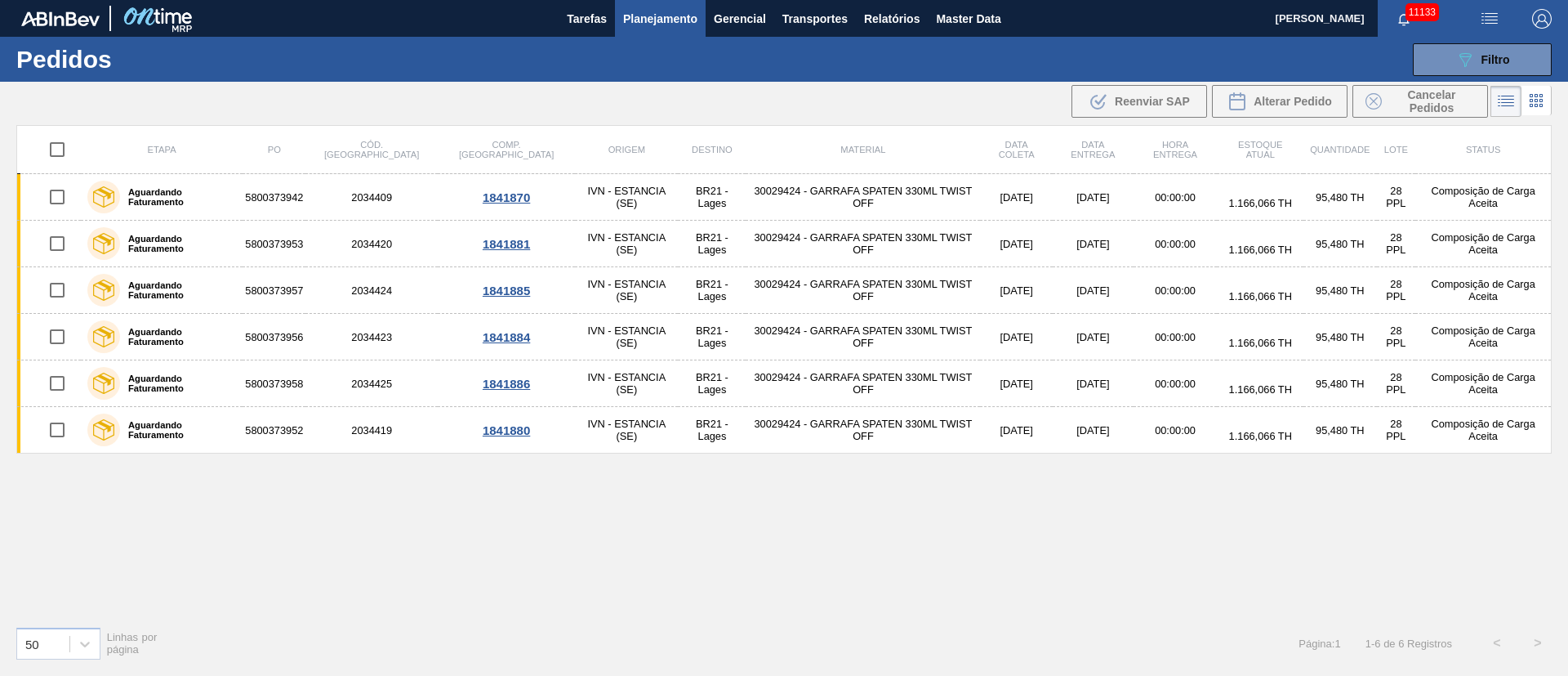
click at [64, 148] on input "checkbox" at bounding box center [56, 149] width 34 height 34
click at [1287, 102] on span "Alterar Pedido" at bounding box center [1292, 101] width 79 height 13
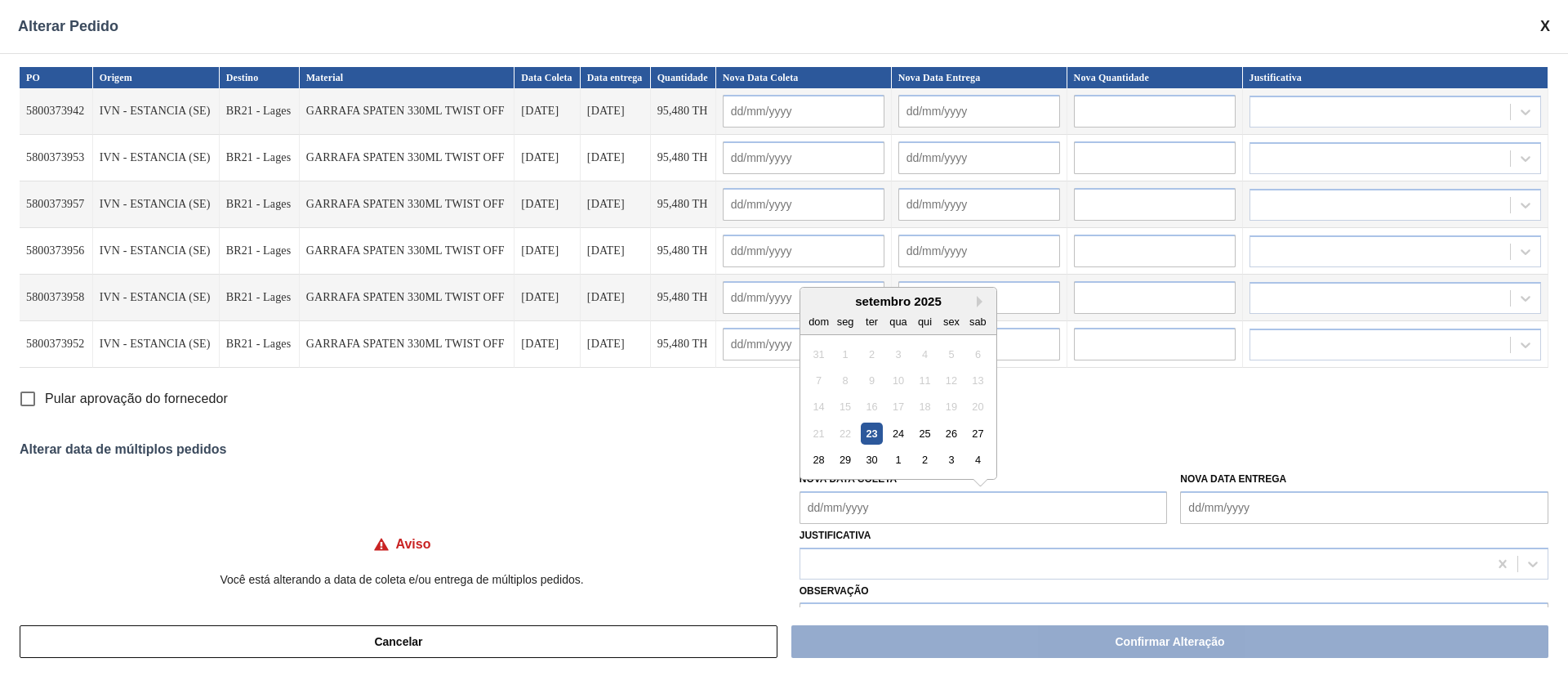
click at [851, 506] on Coleta "Nova Data Coleta" at bounding box center [983, 507] width 368 height 33
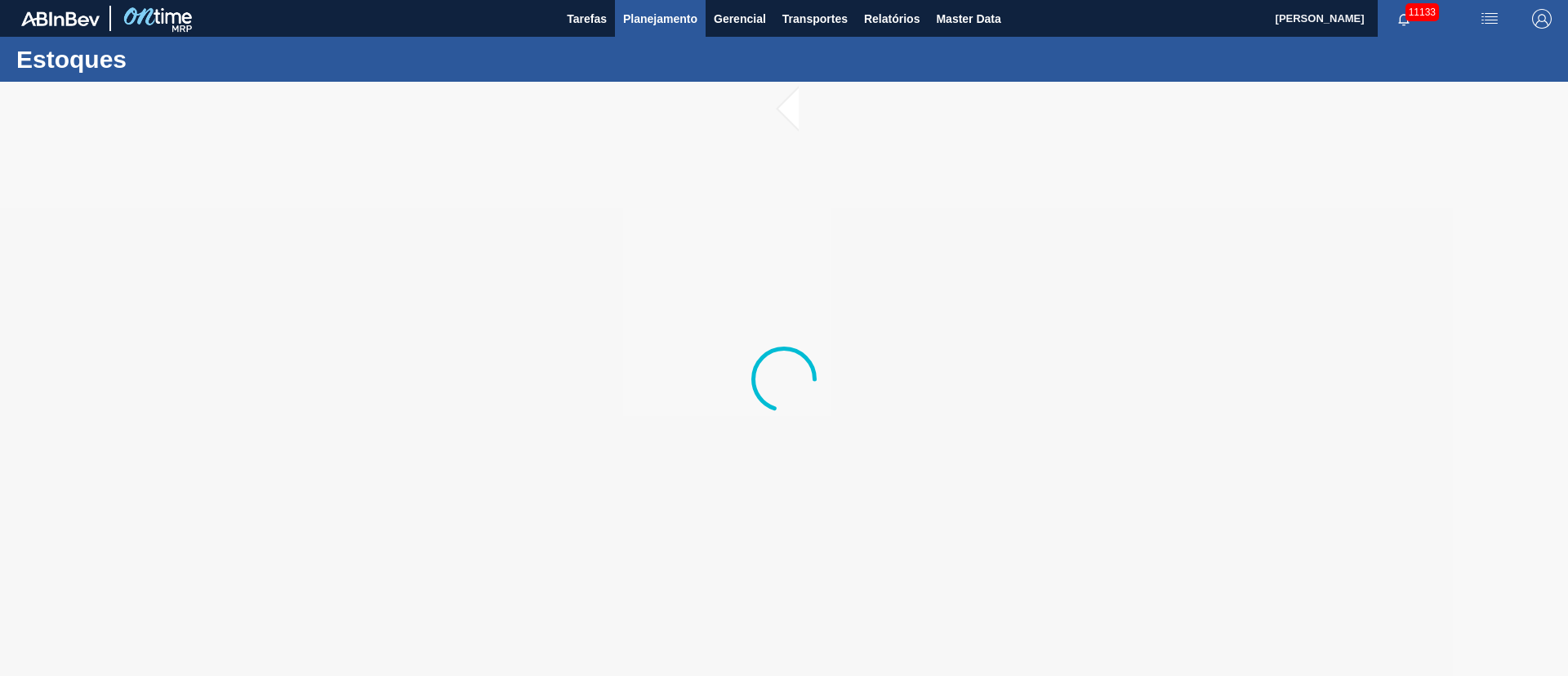
click at [652, 13] on span "Planejamento" at bounding box center [660, 18] width 75 height 19
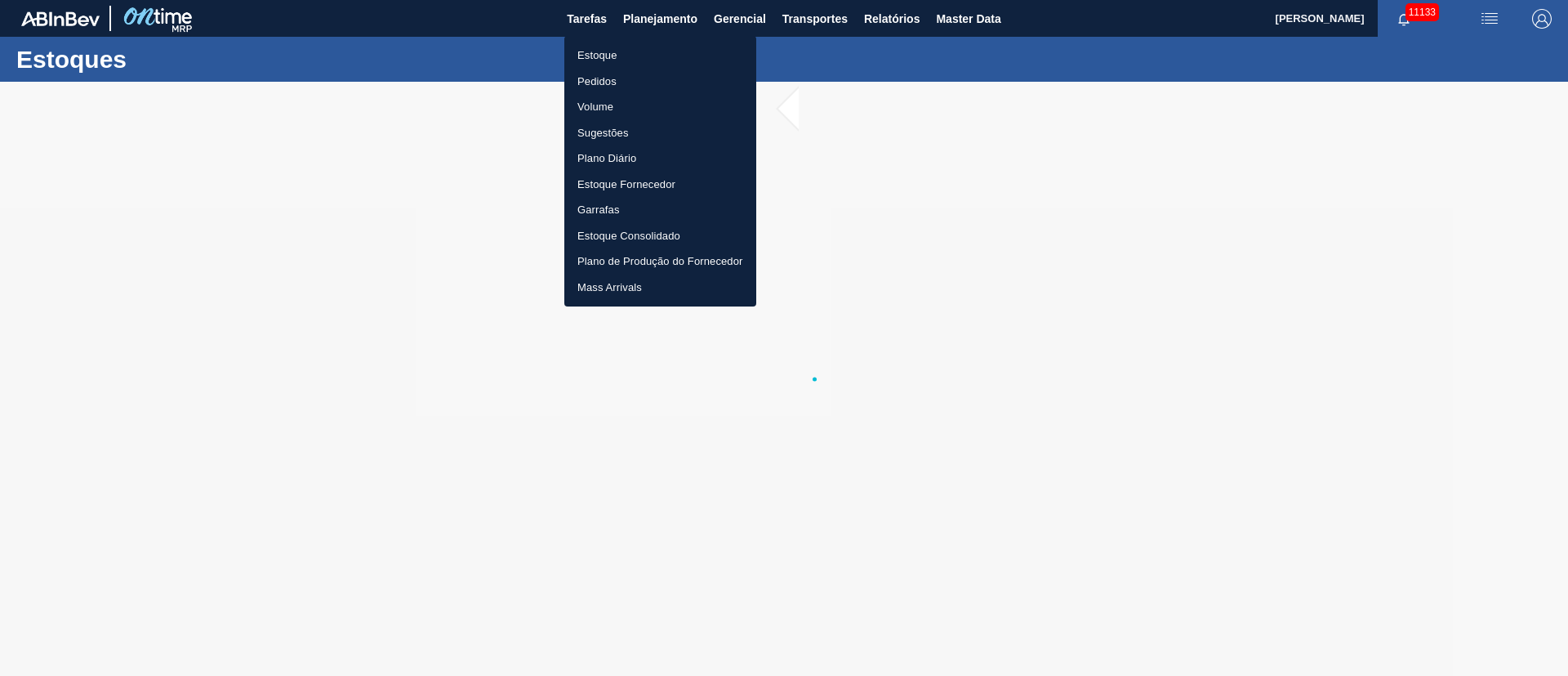
click at [590, 84] on li "Pedidos" at bounding box center [660, 82] width 192 height 26
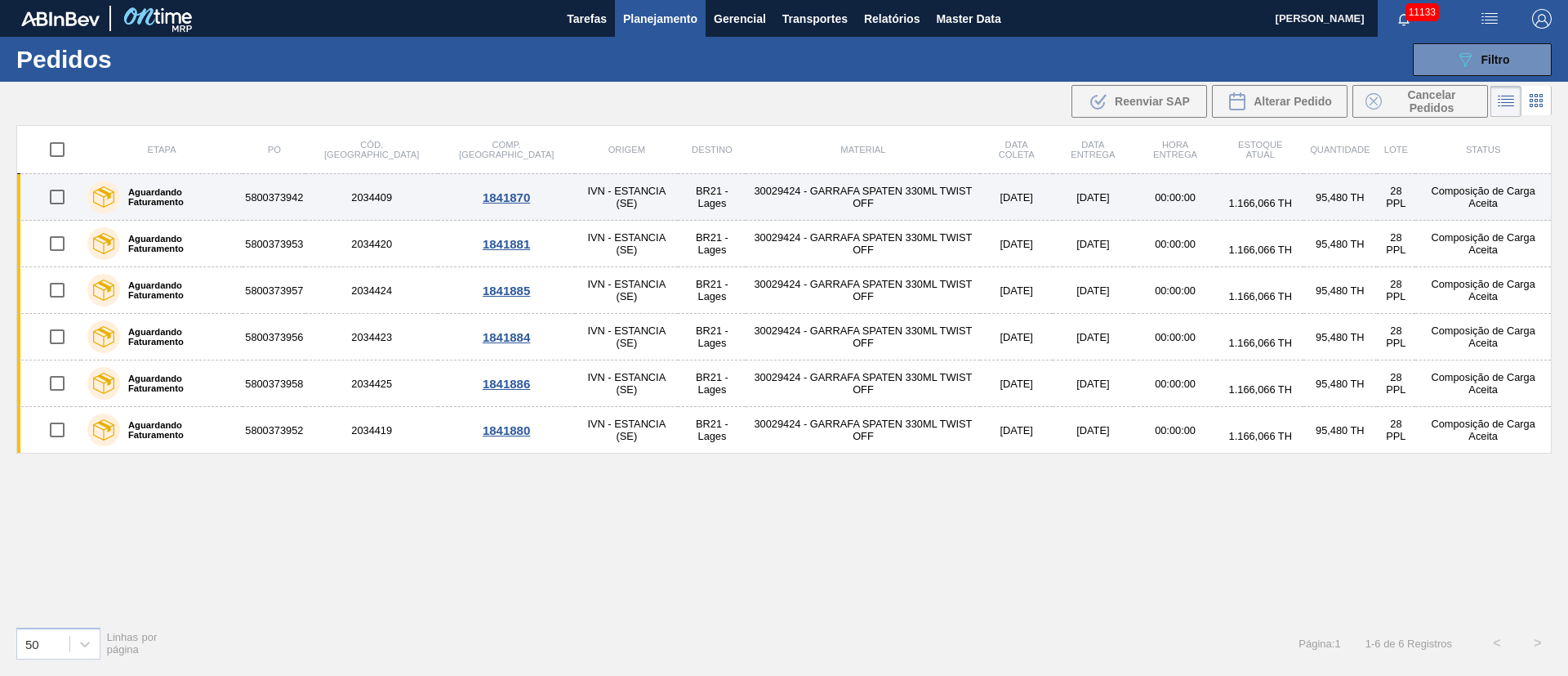
click at [746, 192] on td "30029424 - GARRAFA SPATEN 330ML TWIST OFF" at bounding box center [862, 197] width 234 height 47
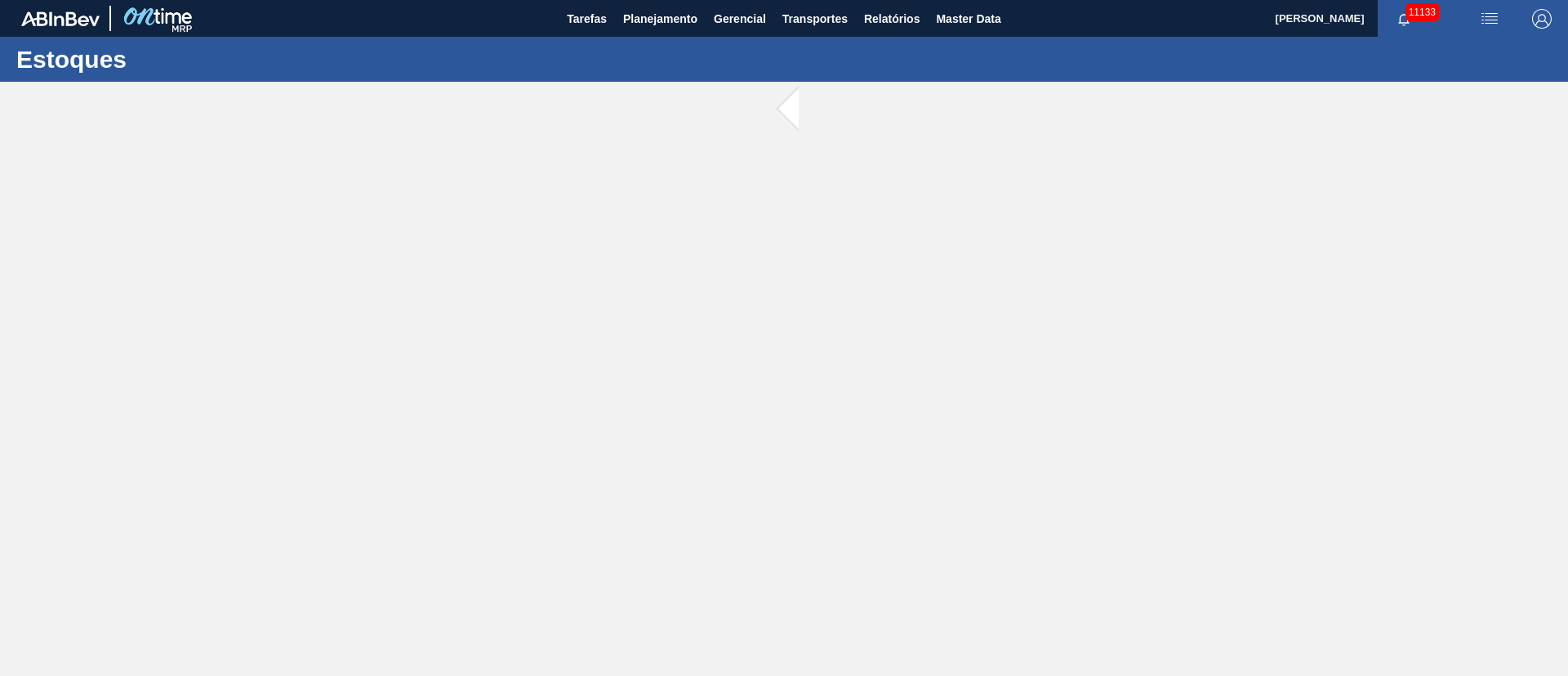
click at [696, 192] on main "Tarefas Planejamento Gerencial Transportes Relatórios Master Data [PERSON_NAME]…" at bounding box center [784, 338] width 1568 height 676
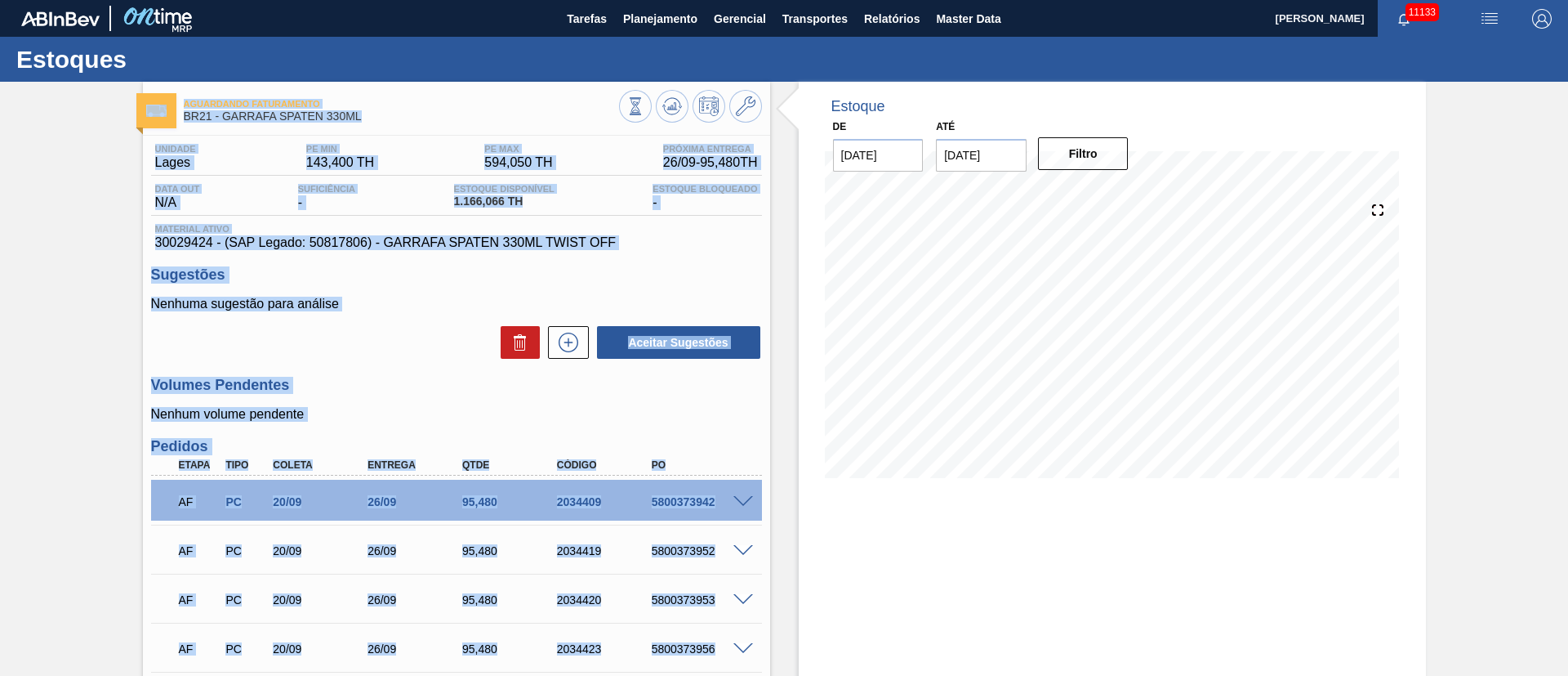
click at [395, 324] on div "Aceitar Sugestões" at bounding box center [456, 342] width 611 height 36
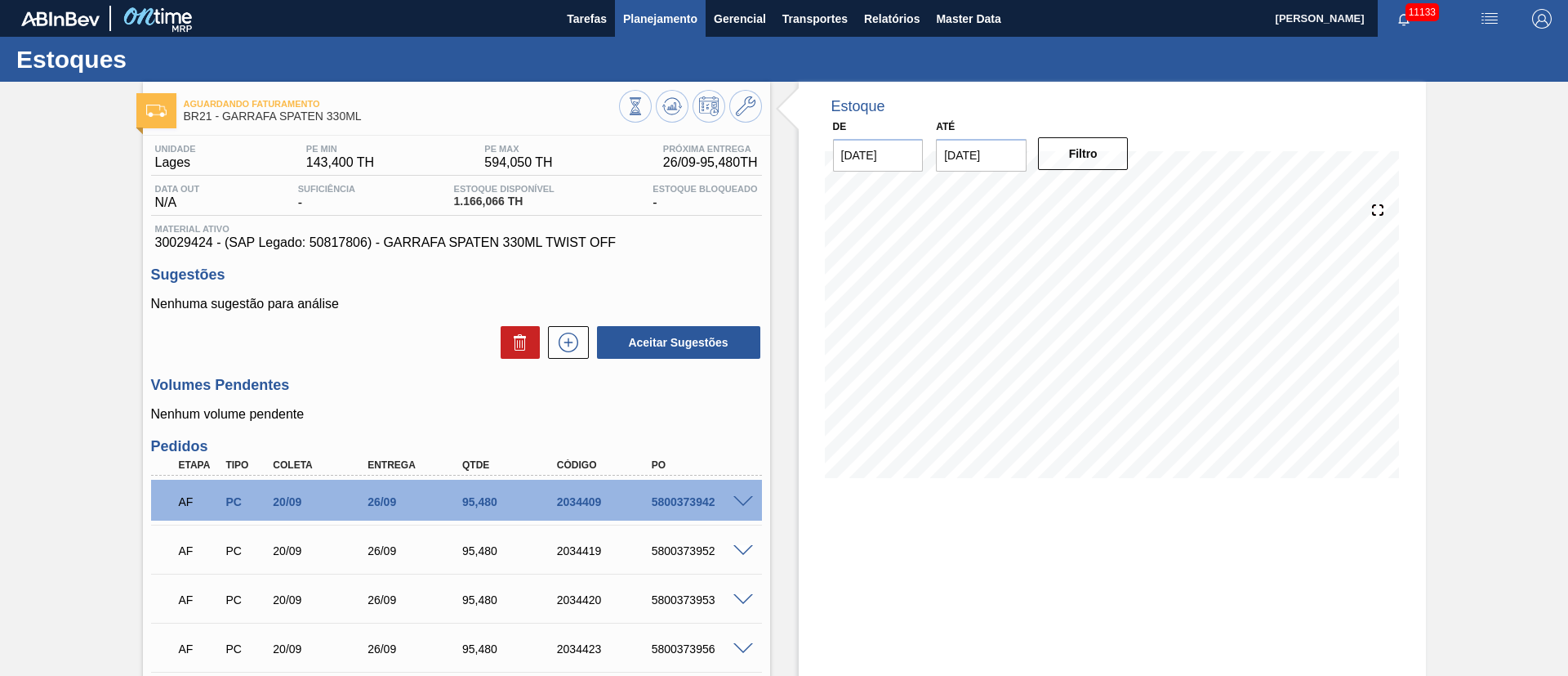
click at [666, 19] on span "Planejamento" at bounding box center [660, 18] width 75 height 19
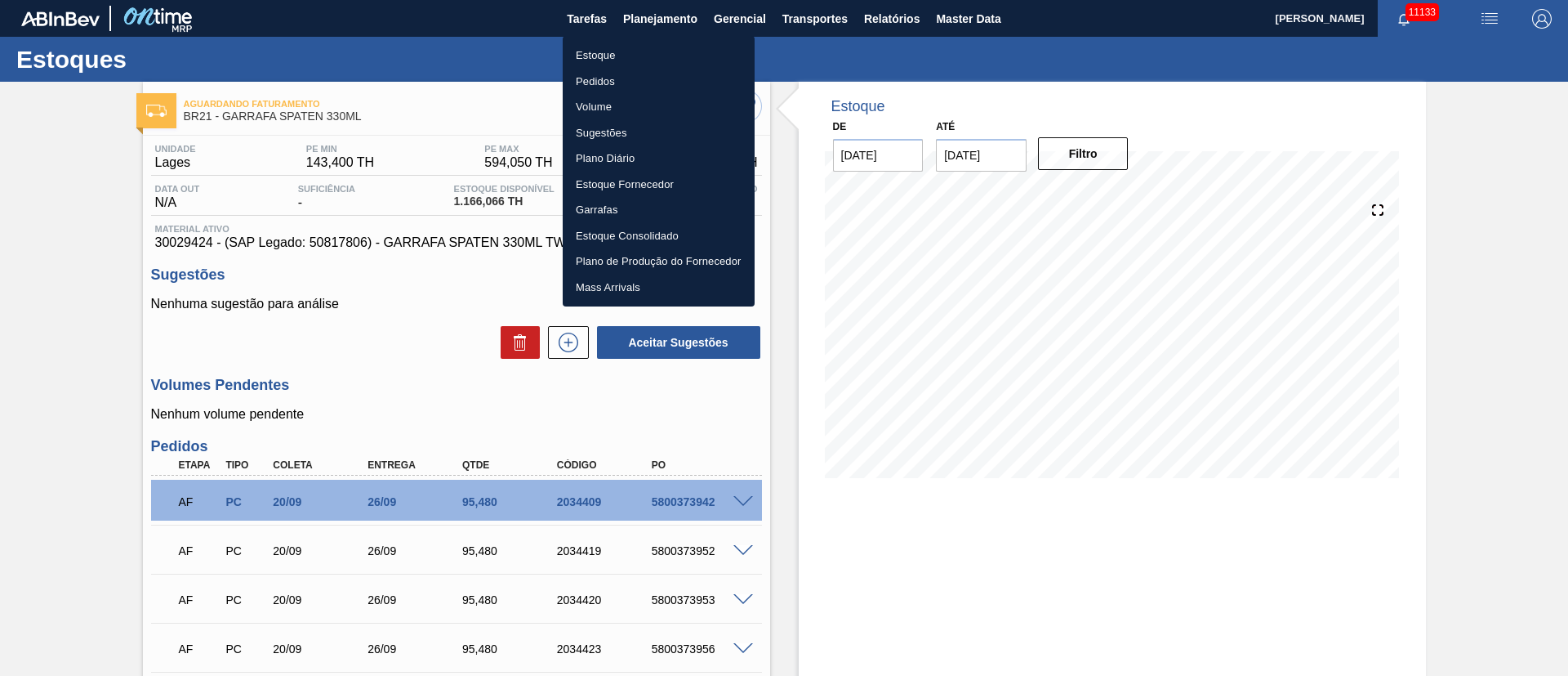
click at [593, 84] on li "Pedidos" at bounding box center [659, 82] width 192 height 26
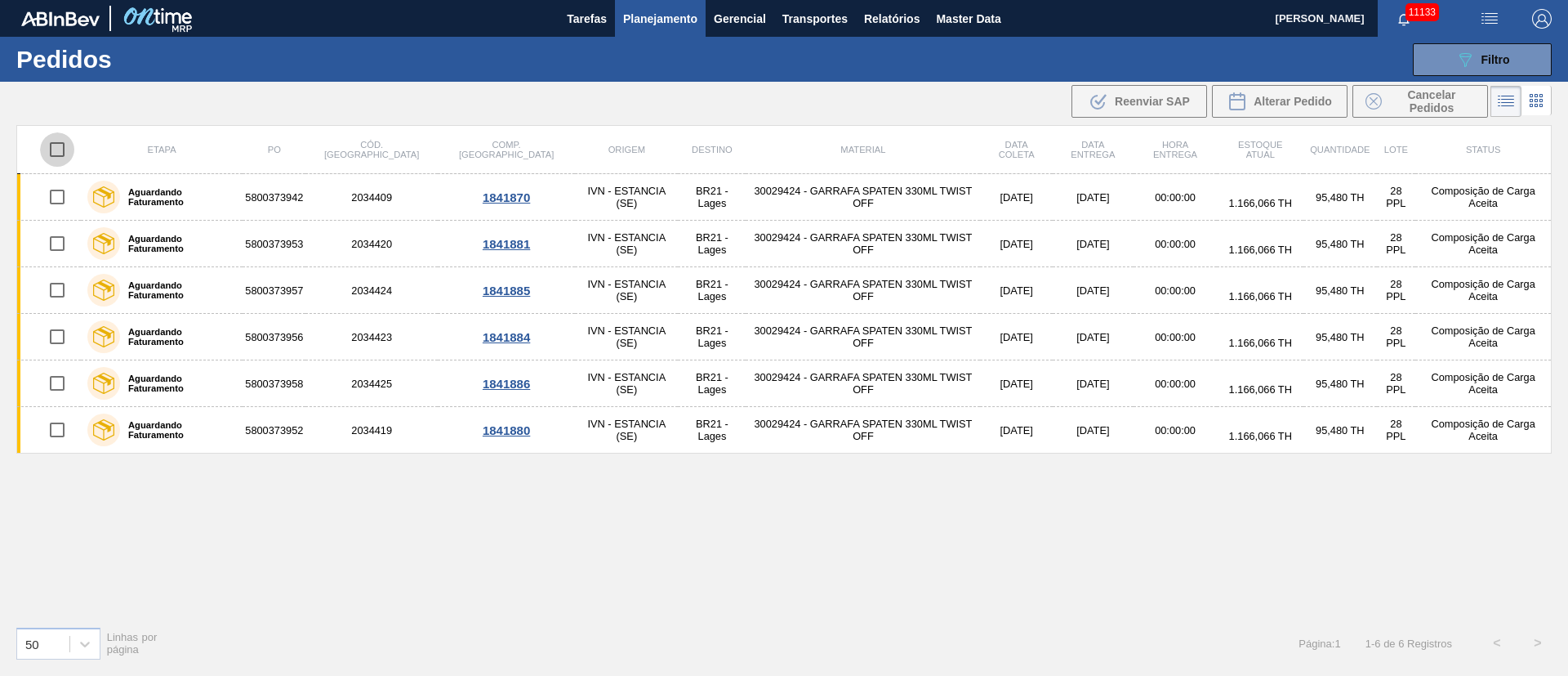
click at [65, 149] on input "checkbox" at bounding box center [56, 149] width 34 height 34
click at [1295, 106] on span "Alterar Pedido" at bounding box center [1292, 101] width 79 height 13
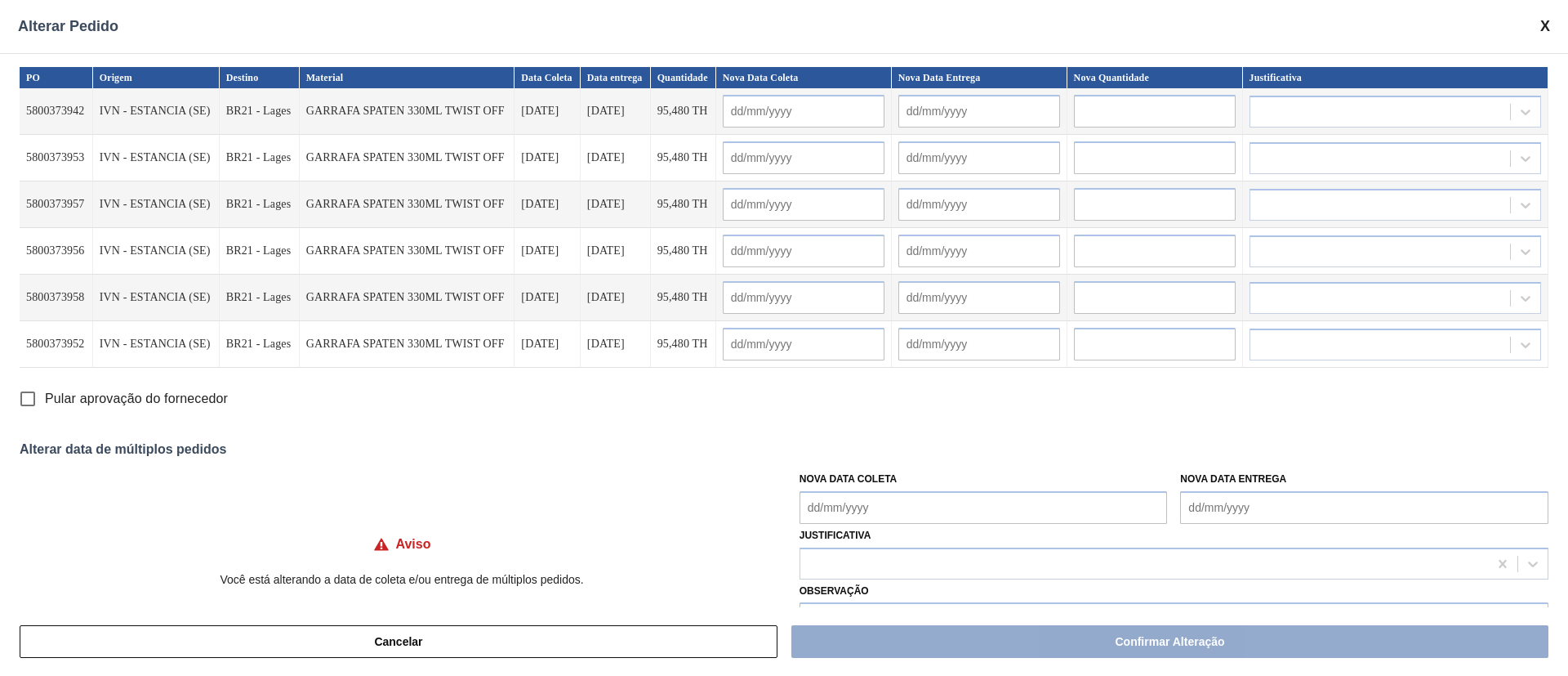
click at [919, 499] on Coleta "Nova Data Coleta" at bounding box center [983, 507] width 368 height 33
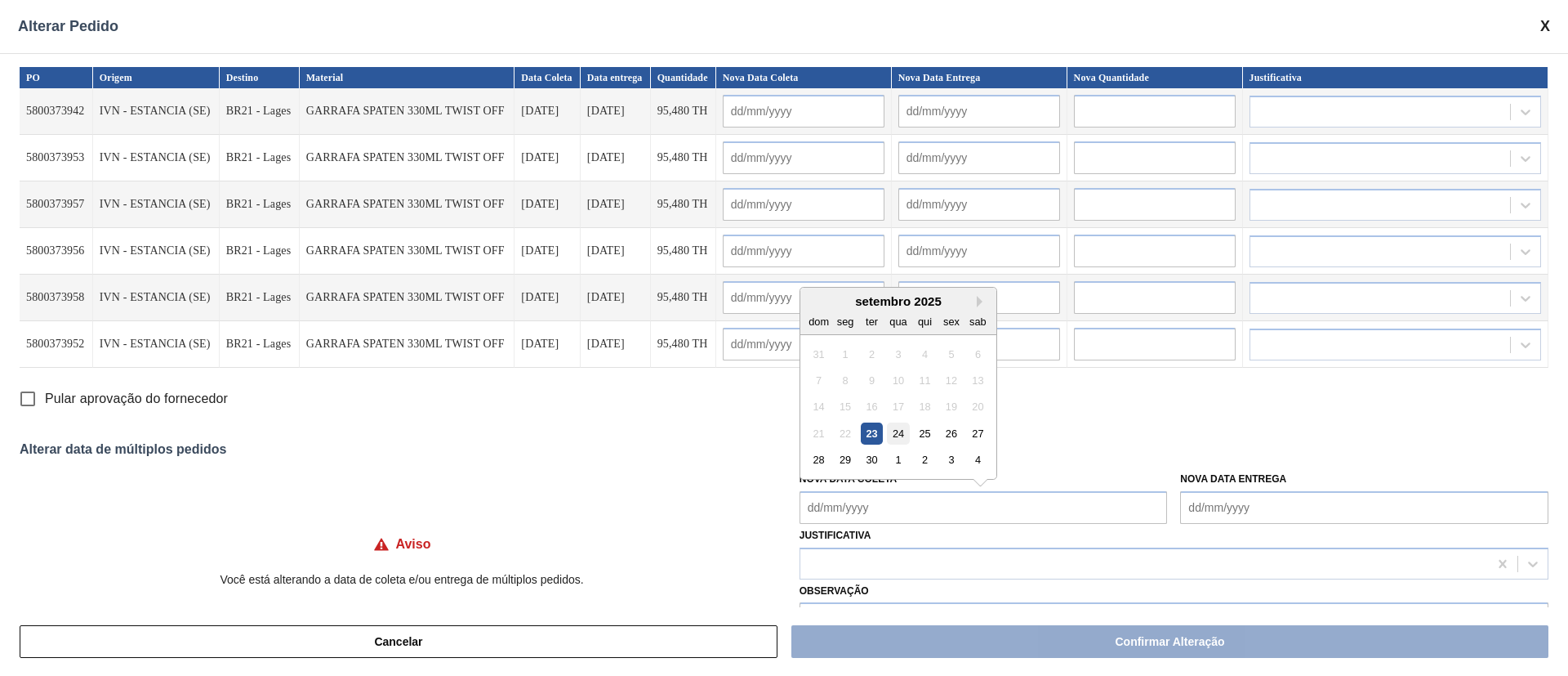
click at [888, 434] on div "24" at bounding box center [897, 433] width 22 height 22
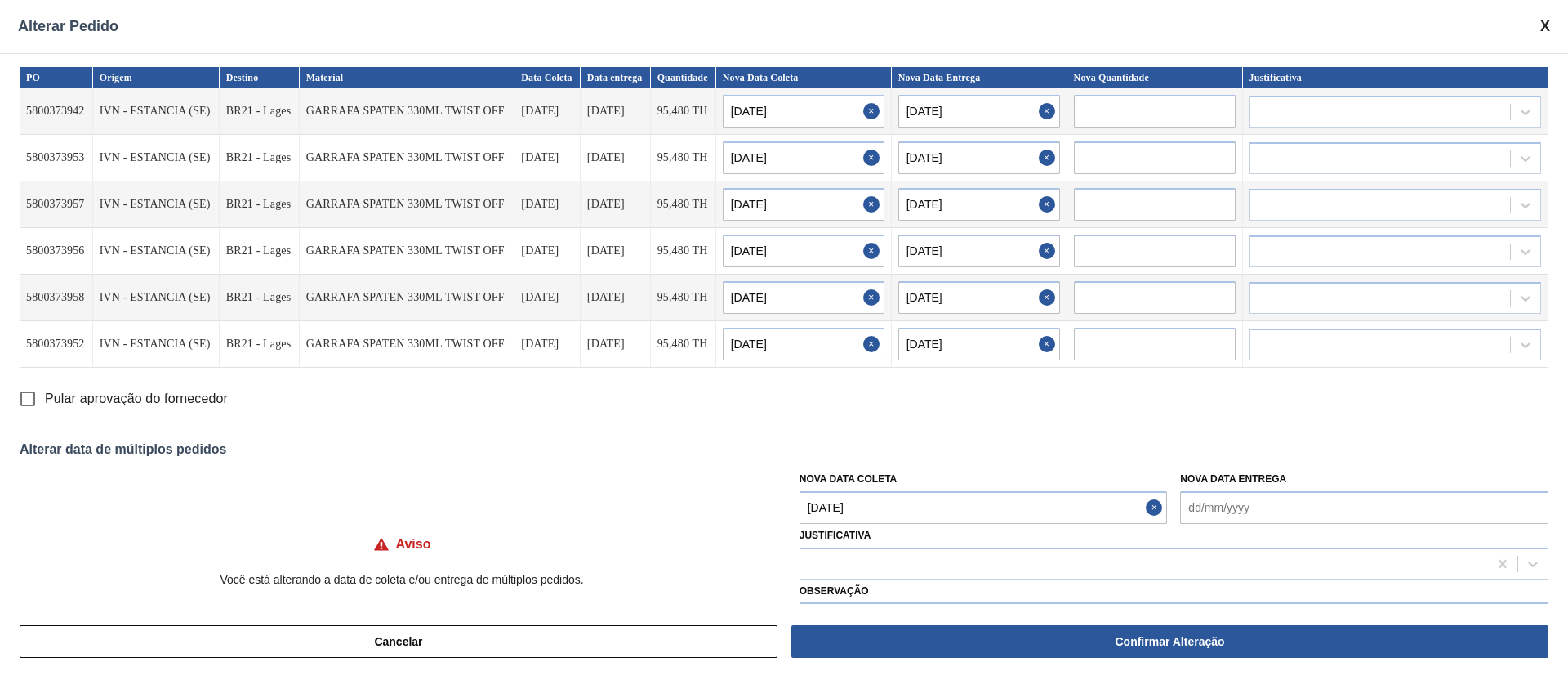
click at [39, 397] on input "Pular aprovação do fornecedor" at bounding box center [27, 398] width 34 height 34
click at [842, 561] on div at bounding box center [1144, 563] width 687 height 23
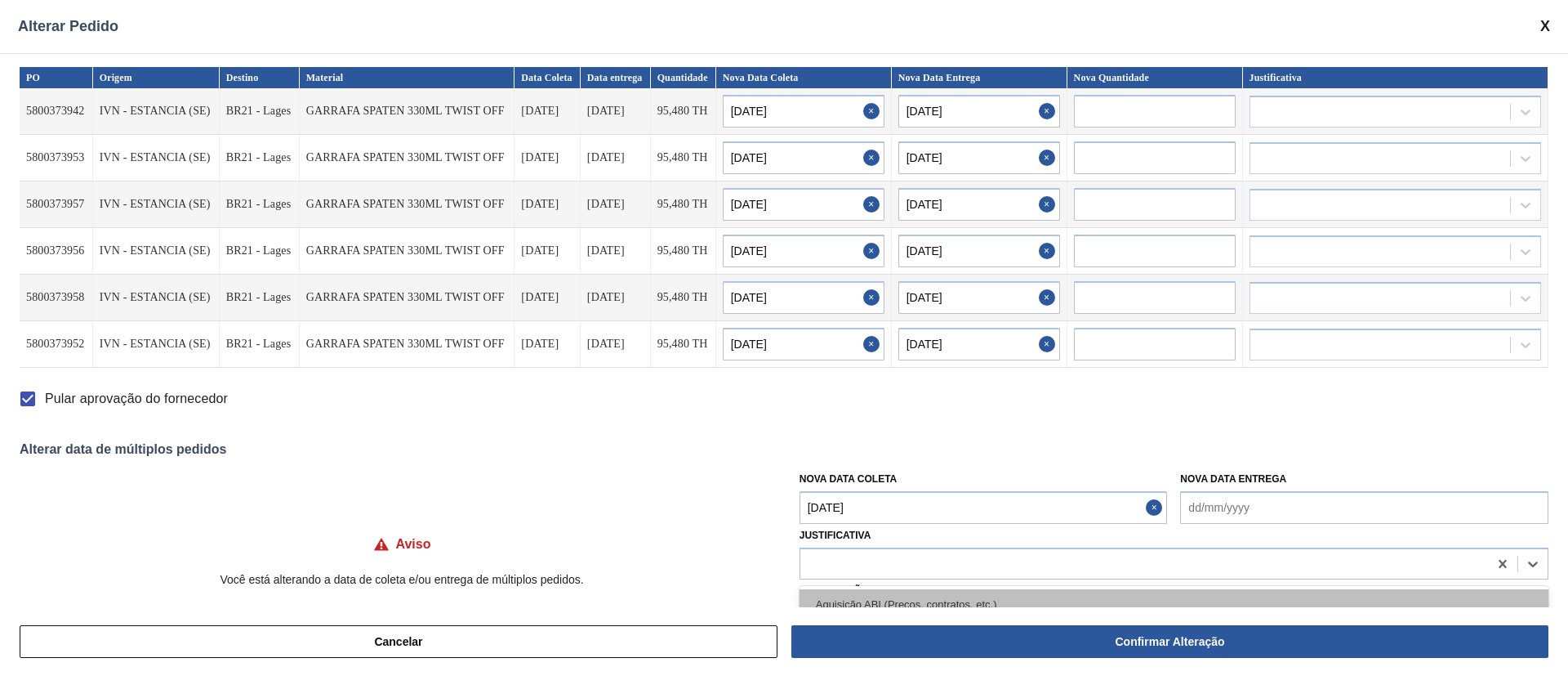
click at [849, 593] on div "Aquisição ABI (Preços, contratos, etc.)" at bounding box center [1173, 603] width 749 height 30
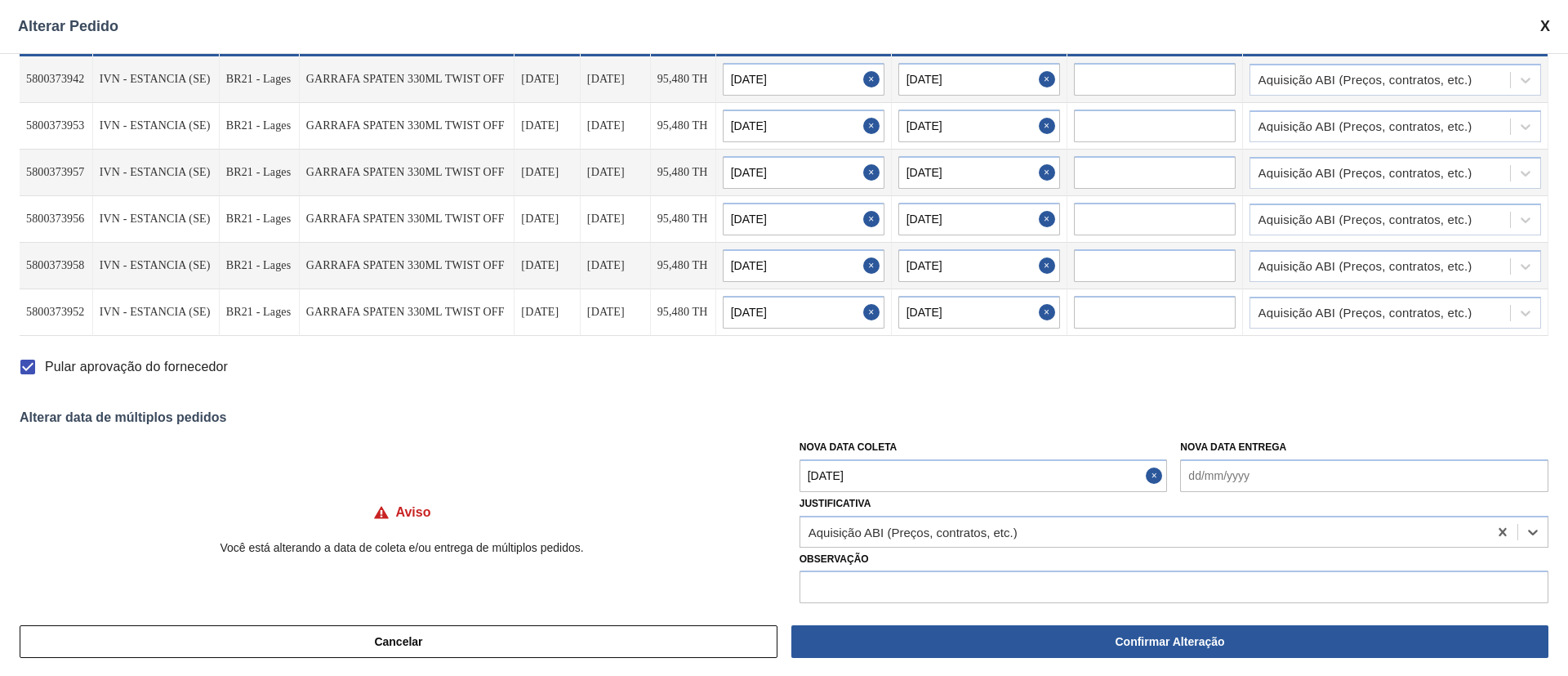
scroll to position [48, 0]
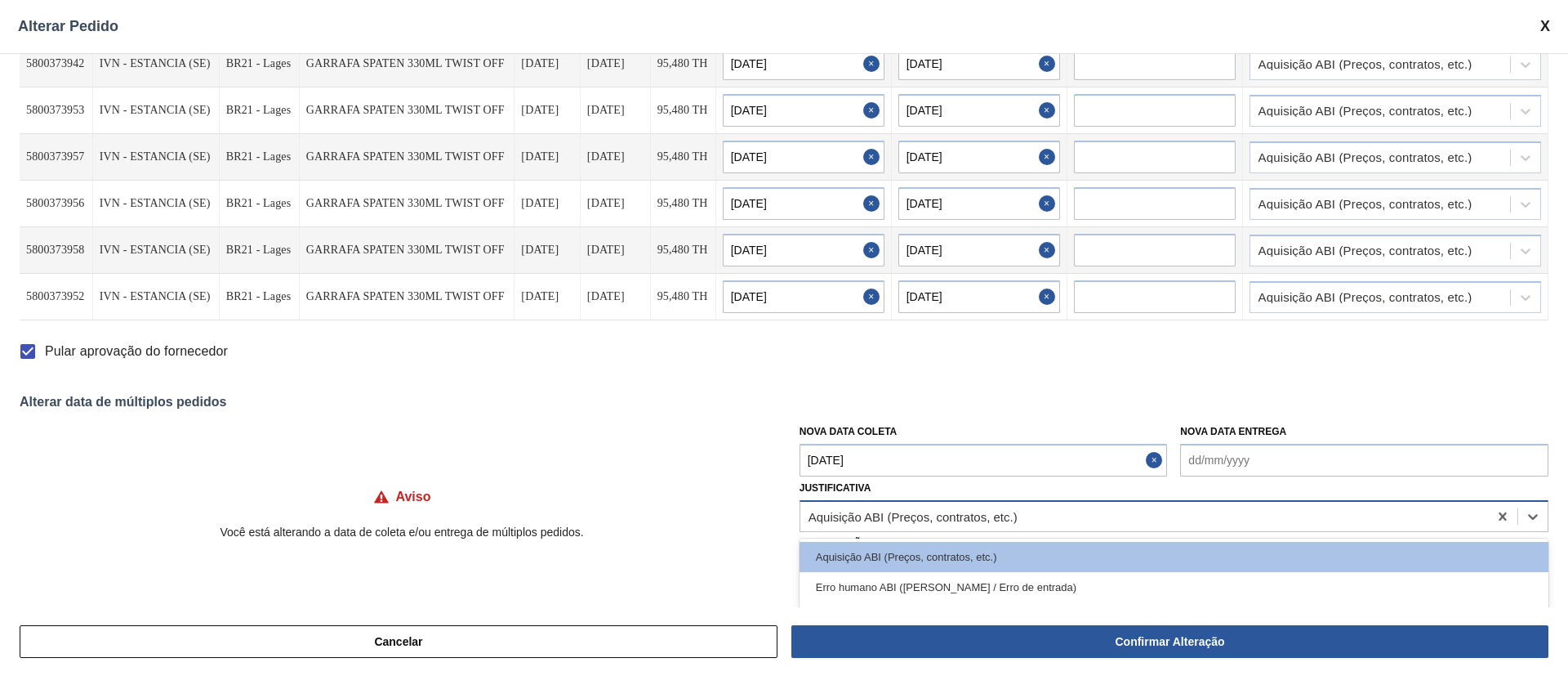
click at [918, 516] on div "Aquisição ABI (Preços, contratos, etc.)" at bounding box center [913, 516] width 209 height 14
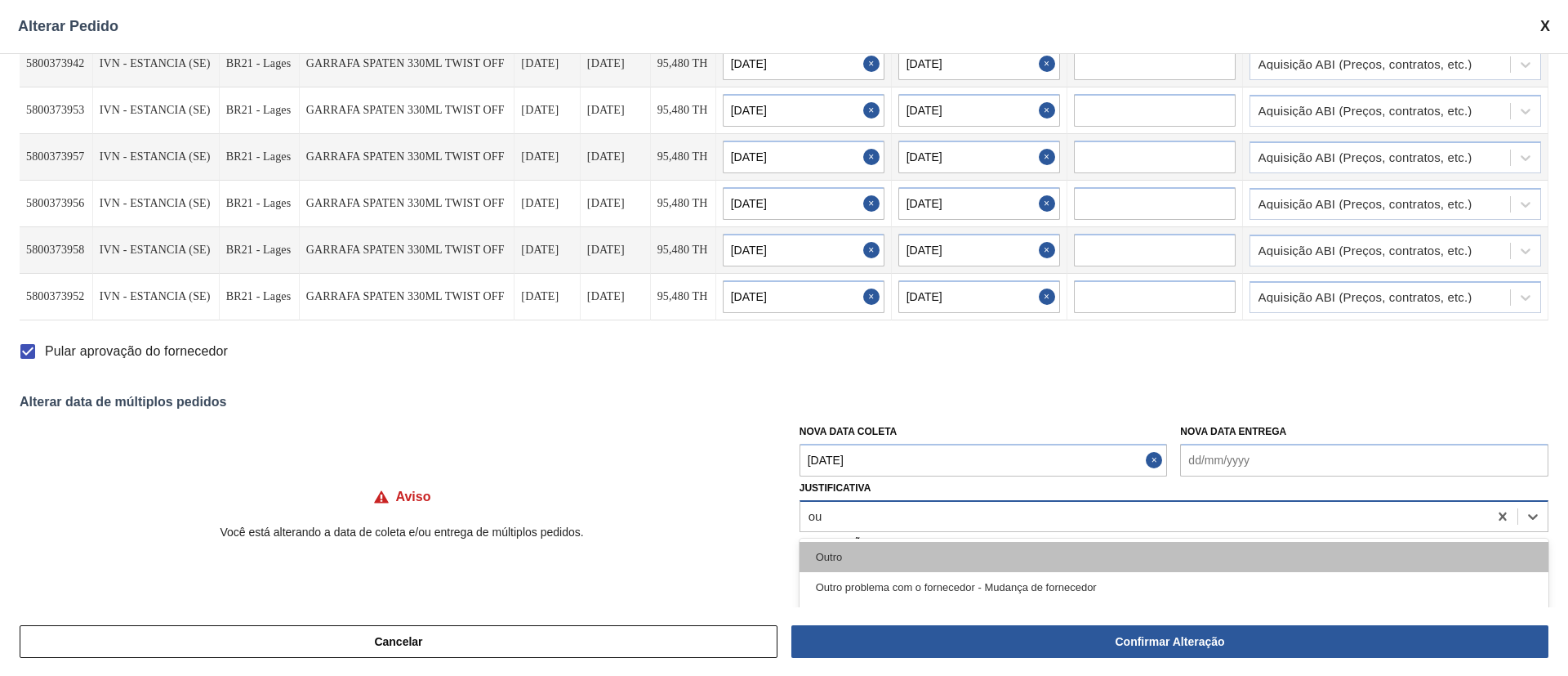
click at [874, 562] on div "Outro" at bounding box center [1173, 557] width 749 height 30
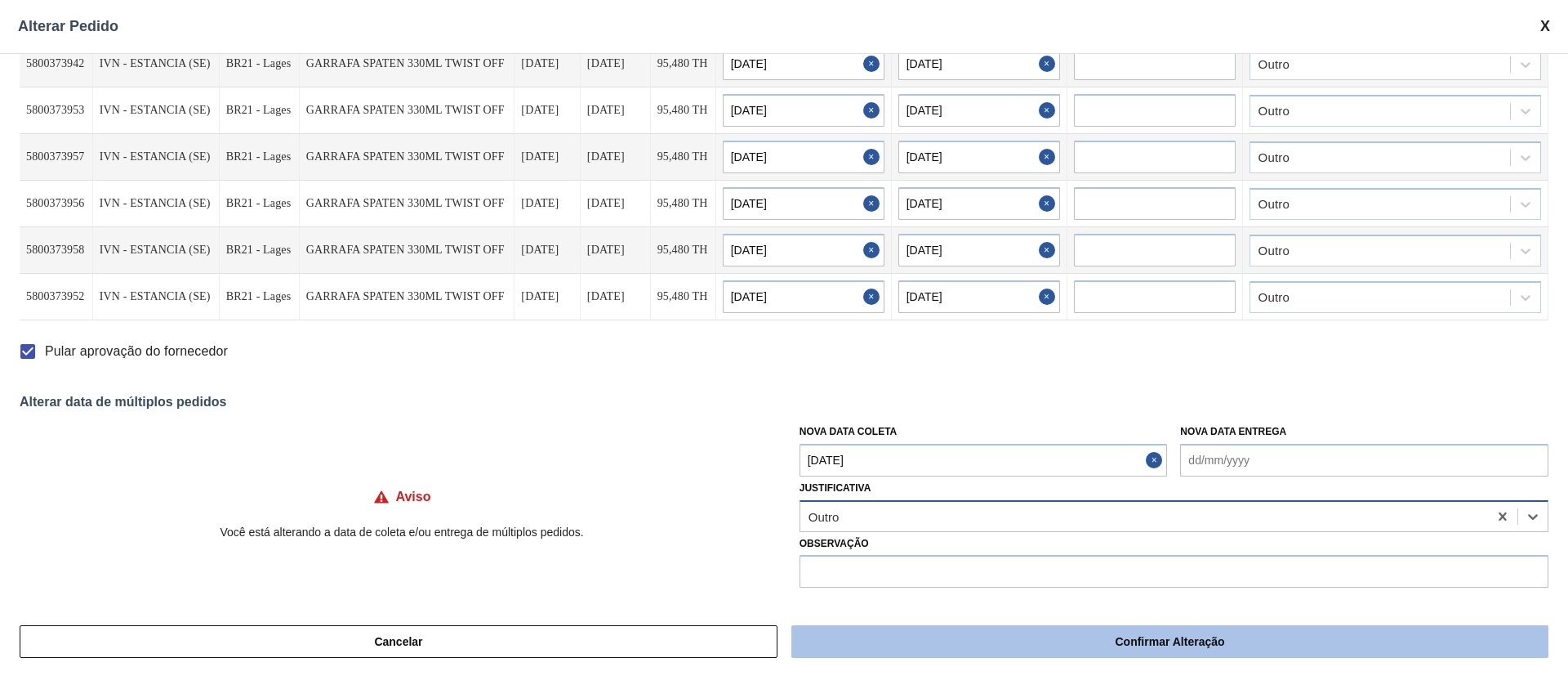
click at [1029, 644] on button "Confirmar Alteração" at bounding box center [1170, 641] width 757 height 33
